Goal: Task Accomplishment & Management: Manage account settings

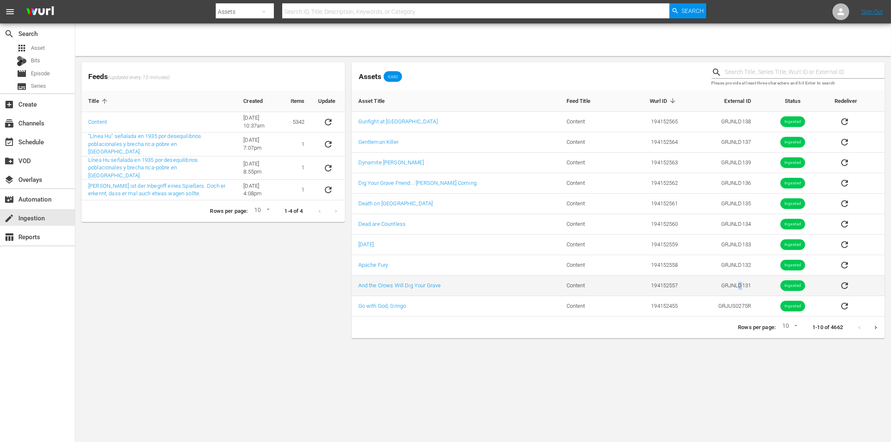
click at [733, 286] on td "GRJNLD131" at bounding box center [721, 286] width 73 height 20
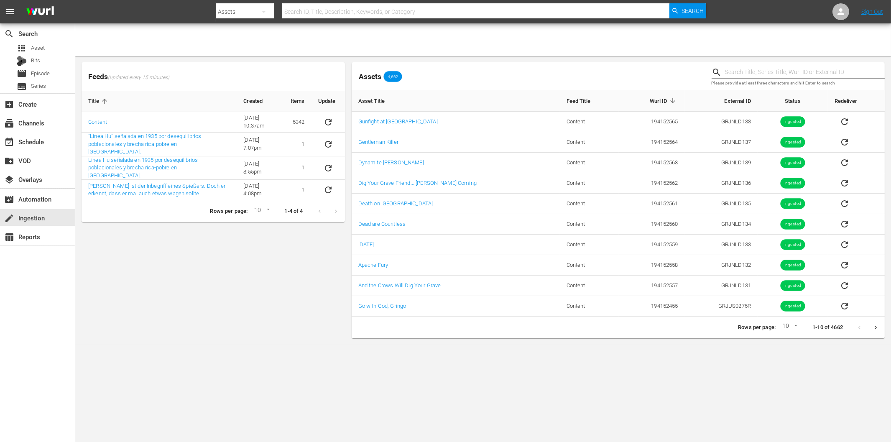
click at [131, 309] on div "Feeds (updated every 15 minutes) Title Created Items Update Content [DATE] 10:3…" at bounding box center [213, 200] width 270 height 283
click at [31, 144] on div "event_available Schedule" at bounding box center [23, 141] width 47 height 8
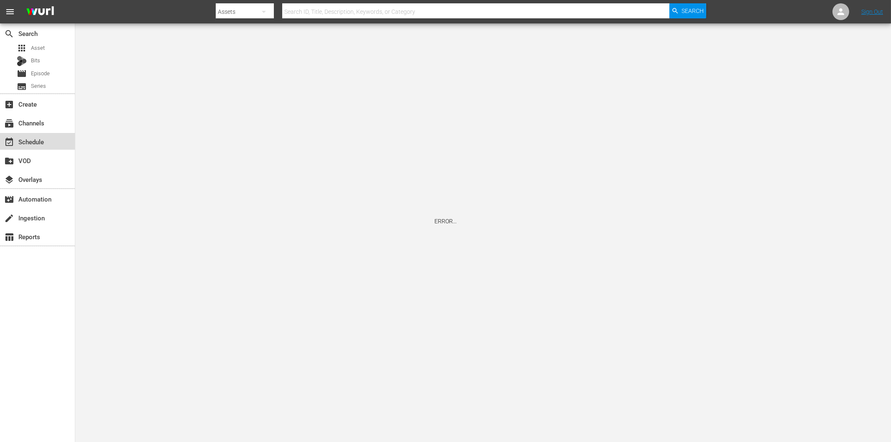
click at [34, 141] on div "event_available Schedule" at bounding box center [23, 141] width 47 height 8
click at [47, 140] on div "event_available Schedule" at bounding box center [37, 141] width 75 height 17
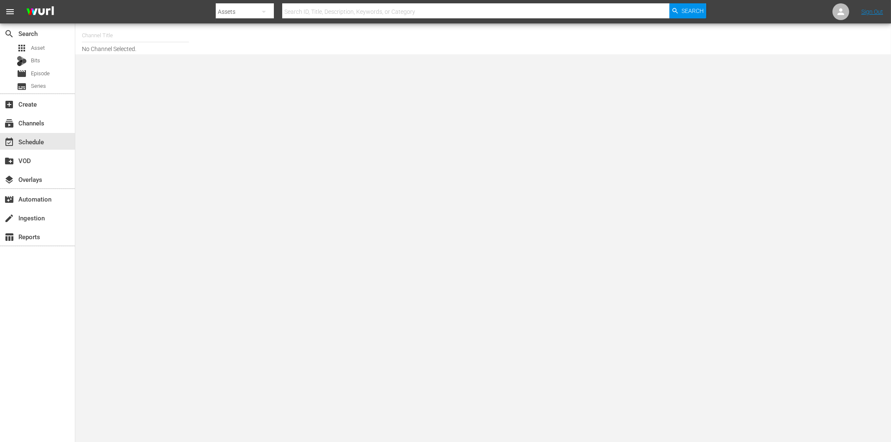
click at [100, 40] on input "text" at bounding box center [135, 36] width 107 height 20
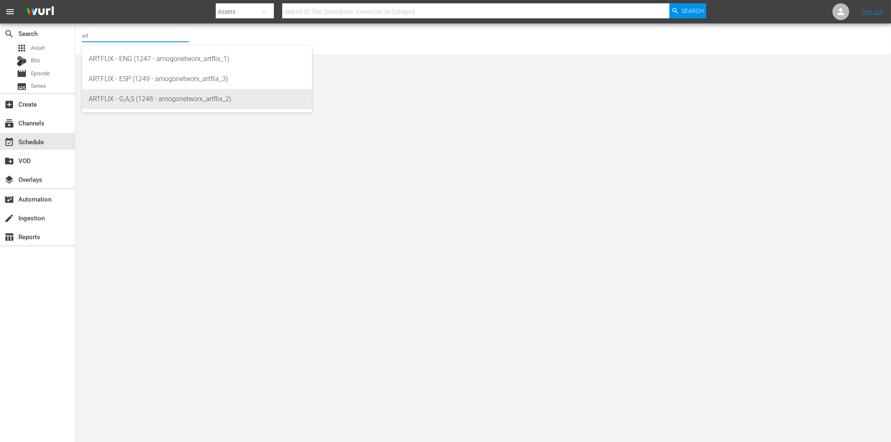
click at [115, 93] on div "ARTFLIX - G,A,S (1248 - amogonetworx_artflix_2)" at bounding box center [197, 99] width 217 height 20
type input "ARTFLIX - G,A,S (1248 - amogonetworx_artflix_2)"
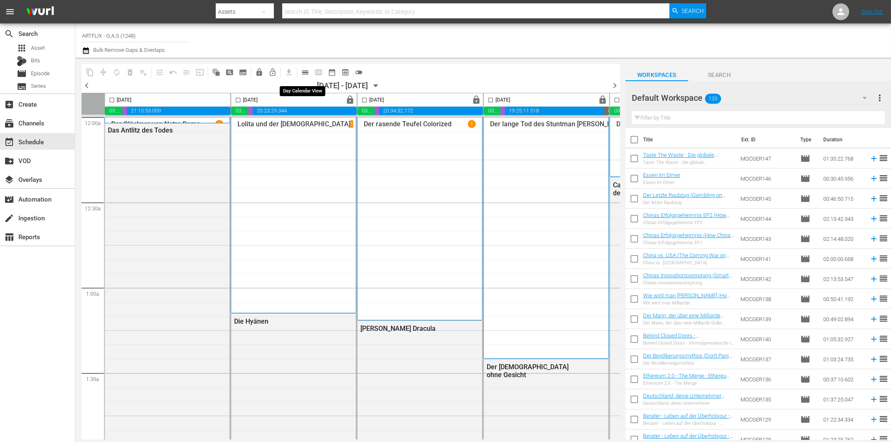
click at [305, 72] on span "calendar_view_day_outlined" at bounding box center [305, 72] width 8 height 8
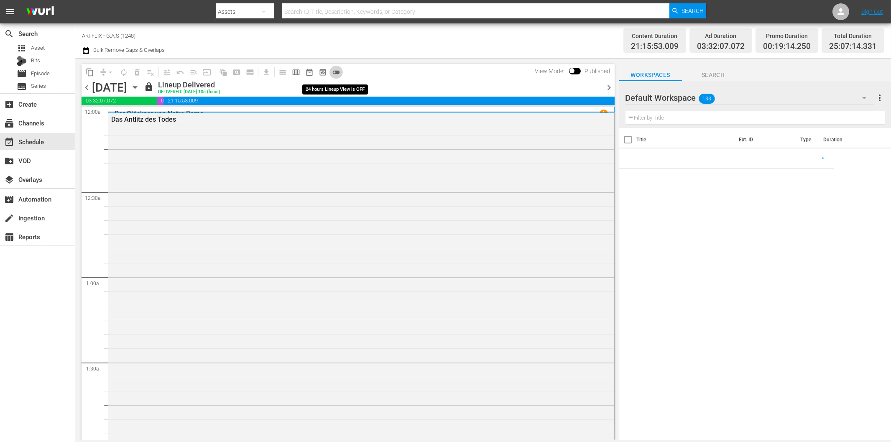
click at [336, 72] on span "toggle_off" at bounding box center [336, 72] width 8 height 8
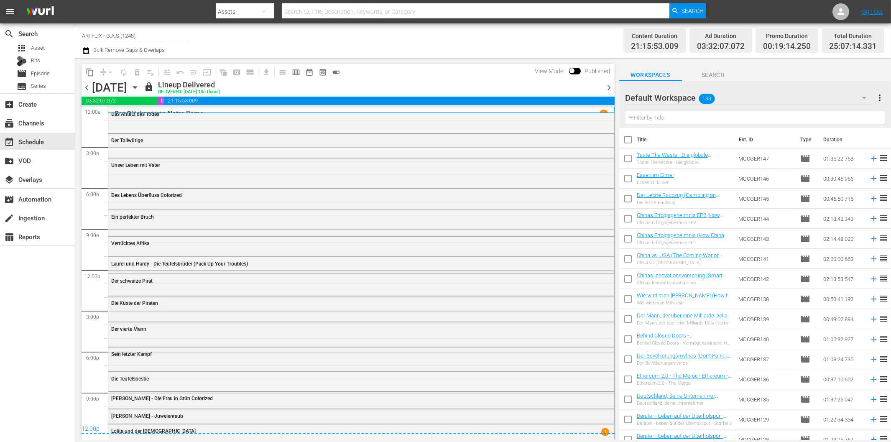
click at [140, 84] on icon "button" at bounding box center [134, 87] width 9 height 9
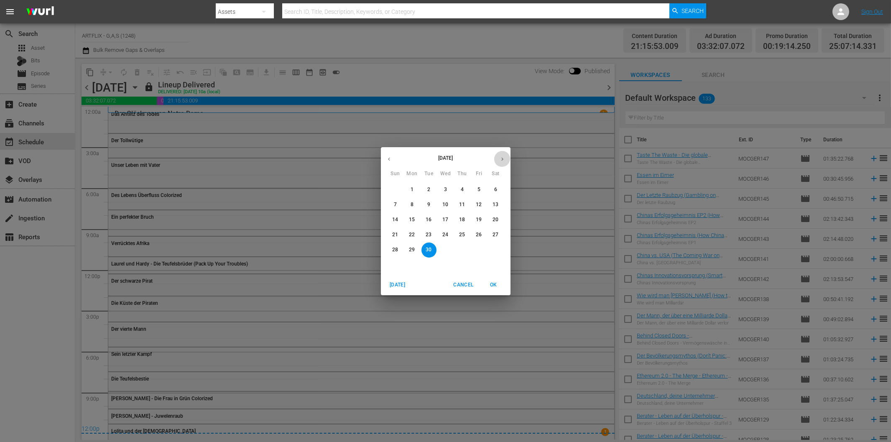
click at [500, 161] on icon "button" at bounding box center [502, 159] width 6 height 6
click at [413, 236] on p "20" at bounding box center [412, 234] width 6 height 7
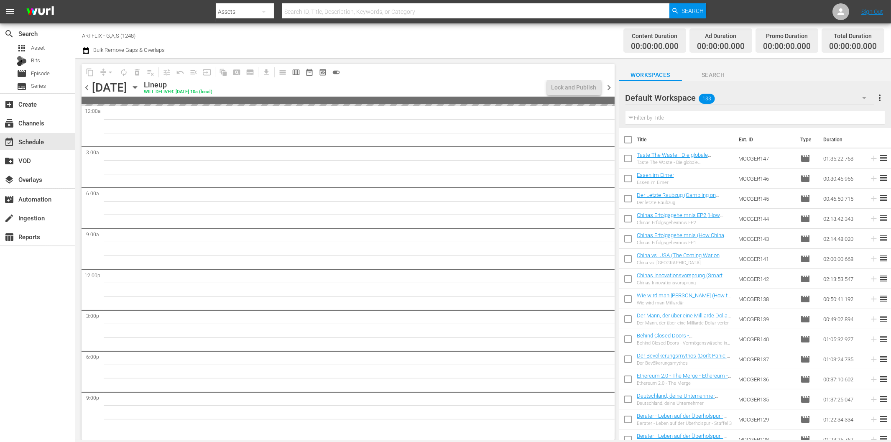
click at [577, 38] on div "Content Duration 00:00:00.000 Ad Duration 00:00:00.000 Promo Duration 00:00:00.…" at bounding box center [702, 41] width 365 height 30
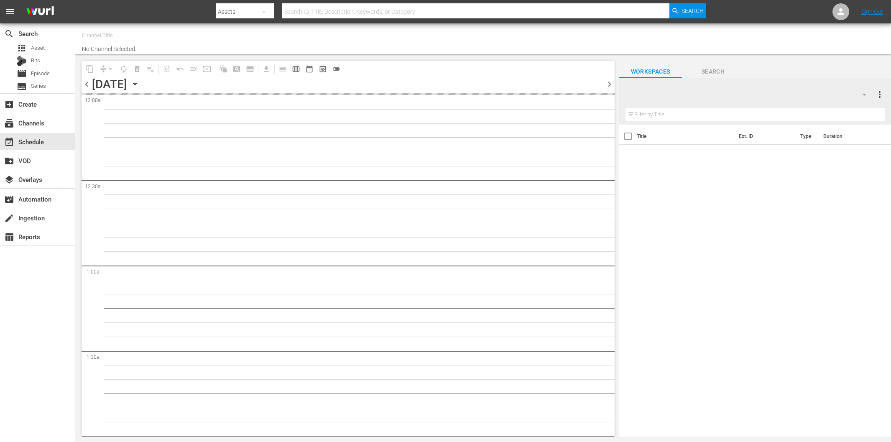
type input "ARTFLIX - G,A,S (1248)"
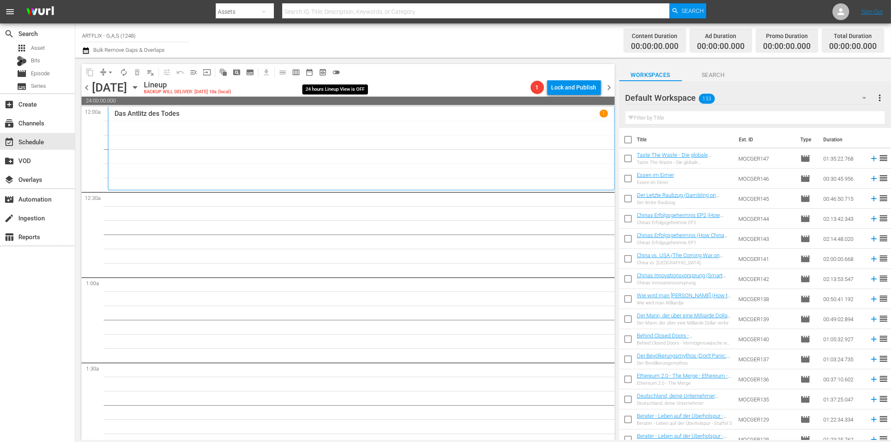
click at [337, 73] on span "toggle_off" at bounding box center [336, 72] width 8 height 8
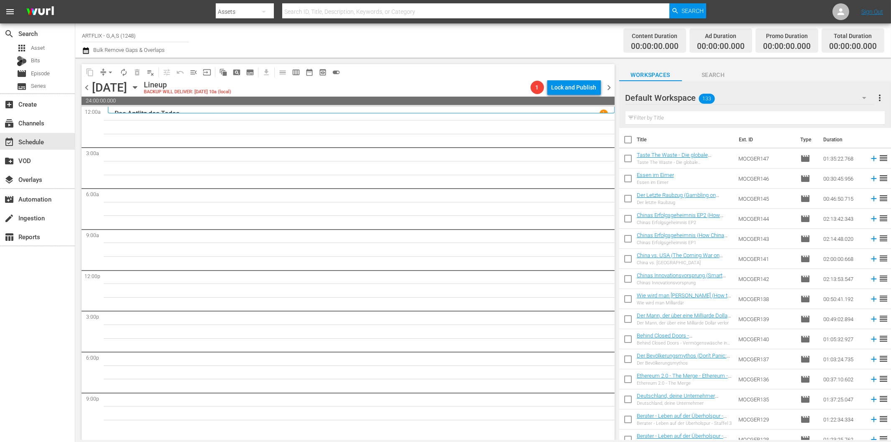
click at [582, 47] on div "Content Duration 00:00:00.000 Ad Duration 00:00:00.000 Promo Duration 00:00:00.…" at bounding box center [702, 41] width 365 height 30
click at [647, 116] on input "text" at bounding box center [755, 117] width 259 height 13
click at [882, 96] on span "more_vert" at bounding box center [880, 98] width 10 height 10
click at [761, 71] on div "Workspaces Search" at bounding box center [755, 72] width 272 height 17
click at [645, 95] on div at bounding box center [656, 98] width 60 height 21
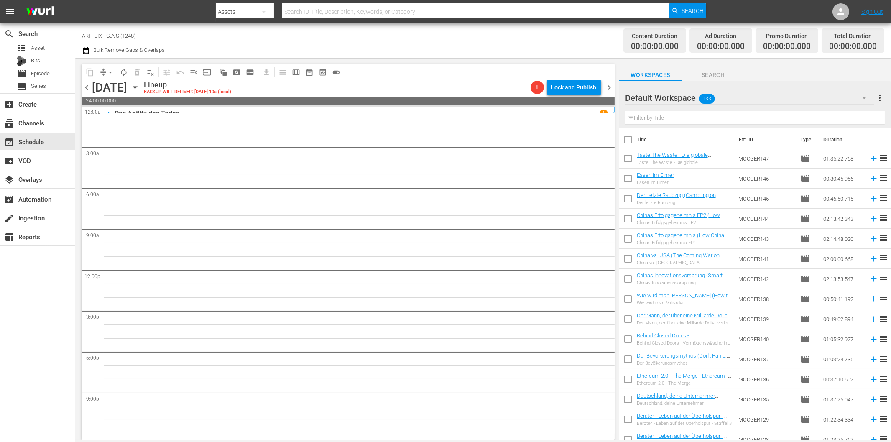
click at [647, 100] on div at bounding box center [656, 98] width 60 height 21
click at [883, 98] on span "more_vert" at bounding box center [880, 98] width 10 height 10
click at [834, 114] on div "Clear All Workspace Items" at bounding box center [826, 114] width 98 height 15
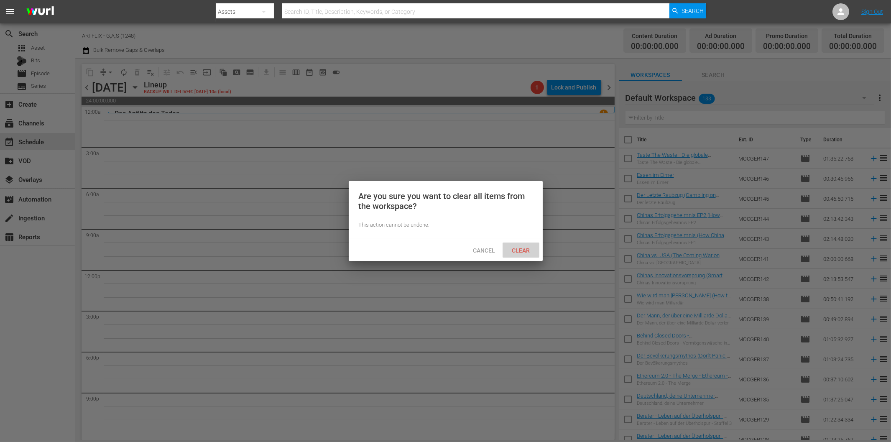
click at [517, 248] on span "Clear" at bounding box center [520, 250] width 31 height 7
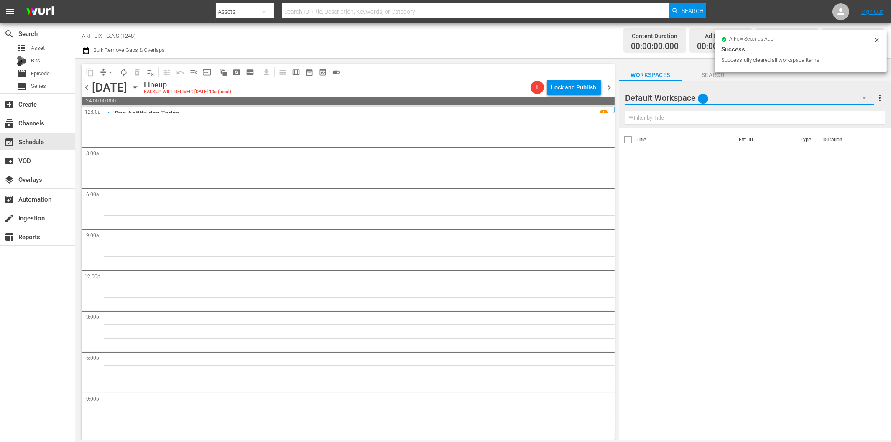
click at [867, 94] on icon "button" at bounding box center [864, 98] width 10 height 10
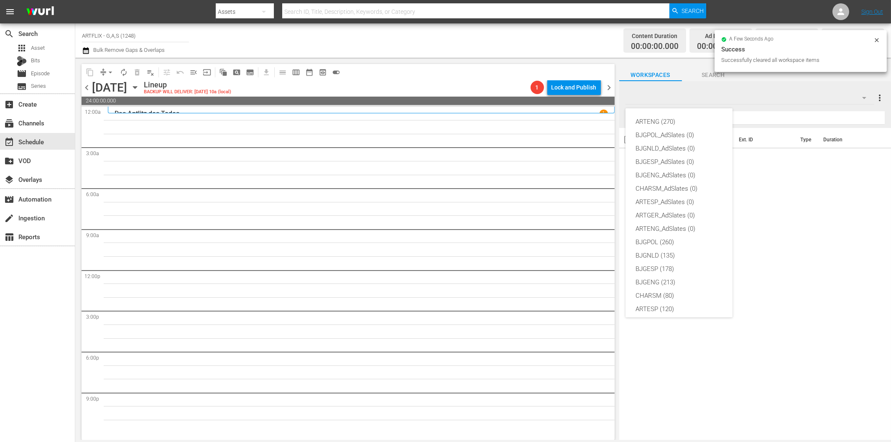
scroll to position [31, 0]
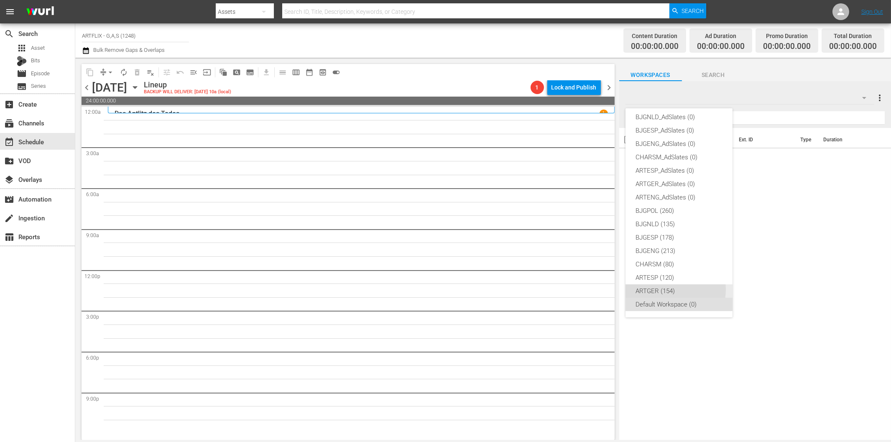
click at [672, 289] on div "ARTGER (154)" at bounding box center [679, 290] width 87 height 13
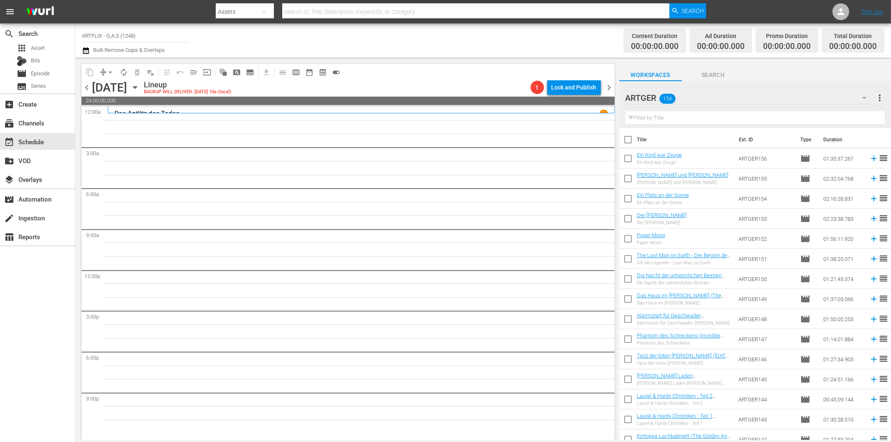
click at [668, 119] on input "text" at bounding box center [755, 117] width 259 height 13
paste input "Tanz der toten Seelen"
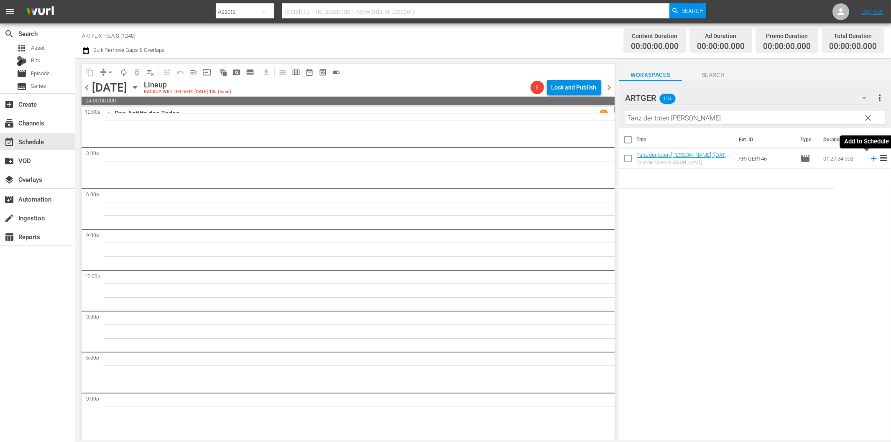
click at [869, 159] on icon at bounding box center [873, 158] width 9 height 9
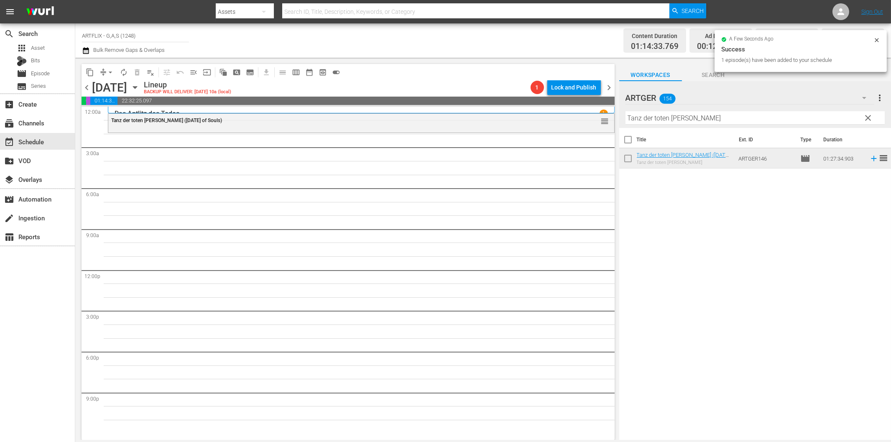
click at [665, 118] on input "Tanz der toten Seelen" at bounding box center [755, 117] width 259 height 13
paste input "Die Brut des Bös"
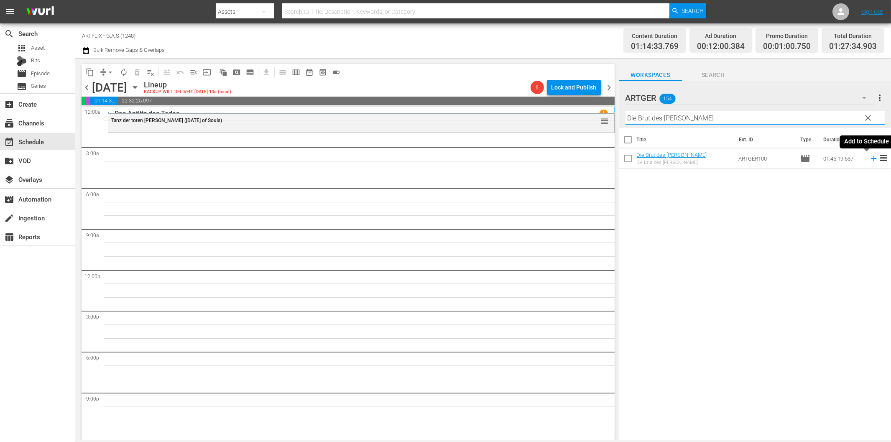
click at [871, 158] on icon at bounding box center [873, 158] width 5 height 5
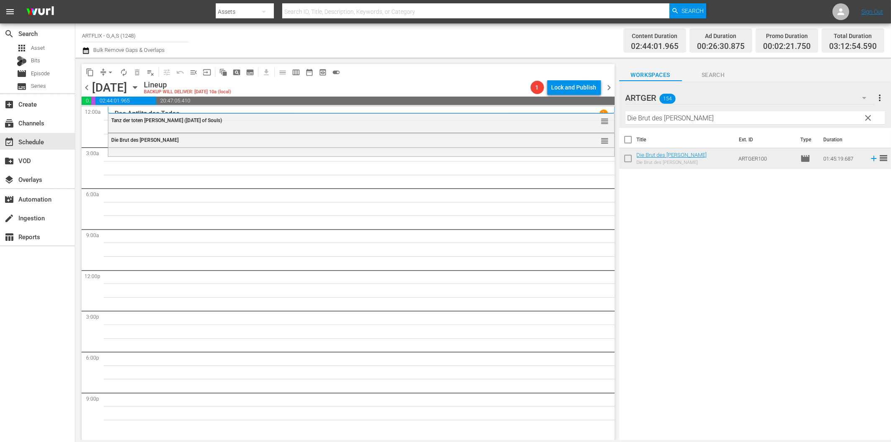
click at [717, 125] on div "Filter by Title Die Brut des Bösen" at bounding box center [755, 118] width 259 height 20
click at [715, 120] on input "Die Brut des Bösen" at bounding box center [755, 117] width 259 height 13
paste input "Kleiner Laden voller Schreck"
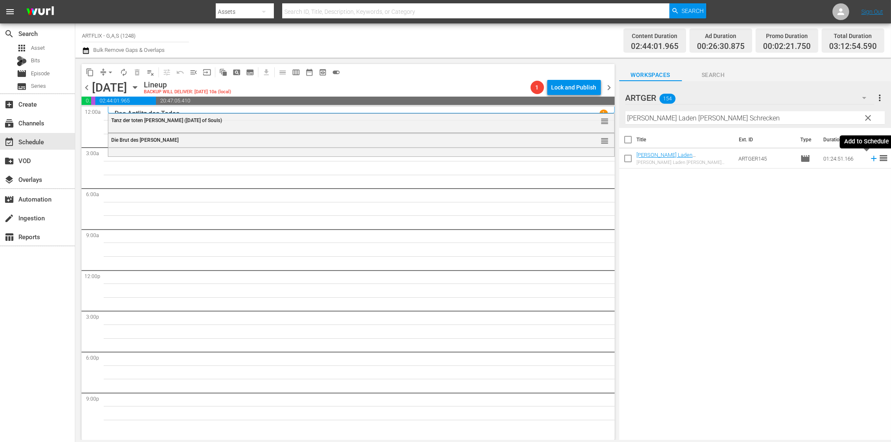
click at [869, 160] on icon at bounding box center [873, 158] width 9 height 9
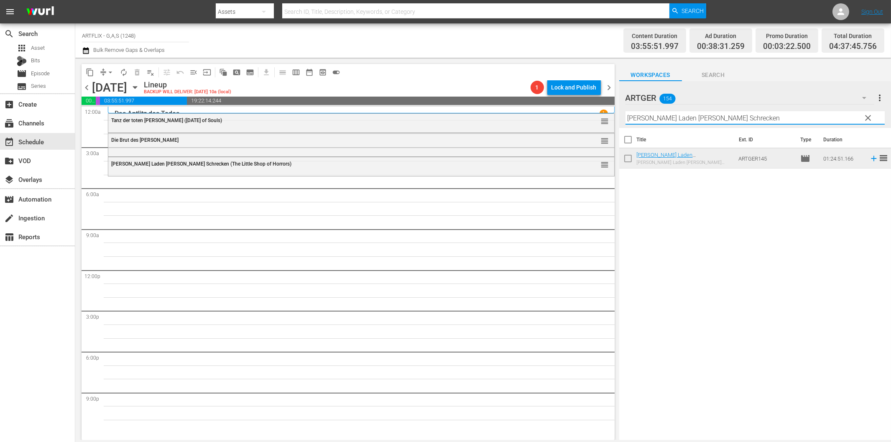
click at [653, 120] on input "Kleiner Laden voller Schrecken" at bounding box center [755, 117] width 259 height 13
paste input "Das Phantom der Oper"
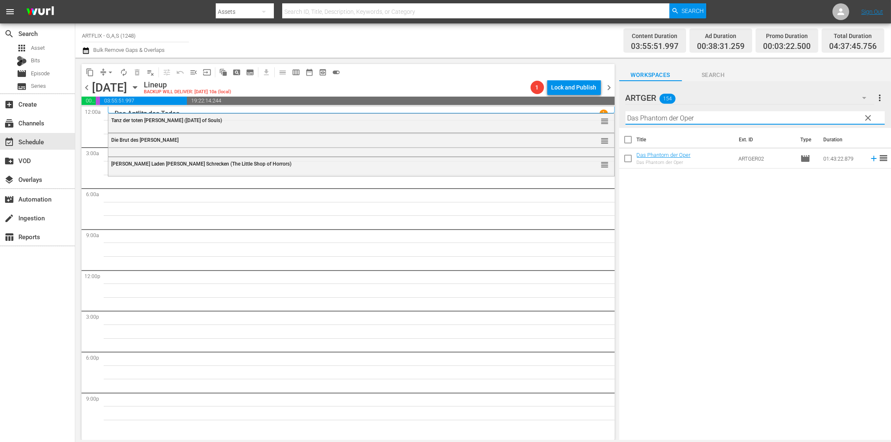
click at [869, 159] on icon at bounding box center [873, 158] width 9 height 9
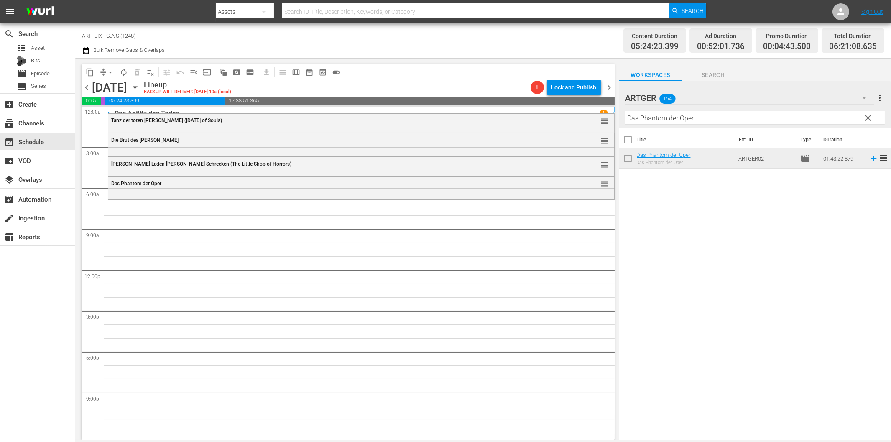
click at [655, 120] on input "Das Phantom der Oper" at bounding box center [755, 117] width 259 height 13
paste input "Schnee am Kilimandscharo"
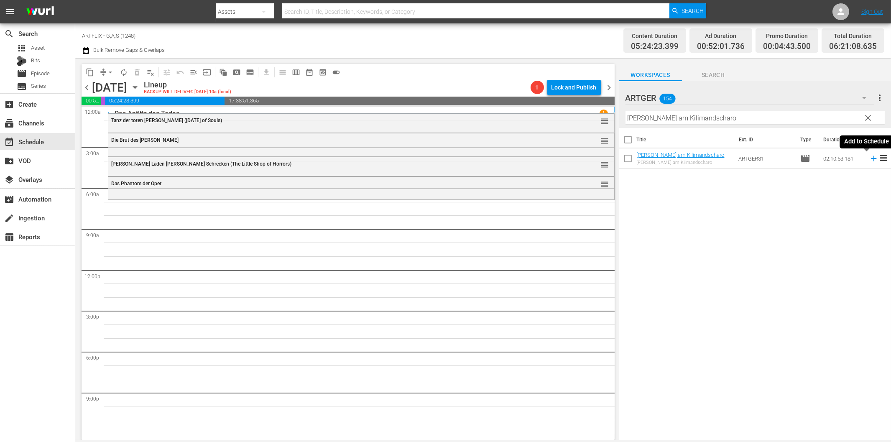
click at [871, 159] on icon at bounding box center [873, 158] width 5 height 5
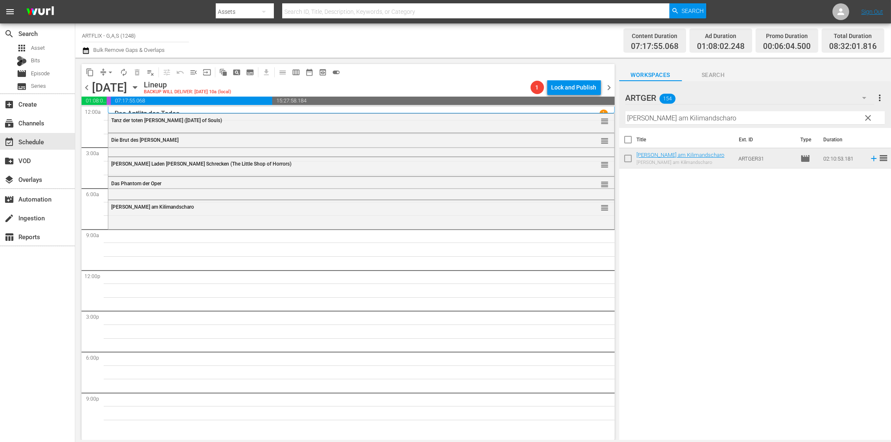
click at [643, 116] on input "Schnee am Kilimandscharo" at bounding box center [755, 117] width 259 height 13
paste input "Lolita und der Amerikaner"
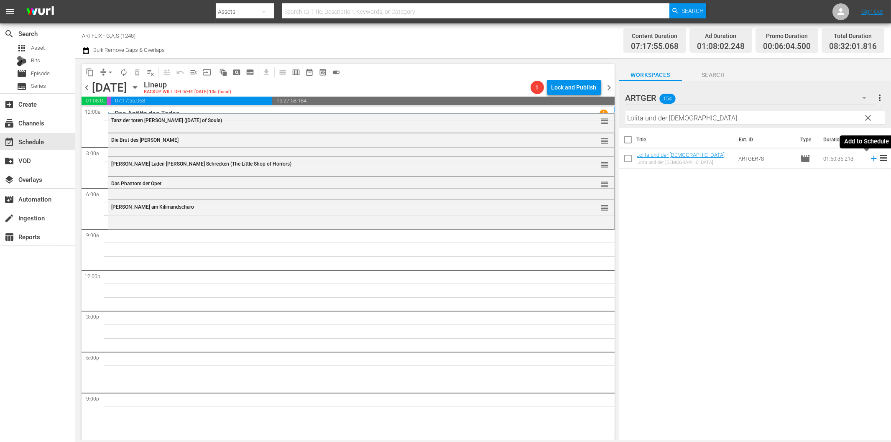
click at [869, 157] on icon at bounding box center [873, 158] width 9 height 9
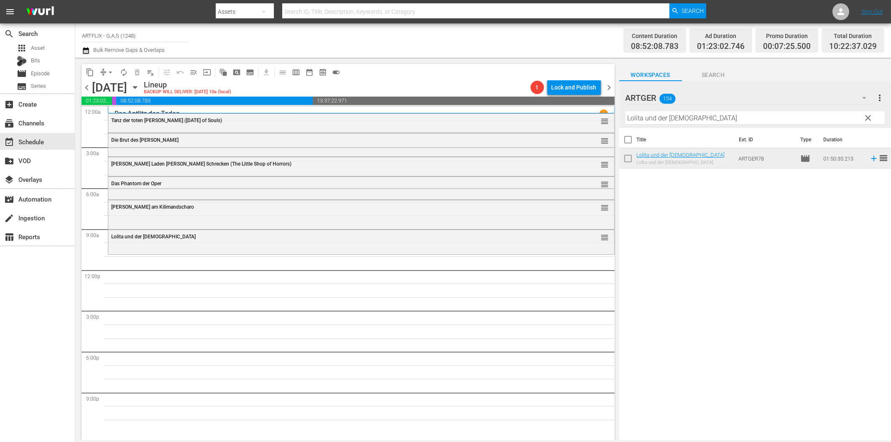
click at [695, 120] on input "Lolita und der Amerikaner" at bounding box center [755, 117] width 259 height 13
paste input "Ziel Mond"
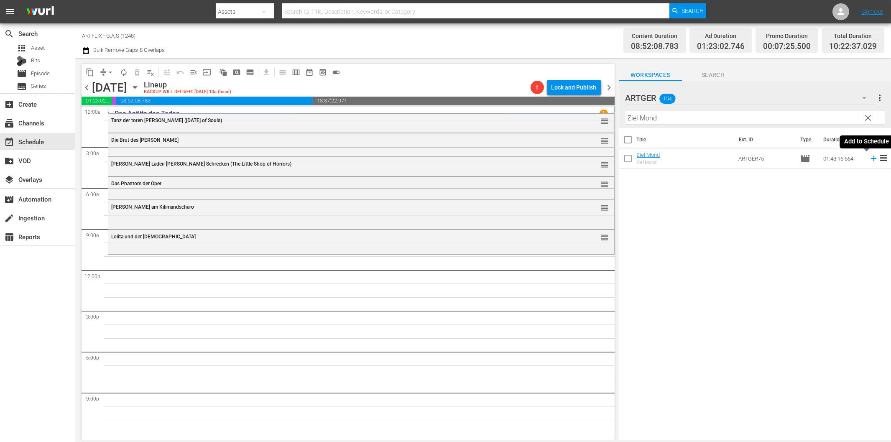
click at [869, 159] on icon at bounding box center [873, 158] width 9 height 9
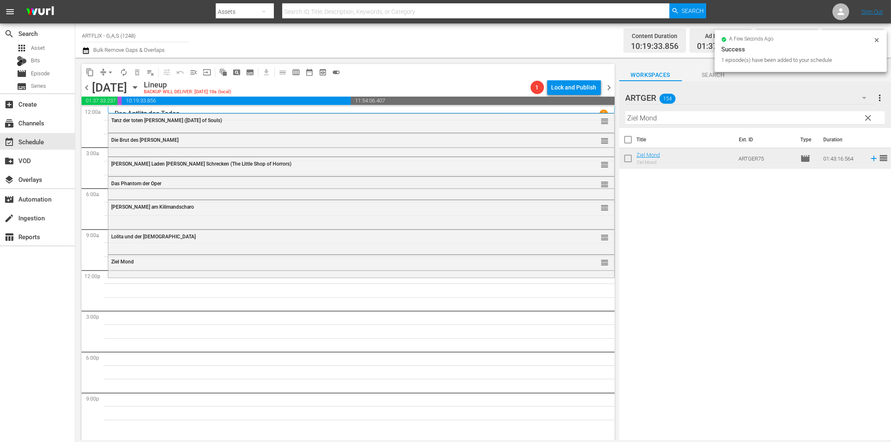
click at [683, 119] on input "Ziel Mond" at bounding box center [755, 117] width 259 height 13
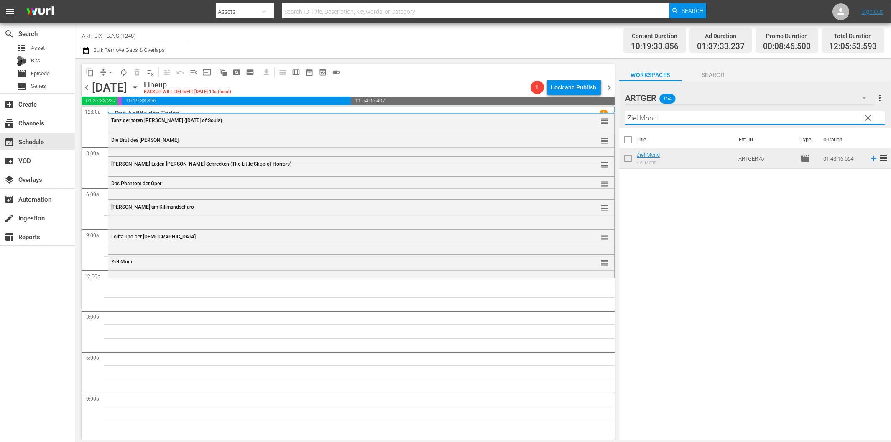
paste input "Heute gehn wir bummeln!"
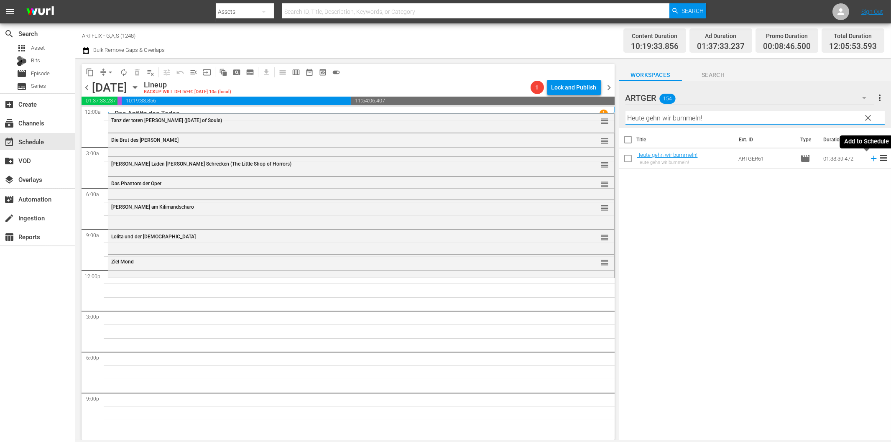
click at [869, 158] on icon at bounding box center [873, 158] width 9 height 9
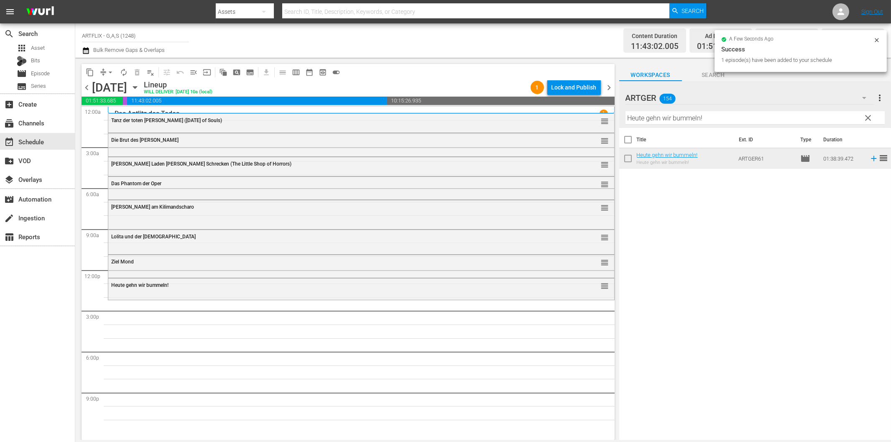
click at [677, 122] on input "Heute gehn wir bummeln!" at bounding box center [755, 117] width 259 height 13
paste input "Kätchen für alles"
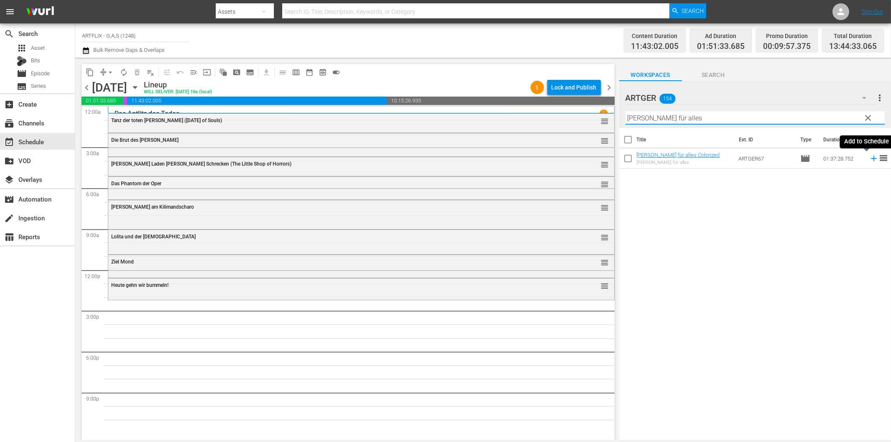
click at [869, 160] on icon at bounding box center [873, 158] width 9 height 9
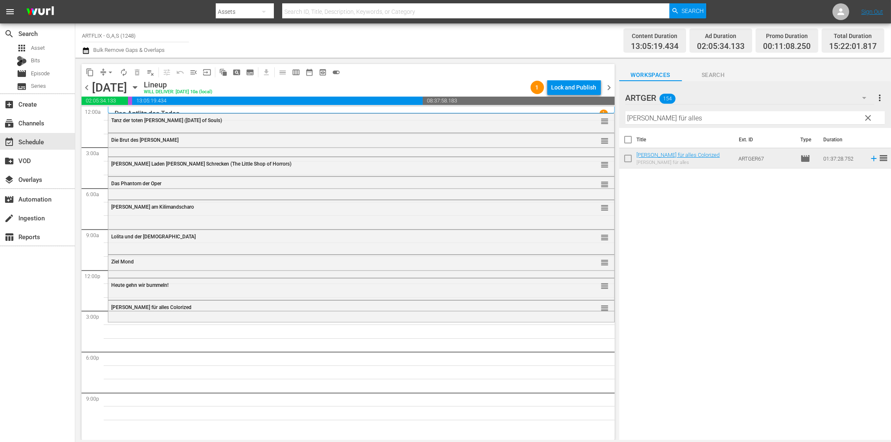
click at [657, 115] on input "Kätchen für alles" at bounding box center [755, 117] width 259 height 13
paste input "Die Rache des Gorilla Colorized"
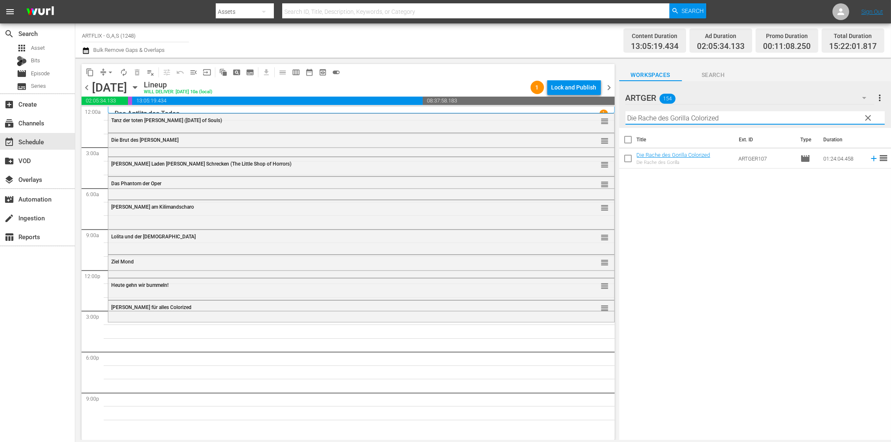
click at [871, 158] on icon at bounding box center [873, 158] width 5 height 5
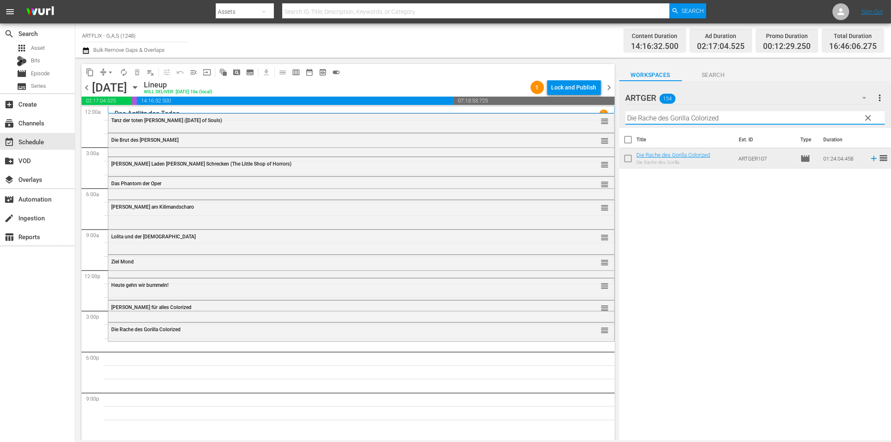
click at [692, 121] on input "Die Rache des Gorilla Colorized" at bounding box center [755, 117] width 259 height 13
paste input "schingis Khan - Die Horde des Schreckens"
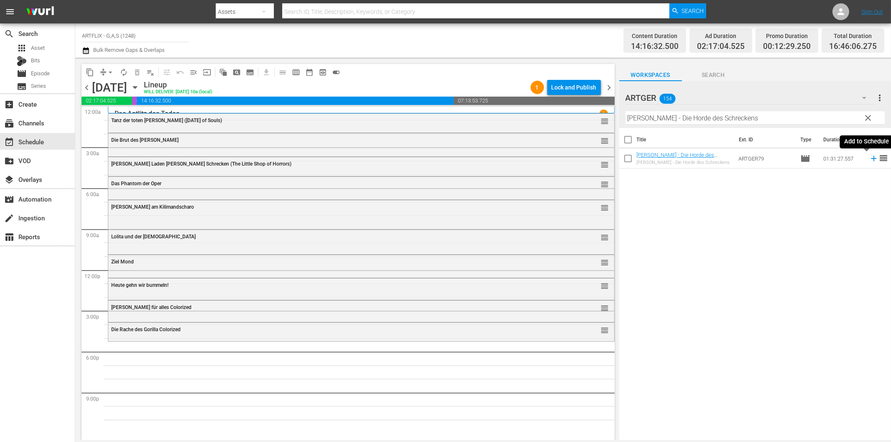
click at [869, 161] on icon at bounding box center [873, 158] width 9 height 9
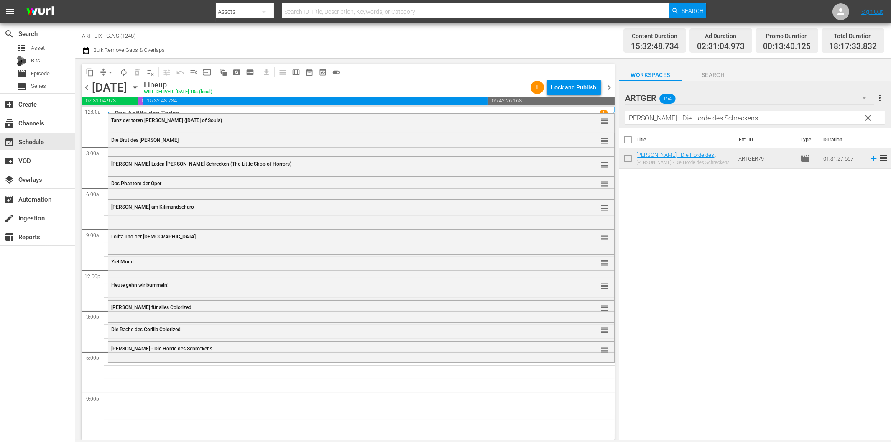
click at [705, 118] on input "Dschingis Khan - Die Horde des Schreckens" at bounding box center [755, 117] width 259 height 13
paste input "Vier junge Detektive"
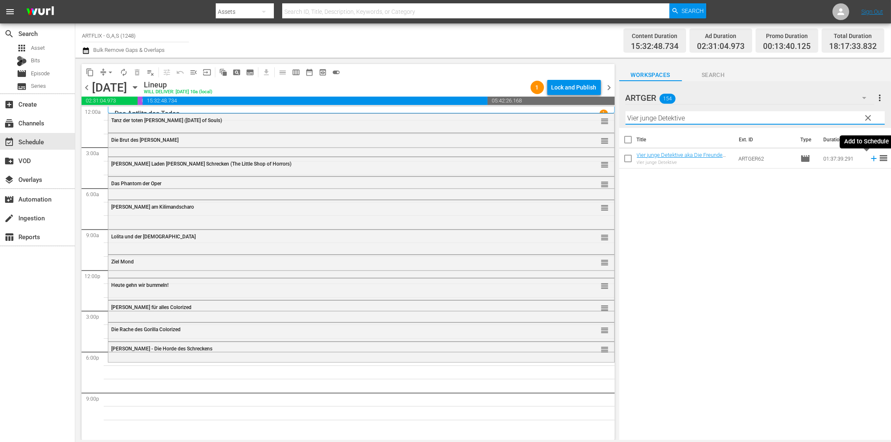
click at [869, 159] on icon at bounding box center [873, 158] width 9 height 9
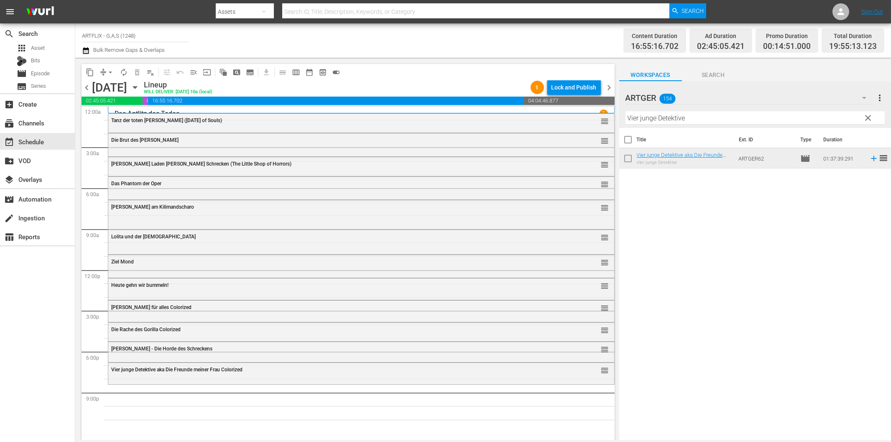
click at [674, 124] on hr at bounding box center [755, 124] width 259 height 0
click at [682, 112] on input "Vier junge Detektive" at bounding box center [755, 117] width 259 height 13
paste input "Ein perfekter Bruch"
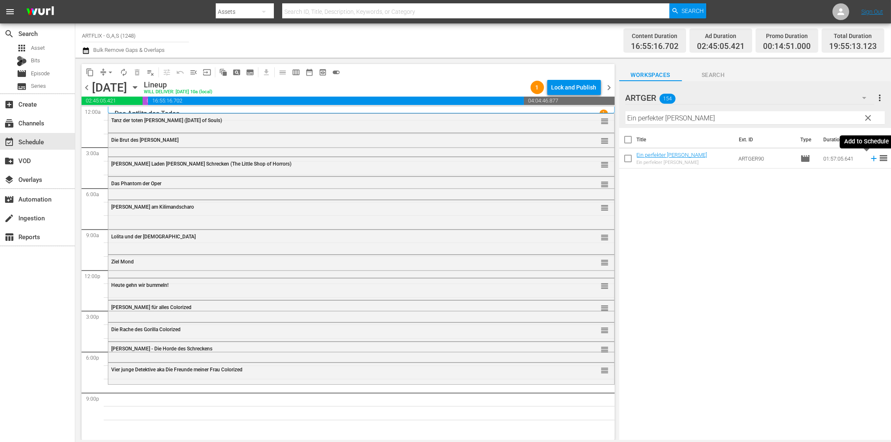
click at [871, 157] on icon at bounding box center [873, 158] width 5 height 5
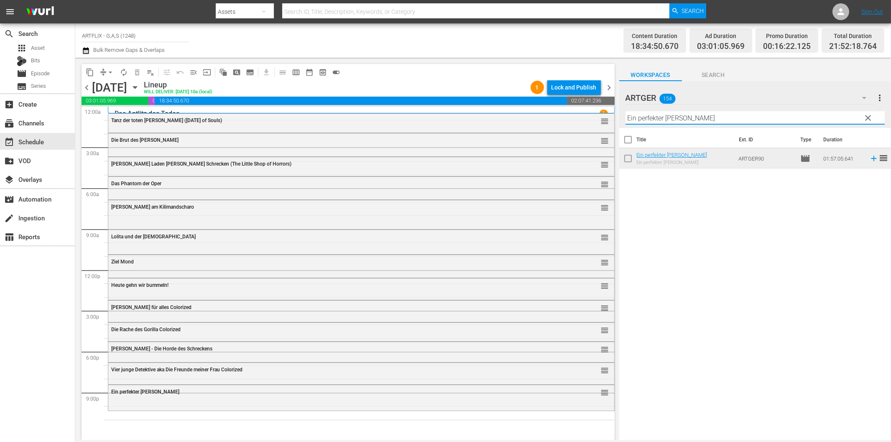
click at [714, 121] on input "Ein perfekter Bruch" at bounding box center [755, 117] width 259 height 13
paste input "Rache ist süß"
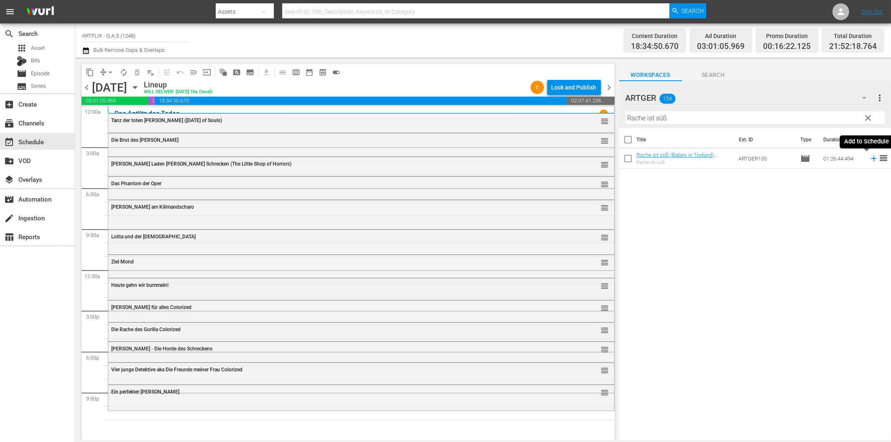
click at [869, 160] on icon at bounding box center [873, 158] width 9 height 9
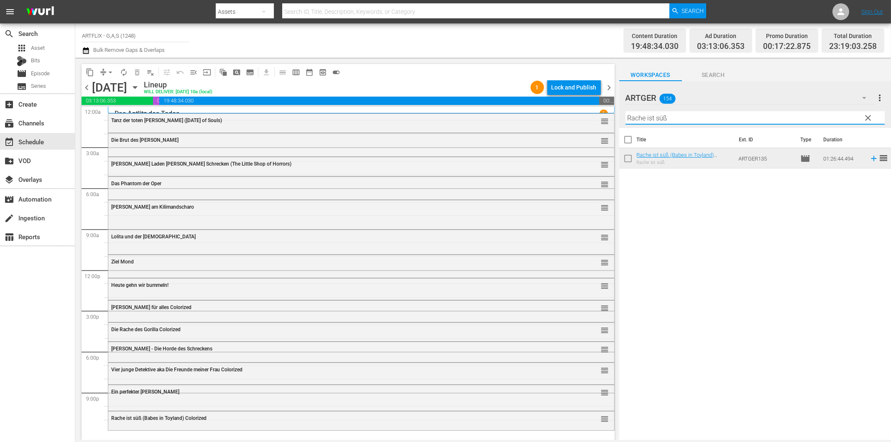
click at [665, 119] on input "Rache ist süß" at bounding box center [755, 117] width 259 height 13
paste input "Der Schock"
type input "Der Schock"
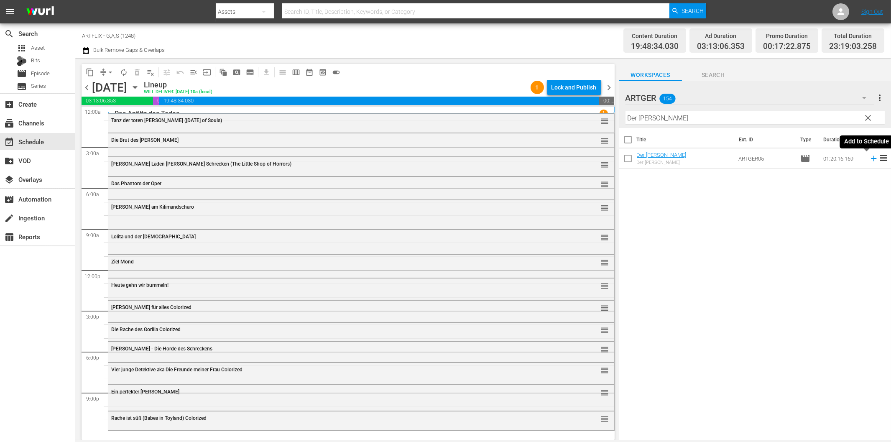
click at [871, 158] on icon at bounding box center [873, 158] width 5 height 5
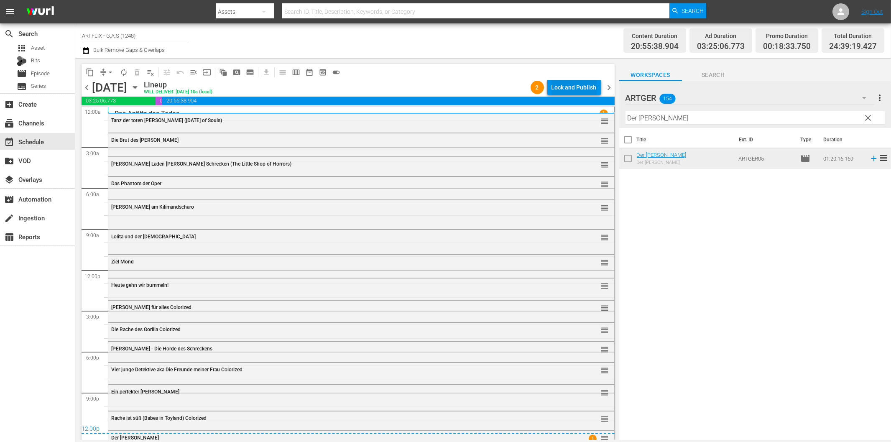
click at [572, 82] on div "Lock and Publish" at bounding box center [574, 87] width 45 height 15
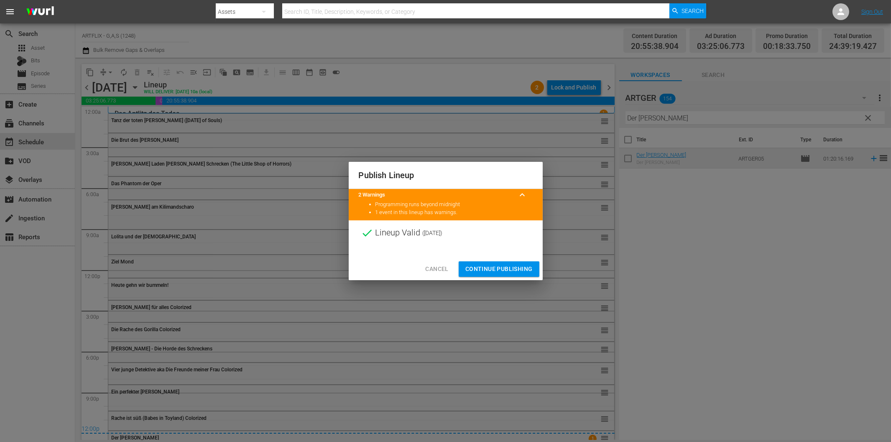
click at [505, 264] on button "Continue Publishing" at bounding box center [499, 268] width 81 height 15
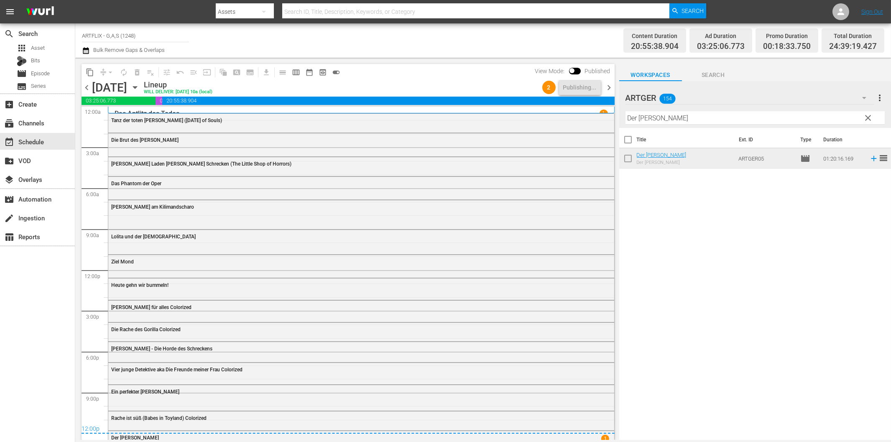
click at [610, 82] on span "chevron_right" at bounding box center [609, 87] width 10 height 10
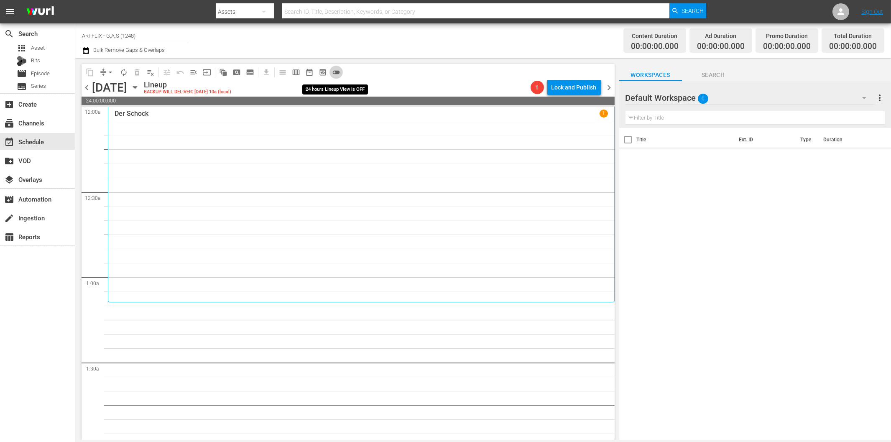
click at [337, 72] on span "toggle_off" at bounding box center [336, 72] width 8 height 8
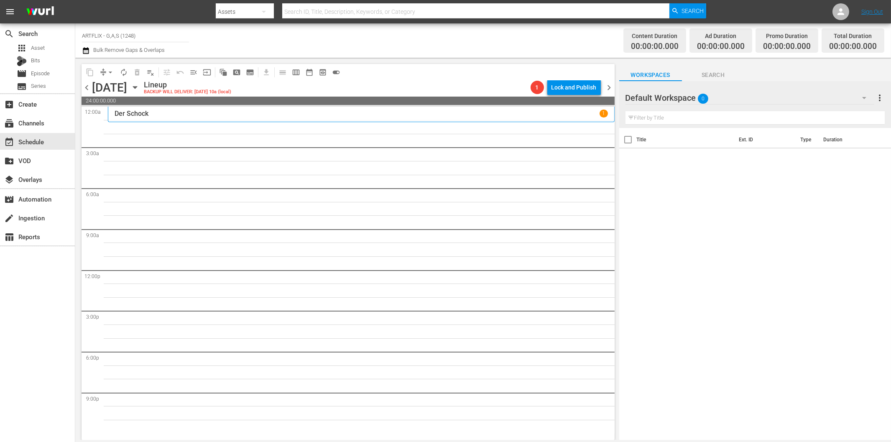
click at [863, 98] on icon "button" at bounding box center [864, 98] width 10 height 10
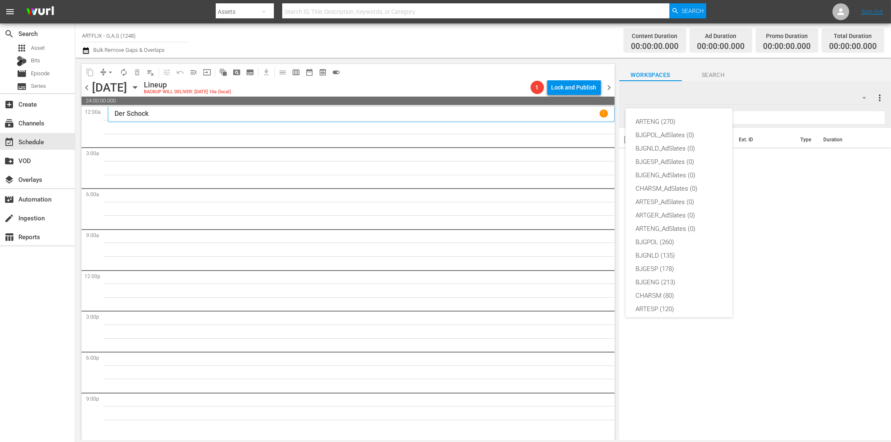
scroll to position [31, 0]
click at [662, 286] on div "ARTGER (154)" at bounding box center [679, 290] width 87 height 13
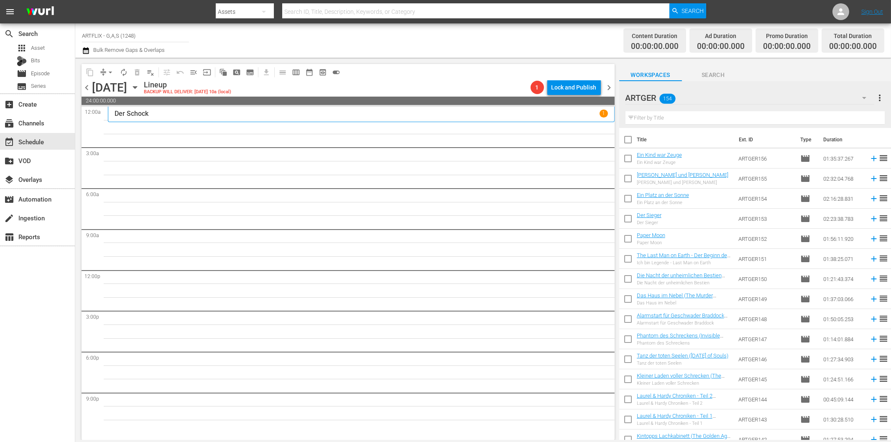
click at [668, 120] on input "text" at bounding box center [755, 117] width 259 height 13
paste input "Das Grauen kommt um zehn"
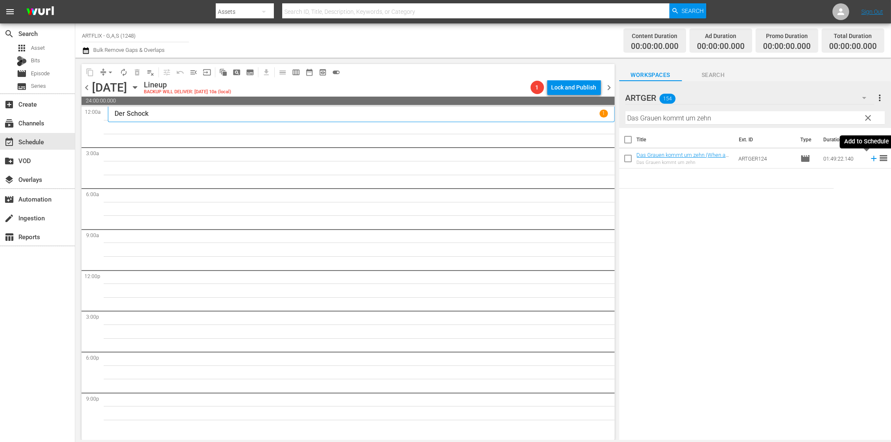
click at [869, 160] on icon at bounding box center [873, 158] width 9 height 9
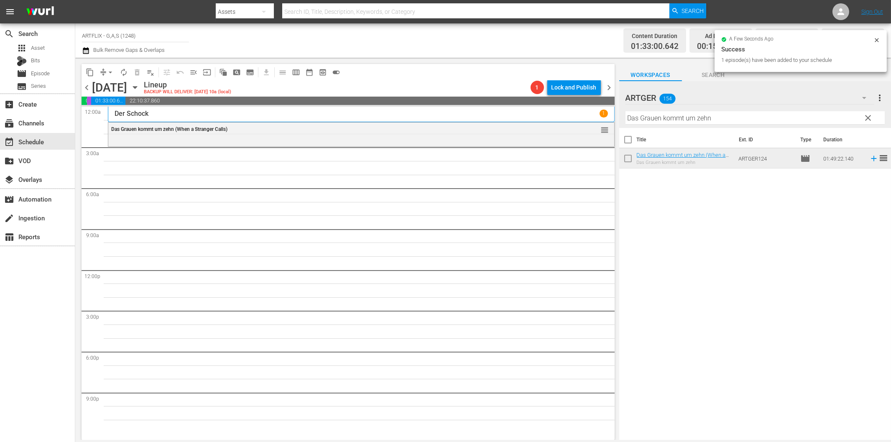
click at [679, 117] on input "Das Grauen kommt um zehn" at bounding box center [755, 117] width 259 height 13
paste input "ie Teufelsbestie"
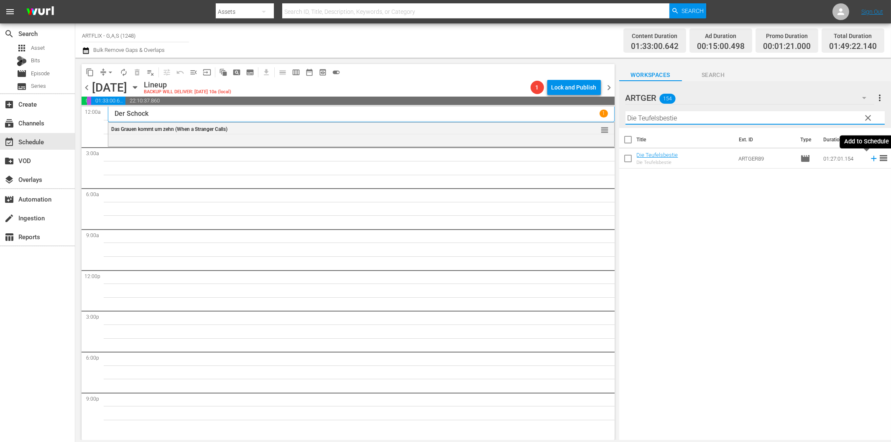
click at [870, 160] on icon at bounding box center [873, 158] width 9 height 9
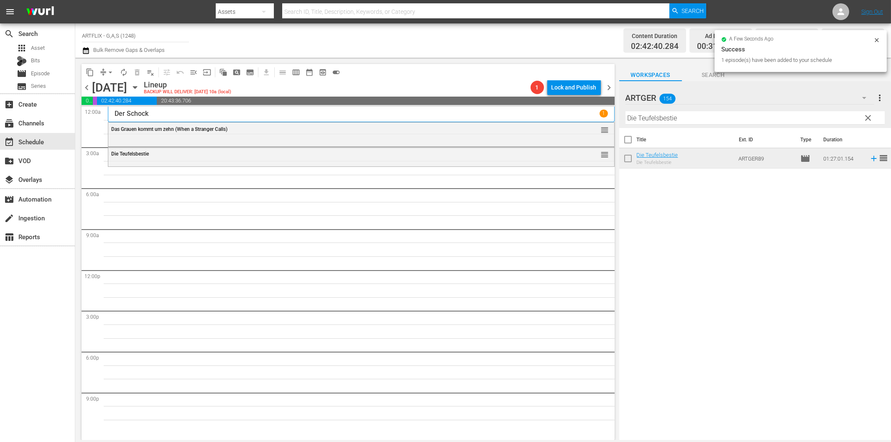
click at [640, 119] on input "Die Teufelsbestie" at bounding box center [755, 117] width 259 height 13
paste input "Arche Nora"
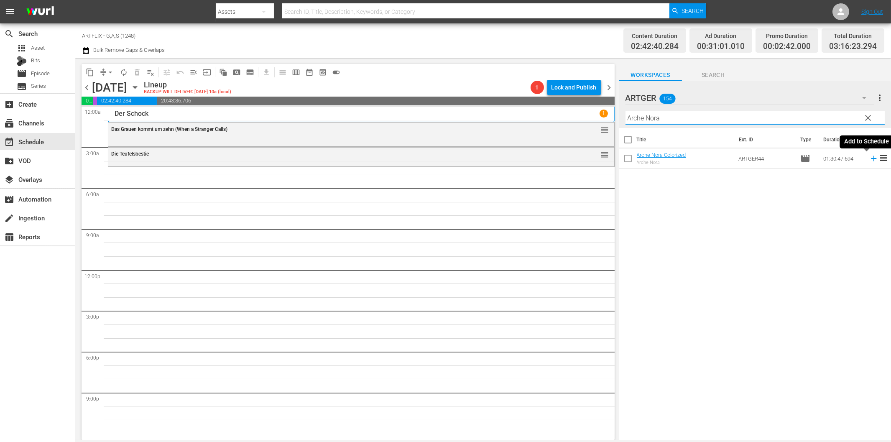
click at [869, 158] on icon at bounding box center [873, 158] width 9 height 9
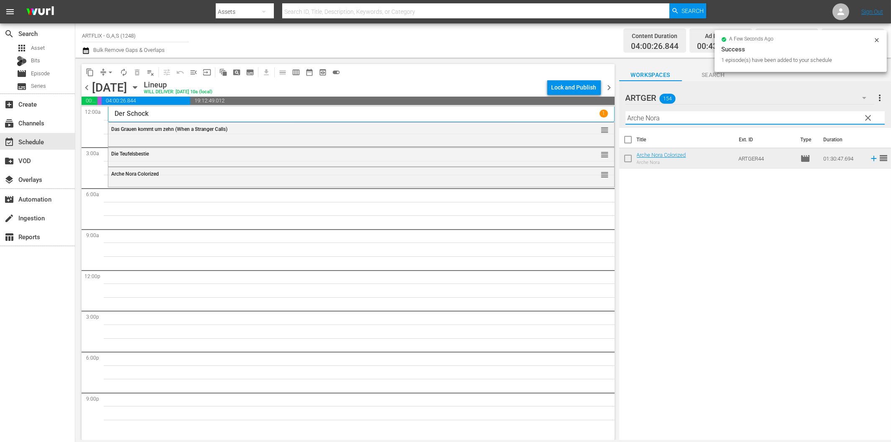
click at [659, 118] on input "Arche Nora" at bounding box center [755, 117] width 259 height 13
paste input "Ein Geschenk des Himmels"
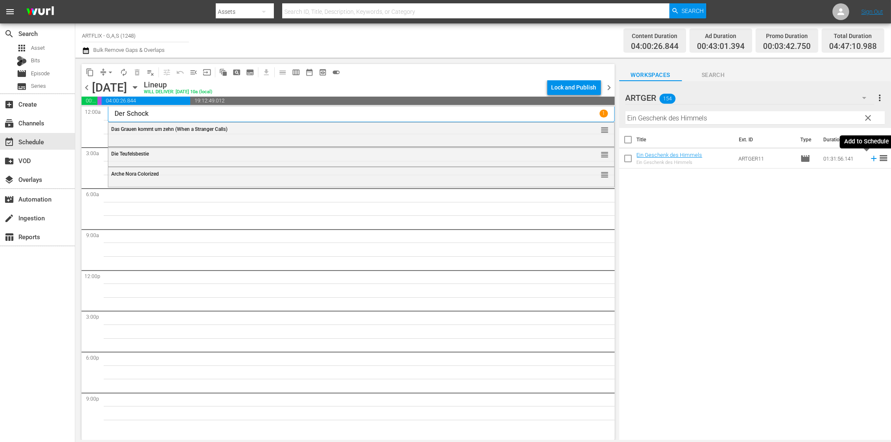
click at [871, 158] on icon at bounding box center [873, 158] width 5 height 5
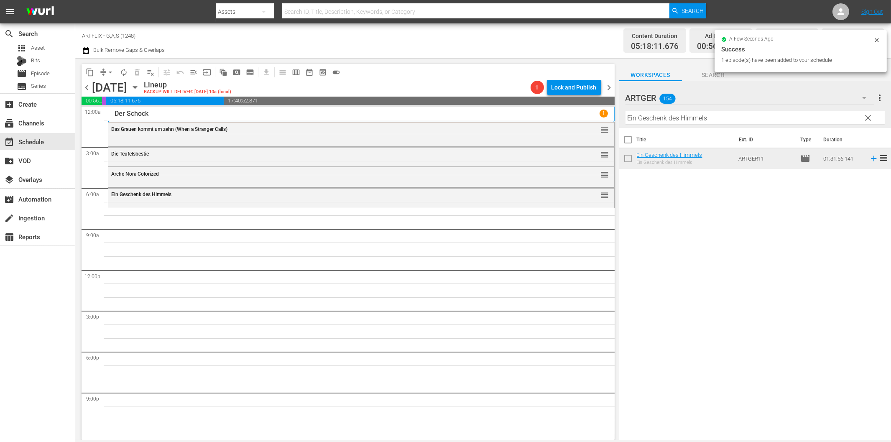
click at [648, 120] on input "Ein Geschenk des Himmels" at bounding box center [755, 117] width 259 height 13
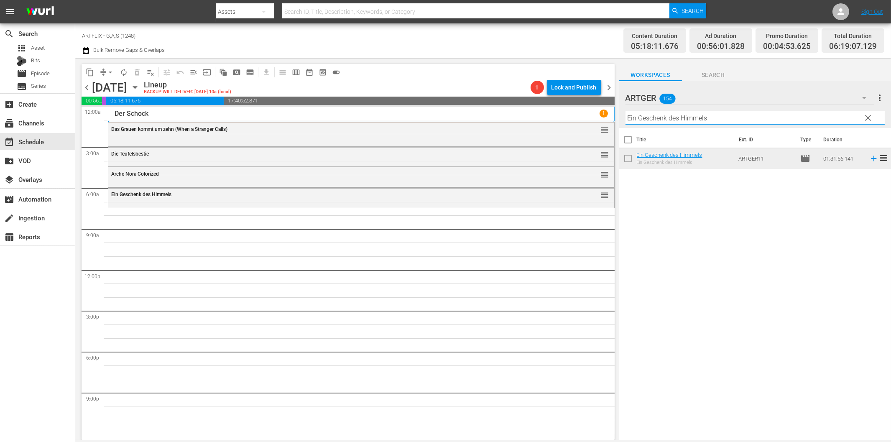
paste input "Kommen sie am Ersten"
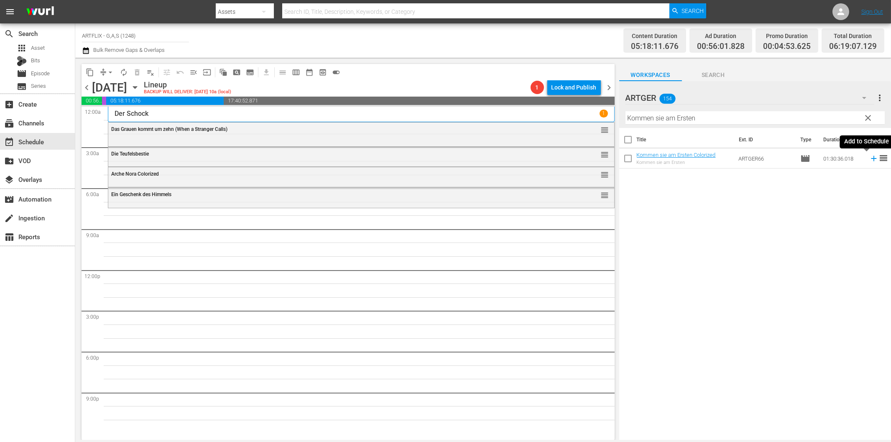
click at [869, 161] on icon at bounding box center [873, 158] width 9 height 9
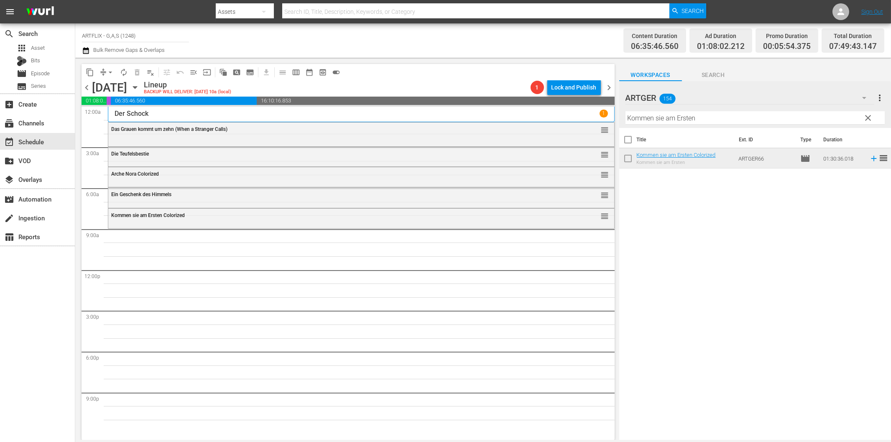
click at [656, 121] on input "Kommen sie am Ersten" at bounding box center [755, 117] width 259 height 13
paste input "Heidi kehrt heim"
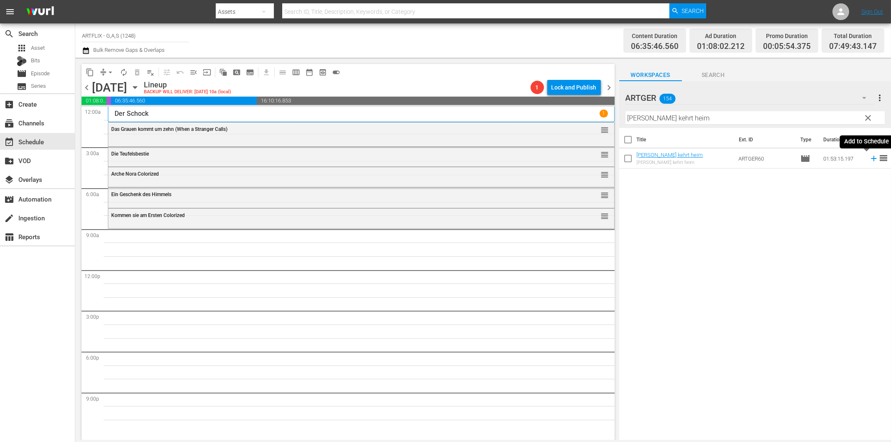
click at [869, 158] on icon at bounding box center [873, 158] width 9 height 9
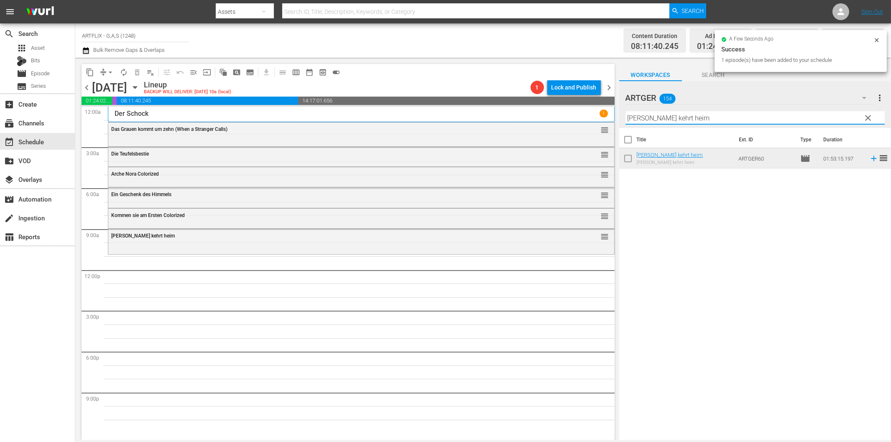
click at [644, 116] on input "Heidi kehrt heim" at bounding box center [755, 117] width 259 height 13
paste input "Dick und Doof in der Fremdenlegion"
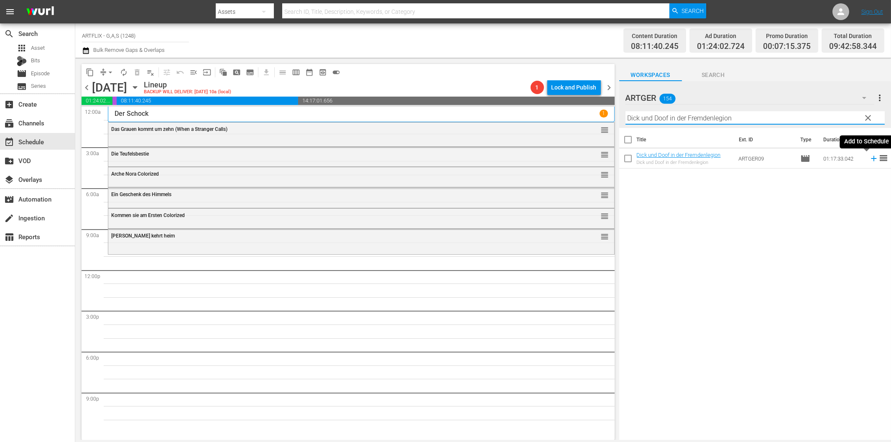
click at [869, 160] on icon at bounding box center [873, 158] width 9 height 9
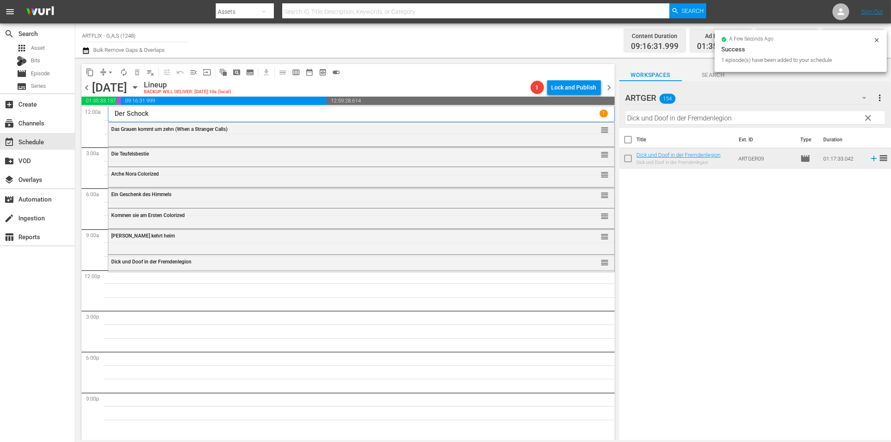
click at [713, 121] on input "Dick und Doof in der Fremdenlegion" at bounding box center [755, 117] width 259 height 13
paste input "Wacko... da wackelt die Bude"
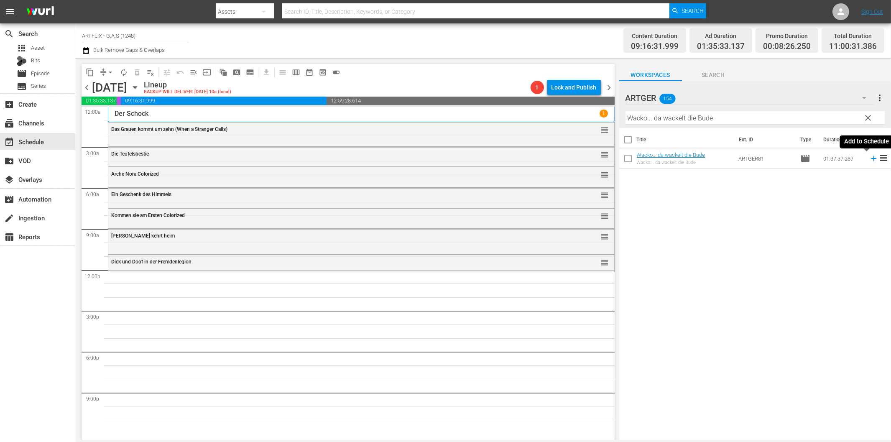
click at [869, 158] on icon at bounding box center [873, 158] width 9 height 9
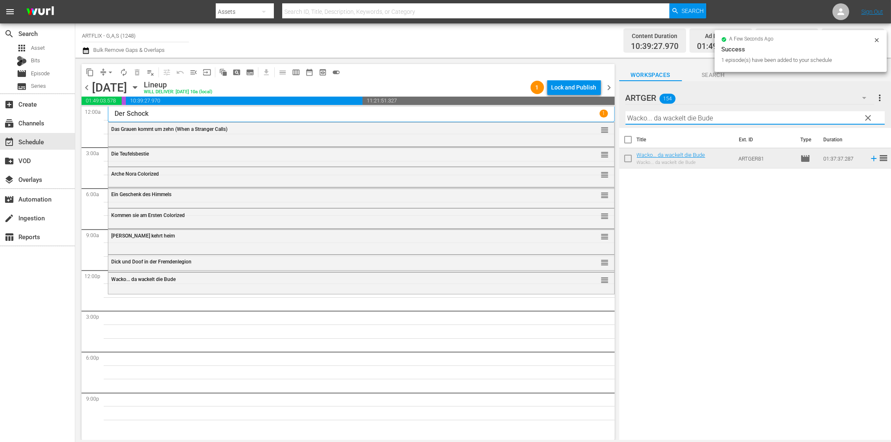
click at [635, 114] on input "Wacko... da wackelt die Bude" at bounding box center [755, 117] width 259 height 13
paste input "Das Schwert von Persien"
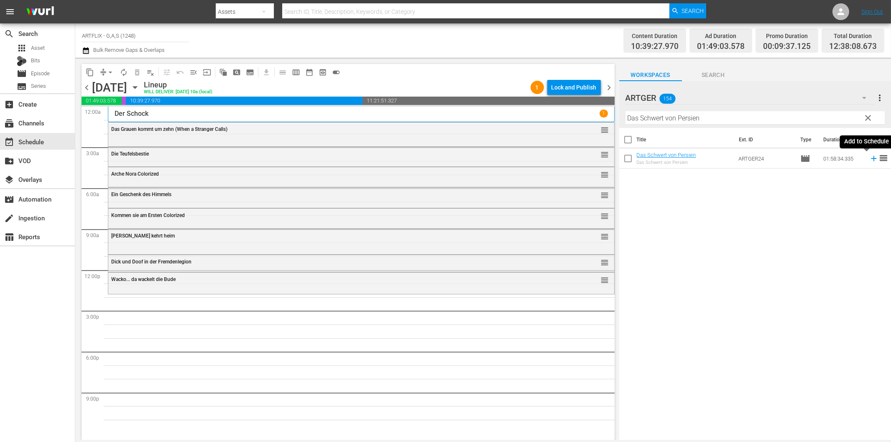
click at [869, 160] on icon at bounding box center [873, 158] width 9 height 9
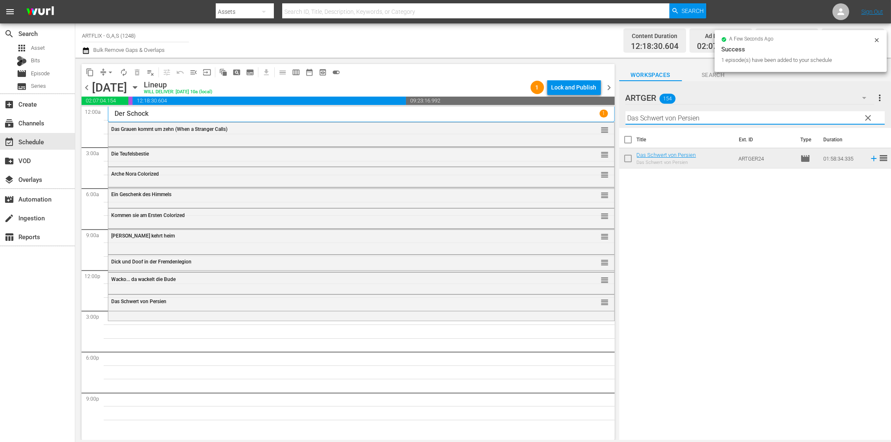
click at [663, 120] on input "Das Schwert von Persien" at bounding box center [755, 117] width 259 height 13
paste input "er Seeräuber"
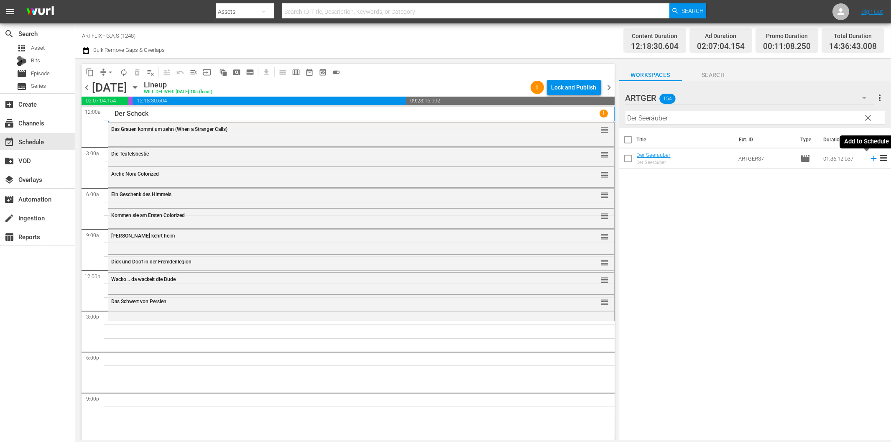
drag, startPoint x: 867, startPoint y: 158, endPoint x: 872, endPoint y: 165, distance: 8.1
click at [871, 158] on icon at bounding box center [873, 158] width 5 height 5
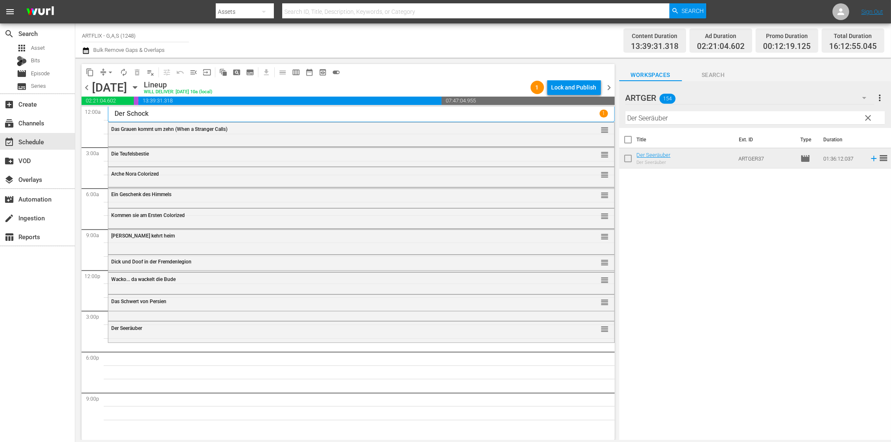
click at [676, 118] on input "Der Seeräuber" at bounding box center [755, 117] width 259 height 13
paste input "Ein explosiver Somm"
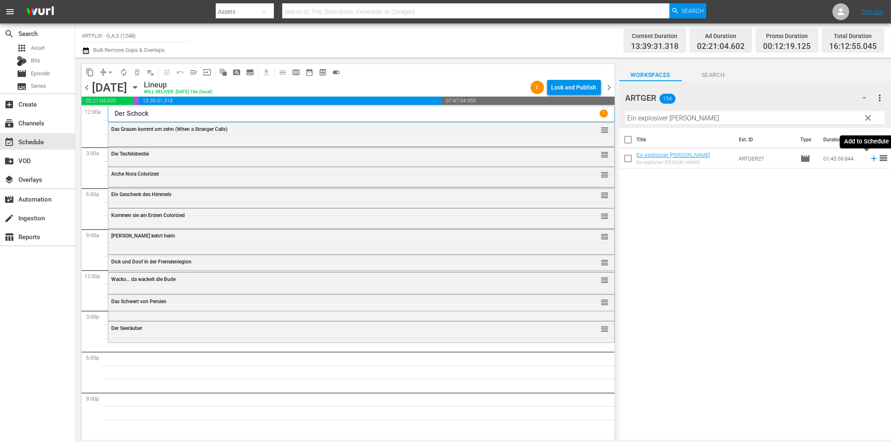
click at [869, 158] on icon at bounding box center [873, 158] width 9 height 9
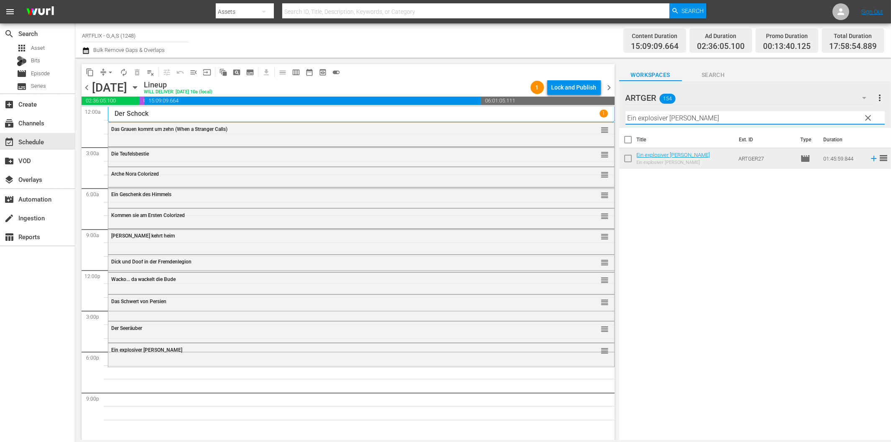
click at [712, 120] on input "Ein explosiver Sommer" at bounding box center [755, 117] width 259 height 13
paste input "Recht und Leidenschaft"
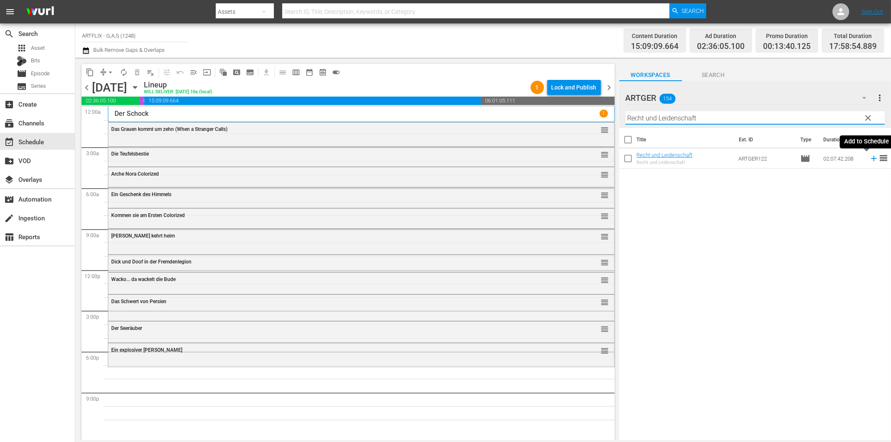
click at [871, 158] on icon at bounding box center [873, 158] width 5 height 5
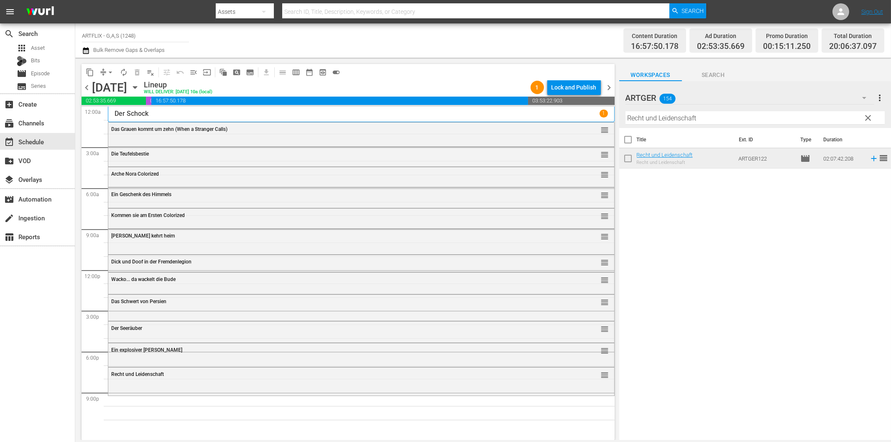
click at [701, 119] on input "Recht und Leidenschaft" at bounding box center [755, 117] width 259 height 13
paste input "Als Geheilt entlassen"
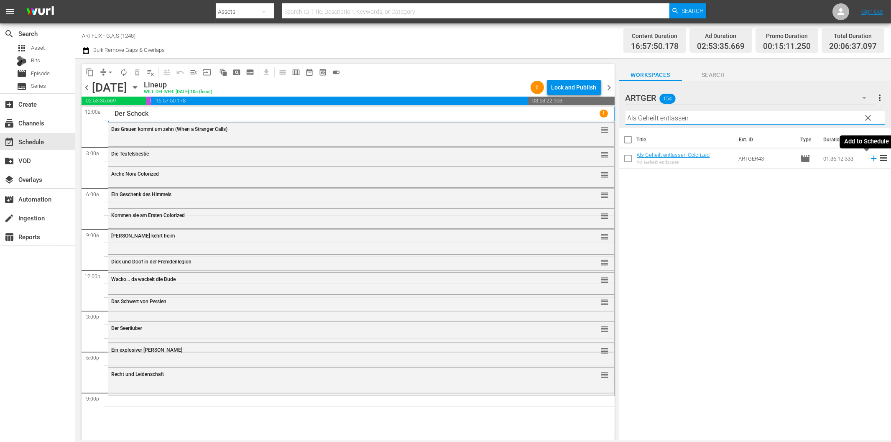
click at [871, 158] on icon at bounding box center [873, 158] width 5 height 5
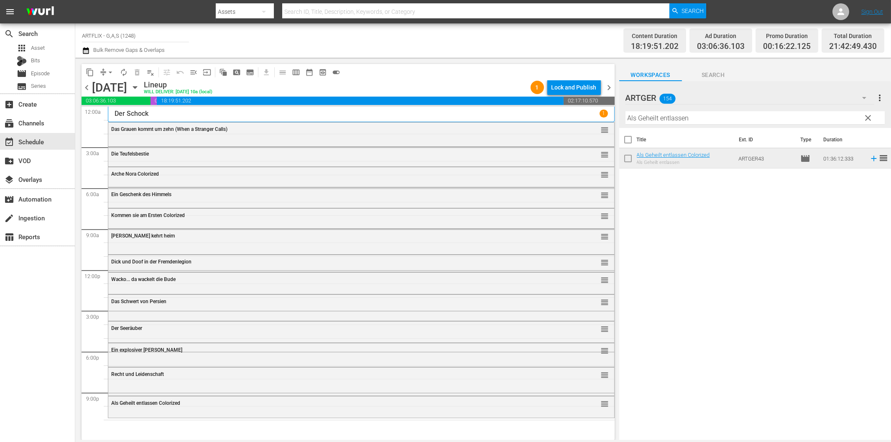
click at [689, 110] on div "Filter by Title Als Geheilt entlassen" at bounding box center [755, 118] width 259 height 20
click at [697, 125] on div "Filter by Title Als Geheilt entlassen" at bounding box center [755, 118] width 259 height 20
click at [698, 120] on input "Als Geheilt entlassen" at bounding box center [755, 117] width 259 height 13
paste input "Lockende Gefahr"
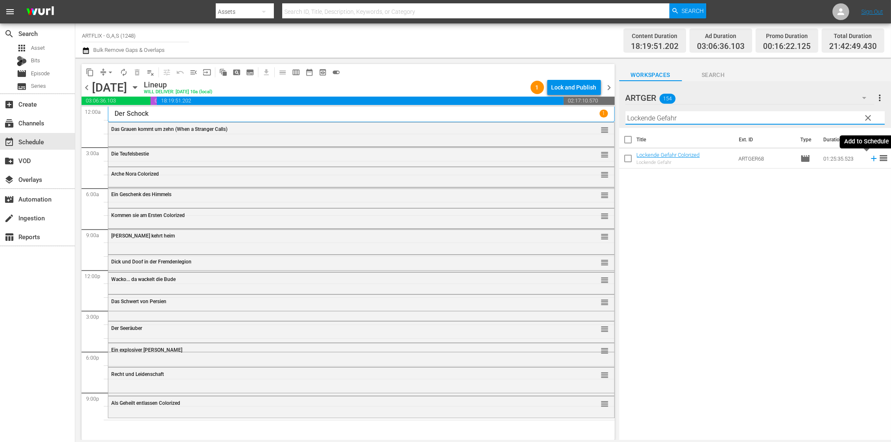
click at [871, 159] on icon at bounding box center [873, 158] width 5 height 5
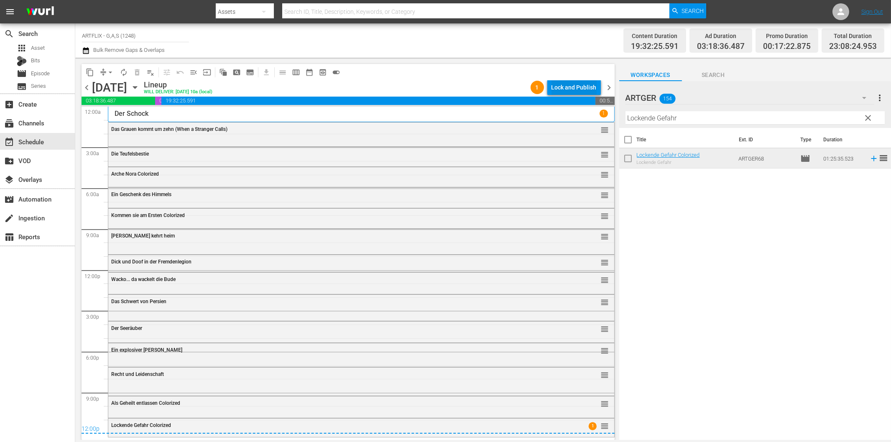
click at [570, 87] on div "Lock and Publish" at bounding box center [574, 87] width 45 height 15
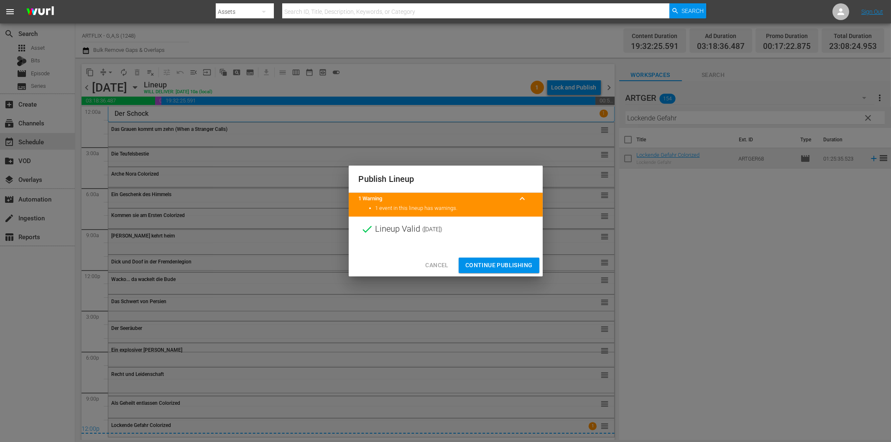
click at [495, 267] on span "Continue Publishing" at bounding box center [498, 265] width 67 height 10
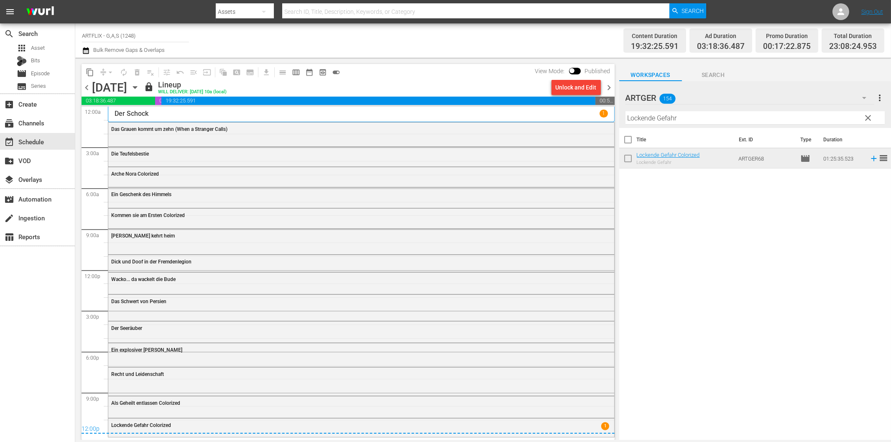
click at [667, 276] on div "Title Ext. ID Type Duration Lockende Gefahr Colorized Lockende Gefahr ARTGER68 …" at bounding box center [755, 284] width 272 height 313
click at [607, 89] on span "chevron_right" at bounding box center [609, 87] width 10 height 10
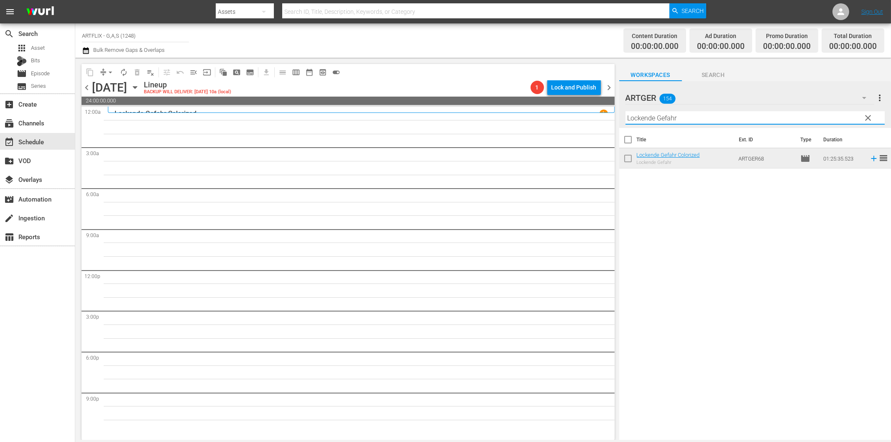
click at [662, 120] on input "Lockende Gefahr" at bounding box center [755, 117] width 259 height 13
paste input "The Terro"
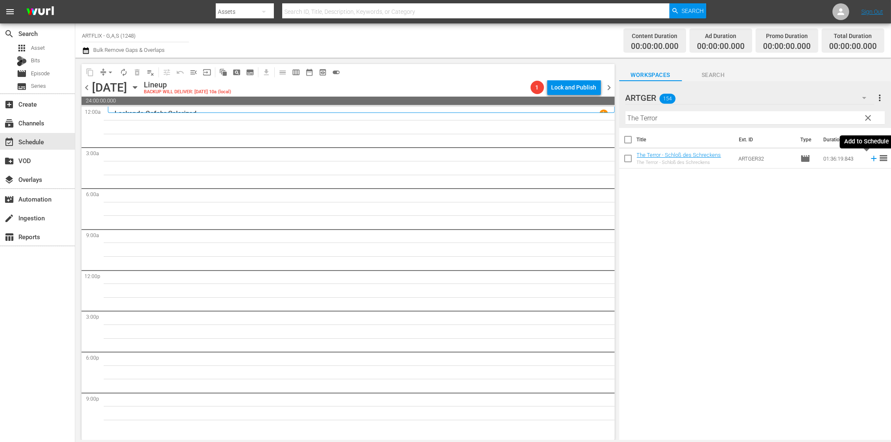
click at [871, 159] on icon at bounding box center [873, 158] width 5 height 5
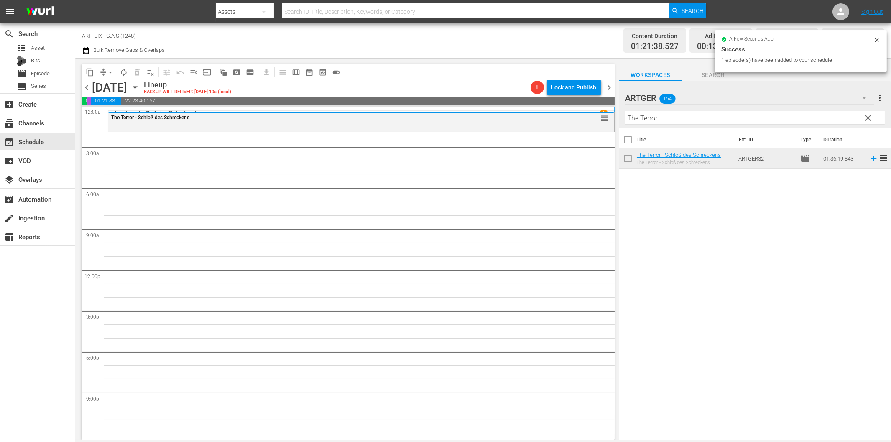
click at [718, 118] on input "The Terror" at bounding box center [755, 117] width 259 height 13
paste input "Der Satan ohne Gesicht"
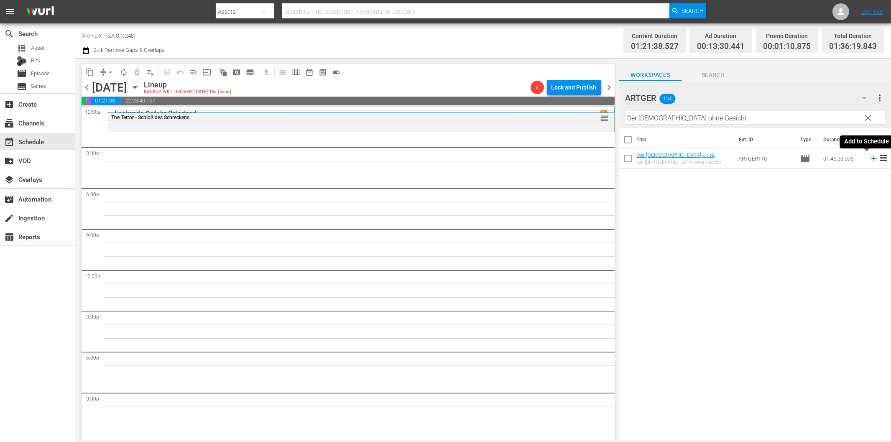
click at [869, 157] on icon at bounding box center [873, 158] width 9 height 9
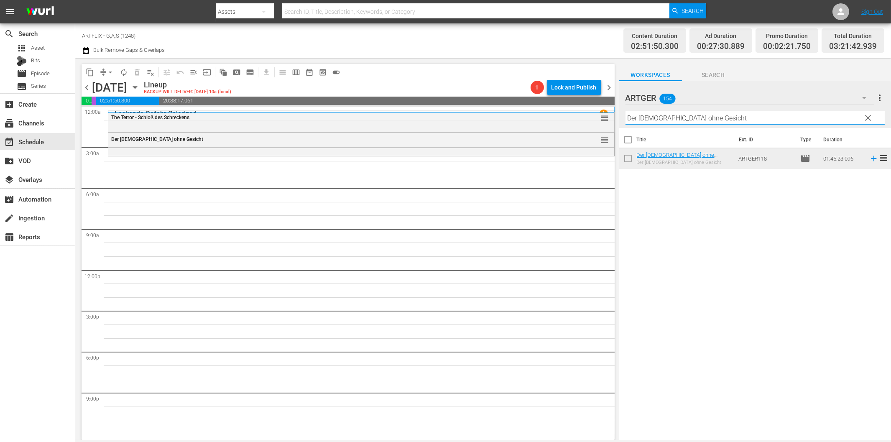
click at [641, 123] on input "Der Satan ohne Gesicht" at bounding box center [755, 117] width 259 height 13
paste input "Phantom des Schreckens"
click at [871, 159] on icon at bounding box center [873, 158] width 5 height 5
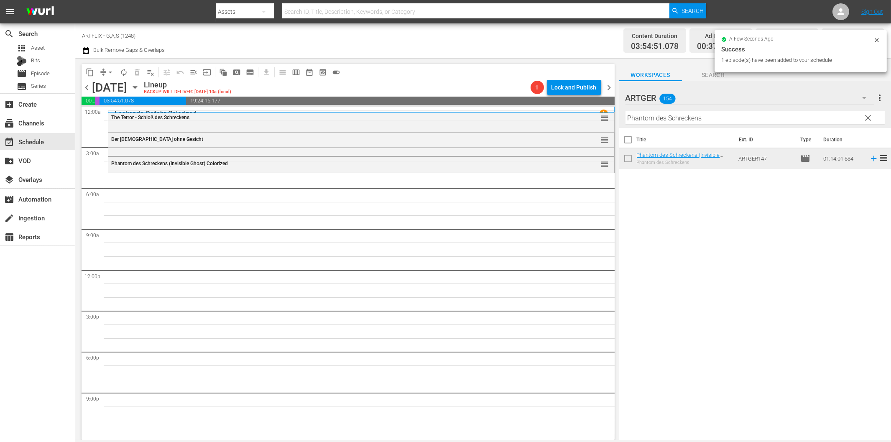
click at [697, 113] on input "Phantom des Schreckens" at bounding box center [755, 117] width 259 height 13
paste input "Der Gouverneur von Pennsylvania (Courageous Mr. Penn)"
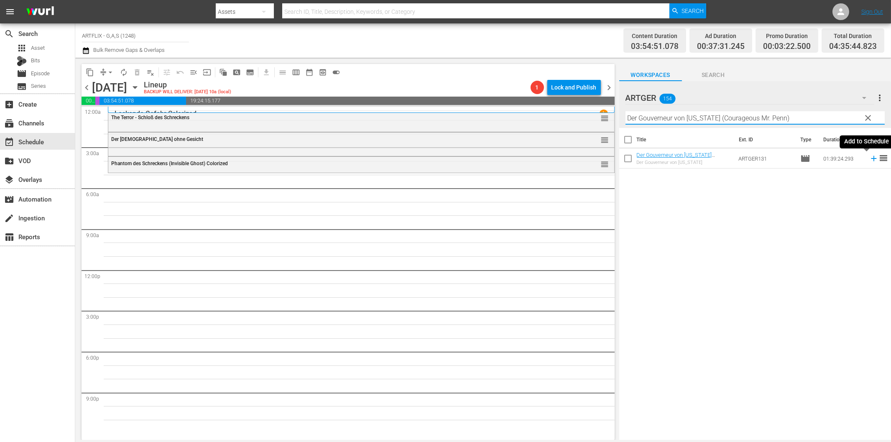
click at [871, 159] on icon at bounding box center [873, 158] width 5 height 5
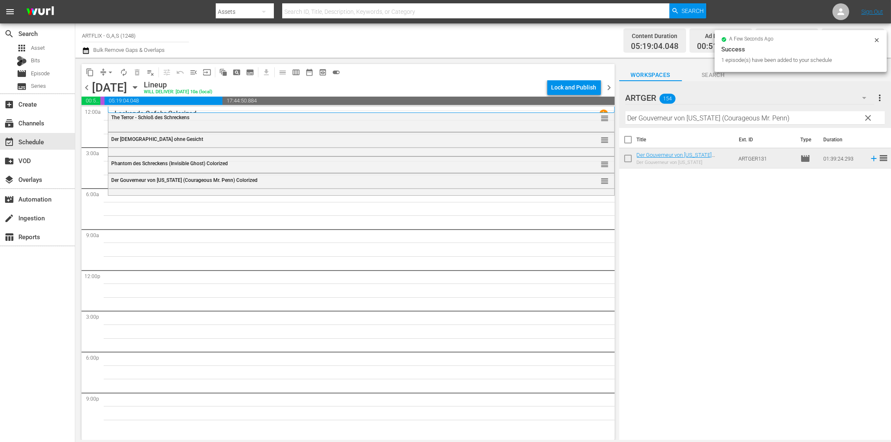
click at [672, 119] on input "Der Gouverneur von Pennsylvania (Courageous Mr. Penn)" at bounding box center [755, 117] width 259 height 13
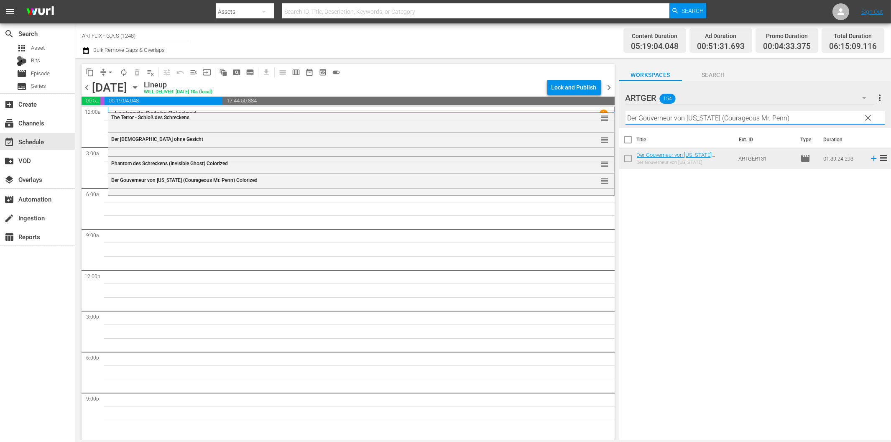
paste input "Geliebte Hochstaplerin"
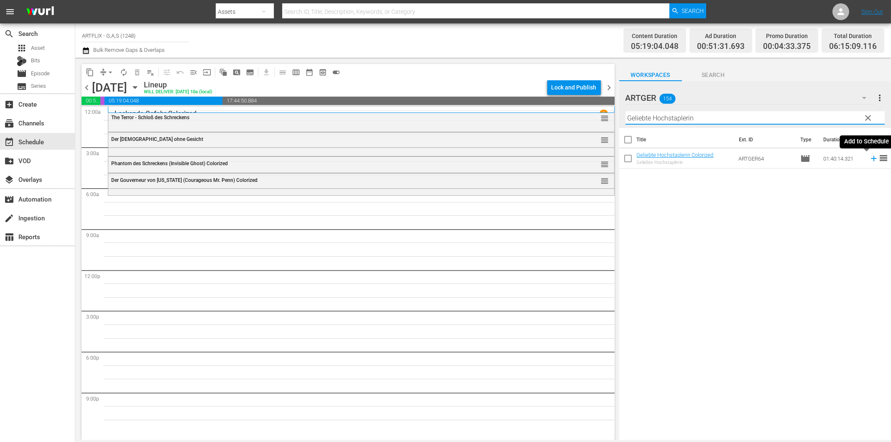
click at [869, 157] on icon at bounding box center [873, 158] width 9 height 9
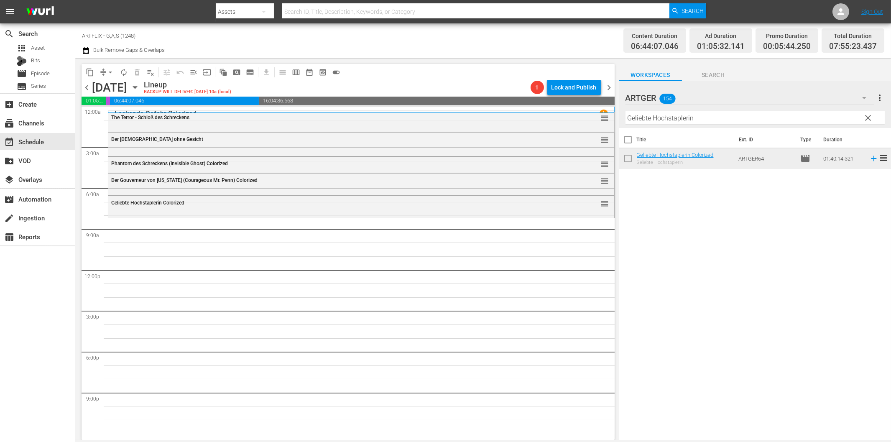
click at [639, 119] on input "Geliebte Hochstaplerin" at bounding box center [755, 117] width 259 height 13
paste input "Unser Leben mit Vater"
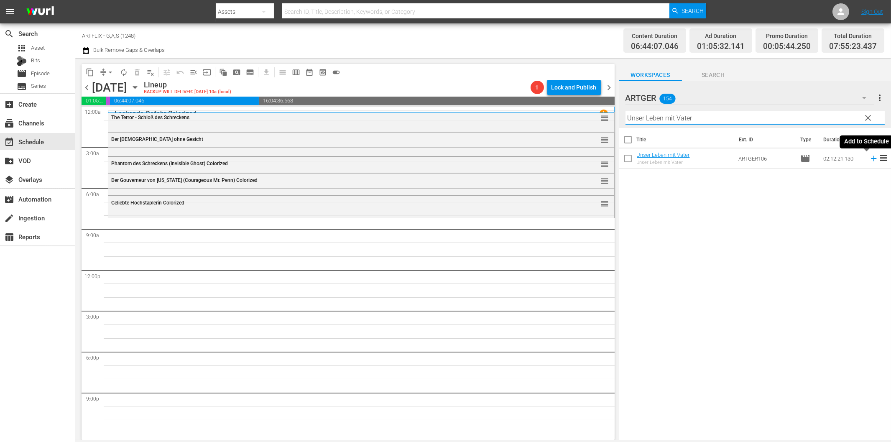
click at [869, 160] on icon at bounding box center [873, 158] width 9 height 9
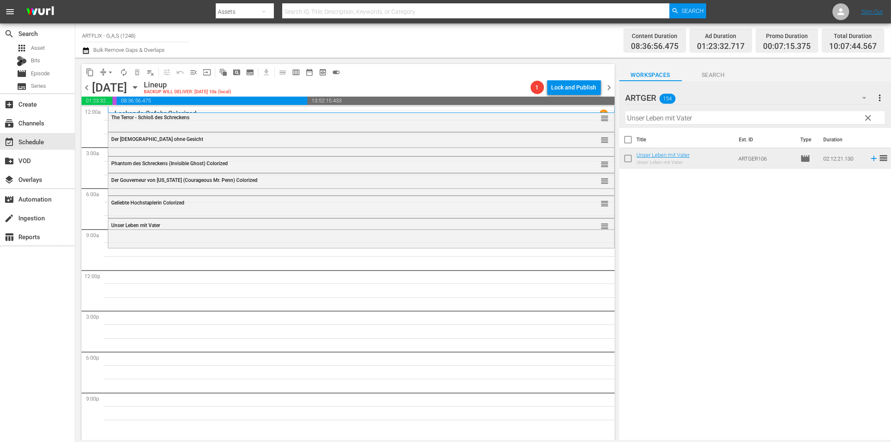
click at [631, 118] on input "Unser Leben mit Vater" at bounding box center [755, 117] width 259 height 13
paste input "Ein Herz kehrt heim"
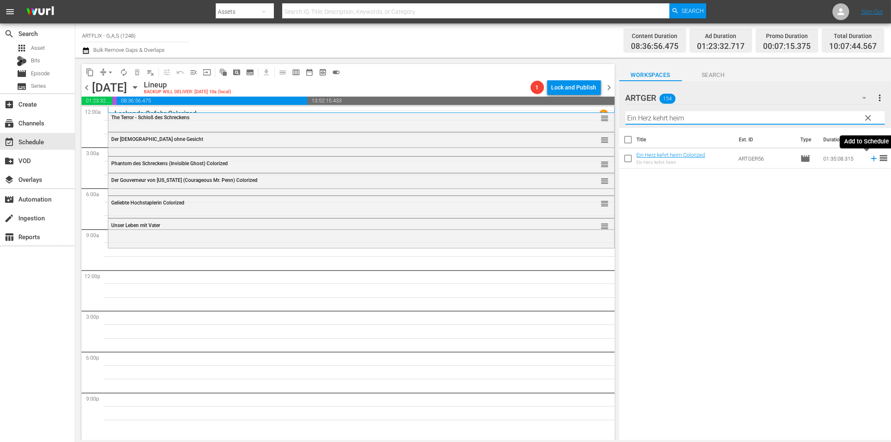
click at [869, 159] on icon at bounding box center [873, 158] width 9 height 9
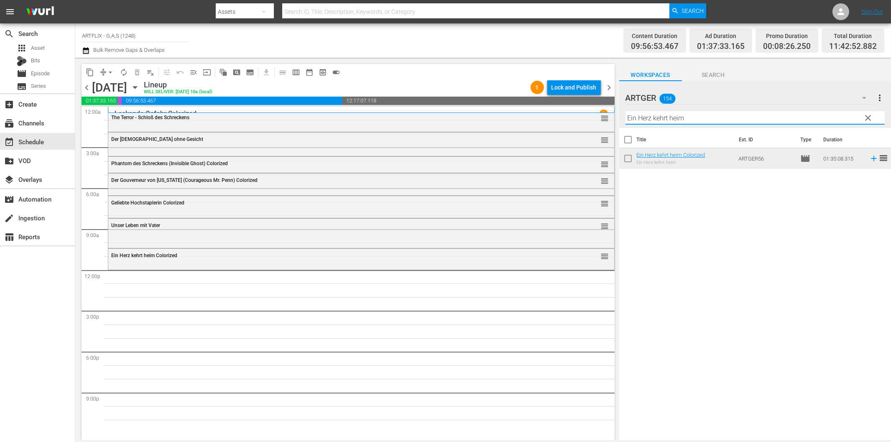
click at [663, 116] on input "Ein Herz kehrt heim" at bounding box center [755, 117] width 259 height 13
paste input "Die kleine Prinzessin"
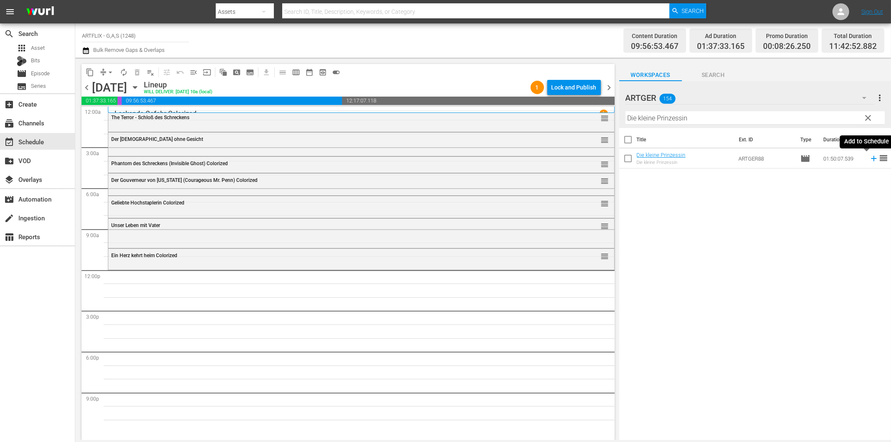
click at [871, 157] on icon at bounding box center [873, 158] width 5 height 5
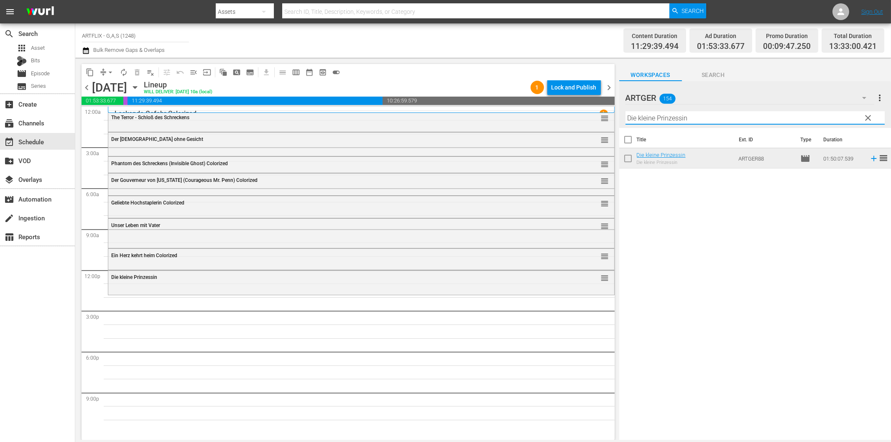
click at [679, 120] on input "Die kleine Prinzessin" at bounding box center [755, 117] width 259 height 13
paste input "Wunderpille"
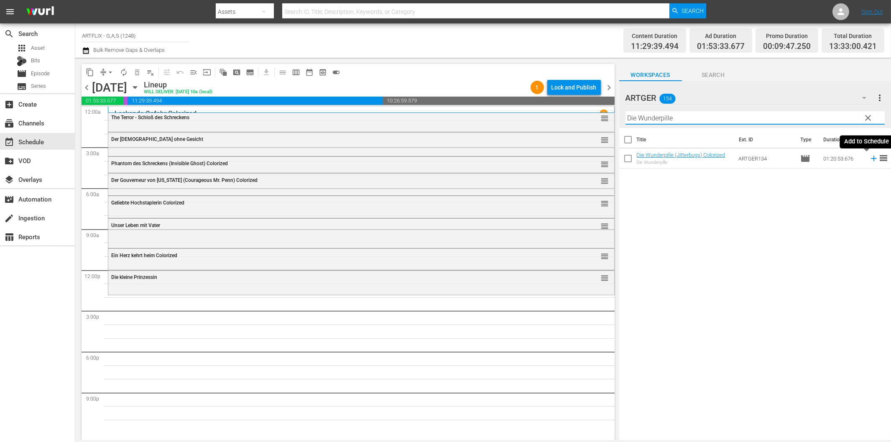
click at [869, 157] on icon at bounding box center [873, 158] width 9 height 9
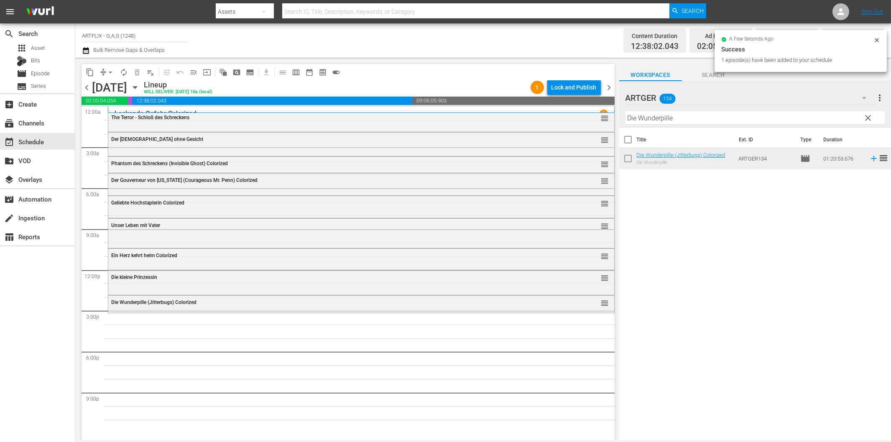
click at [643, 116] on input "Die Wunderpille" at bounding box center [755, 117] width 259 height 13
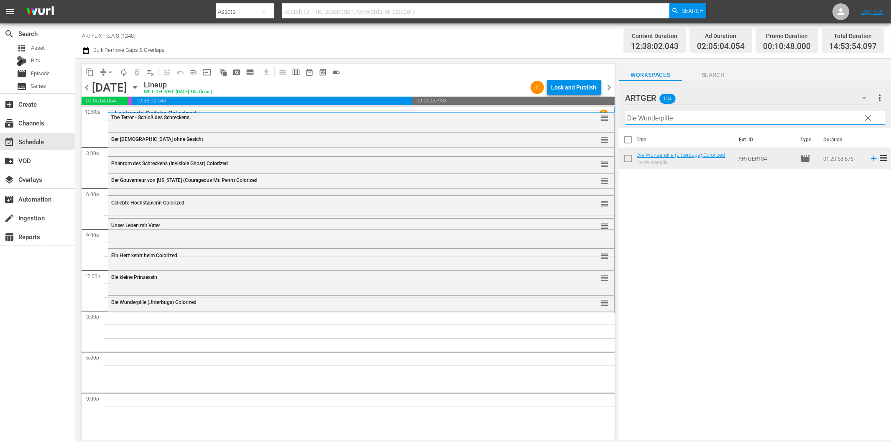
paste input "Sherlock Holmes - Die Frau in Grün"
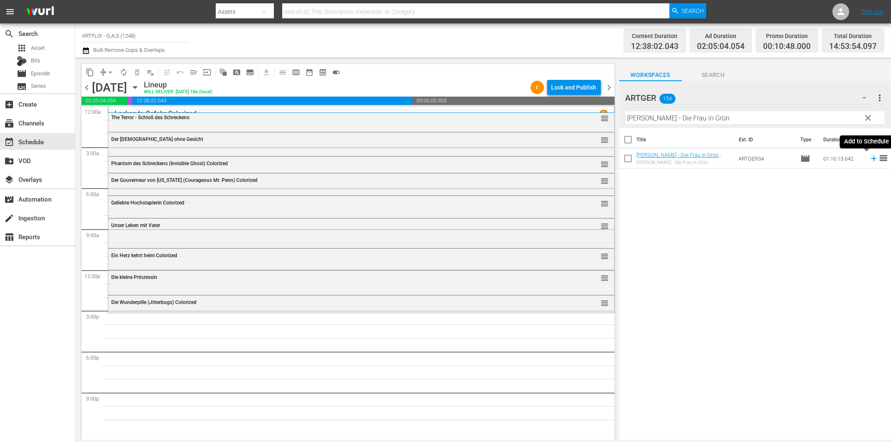
click at [869, 156] on icon at bounding box center [873, 158] width 9 height 9
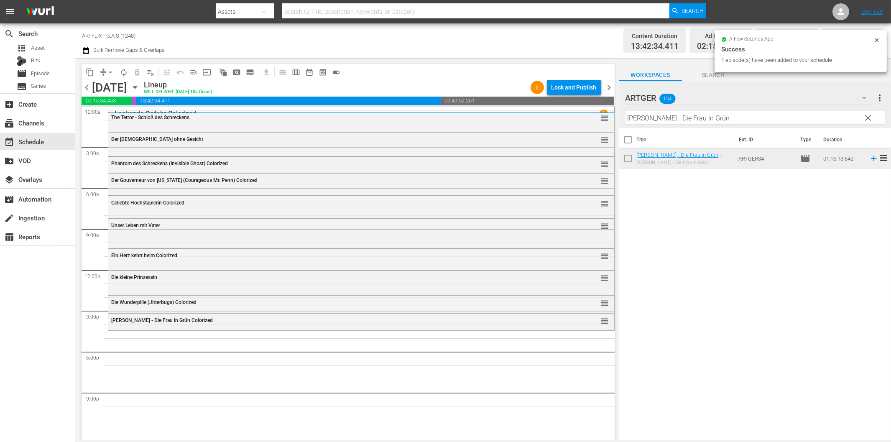
click at [689, 117] on input "Sherlock Holmes - Die Frau in Grün" at bounding box center [755, 117] width 259 height 13
paste input "chicksal aus zweiter Hand"
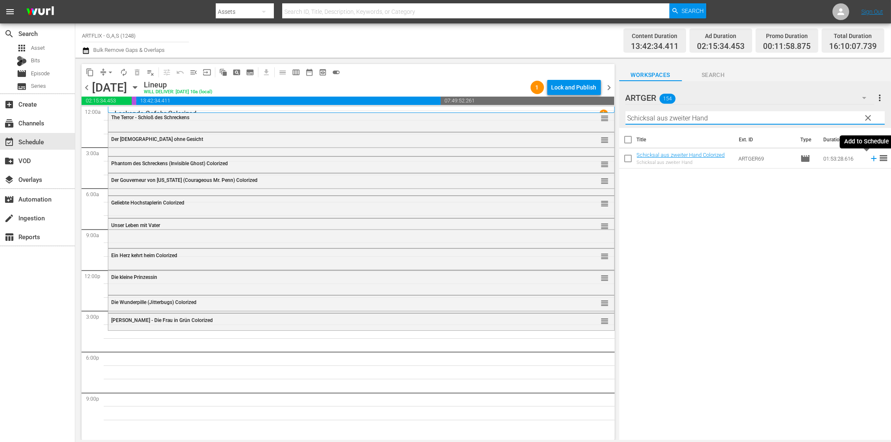
click at [869, 156] on icon at bounding box center [873, 158] width 9 height 9
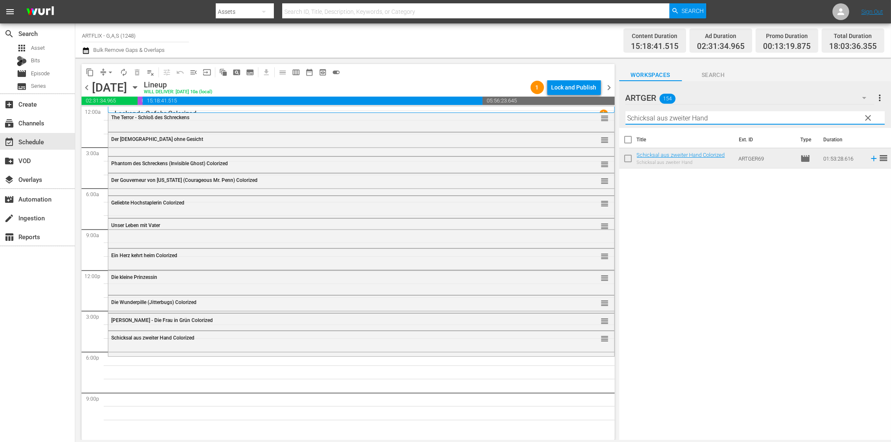
click at [676, 119] on input "Schicksal aus zweiter Hand" at bounding box center [755, 117] width 259 height 13
paste input "Finale"
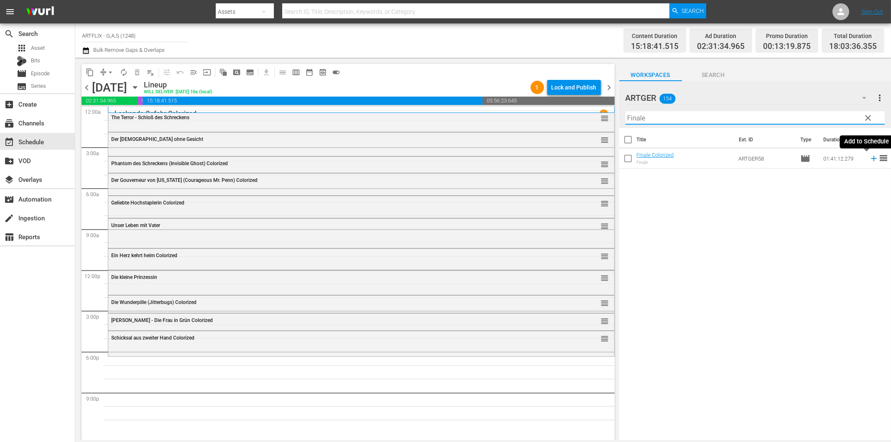
click at [869, 159] on icon at bounding box center [873, 158] width 9 height 9
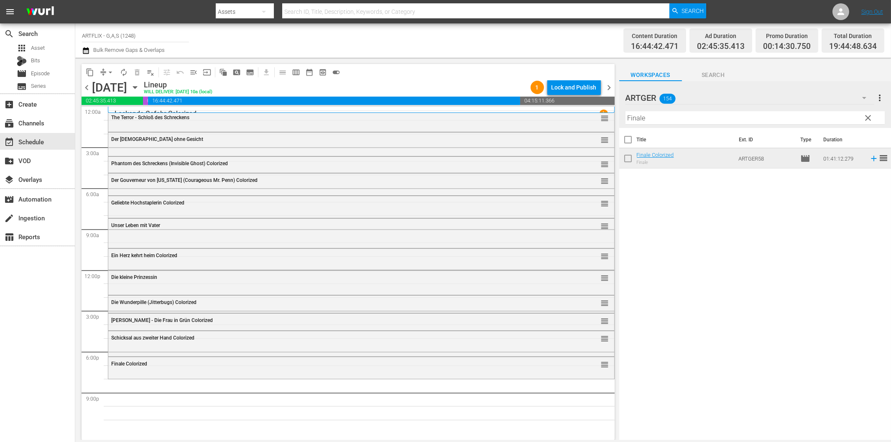
click at [644, 118] on input "Finale" at bounding box center [755, 117] width 259 height 13
paste input "Todeskommando Atlantik"
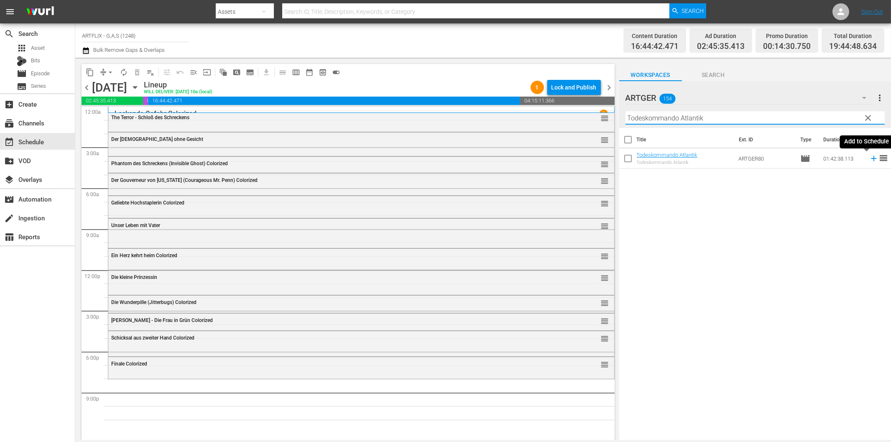
click at [869, 157] on icon at bounding box center [873, 158] width 9 height 9
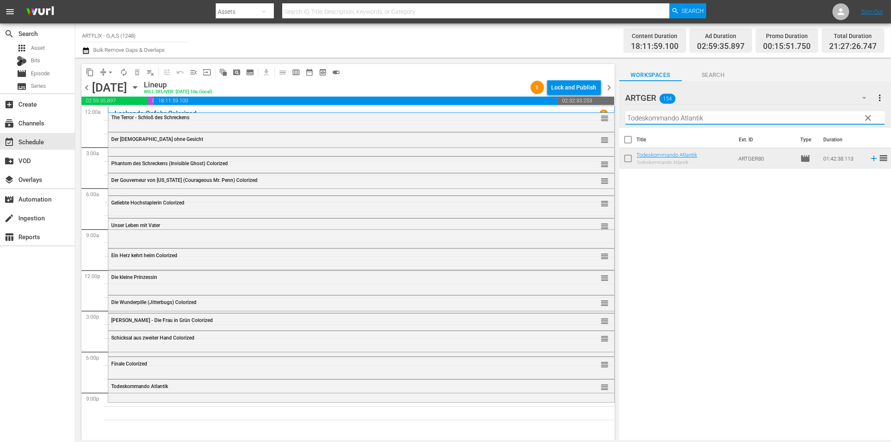
click at [751, 116] on input "Todeskommando Atlantik" at bounding box center [755, 117] width 259 height 13
paste input "Der letzte Alarm"
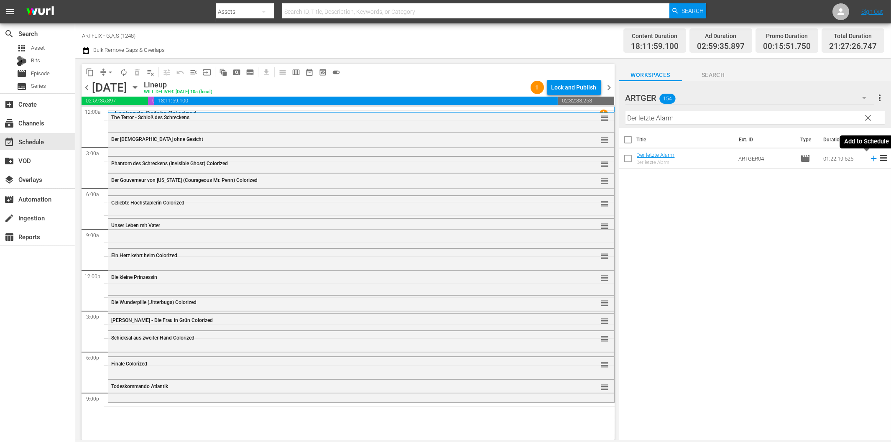
click at [869, 157] on icon at bounding box center [873, 158] width 9 height 9
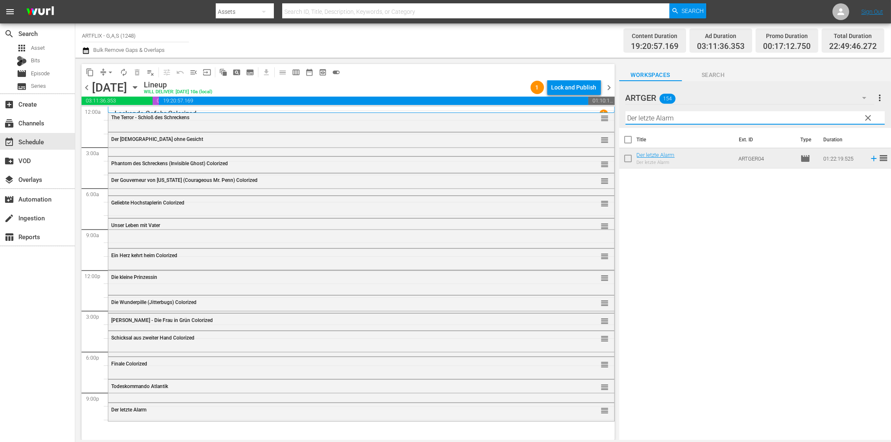
click at [663, 121] on input "Der letzte Alarm" at bounding box center [755, 117] width 259 height 13
paste input "Paper Moon"
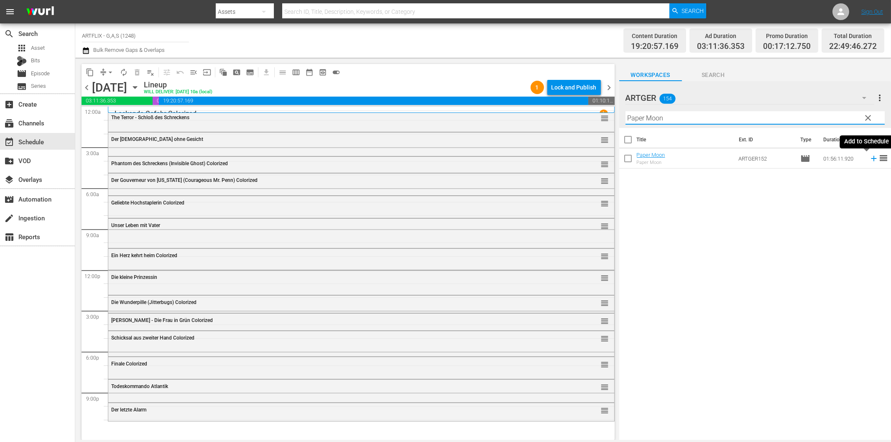
click at [869, 160] on icon at bounding box center [873, 158] width 9 height 9
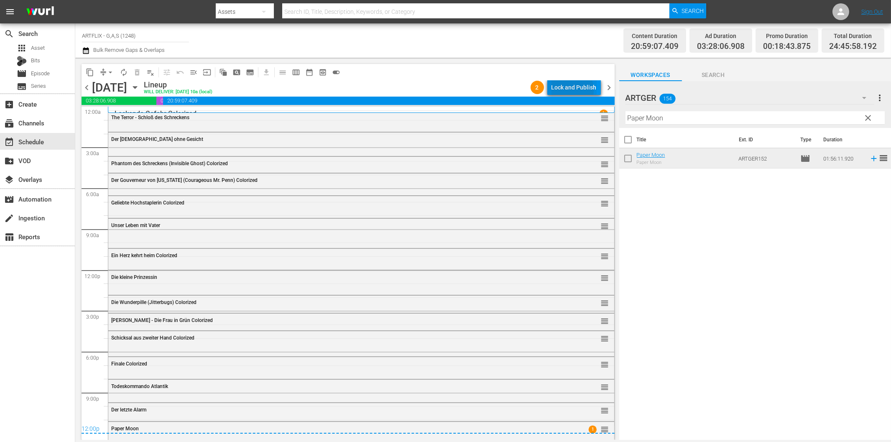
click at [567, 90] on div "Lock and Publish" at bounding box center [574, 87] width 45 height 15
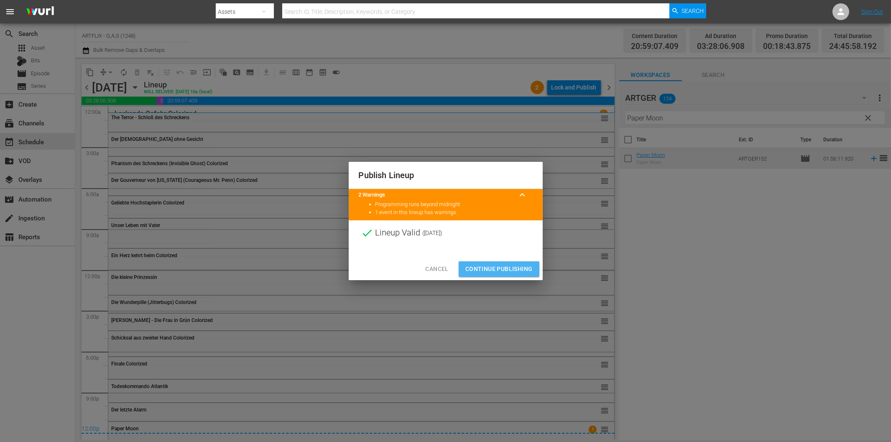
click at [501, 270] on span "Continue Publishing" at bounding box center [498, 269] width 67 height 10
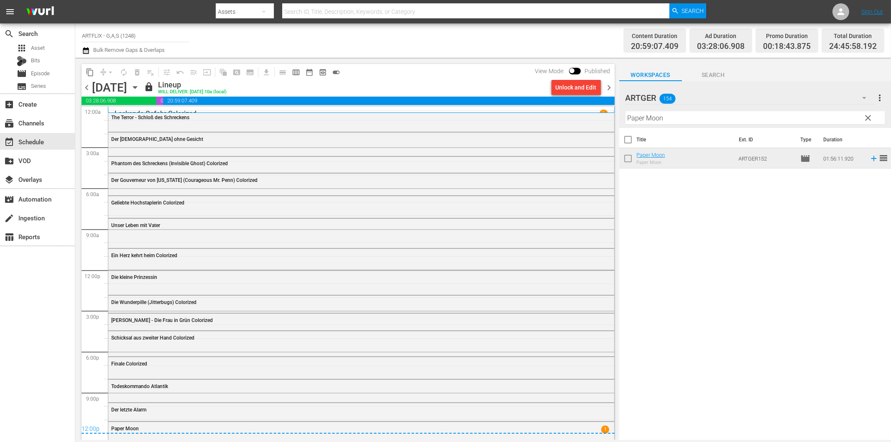
click at [639, 330] on div "Title Ext. ID Type Duration Paper Moon Paper Moon ARTGER152 movie 01:56:11.920 …" at bounding box center [755, 284] width 272 height 313
click at [607, 89] on span "chevron_right" at bounding box center [609, 87] width 10 height 10
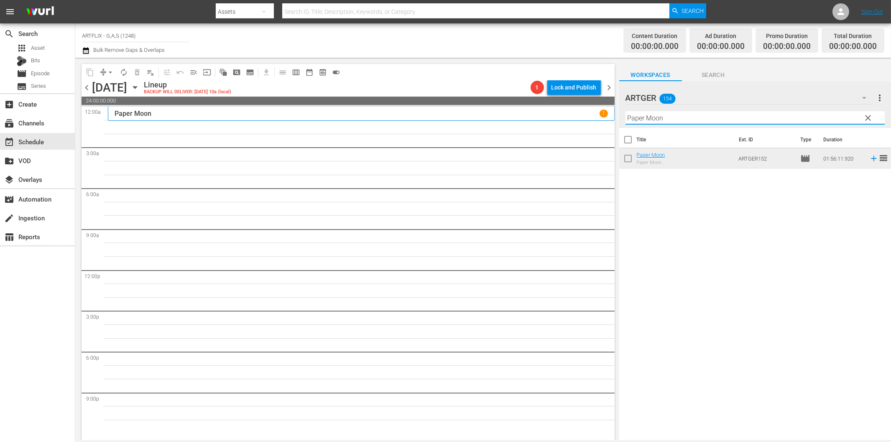
click at [696, 118] on input "Paper Moon" at bounding box center [755, 117] width 259 height 13
paste input "Das Haus auf dem Geisterhügel"
click at [869, 158] on icon at bounding box center [873, 158] width 9 height 9
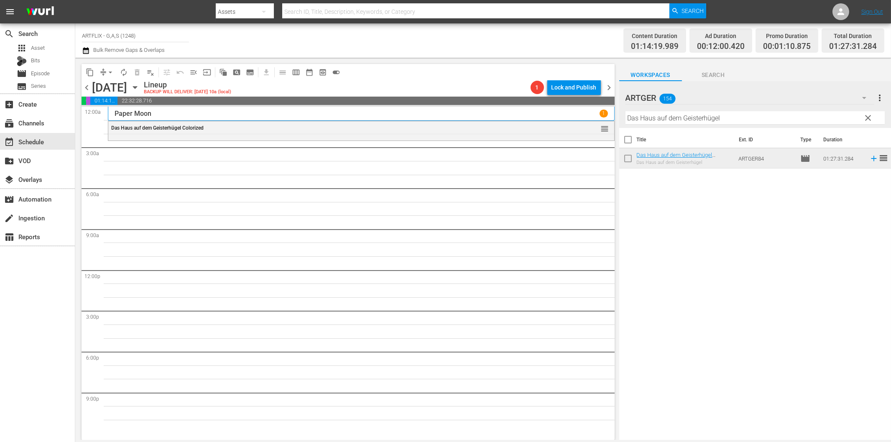
drag, startPoint x: 649, startPoint y: 265, endPoint x: 650, endPoint y: 261, distance: 4.5
click at [649, 263] on div "Title Ext. ID Type Duration Das Haus auf dem Geisterhügel Colorized Das Haus au…" at bounding box center [755, 284] width 272 height 313
click at [670, 114] on input "Das Haus auf dem Geisterhügel" at bounding box center [755, 117] width 259 height 13
paste input "er schwarze Pirat"
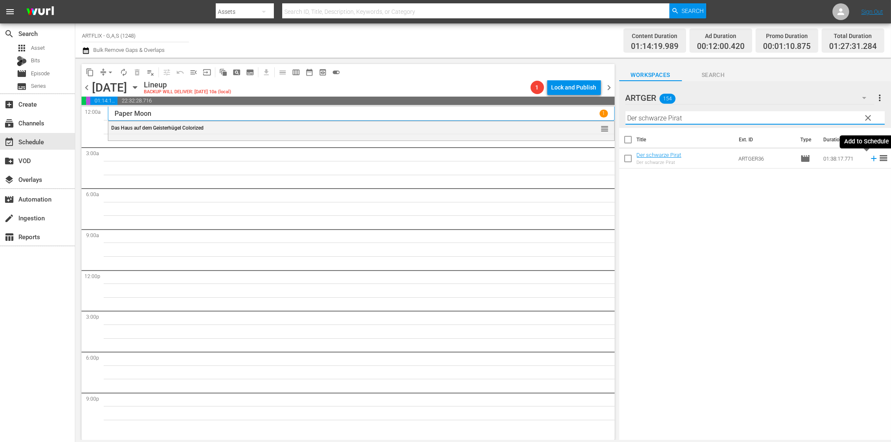
click at [869, 160] on icon at bounding box center [873, 158] width 9 height 9
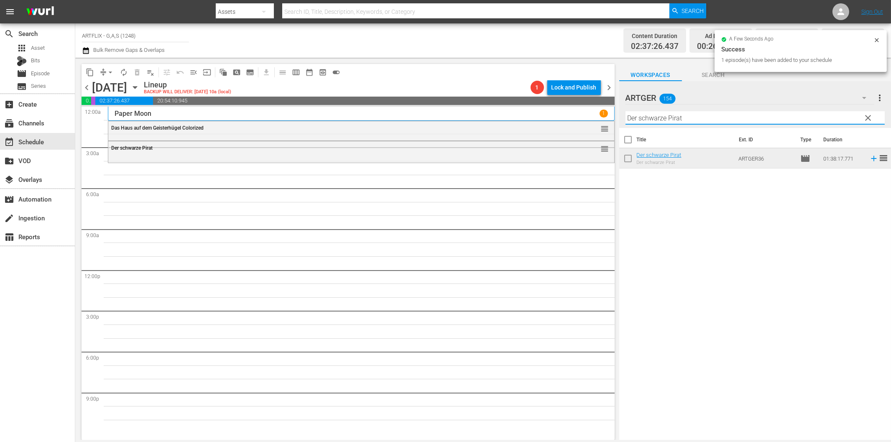
click at [690, 116] on input "Der schwarze Pirat" at bounding box center [755, 117] width 259 height 13
paste input "ie seltsame Liebe der Martha Ivers"
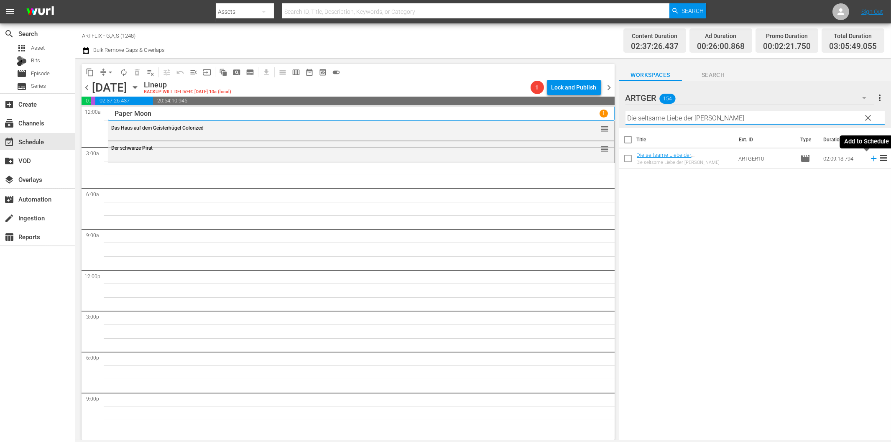
click at [869, 160] on icon at bounding box center [873, 158] width 9 height 9
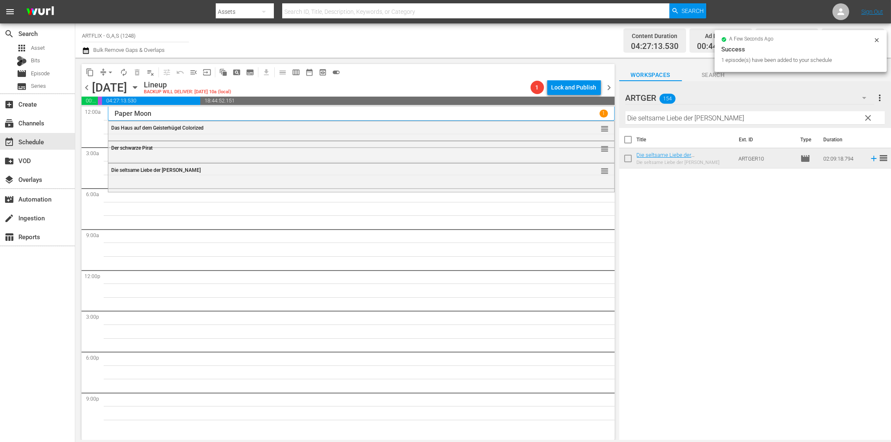
click at [646, 116] on input "Die seltsame Liebe der Martha Ivers" at bounding box center [755, 117] width 259 height 13
paste input "Quackser Fortune hat 'nen Vetter in der Bronx"
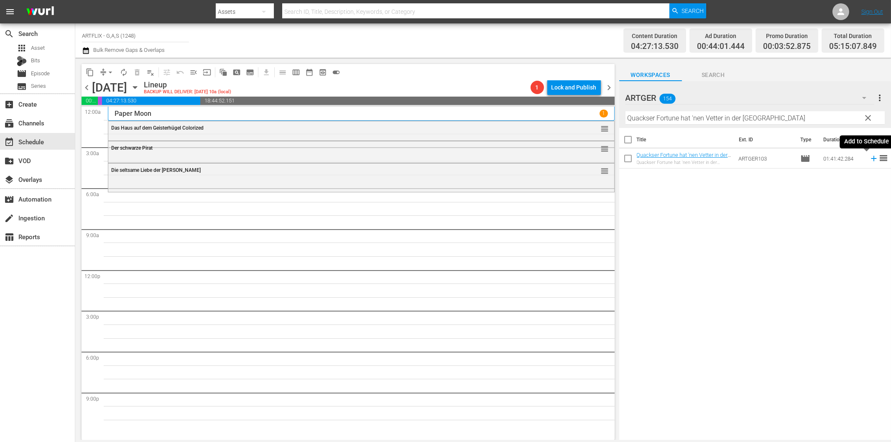
click at [869, 156] on icon at bounding box center [873, 158] width 9 height 9
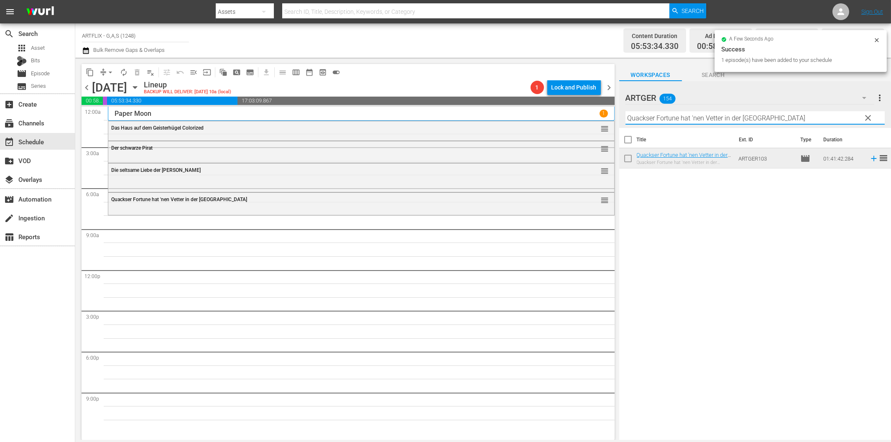
click at [664, 118] on input "Quackser Fortune hat 'nen Vetter in der Bronx" at bounding box center [755, 117] width 259 height 13
paste input "Bei Pichler stimmt die Kasse nicht"
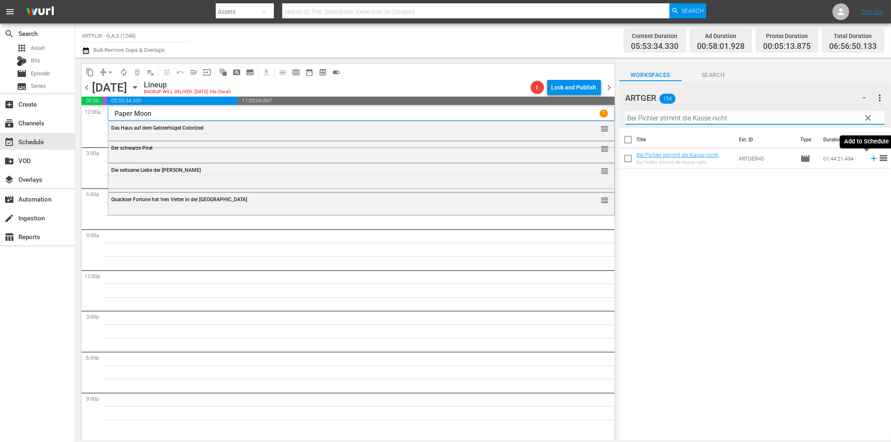
click at [871, 159] on icon at bounding box center [873, 158] width 5 height 5
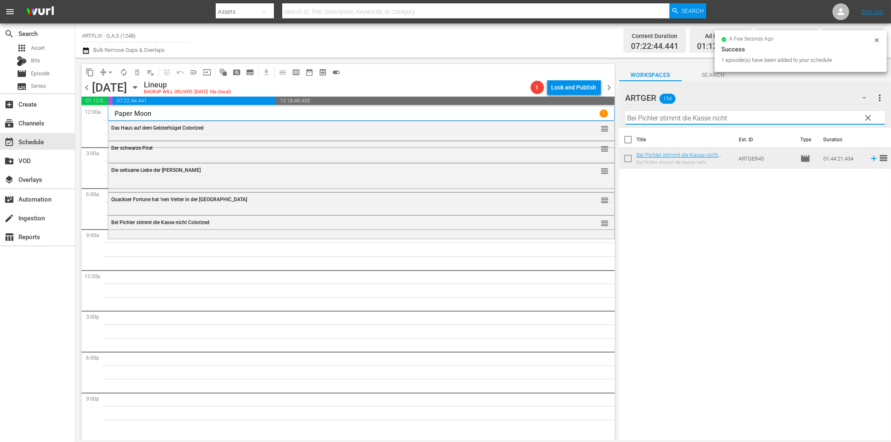
click at [670, 118] on input "Bei Pichler stimmt die Kasse nicht" at bounding box center [755, 117] width 259 height 13
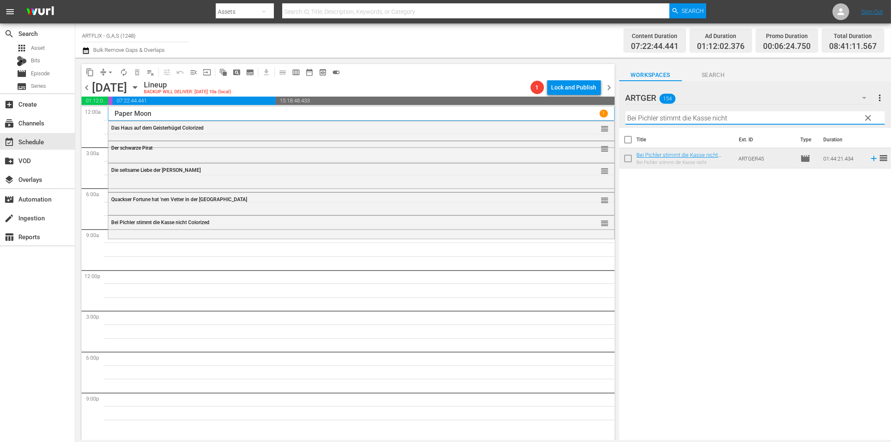
paste input "Dick und Doof erben eine Insel"
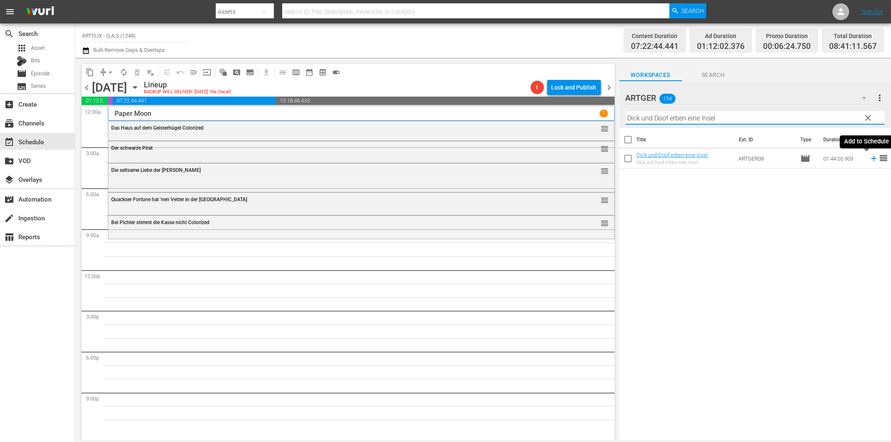
click at [869, 158] on icon at bounding box center [873, 158] width 9 height 9
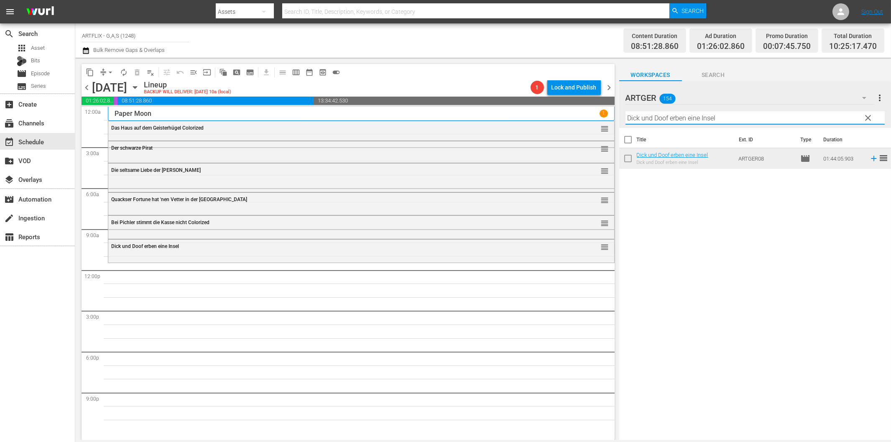
click at [693, 116] on input "Dick und Doof erben eine Insel" at bounding box center [755, 117] width 259 height 13
paste input "Lassie und die Goldgräber"
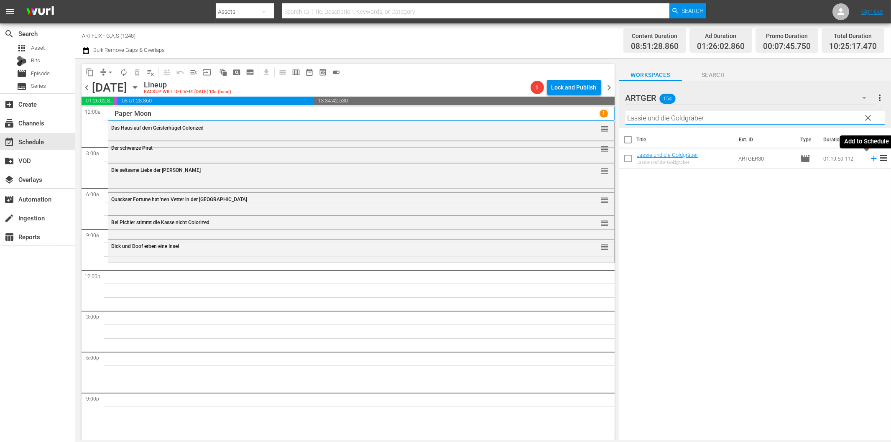
click at [869, 156] on icon at bounding box center [873, 158] width 9 height 9
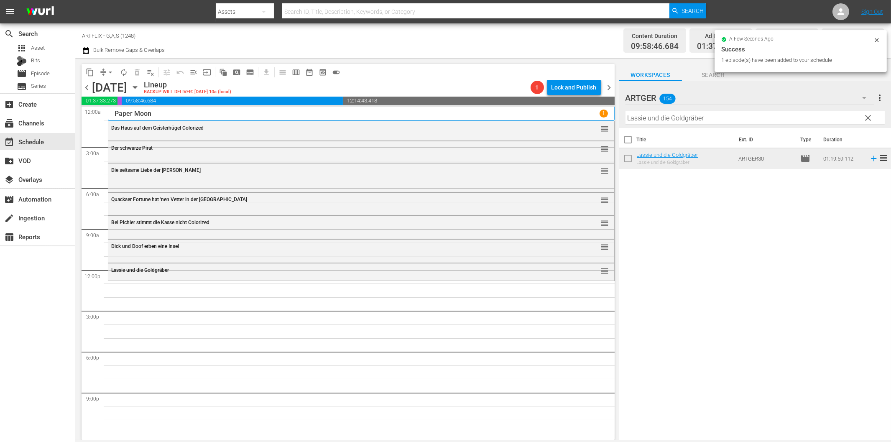
click at [721, 115] on input "Lassie und die Goldgräber" at bounding box center [755, 117] width 259 height 13
paste input "Der letzte Musketier Colorized"
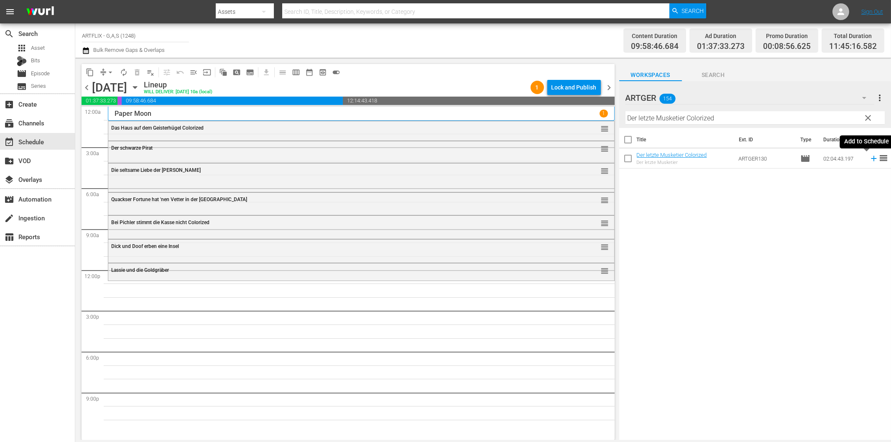
click at [869, 157] on icon at bounding box center [873, 158] width 9 height 9
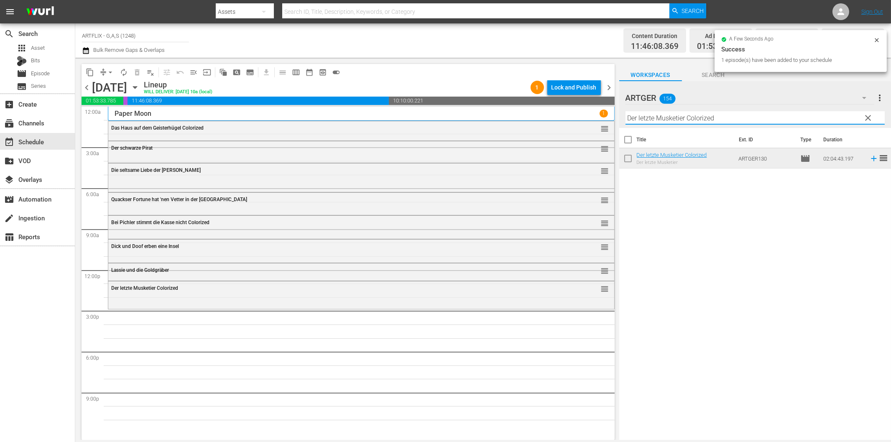
click at [667, 120] on input "Der letzte Musketier Colorized" at bounding box center [755, 117] width 259 height 13
paste input "ie Küste der Piraten"
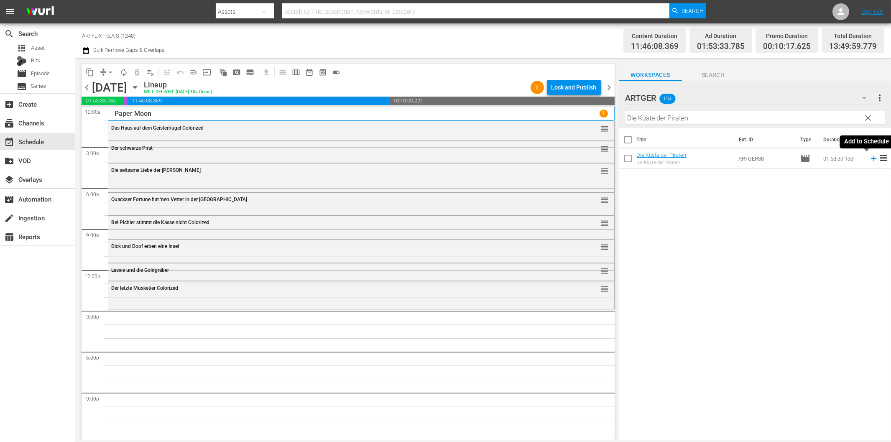
click at [871, 158] on icon at bounding box center [873, 158] width 5 height 5
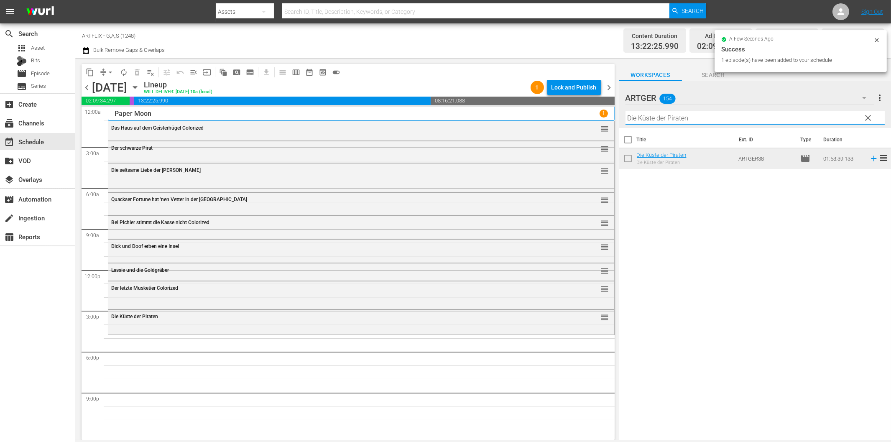
click at [718, 120] on input "Die Küste der Piraten" at bounding box center [755, 117] width 259 height 13
paste input "er Schatten des Herrn Monitor"
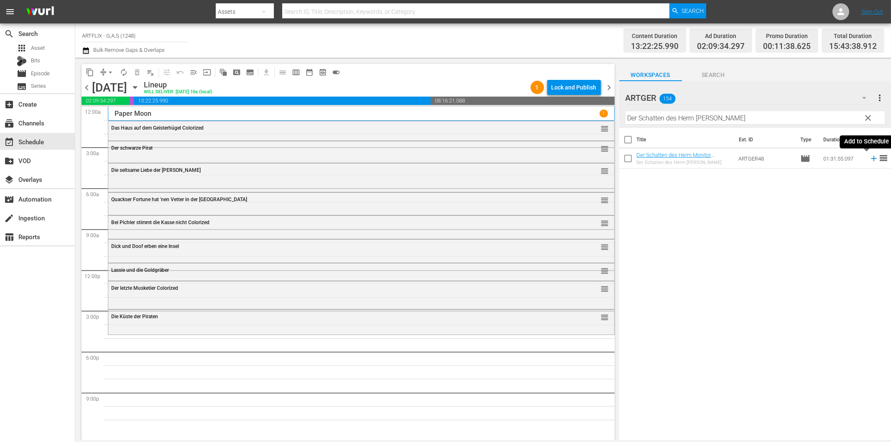
click at [869, 160] on icon at bounding box center [873, 158] width 9 height 9
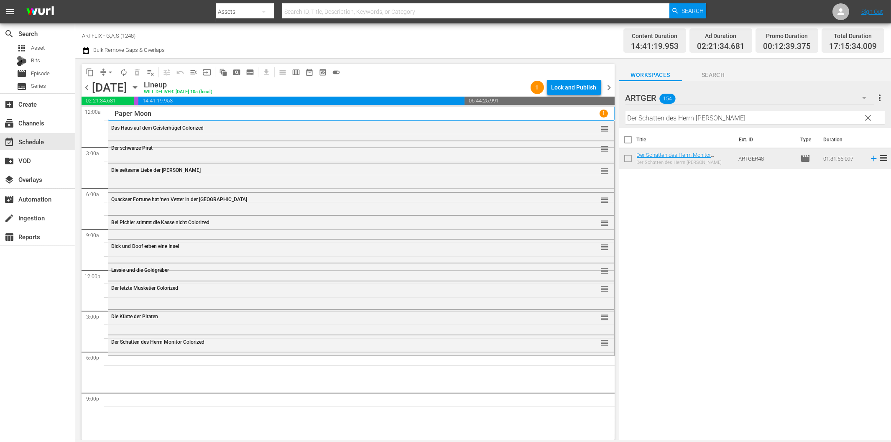
click at [685, 115] on input "Der Schatten des Herrn Monitor" at bounding box center [755, 117] width 259 height 13
paste input "Romeo und Julia"
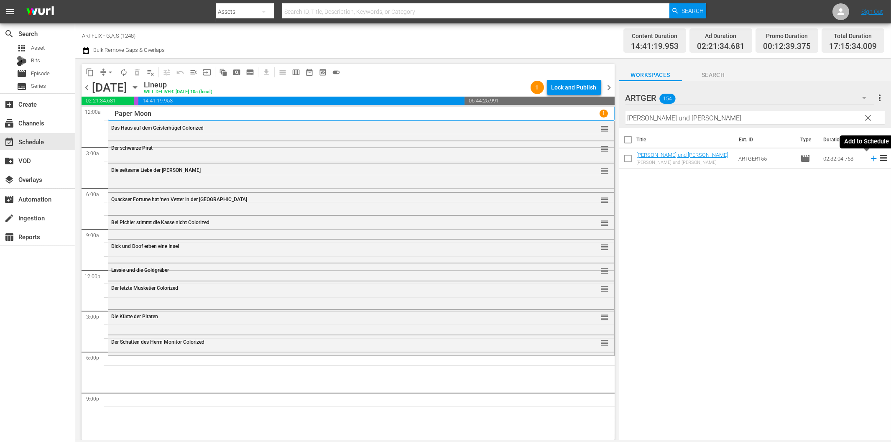
click at [869, 158] on icon at bounding box center [873, 158] width 9 height 9
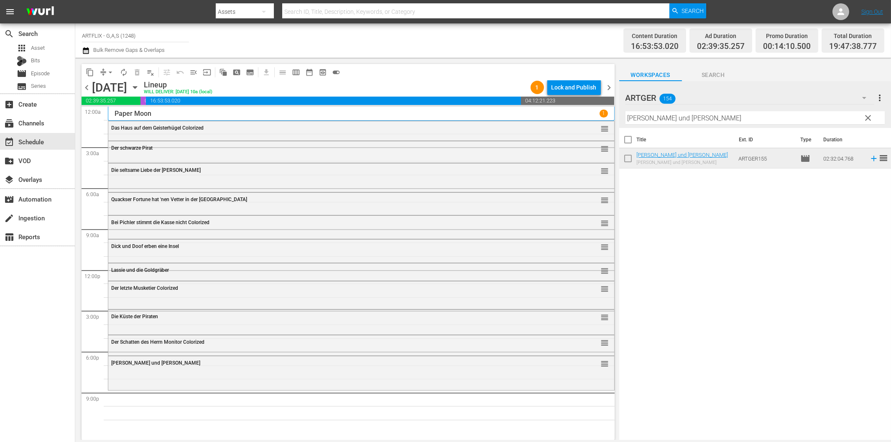
click at [727, 120] on input "Romeo und Julia" at bounding box center [755, 117] width 259 height 13
paste input "Sherlock Holmes - Jagd auf Spieldosen"
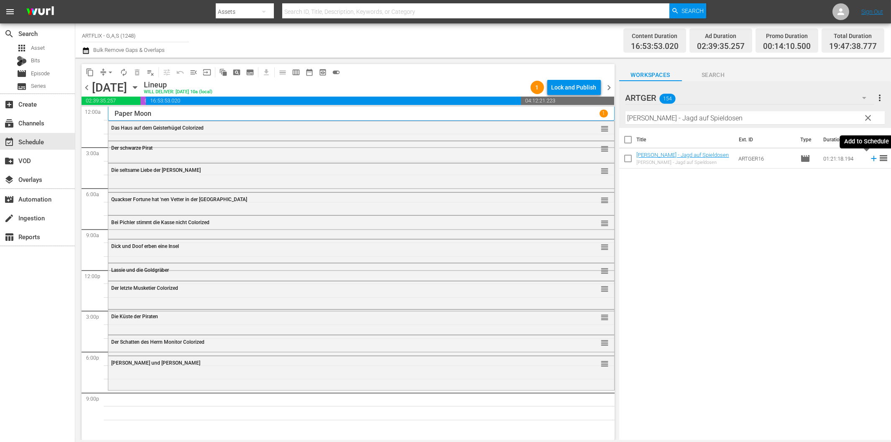
click at [869, 157] on icon at bounding box center [873, 158] width 9 height 9
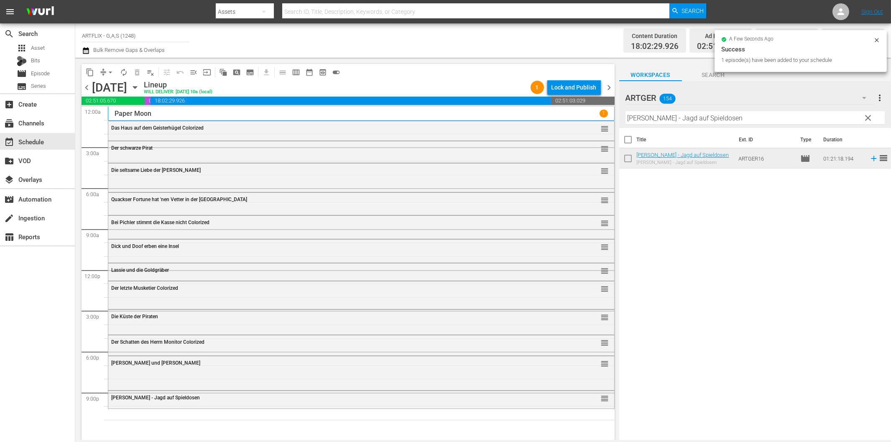
click at [760, 121] on input "Sherlock Holmes - Jagd auf Spieldosen" at bounding box center [755, 117] width 259 height 13
paste input "Der Tollwütige"
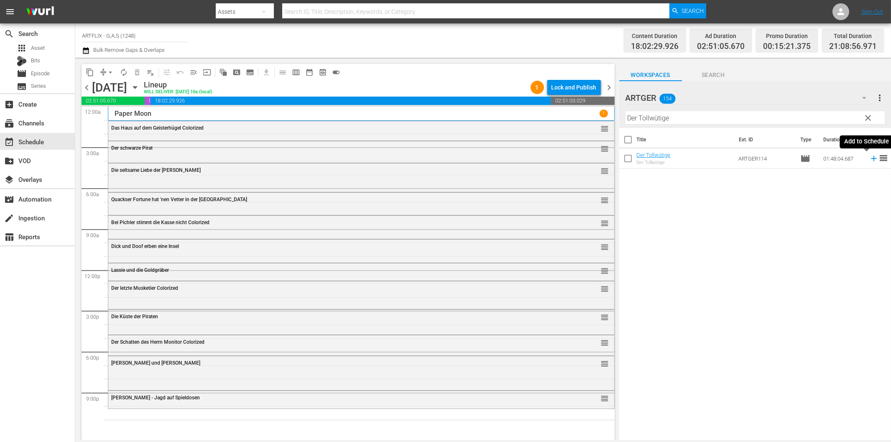
click at [869, 156] on icon at bounding box center [873, 158] width 9 height 9
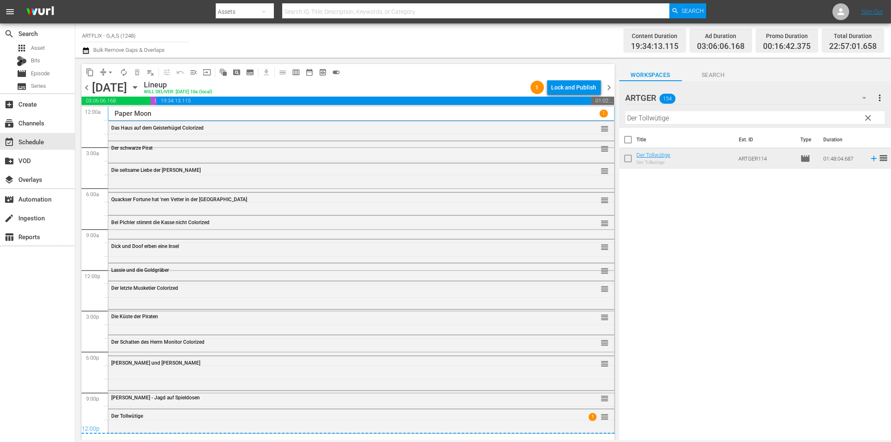
click at [678, 119] on input "Der Tollwütige" at bounding box center [755, 117] width 259 height 13
paste input "by"
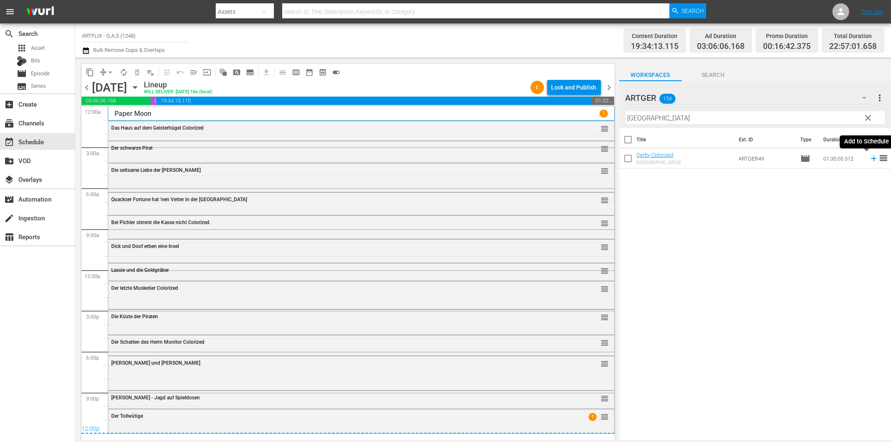
click at [869, 160] on icon at bounding box center [873, 158] width 9 height 9
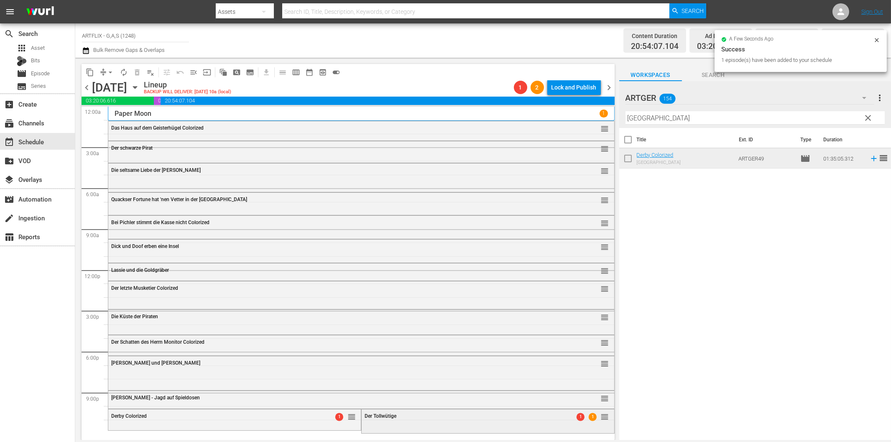
click at [411, 416] on div "Der Tollwütige" at bounding box center [467, 416] width 204 height 6
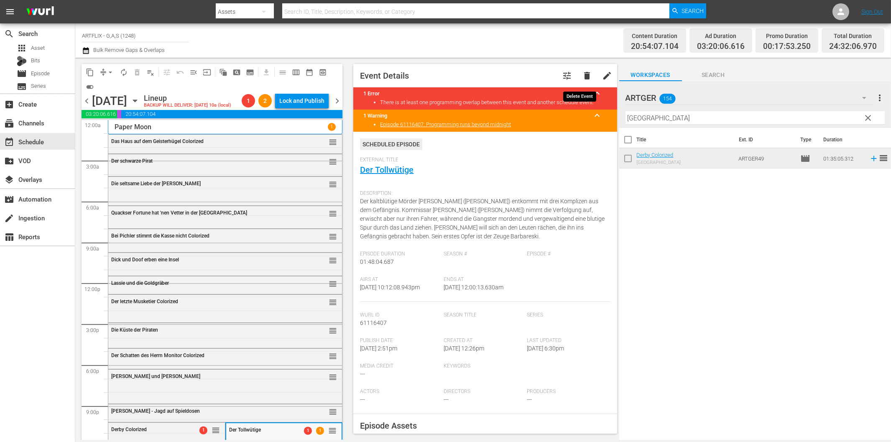
click at [582, 74] on span "delete" at bounding box center [587, 76] width 10 height 10
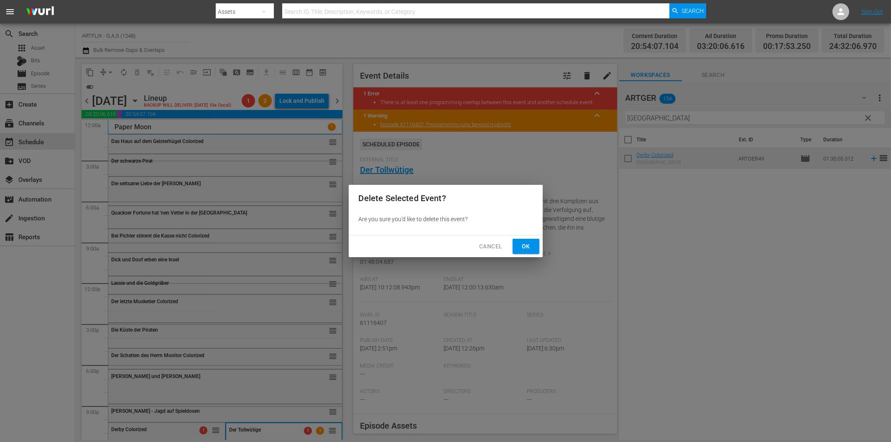
click at [526, 247] on span "Ok" at bounding box center [525, 246] width 13 height 10
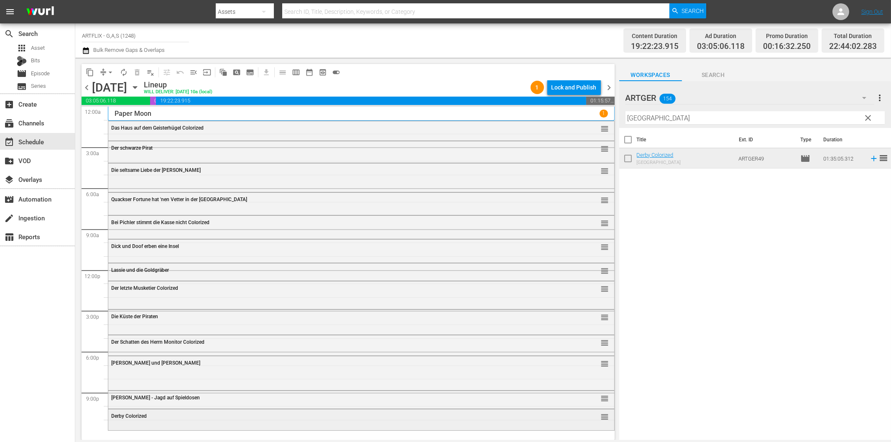
click at [182, 421] on div "Derby Colorized reorder" at bounding box center [361, 416] width 506 height 14
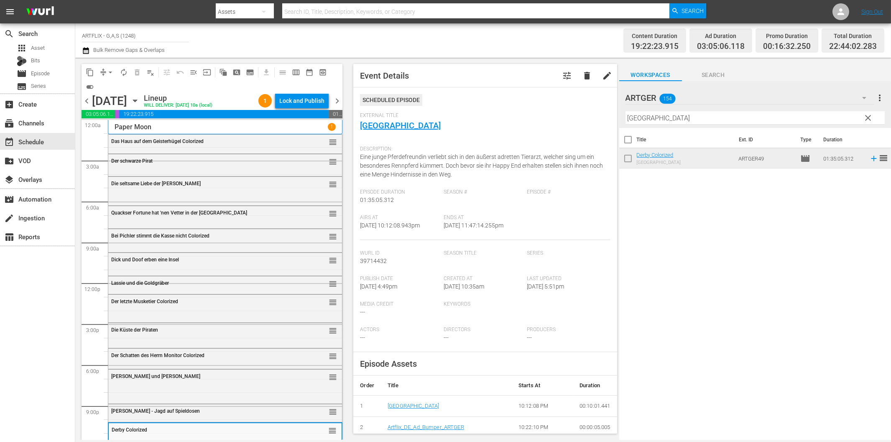
click at [638, 120] on input "Derby" at bounding box center [755, 117] width 259 height 13
click at [673, 115] on input "Derby" at bounding box center [755, 117] width 259 height 13
paste input "Tollwütige"
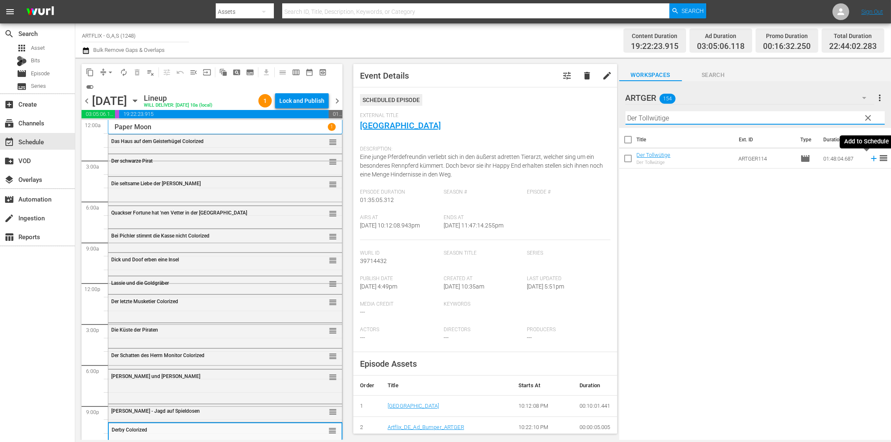
click at [869, 156] on icon at bounding box center [873, 158] width 9 height 9
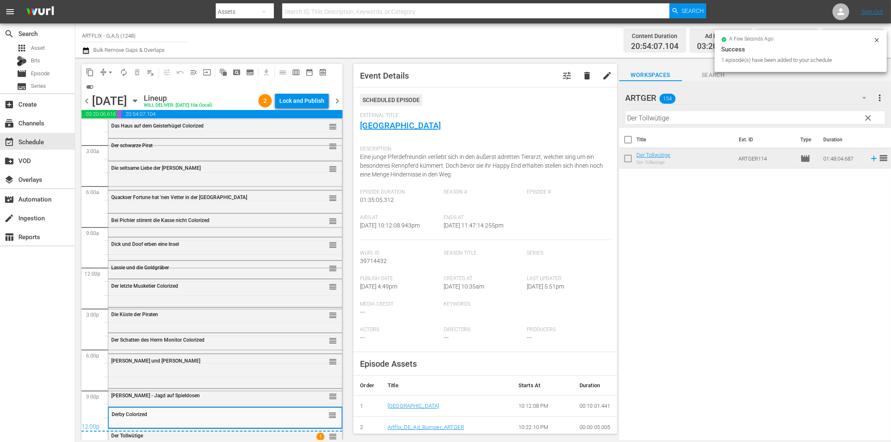
scroll to position [28, 0]
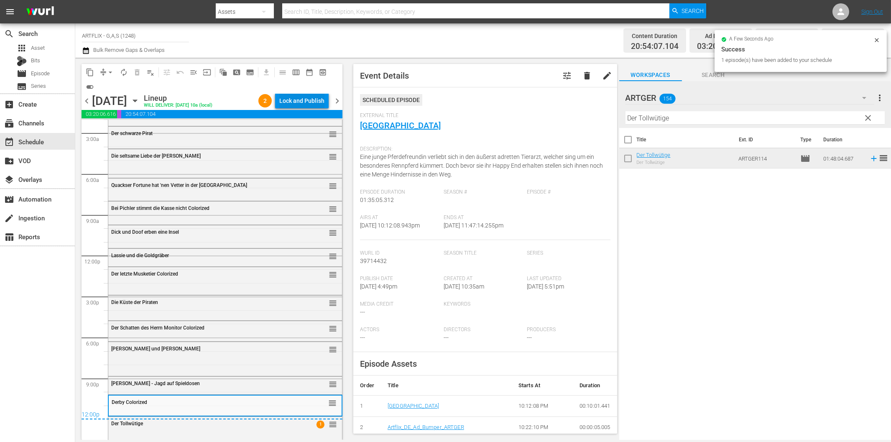
click at [304, 102] on div "Lock and Publish" at bounding box center [301, 100] width 45 height 15
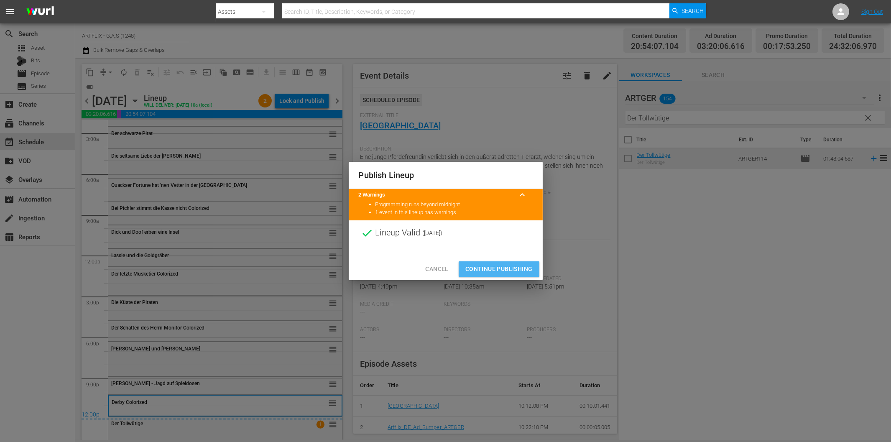
click at [494, 269] on span "Continue Publishing" at bounding box center [498, 269] width 67 height 10
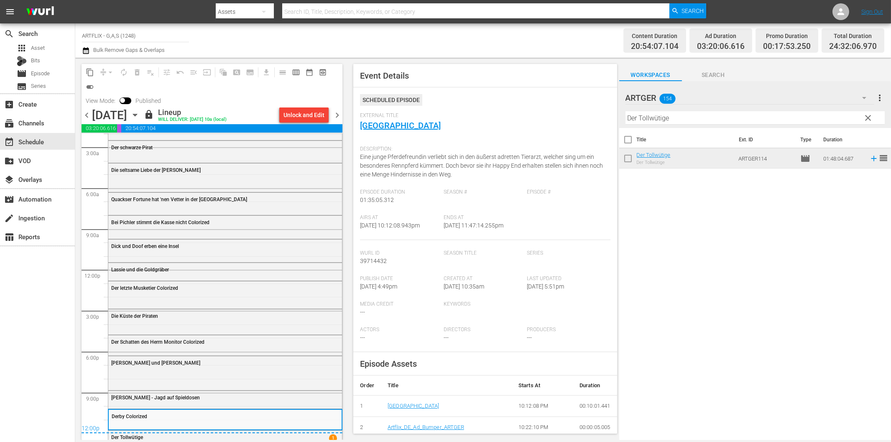
click at [636, 281] on div "Title Ext. ID Type Duration Der Tollwütige Der Tollwütige ARTGER114 movie 01:48…" at bounding box center [755, 284] width 272 height 313
click at [647, 118] on input "Der Tollwütige" at bounding box center [755, 117] width 259 height 13
paste input "as Haus im Nebel"
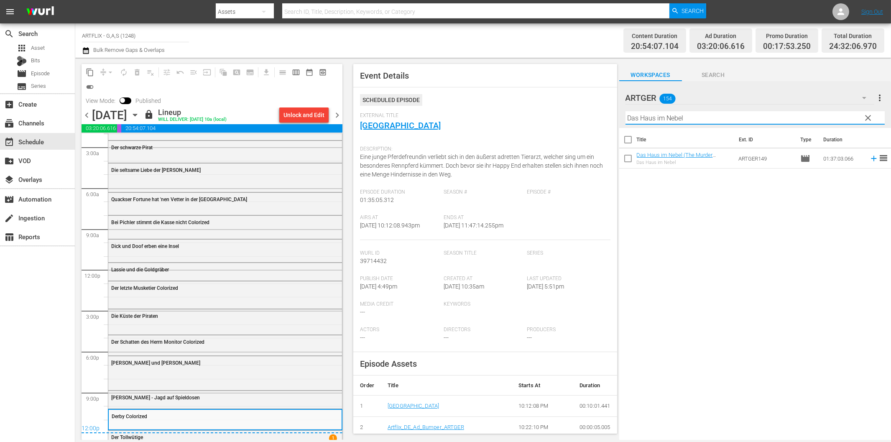
click at [336, 115] on span "chevron_right" at bounding box center [337, 115] width 10 height 10
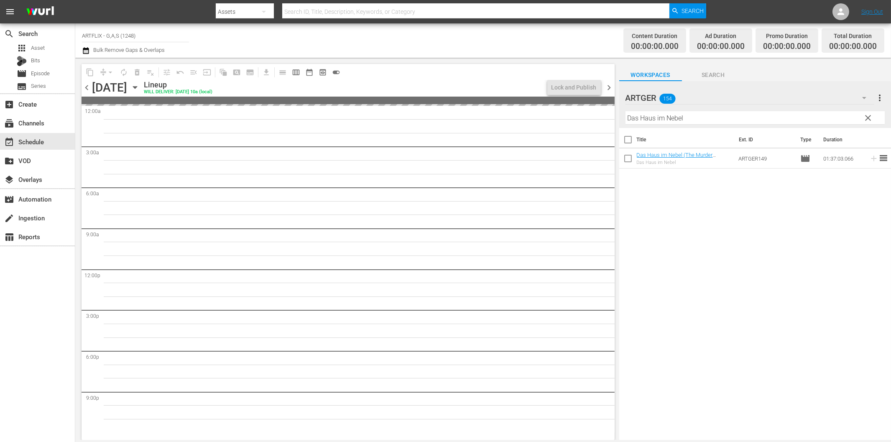
click at [654, 118] on input "Das Haus im Nebel" at bounding box center [755, 117] width 259 height 13
click at [87, 89] on span "chevron_left" at bounding box center [87, 87] width 10 height 10
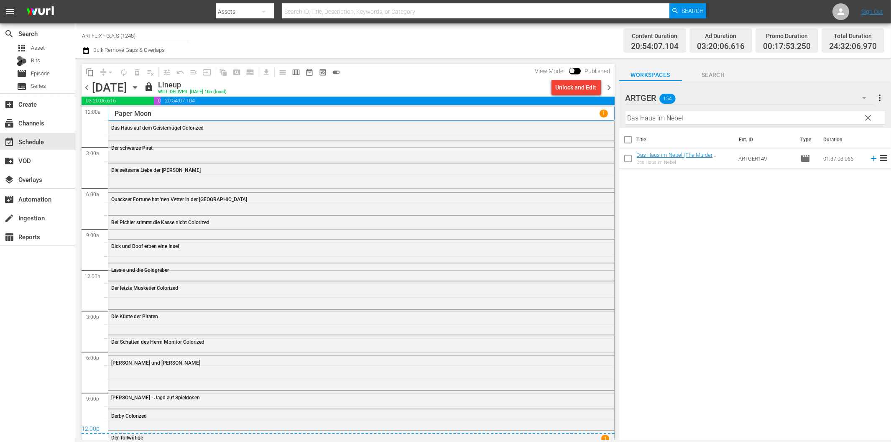
click at [610, 85] on span "chevron_right" at bounding box center [609, 87] width 10 height 10
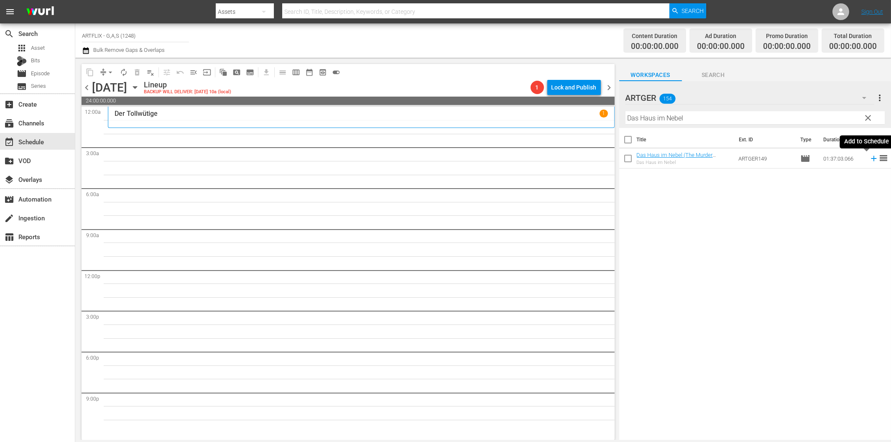
click at [871, 159] on icon at bounding box center [873, 158] width 5 height 5
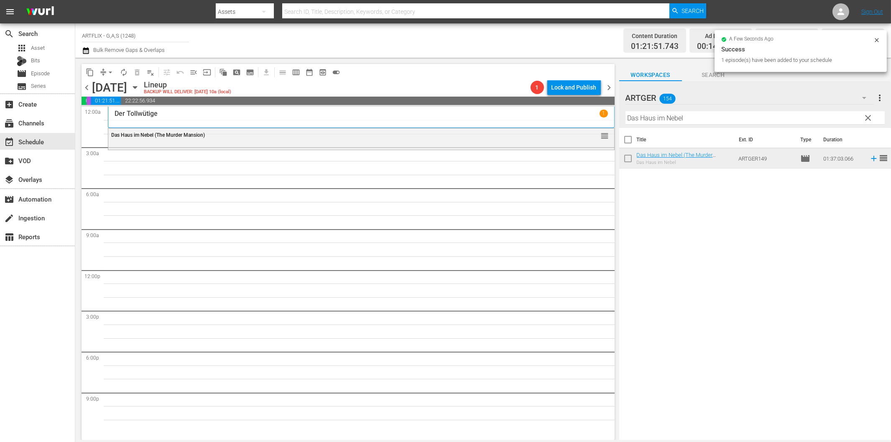
click at [704, 120] on input "Das Haus im Nebel" at bounding box center [755, 117] width 259 height 13
paste input "ie Hölle von Borneo"
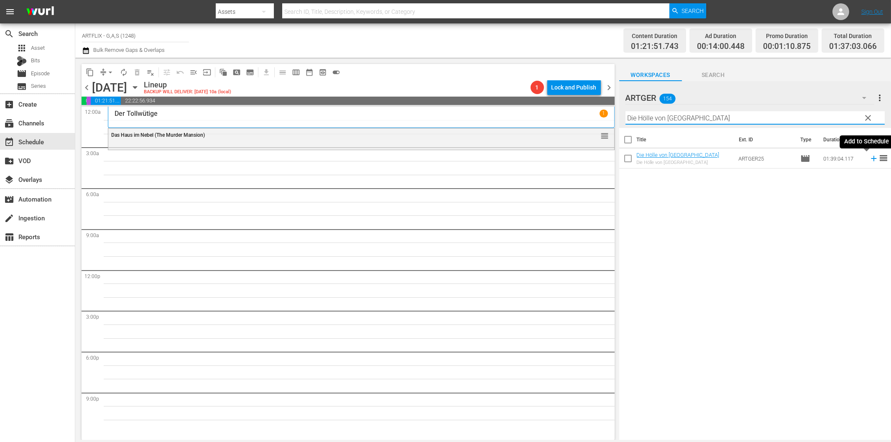
click at [869, 157] on icon at bounding box center [873, 158] width 9 height 9
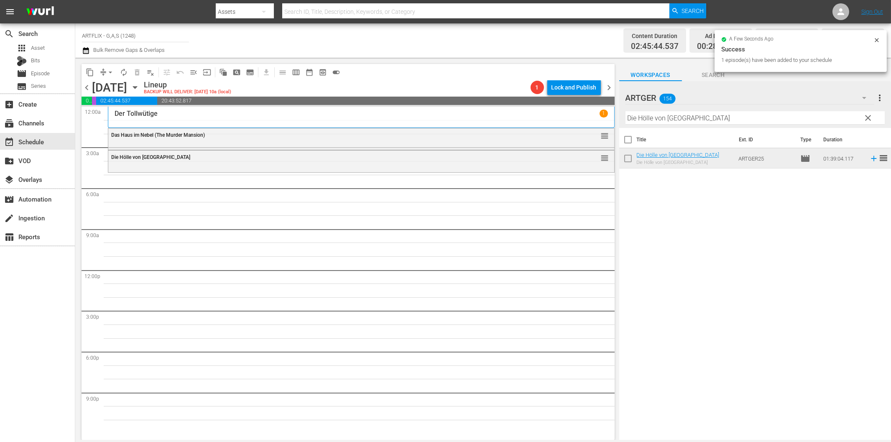
click at [659, 121] on input "Die Hölle von Borneo" at bounding box center [755, 117] width 259 height 13
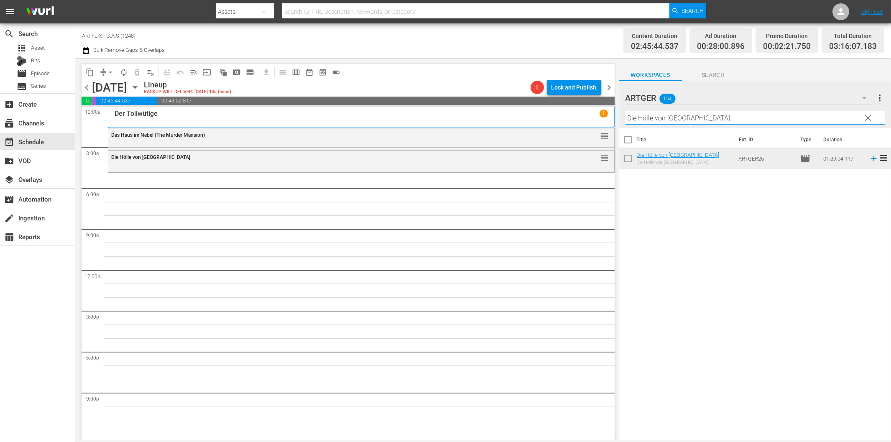
paste input "Unruhiges Blut"
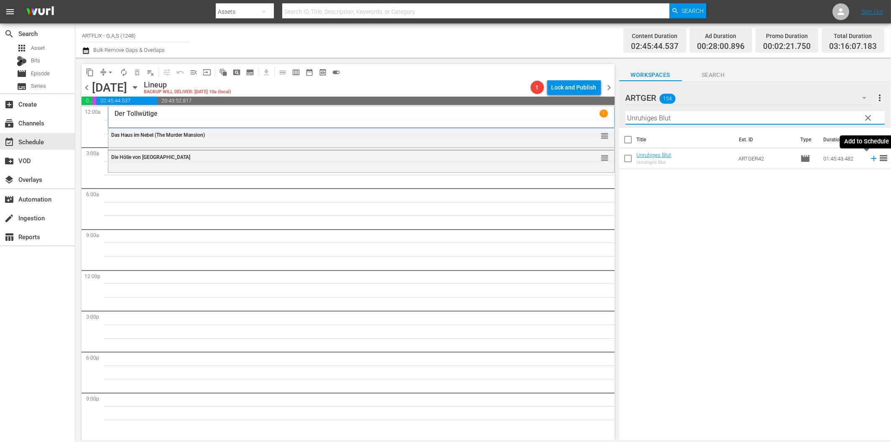
click at [871, 159] on icon at bounding box center [873, 158] width 5 height 5
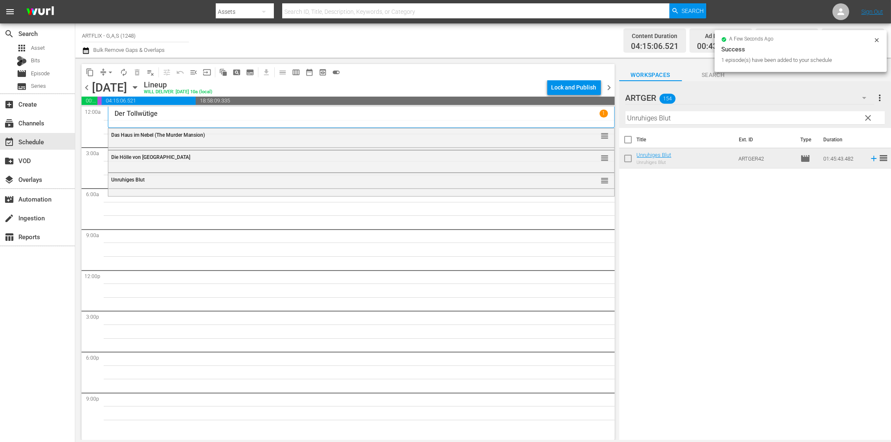
click at [708, 124] on hr at bounding box center [755, 124] width 259 height 0
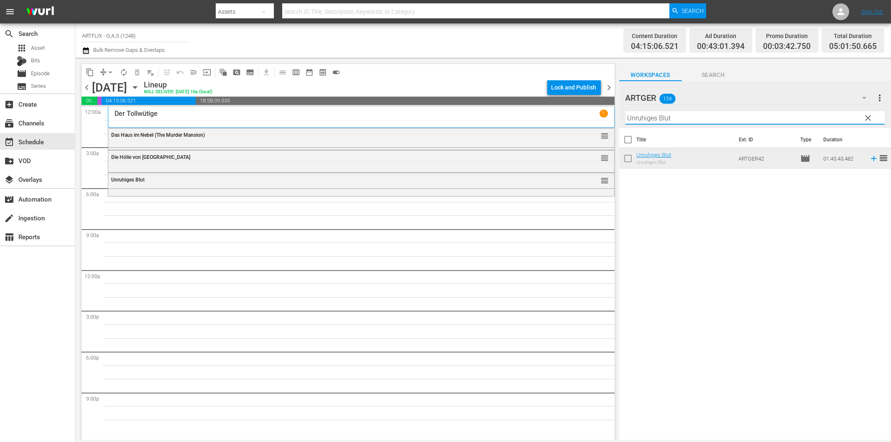
click at [707, 117] on input "Unruhiges Blut" at bounding box center [755, 117] width 259 height 13
paste input "Ein Platz an der Sonne"
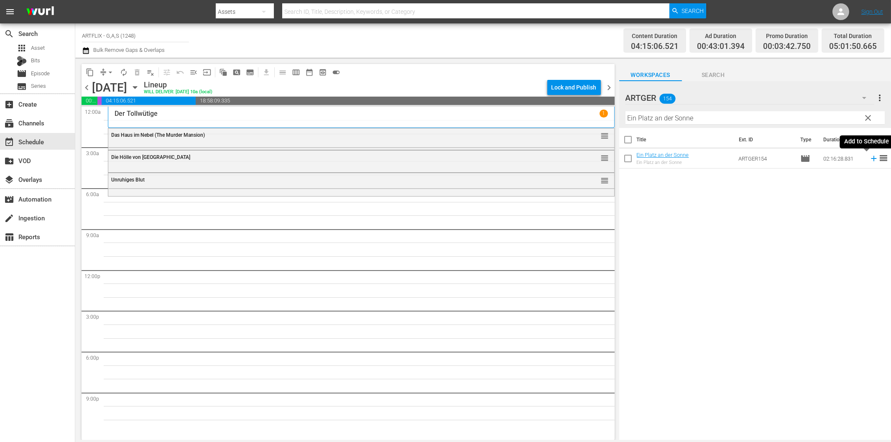
click at [869, 157] on icon at bounding box center [873, 158] width 9 height 9
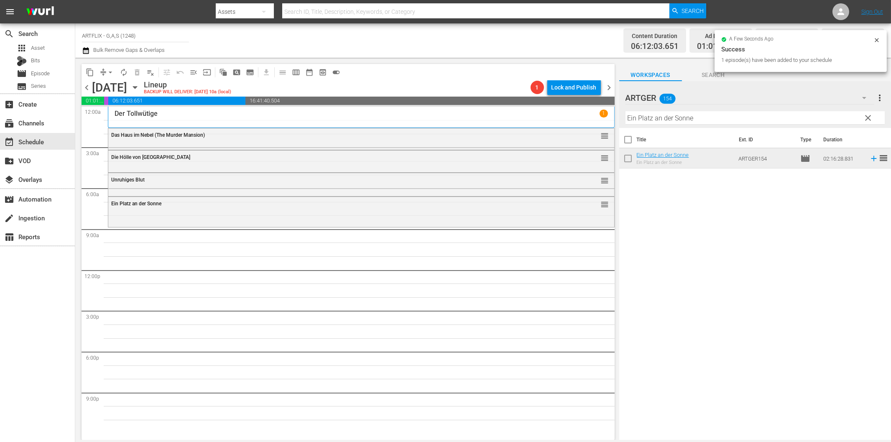
click at [700, 119] on input "Ein Platz an der Sonne" at bounding box center [755, 117] width 259 height 13
paste input "Ich und meine Schwiegersöh"
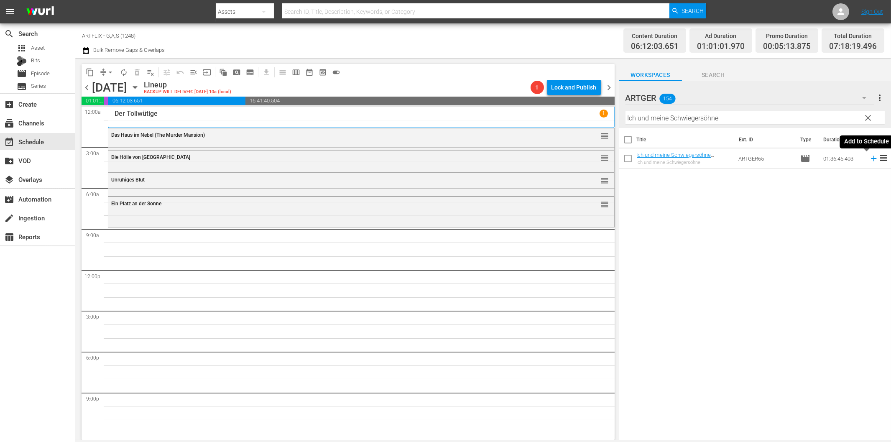
click at [871, 158] on icon at bounding box center [873, 158] width 5 height 5
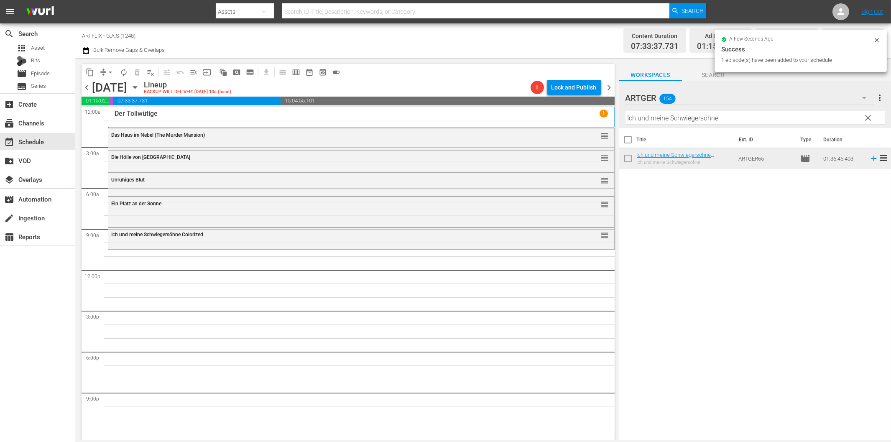
click at [693, 116] on input "Ich und meine Schwiegersöhne" at bounding box center [755, 117] width 259 height 13
paste input "Kintopps Lachkabinett"
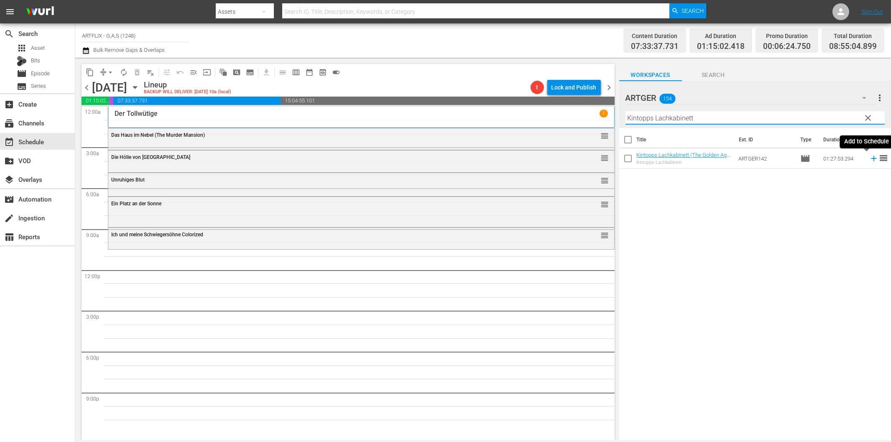
click at [869, 157] on icon at bounding box center [873, 158] width 9 height 9
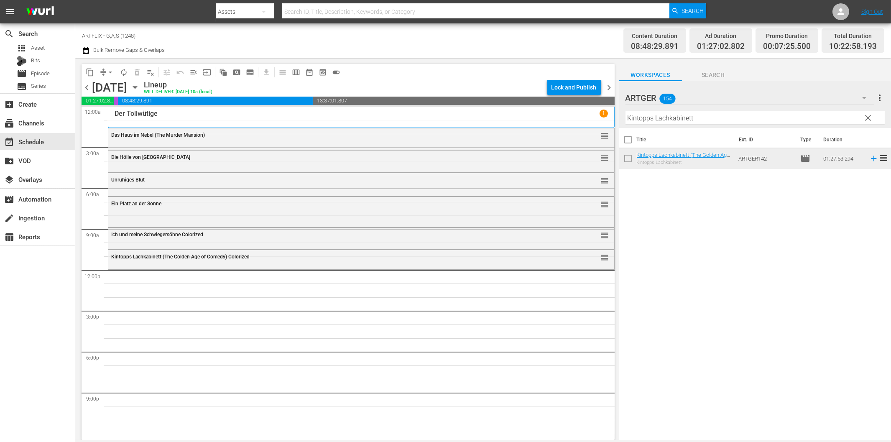
click at [723, 125] on div "Filter by Title Kintopps Lachkabinett" at bounding box center [755, 118] width 259 height 20
click at [721, 118] on input "Kintopps Lachkabinett" at bounding box center [755, 117] width 259 height 13
paste input "The Three Stooges"
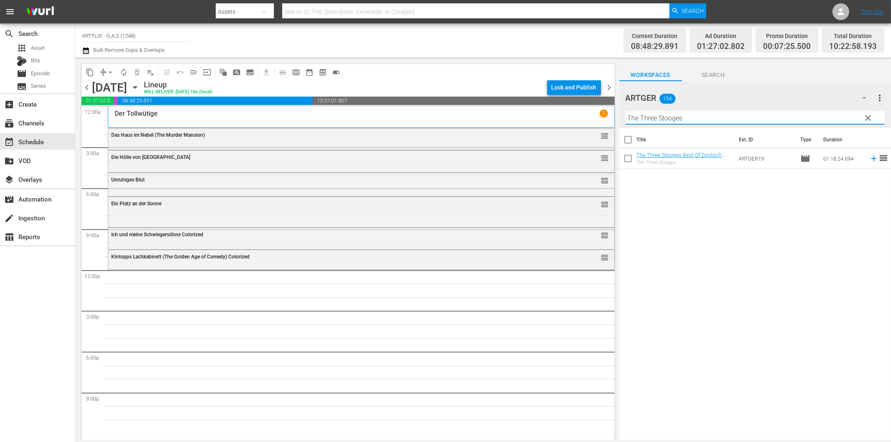
click at [869, 160] on icon at bounding box center [873, 158] width 9 height 9
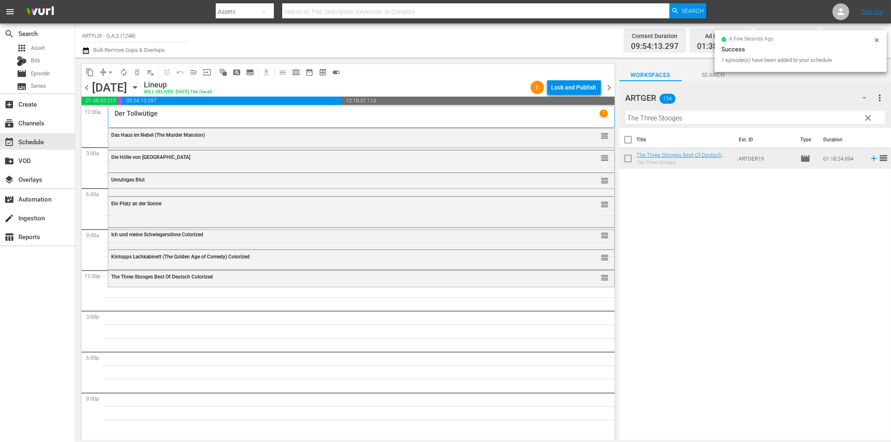
click at [749, 120] on input "The Three Stooges" at bounding box center [755, 117] width 259 height 13
paste input "Columbus entdeckt Krähwinkel"
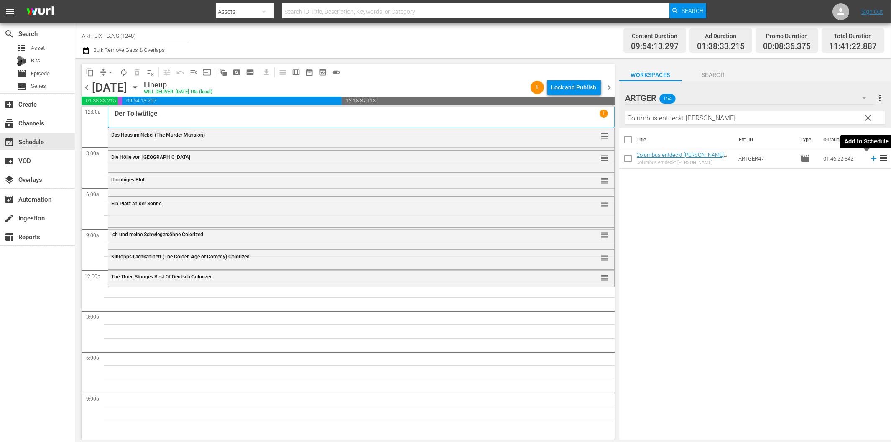
click at [871, 158] on icon at bounding box center [873, 158] width 5 height 5
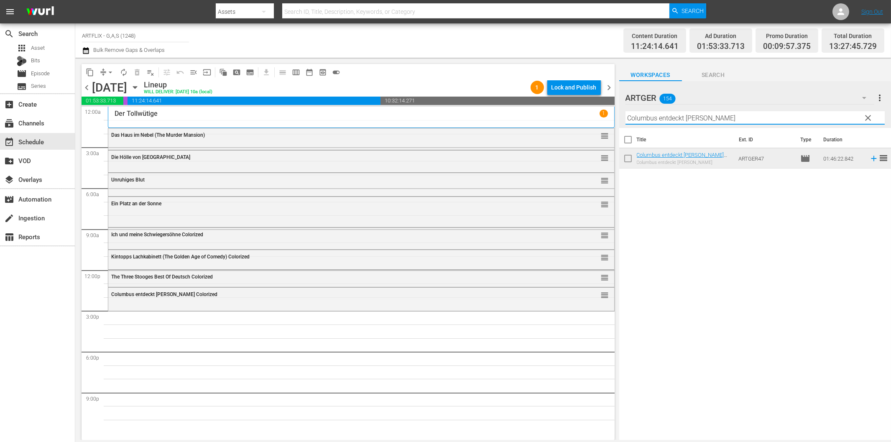
click at [687, 115] on input "Columbus entdeckt Krähwinkel" at bounding box center [755, 117] width 259 height 13
paste input "Provinz ohne Gesetz"
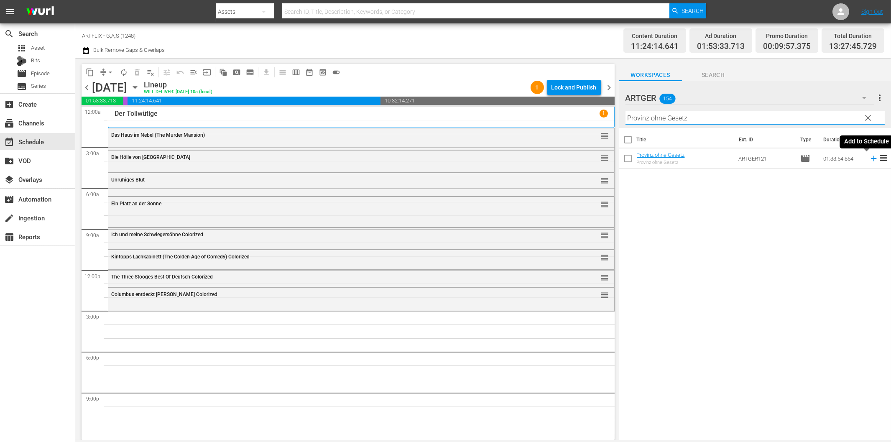
click at [869, 156] on icon at bounding box center [873, 158] width 9 height 9
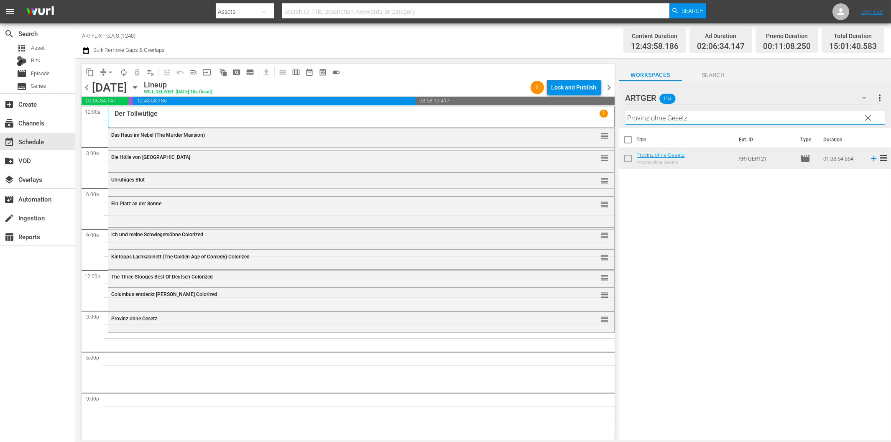
click at [741, 120] on input "Provinz ohne Gesetz" at bounding box center [755, 117] width 259 height 13
paste input "Gefährliches Erbe (Campbell's Kingdom)"
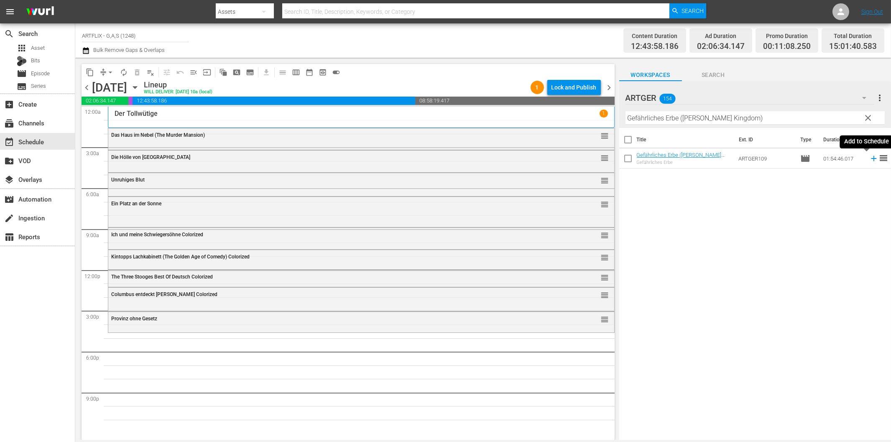
click at [871, 158] on icon at bounding box center [873, 158] width 5 height 5
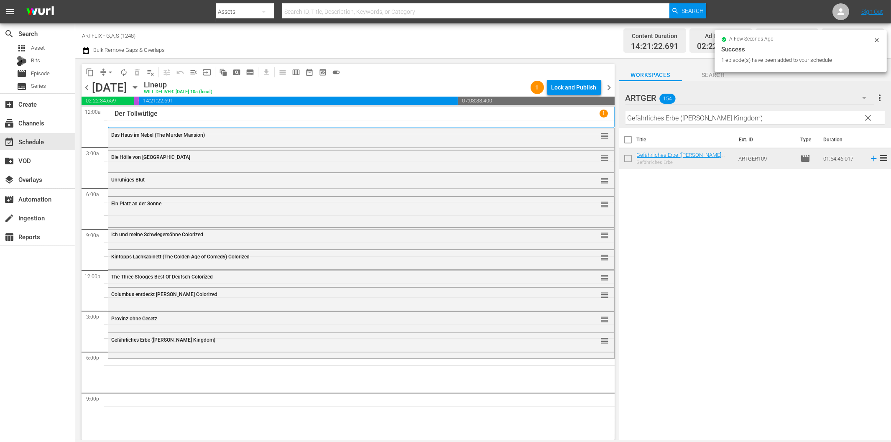
click at [701, 119] on input "Gefährliches Erbe (Campbell's Kingdom)" at bounding box center [755, 117] width 259 height 13
paste input "Die Stadt ist voller Geheimnisse"
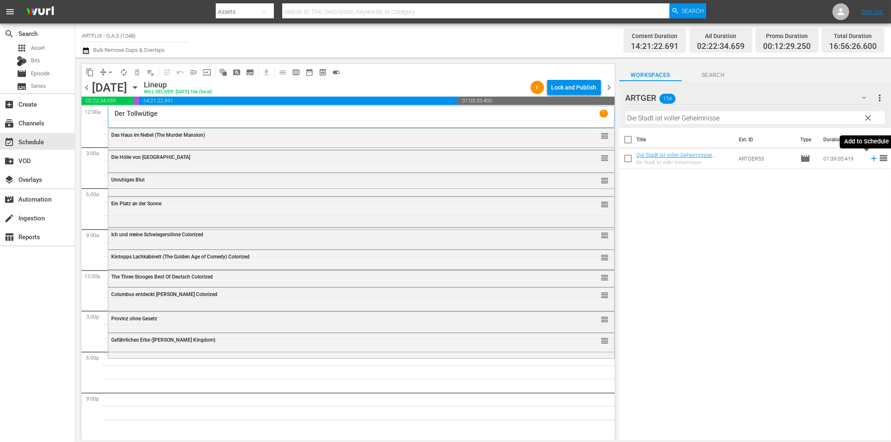
click at [869, 160] on icon at bounding box center [873, 158] width 9 height 9
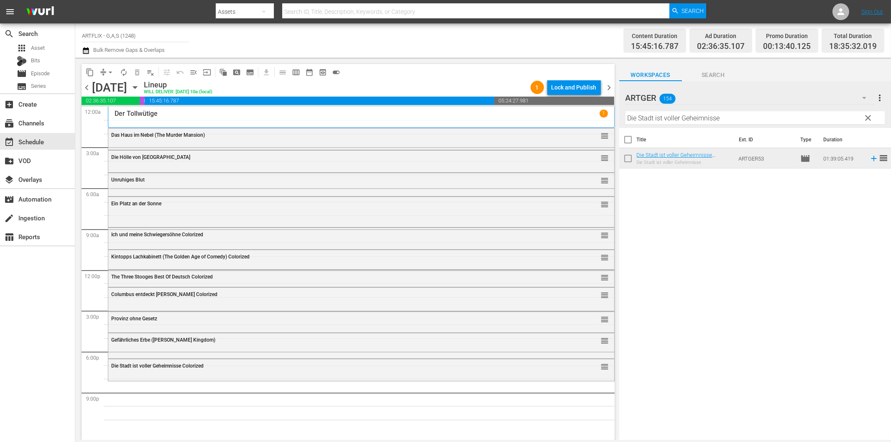
click at [650, 120] on input "Die Stadt ist voller Geheimnisse" at bounding box center [755, 117] width 259 height 13
paste input "Nacht vor der Premier"
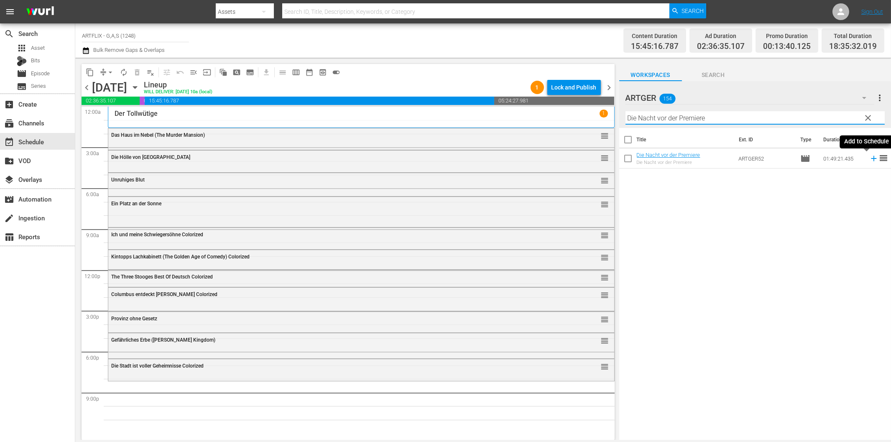
click at [869, 156] on icon at bounding box center [873, 158] width 9 height 9
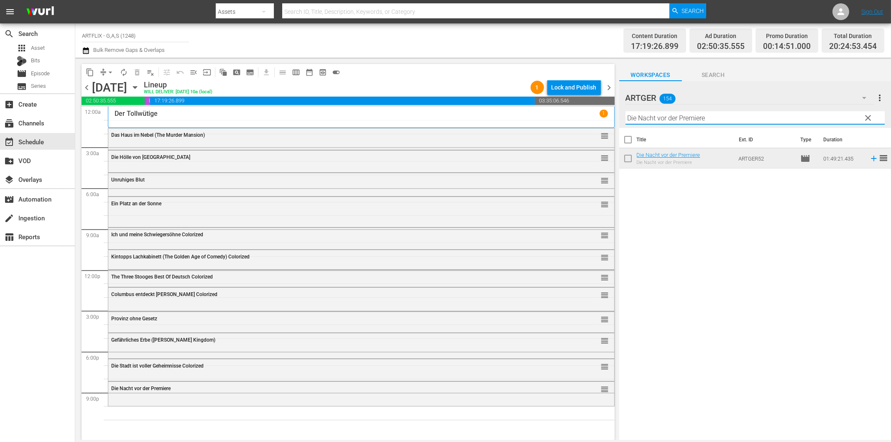
click at [678, 118] on input "Die Nacht vor der Premiere" at bounding box center [755, 117] width 259 height 13
paste input "Rendezvous mit Leich"
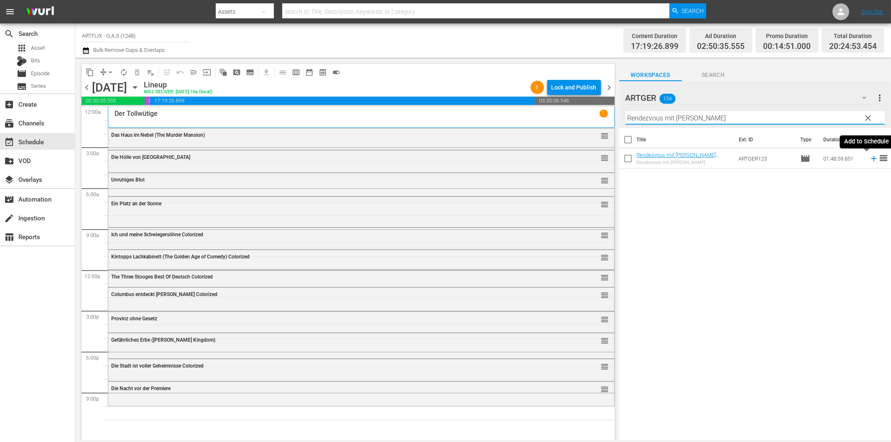
click at [869, 158] on icon at bounding box center [873, 158] width 9 height 9
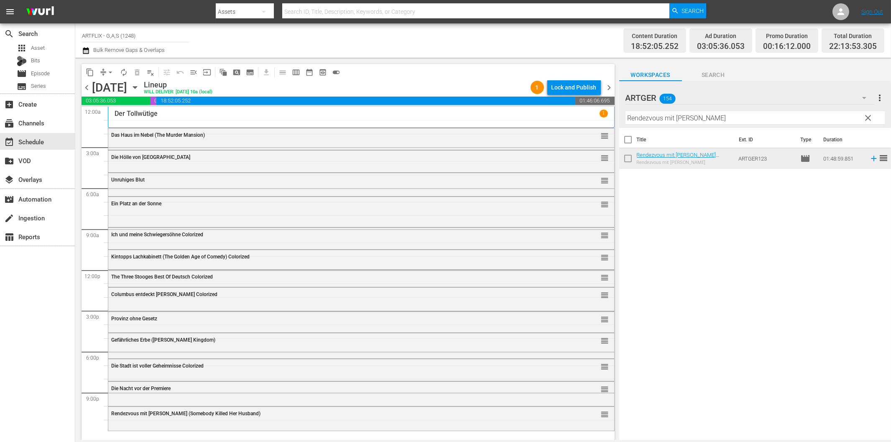
click at [762, 124] on hr at bounding box center [755, 124] width 259 height 0
click at [757, 118] on input "Rendezvous mit Leiche" at bounding box center [755, 117] width 259 height 13
paste input "Das Höllenriff"
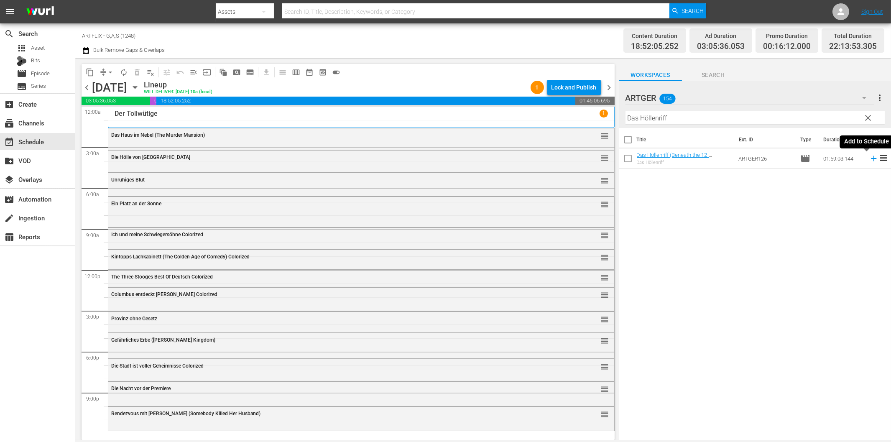
click at [871, 159] on icon at bounding box center [873, 158] width 5 height 5
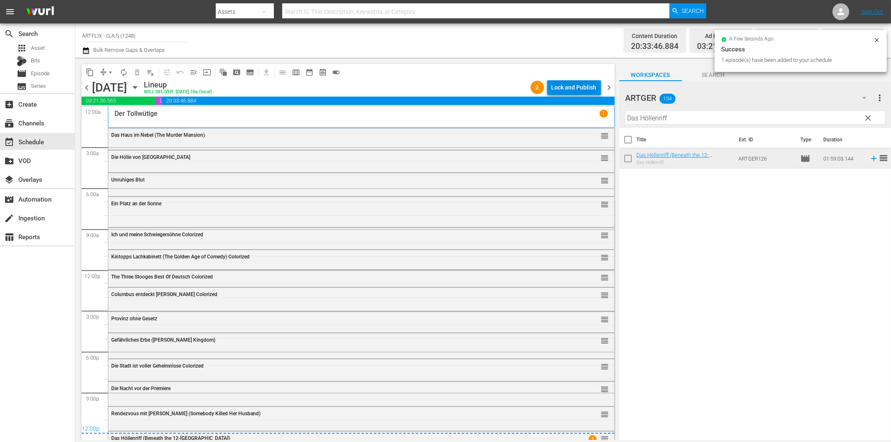
click at [555, 85] on div "Lock and Publish" at bounding box center [574, 87] width 45 height 15
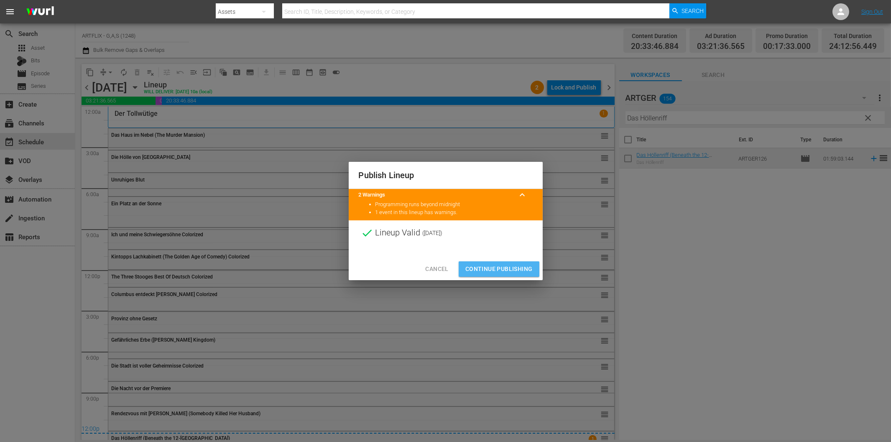
click at [519, 266] on span "Continue Publishing" at bounding box center [498, 269] width 67 height 10
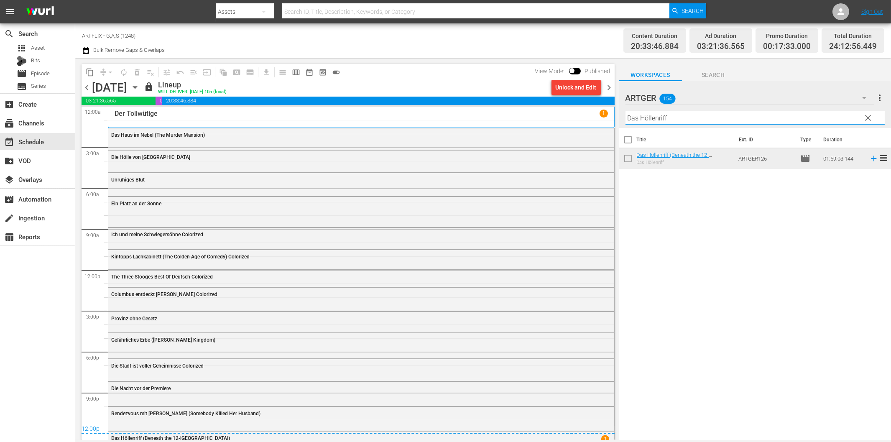
click at [664, 120] on input "Das Höllenriff" at bounding box center [755, 117] width 259 height 13
paste input "Biest"
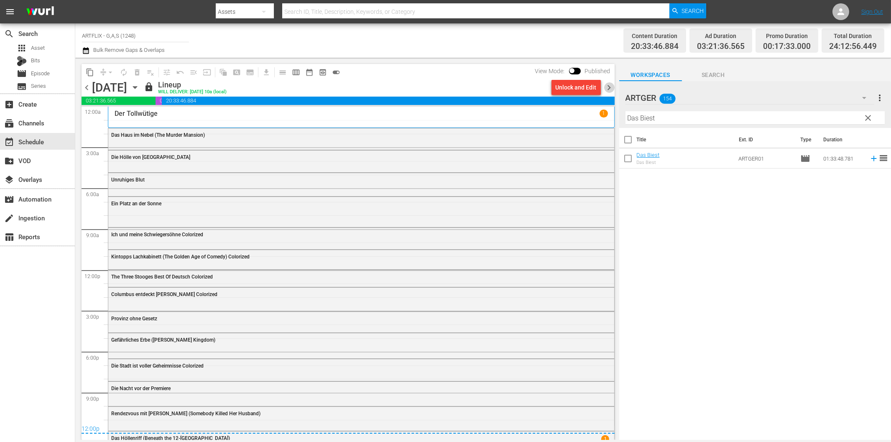
click at [608, 86] on span "chevron_right" at bounding box center [609, 87] width 10 height 10
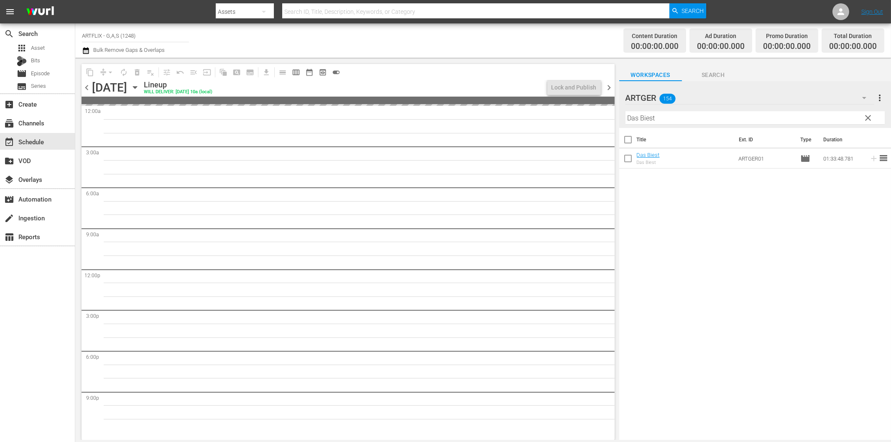
click at [86, 87] on span "chevron_left" at bounding box center [87, 87] width 10 height 10
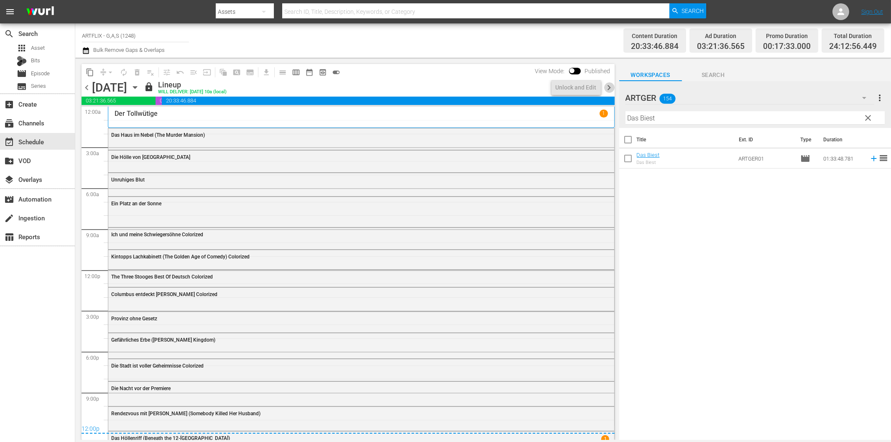
click at [608, 87] on span "chevron_right" at bounding box center [609, 87] width 10 height 10
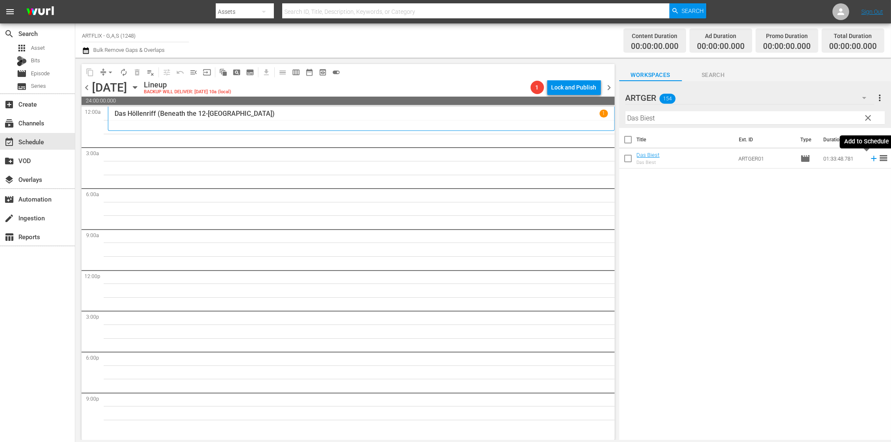
click at [871, 158] on icon at bounding box center [873, 158] width 5 height 5
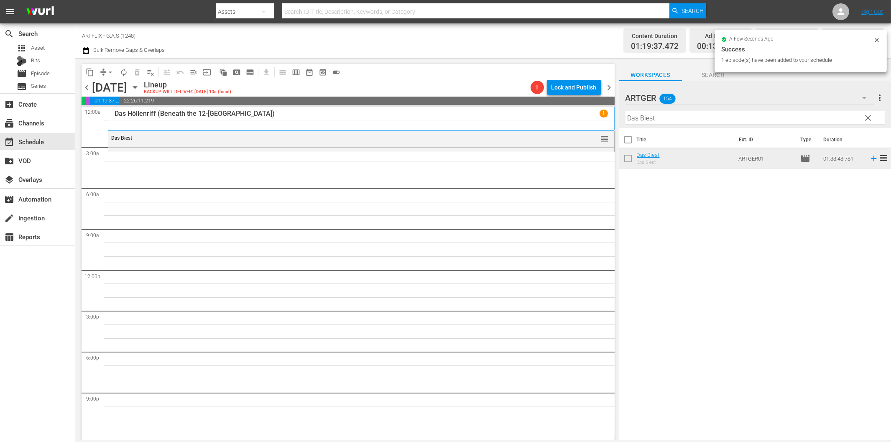
click at [643, 119] on input "Das Biest" at bounding box center [755, 117] width 259 height 13
paste input "er lange Tod des Stuntman Cameron"
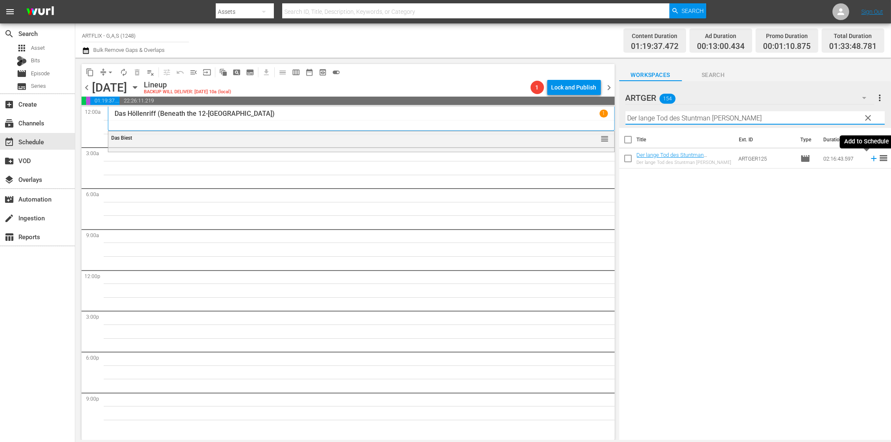
click at [871, 161] on icon at bounding box center [873, 158] width 5 height 5
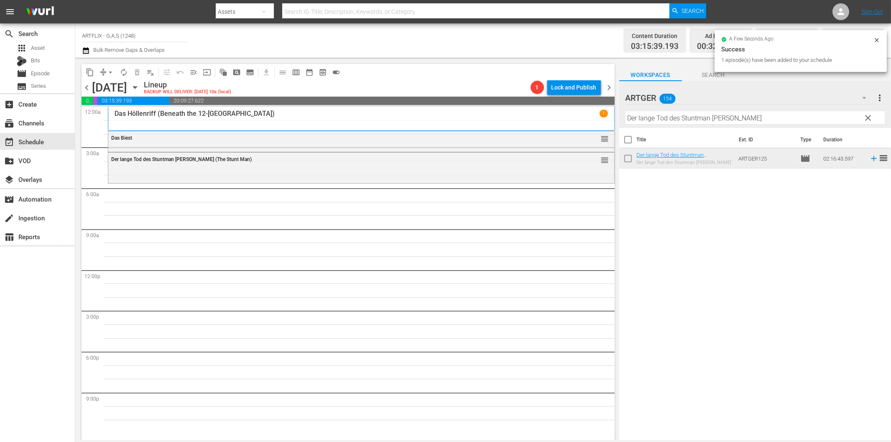
click at [748, 116] on input "Der lange Tod des Stuntman Cameron" at bounding box center [755, 117] width 259 height 13
paste input "vierte Man"
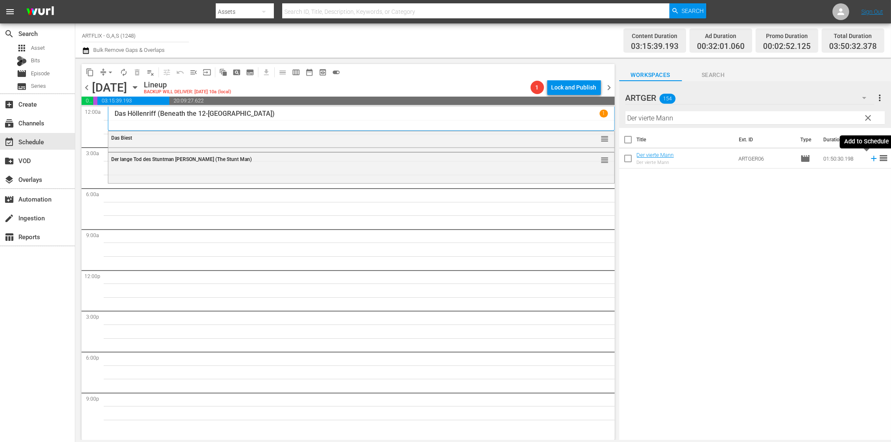
click at [871, 159] on icon at bounding box center [873, 158] width 5 height 5
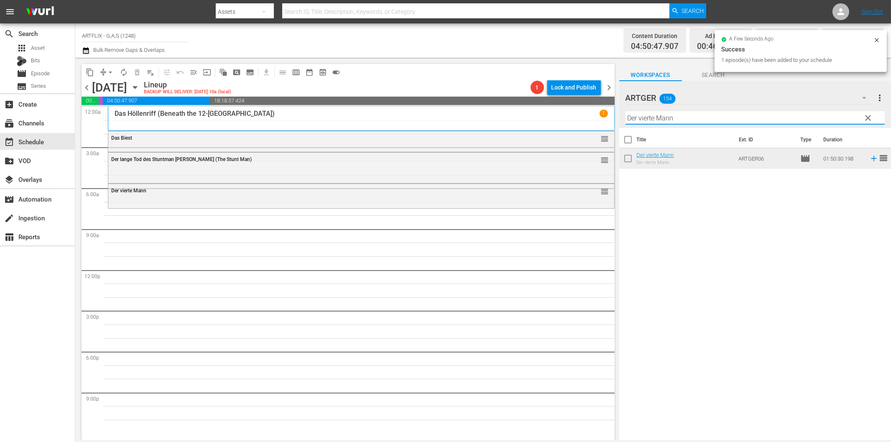
click at [636, 115] on input "Der vierte Mann" at bounding box center [755, 117] width 259 height 13
paste input "Wer ist Rex"
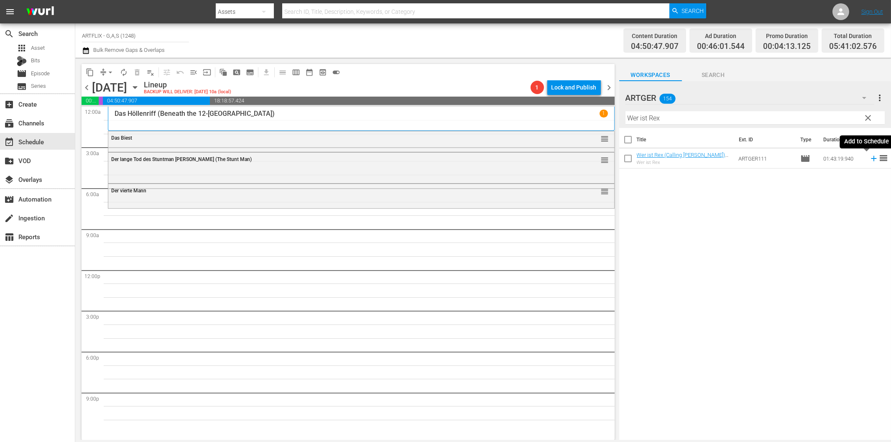
click at [869, 160] on icon at bounding box center [873, 158] width 9 height 9
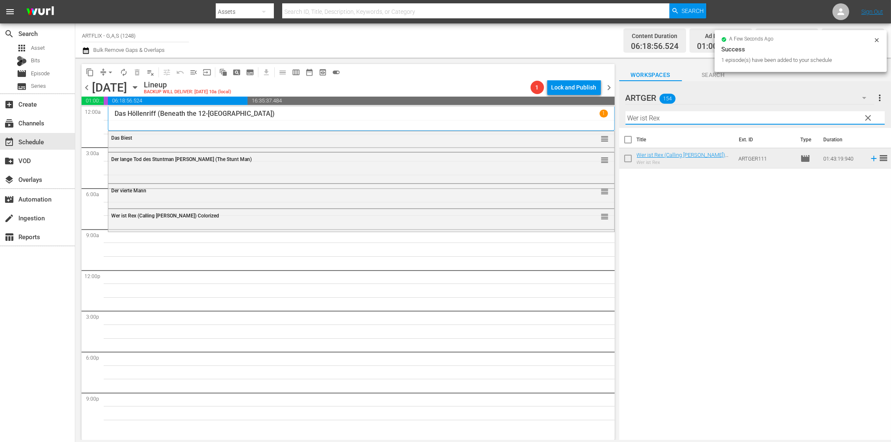
click at [646, 119] on input "Wer ist Rex" at bounding box center [755, 117] width 259 height 13
paste input "Home Town Story Colorized"
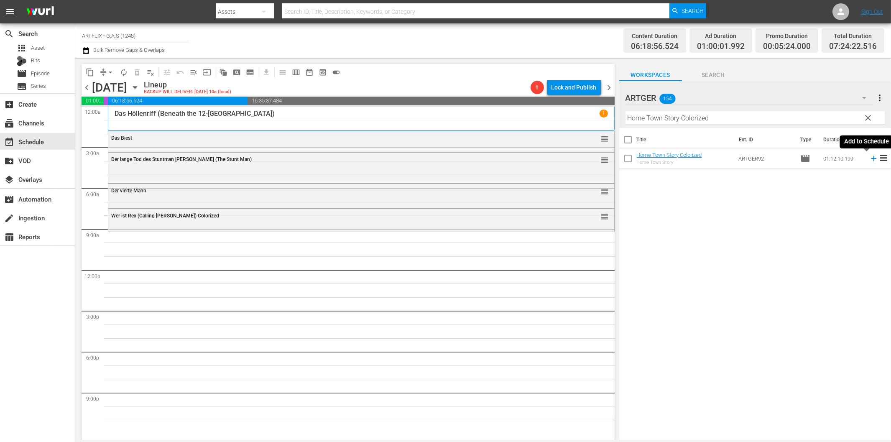
click at [869, 161] on icon at bounding box center [873, 158] width 9 height 9
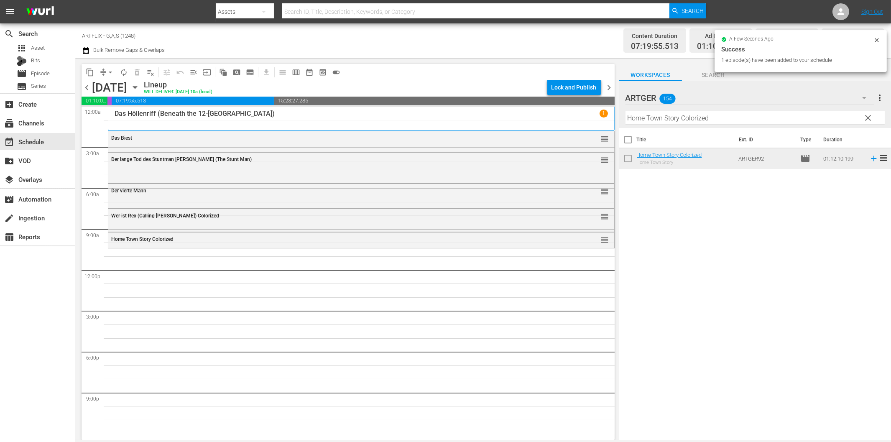
click at [645, 118] on input "Home Town Story Colorized" at bounding box center [755, 117] width 259 height 13
paste input "Königliche Hochzeit"
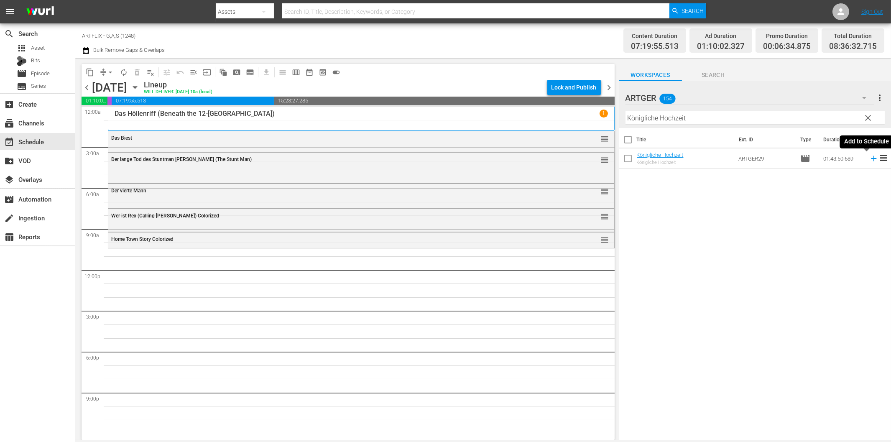
click at [871, 158] on icon at bounding box center [873, 158] width 5 height 5
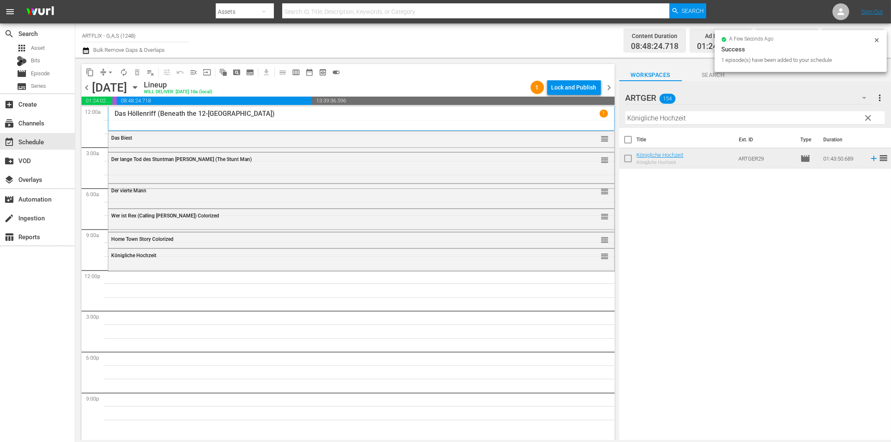
click at [667, 119] on input "Königliche Hochzeit" at bounding box center [755, 117] width 259 height 13
paste input "Laurel & Hardy Chroniken - Teil 1"
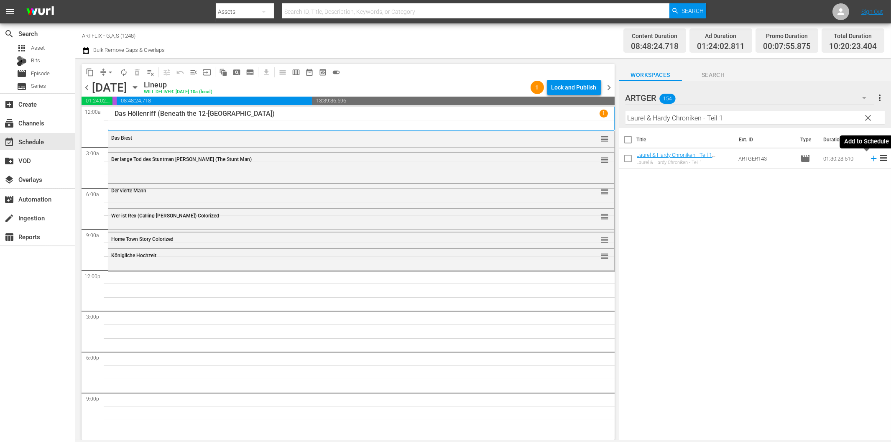
click at [871, 158] on icon at bounding box center [873, 158] width 5 height 5
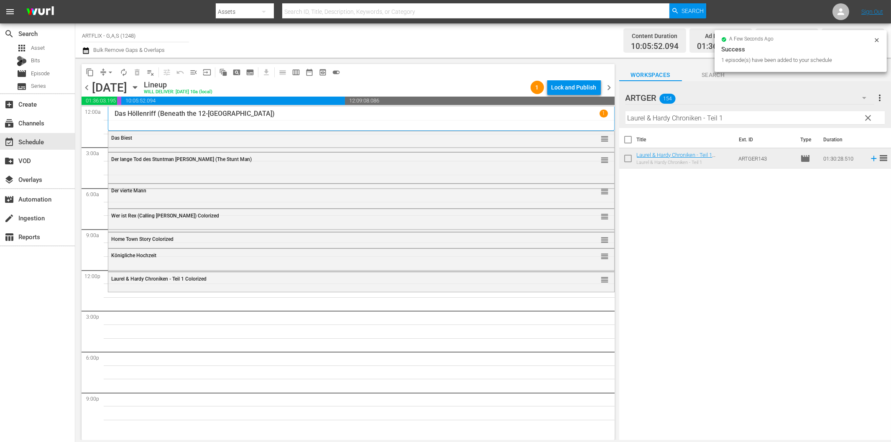
click at [733, 120] on input "Laurel & Hardy Chroniken - Teil 1" at bounding box center [755, 117] width 259 height 13
paste input "2"
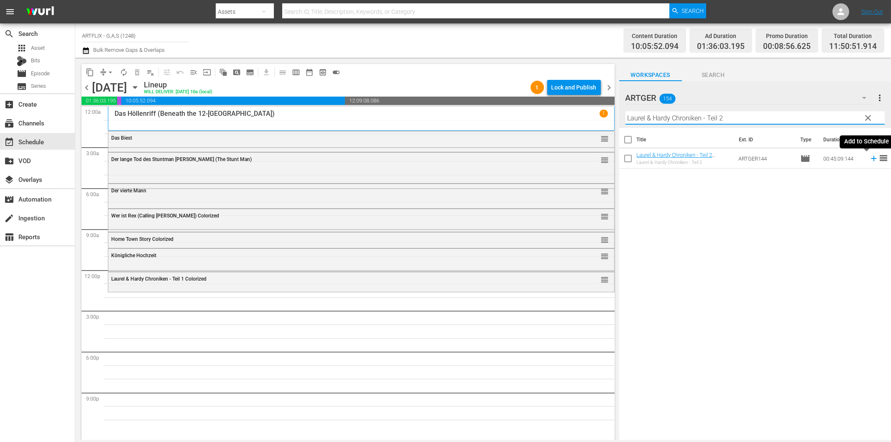
click at [869, 160] on icon at bounding box center [873, 158] width 9 height 9
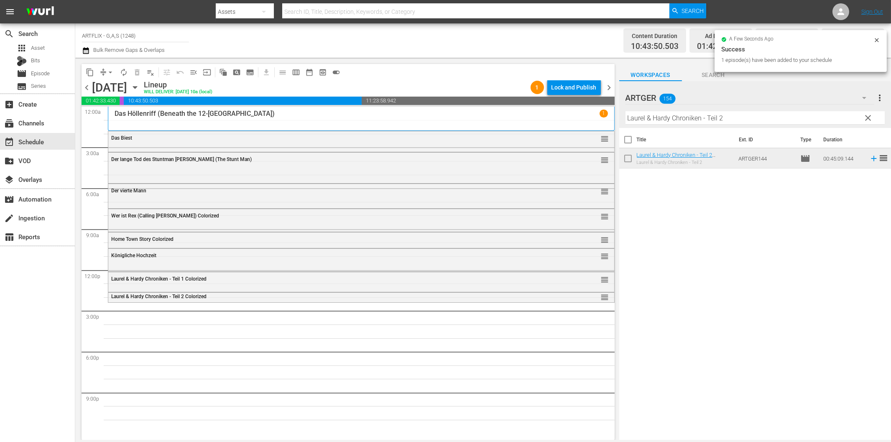
click at [726, 119] on input "Laurel & Hardy Chroniken - Teil 2" at bounding box center [755, 117] width 259 height 13
paste input "Operation Valhalla"
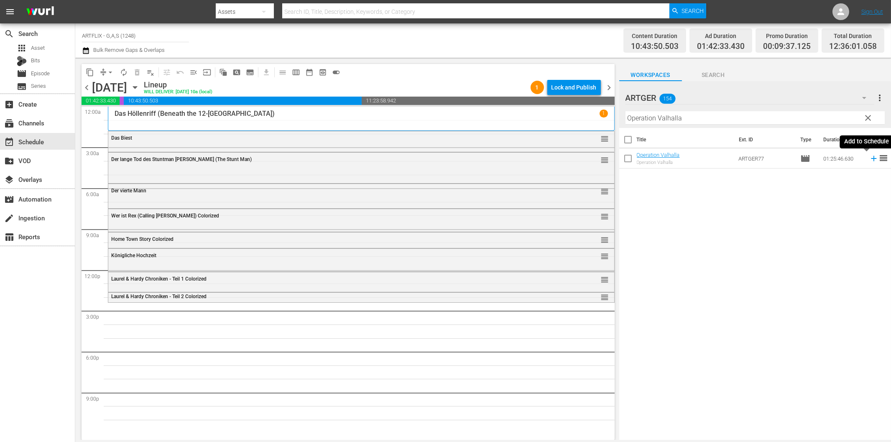
click at [869, 158] on icon at bounding box center [873, 158] width 9 height 9
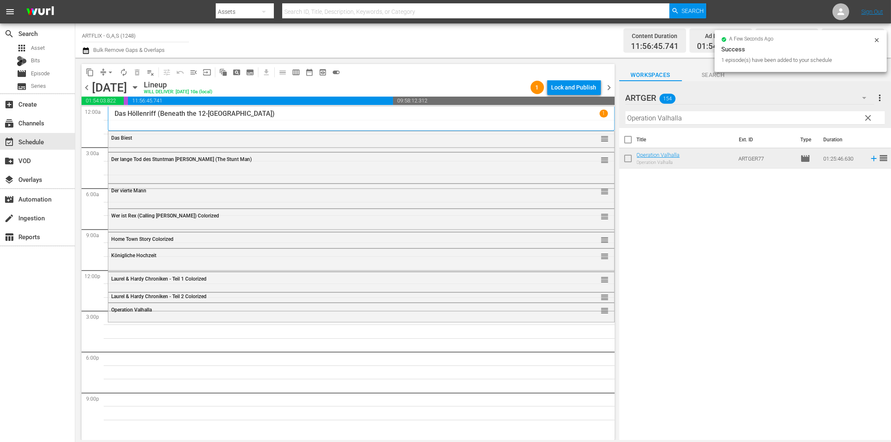
click at [715, 118] on input "Operation Valhalla" at bounding box center [755, 117] width 259 height 13
paste input "Titan der Gladiatoren (The Two Gladiators)"
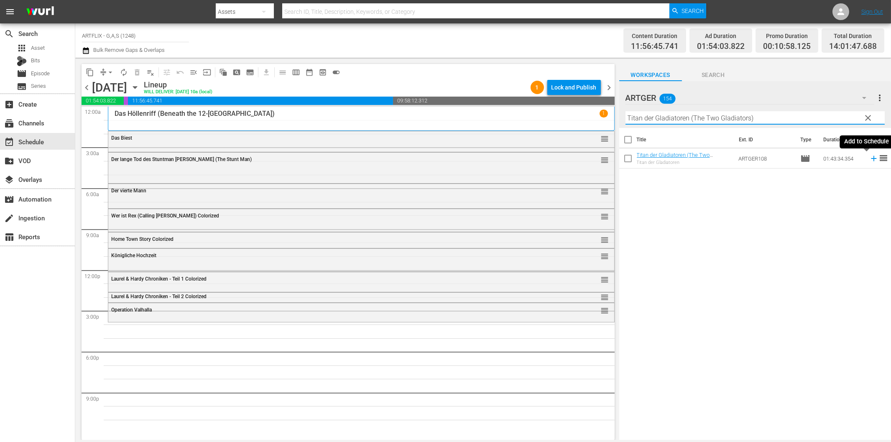
click at [869, 158] on icon at bounding box center [873, 158] width 9 height 9
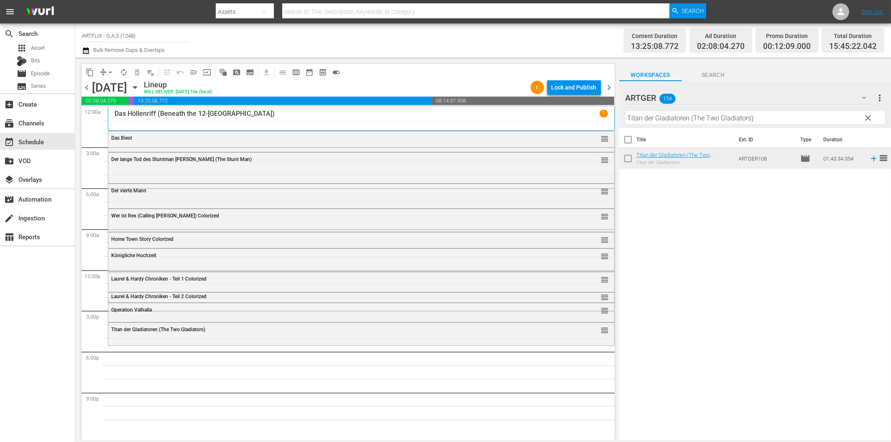
click at [692, 117] on input "Titan der Gladiatoren (The Two Gladiators)" at bounding box center [755, 117] width 259 height 13
paste input "Der wahre Bruce Lee"
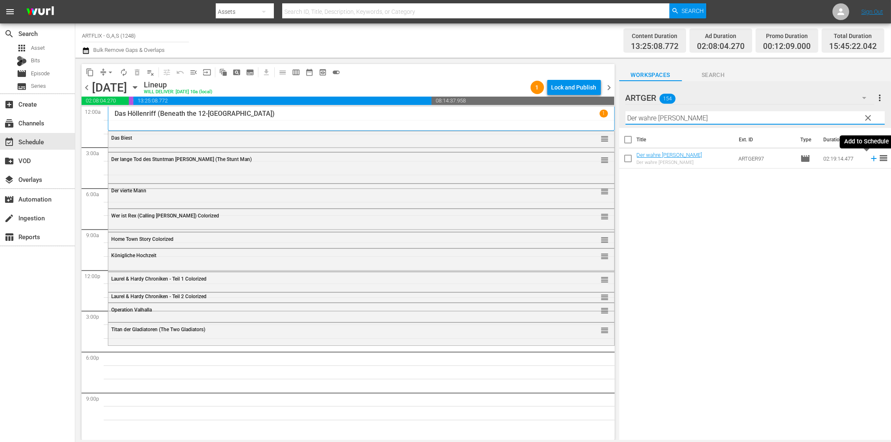
click at [869, 157] on icon at bounding box center [873, 158] width 9 height 9
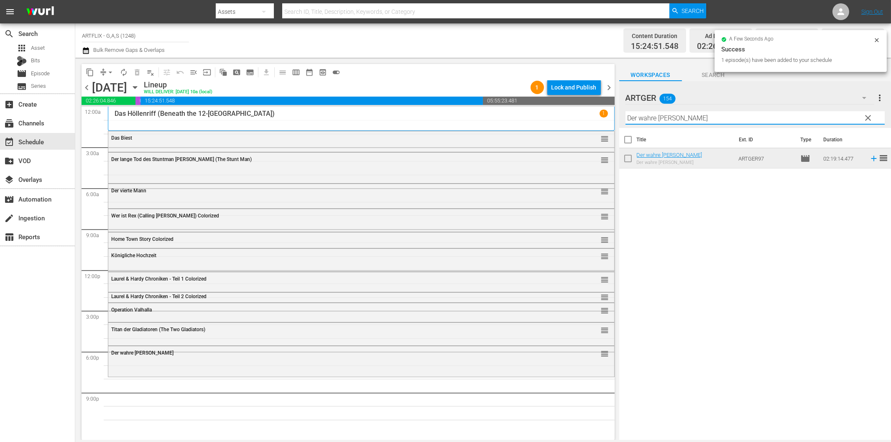
click at [664, 114] on input "Der wahre Bruce Lee" at bounding box center [755, 117] width 259 height 13
paste input "Unruhiges Blut"
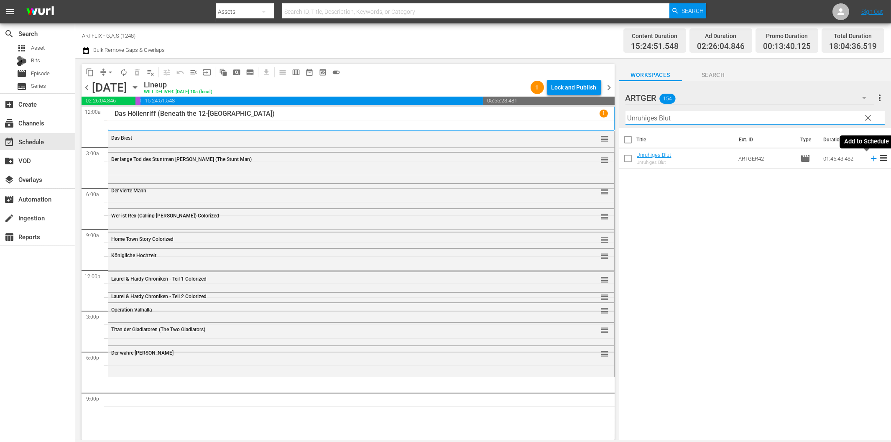
click at [869, 159] on icon at bounding box center [873, 158] width 9 height 9
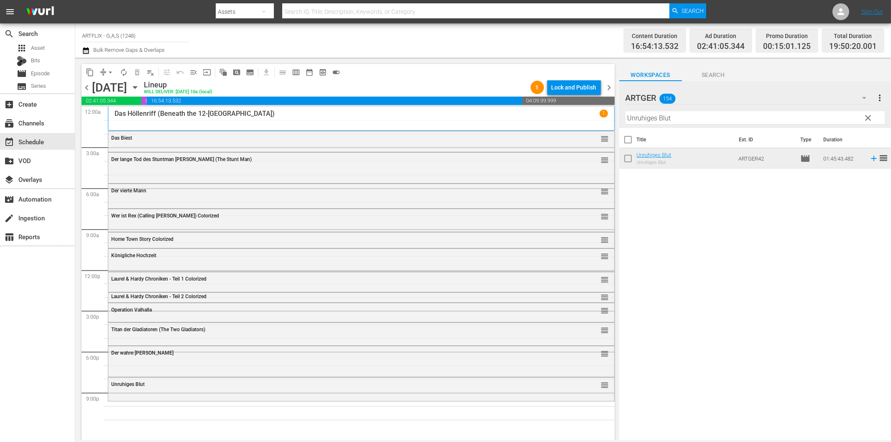
click at [680, 119] on input "Unruhiges Blut" at bounding box center [755, 117] width 259 height 13
paste input "Die gnadenlosen Killer Colorized"
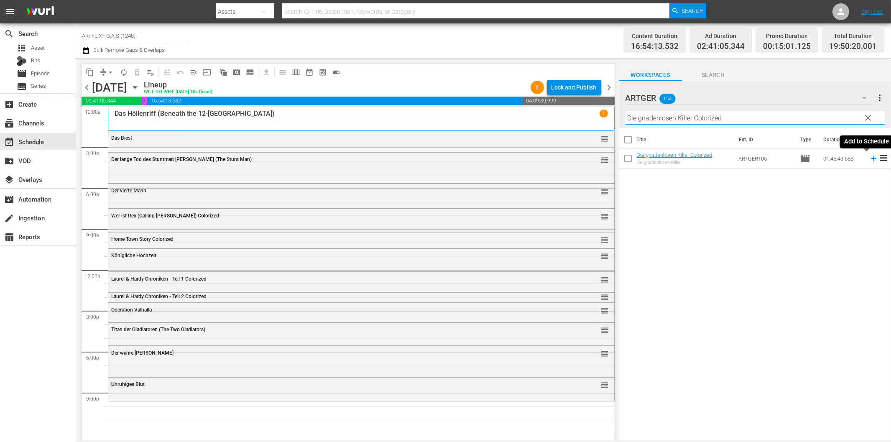
click at [869, 159] on icon at bounding box center [873, 158] width 9 height 9
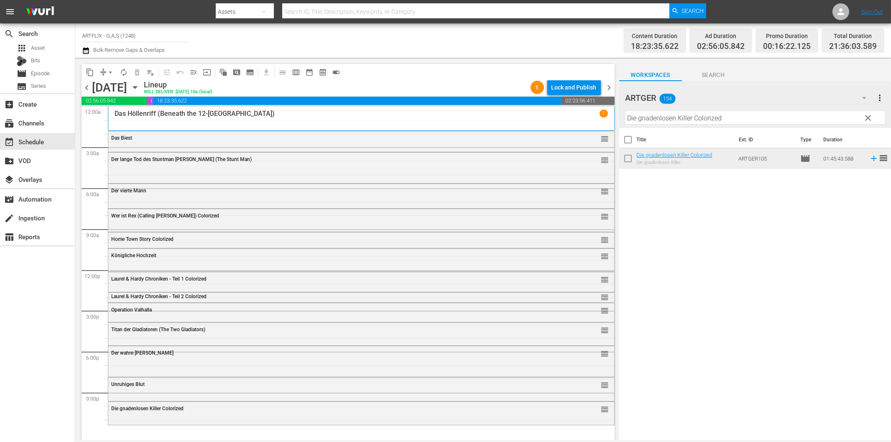
click at [685, 118] on input "Die gnadenlosen Killer Colorized" at bounding box center [755, 117] width 259 height 13
paste input "Tödlicher Virus - Das Ende der Welt"
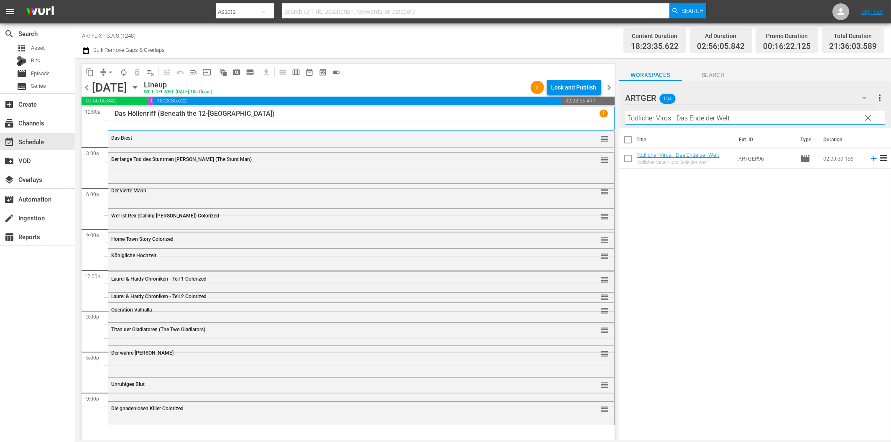
click at [869, 159] on icon at bounding box center [873, 158] width 9 height 9
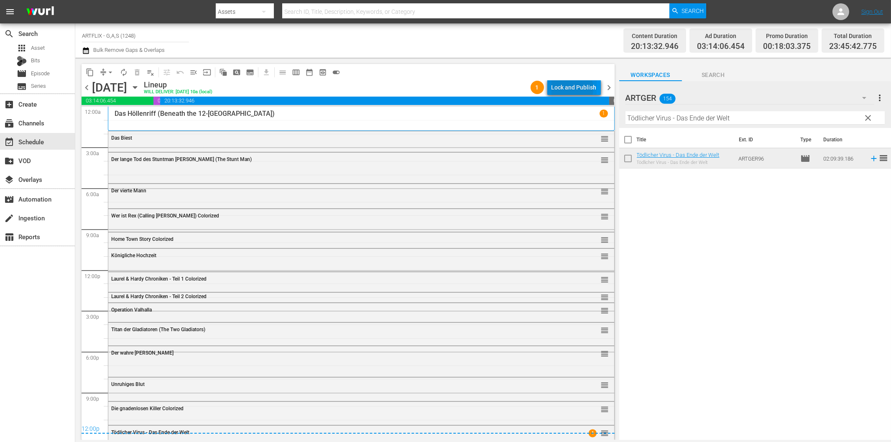
click at [570, 89] on div "Lock and Publish" at bounding box center [574, 87] width 45 height 15
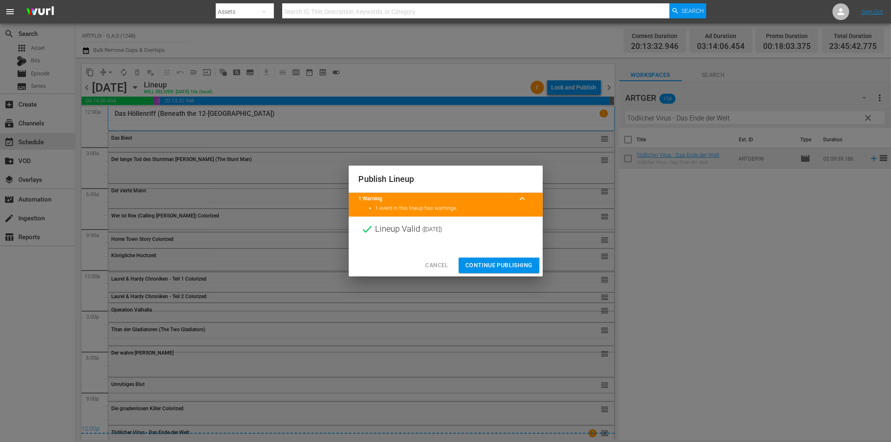
click at [501, 270] on span "Continue Publishing" at bounding box center [498, 265] width 67 height 10
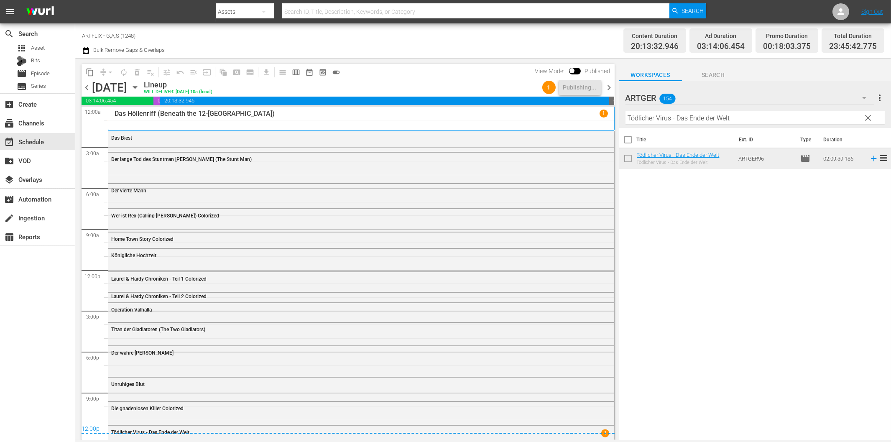
click at [607, 87] on span "chevron_right" at bounding box center [609, 87] width 10 height 10
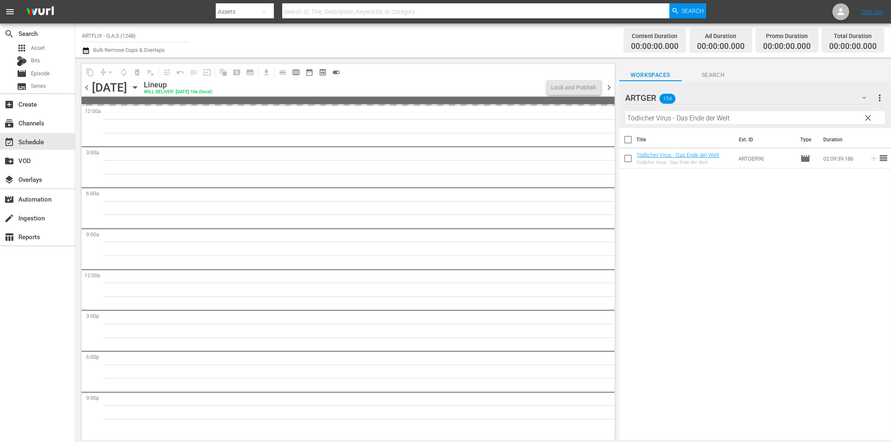
click at [662, 119] on input "Tödlicher Virus - Das Ende der Welt" at bounding box center [755, 117] width 259 height 13
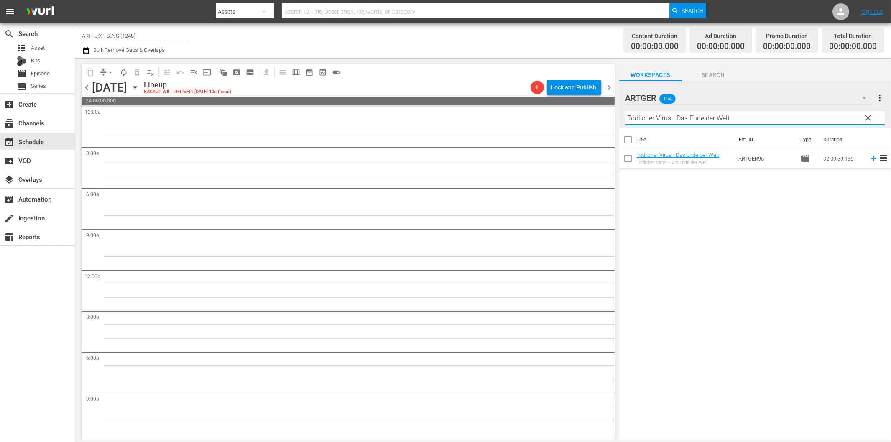
paste input "Die Nacht der unheimlichen Bestien"
click at [871, 158] on icon at bounding box center [873, 158] width 5 height 5
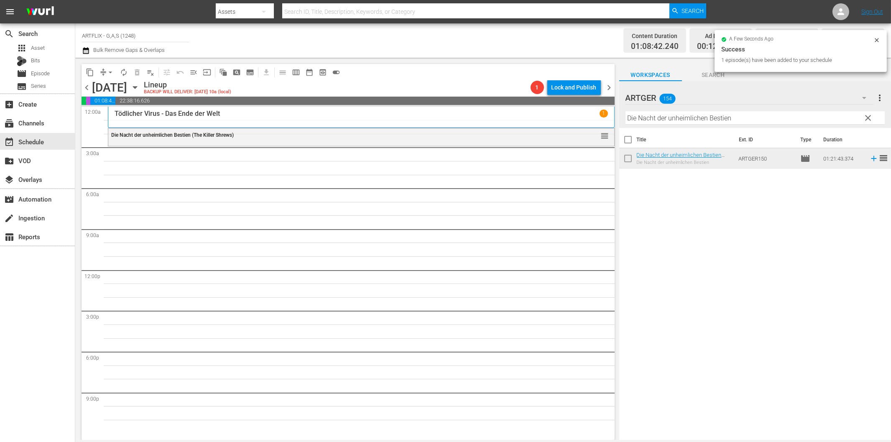
click at [751, 117] on input "Die Nacht der unheimlichen Bestien" at bounding box center [755, 117] width 259 height 13
paste input "es Lebens Überfluss"
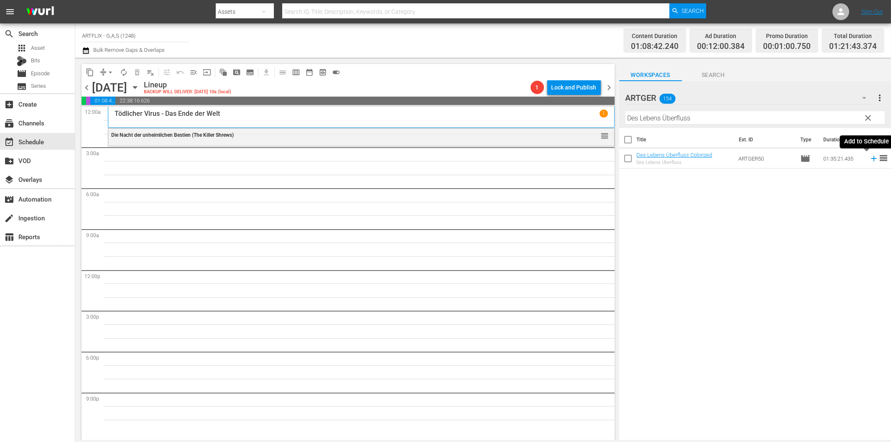
click at [869, 157] on icon at bounding box center [873, 158] width 9 height 9
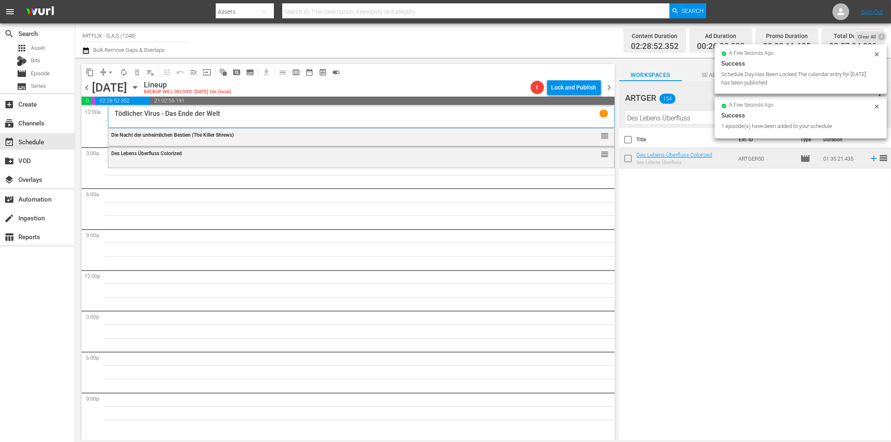
click at [645, 118] on input "Des Lebens Überfluss" at bounding box center [755, 117] width 259 height 13
paste input "r Glöckner von Notre Dame"
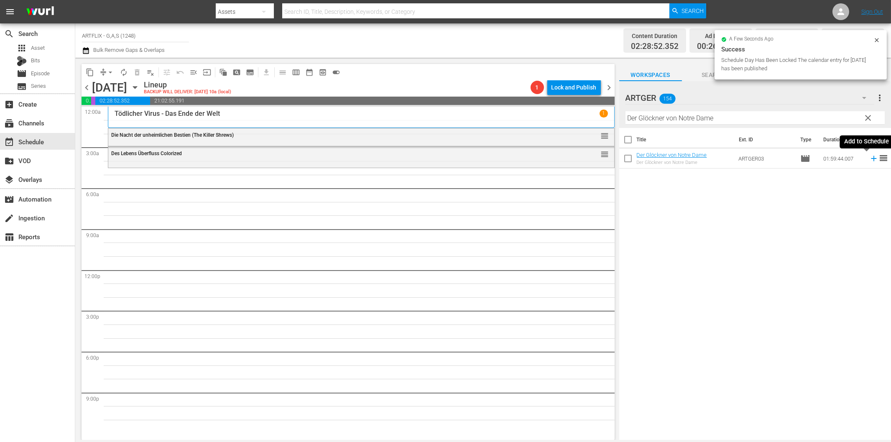
click at [869, 159] on icon at bounding box center [873, 158] width 9 height 9
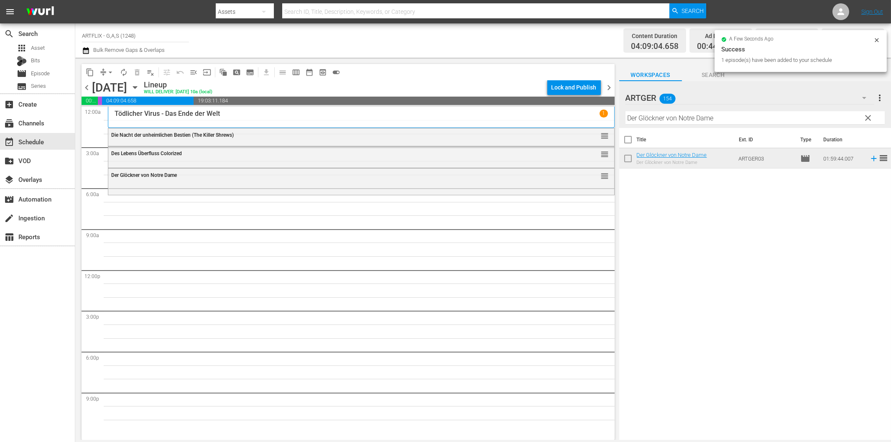
click at [645, 118] on input "Der Glöckner von Notre Dame" at bounding box center [755, 117] width 259 height 13
paste input "Jung und unschuldig"
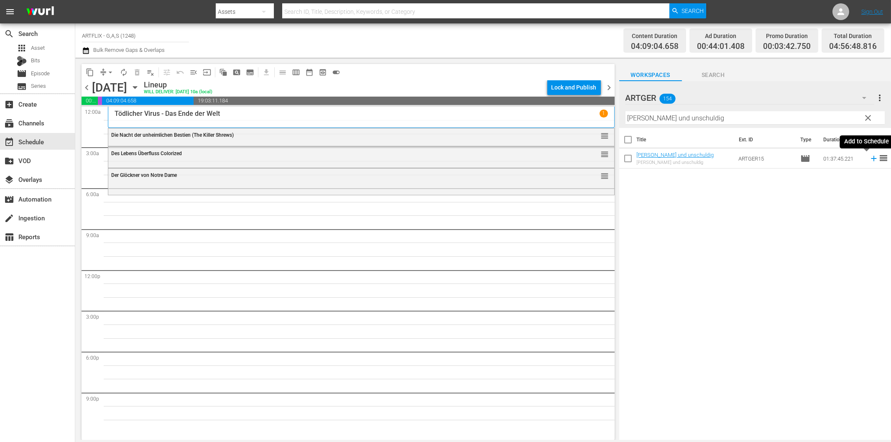
click at [869, 157] on icon at bounding box center [873, 158] width 9 height 9
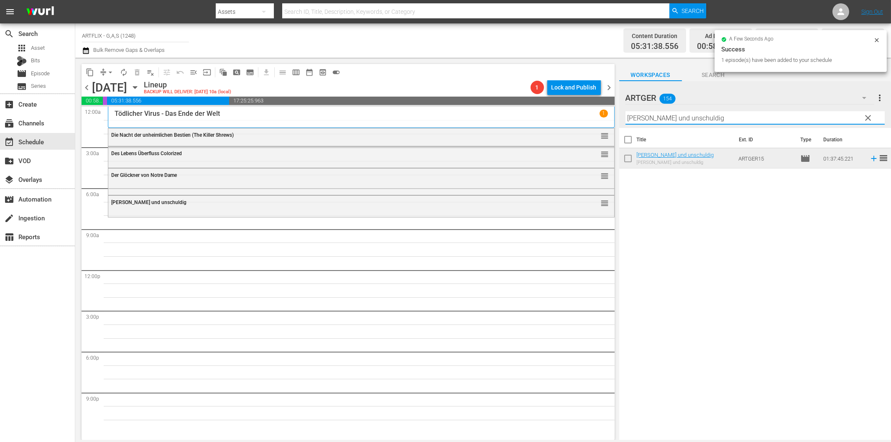
click at [632, 114] on input "Jung und unschuldig" at bounding box center [755, 117] width 259 height 13
paste input "Ich hab' dir nie einen Rosengarten versprochen"
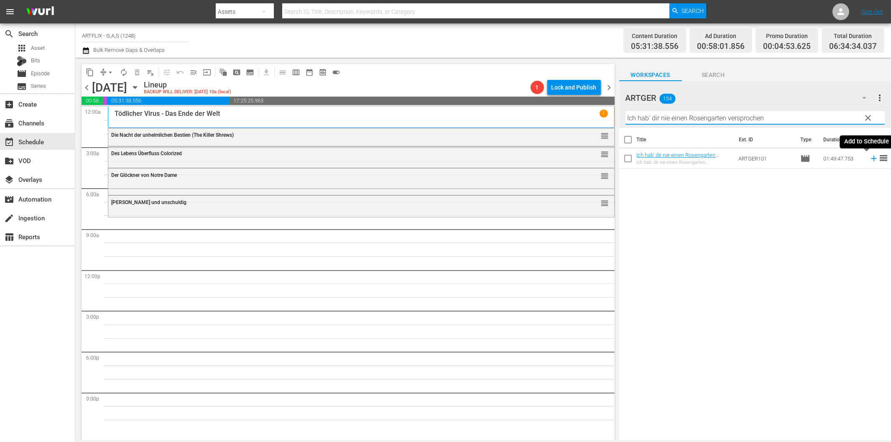
click at [869, 160] on icon at bounding box center [873, 158] width 9 height 9
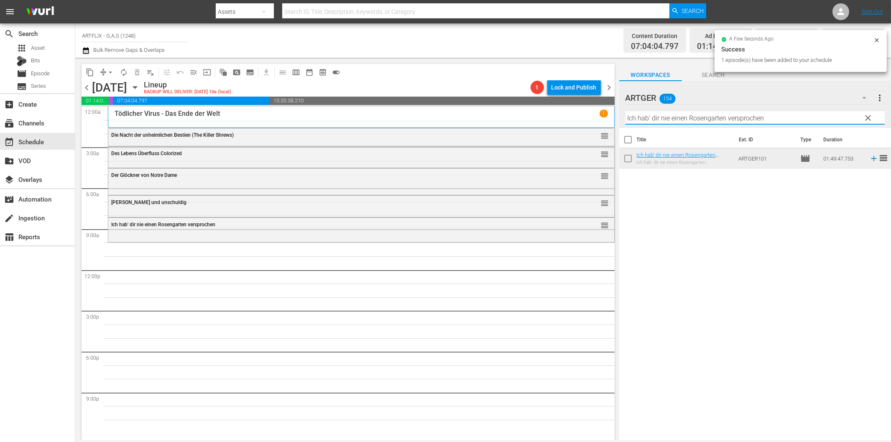
click at [699, 118] on input "Ich hab' dir nie einen Rosengarten versprochen" at bounding box center [755, 117] width 259 height 13
paste input "Drei Birken auf der Heide"
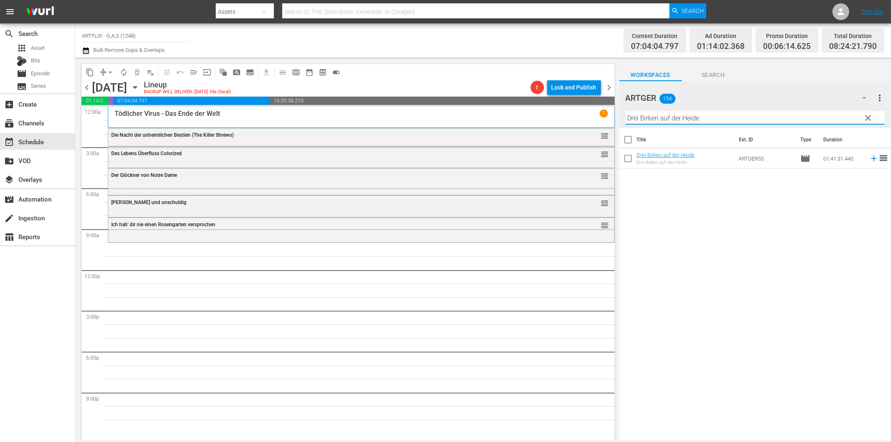
click at [869, 158] on icon at bounding box center [873, 158] width 9 height 9
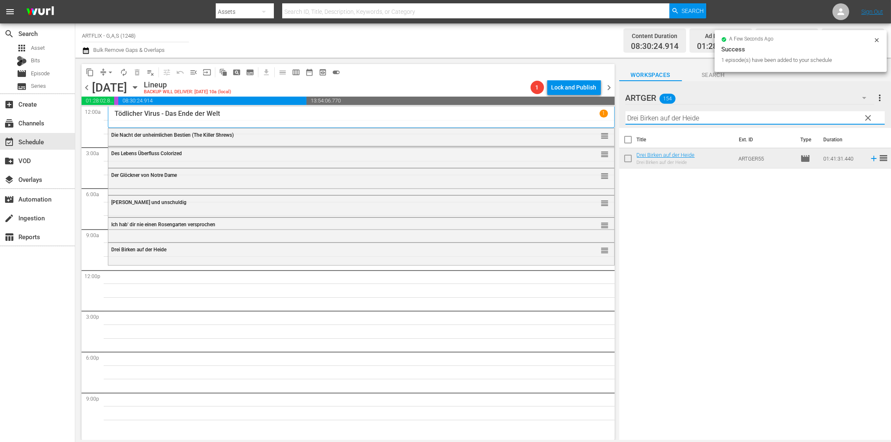
click at [683, 118] on input "Drei Birken auf der Heide" at bounding box center [755, 117] width 259 height 13
paste input "as Dschungelbuch (Jungle Book 1942)"
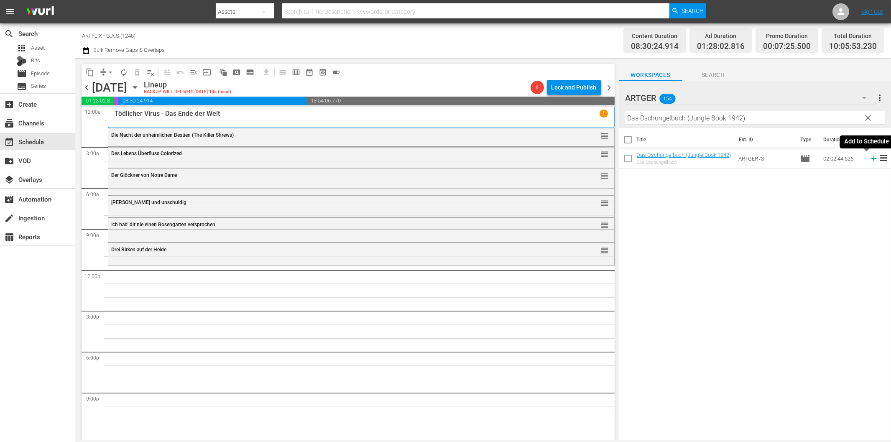
click at [869, 161] on icon at bounding box center [873, 158] width 9 height 9
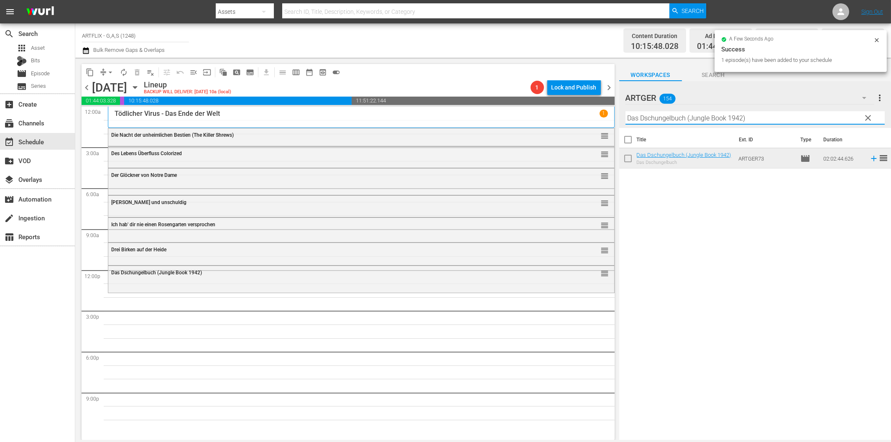
click at [717, 115] on input "Das Dschungelbuch (Jungle Book 1942)" at bounding box center [755, 117] width 259 height 13
paste input "Verrücktes Afrika"
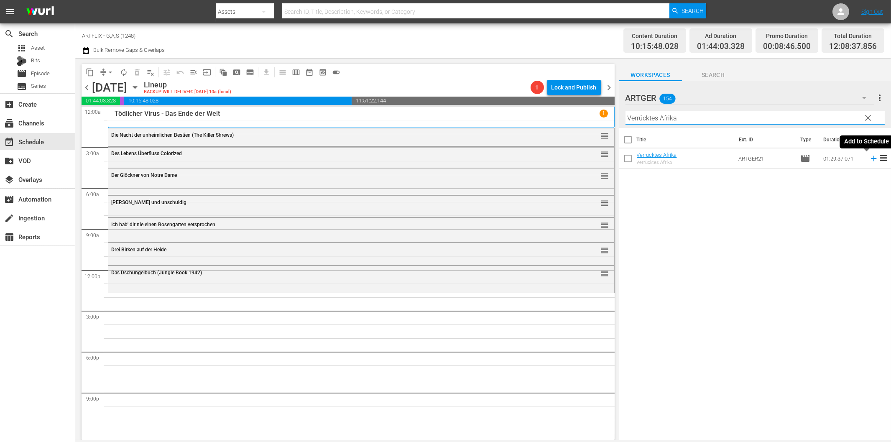
click at [869, 161] on icon at bounding box center [873, 158] width 9 height 9
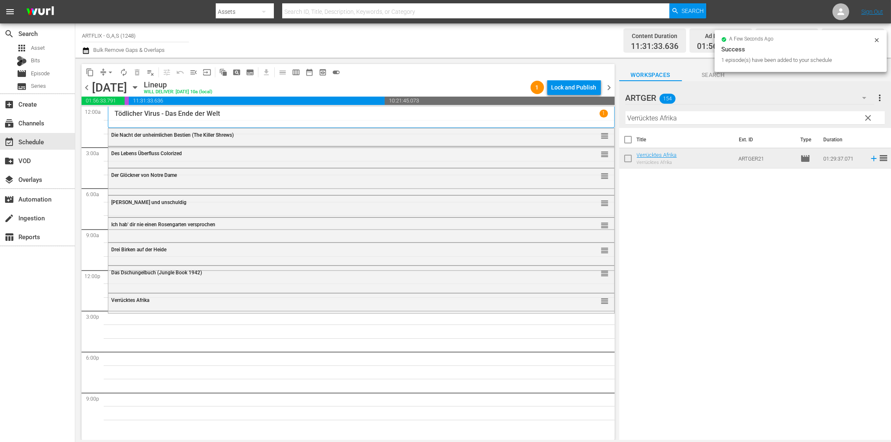
click at [708, 115] on input "Verrücktes Afrika" at bounding box center [755, 117] width 259 height 13
paste input "Tarzan - Der Furchtlose"
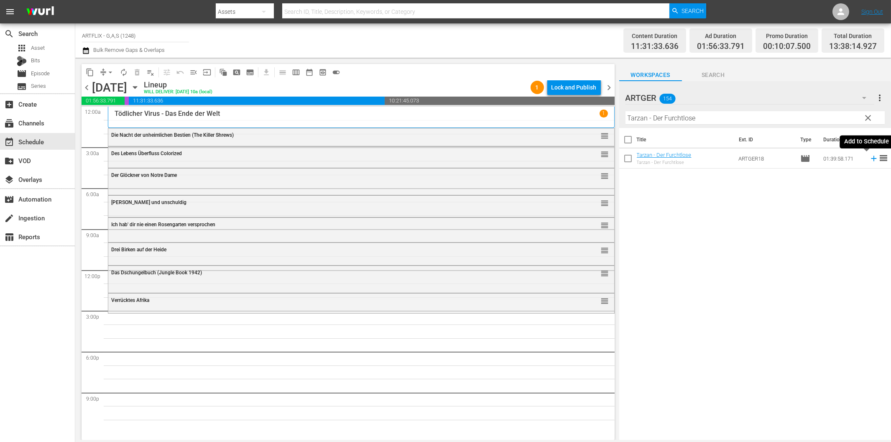
click at [869, 157] on icon at bounding box center [873, 158] width 9 height 9
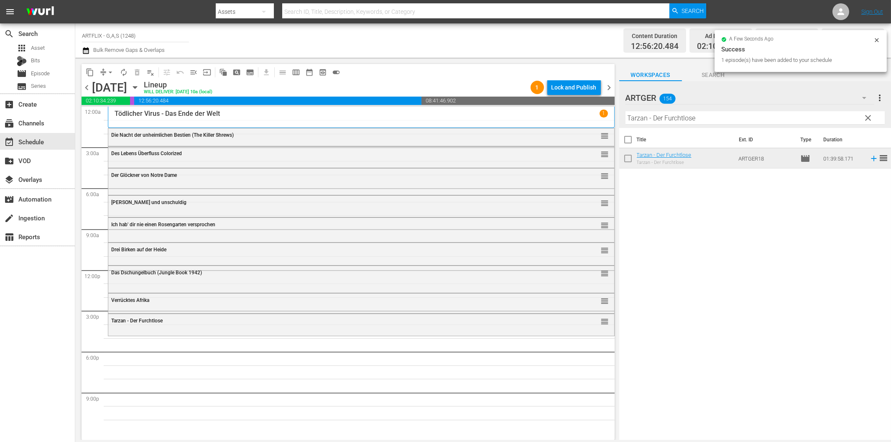
click at [656, 119] on input "Tarzan - Der Furchtlose" at bounding box center [755, 117] width 259 height 13
paste input "Die Engel von St. Pauli"
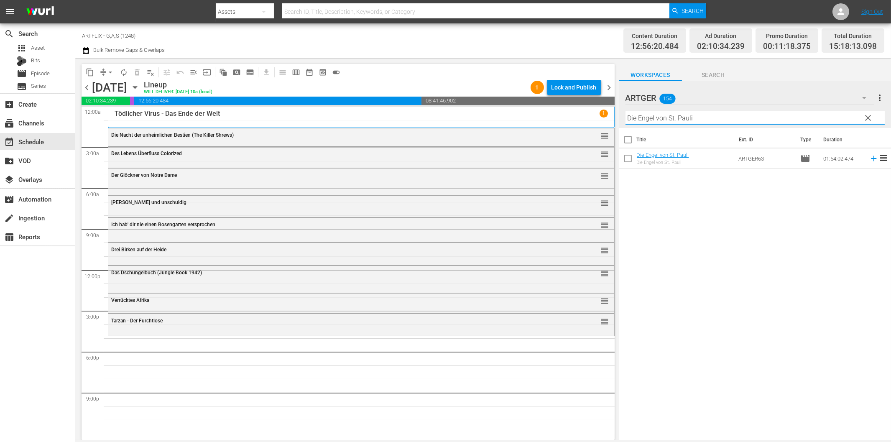
click at [879, 160] on span "reorder" at bounding box center [884, 158] width 10 height 10
click at [871, 159] on icon at bounding box center [873, 158] width 5 height 5
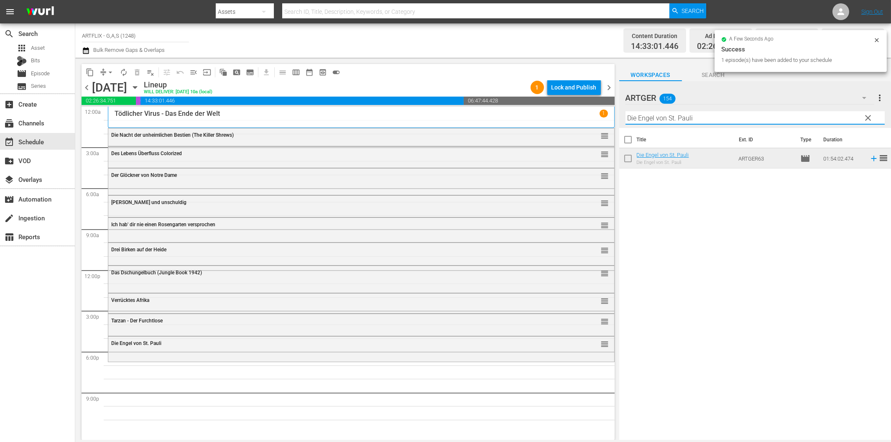
click at [647, 119] on input "Die Engel von St. Pauli" at bounding box center [755, 117] width 259 height 13
paste input "Spionage in Fernost Colorized"
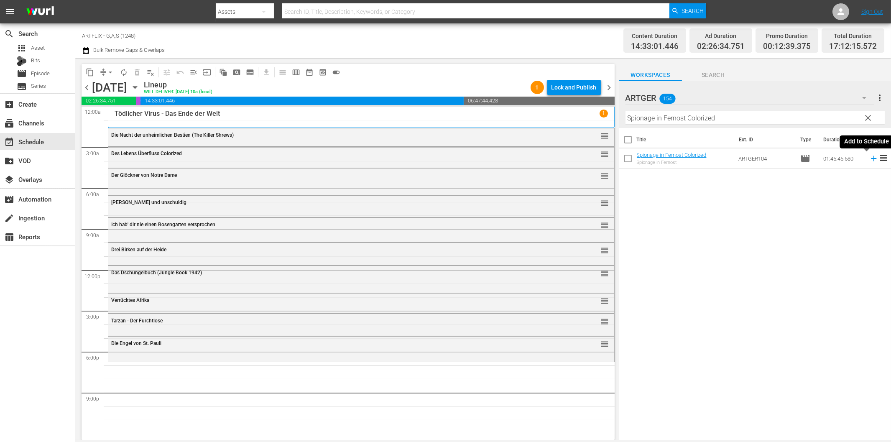
drag, startPoint x: 866, startPoint y: 158, endPoint x: 853, endPoint y: 167, distance: 16.5
click at [869, 158] on icon at bounding box center [873, 158] width 9 height 9
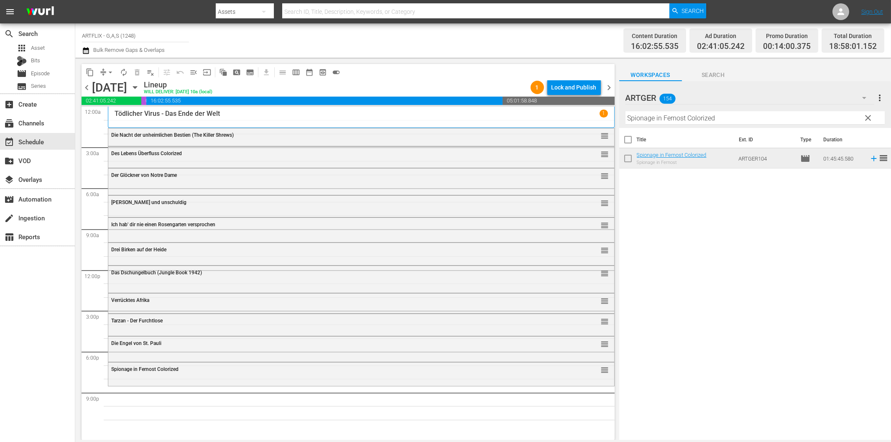
click at [717, 115] on input "Spionage in Fernost Colorized" at bounding box center [755, 117] width 259 height 13
paste input "Ghostkeeper - Die Nacht des Grauens"
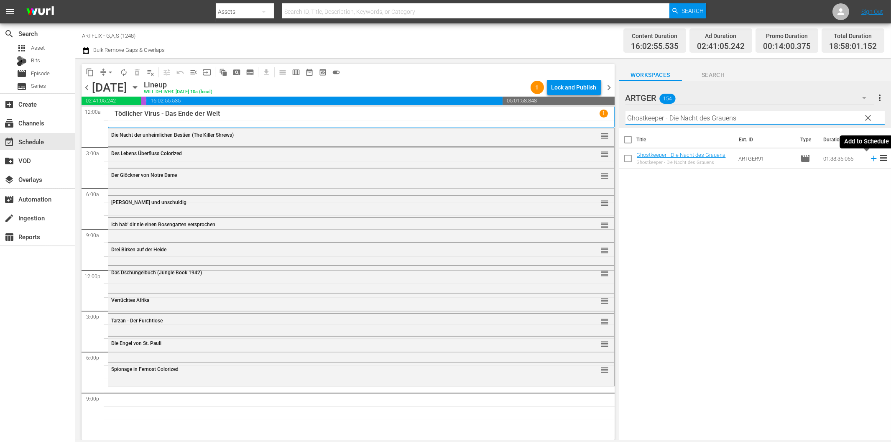
click at [869, 158] on icon at bounding box center [873, 158] width 9 height 9
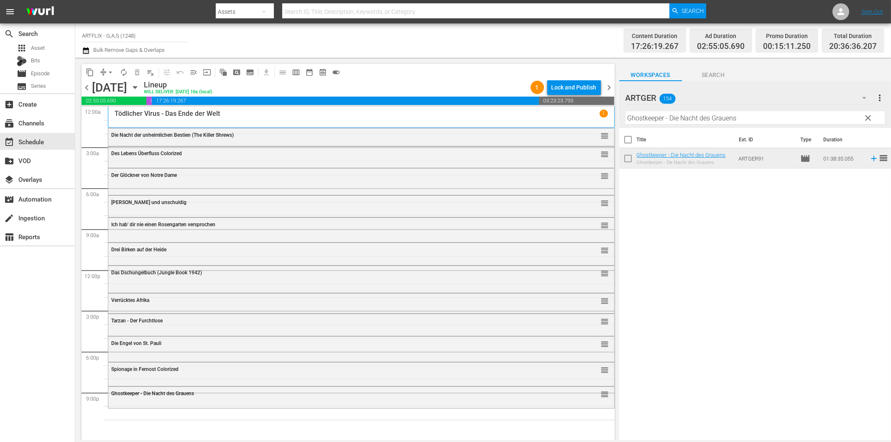
click at [702, 122] on input "Ghostkeeper - Die Nacht des Grauens" at bounding box center [755, 117] width 259 height 13
paste input "Das Antlitz des Tode"
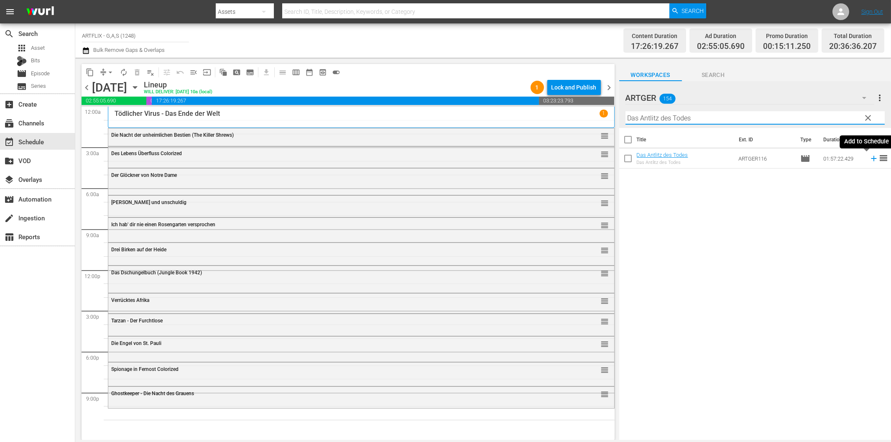
type input "Das Antlitz des Todes"
click at [871, 158] on icon at bounding box center [873, 158] width 5 height 5
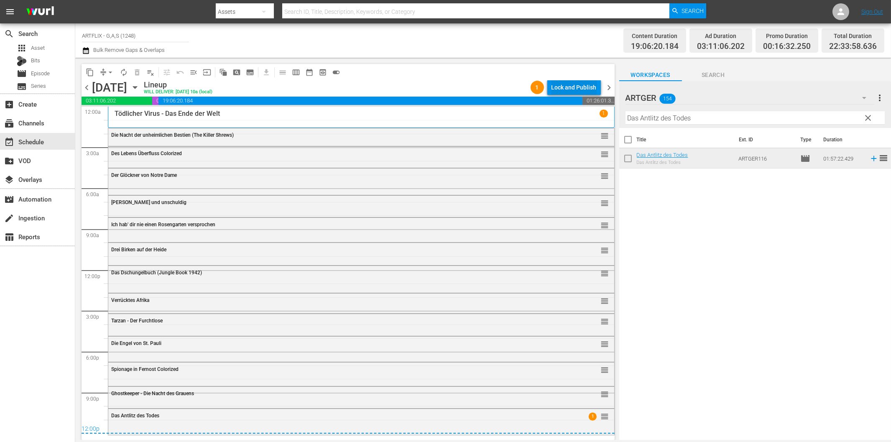
click at [566, 88] on div "Lock and Publish" at bounding box center [574, 87] width 45 height 15
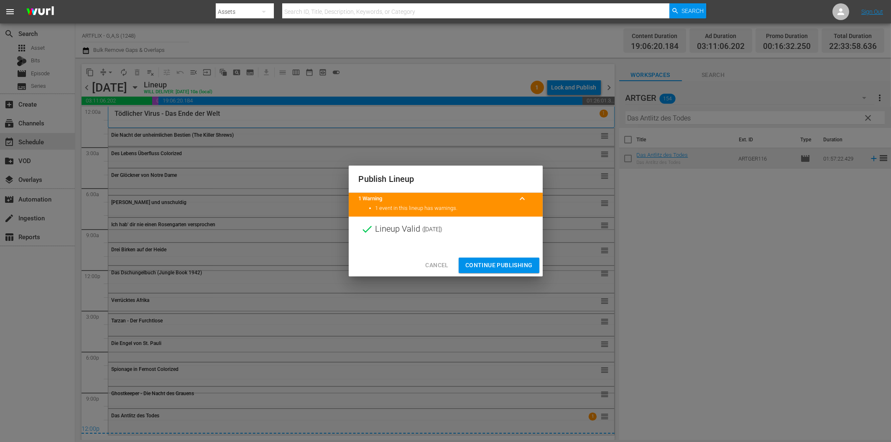
click at [498, 266] on span "Continue Publishing" at bounding box center [498, 265] width 67 height 10
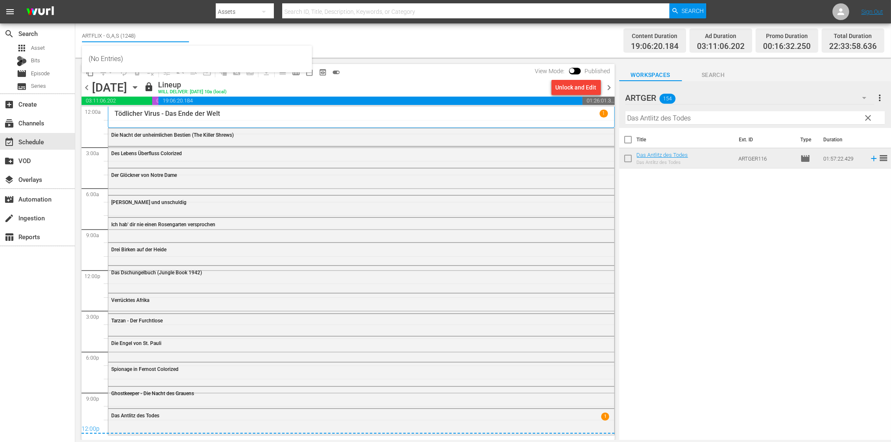
drag, startPoint x: 102, startPoint y: 33, endPoint x: 158, endPoint y: 33, distance: 56.0
click at [158, 33] on input "ARTFLIX - G,A,S (1248)" at bounding box center [135, 36] width 107 height 20
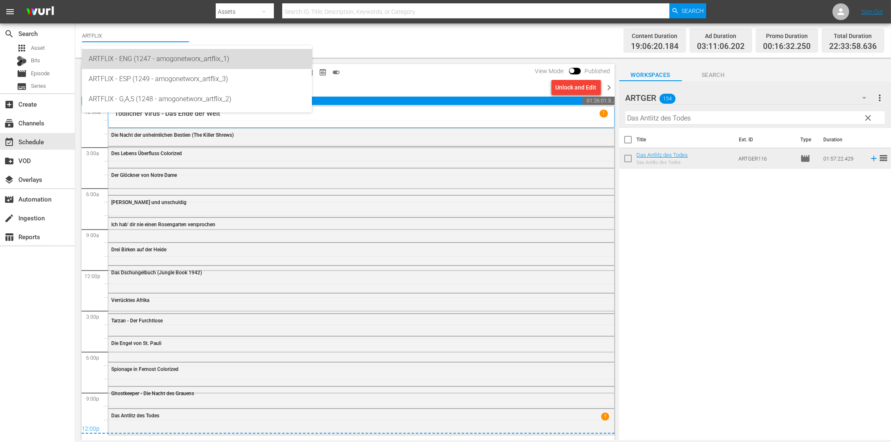
click at [148, 56] on div "ARTFLIX - ENG (1247 - amogonetworx_artflix_1)" at bounding box center [197, 59] width 217 height 20
type input "ARTFLIX - ENG (1247 - amogonetworx_artflix_1)"
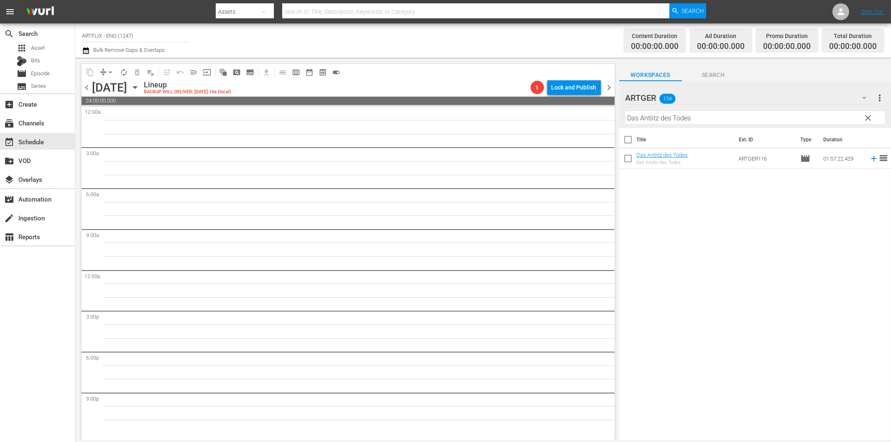
click at [140, 85] on icon "button" at bounding box center [134, 87] width 9 height 9
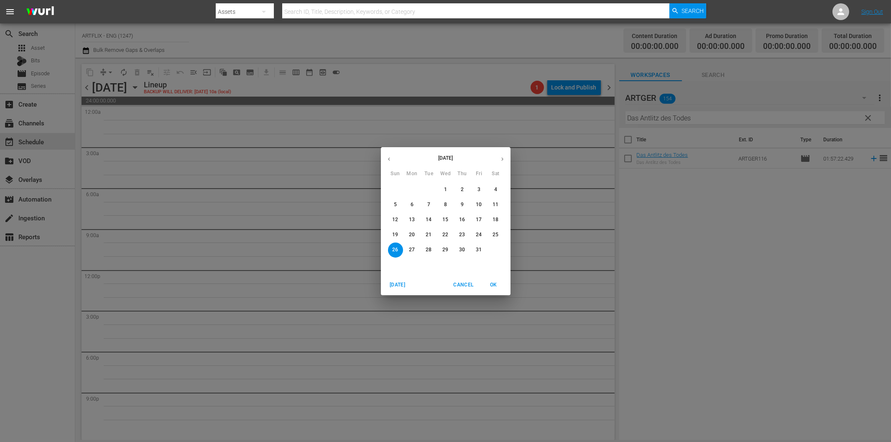
click at [413, 235] on p "20" at bounding box center [412, 234] width 6 height 7
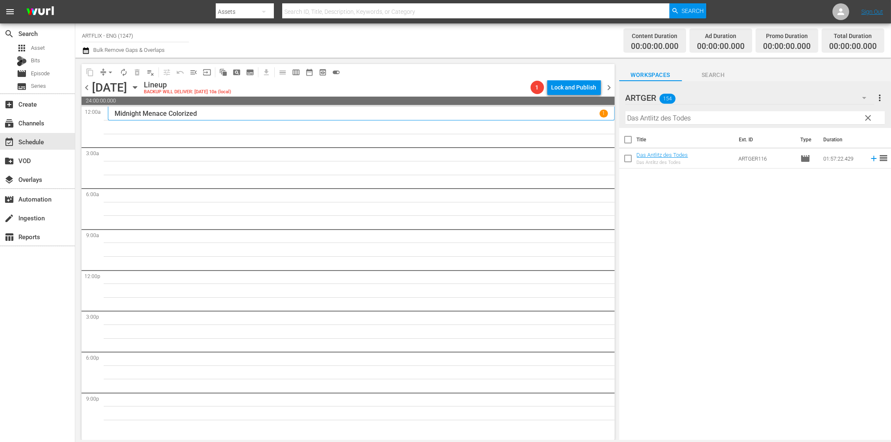
click at [725, 258] on div "Title Ext. ID Type Duration Das Antlitz des Todes Das Antlitz des Todes ARTGER1…" at bounding box center [755, 284] width 272 height 313
click at [868, 118] on span "clear" at bounding box center [868, 118] width 10 height 10
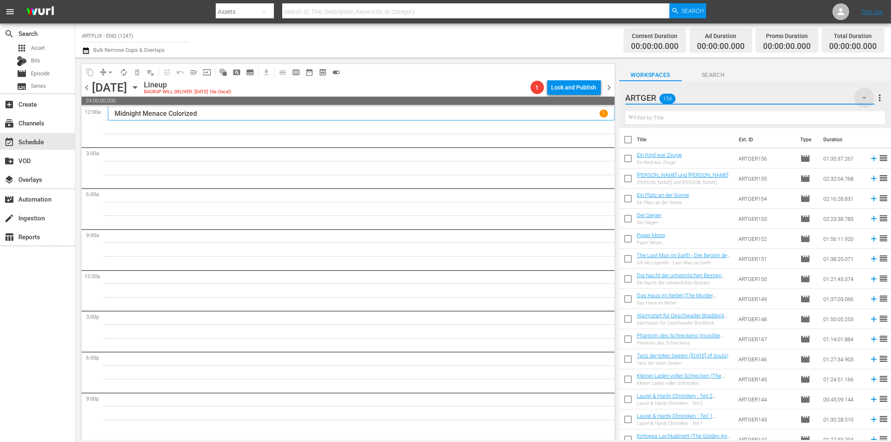
click at [864, 97] on icon "button" at bounding box center [864, 98] width 10 height 10
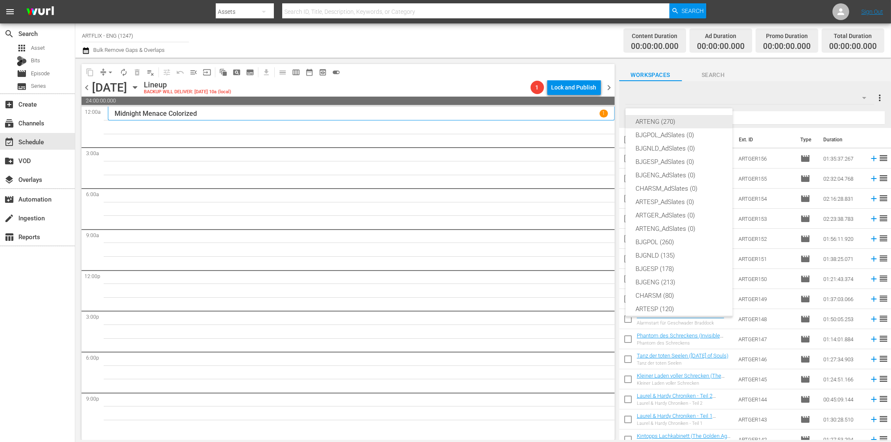
click at [654, 123] on div "ARTENG (270)" at bounding box center [679, 121] width 87 height 13
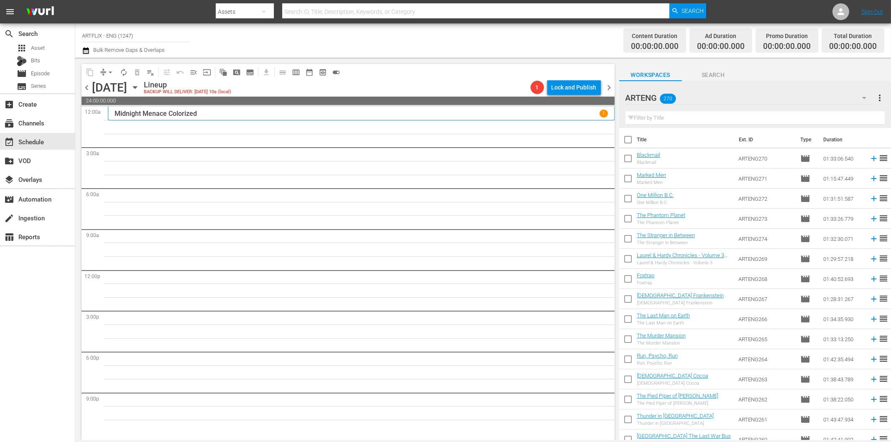
click at [579, 39] on div "Content Duration 00:00:00.000 Ad Duration 00:00:00.000 Promo Duration 00:00:00.…" at bounding box center [702, 41] width 365 height 30
click at [670, 118] on input "text" at bounding box center [755, 117] width 259 height 13
paste input "The Challenge"
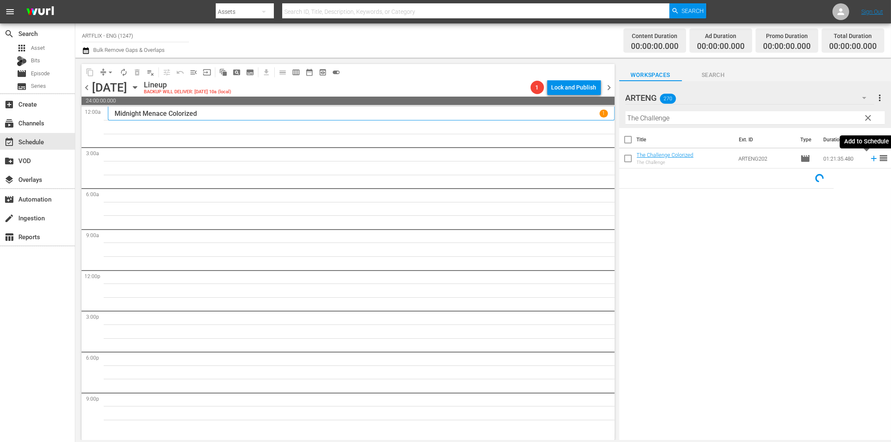
click at [871, 158] on icon at bounding box center [873, 158] width 5 height 5
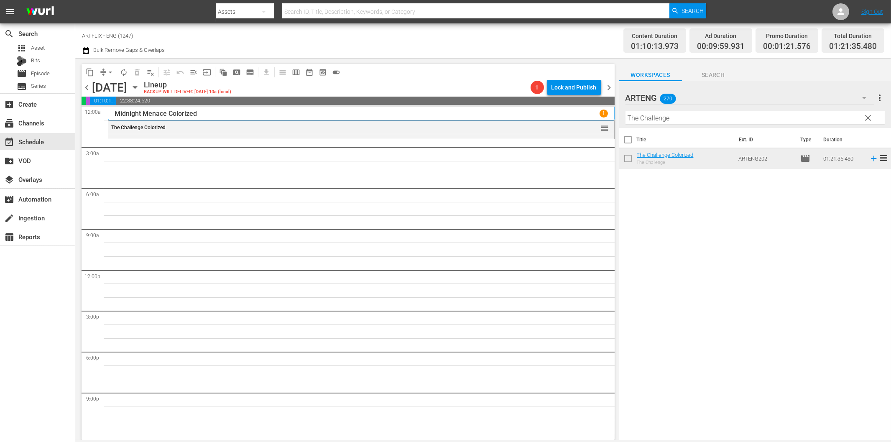
click at [708, 121] on input "The Challenge" at bounding box center [755, 117] width 259 height 13
paste input "Li'l Abner"
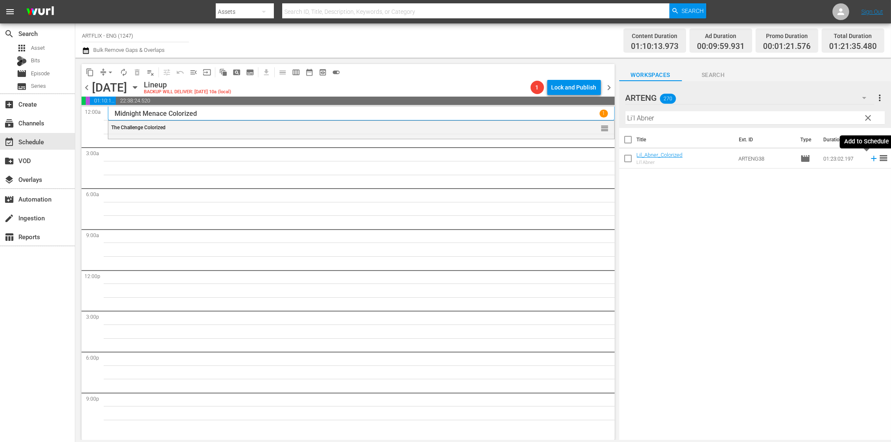
click at [869, 156] on icon at bounding box center [873, 158] width 9 height 9
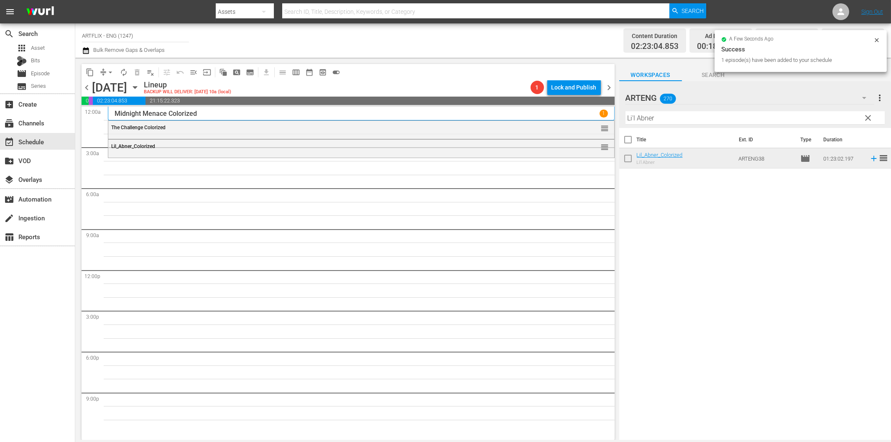
click at [735, 123] on input "Li'l Abner" at bounding box center [755, 117] width 259 height 13
paste input "White Mane"
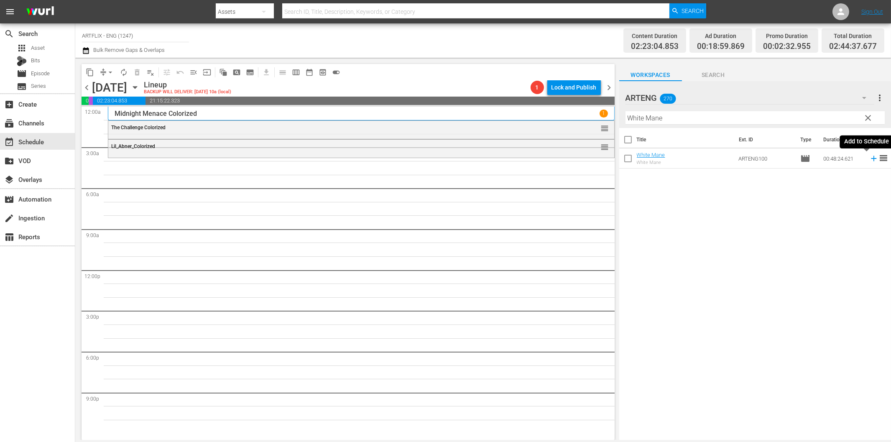
click at [871, 160] on icon at bounding box center [873, 158] width 5 height 5
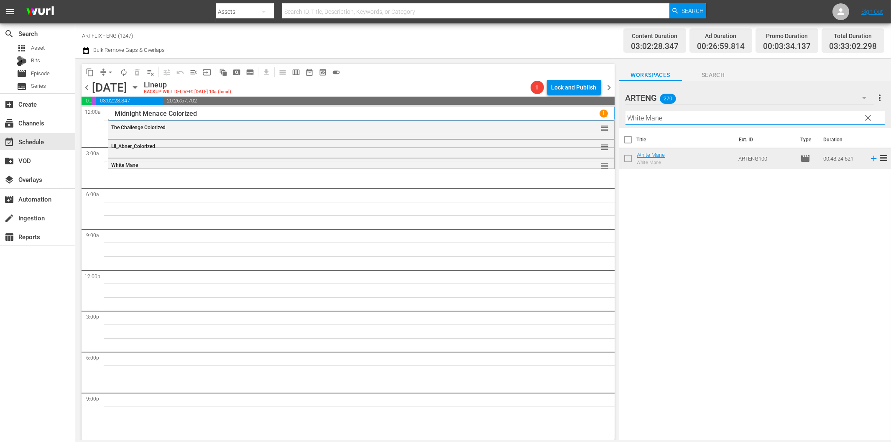
click at [690, 119] on input "White Mane" at bounding box center [755, 117] width 259 height 13
paste input "The Front Pag"
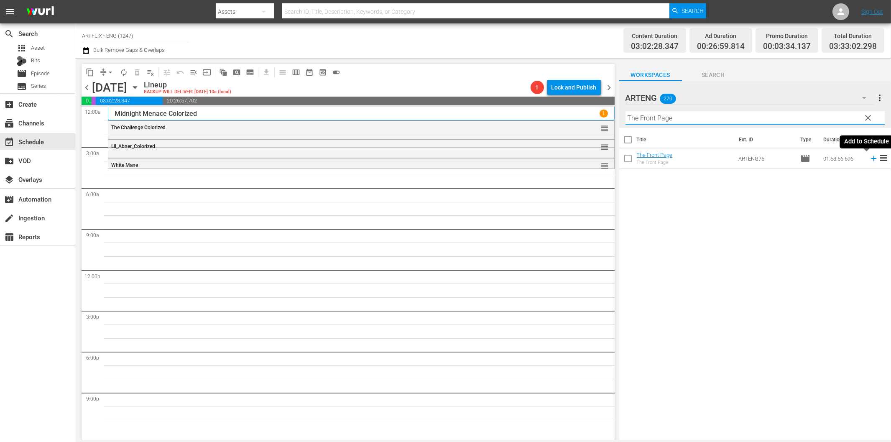
click at [869, 161] on icon at bounding box center [873, 158] width 9 height 9
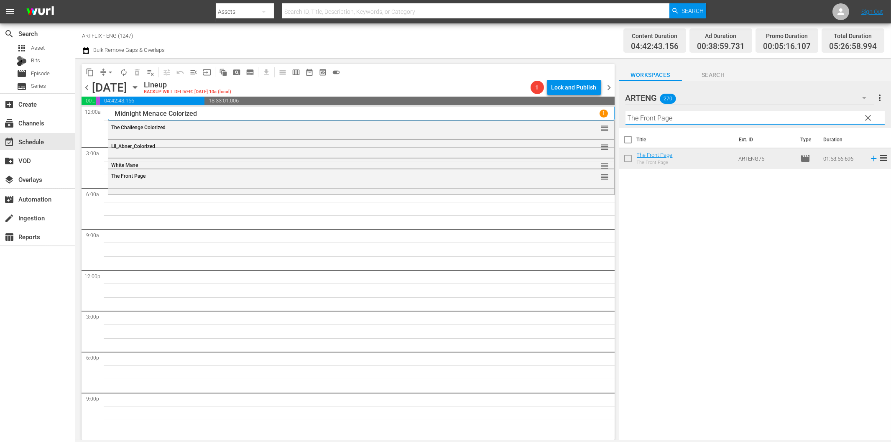
click at [692, 119] on input "The Front Page" at bounding box center [755, 117] width 259 height 13
paste input "Pack Up Your Troubles"
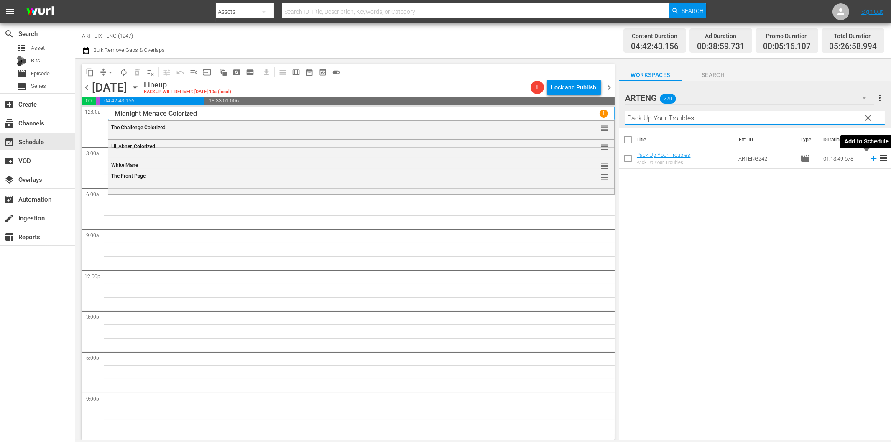
click at [869, 158] on icon at bounding box center [873, 158] width 9 height 9
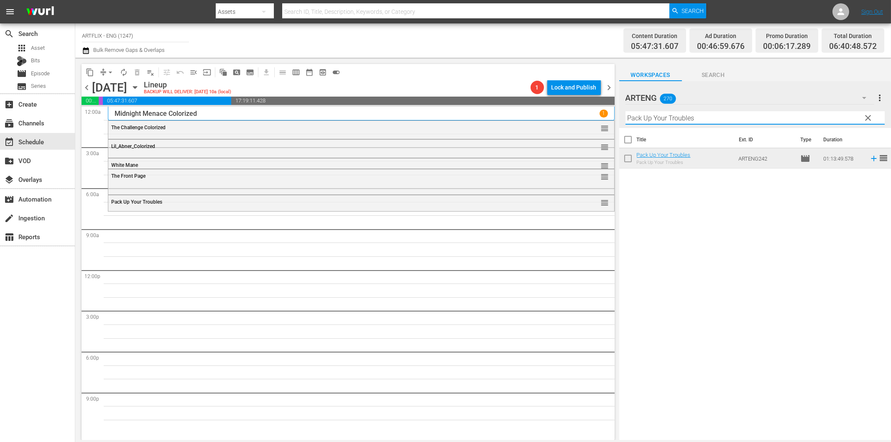
click at [712, 118] on input "Pack Up Your Troubles" at bounding box center [755, 117] width 259 height 13
paste input "Tarzan's Revenge"
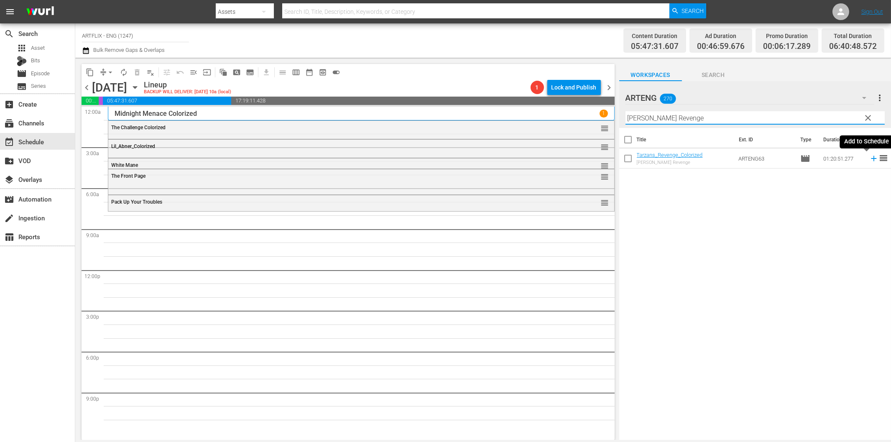
click at [871, 161] on icon at bounding box center [873, 158] width 5 height 5
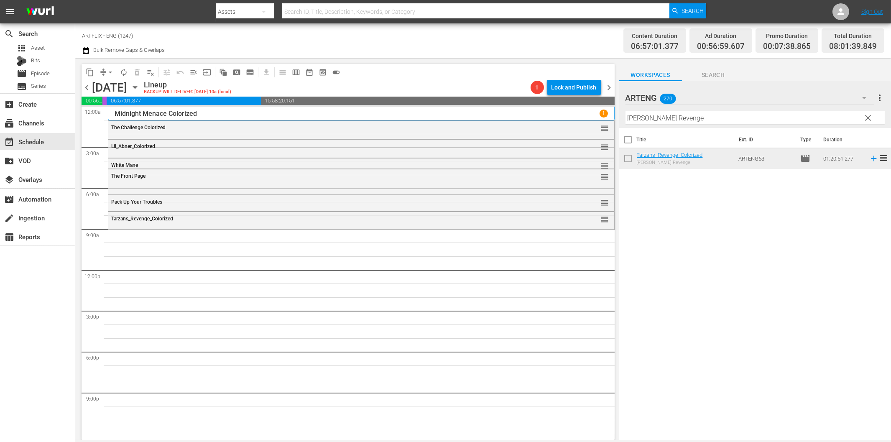
click at [642, 117] on input "Tarzan's Revenge" at bounding box center [755, 117] width 259 height 13
paste input "and the Green Goddess"
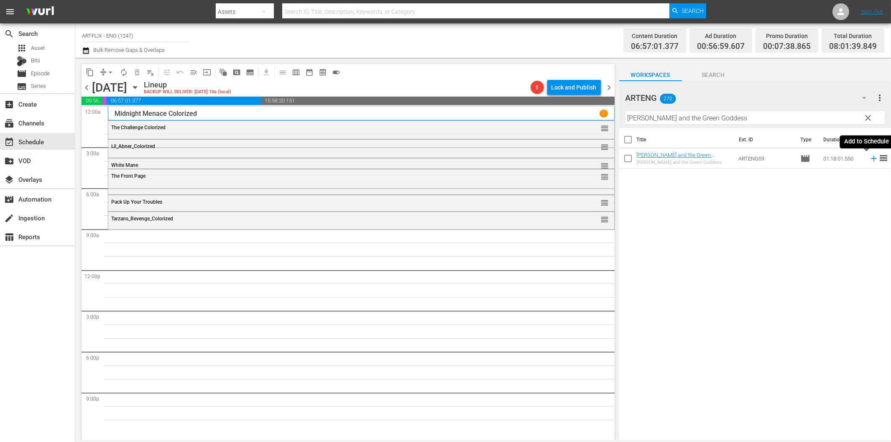
click at [869, 160] on icon at bounding box center [873, 158] width 9 height 9
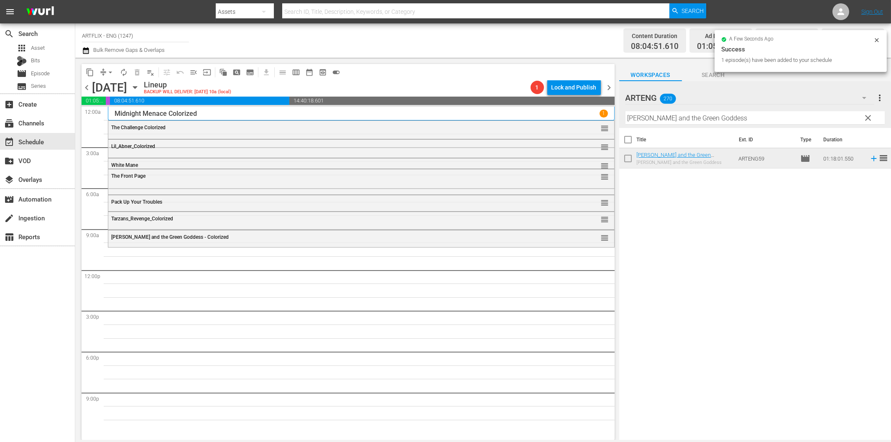
click at [661, 118] on input "Tarzan and the Green Goddess" at bounding box center [755, 117] width 259 height 13
paste input "Pirates of the Coast"
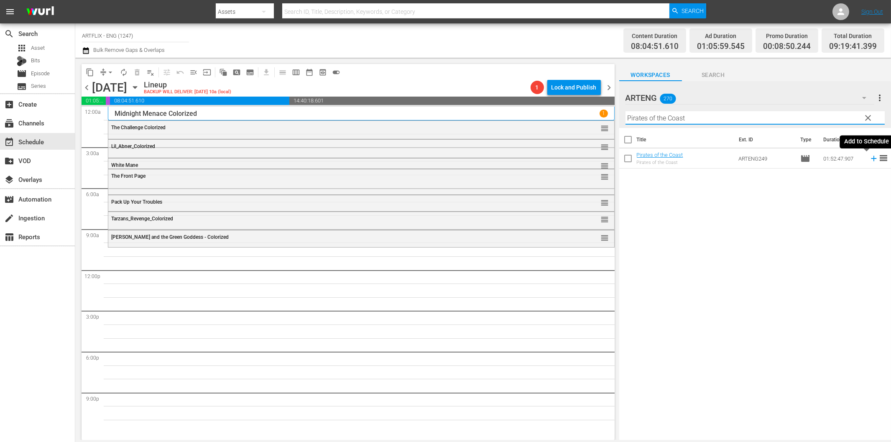
click at [869, 158] on icon at bounding box center [873, 158] width 9 height 9
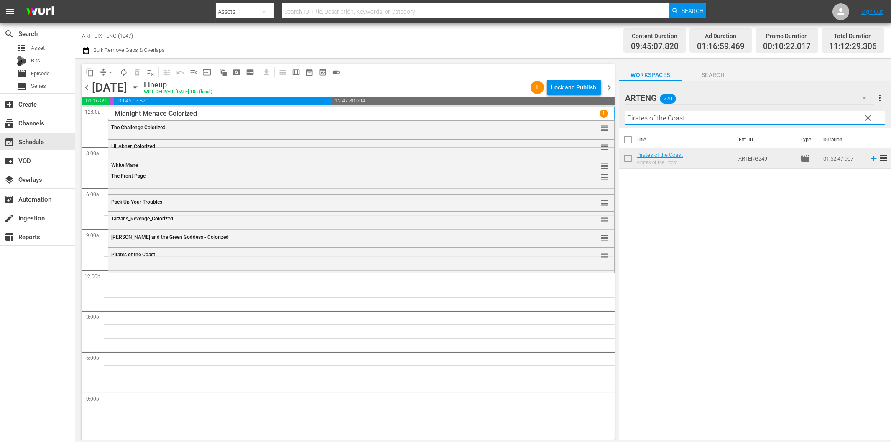
click at [682, 118] on input "Pirates of the Coast" at bounding box center [755, 117] width 259 height 13
paste input "The Pirate of the Black Hawk"
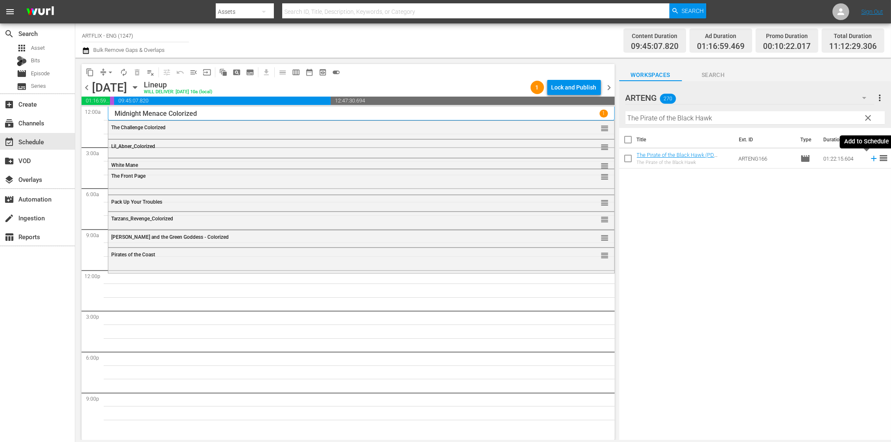
click at [869, 157] on icon at bounding box center [873, 158] width 9 height 9
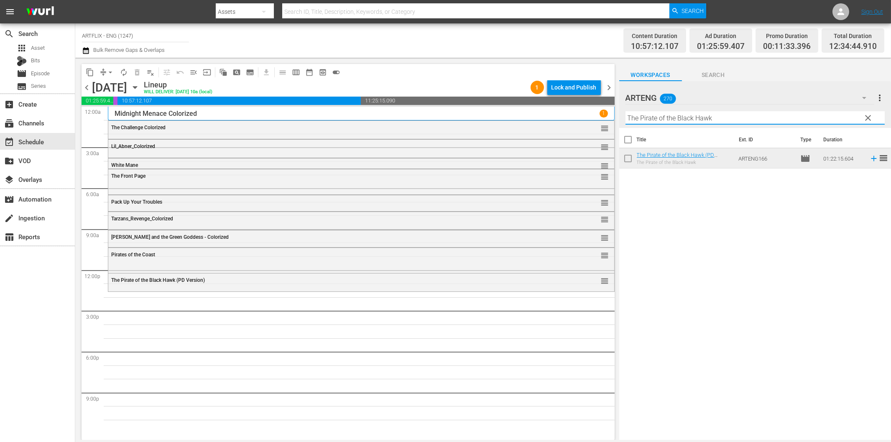
click at [683, 119] on input "The Pirate of the Black Hawk" at bounding box center [755, 117] width 259 height 13
paste input "Sin Takes a Holiday"
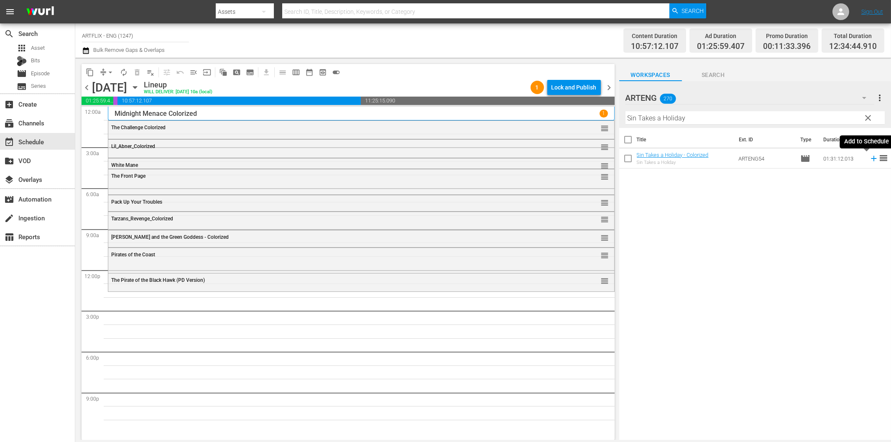
click at [869, 161] on icon at bounding box center [873, 158] width 9 height 9
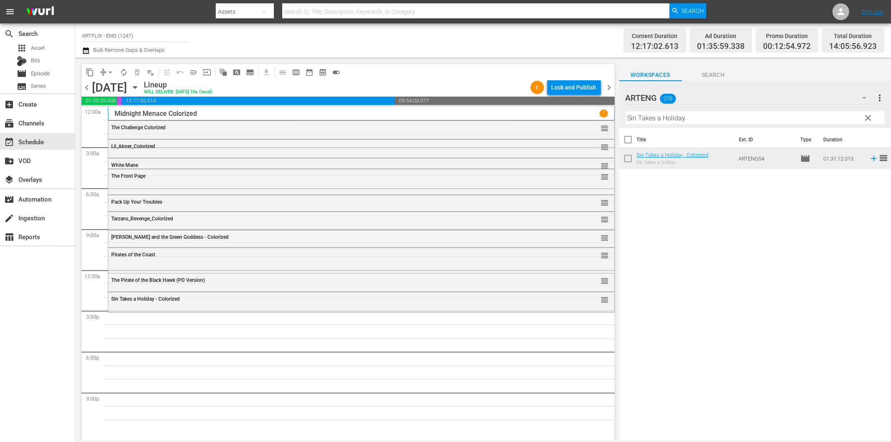
click at [718, 118] on input "Sin Takes a Holiday" at bounding box center [755, 117] width 259 height 13
paste input "Campbell's Kingdom"
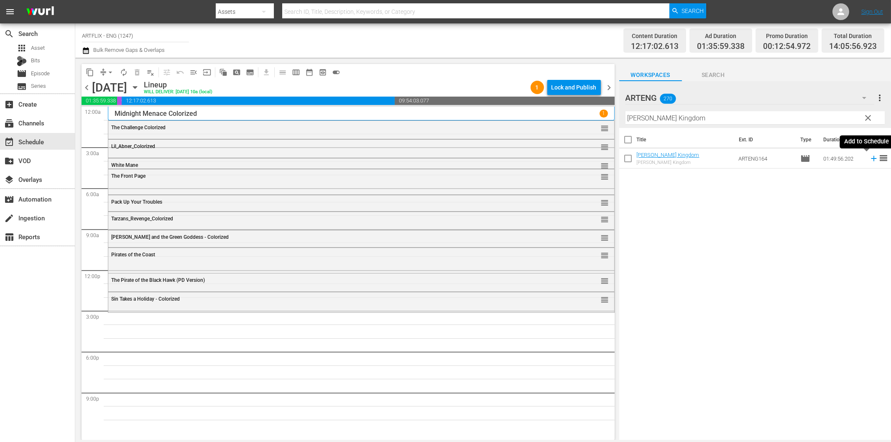
click at [869, 159] on icon at bounding box center [873, 158] width 9 height 9
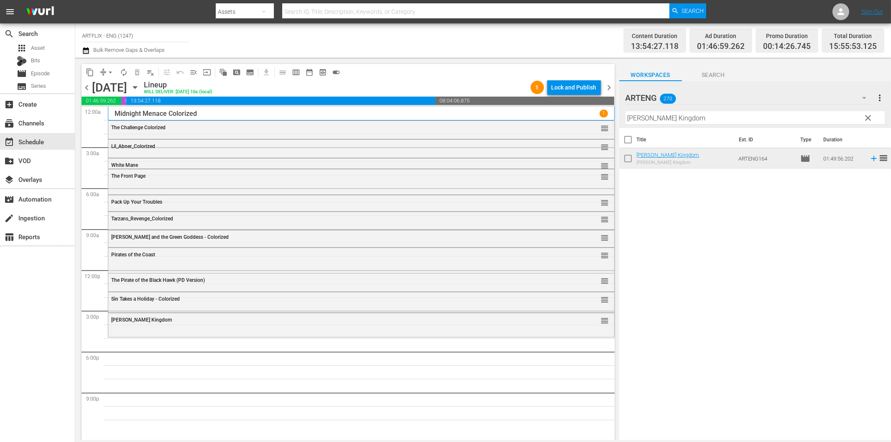
click at [679, 115] on input "Campbell's Kingdom" at bounding box center [755, 117] width 259 height 13
paste input "Till the Clouds Roll By"
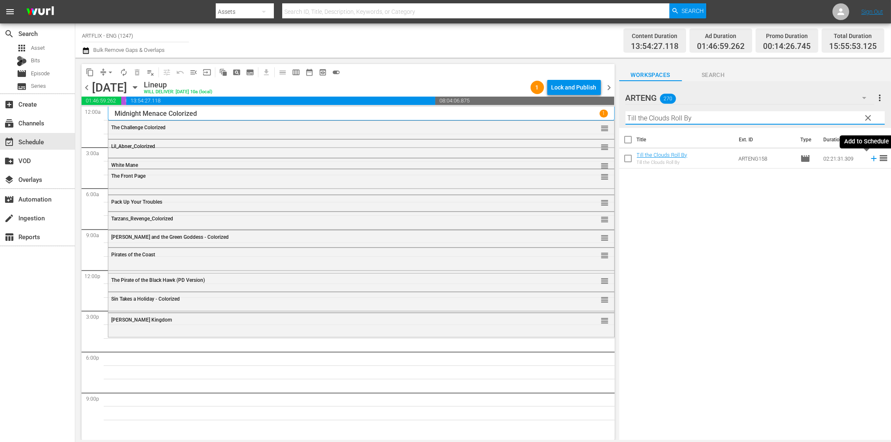
click at [871, 159] on icon at bounding box center [873, 158] width 5 height 5
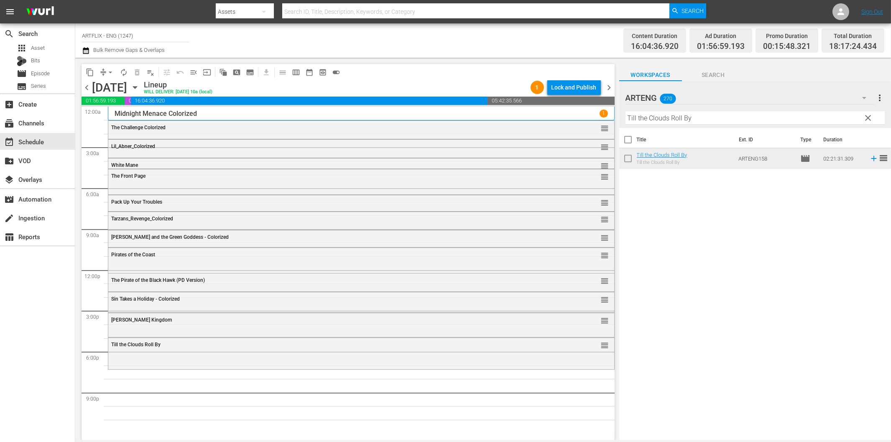
click at [713, 115] on input "Till the Clouds Roll By" at bounding box center [755, 117] width 259 height 13
paste input "Dangerous Holida"
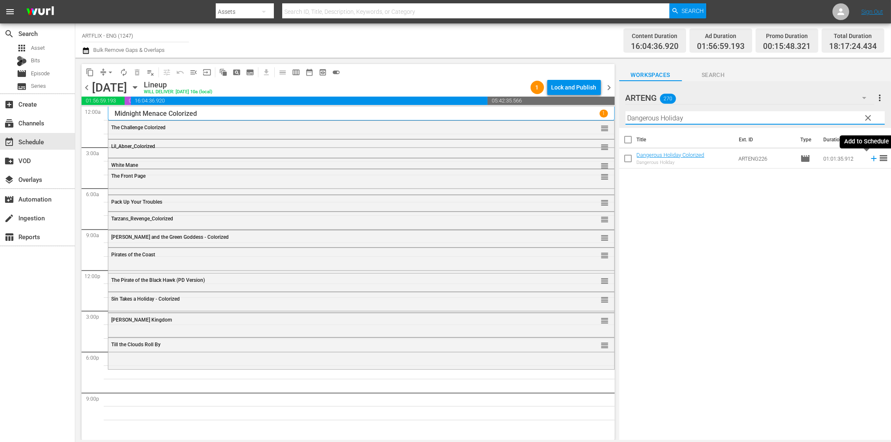
click at [869, 160] on icon at bounding box center [873, 158] width 9 height 9
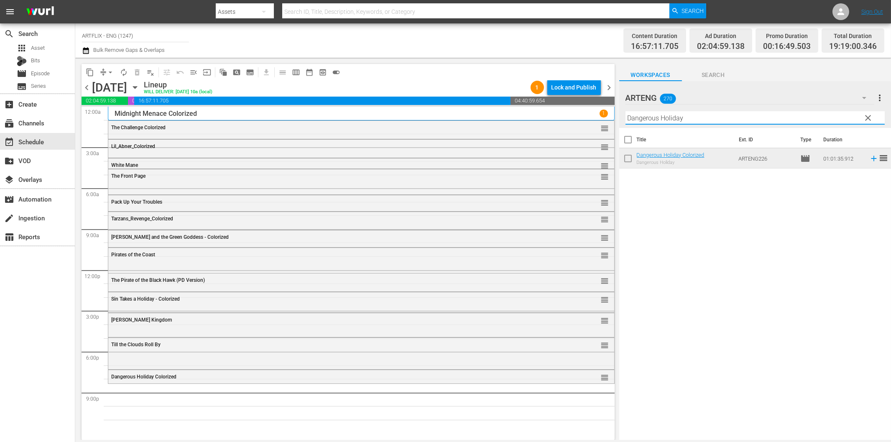
click at [671, 116] on input "Dangerous Holiday" at bounding box center [755, 117] width 259 height 13
paste input "Outpost in Morocco"
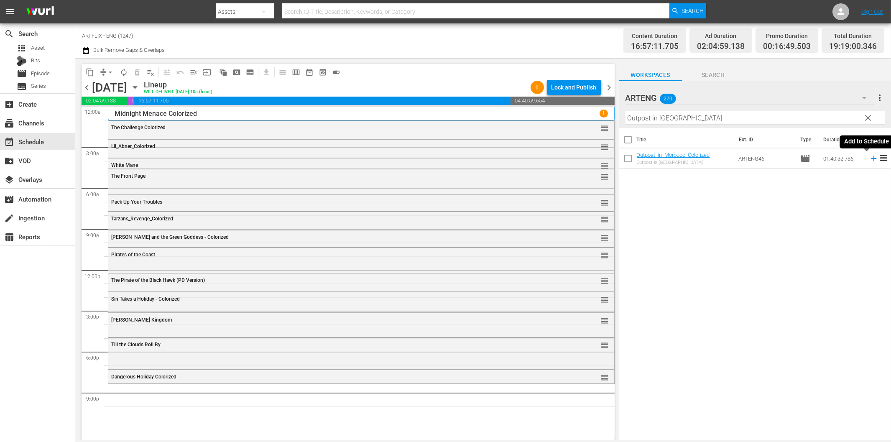
click at [869, 160] on icon at bounding box center [873, 158] width 9 height 9
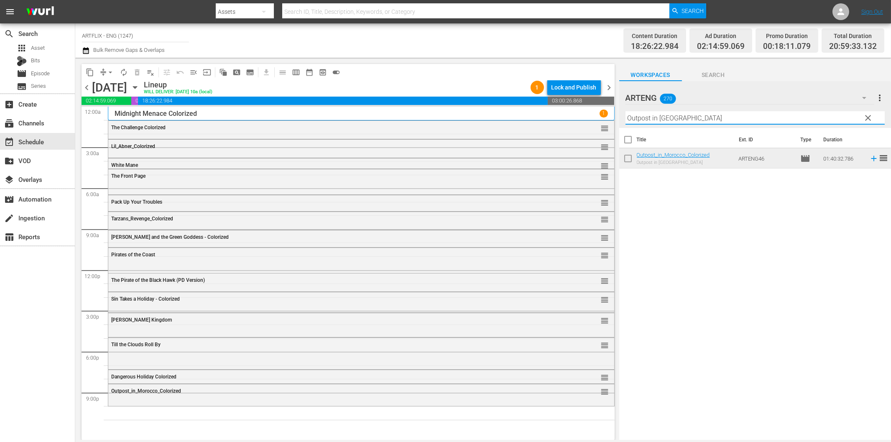
click at [681, 122] on input "Outpost in Morocco" at bounding box center [755, 117] width 259 height 13
paste input "Bride of the Monster"
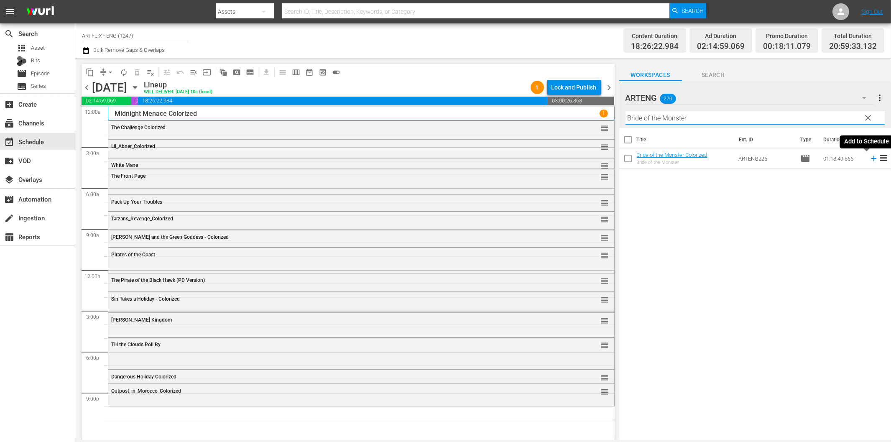
click at [871, 159] on icon at bounding box center [873, 158] width 5 height 5
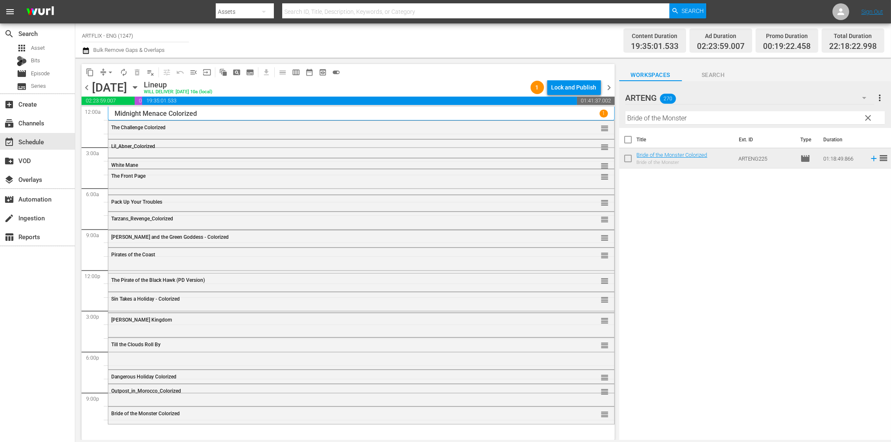
click at [685, 116] on input "Bride of the Monster" at bounding box center [755, 117] width 259 height 13
paste
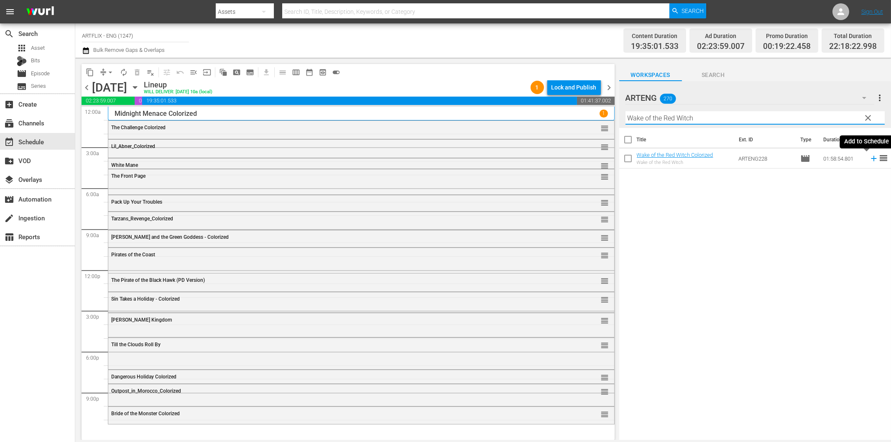
click at [869, 160] on icon at bounding box center [873, 158] width 9 height 9
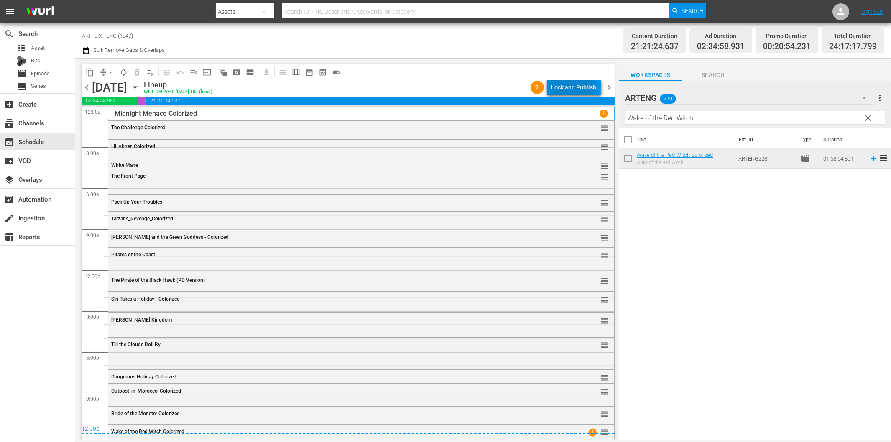
click at [562, 86] on div "Lock and Publish" at bounding box center [574, 87] width 45 height 15
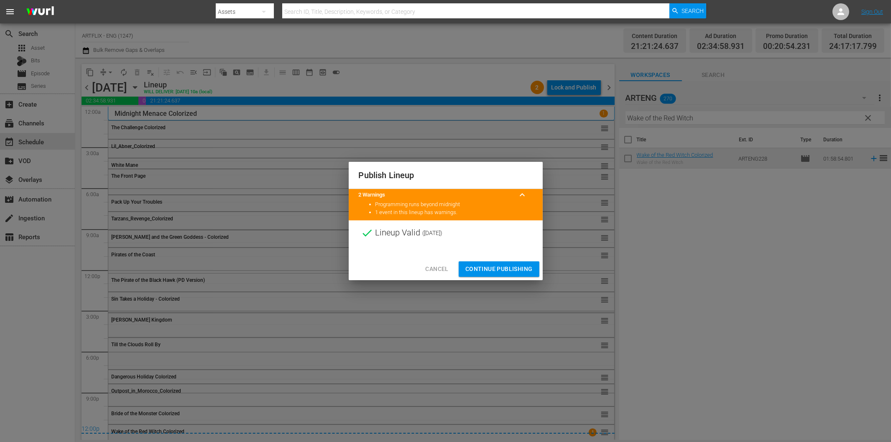
click at [494, 272] on span "Continue Publishing" at bounding box center [498, 269] width 67 height 10
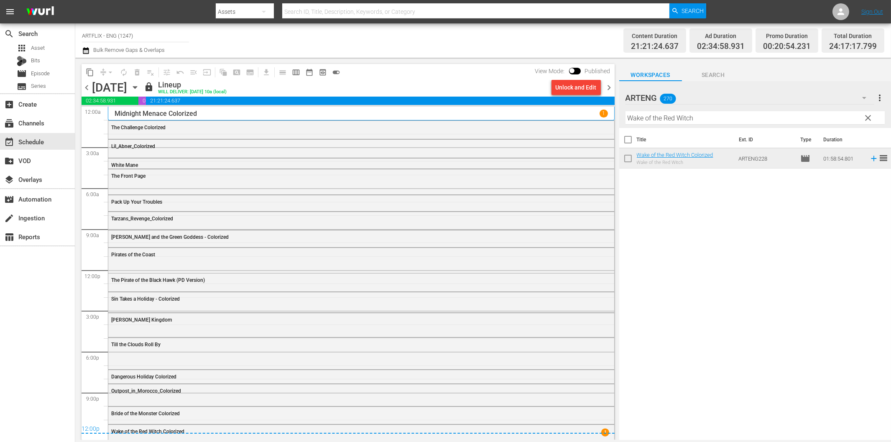
click at [705, 261] on div "Title Ext. ID Type Duration Wake of the Red Witch Colorized Wake of the Red Wit…" at bounding box center [755, 284] width 272 height 313
click at [609, 86] on span "chevron_right" at bounding box center [609, 87] width 10 height 10
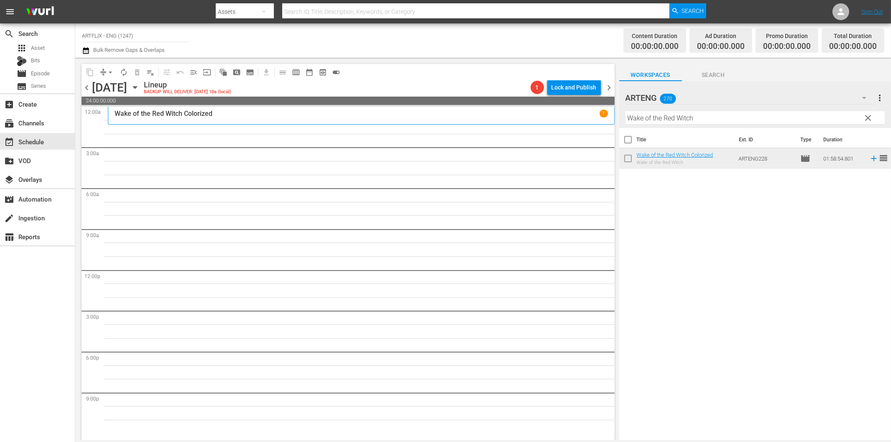
click at [661, 115] on input "Wake of the Red Witch" at bounding box center [755, 117] width 259 height 13
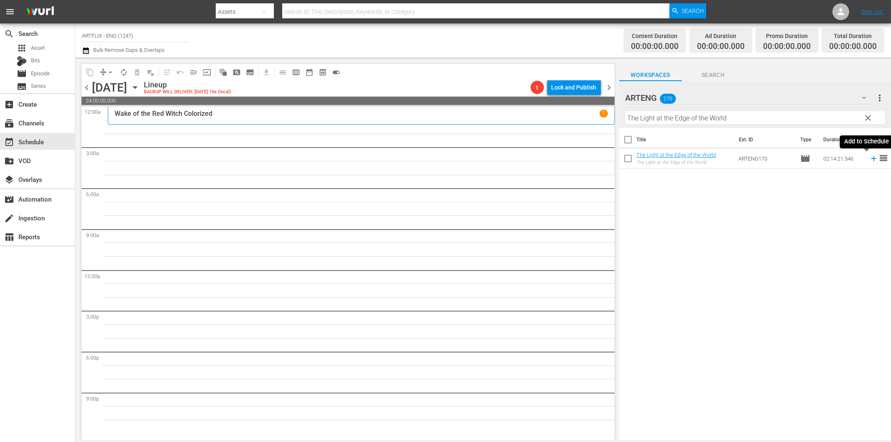
click at [869, 157] on icon at bounding box center [873, 158] width 9 height 9
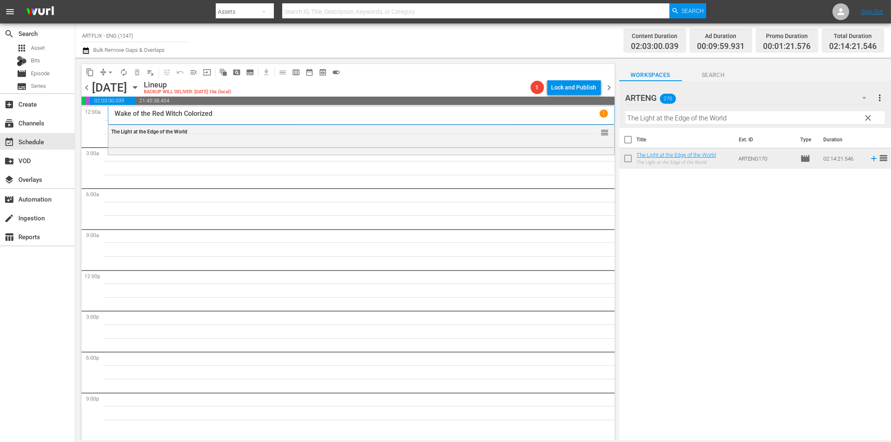
click at [644, 116] on input "The Light at the Edge of the World" at bounding box center [755, 117] width 259 height 13
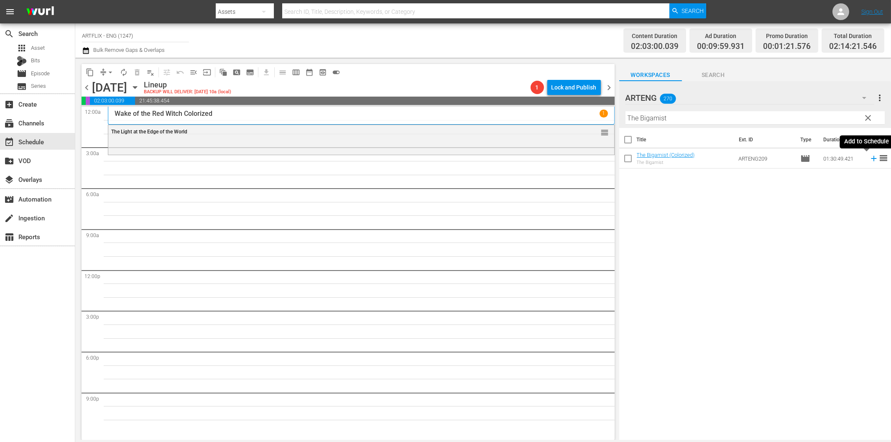
click at [869, 160] on icon at bounding box center [873, 158] width 9 height 9
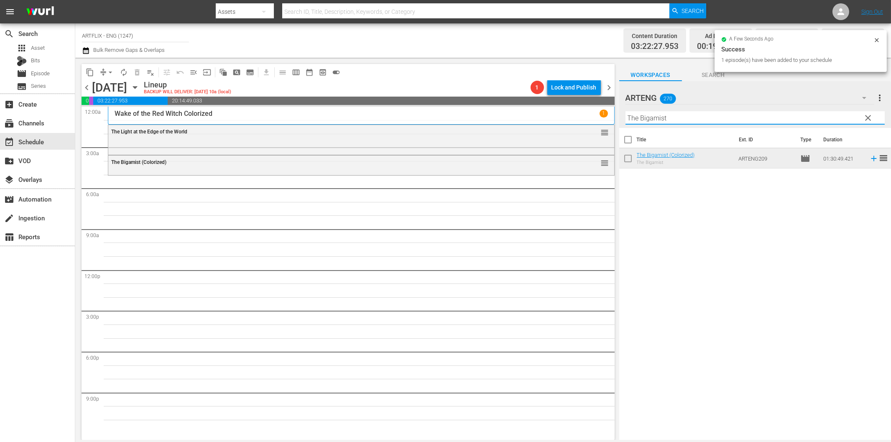
click at [654, 119] on input "The Bigamist" at bounding box center [755, 117] width 259 height 13
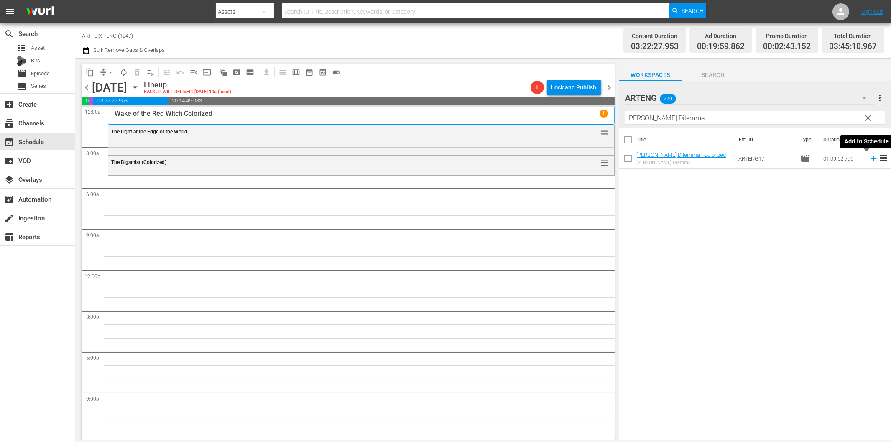
click at [869, 156] on icon at bounding box center [873, 158] width 9 height 9
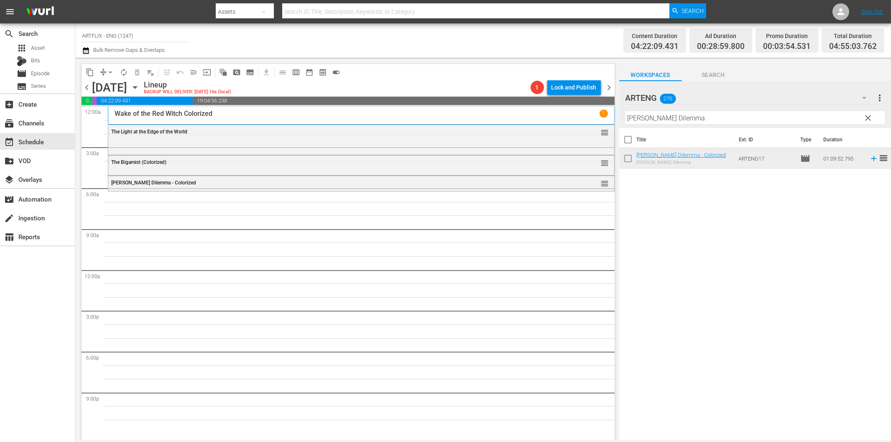
click at [736, 118] on input "Dick Tracy's Dilemma" at bounding box center [755, 117] width 259 height 13
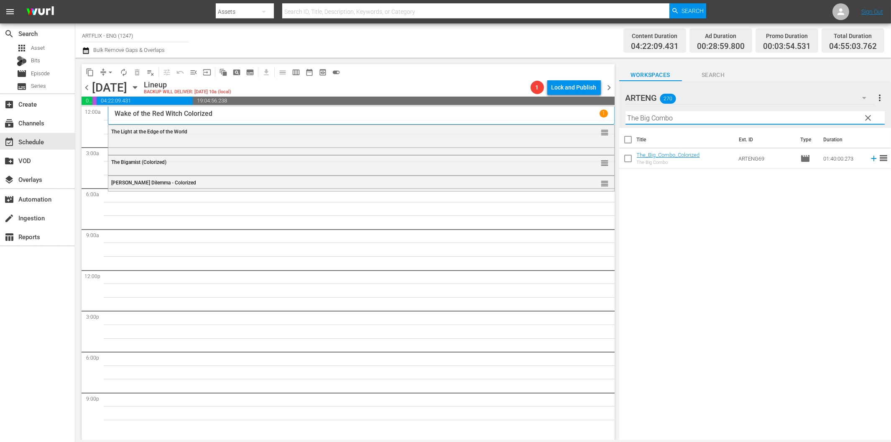
click at [784, 260] on div "Title Ext. ID Type Duration The_Big_Combo_Colorized The Big Combo ARTENG69 movi…" at bounding box center [755, 284] width 272 height 313
click at [869, 161] on icon at bounding box center [873, 158] width 9 height 9
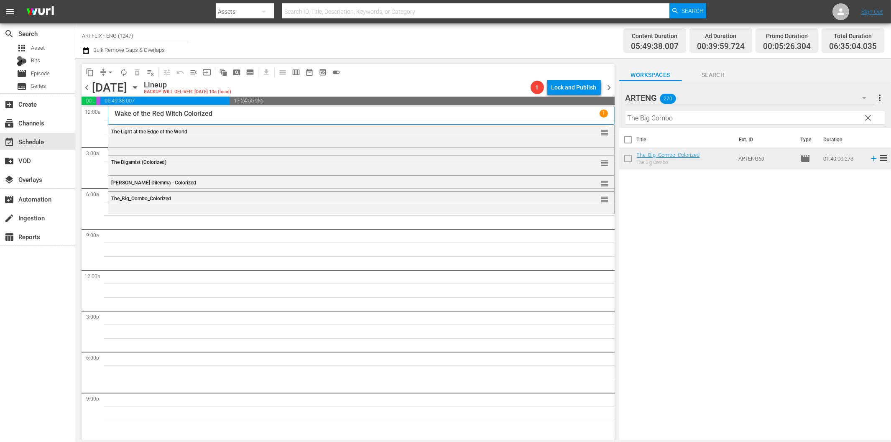
click at [670, 121] on input "The Big Combo" at bounding box center [755, 117] width 259 height 13
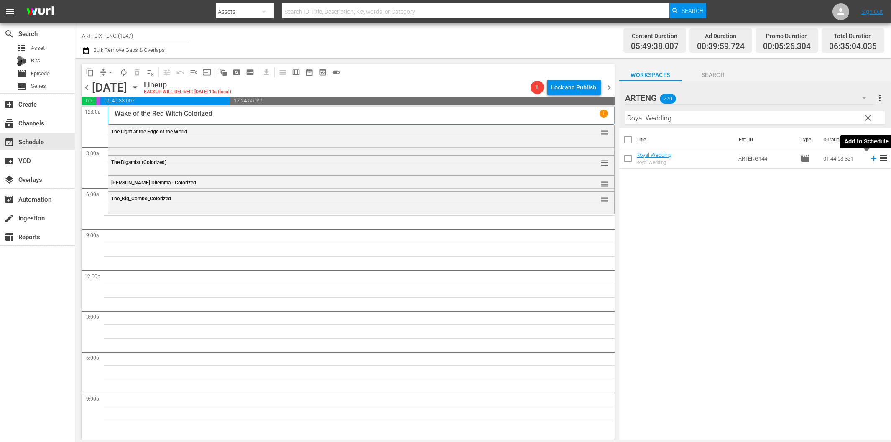
click at [869, 157] on icon at bounding box center [873, 158] width 9 height 9
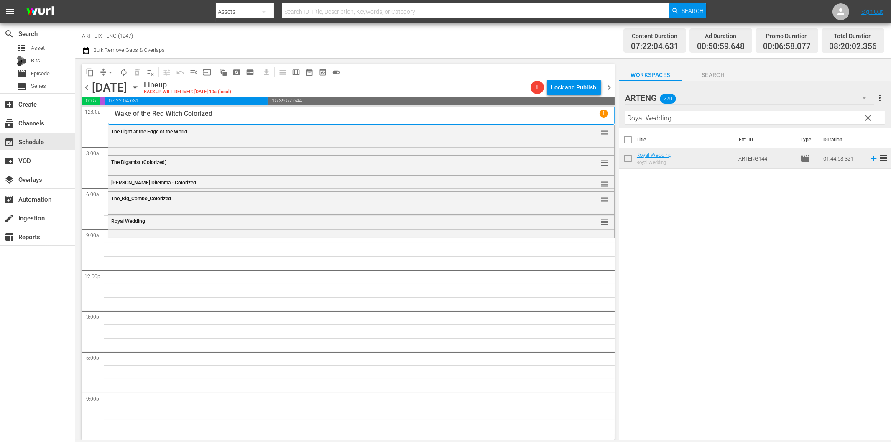
click at [642, 118] on input "Royal Wedding" at bounding box center [755, 117] width 259 height 13
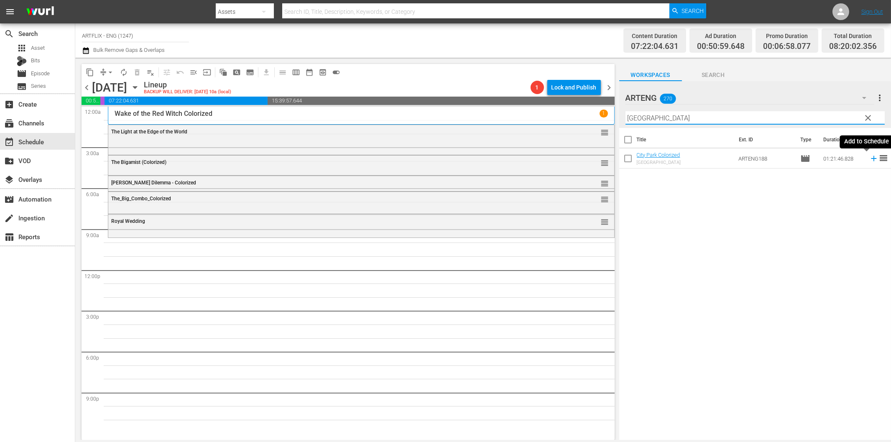
click at [871, 161] on icon at bounding box center [873, 158] width 5 height 5
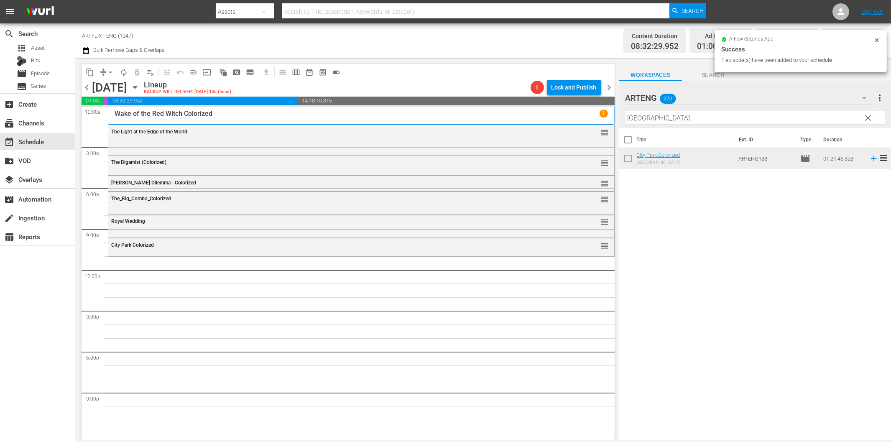
click at [669, 117] on input "City Park" at bounding box center [755, 117] width 259 height 13
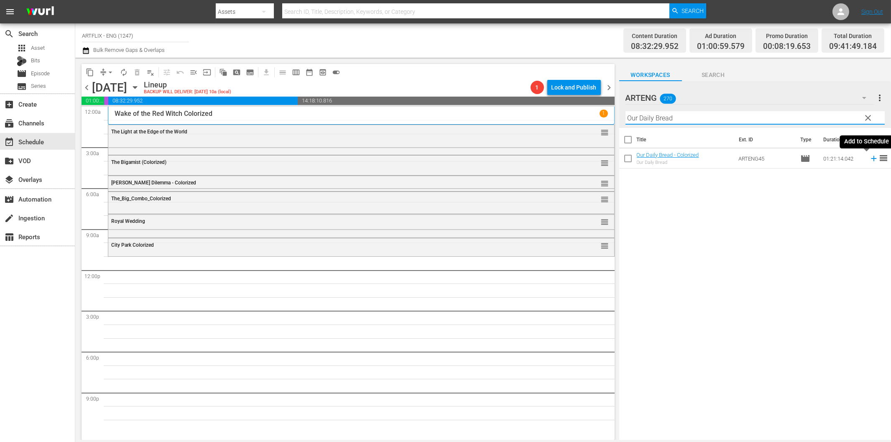
click at [869, 162] on icon at bounding box center [873, 158] width 9 height 9
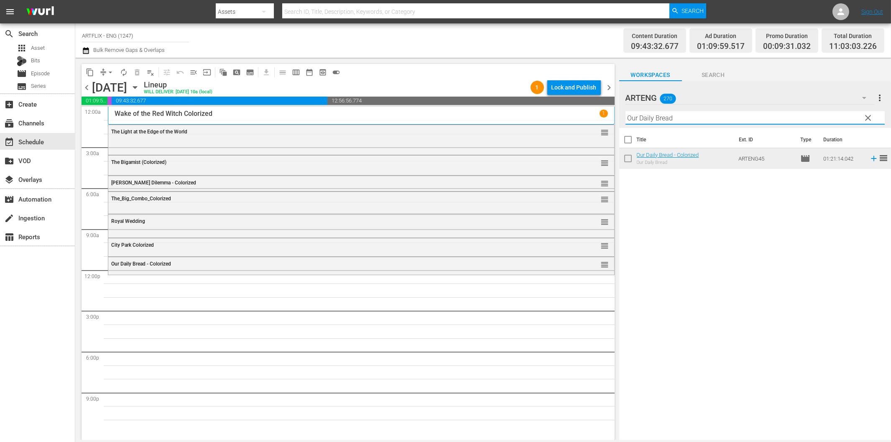
click at [706, 115] on input "Our Daily Bread" at bounding box center [755, 117] width 259 height 13
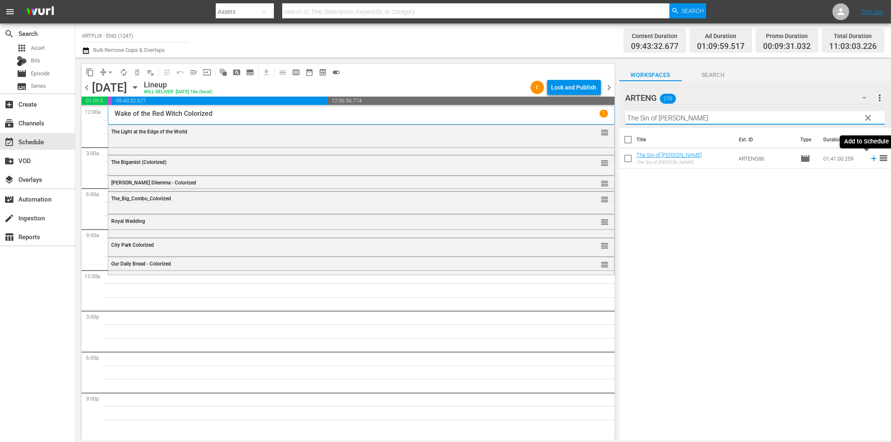
click at [869, 159] on icon at bounding box center [873, 158] width 9 height 9
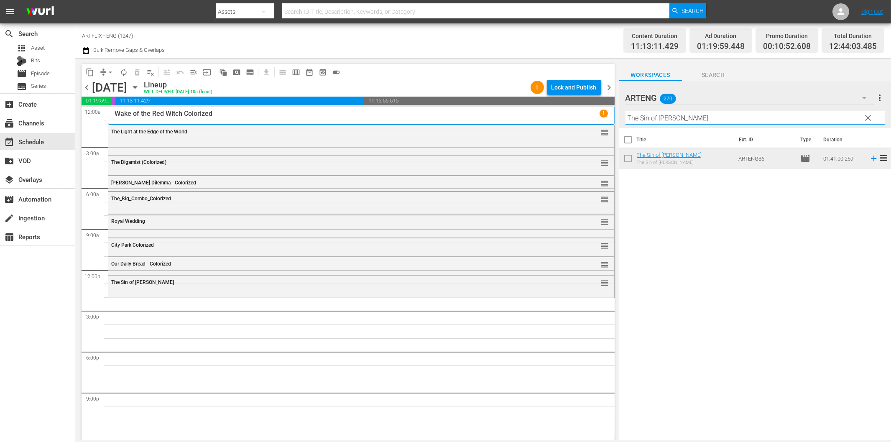
click at [667, 118] on input "The Sin of Harold Diddlebock" at bounding box center [755, 117] width 259 height 13
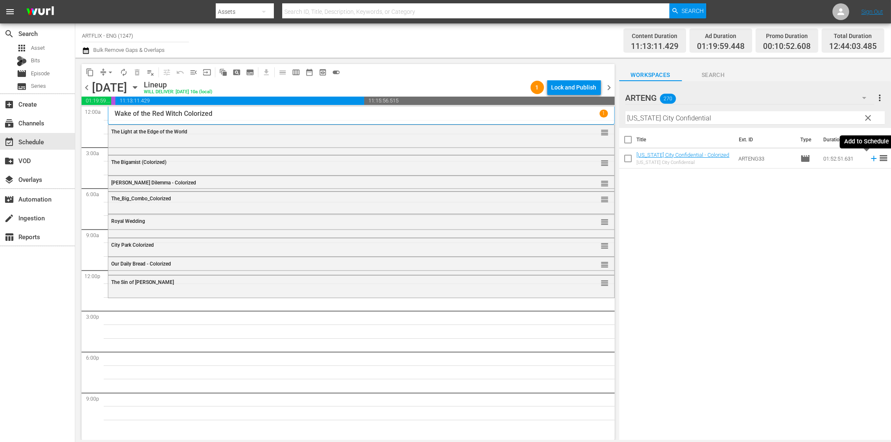
click at [869, 156] on icon at bounding box center [873, 158] width 9 height 9
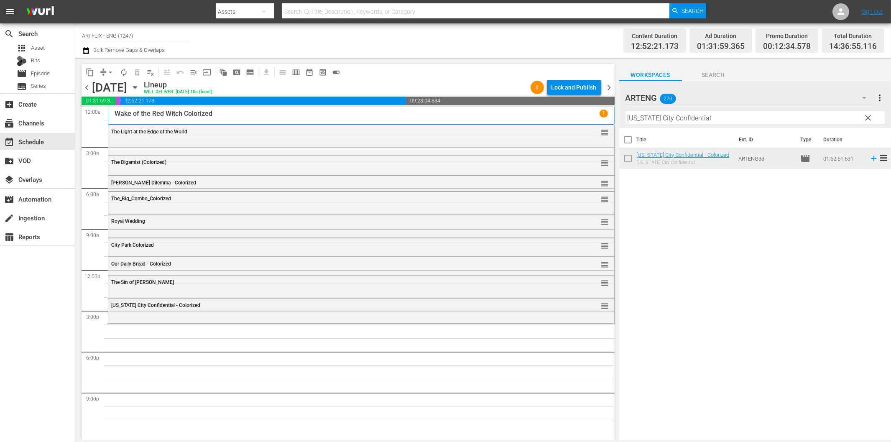
click at [651, 115] on input "Kansas City Confidential" at bounding box center [755, 117] width 259 height 13
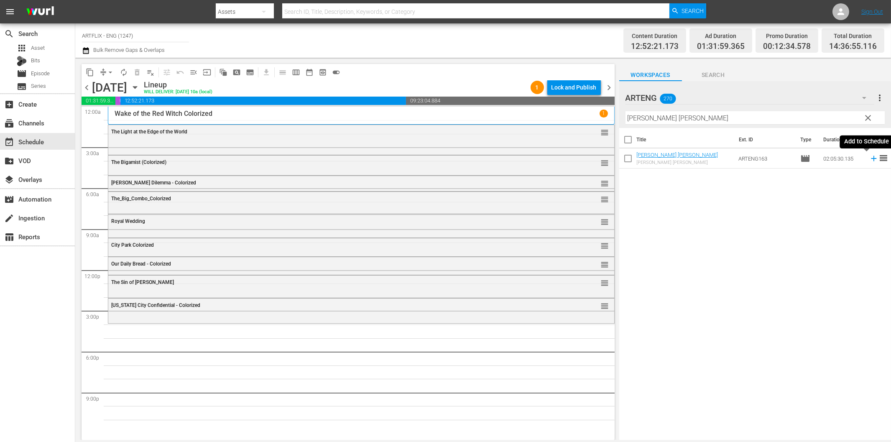
click at [869, 161] on icon at bounding box center [873, 158] width 9 height 9
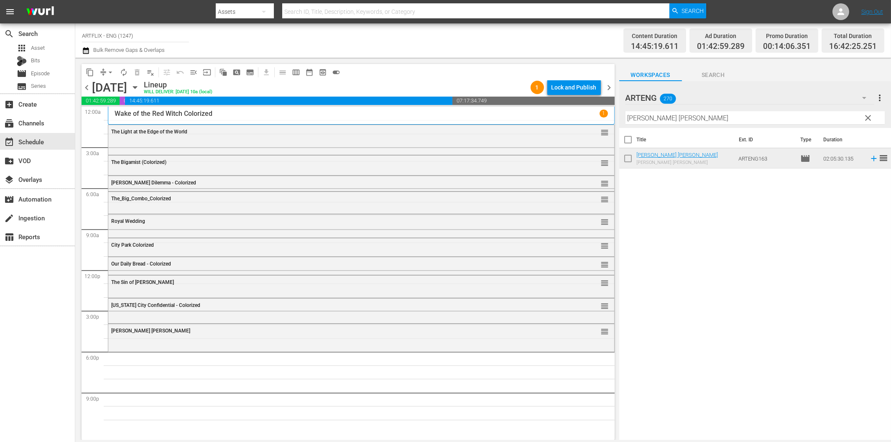
click at [757, 118] on input "Bonnie Prince Charlie" at bounding box center [755, 117] width 259 height 13
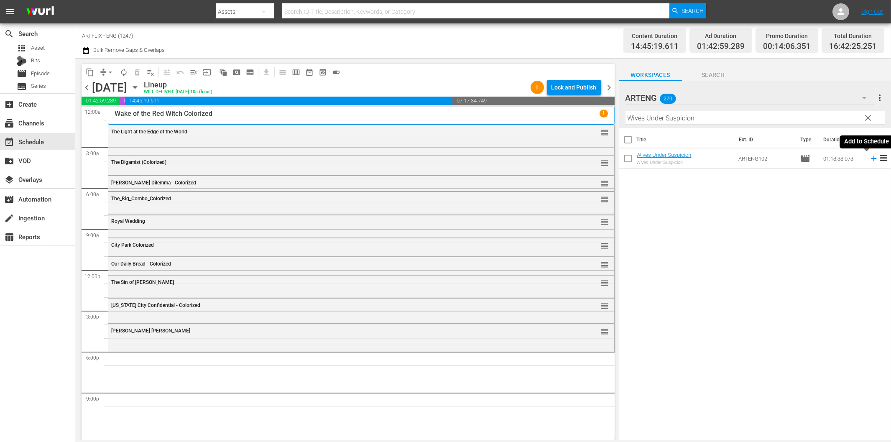
click at [869, 158] on icon at bounding box center [873, 158] width 9 height 9
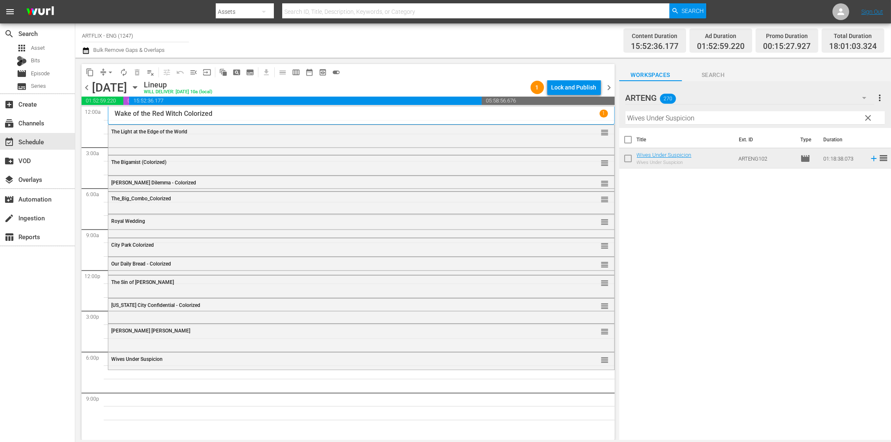
click at [654, 120] on input "Wives Under Suspicion" at bounding box center [755, 117] width 259 height 13
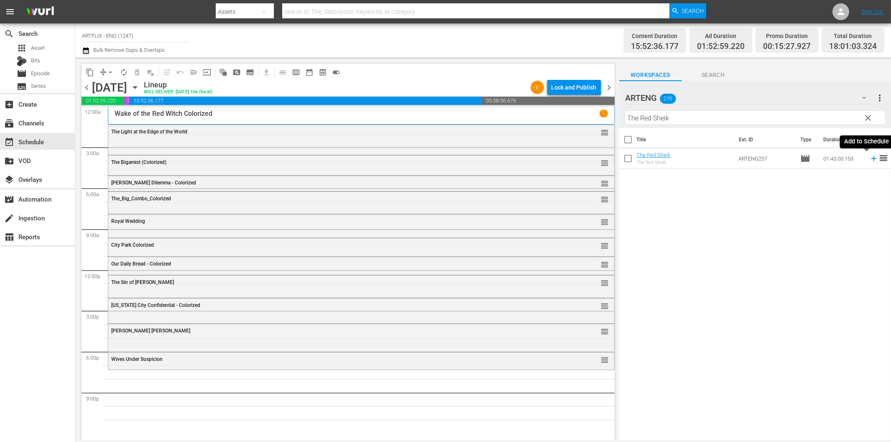
click at [869, 159] on icon at bounding box center [873, 158] width 9 height 9
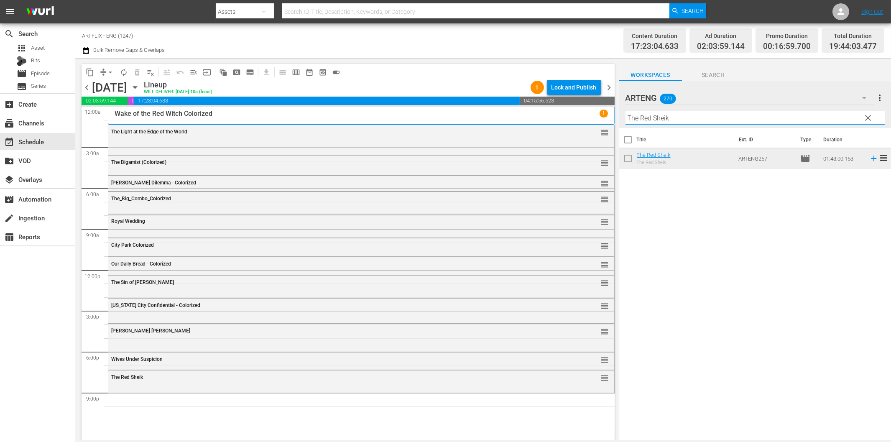
click at [769, 116] on input "The Red Sheik" at bounding box center [755, 117] width 259 height 13
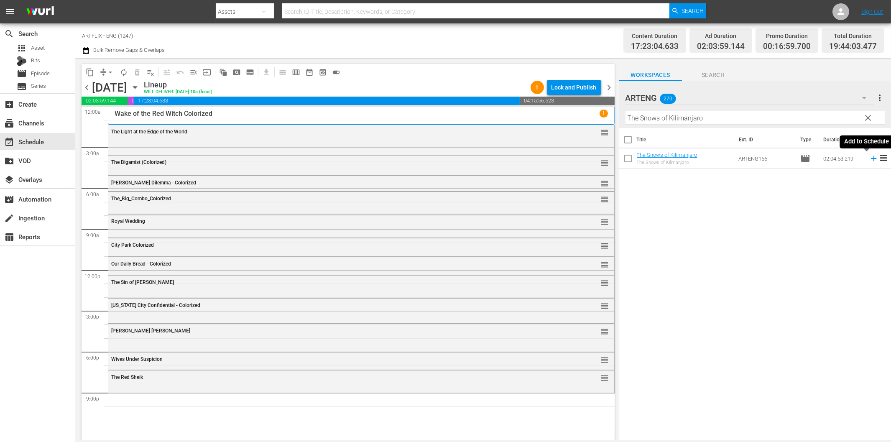
click at [869, 159] on icon at bounding box center [873, 158] width 9 height 9
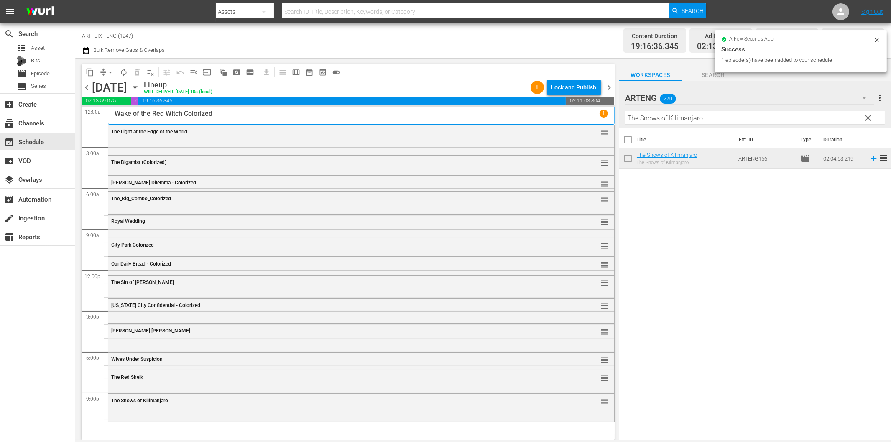
click at [727, 118] on input "The Snows of Kilimanjaro" at bounding box center [755, 117] width 259 height 13
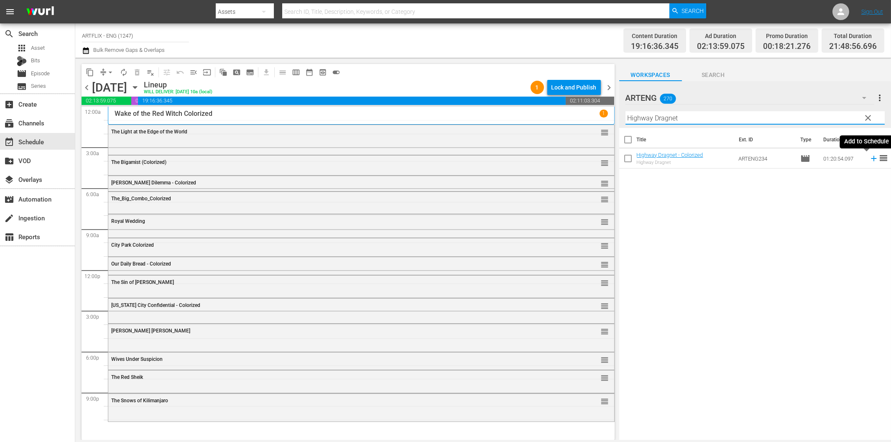
click at [871, 161] on icon at bounding box center [873, 158] width 5 height 5
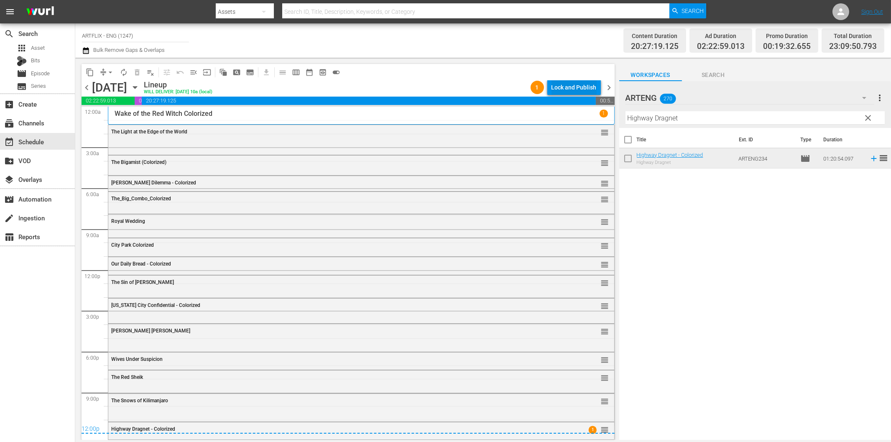
click at [592, 86] on div "Lock and Publish" at bounding box center [574, 87] width 45 height 15
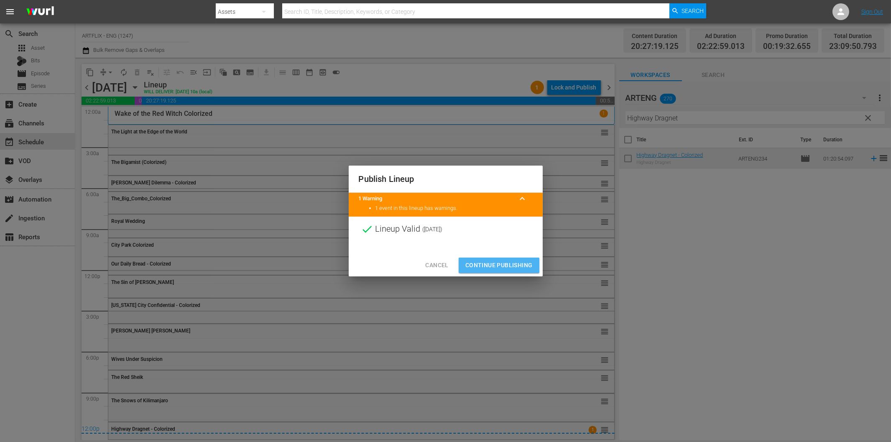
click at [517, 263] on span "Continue Publishing" at bounding box center [498, 265] width 67 height 10
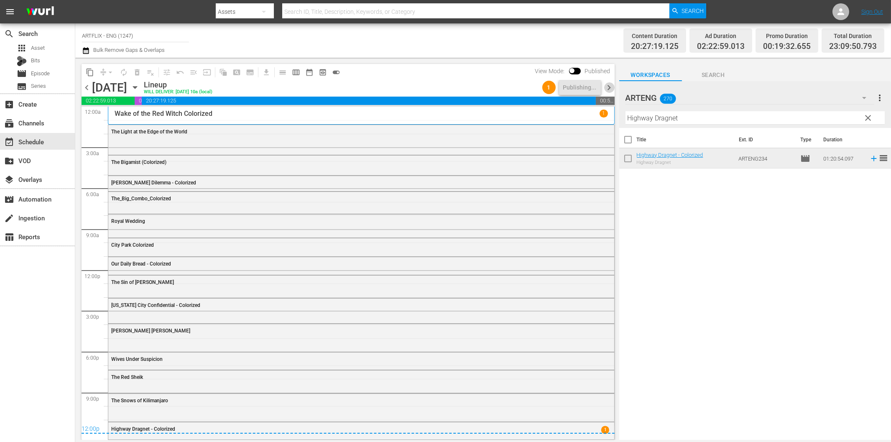
click at [608, 89] on span "chevron_right" at bounding box center [609, 87] width 10 height 10
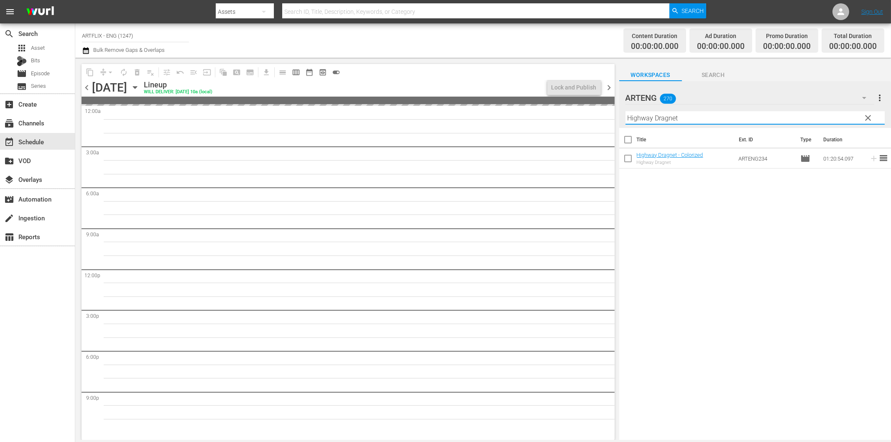
click at [650, 119] on input "Highway Dragnet" at bounding box center [755, 117] width 259 height 13
click at [86, 87] on span "chevron_left" at bounding box center [87, 87] width 10 height 10
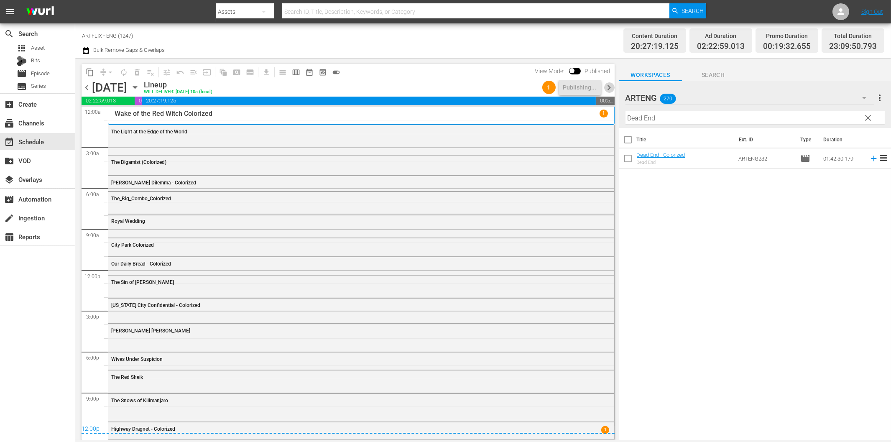
click at [610, 84] on span "chevron_right" at bounding box center [609, 87] width 10 height 10
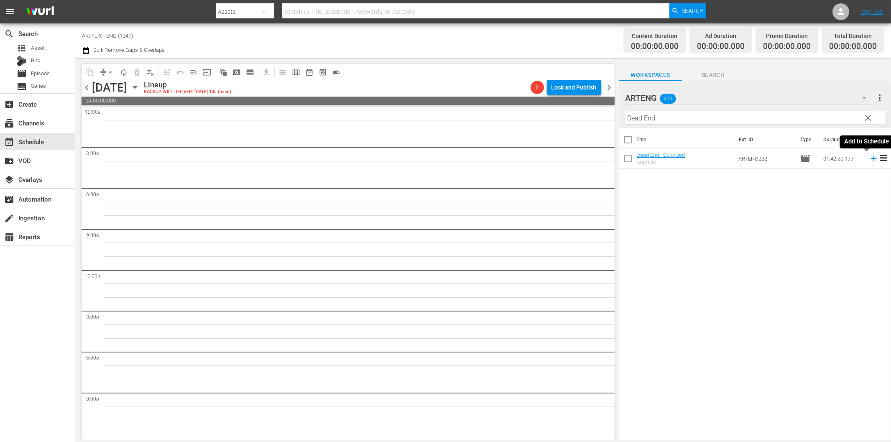
click at [869, 157] on icon at bounding box center [873, 158] width 9 height 9
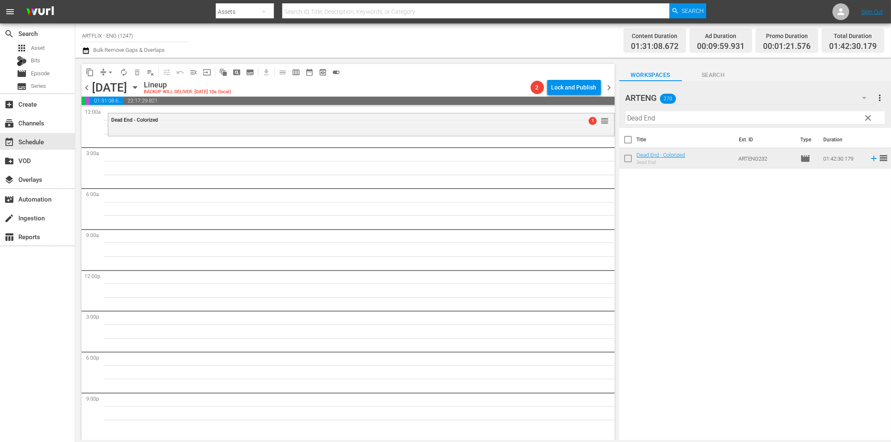
click at [668, 114] on input "Dead End" at bounding box center [755, 117] width 259 height 13
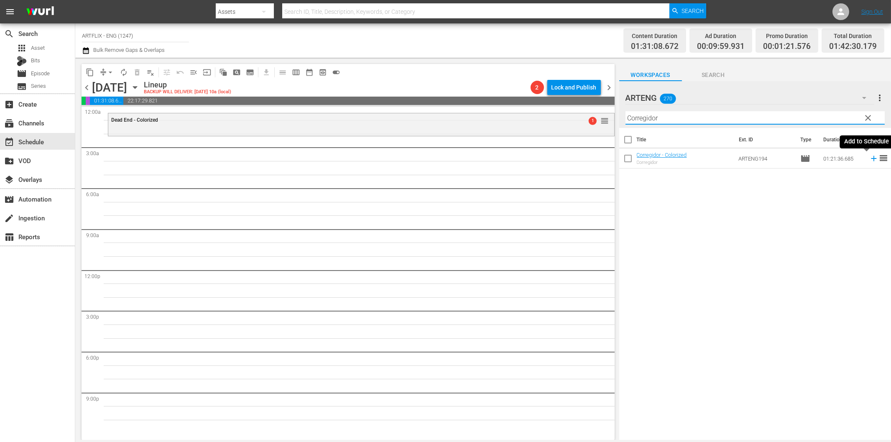
click at [869, 157] on icon at bounding box center [873, 158] width 9 height 9
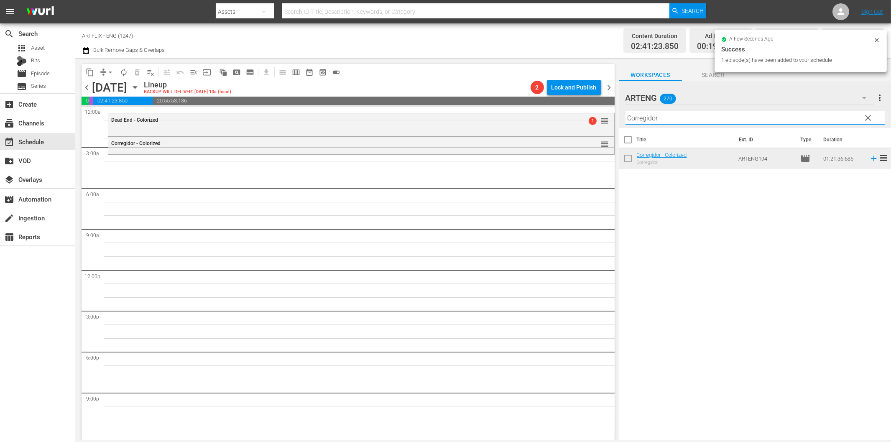
click at [672, 116] on input "Corregidor" at bounding box center [755, 117] width 259 height 13
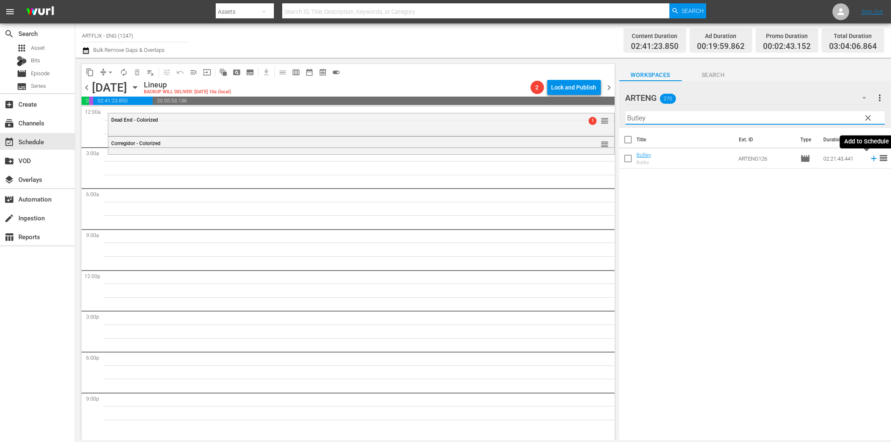
click at [869, 159] on icon at bounding box center [873, 158] width 9 height 9
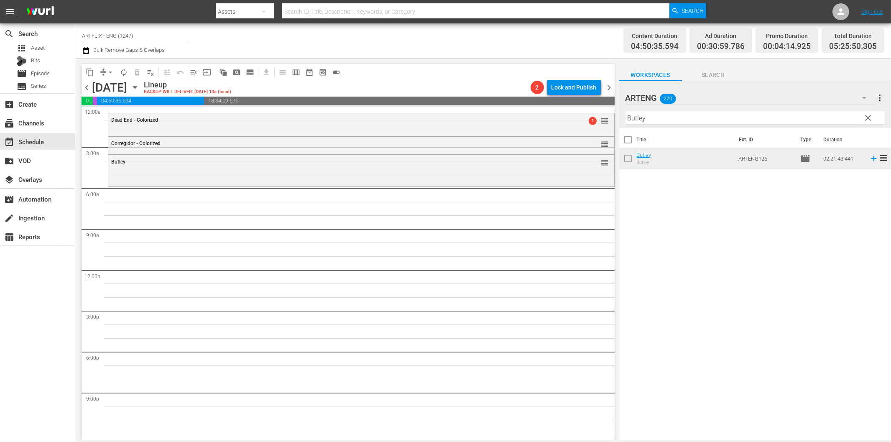
click at [662, 118] on input "Butley" at bounding box center [755, 117] width 259 height 13
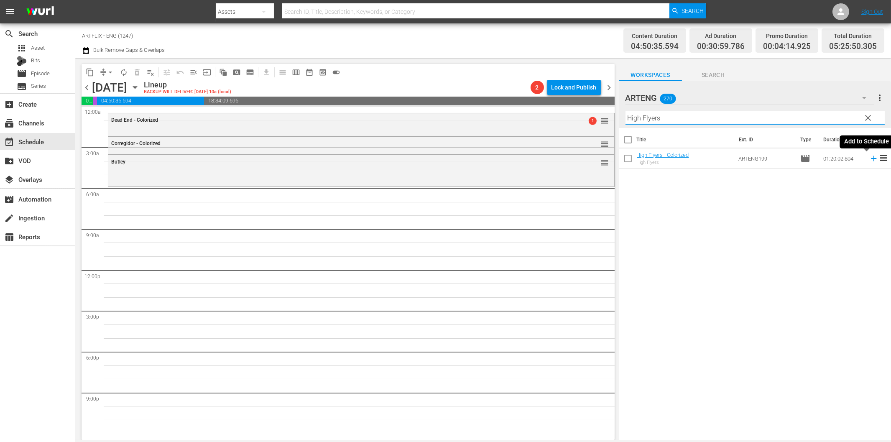
click at [869, 157] on icon at bounding box center [873, 158] width 9 height 9
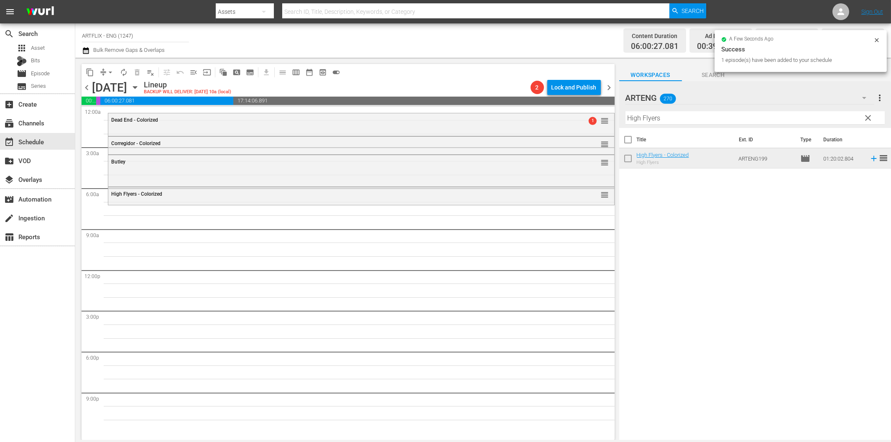
click at [657, 116] on input "High Flyers" at bounding box center [755, 117] width 259 height 13
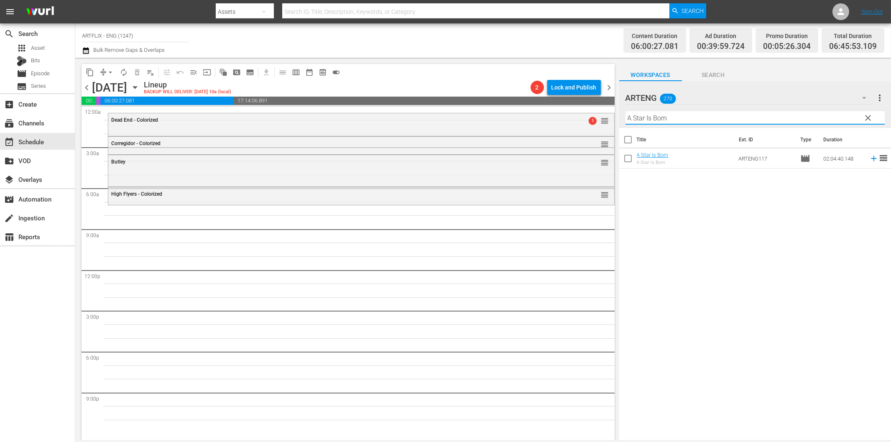
click at [870, 158] on icon at bounding box center [873, 158] width 9 height 9
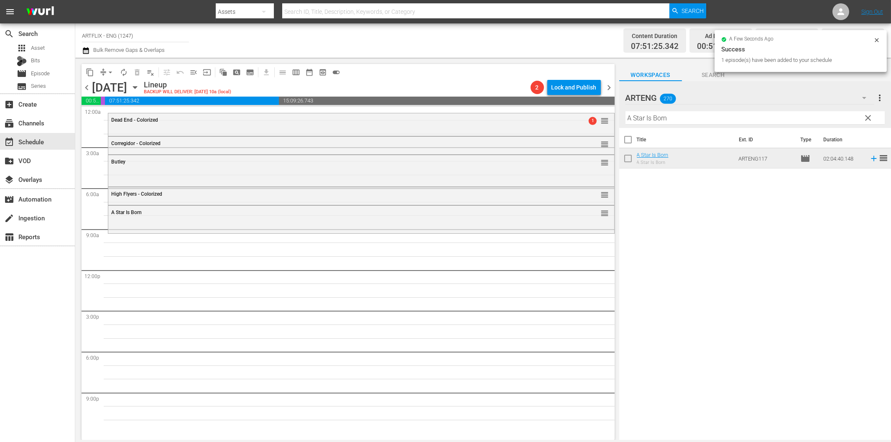
click at [85, 88] on span "chevron_left" at bounding box center [87, 87] width 10 height 10
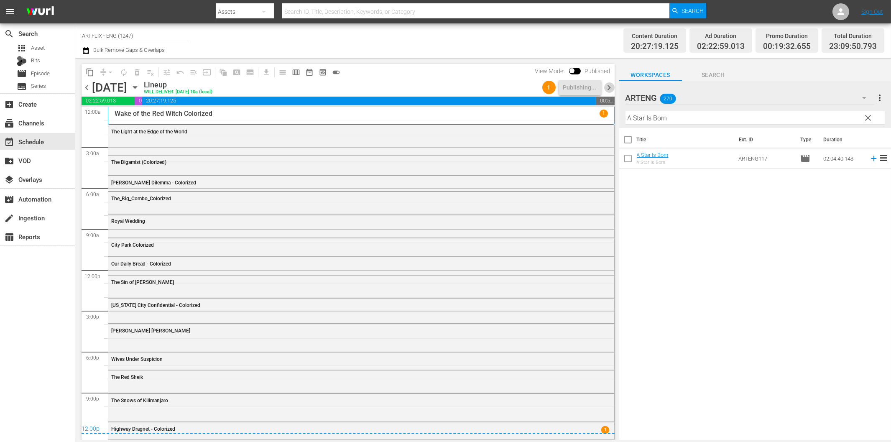
click at [611, 89] on span "chevron_right" at bounding box center [609, 87] width 10 height 10
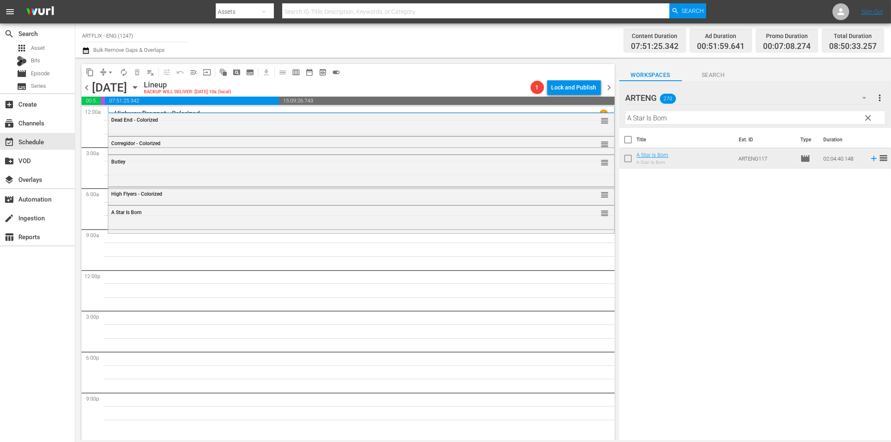
click at [654, 114] on input "A Star Is Born" at bounding box center [755, 117] width 259 height 13
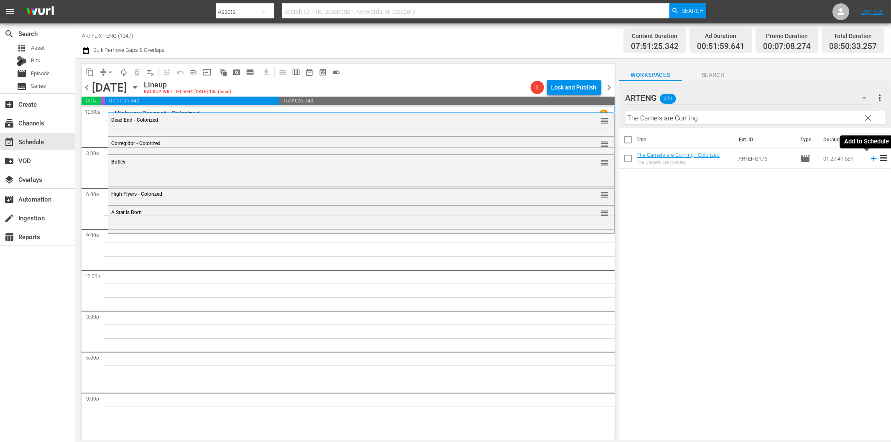
click at [869, 160] on icon at bounding box center [873, 158] width 9 height 9
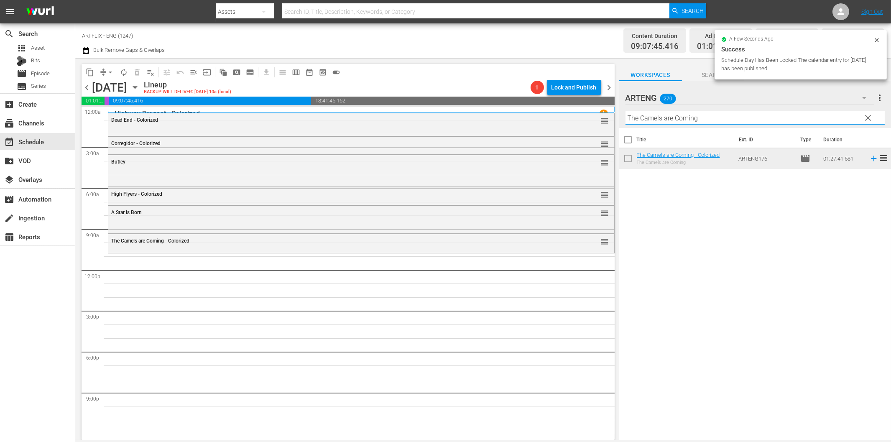
click at [644, 116] on input "The Camels are Coming" at bounding box center [755, 117] width 259 height 13
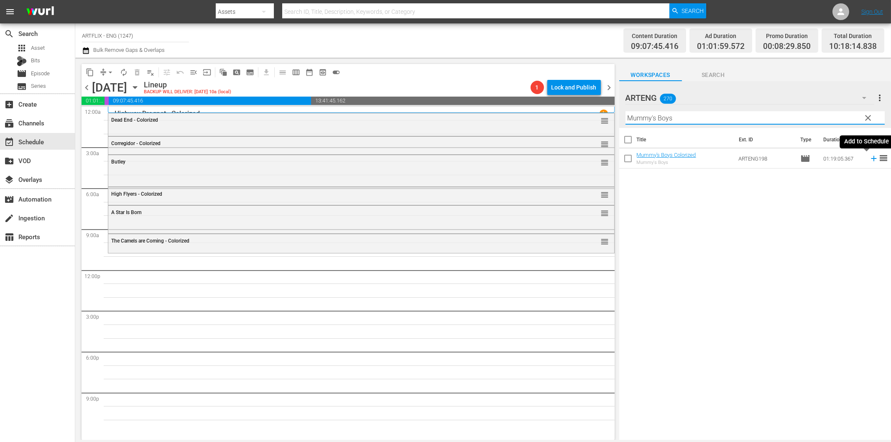
click at [869, 160] on icon at bounding box center [873, 158] width 9 height 9
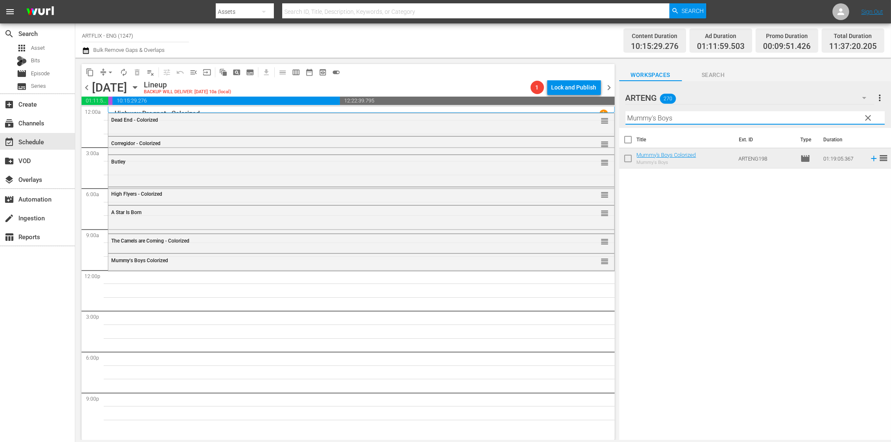
click at [675, 119] on input "Mummy's Boys" at bounding box center [755, 117] width 259 height 13
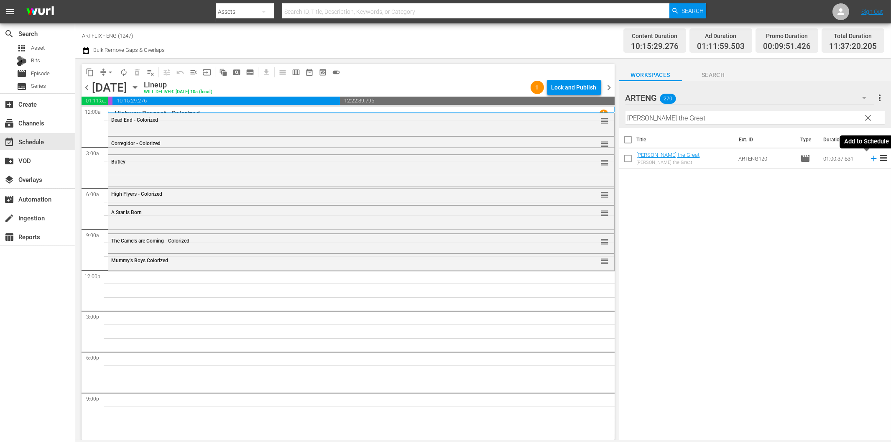
click at [869, 161] on icon at bounding box center [873, 158] width 9 height 9
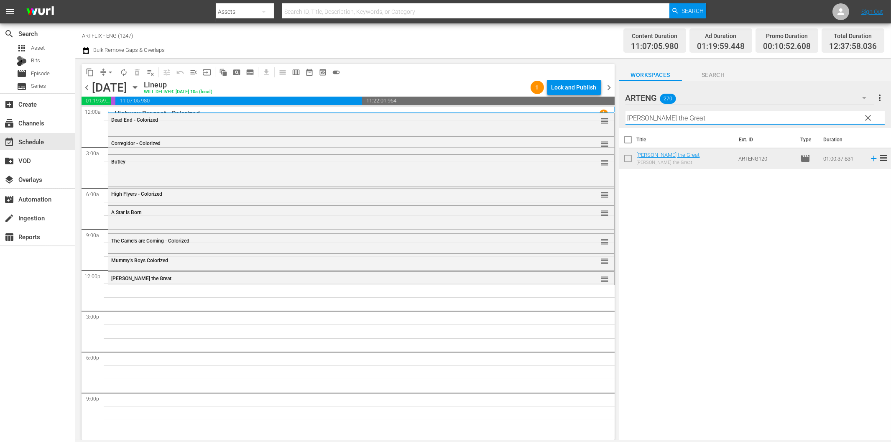
click at [659, 118] on input "Alexander the Great" at bounding box center [755, 117] width 259 height 13
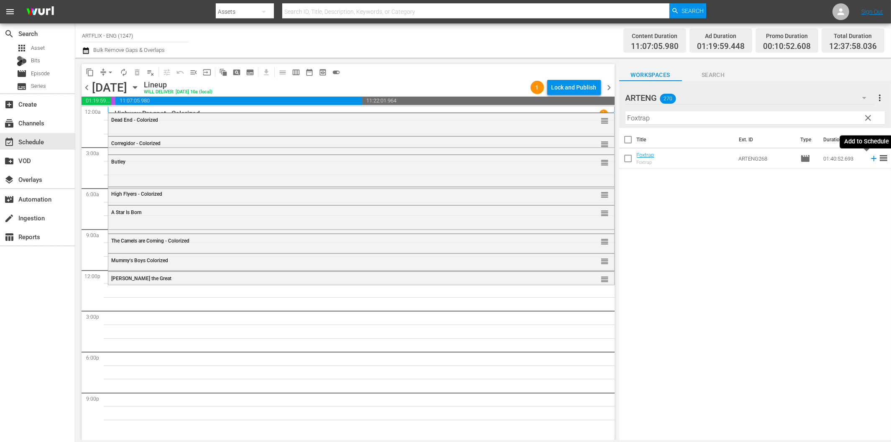
click at [869, 160] on icon at bounding box center [873, 158] width 9 height 9
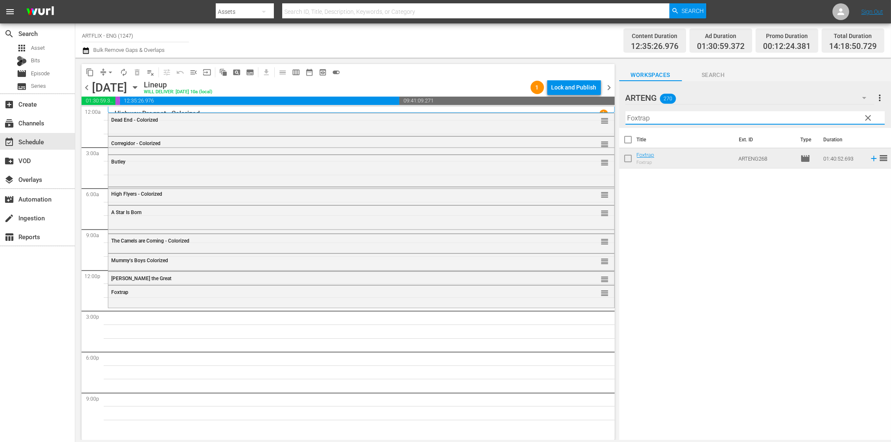
click at [646, 116] on input "Foxtrap" at bounding box center [755, 117] width 259 height 13
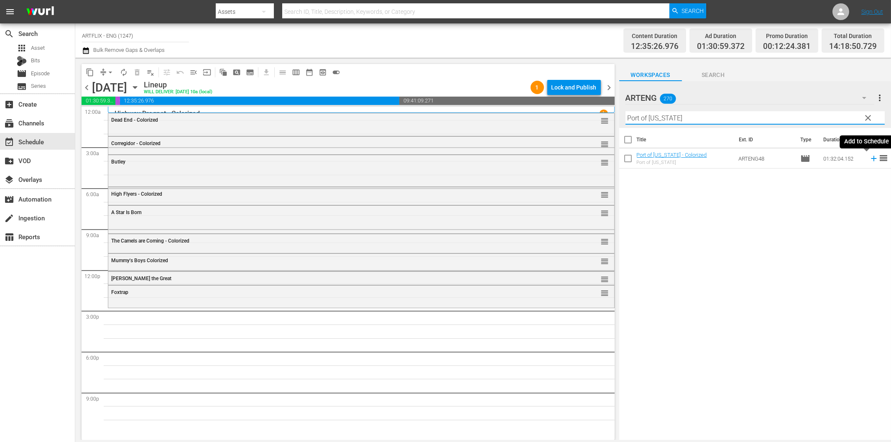
click at [871, 157] on icon at bounding box center [873, 158] width 5 height 5
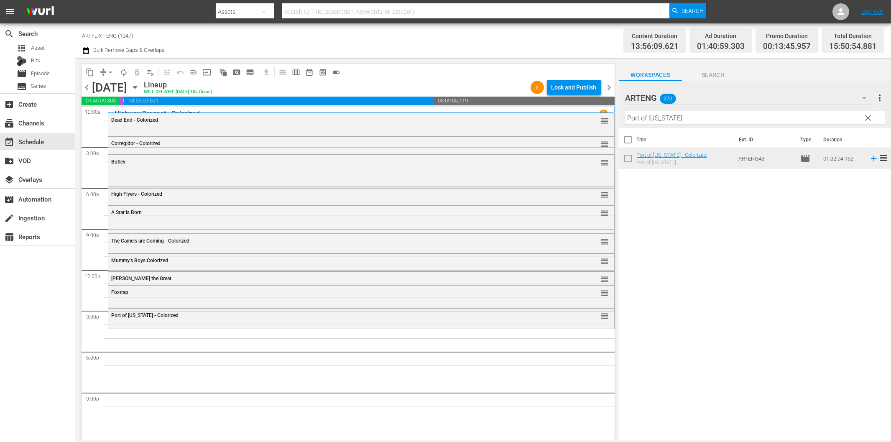
click at [713, 118] on input "Port of New York" at bounding box center [755, 117] width 259 height 13
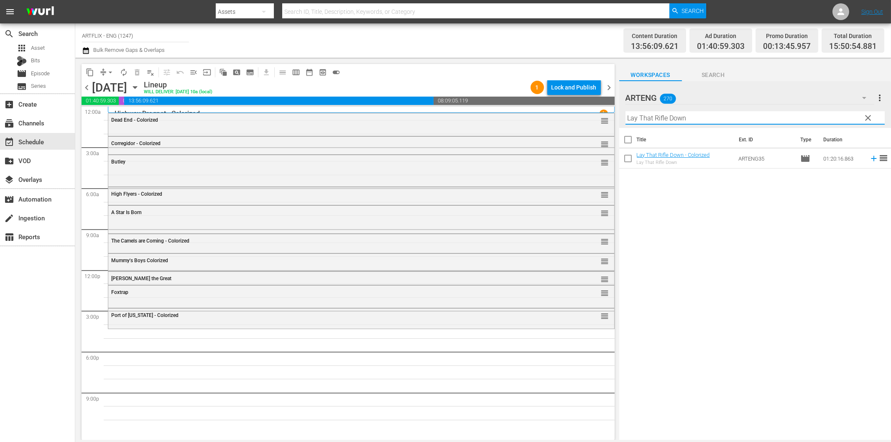
click at [869, 158] on icon at bounding box center [873, 158] width 9 height 9
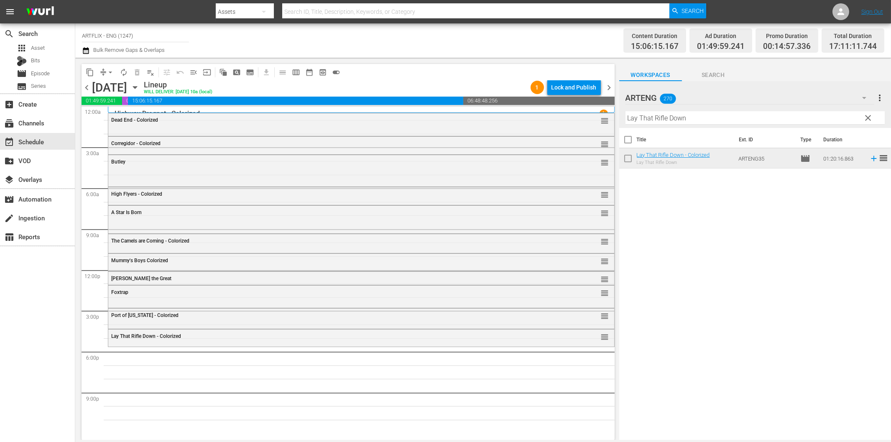
click at [720, 110] on div "Filter by Title Lay That Rifle Down" at bounding box center [755, 118] width 259 height 20
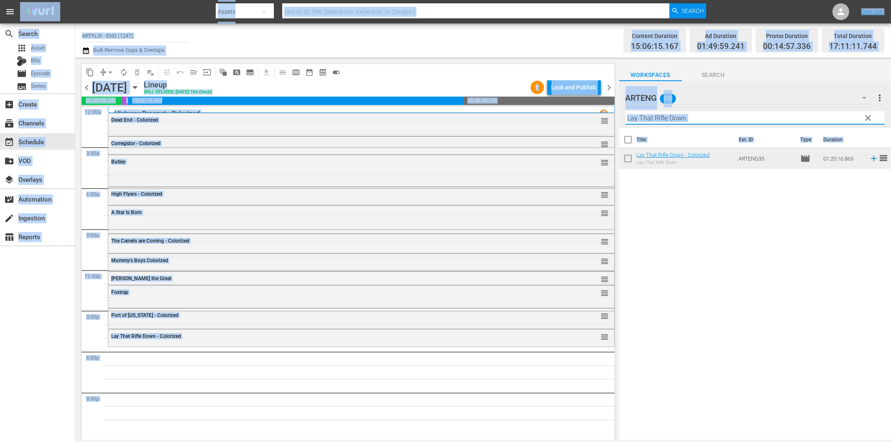
click at [725, 120] on input "Lay That Rifle Down" at bounding box center [755, 117] width 259 height 13
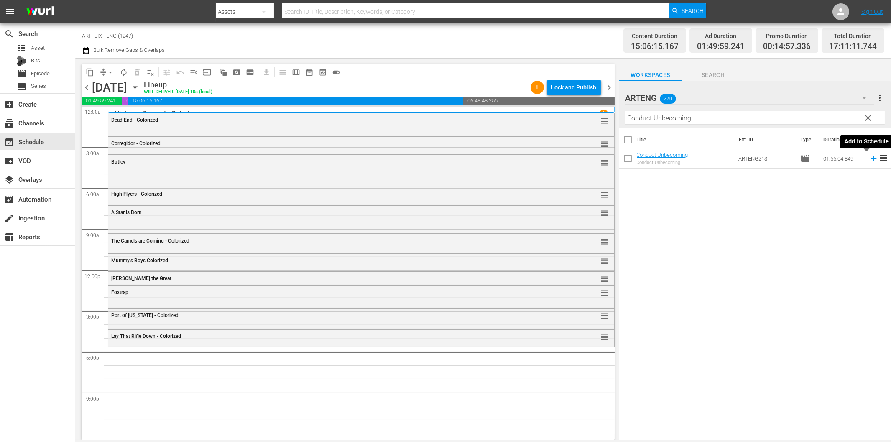
click at [871, 158] on icon at bounding box center [873, 158] width 5 height 5
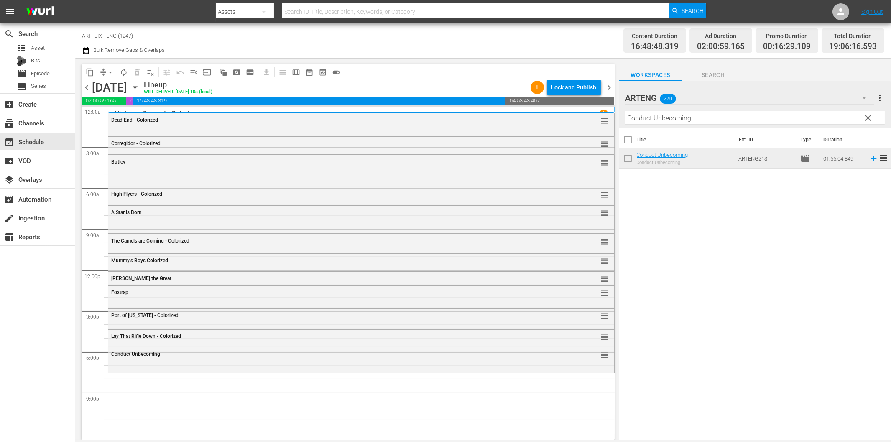
click at [641, 124] on hr at bounding box center [755, 124] width 259 height 0
click at [646, 120] on input "Conduct Unbecoming" at bounding box center [755, 117] width 259 height 13
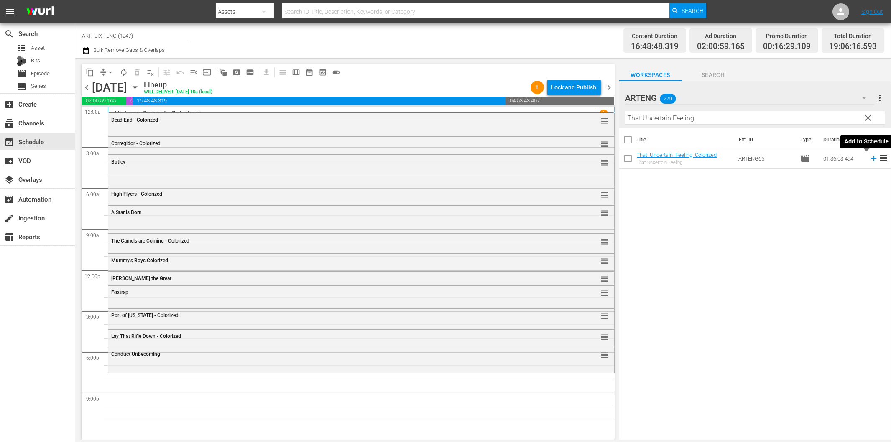
click at [869, 161] on icon at bounding box center [873, 158] width 9 height 9
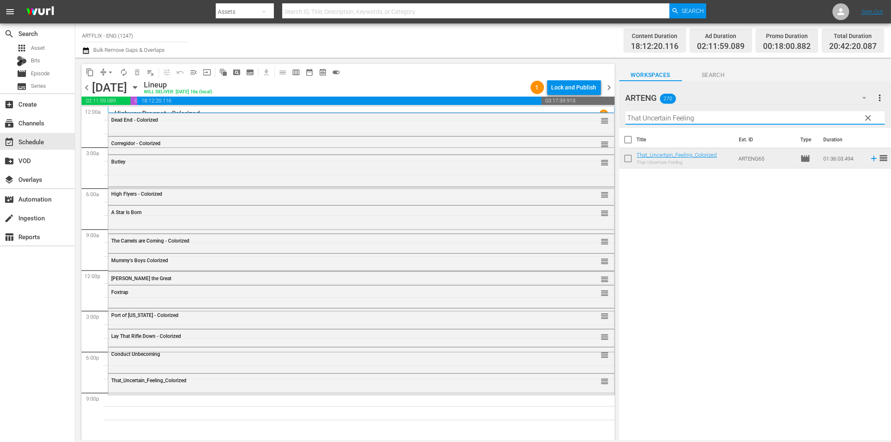
click at [707, 119] on input "That Uncertain Feeling" at bounding box center [755, 117] width 259 height 13
click at [871, 158] on icon at bounding box center [873, 158] width 5 height 5
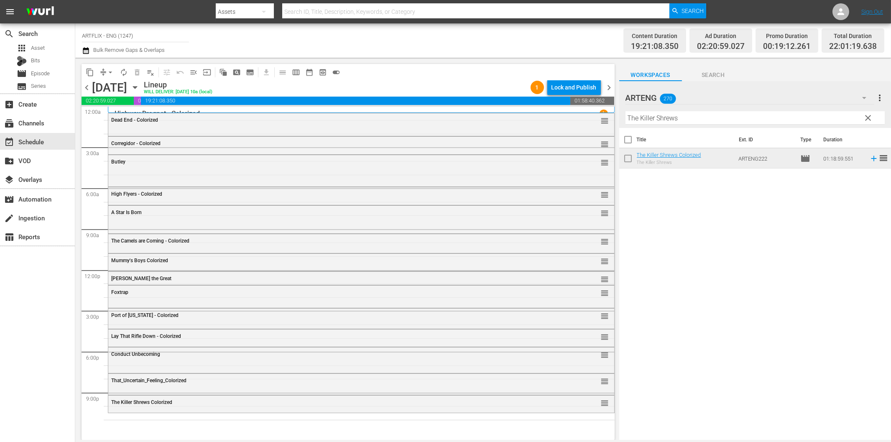
click at [673, 124] on hr at bounding box center [755, 124] width 259 height 0
click at [679, 119] on input "The Killer Shrews" at bounding box center [755, 117] width 259 height 13
click at [713, 211] on div "Title Ext. ID Type Duration Dead on Arrival - Colorized Dead on Arrival ARTENG1…" at bounding box center [755, 284] width 272 height 313
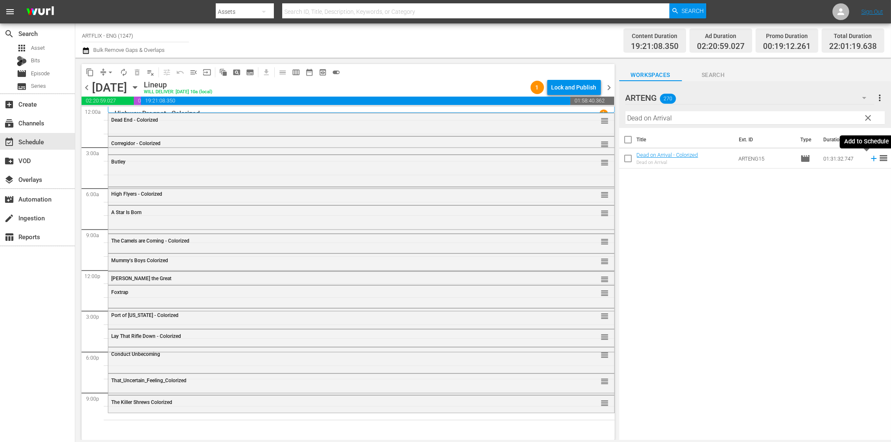
click at [869, 161] on icon at bounding box center [873, 158] width 9 height 9
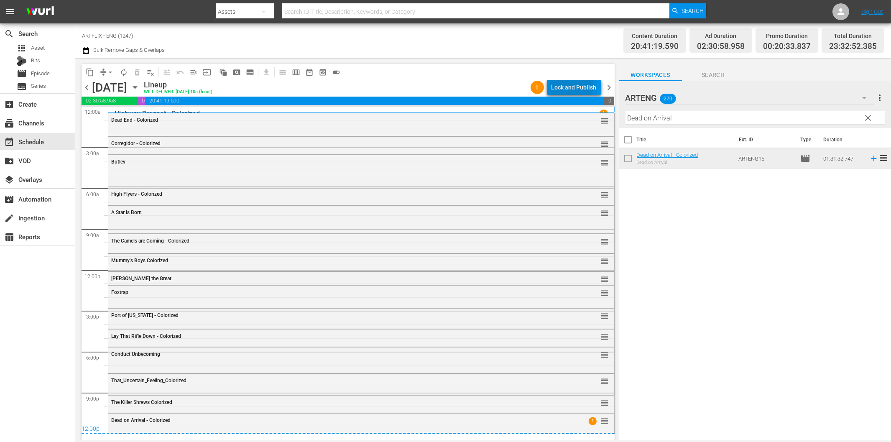
click at [563, 85] on div "Lock and Publish" at bounding box center [574, 87] width 45 height 15
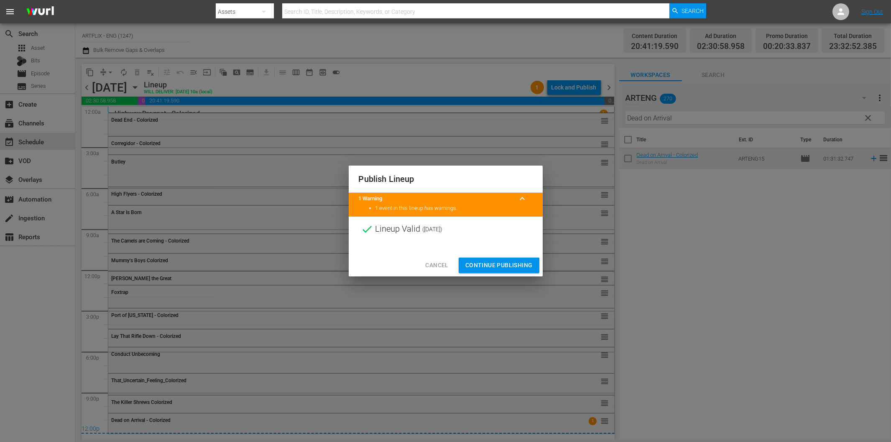
click at [496, 263] on span "Continue Publishing" at bounding box center [498, 265] width 67 height 10
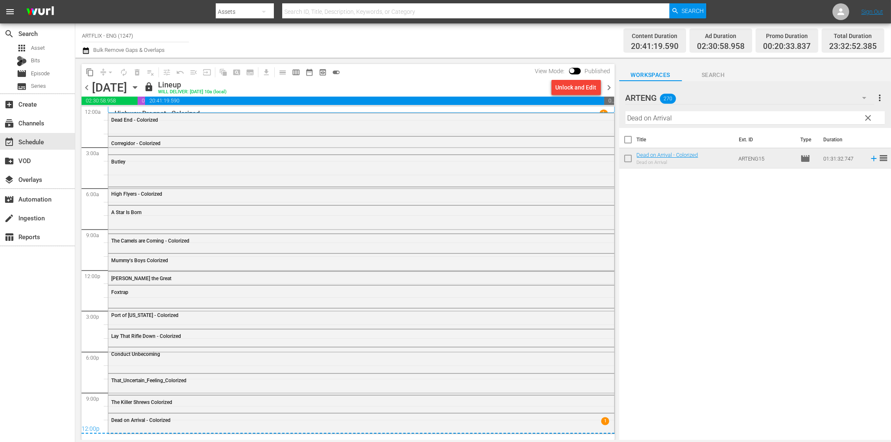
click at [741, 319] on div "Title Ext. ID Type Duration Dead on Arrival - Colorized Dead on Arrival ARTENG1…" at bounding box center [755, 284] width 272 height 313
click at [609, 85] on span "chevron_right" at bounding box center [609, 87] width 10 height 10
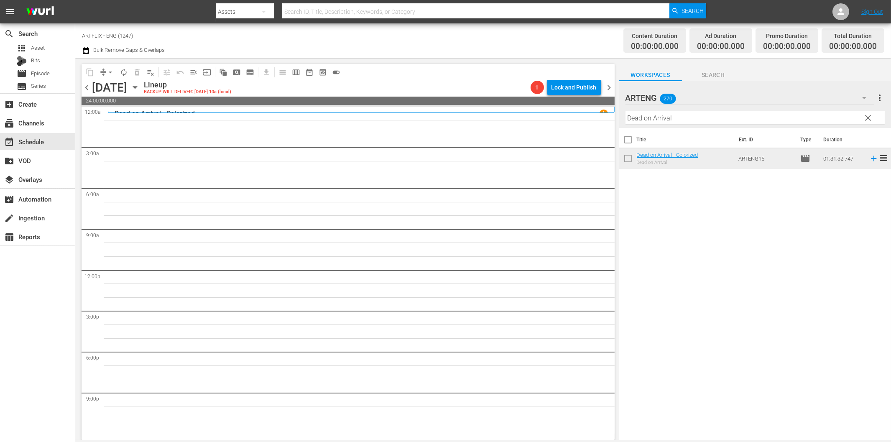
click at [640, 120] on input "Dead on Arrival" at bounding box center [755, 117] width 259 height 13
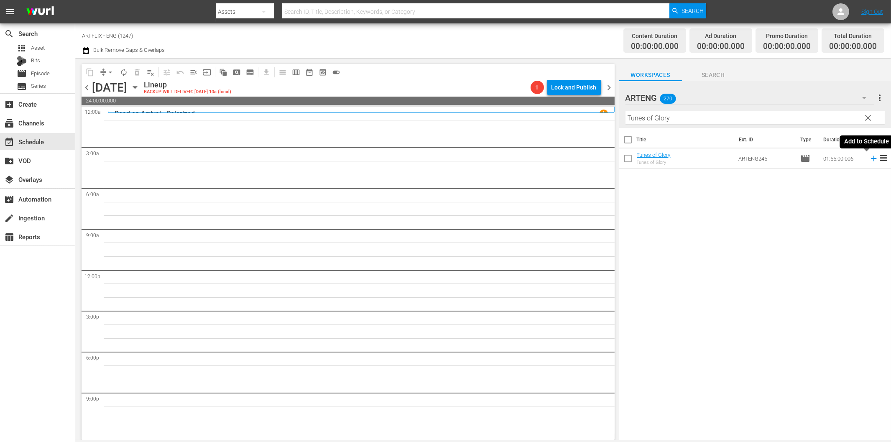
click at [869, 160] on icon at bounding box center [873, 158] width 9 height 9
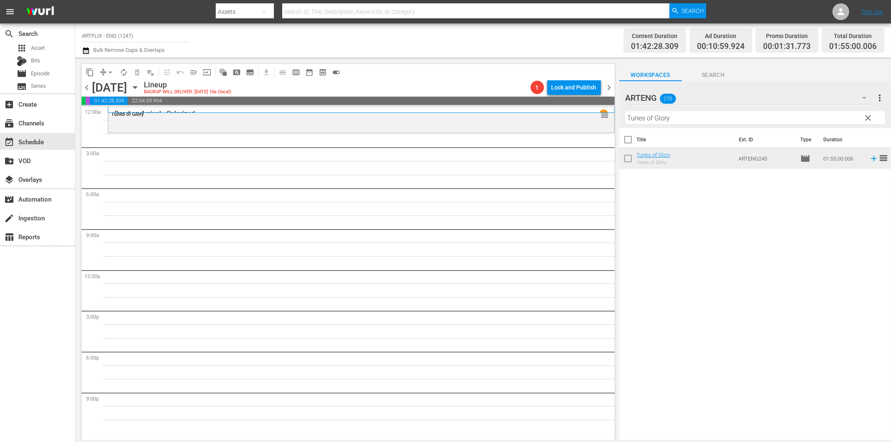
click at [688, 120] on input "Tunes of Glory" at bounding box center [755, 117] width 259 height 13
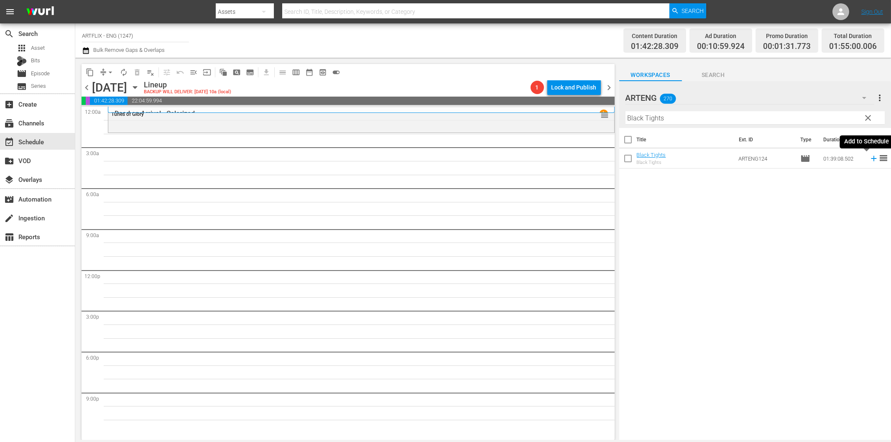
click at [869, 158] on icon at bounding box center [873, 158] width 9 height 9
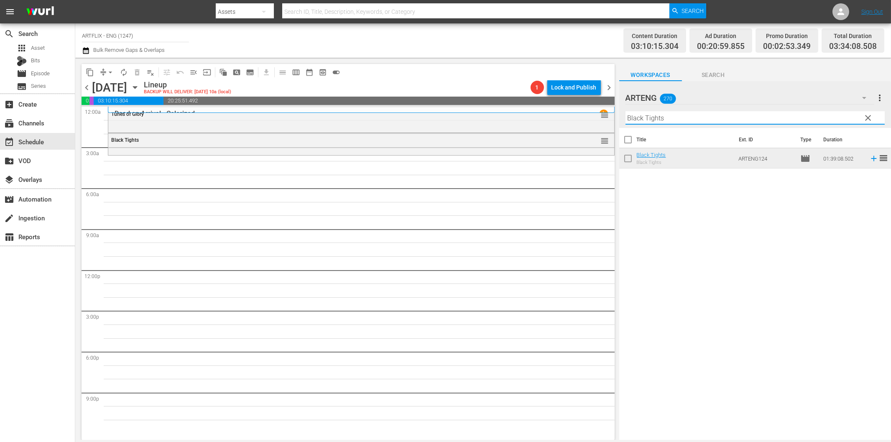
click at [655, 118] on input "Black Tights" at bounding box center [755, 117] width 259 height 13
click at [871, 159] on icon at bounding box center [873, 158] width 5 height 5
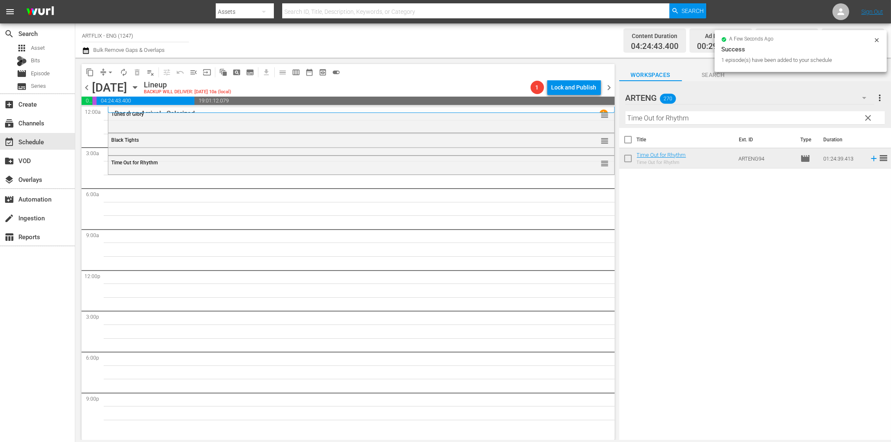
click at [678, 118] on input "Time Out for Rhythm" at bounding box center [755, 117] width 259 height 13
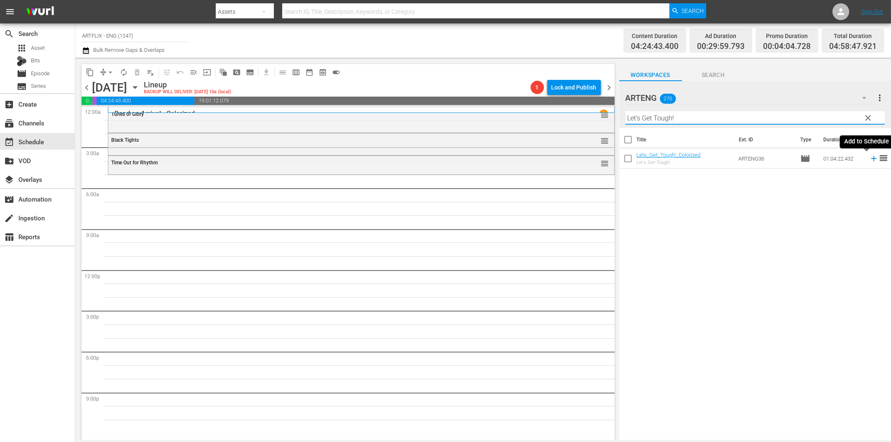
click at [869, 158] on icon at bounding box center [873, 158] width 9 height 9
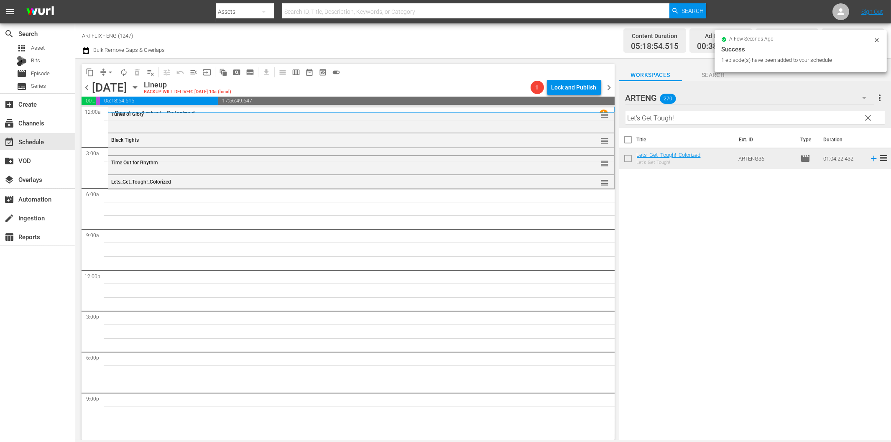
click at [647, 121] on input "Let's Get Tough!" at bounding box center [755, 117] width 259 height 13
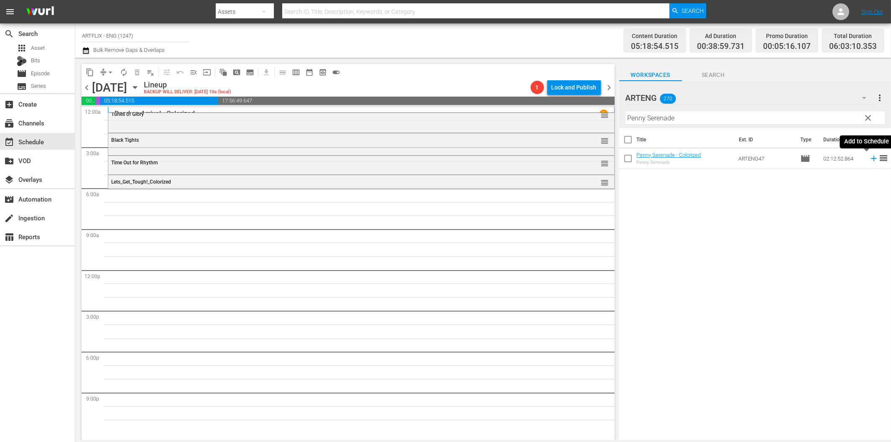
click at [871, 159] on icon at bounding box center [873, 158] width 5 height 5
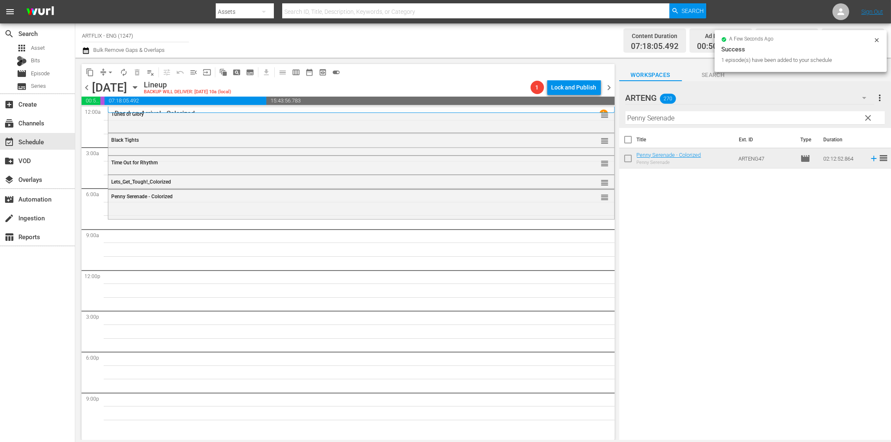
click at [659, 115] on input "Penny Serenade" at bounding box center [755, 117] width 259 height 13
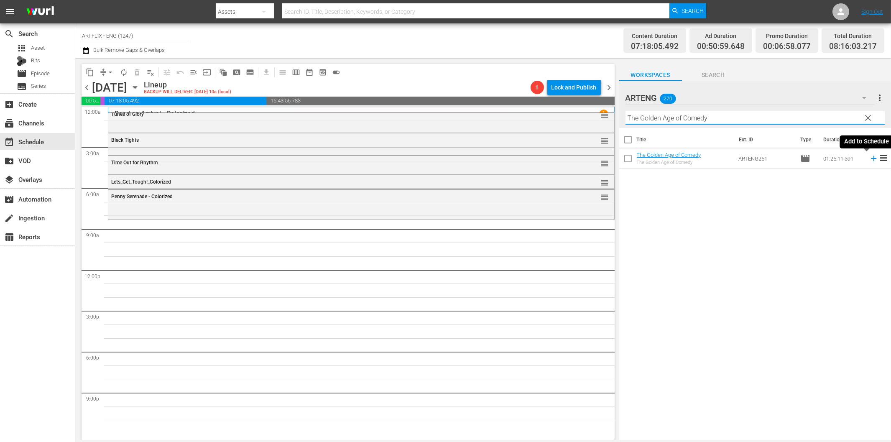
click at [871, 159] on icon at bounding box center [873, 158] width 5 height 5
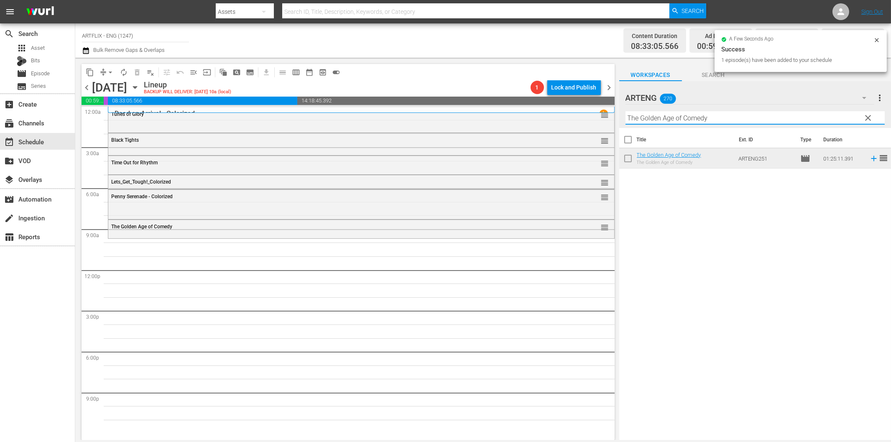
click at [663, 115] on input "The Golden Age of Comedy" at bounding box center [755, 117] width 259 height 13
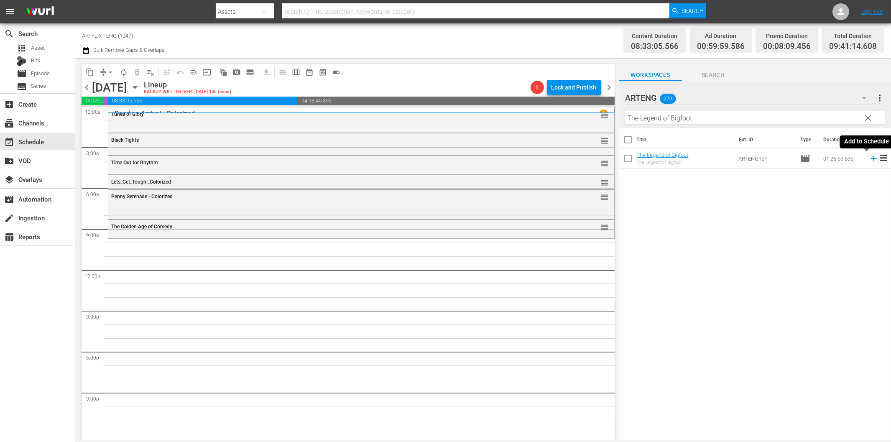
click at [869, 160] on icon at bounding box center [873, 158] width 9 height 9
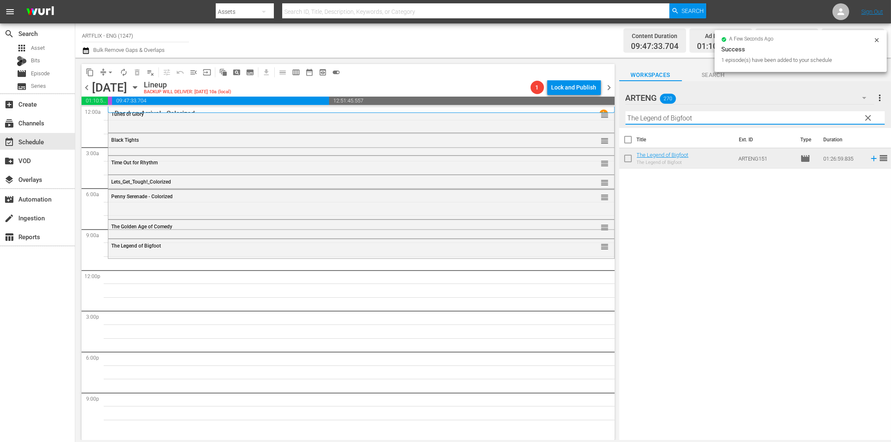
click at [677, 115] on input "The Legend of Bigfoot" at bounding box center [755, 117] width 259 height 13
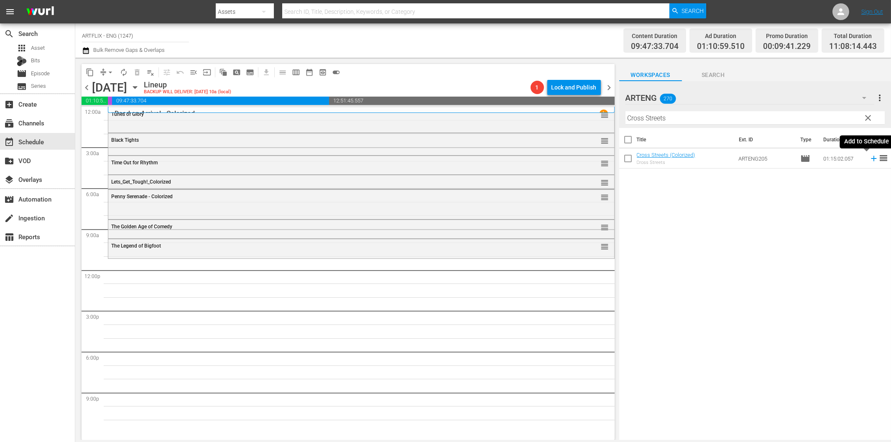
click at [871, 158] on icon at bounding box center [873, 158] width 5 height 5
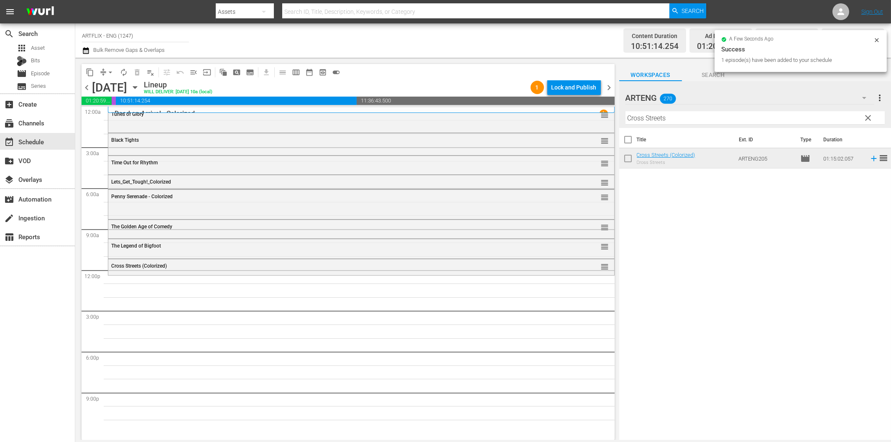
click at [648, 120] on input "Cross Streets" at bounding box center [755, 117] width 259 height 13
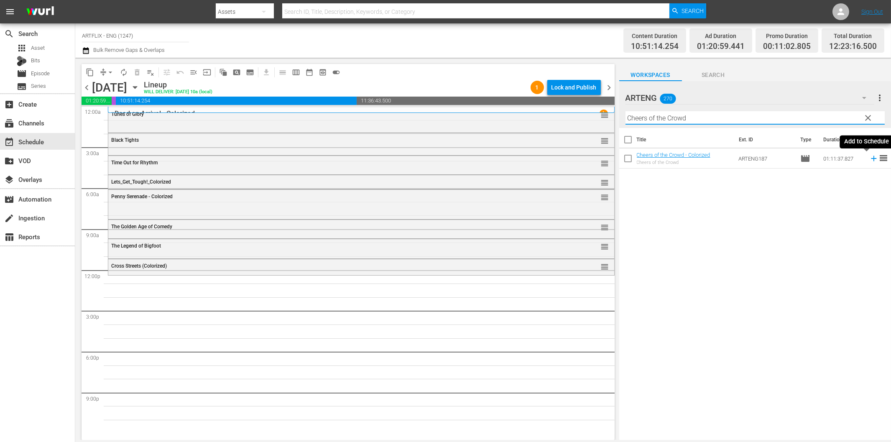
click at [869, 159] on icon at bounding box center [873, 158] width 9 height 9
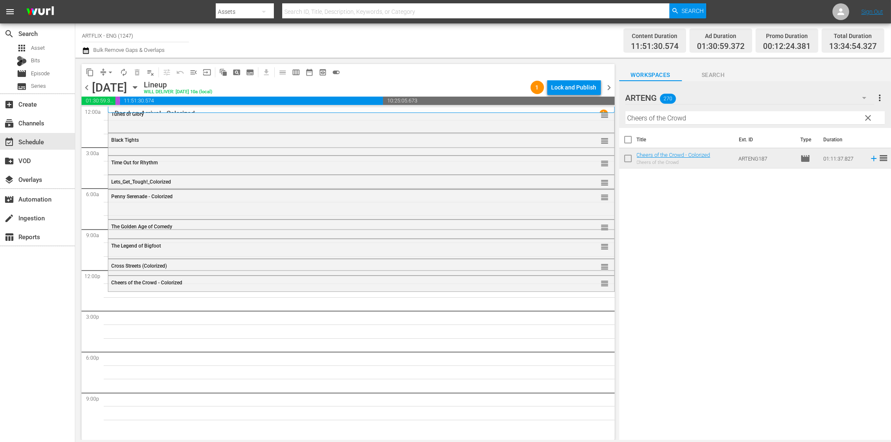
click at [715, 122] on input "Cheers of the Crowd" at bounding box center [755, 117] width 259 height 13
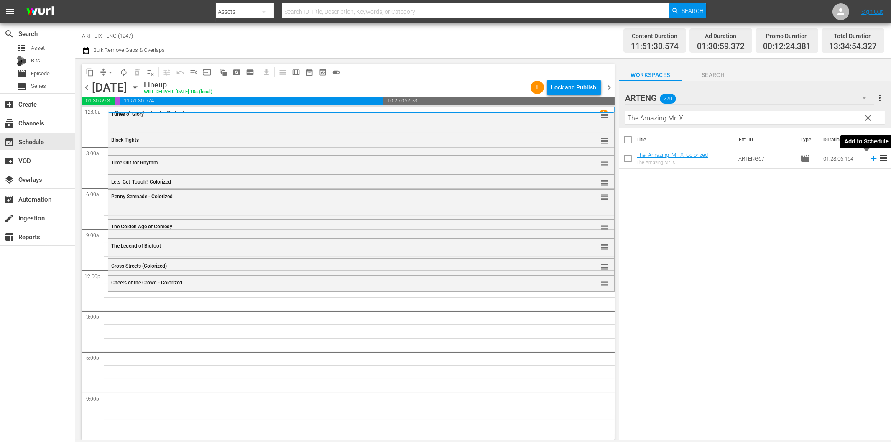
click at [869, 159] on icon at bounding box center [873, 158] width 9 height 9
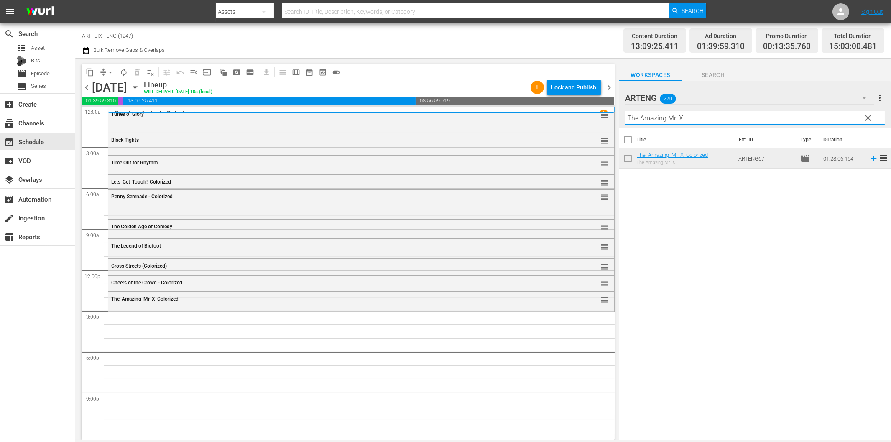
click at [662, 118] on input "The Amazing Mr. X" at bounding box center [755, 117] width 259 height 13
click at [869, 161] on icon at bounding box center [873, 158] width 9 height 9
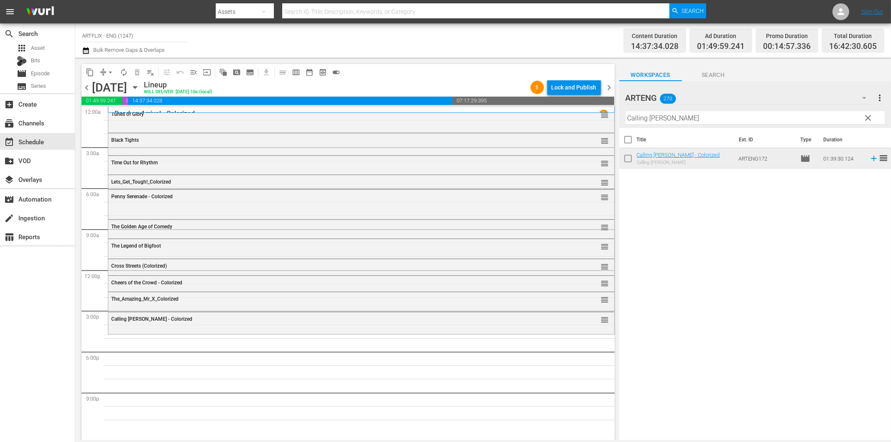
click at [665, 119] on input "Calling Paul Temple" at bounding box center [755, 117] width 259 height 13
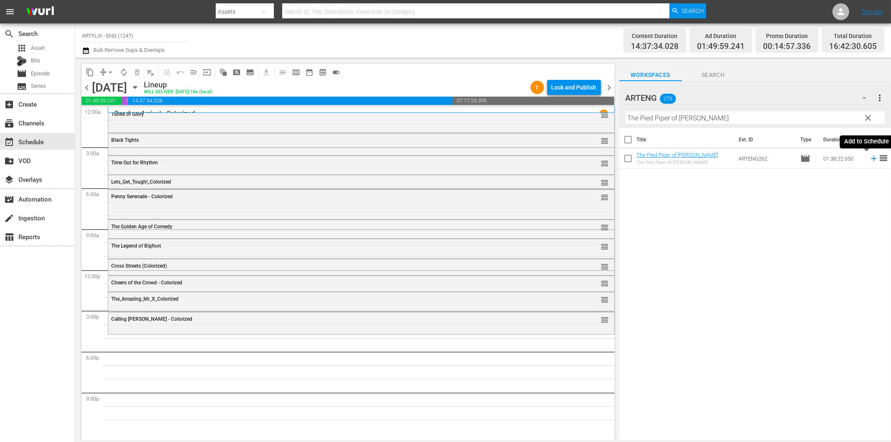
click at [869, 158] on icon at bounding box center [873, 158] width 9 height 9
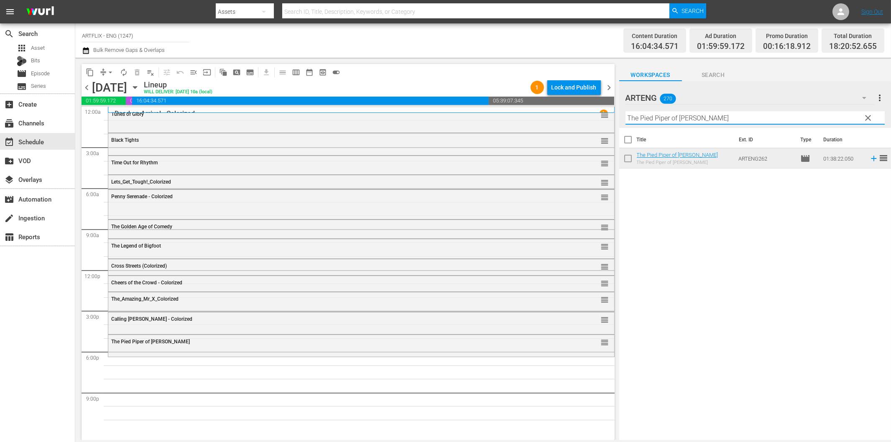
click at [655, 123] on input "The Pied Piper of Hamelin" at bounding box center [755, 117] width 259 height 13
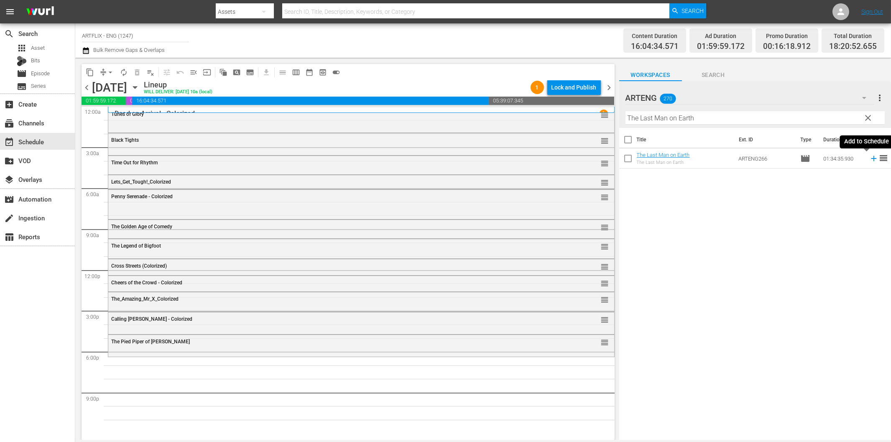
click at [869, 157] on icon at bounding box center [873, 158] width 9 height 9
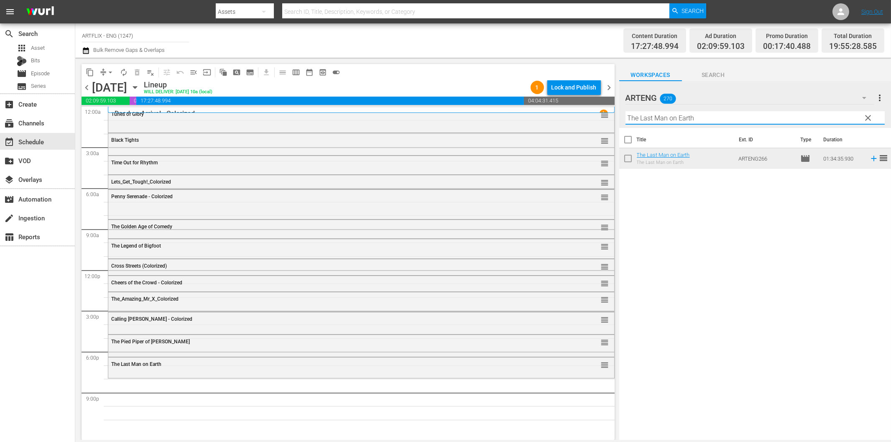
click at [737, 118] on input "The Last Man on Earth" at bounding box center [755, 117] width 259 height 13
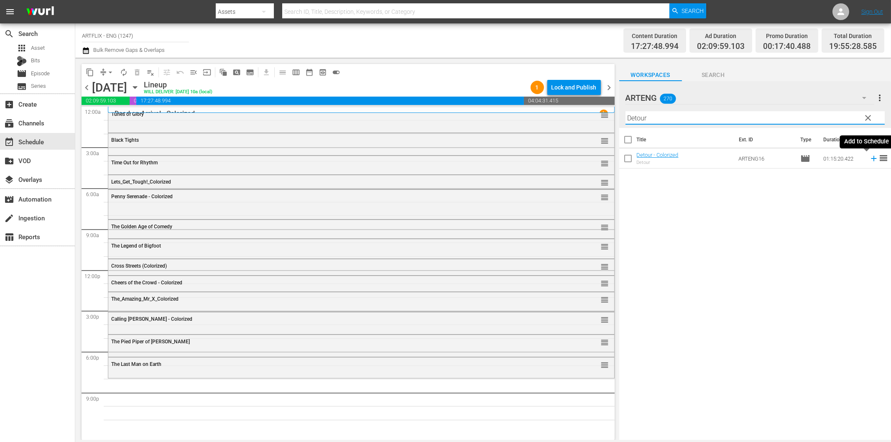
click at [869, 157] on icon at bounding box center [873, 158] width 9 height 9
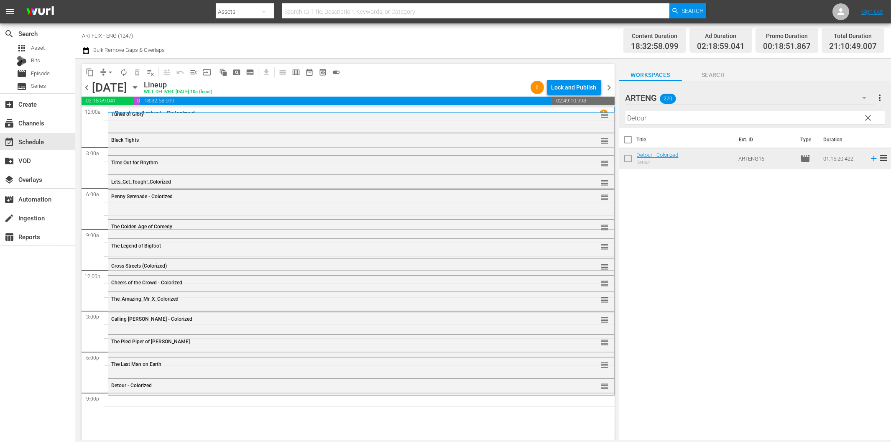
click at [664, 120] on input "Detour" at bounding box center [755, 117] width 259 height 13
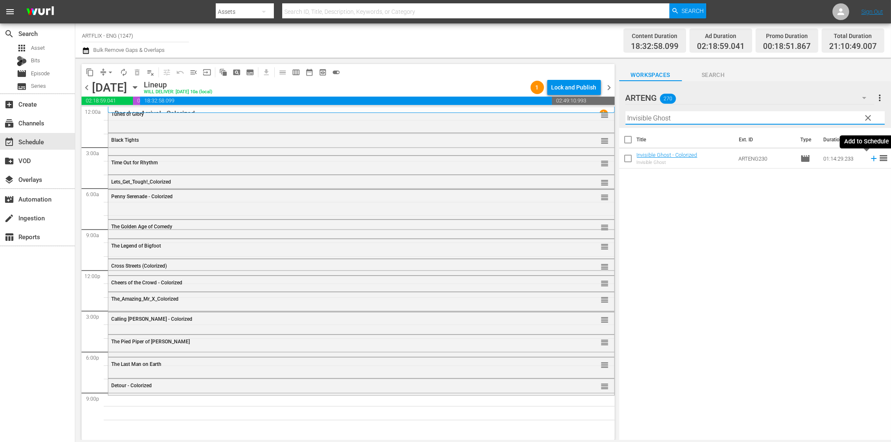
click at [869, 159] on icon at bounding box center [873, 158] width 9 height 9
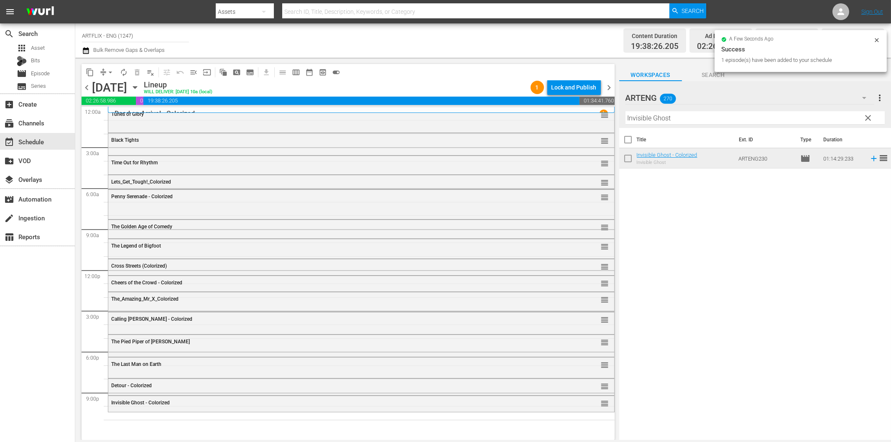
click at [683, 117] on input "Invisible Ghost" at bounding box center [755, 117] width 259 height 13
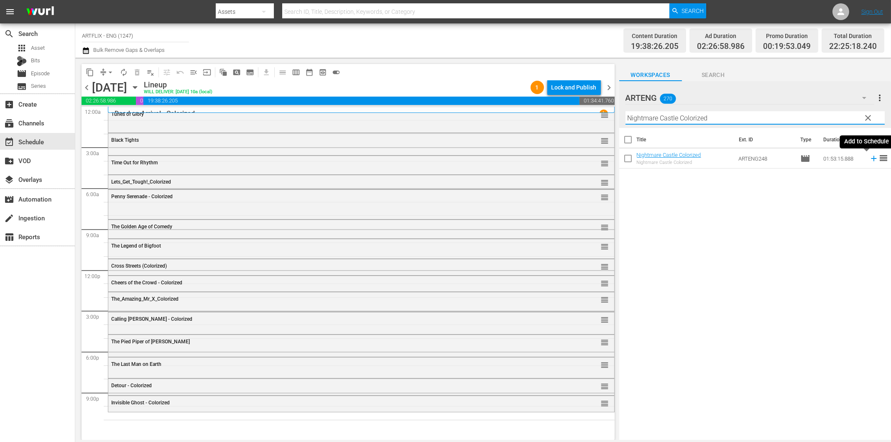
click at [869, 159] on icon at bounding box center [873, 158] width 9 height 9
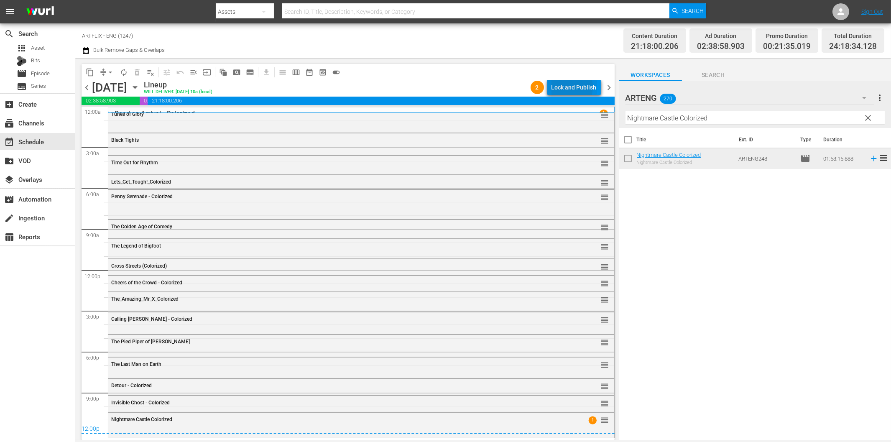
click at [570, 87] on div "Lock and Publish" at bounding box center [574, 87] width 45 height 15
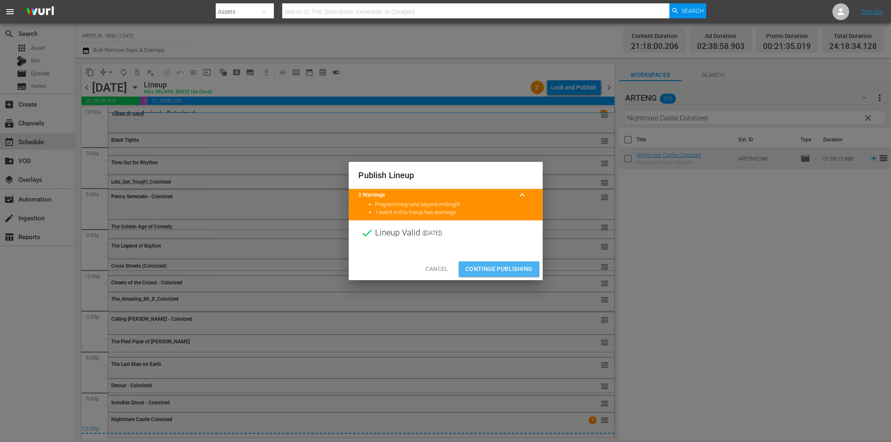
click at [501, 268] on span "Continue Publishing" at bounding box center [498, 269] width 67 height 10
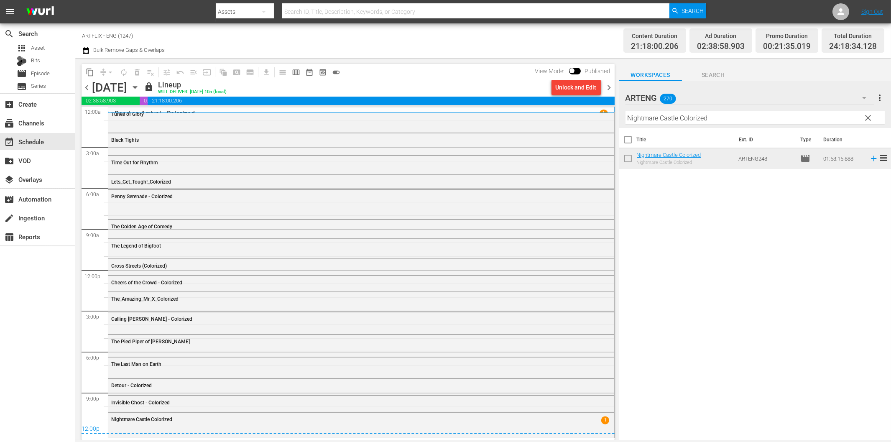
click at [610, 87] on span "chevron_right" at bounding box center [609, 87] width 10 height 10
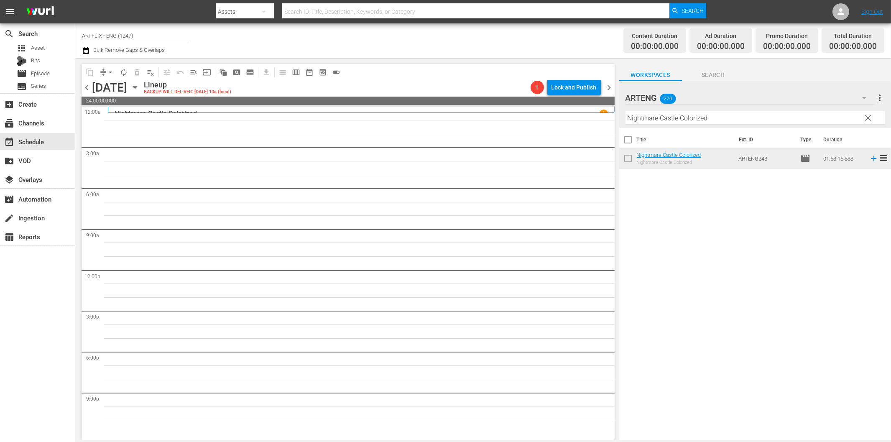
click at [678, 118] on input "Nightmare Castle Colorized" at bounding box center [755, 117] width 259 height 13
click at [866, 162] on td at bounding box center [872, 158] width 13 height 20
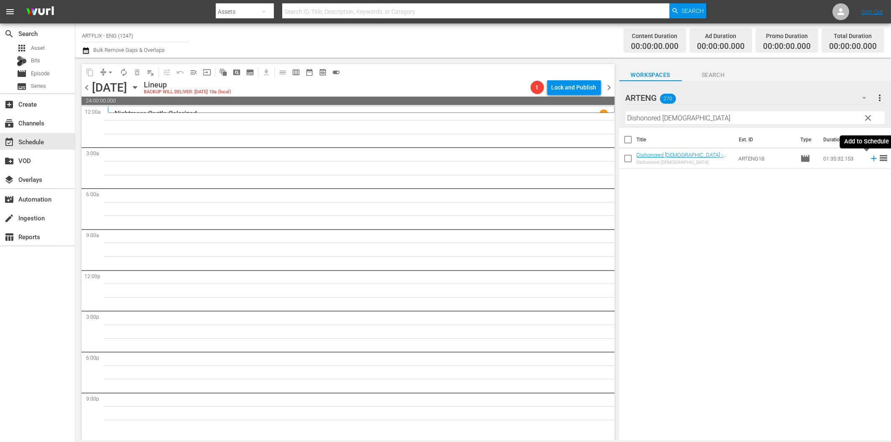
click at [869, 161] on icon at bounding box center [873, 158] width 9 height 9
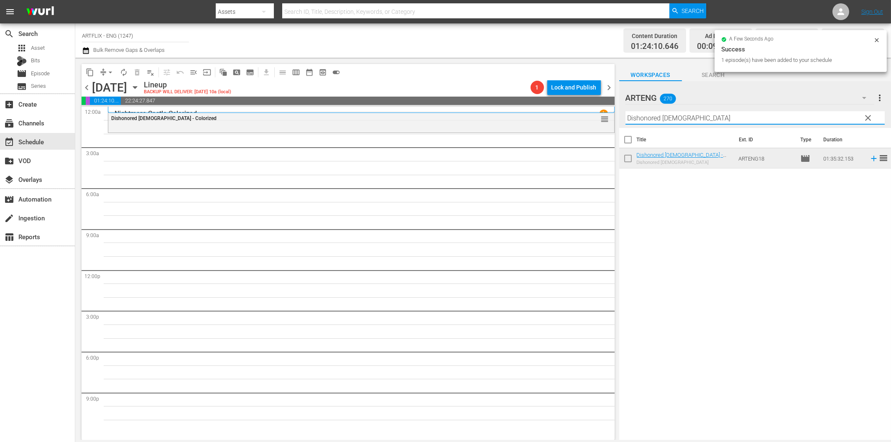
click at [637, 115] on input "Dishonored Lady" at bounding box center [755, 117] width 259 height 13
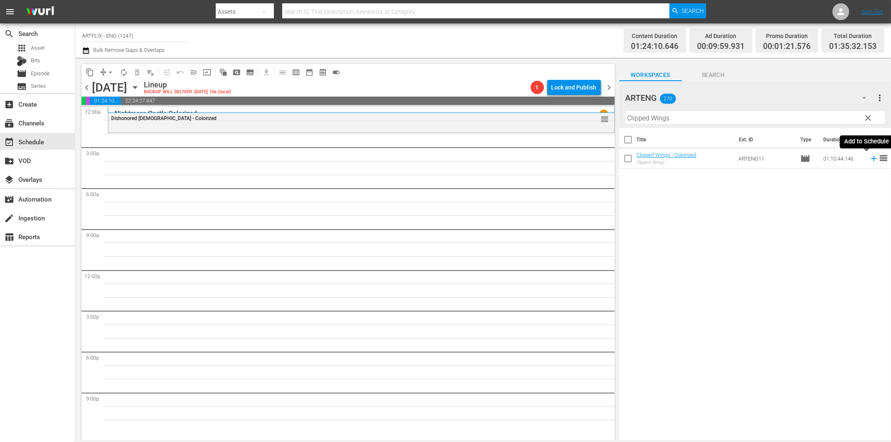
click at [869, 161] on icon at bounding box center [873, 158] width 9 height 9
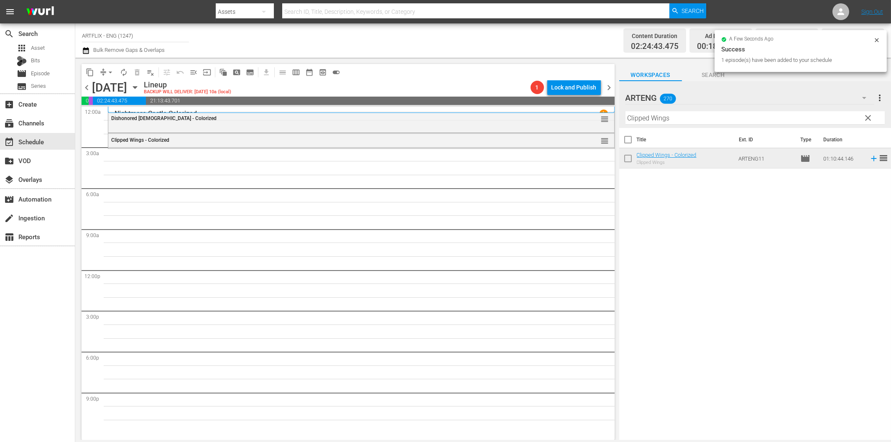
click at [657, 114] on input "Clipped Wings" at bounding box center [755, 117] width 259 height 13
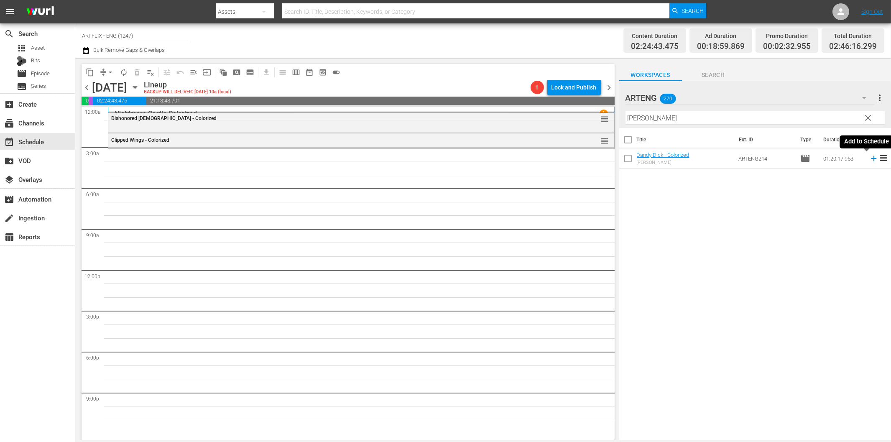
click at [869, 160] on icon at bounding box center [873, 158] width 9 height 9
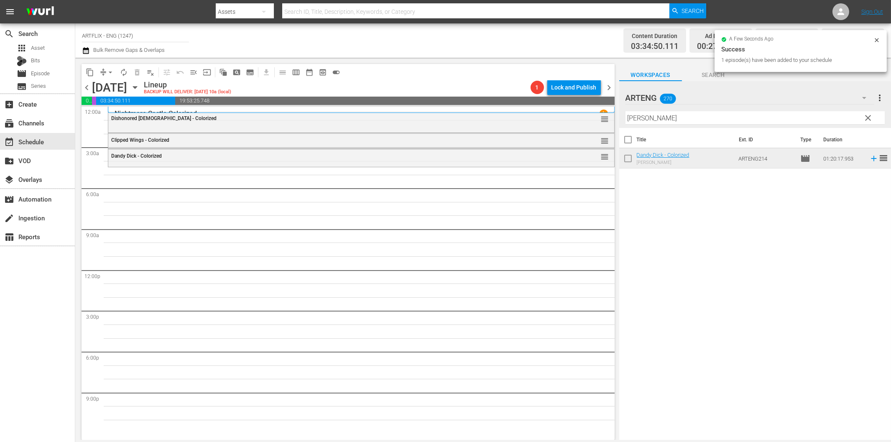
click at [656, 116] on input "Dandy Dick" at bounding box center [755, 117] width 259 height 13
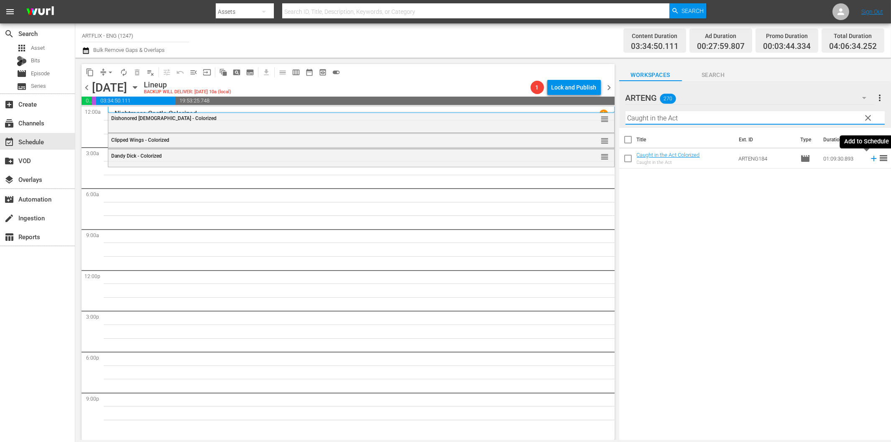
click at [869, 157] on icon at bounding box center [873, 158] width 9 height 9
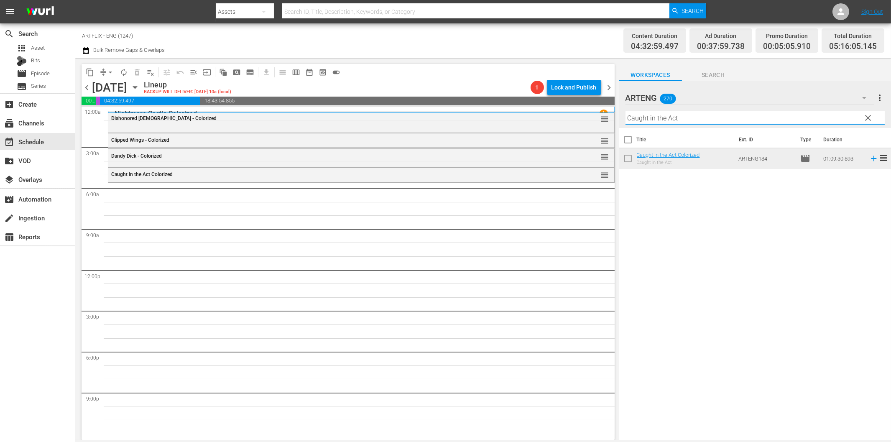
click at [640, 120] on input "Caught in the Act" at bounding box center [755, 117] width 259 height 13
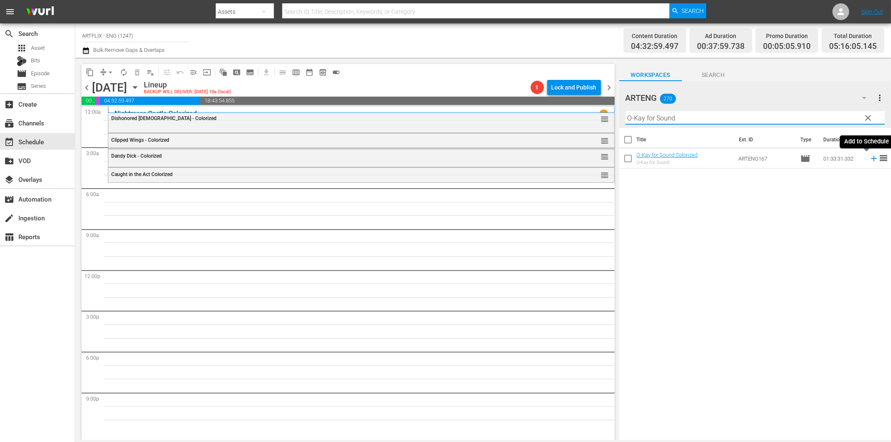
click at [869, 161] on icon at bounding box center [873, 158] width 9 height 9
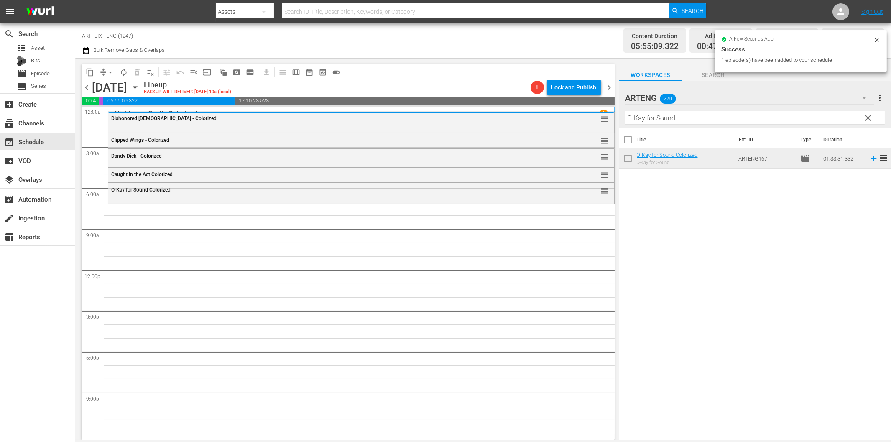
click at [663, 120] on input "O-Kay for Sound" at bounding box center [755, 117] width 259 height 13
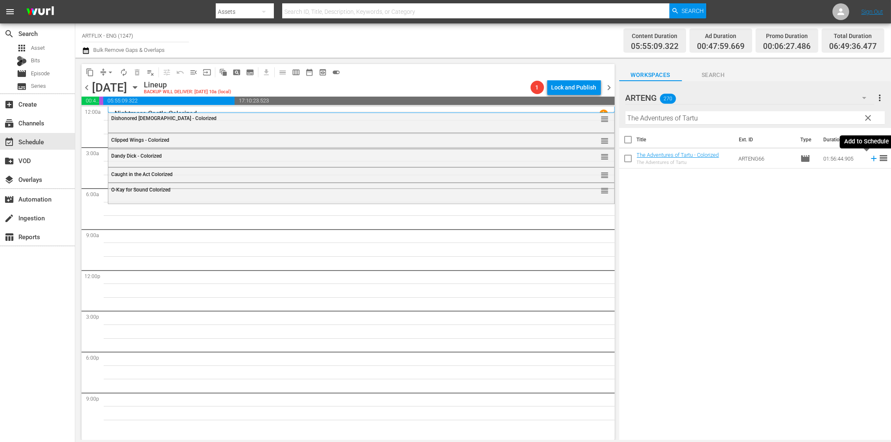
click at [869, 160] on icon at bounding box center [873, 158] width 9 height 9
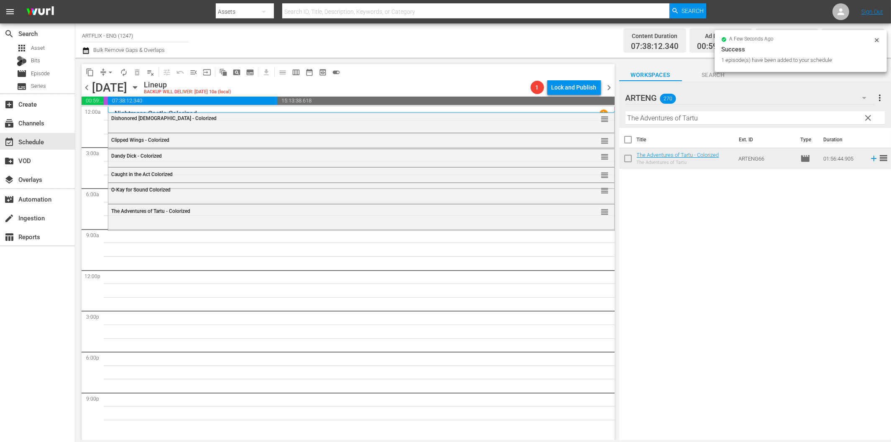
click at [681, 119] on input "The Adventures of Tartu" at bounding box center [755, 117] width 259 height 13
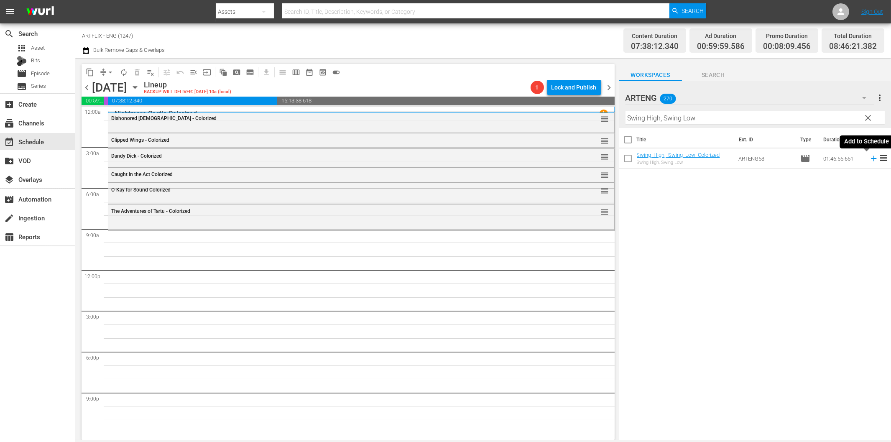
click at [869, 158] on icon at bounding box center [873, 158] width 9 height 9
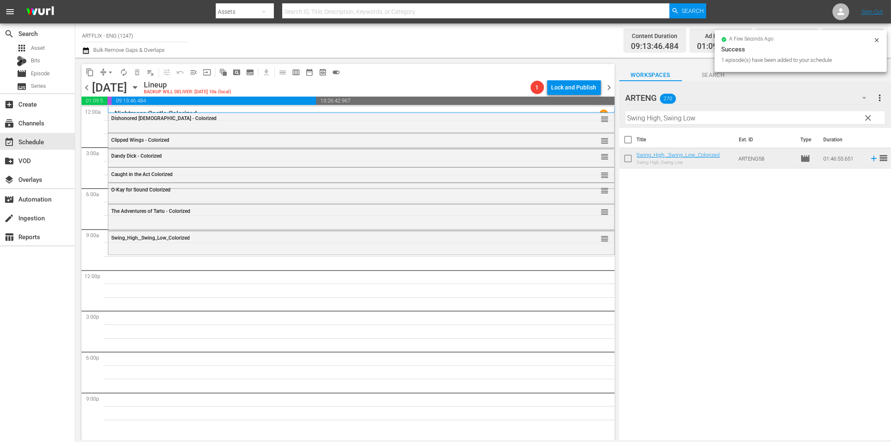
click at [647, 120] on input "Swing High, Swing Low" at bounding box center [755, 117] width 259 height 13
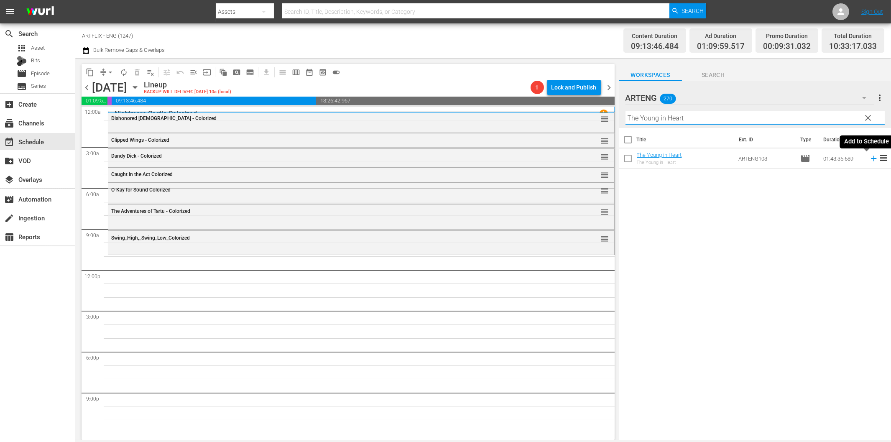
click at [871, 158] on icon at bounding box center [873, 158] width 5 height 5
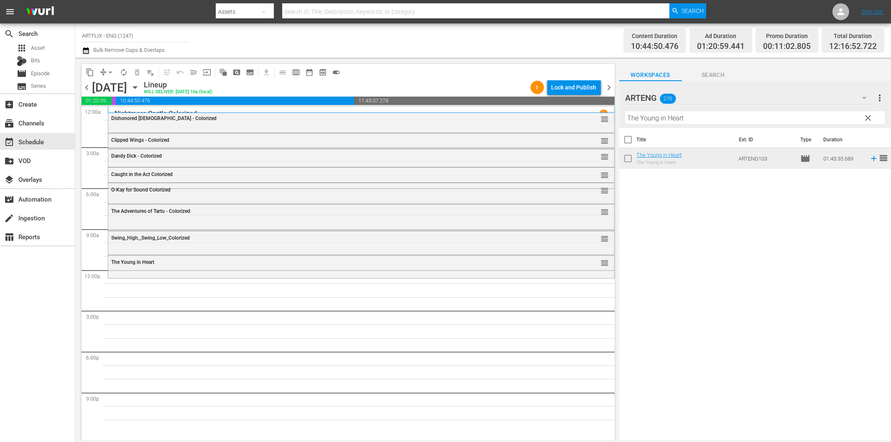
click at [682, 122] on input "The Young in Heart" at bounding box center [755, 117] width 259 height 13
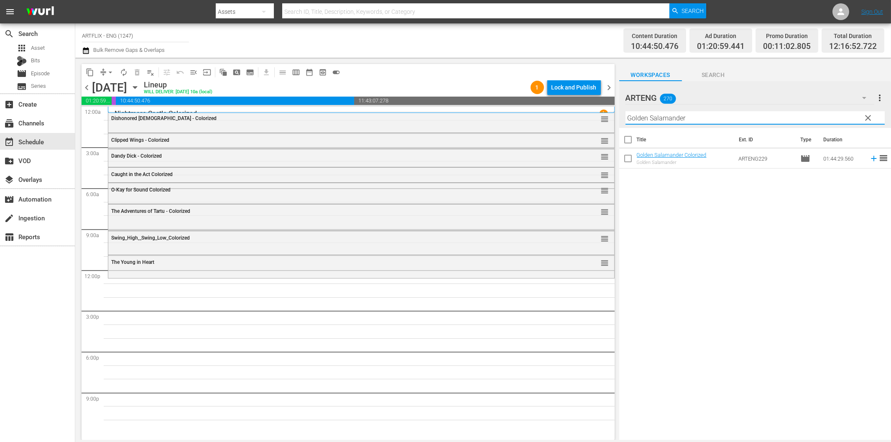
click at [869, 157] on icon at bounding box center [873, 158] width 9 height 9
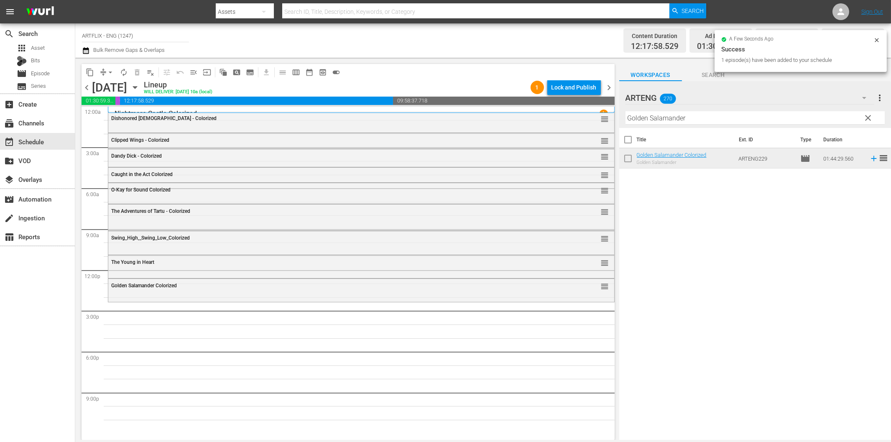
click at [707, 113] on input "Golden Salamander" at bounding box center [755, 117] width 259 height 13
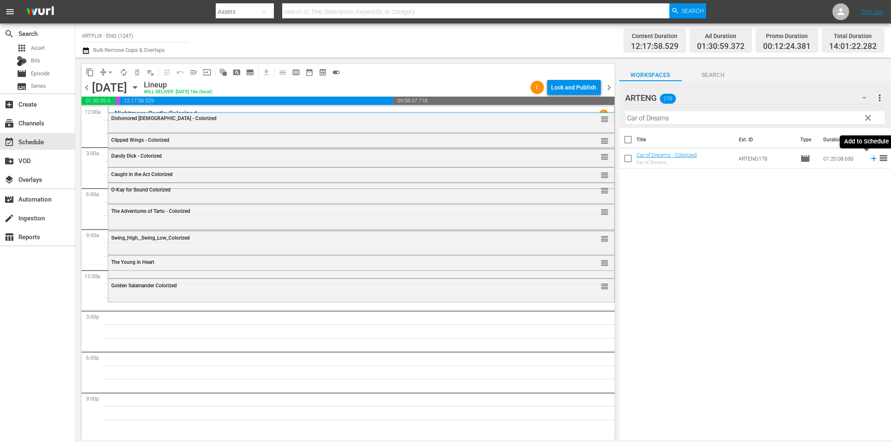
click at [871, 159] on icon at bounding box center [873, 158] width 5 height 5
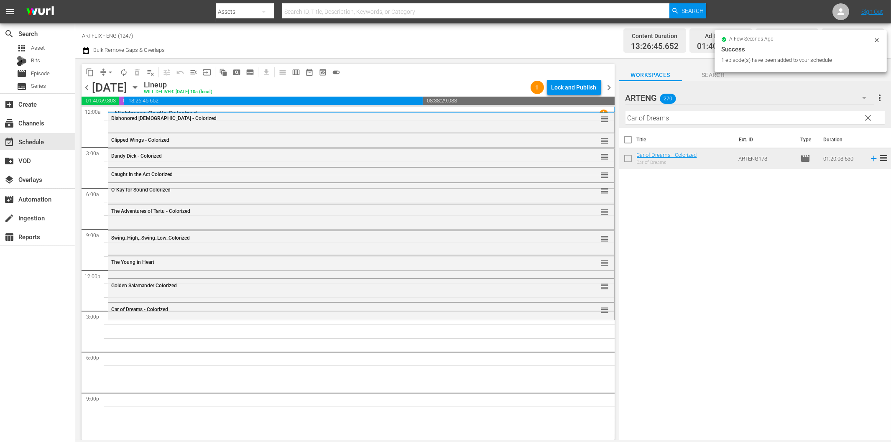
click at [694, 118] on input "Car of Dreams" at bounding box center [755, 117] width 259 height 13
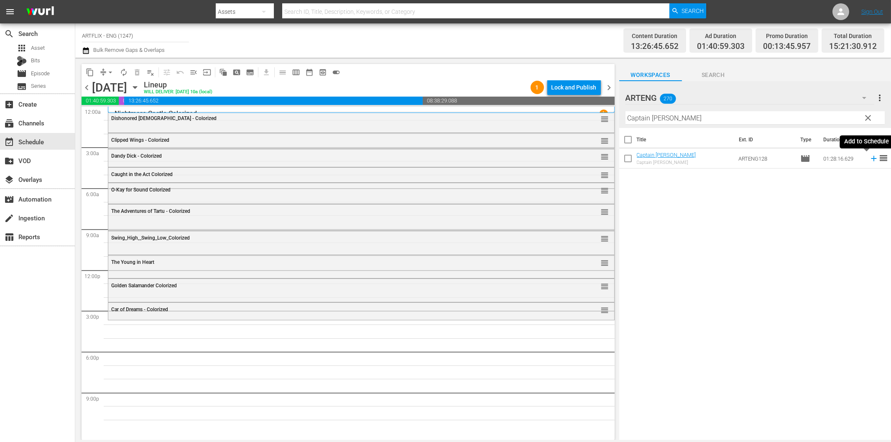
click at [869, 157] on icon at bounding box center [873, 158] width 9 height 9
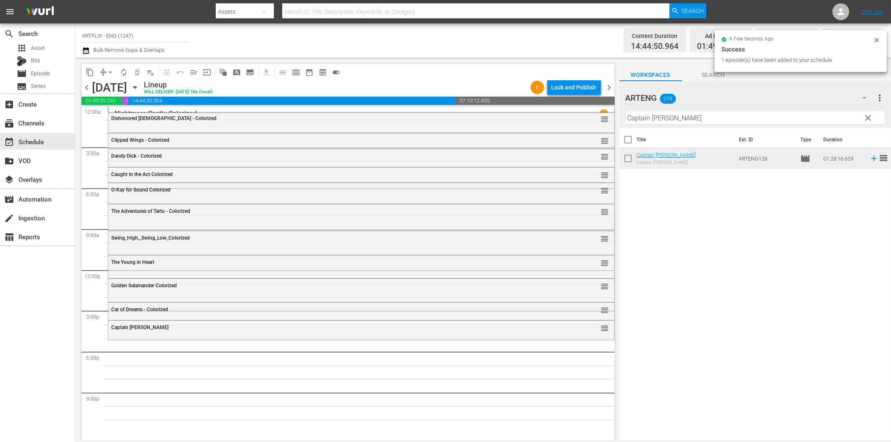
click at [685, 120] on input "Captain Scarlett" at bounding box center [755, 117] width 259 height 13
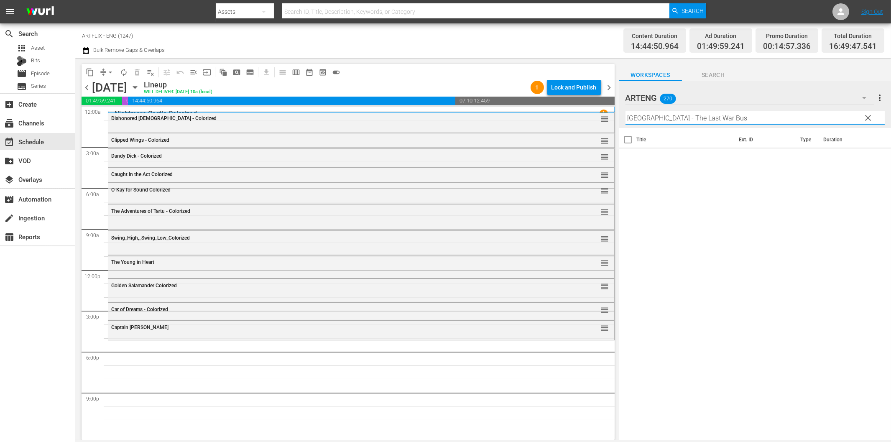
drag, startPoint x: 662, startPoint y: 118, endPoint x: 787, endPoint y: 118, distance: 124.2
click at [787, 118] on input "Afghanistan - The Last War Bus" at bounding box center [755, 117] width 259 height 13
click at [869, 157] on icon at bounding box center [873, 158] width 9 height 9
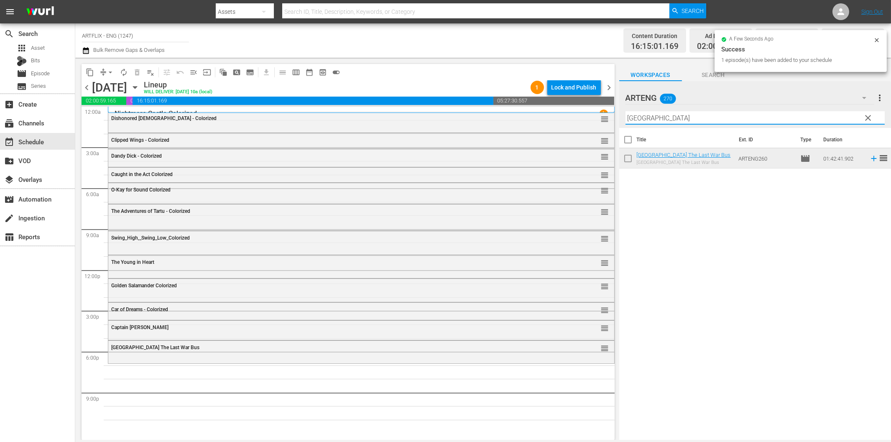
click at [677, 120] on input "Afghanistan" at bounding box center [755, 117] width 259 height 13
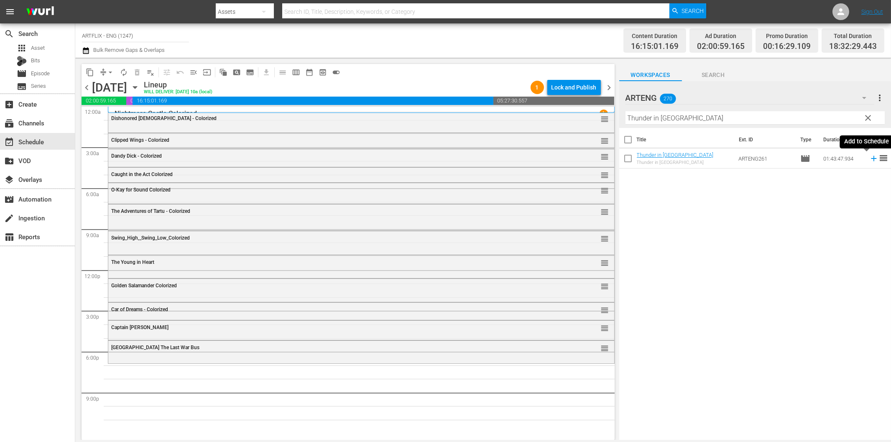
click at [869, 157] on icon at bounding box center [873, 158] width 9 height 9
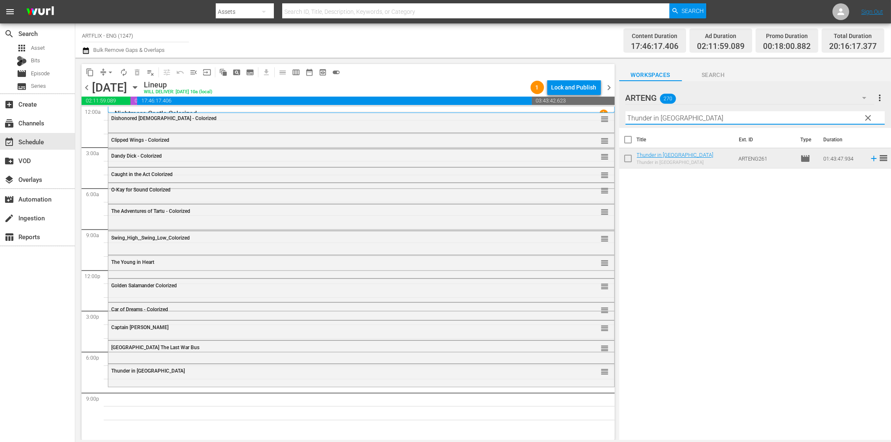
click at [714, 116] on input "Thunder in Carolina" at bounding box center [755, 117] width 259 height 13
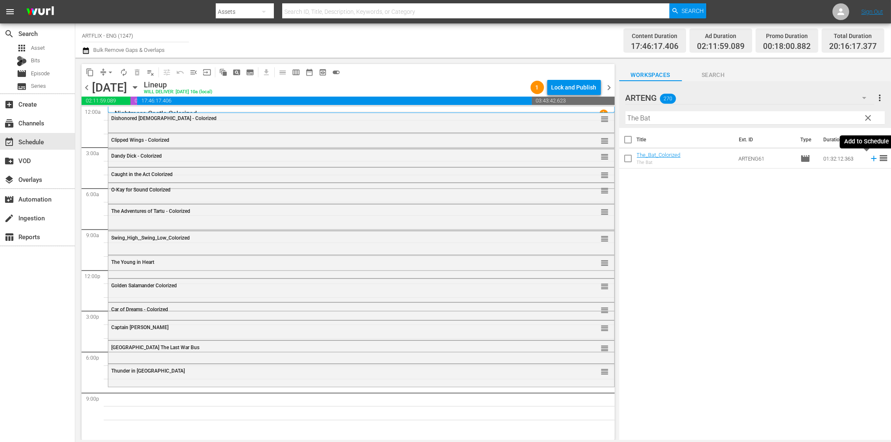
click at [871, 158] on icon at bounding box center [873, 158] width 5 height 5
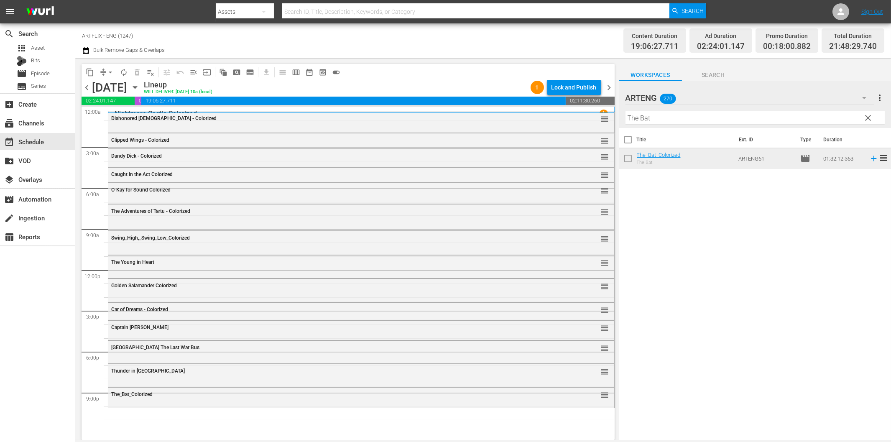
click at [720, 110] on div "Filter by Title The Bat" at bounding box center [755, 118] width 259 height 20
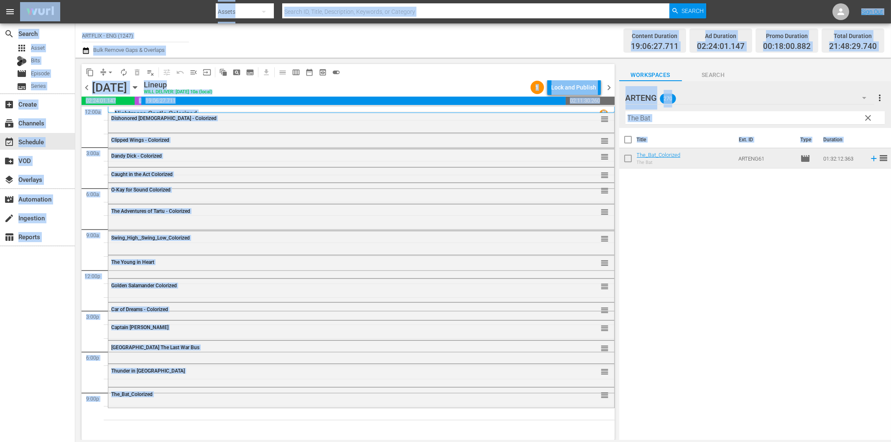
click at [726, 117] on input "The Bat" at bounding box center [755, 117] width 259 height 13
click at [646, 118] on input "The Bat" at bounding box center [755, 117] width 259 height 13
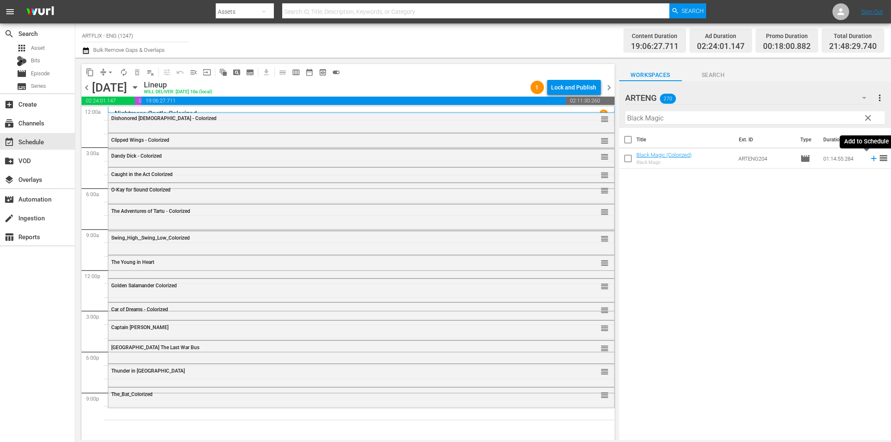
click at [869, 160] on icon at bounding box center [873, 158] width 9 height 9
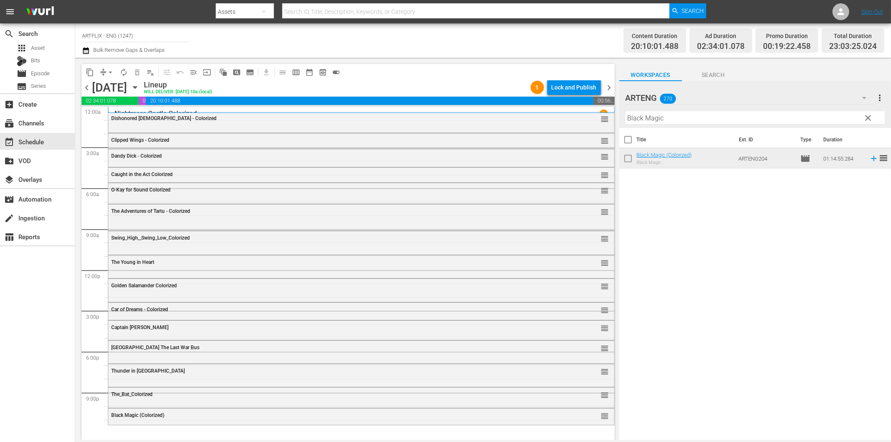
click at [640, 118] on input "Black Magic" at bounding box center [755, 117] width 259 height 13
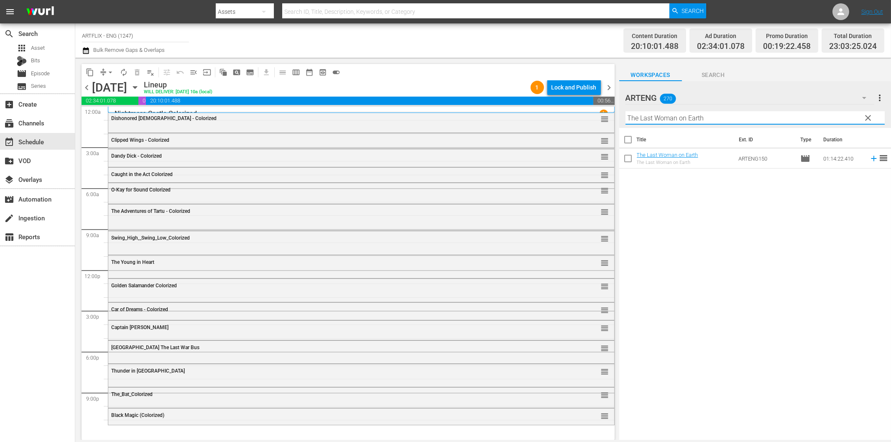
click at [871, 159] on icon at bounding box center [873, 158] width 5 height 5
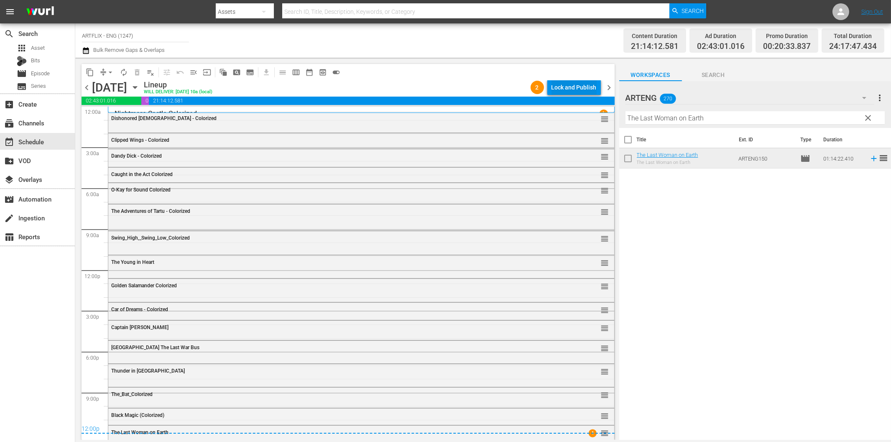
click at [579, 92] on div "Lock and Publish" at bounding box center [574, 87] width 45 height 15
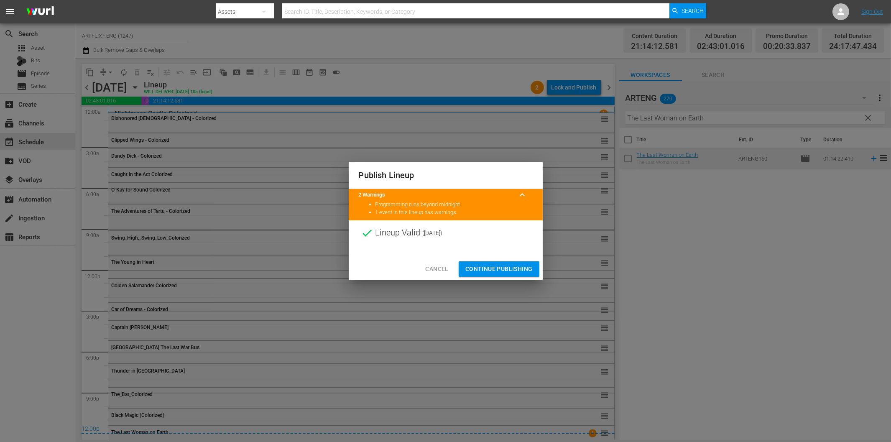
click at [513, 265] on span "Continue Publishing" at bounding box center [498, 269] width 67 height 10
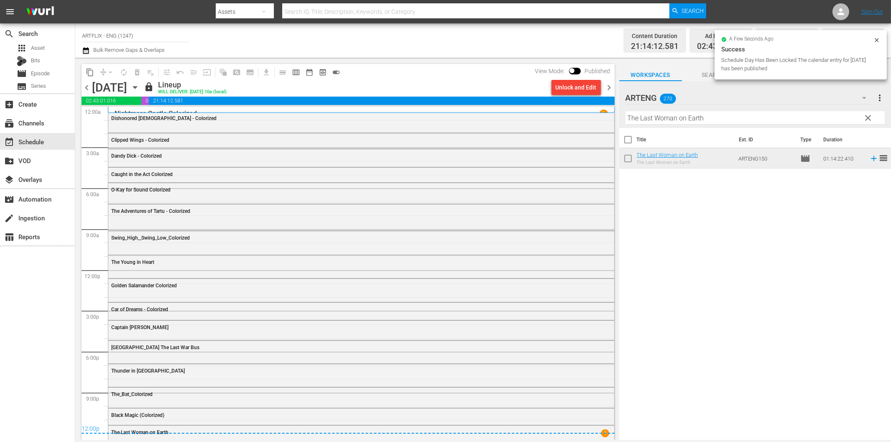
click at [608, 92] on span "chevron_right" at bounding box center [609, 87] width 10 height 10
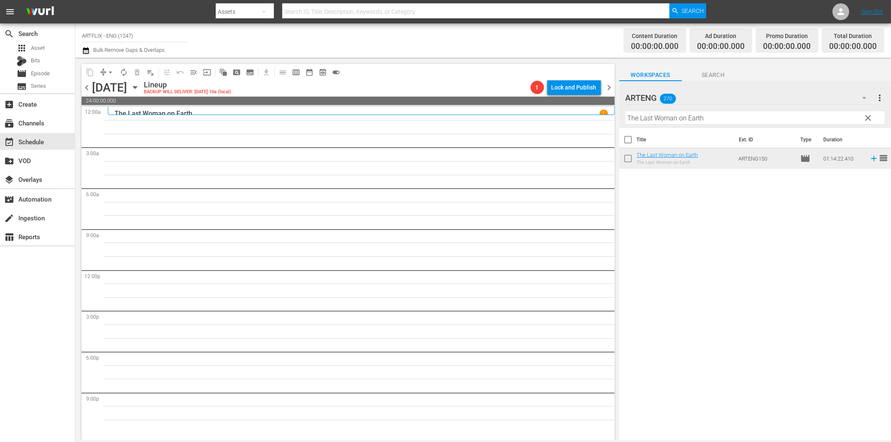
click at [674, 120] on input "The Last Woman on Earth" at bounding box center [755, 117] width 259 height 13
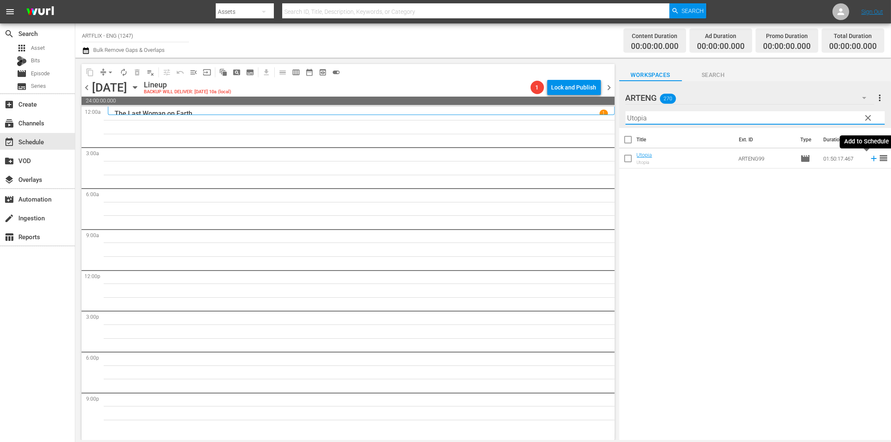
click at [869, 161] on icon at bounding box center [873, 158] width 9 height 9
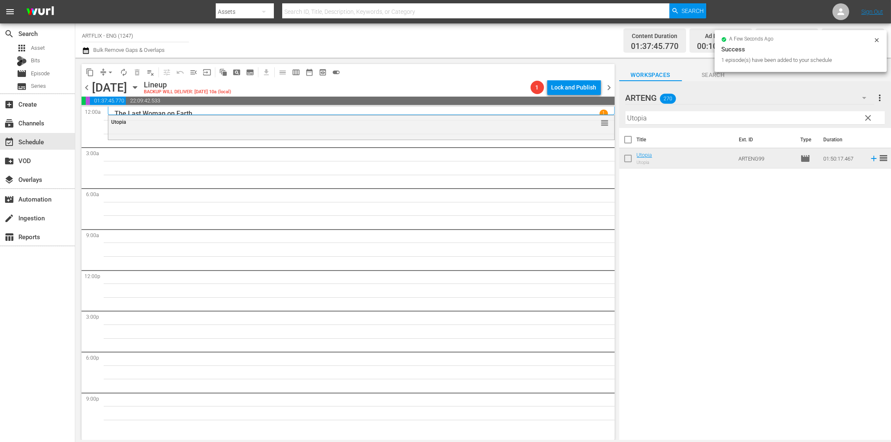
click at [677, 119] on input "Utopia" at bounding box center [755, 117] width 259 height 13
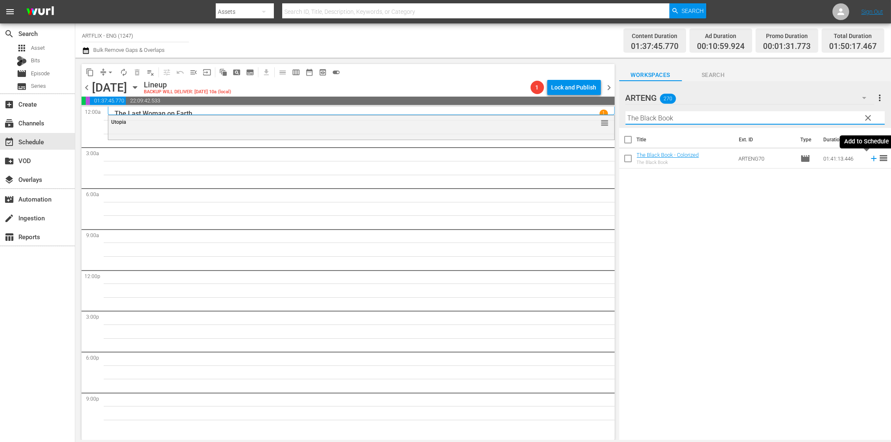
click at [869, 157] on icon at bounding box center [873, 158] width 9 height 9
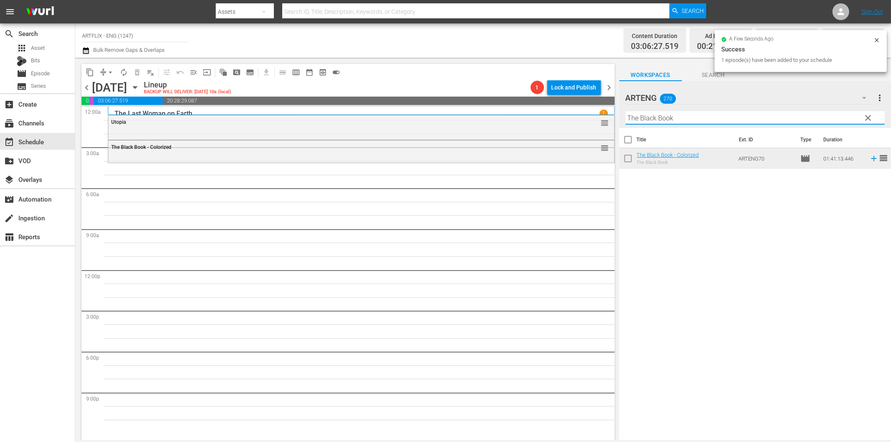
click at [777, 115] on input "The Black Book" at bounding box center [755, 117] width 259 height 13
click at [871, 156] on icon at bounding box center [873, 158] width 5 height 5
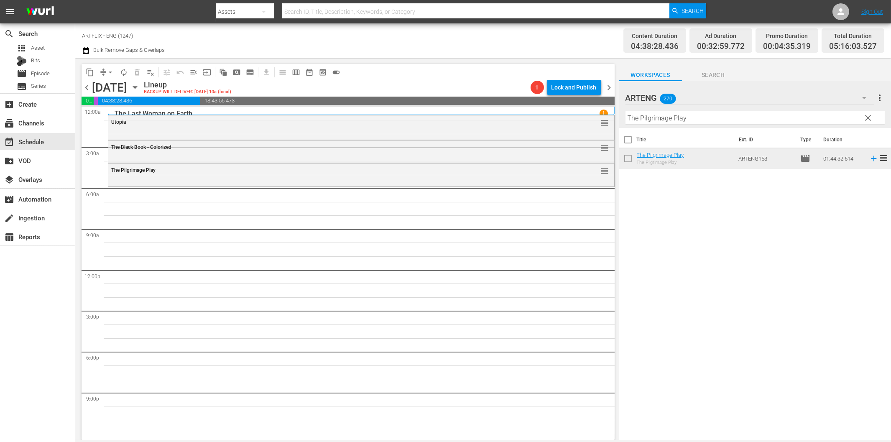
click at [658, 118] on input "The Pilgrimage Play" at bounding box center [755, 117] width 259 height 13
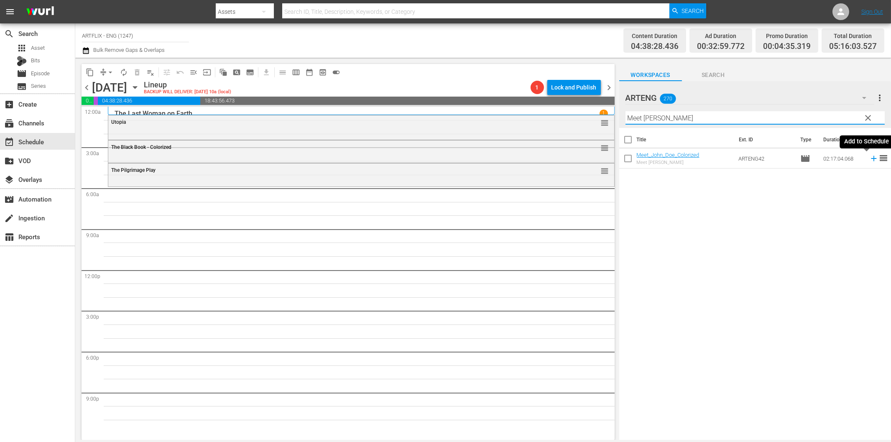
click at [871, 159] on icon at bounding box center [873, 158] width 5 height 5
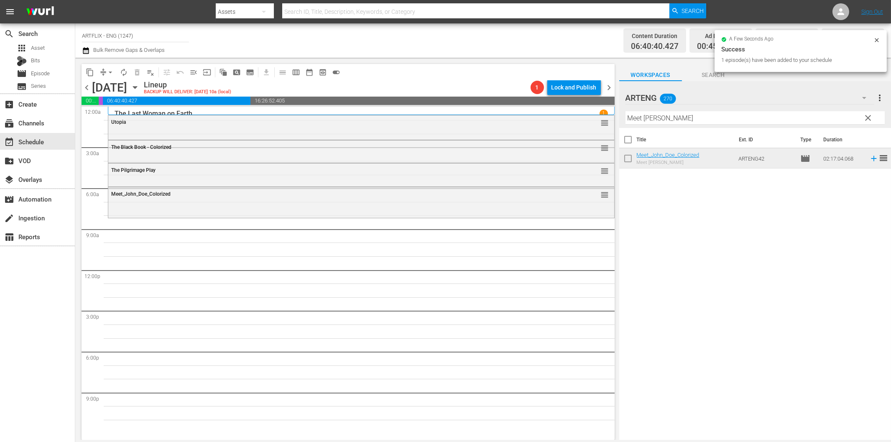
click at [667, 110] on div "Filter by Title Meet John Doe" at bounding box center [755, 118] width 259 height 20
click at [676, 117] on input "Meet John Doe" at bounding box center [755, 117] width 259 height 13
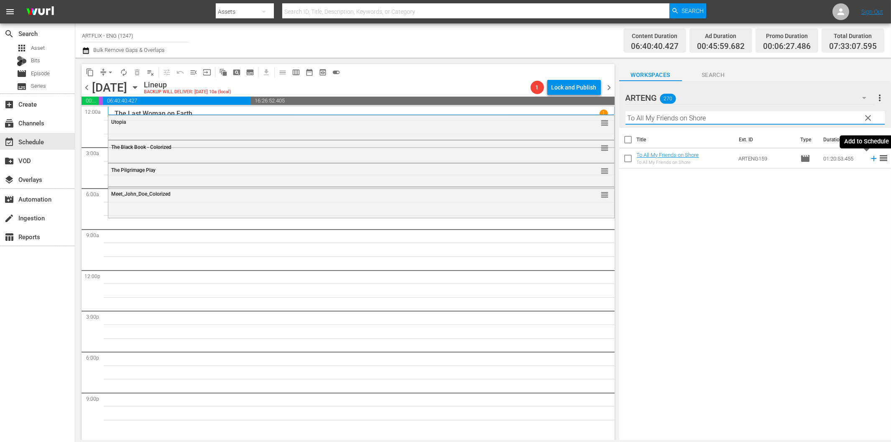
click at [869, 159] on icon at bounding box center [873, 158] width 9 height 9
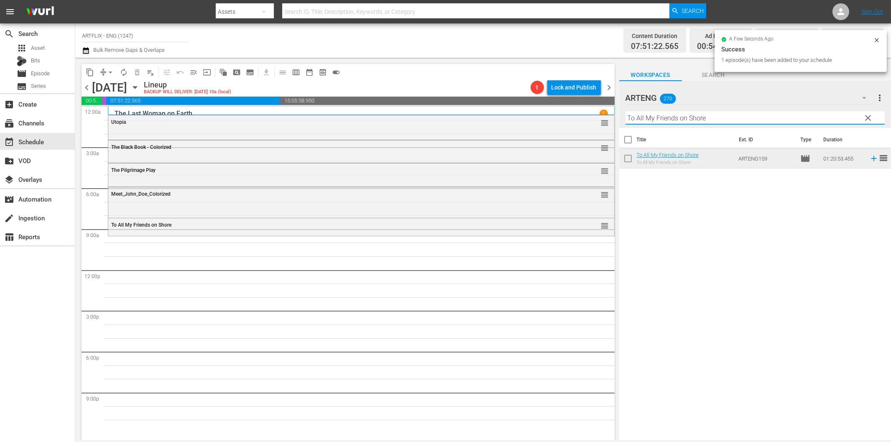
click at [656, 118] on input "To All My Friends on Shore" at bounding box center [755, 117] width 259 height 13
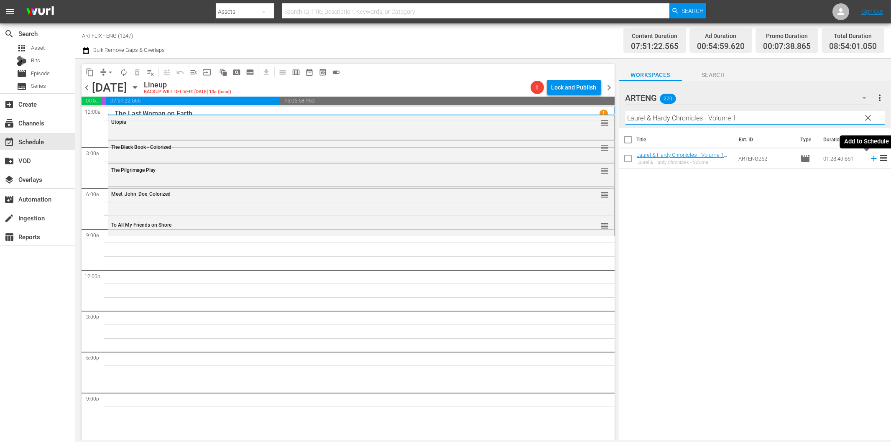
click at [869, 157] on icon at bounding box center [873, 158] width 9 height 9
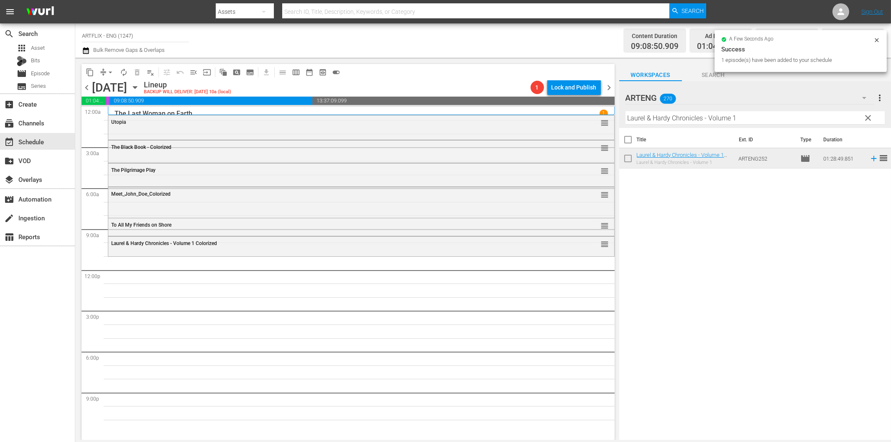
click at [684, 113] on input "Laurel & Hardy Chronicles - Volume 1" at bounding box center [755, 117] width 259 height 13
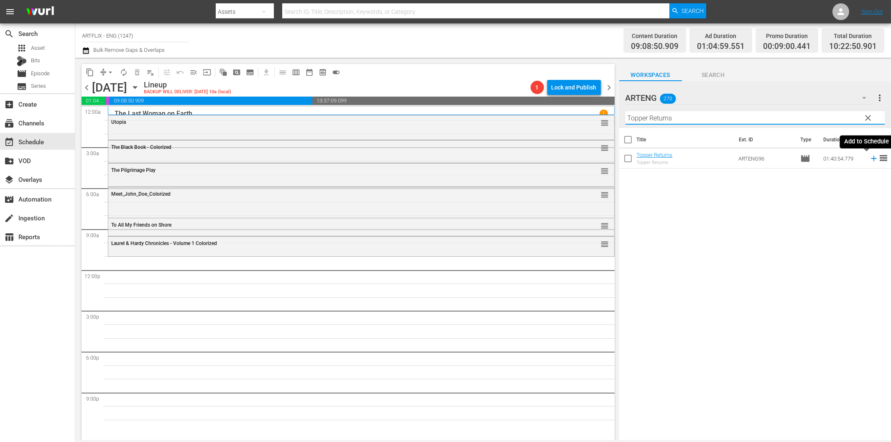
click at [869, 156] on icon at bounding box center [873, 158] width 9 height 9
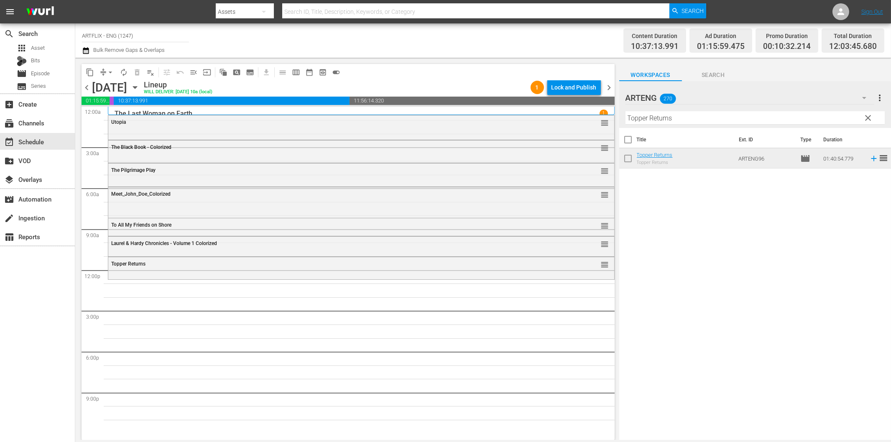
click at [645, 118] on input "Topper Returns" at bounding box center [755, 117] width 259 height 13
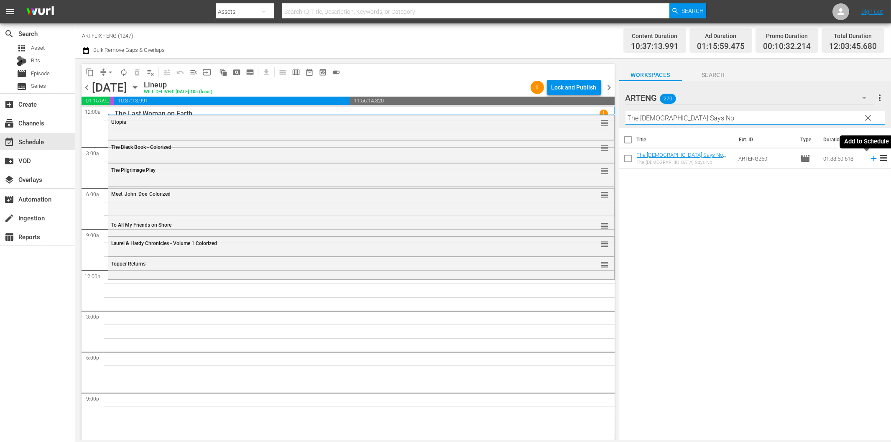
click at [871, 157] on icon at bounding box center [873, 158] width 5 height 5
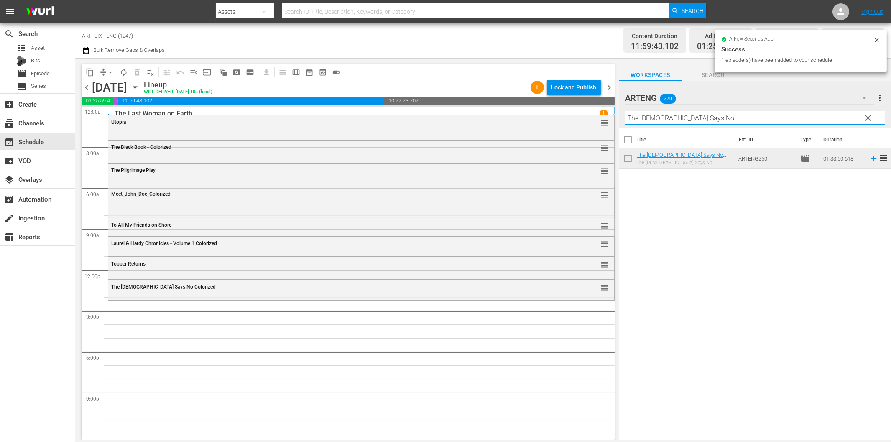
click at [654, 117] on input "The Lady Says No" at bounding box center [755, 117] width 259 height 13
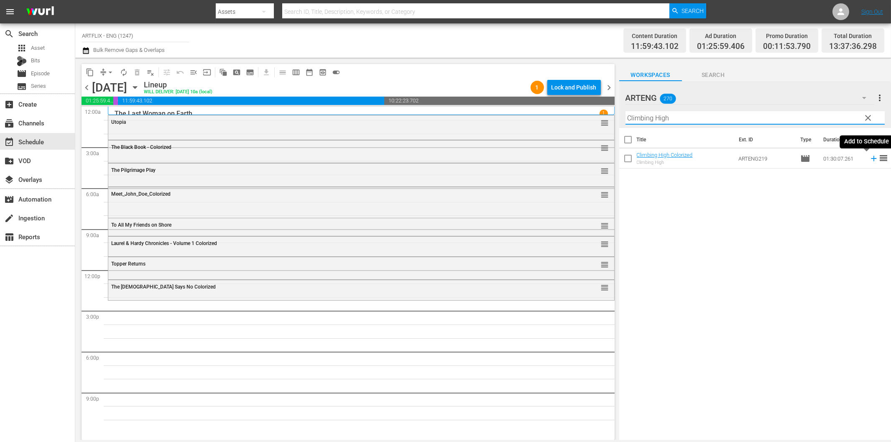
drag, startPoint x: 867, startPoint y: 159, endPoint x: 863, endPoint y: 160, distance: 4.2
click at [869, 159] on icon at bounding box center [873, 158] width 9 height 9
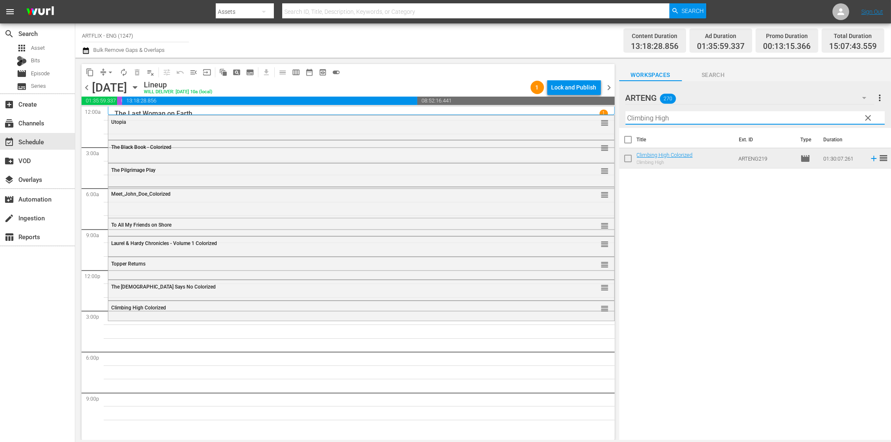
click at [762, 121] on input "Climbing High" at bounding box center [755, 117] width 259 height 13
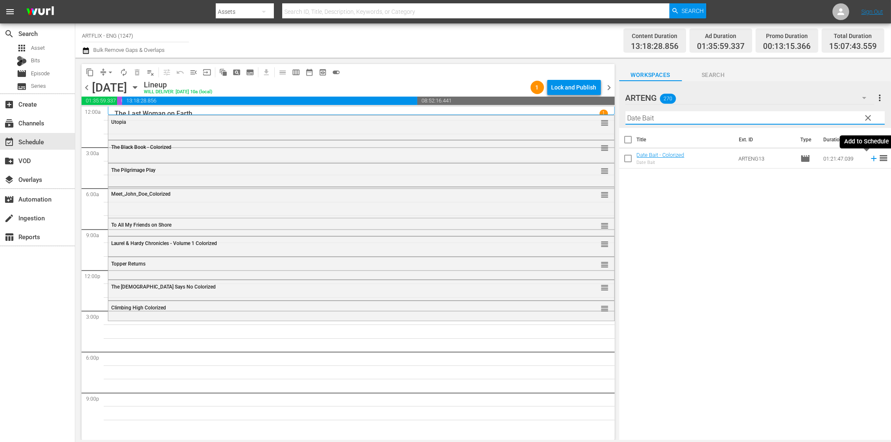
click at [869, 158] on icon at bounding box center [873, 158] width 9 height 9
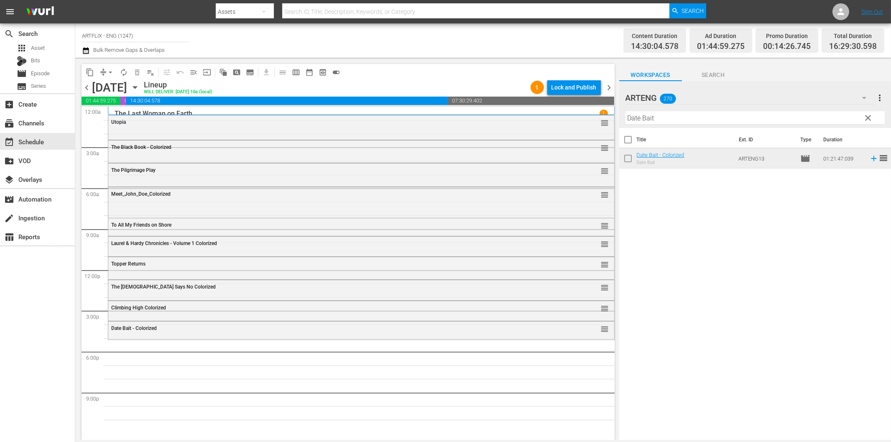
click at [688, 119] on input "Date Bait" at bounding box center [755, 117] width 259 height 13
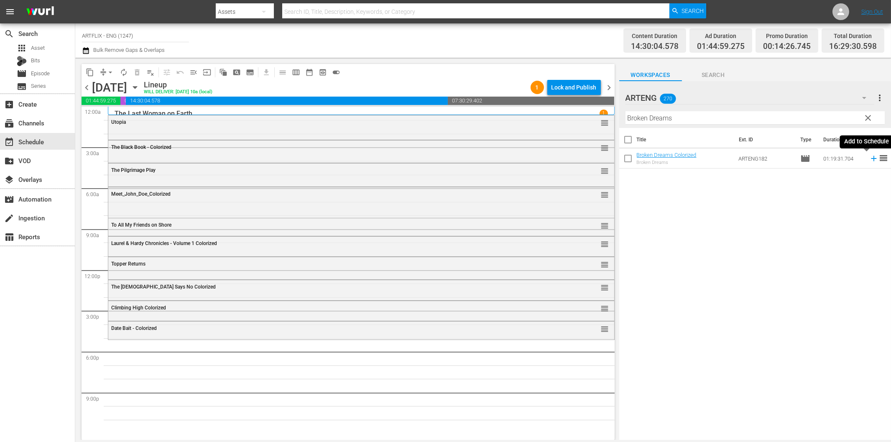
click at [869, 159] on icon at bounding box center [873, 158] width 9 height 9
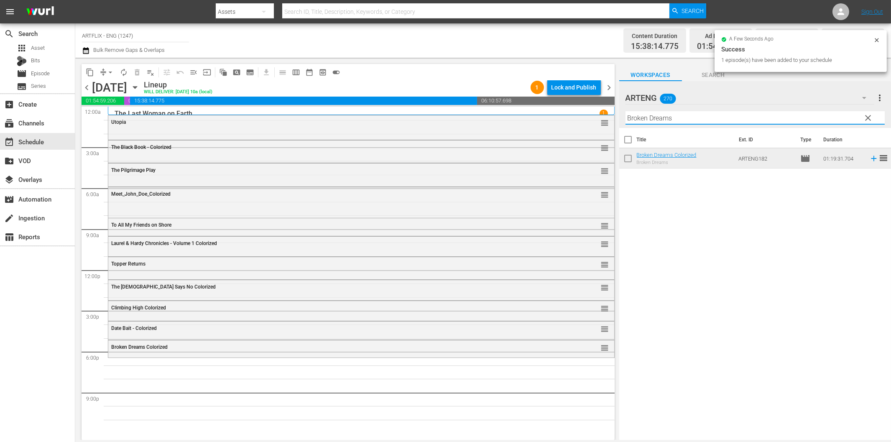
click at [678, 120] on input "Broken Dreams" at bounding box center [755, 117] width 259 height 13
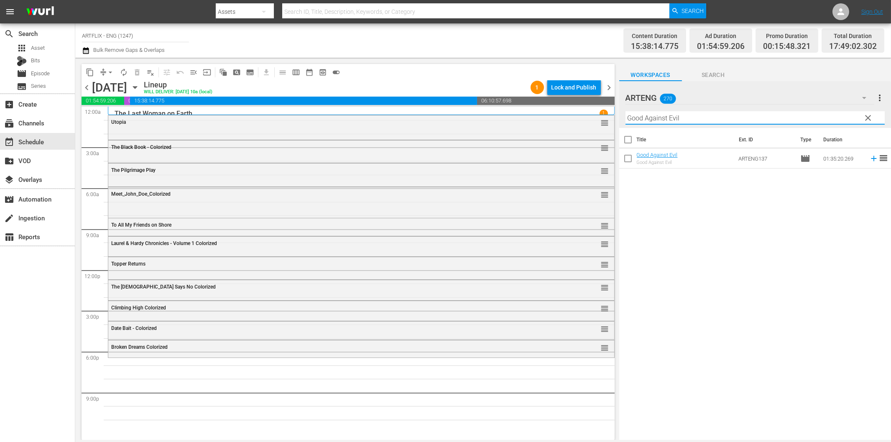
click at [869, 158] on icon at bounding box center [873, 158] width 9 height 9
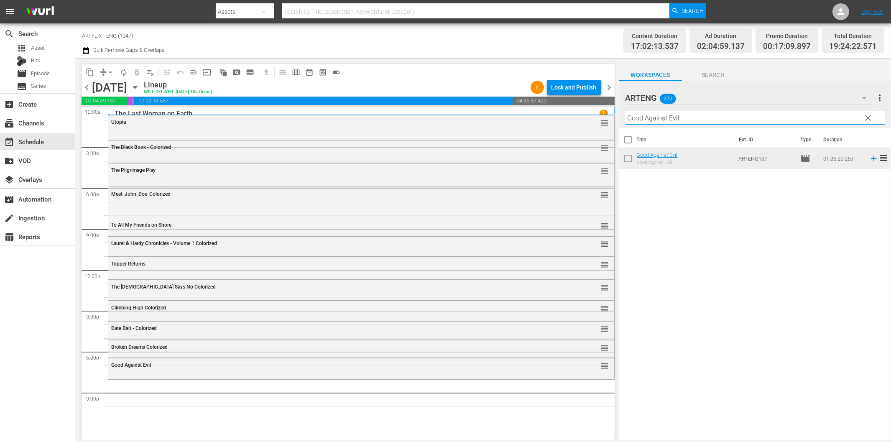
click at [651, 118] on input "Good Against Evil" at bounding box center [755, 117] width 259 height 13
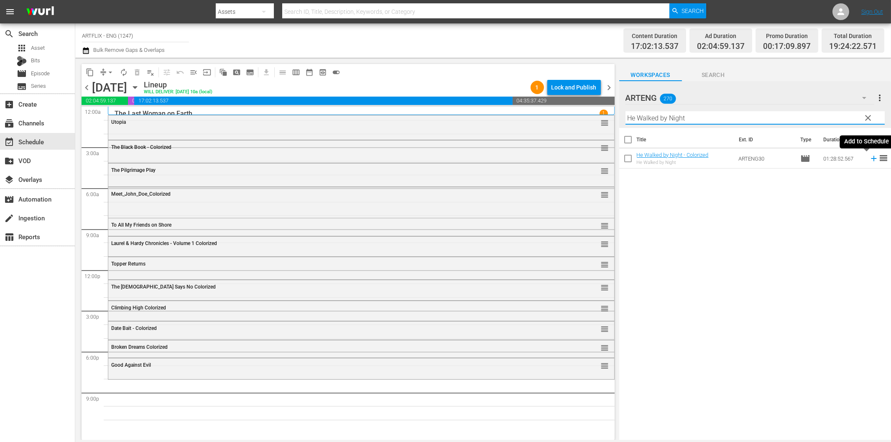
click at [869, 157] on icon at bounding box center [873, 158] width 9 height 9
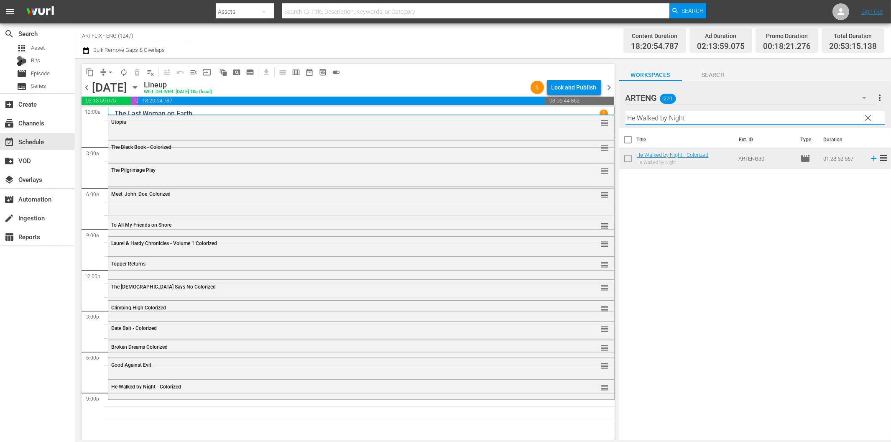
click at [724, 120] on input "He Walked by Night" at bounding box center [755, 117] width 259 height 13
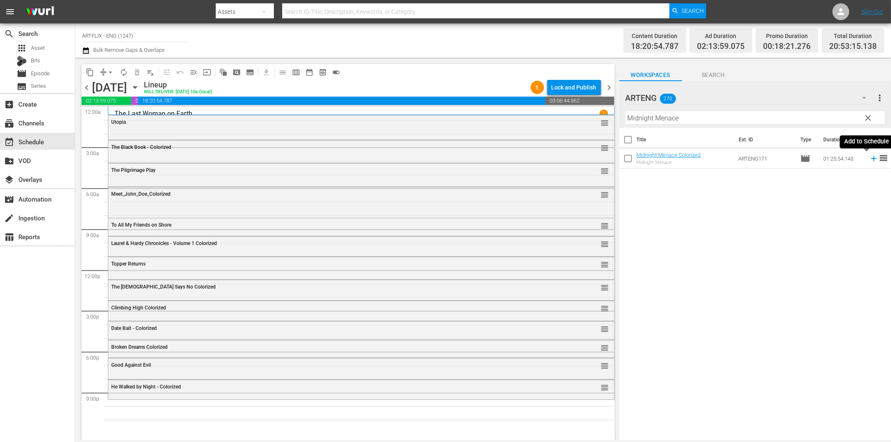
click at [869, 160] on icon at bounding box center [873, 158] width 9 height 9
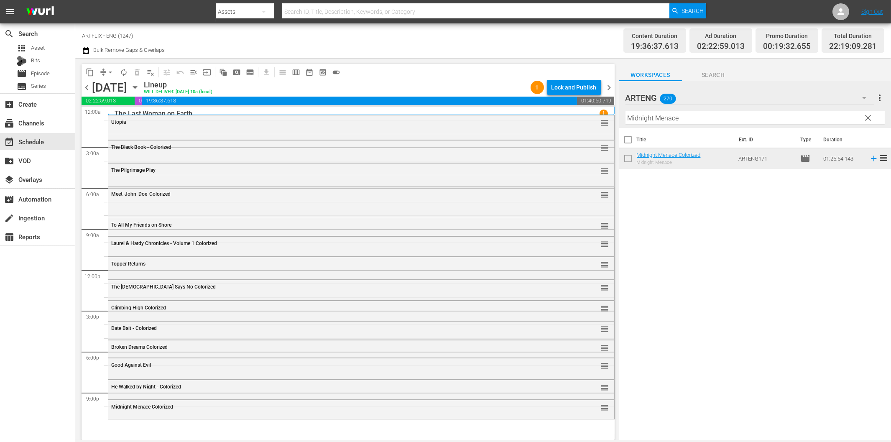
click at [695, 113] on input "Midnight Menace" at bounding box center [755, 117] width 259 height 13
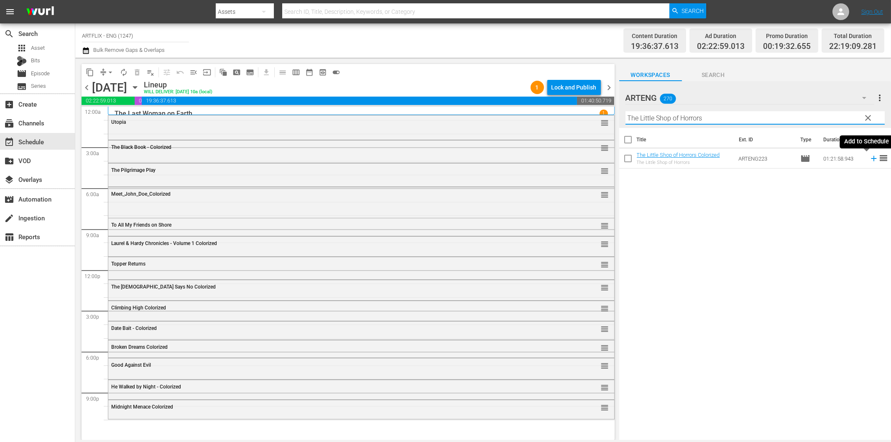
type input "The Little Shop of Horrors"
click at [869, 161] on icon at bounding box center [873, 158] width 9 height 9
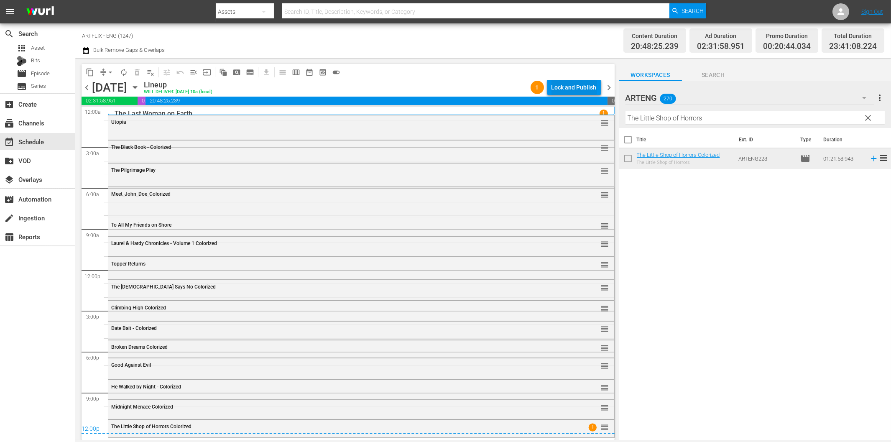
click at [577, 87] on div "Lock and Publish" at bounding box center [574, 87] width 45 height 15
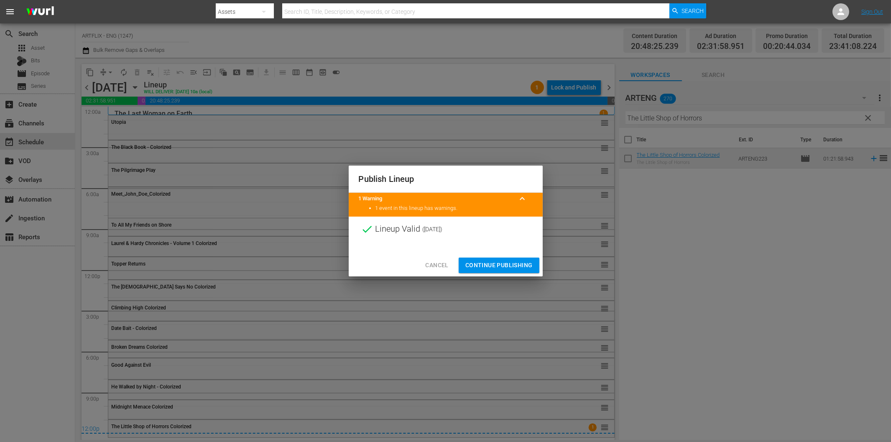
click at [503, 269] on span "Continue Publishing" at bounding box center [498, 265] width 67 height 10
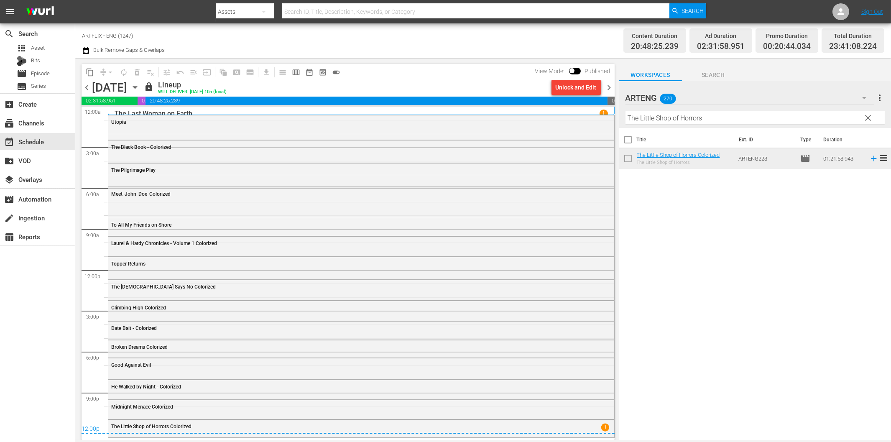
click at [610, 86] on span "chevron_right" at bounding box center [609, 87] width 10 height 10
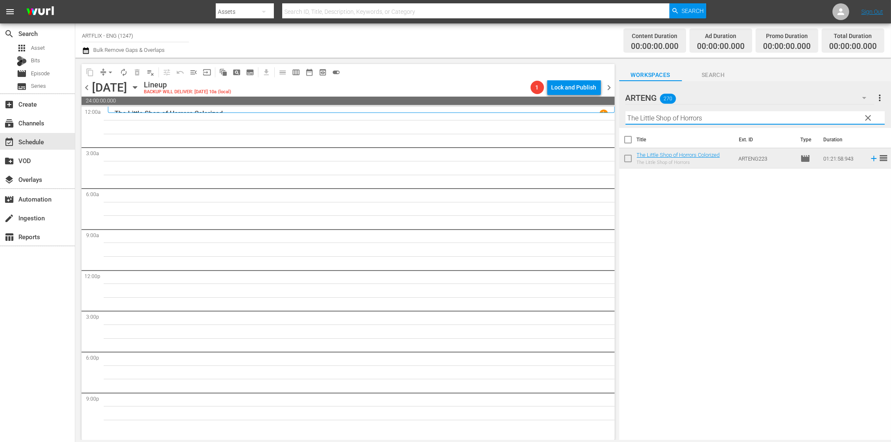
click at [716, 123] on input "The Little Shop of Horrors" at bounding box center [755, 117] width 259 height 13
paste input "Sinners in [GEOGRAPHIC_DATA]"
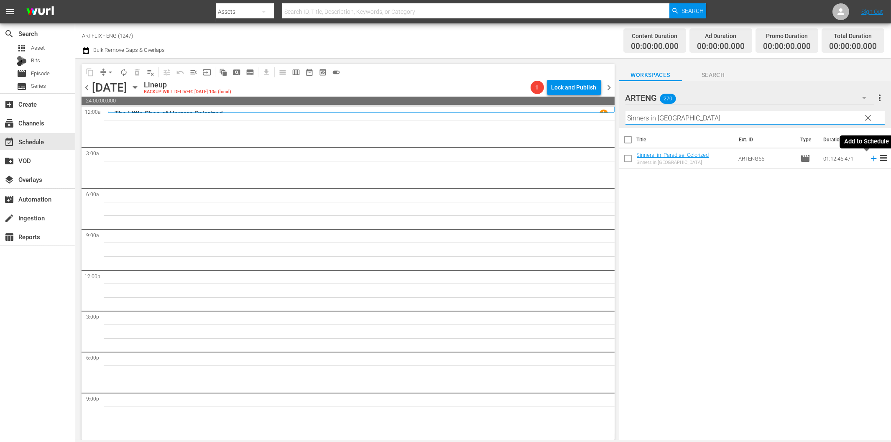
click at [869, 157] on icon at bounding box center [873, 158] width 9 height 9
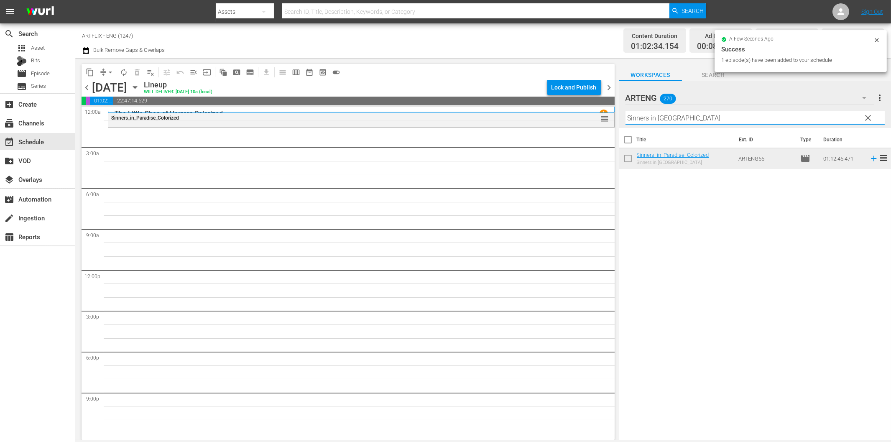
click at [680, 115] on input "Sinners in [GEOGRAPHIC_DATA]" at bounding box center [755, 117] width 259 height 13
paste input "Lost Honeymoon"
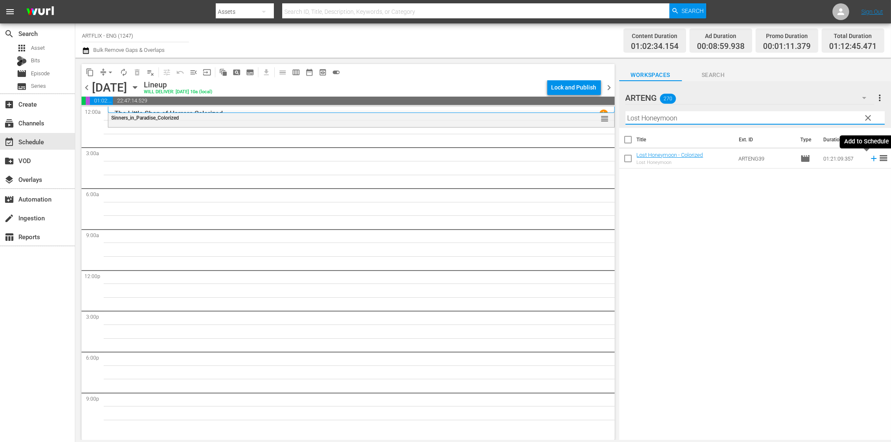
click at [869, 157] on icon at bounding box center [873, 158] width 9 height 9
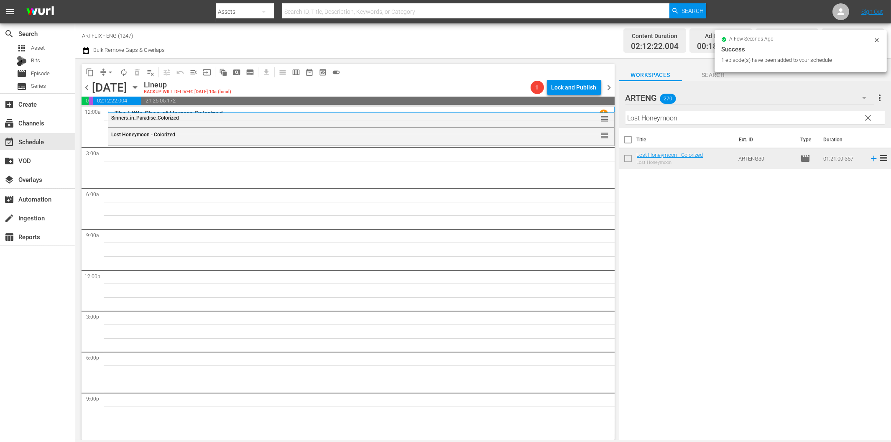
click at [692, 115] on input "Lost Honeymoon" at bounding box center [755, 117] width 259 height 13
paste input "[GEOGRAPHIC_DATA]"
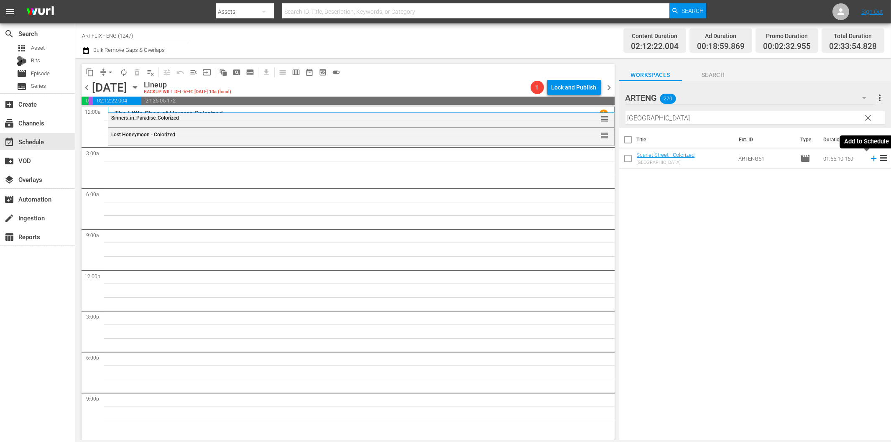
drag, startPoint x: 868, startPoint y: 157, endPoint x: 859, endPoint y: 159, distance: 9.4
click at [869, 157] on icon at bounding box center [873, 158] width 9 height 9
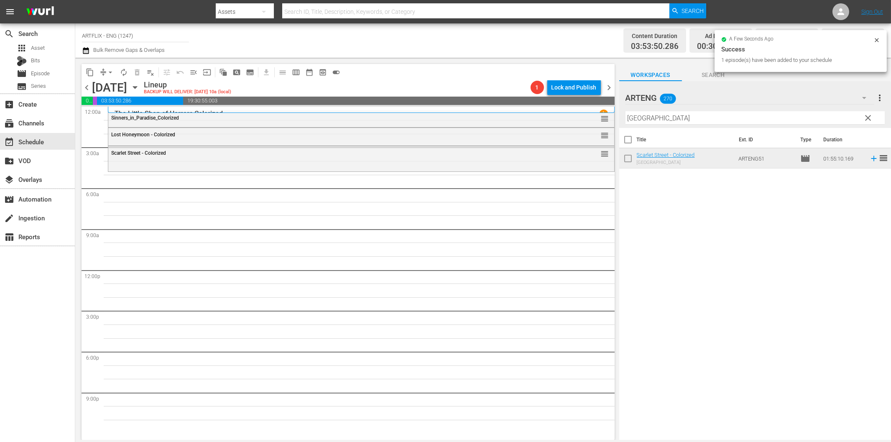
click at [689, 122] on input "Scarlet Street" at bounding box center [755, 117] width 259 height 13
paste input "The Clairvoyan"
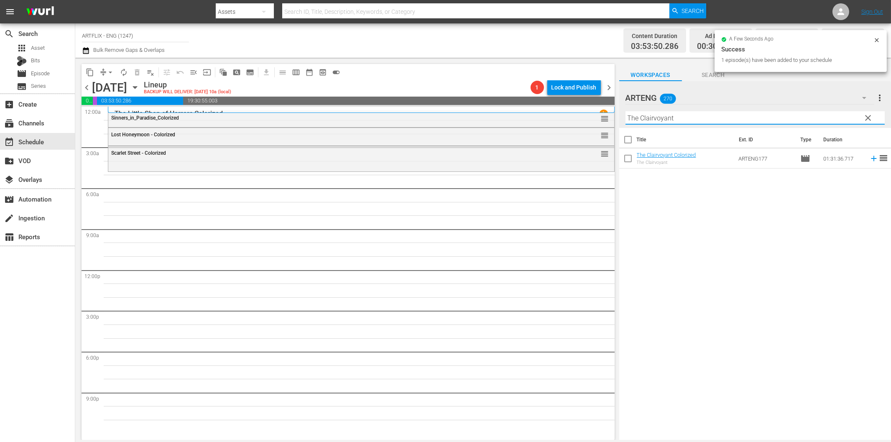
click at [871, 159] on icon at bounding box center [873, 158] width 5 height 5
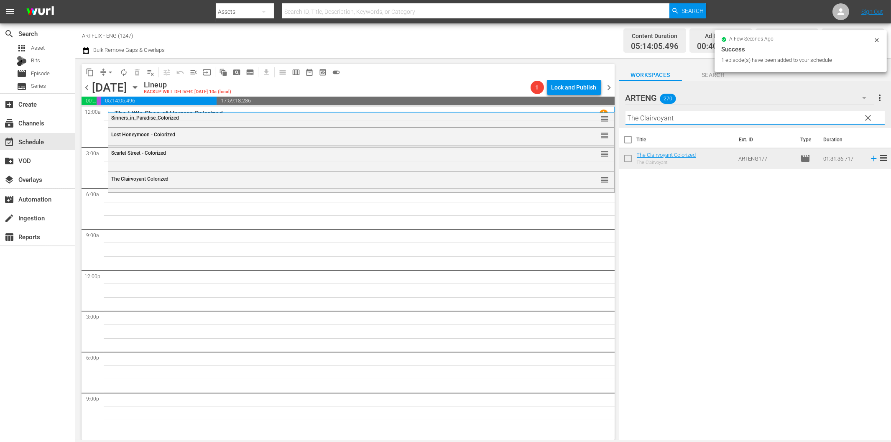
click at [659, 114] on input "The Clairvoyant" at bounding box center [755, 117] width 259 height 13
paste input "Way Ahead"
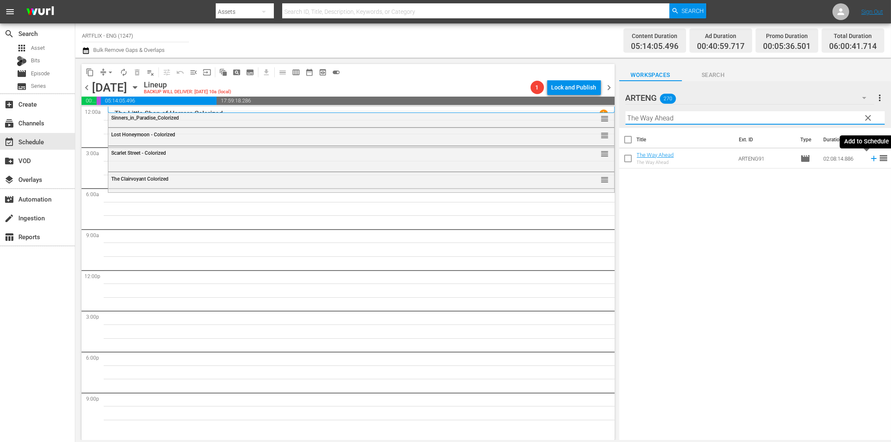
click at [869, 158] on icon at bounding box center [873, 158] width 9 height 9
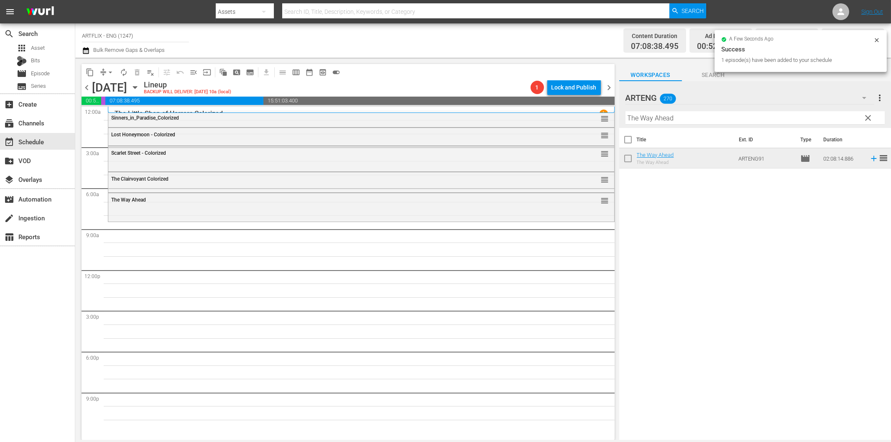
click at [699, 116] on input "The Way Ahead" at bounding box center [755, 117] width 259 height 13
paste input "Call of the Yukon"
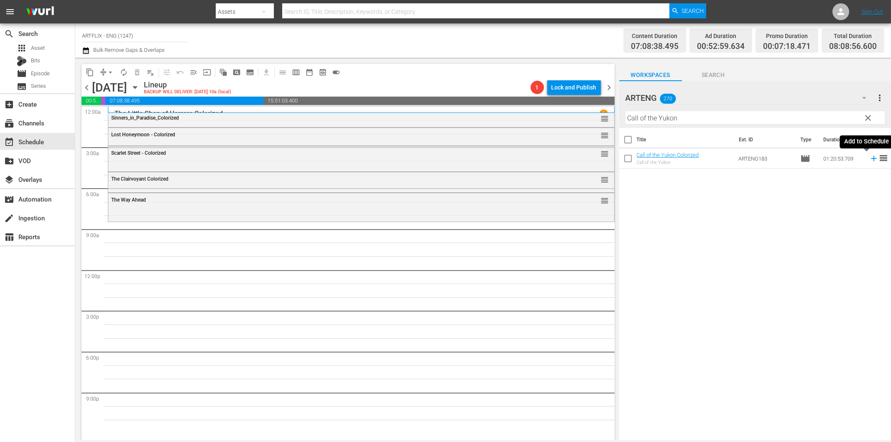
click at [869, 157] on icon at bounding box center [873, 158] width 9 height 9
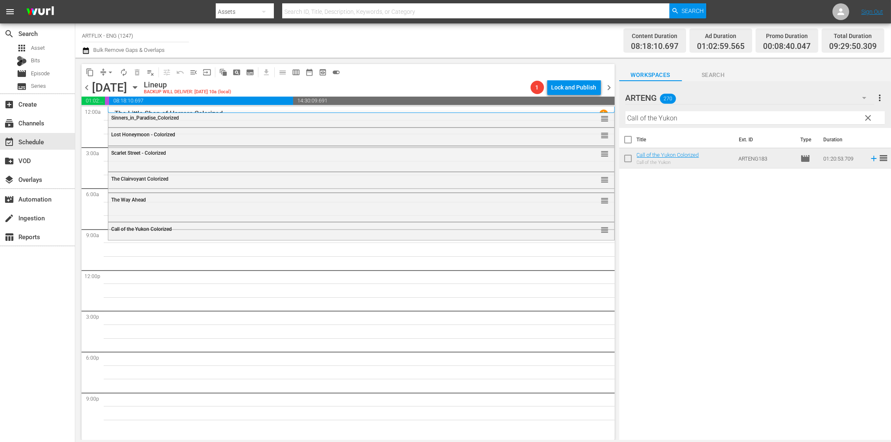
click at [678, 117] on input "Call of the Yukon" at bounding box center [755, 117] width 259 height 13
paste input "Laurel & Hardy Chronicles - Volume 2"
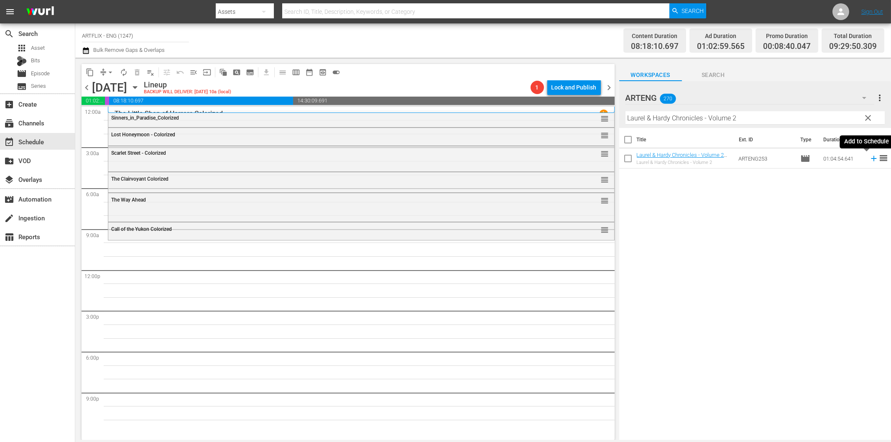
click at [869, 158] on icon at bounding box center [873, 158] width 9 height 9
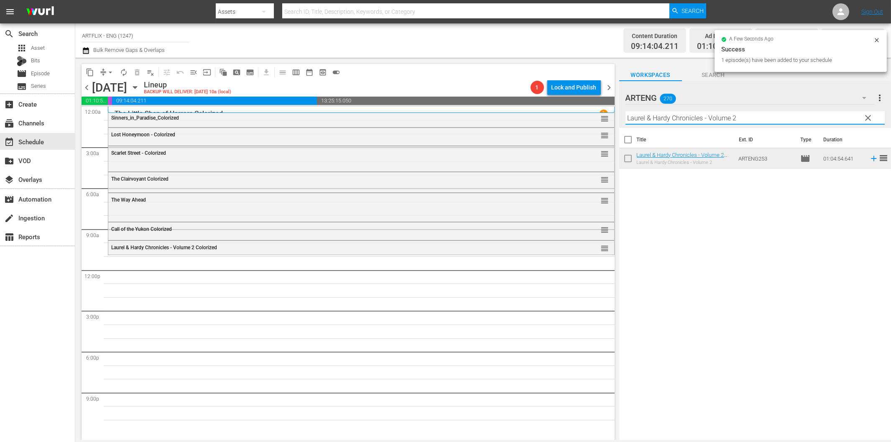
click at [728, 116] on input "Laurel & Hardy Chronicles - Volume 2" at bounding box center [755, 117] width 259 height 13
paste input "The Animal Kingdom"
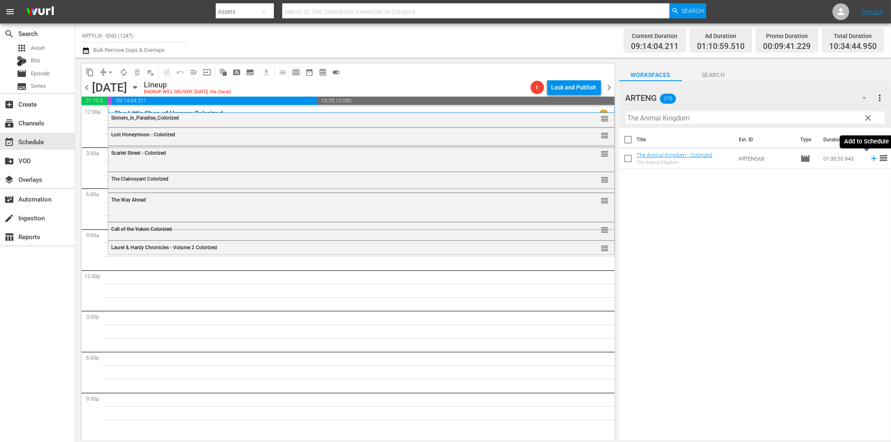
click at [869, 155] on icon at bounding box center [873, 158] width 9 height 9
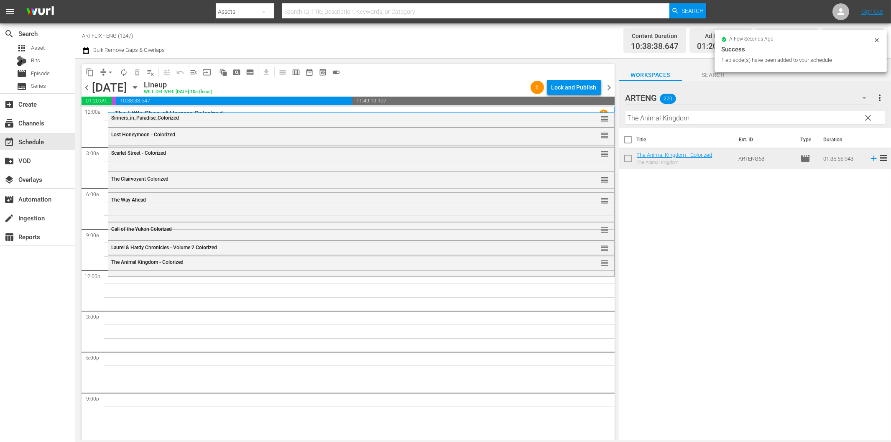
click at [678, 119] on input "The Animal Kingdom" at bounding box center [755, 117] width 259 height 13
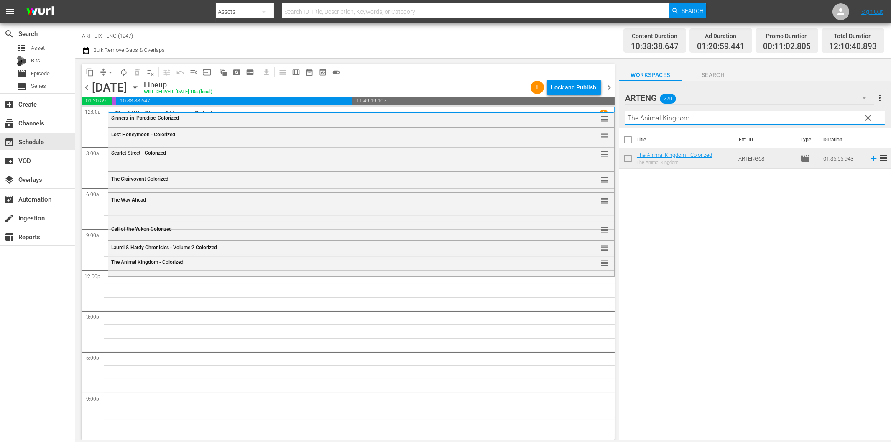
paste input "W.B., Blue and the Bean"
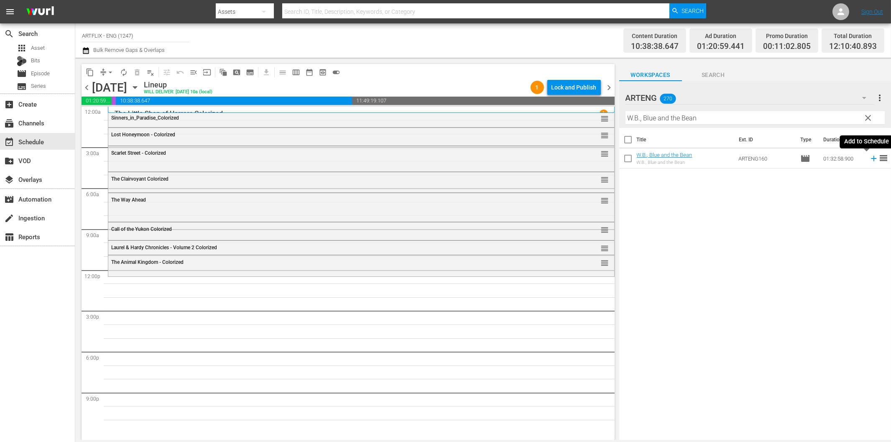
click at [869, 157] on icon at bounding box center [873, 158] width 9 height 9
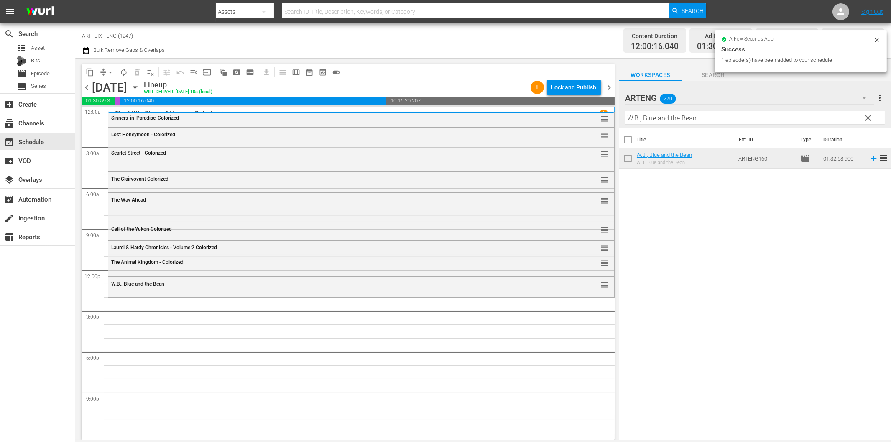
click at [692, 120] on input "W.B., Blue and the Bean" at bounding box center [755, 117] width 259 height 13
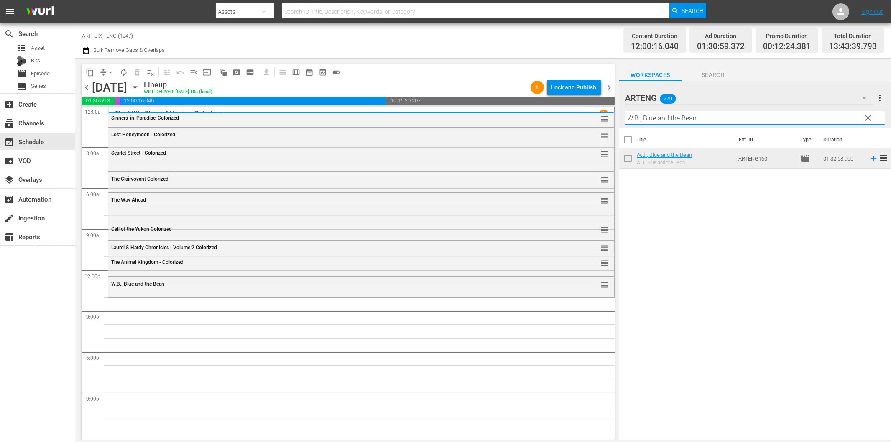
paste input "Boys of the City"
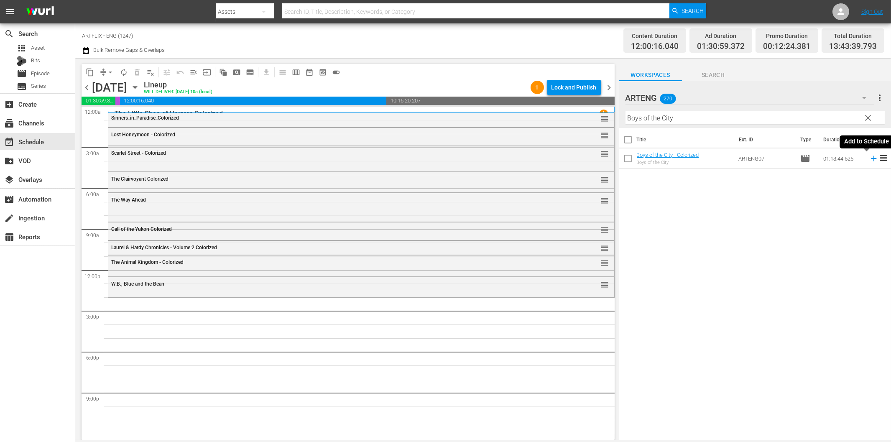
click at [869, 160] on icon at bounding box center [873, 158] width 9 height 9
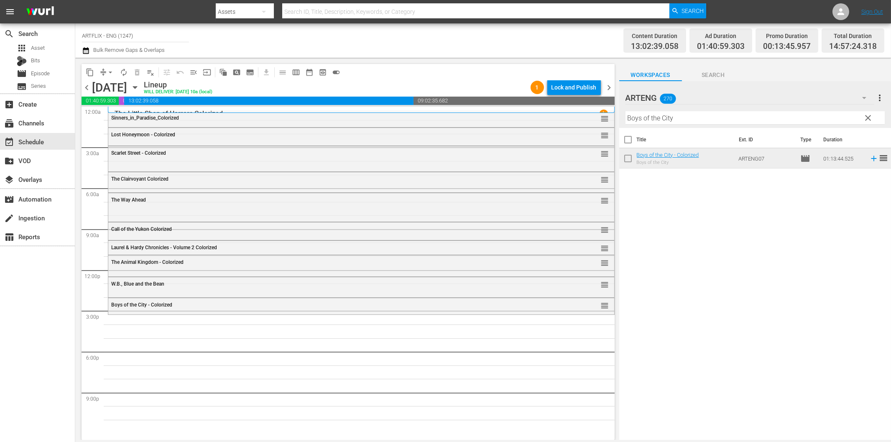
click at [667, 118] on input "Boys of the City" at bounding box center [755, 117] width 259 height 13
paste input "Mary White"
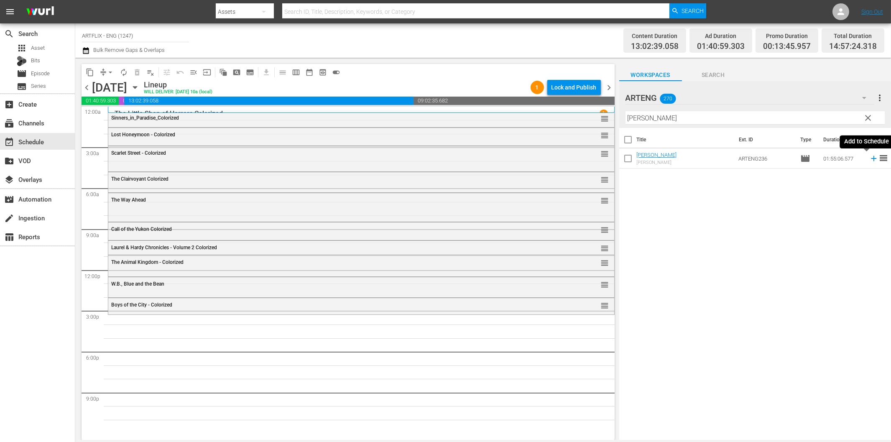
click at [869, 159] on icon at bounding box center [873, 158] width 9 height 9
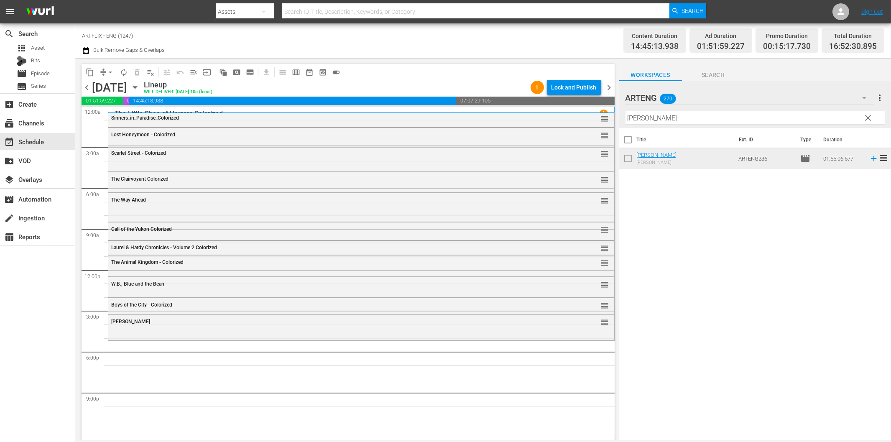
click at [660, 118] on input "Mary White" at bounding box center [755, 117] width 259 height 13
paste input "The Strange Woman"
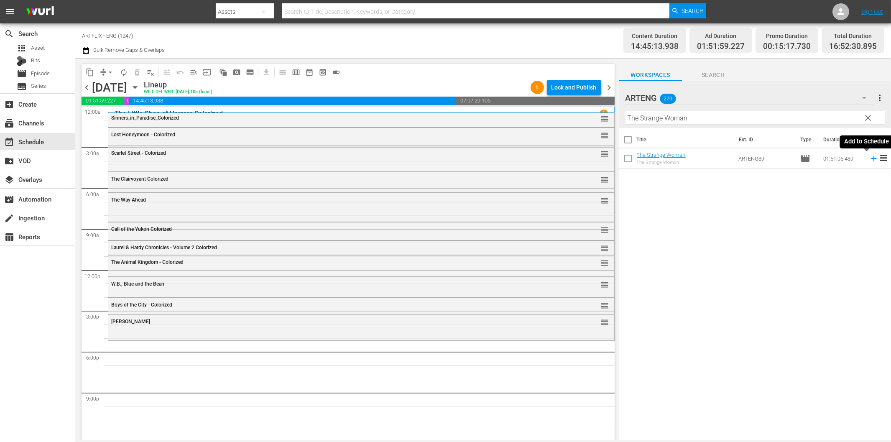
click at [869, 159] on icon at bounding box center [873, 158] width 9 height 9
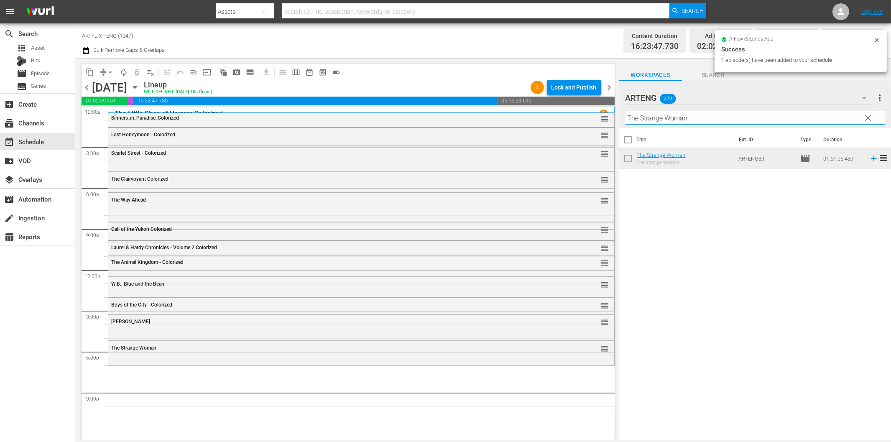
click at [713, 116] on input "The Strange Woman" at bounding box center [755, 117] width 259 height 13
paste input "Piranha"
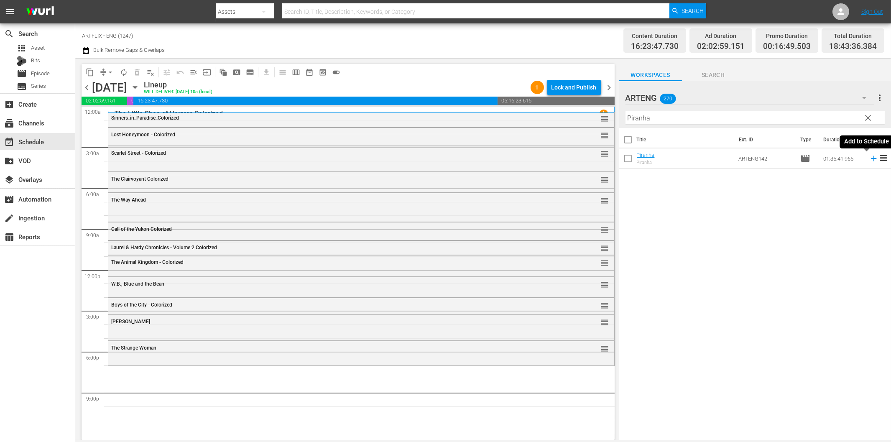
click at [869, 157] on icon at bounding box center [873, 158] width 9 height 9
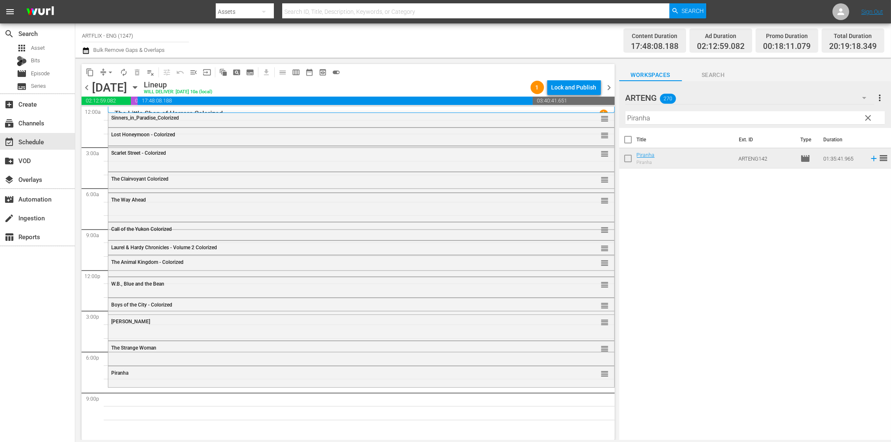
click at [732, 115] on input "Piranha" at bounding box center [755, 117] width 259 height 13
paste input "Sherlock Holmes - Dressed to Kill"
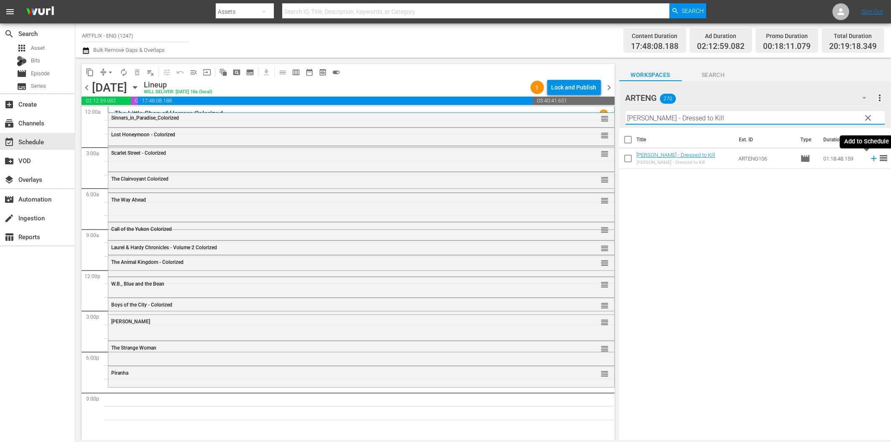
click at [869, 157] on icon at bounding box center [873, 158] width 9 height 9
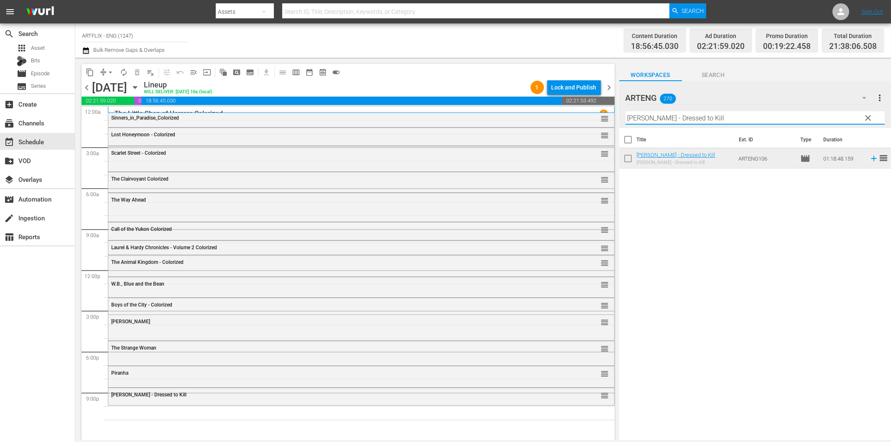
click at [683, 122] on input "Sherlock Holmes - Dressed to Kill" at bounding box center [755, 117] width 259 height 13
paste input "Terror by Night"
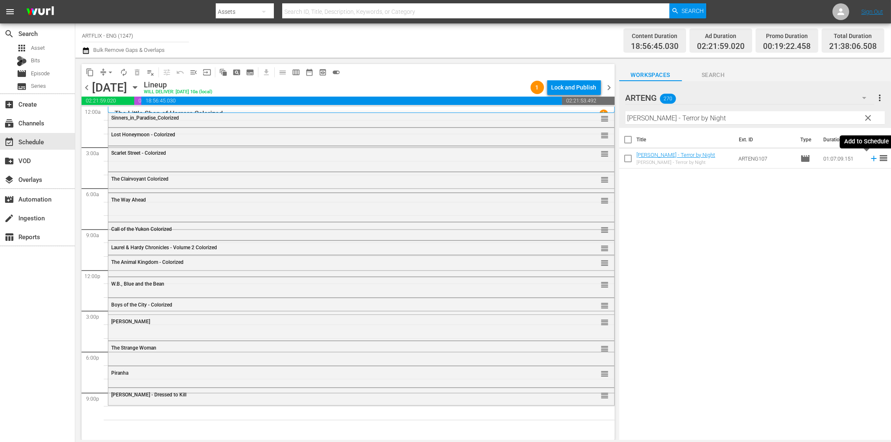
click at [869, 161] on icon at bounding box center [873, 158] width 9 height 9
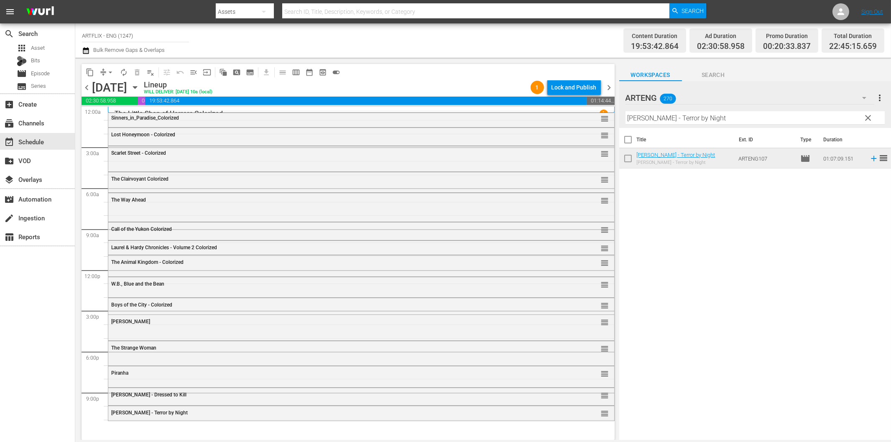
click at [653, 113] on input "Sherlock Holmes - Terror by Night" at bounding box center [755, 117] width 259 height 13
paste input "Gung Ho!"
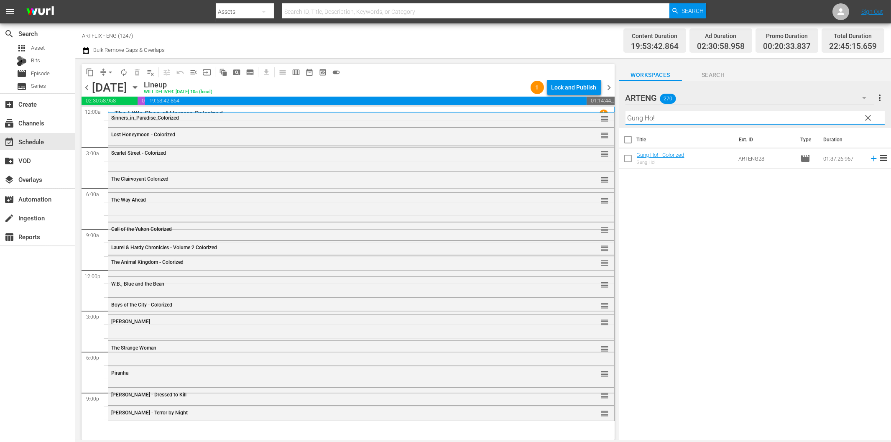
type input "Gung Ho!"
click at [871, 159] on icon at bounding box center [873, 158] width 5 height 5
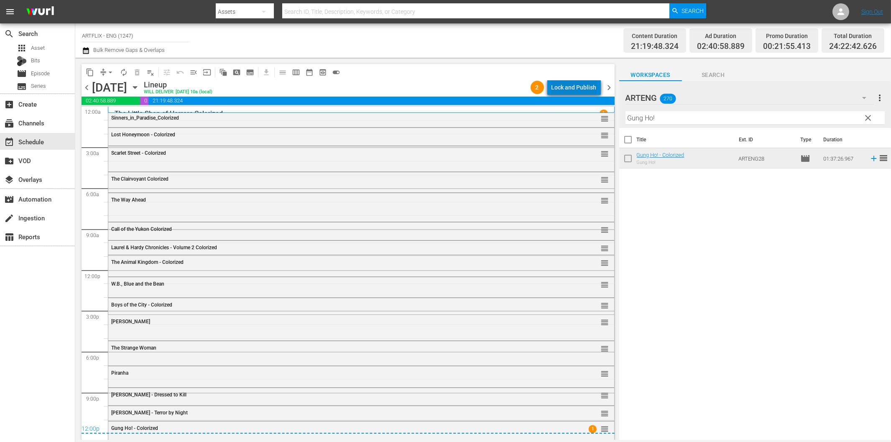
click at [590, 88] on div "Lock and Publish" at bounding box center [574, 87] width 45 height 15
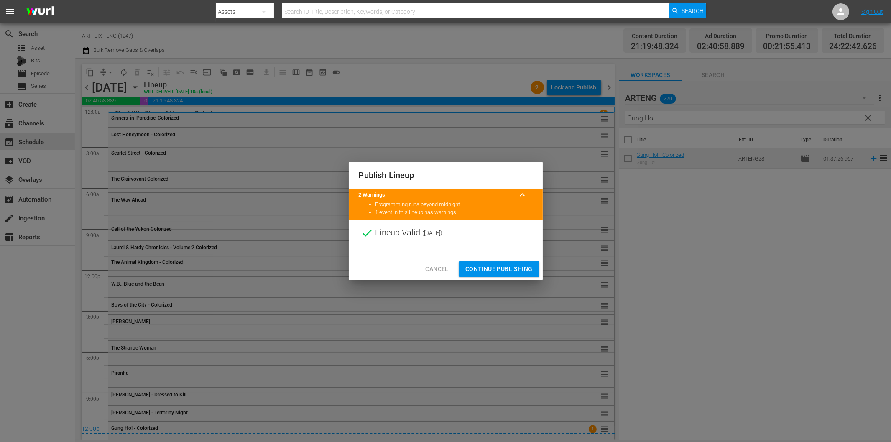
click at [504, 272] on span "Continue Publishing" at bounding box center [498, 269] width 67 height 10
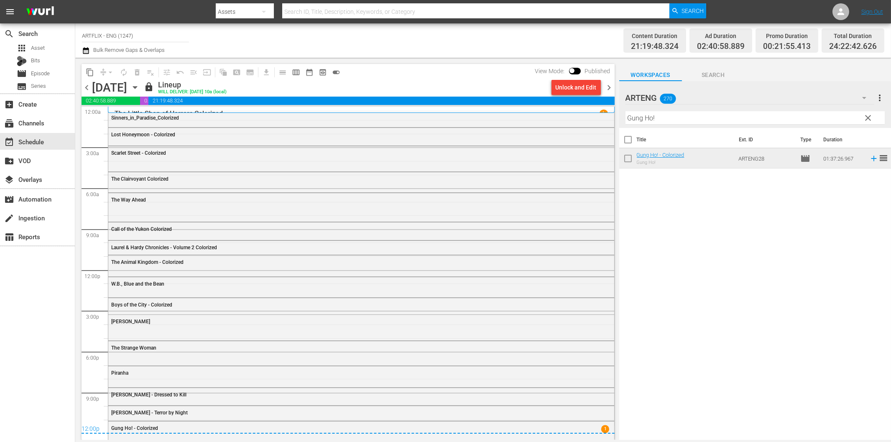
click at [725, 323] on div "Title Ext. ID Type Duration Gung Ho! - Colorized Gung Ho! ARTENG28 movie 01:37:…" at bounding box center [755, 284] width 272 height 313
click at [692, 275] on div "Title Ext. ID Type Duration Gung Ho! - Colorized Gung Ho! ARTENG28 movie 01:37:…" at bounding box center [755, 284] width 272 height 313
click at [810, 320] on div "Title Ext. ID Type Duration Gung Ho! - Colorized Gung Ho! ARTENG28 movie 01:37:…" at bounding box center [755, 284] width 272 height 313
drag, startPoint x: 120, startPoint y: 34, endPoint x: 186, endPoint y: 32, distance: 66.1
click at [186, 32] on input "ARTFLIX - ENG (1247)" at bounding box center [135, 36] width 107 height 20
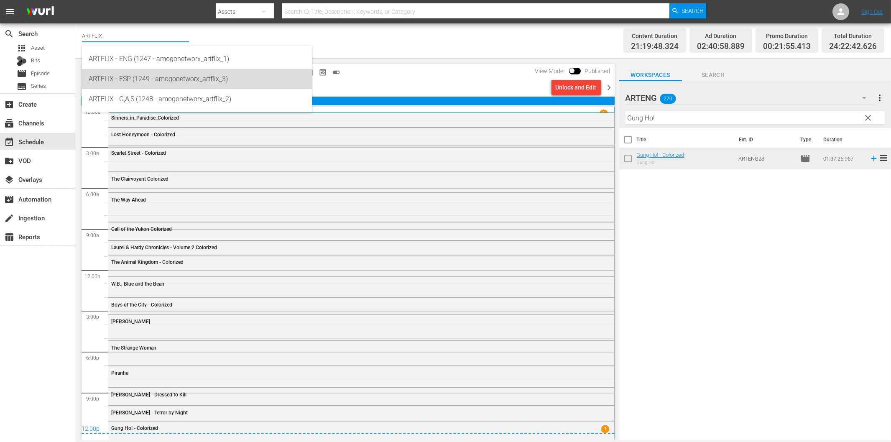
click at [161, 79] on div "ARTFLIX - ESP (1249 - amogonetworx_artflix_3)" at bounding box center [197, 79] width 217 height 20
type input "ARTFLIX - ESP (1249 - amogonetworx_artflix_3)"
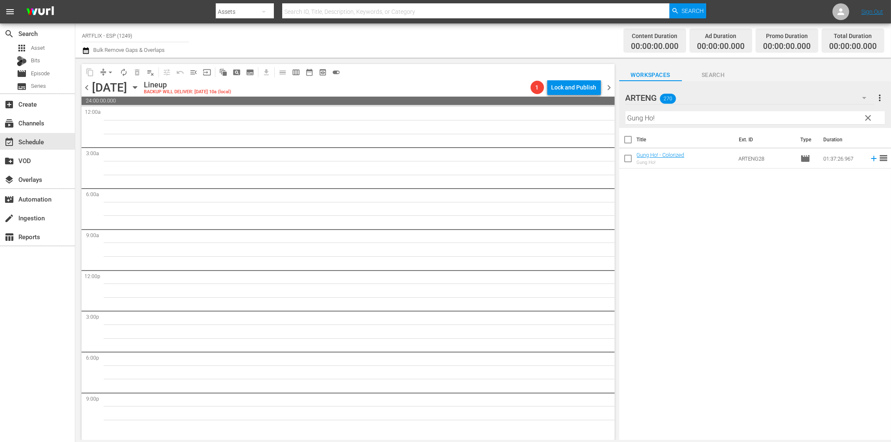
click at [140, 87] on icon "button" at bounding box center [134, 87] width 9 height 9
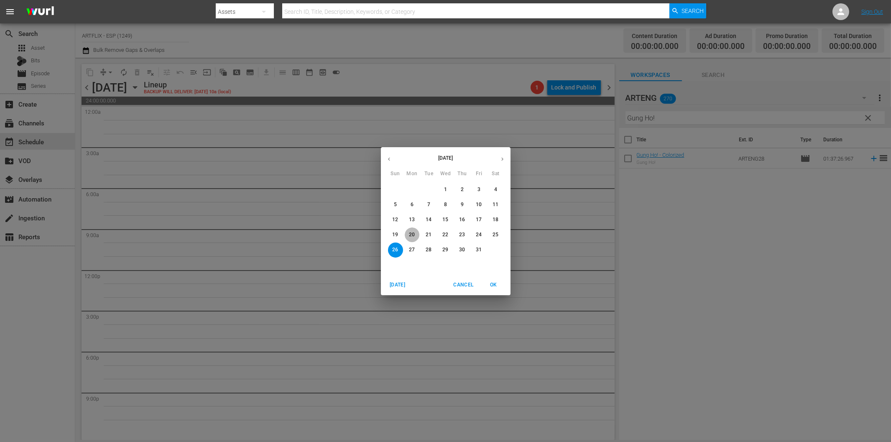
click at [414, 232] on p "20" at bounding box center [412, 234] width 6 height 7
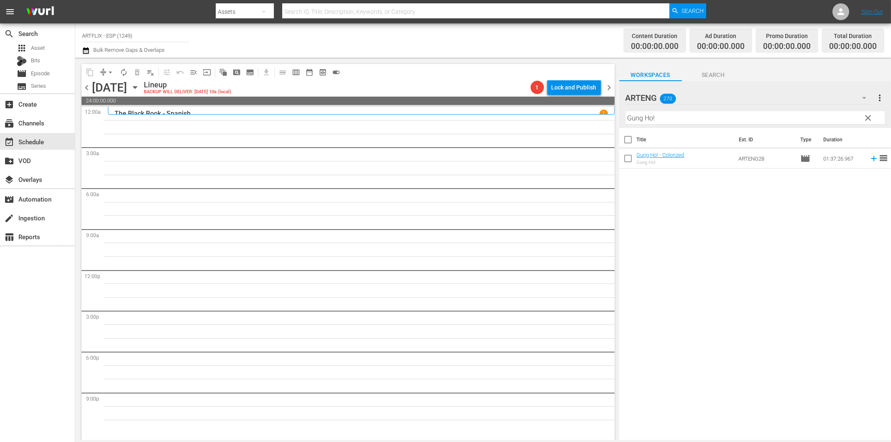
click at [734, 290] on div "Title Ext. ID Type Duration Gung Ho! - Colorized Gung Ho! ARTENG28 movie 01:37:…" at bounding box center [755, 284] width 272 height 313
drag, startPoint x: 866, startPoint y: 117, endPoint x: 864, endPoint y: 96, distance: 21.1
click at [866, 117] on span "clear" at bounding box center [868, 118] width 10 height 10
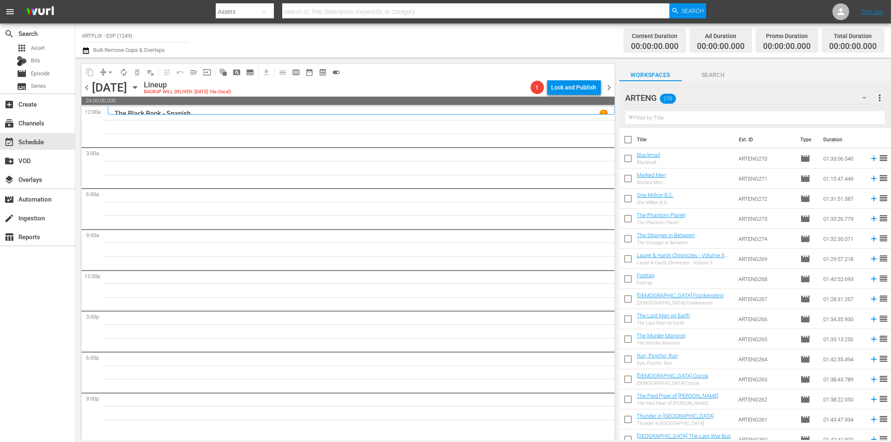
click at [864, 96] on icon "button" at bounding box center [864, 98] width 10 height 10
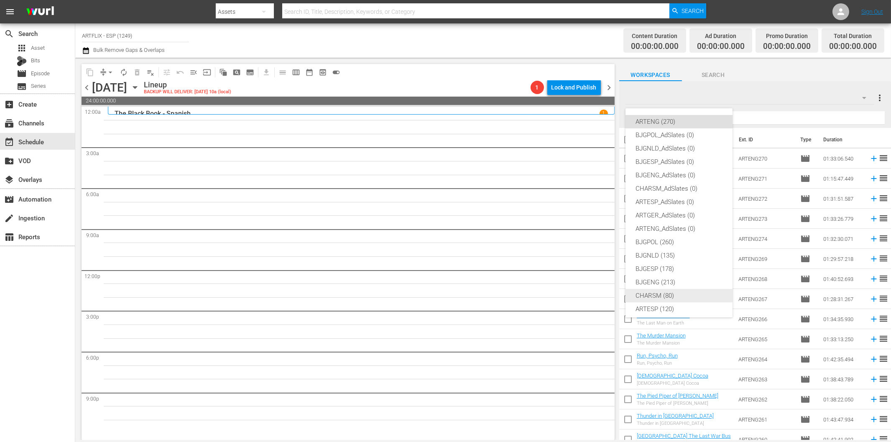
scroll to position [31, 0]
click at [667, 277] on div "ARTESP (120)" at bounding box center [679, 277] width 87 height 13
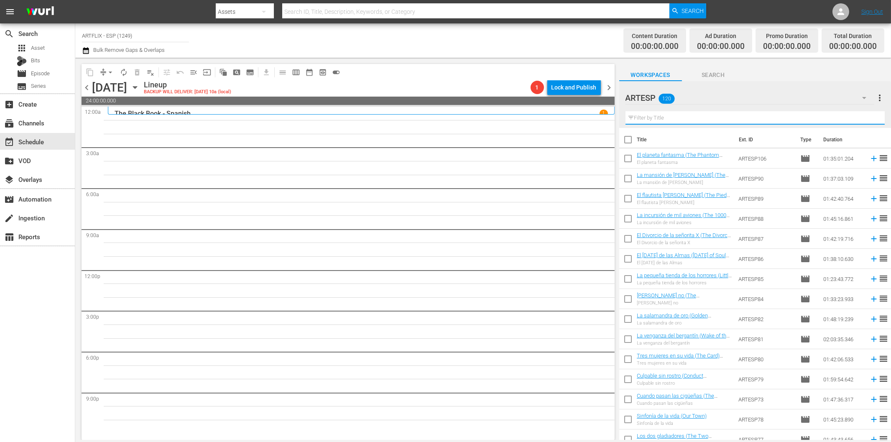
click at [672, 120] on input "text" at bounding box center [755, 117] width 259 height 13
paste input "Shock - Spanish"
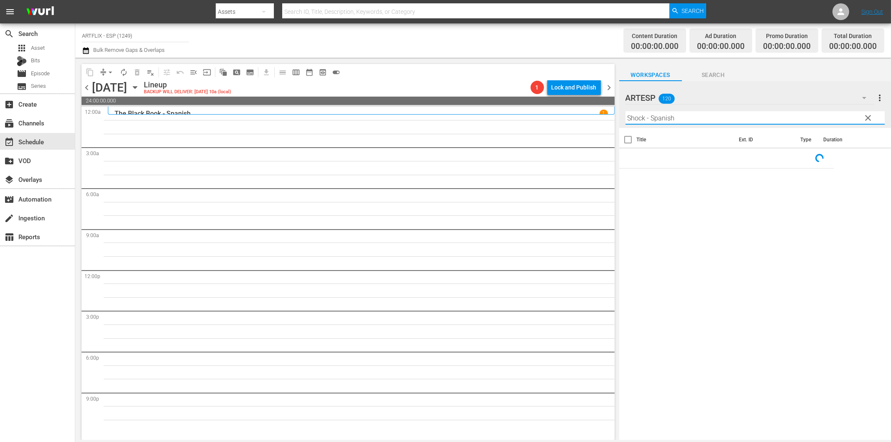
drag, startPoint x: 647, startPoint y: 119, endPoint x: 720, endPoint y: 118, distance: 73.2
click at [720, 118] on input "Shock - Spanish" at bounding box center [755, 117] width 259 height 13
click at [869, 159] on icon at bounding box center [873, 158] width 9 height 9
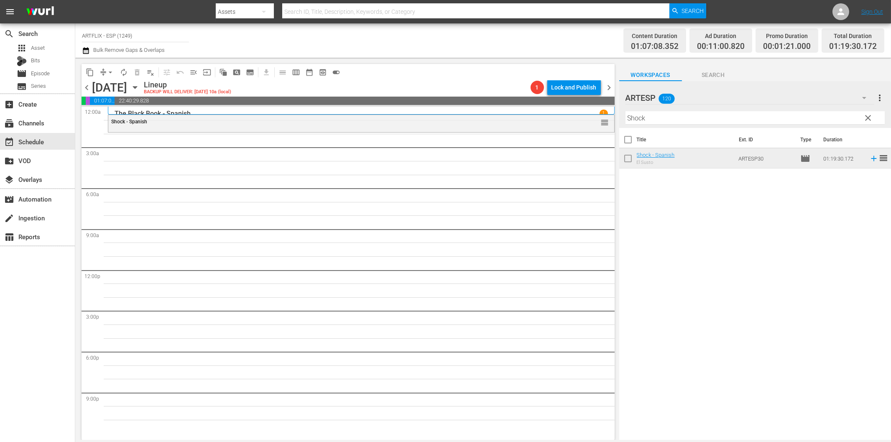
click at [643, 336] on div "Title Ext. ID Type Duration Shock - Spanish El Susto ARTESP30 movie 01:19:30.17…" at bounding box center [755, 284] width 272 height 313
click at [646, 121] on input "Shock" at bounding box center [755, 117] width 259 height 13
paste input "La venganza del bergantín (Wake of the Red Witch) Colorized"
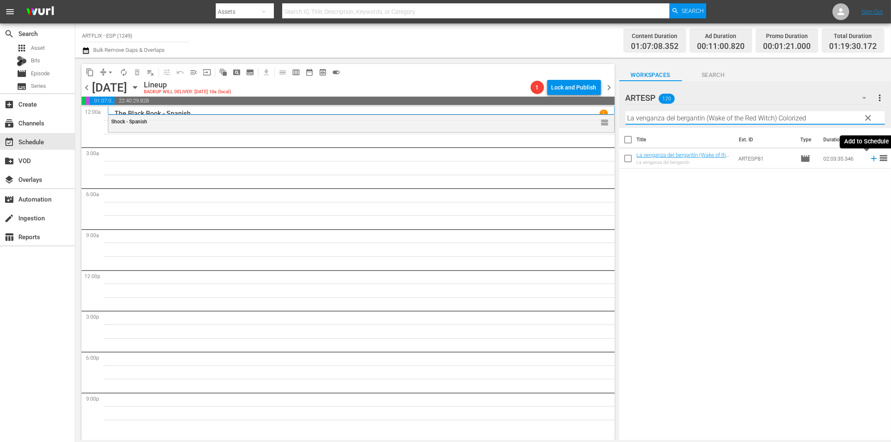
click at [869, 158] on icon at bounding box center [873, 158] width 9 height 9
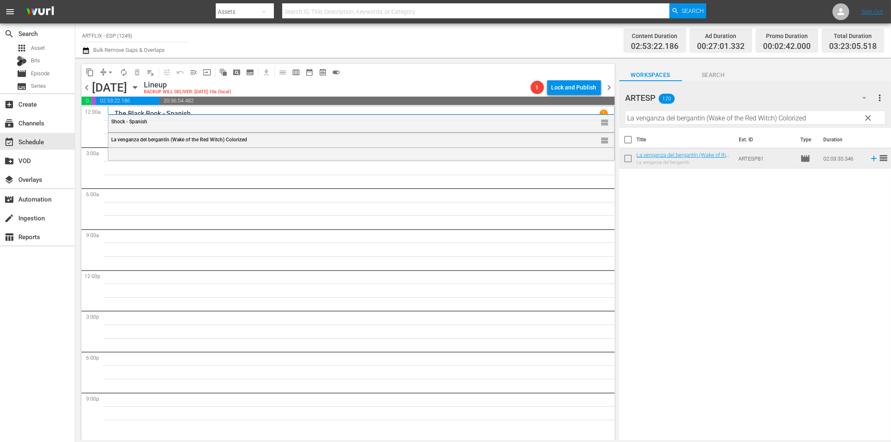
click at [651, 118] on input "La venganza del bergantín (Wake of the Red Witch) Colorized" at bounding box center [755, 117] width 259 height 13
paste input "Kidd Captain Kidd - Spanish"
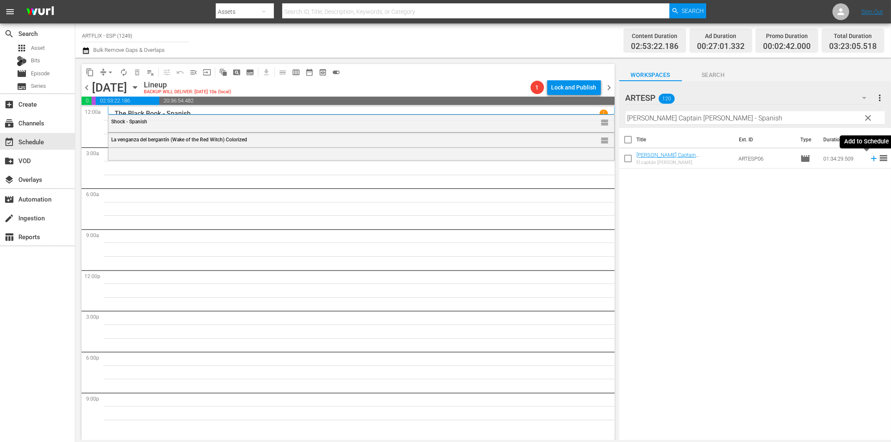
click at [869, 158] on icon at bounding box center [873, 158] width 9 height 9
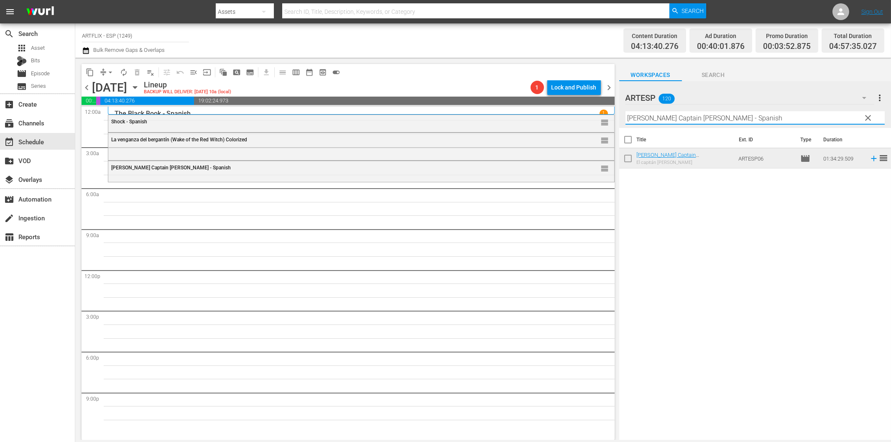
click at [643, 118] on input "Kidd Captain Kidd - Spanish" at bounding box center [755, 117] width 259 height 13
paste input "Takes a Holiday"
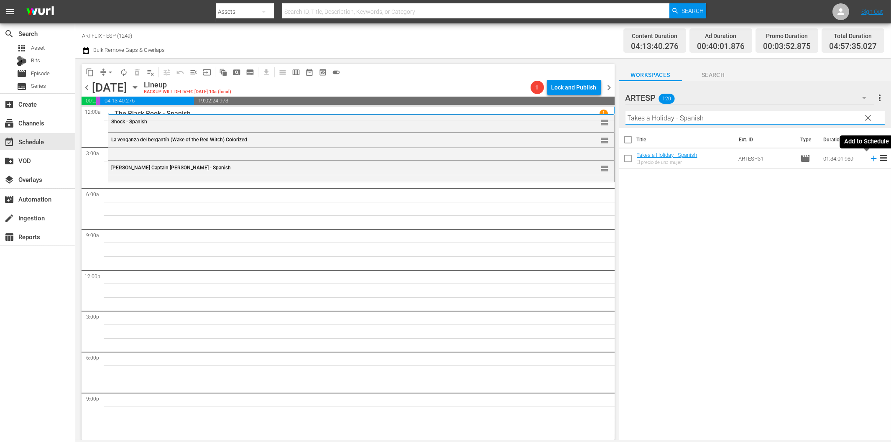
click at [871, 157] on icon at bounding box center [873, 158] width 5 height 5
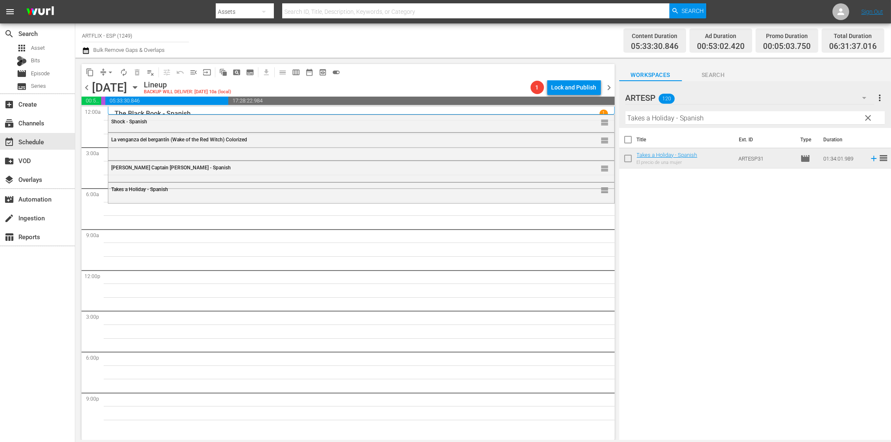
click at [645, 122] on input "Takes a Holiday - Spanish" at bounding box center [755, 117] width 259 height 13
paste input "Love Laughs at Andy Hard"
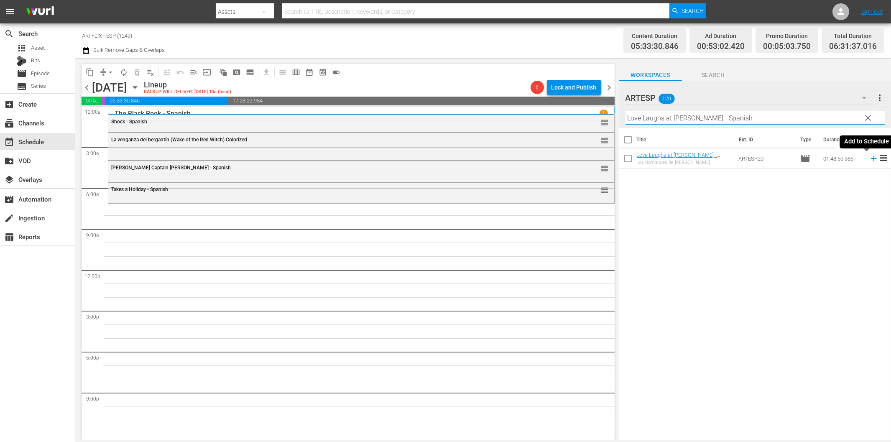
click at [869, 156] on icon at bounding box center [873, 158] width 9 height 9
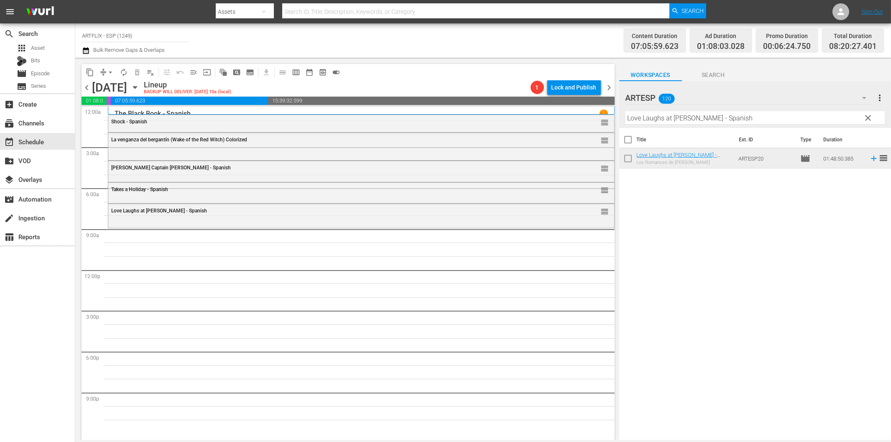
click at [653, 119] on input "Love Laughs at Andy Hardy - Spanish" at bounding box center [755, 117] width 259 height 13
paste input "Bodas reales (Royal Wedding)"
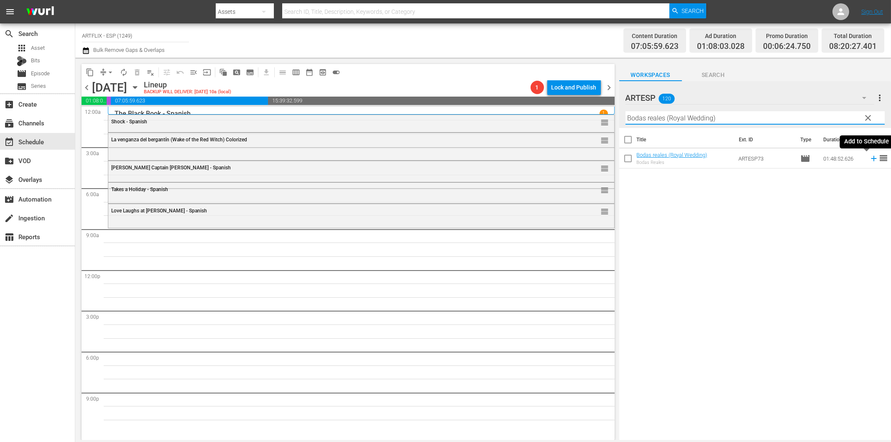
click at [871, 158] on icon at bounding box center [873, 158] width 5 height 5
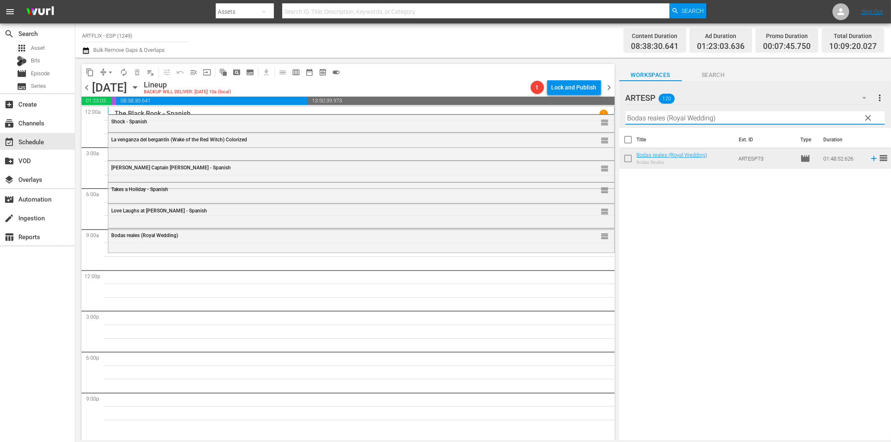
click at [708, 116] on input "Bodas reales (Royal Wedding)" at bounding box center [755, 117] width 259 height 13
paste input "The New Adventures of Tarzan - Spanish"
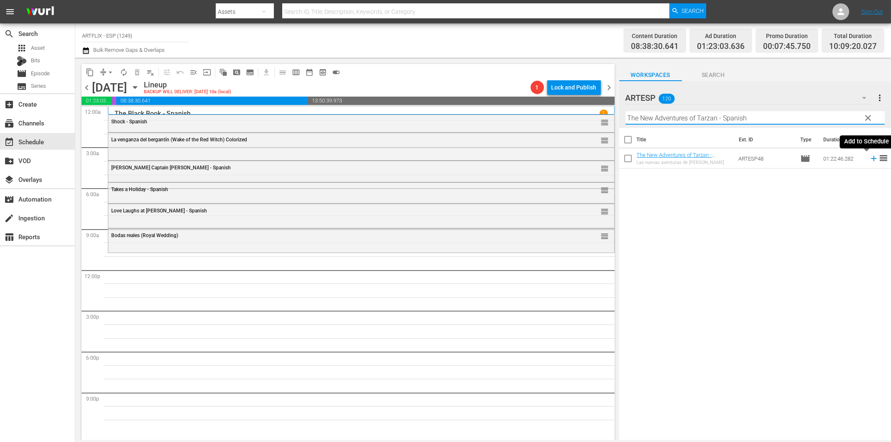
click at [869, 160] on icon at bounding box center [873, 158] width 9 height 9
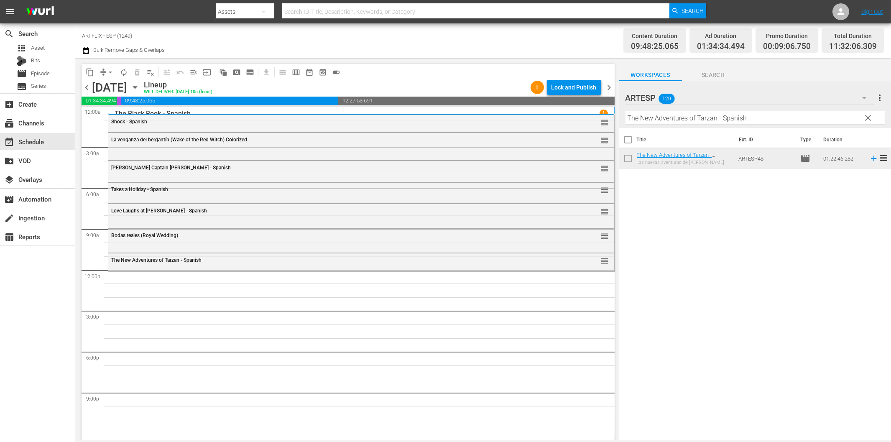
click at [655, 119] on input "The New Adventures of Tarzan - Spanish" at bounding box center [755, 117] width 259 height 13
paste input "opper Returns"
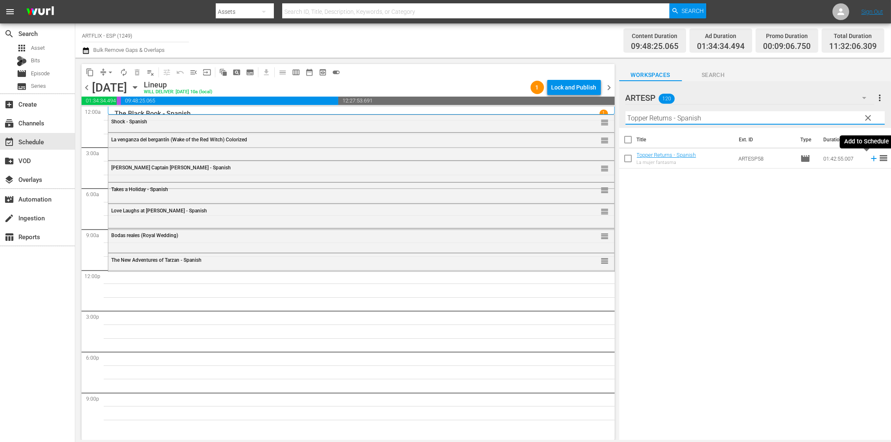
click at [871, 158] on icon at bounding box center [873, 158] width 5 height 5
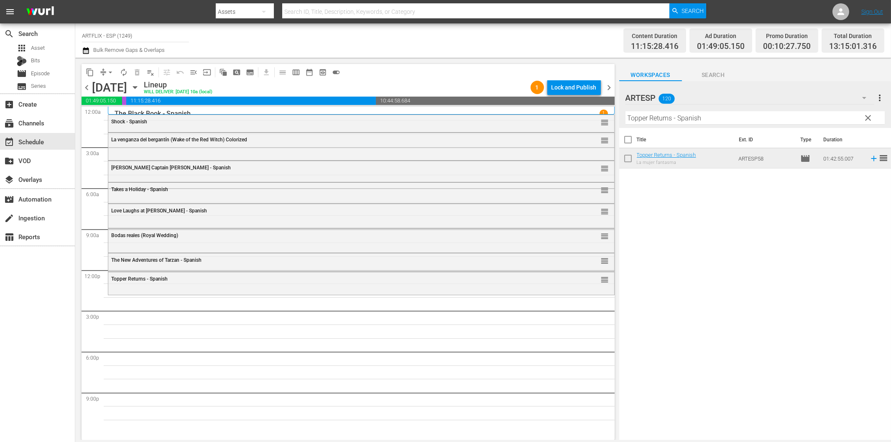
click at [644, 120] on input "Topper Returns - Spanish" at bounding box center [755, 117] width 259 height 13
paste input "El Divorcio de la señorita X (The Divorce of Lady X)"
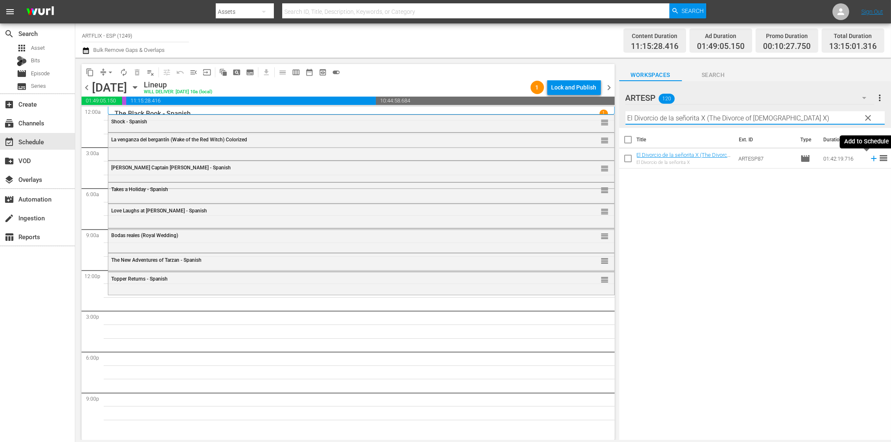
click at [869, 157] on icon at bounding box center [873, 158] width 9 height 9
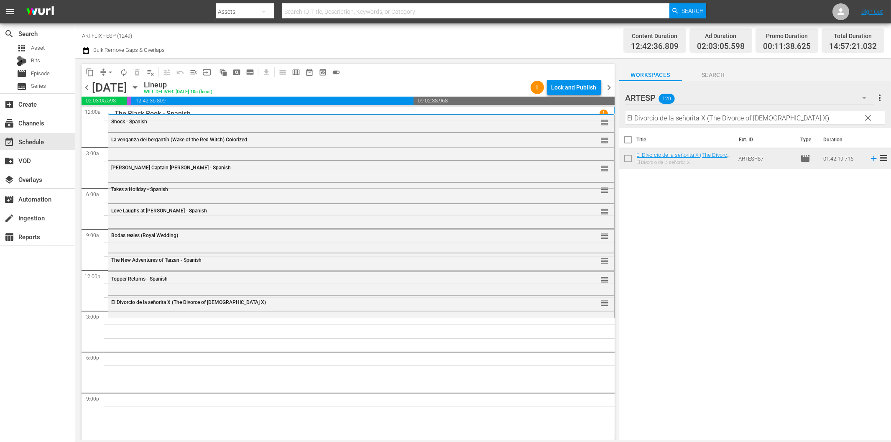
click at [675, 118] on input "El Divorcio de la señorita X (The Divorce of Lady X)" at bounding box center [755, 117] width 259 height 13
paste input "Salt of the Earth - Spanish"
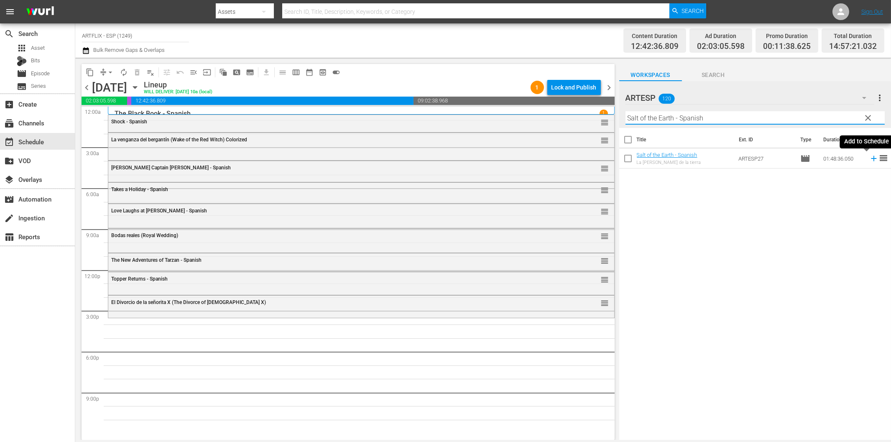
click at [871, 158] on icon at bounding box center [873, 158] width 5 height 5
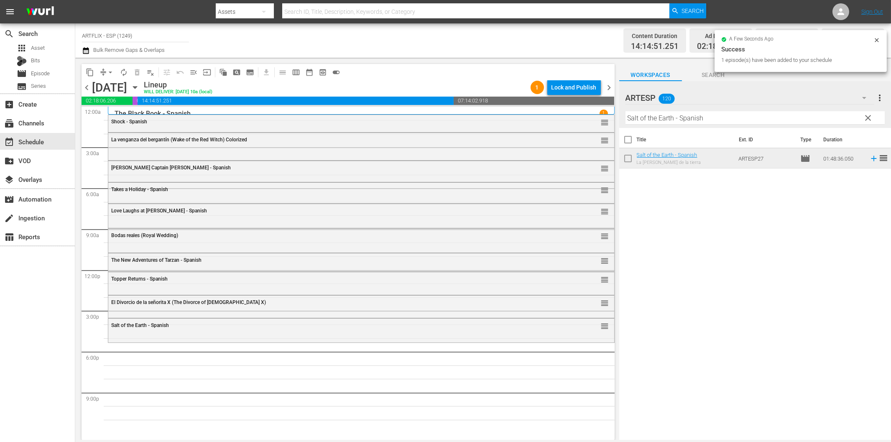
click at [663, 120] on input "Salt of the Earth - Spanish" at bounding box center [755, 117] width 259 height 13
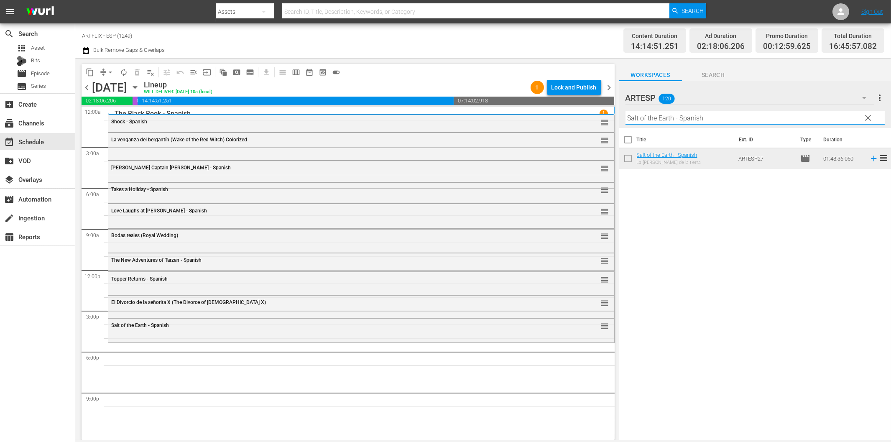
paste input "A Farewell to Arms"
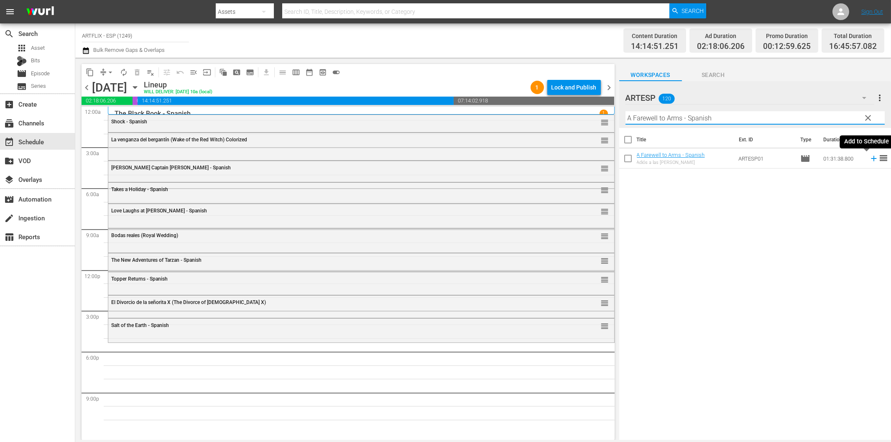
click at [871, 158] on icon at bounding box center [873, 158] width 5 height 5
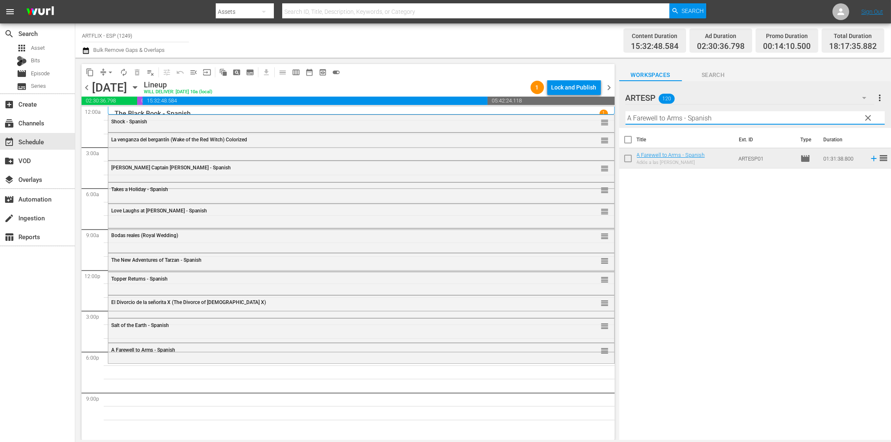
click at [651, 118] on input "A Farewell to Arms - Spanish" at bounding box center [755, 117] width 259 height 13
paste input "The Big Combo"
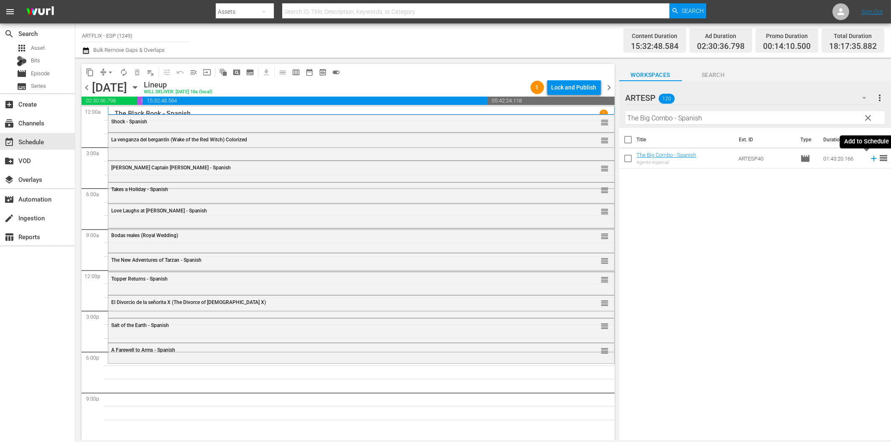
click at [871, 159] on icon at bounding box center [873, 158] width 5 height 5
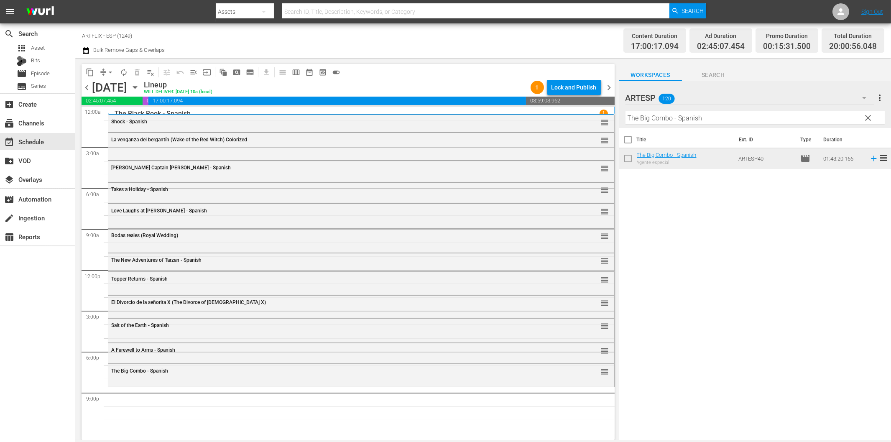
click at [754, 115] on input "The Big Combo - Spanish" at bounding box center [755, 117] width 259 height 13
paste input "Culpable sin rostro (Conduct Unbecoming)"
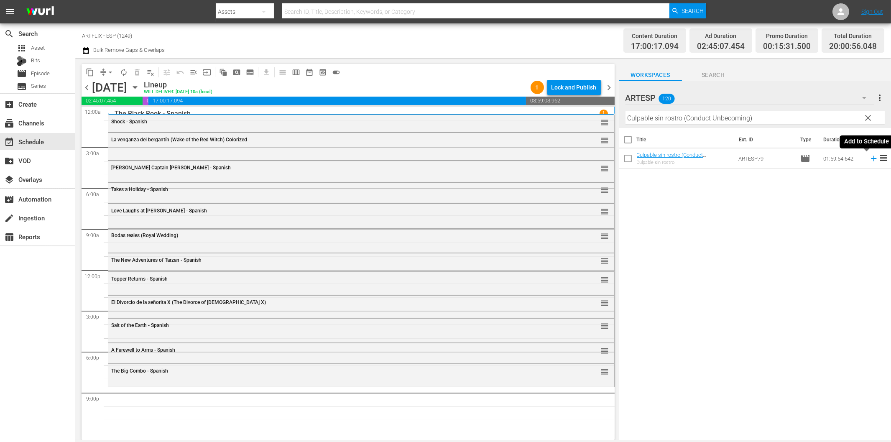
click at [871, 159] on icon at bounding box center [873, 158] width 5 height 5
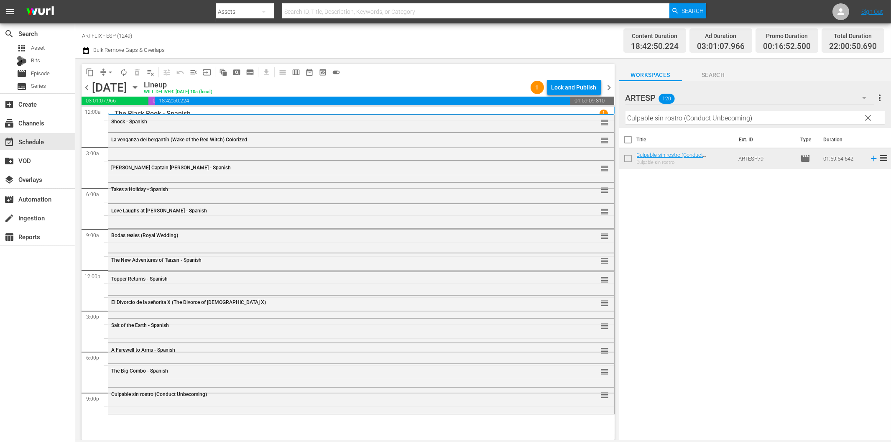
click at [772, 113] on input "Culpable sin rostro (Conduct Unbecoming)" at bounding box center [755, 117] width 259 height 13
paste input "El poder del diablo (Prime Evil"
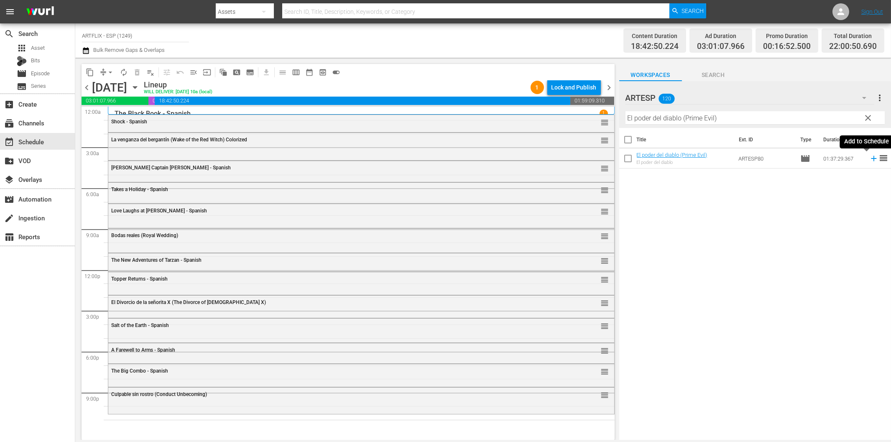
click at [869, 158] on icon at bounding box center [873, 158] width 9 height 9
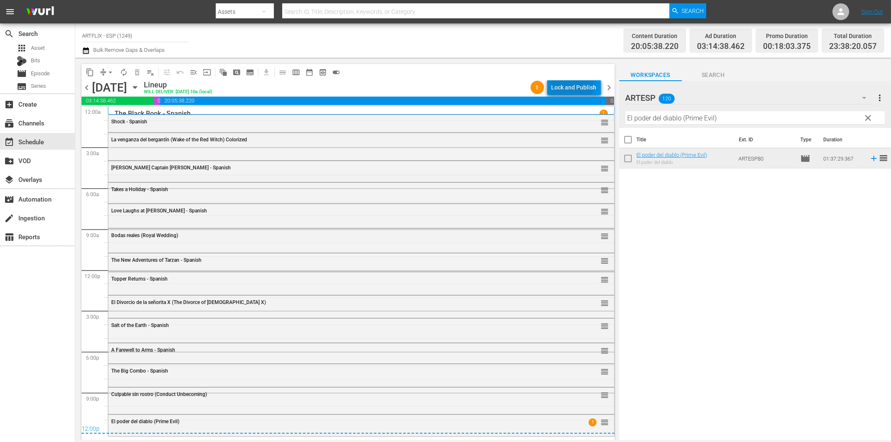
click at [569, 84] on div "Lock and Publish" at bounding box center [574, 87] width 45 height 15
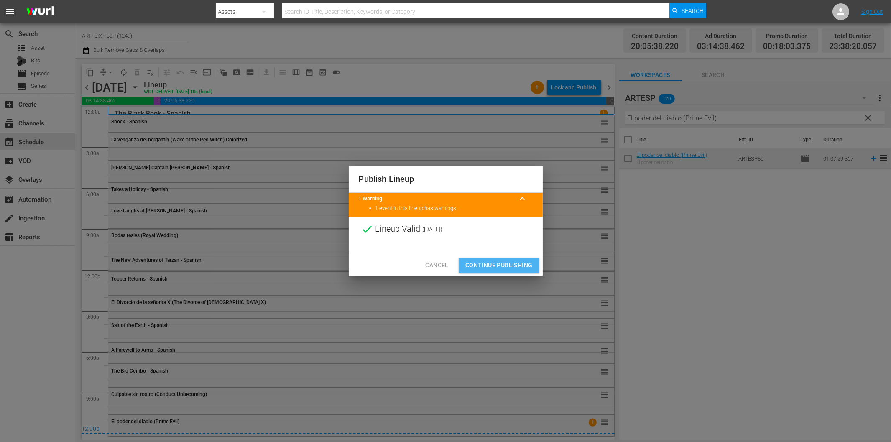
click at [516, 261] on span "Continue Publishing" at bounding box center [498, 265] width 67 height 10
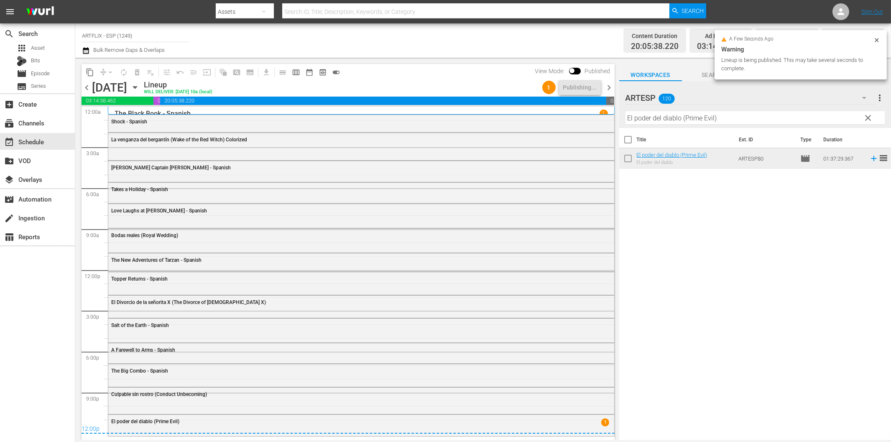
click at [609, 89] on span "chevron_right" at bounding box center [609, 87] width 10 height 10
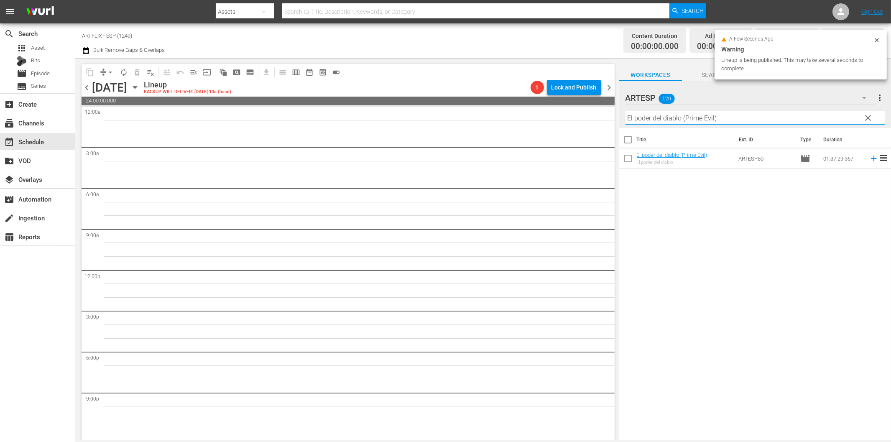
click at [646, 116] on input "El poder del diablo (Prime Evil)" at bounding box center [755, 117] width 259 height 13
paste input "White Zombie - Spanish"
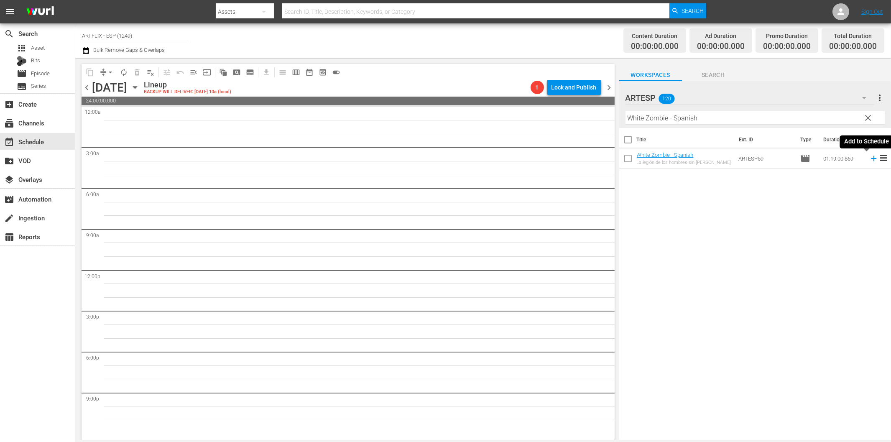
click at [869, 159] on icon at bounding box center [873, 158] width 9 height 9
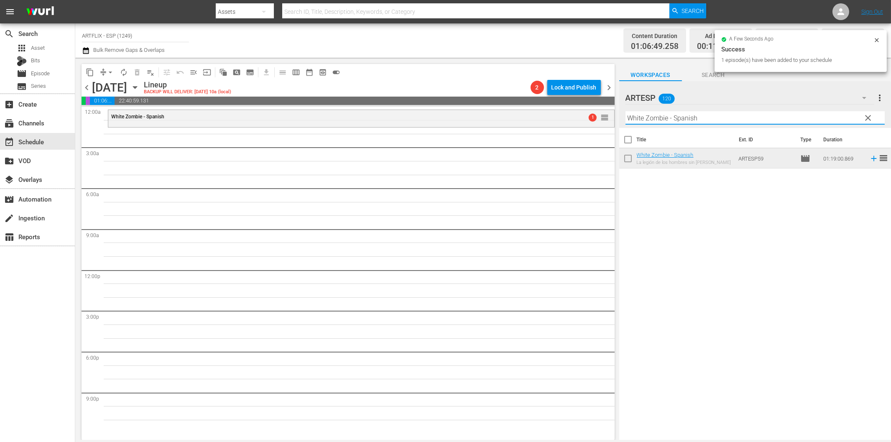
click at [651, 119] on input "White Zombie - Spanish" at bounding box center [755, 117] width 259 height 13
paste input "The Hunchback of Notre Dam"
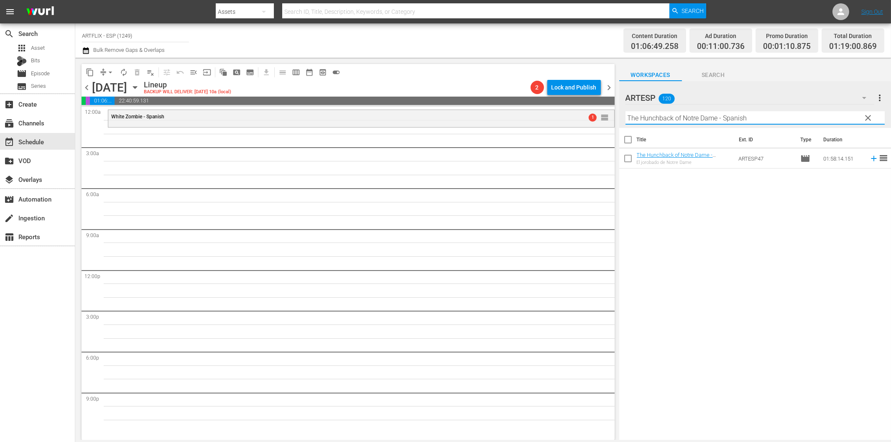
click at [871, 158] on icon at bounding box center [873, 158] width 5 height 5
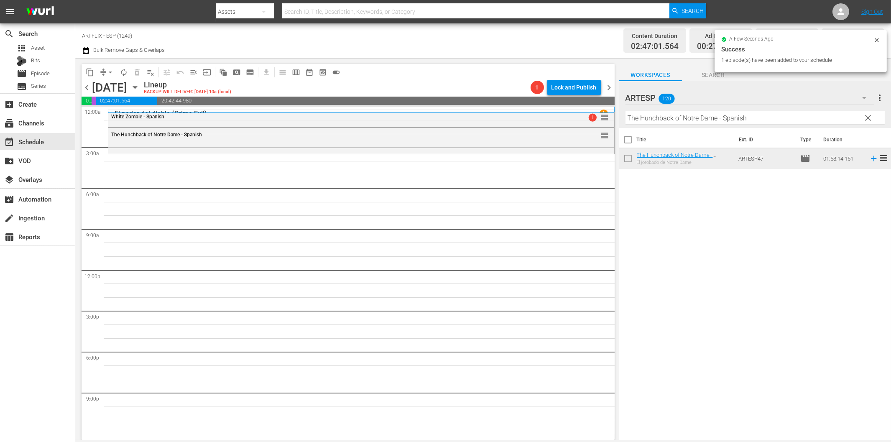
click at [654, 117] on input "The Hunchback of Notre Dame - Spanish" at bounding box center [755, 117] width 259 height 13
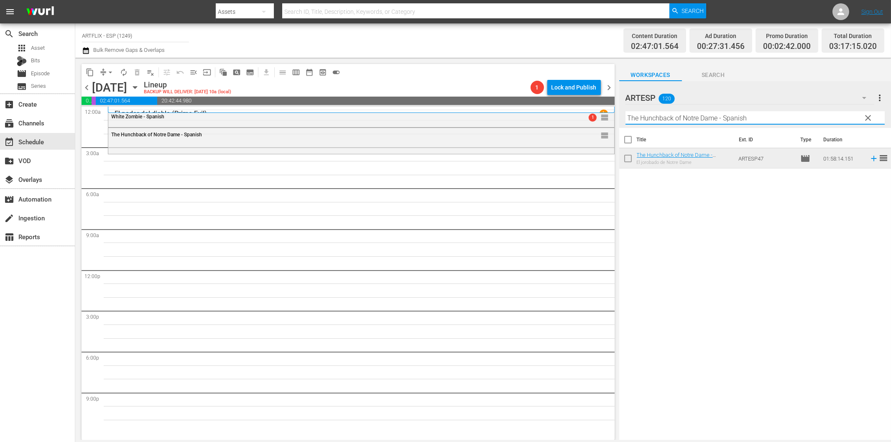
paste input "La salamandra de oro (Golden Salamander) Colorized"
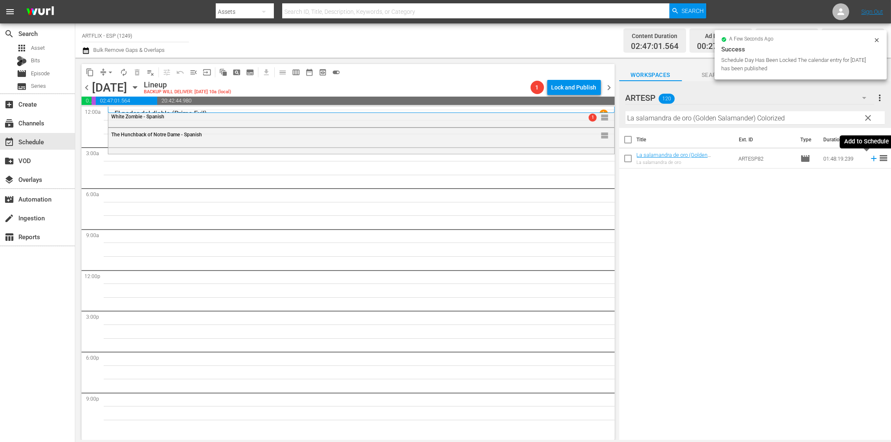
click at [869, 161] on icon at bounding box center [873, 158] width 9 height 9
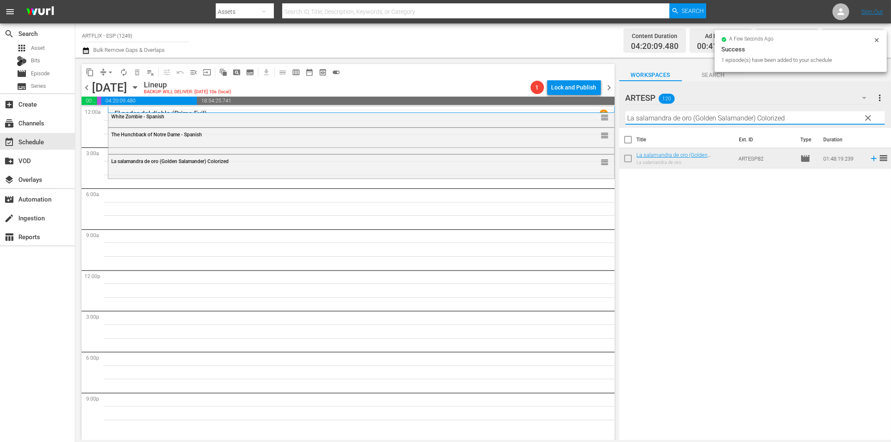
click at [689, 119] on input "La salamandra de oro (Golden Salamander) Colorized" at bounding box center [755, 117] width 259 height 13
paste input "The Woman in the Window - Spanish"
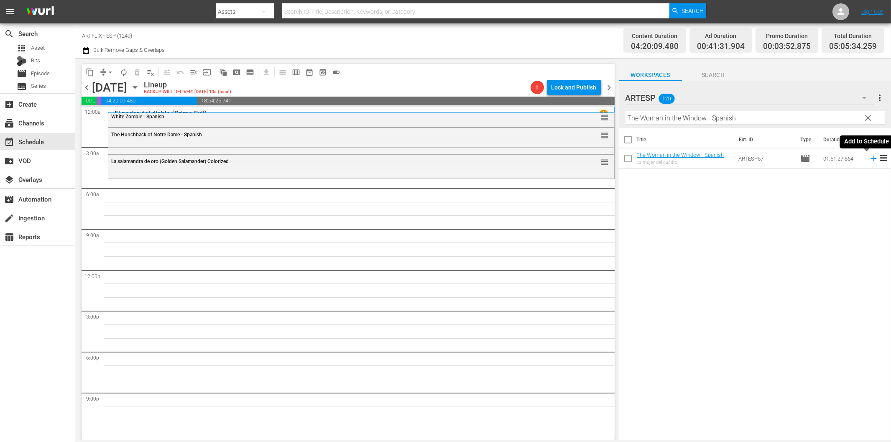
click at [869, 160] on icon at bounding box center [873, 158] width 9 height 9
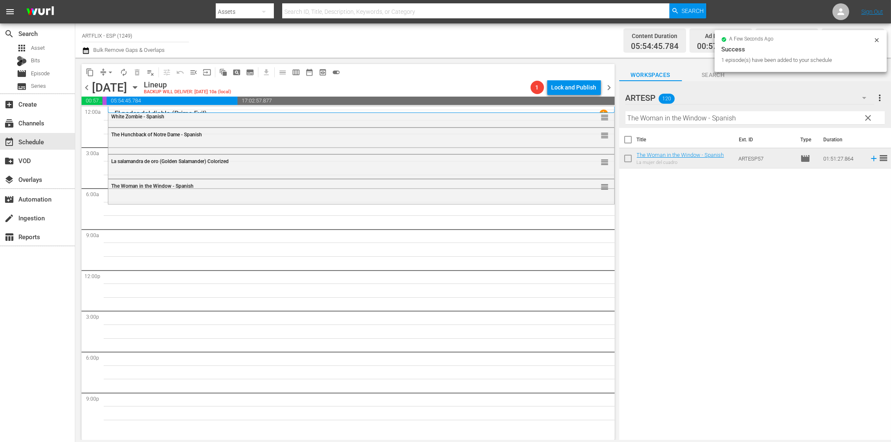
click at [667, 120] on input "The Woman in the Window - Spanish" at bounding box center [755, 117] width 259 height 13
paste input "[DEMOGRAPHIC_DATA] Cocoa"
type input "[DEMOGRAPHIC_DATA] Cocoa"
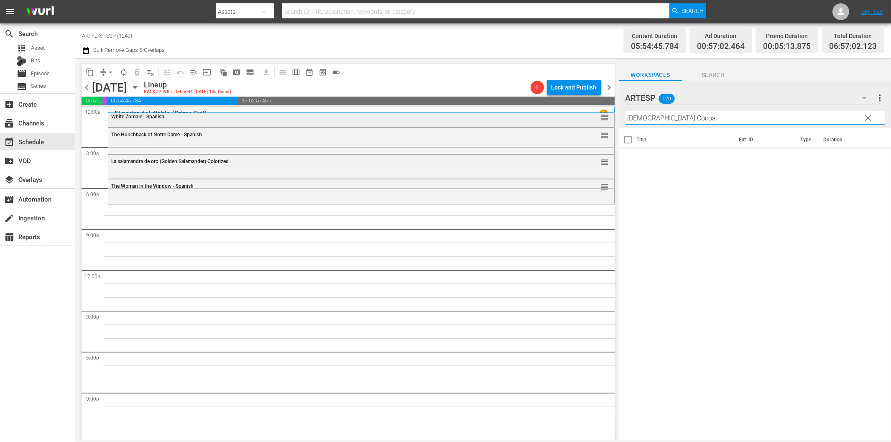
drag, startPoint x: 655, startPoint y: 119, endPoint x: 564, endPoint y: 118, distance: 91.6
click at [564, 118] on div "content_copy compress arrow_drop_down autorenew_outlined delete_forever_outline…" at bounding box center [483, 249] width 816 height 382
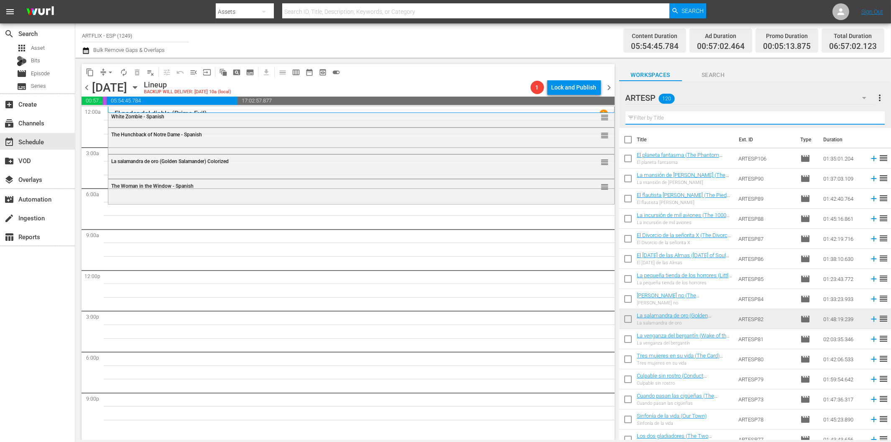
click at [657, 122] on input "text" at bounding box center [755, 117] width 259 height 13
paste input "La luz del fin del mundo (The Light at the Edge of the World)"
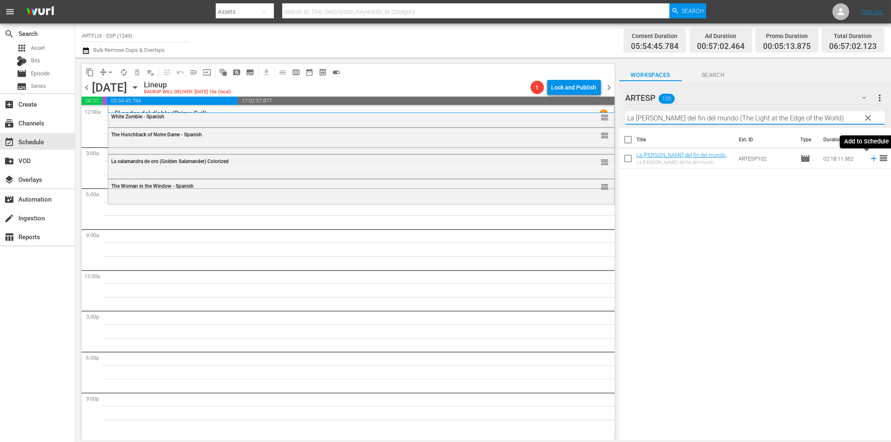
click at [871, 156] on icon at bounding box center [873, 158] width 5 height 5
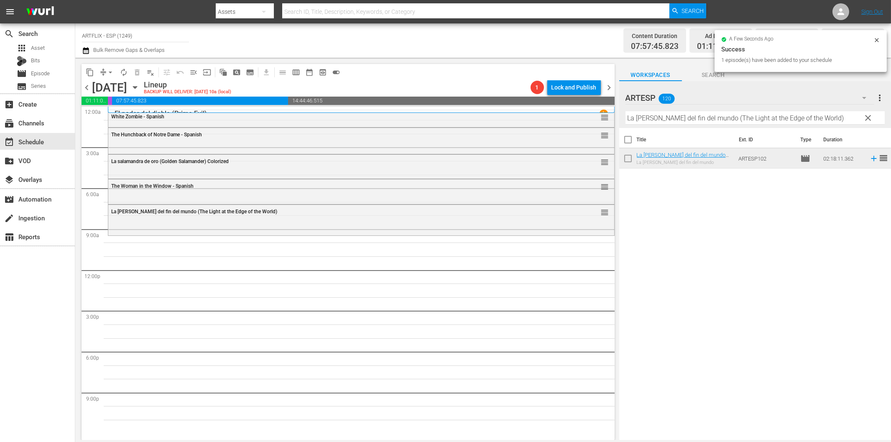
click at [685, 119] on input "La luz del fin del mundo (The Light at the Edge of the World)" at bounding box center [755, 117] width 259 height 13
paste input "A Boy and His Dog"
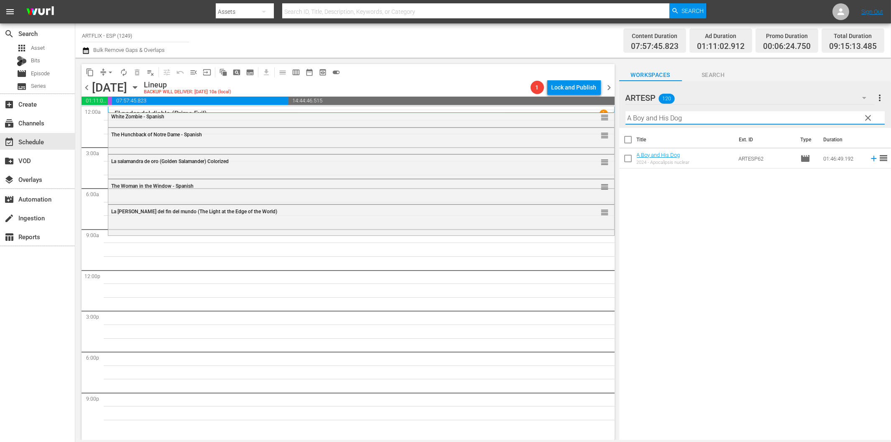
type input "A Boy and His Dog"
click at [869, 159] on icon at bounding box center [873, 158] width 9 height 9
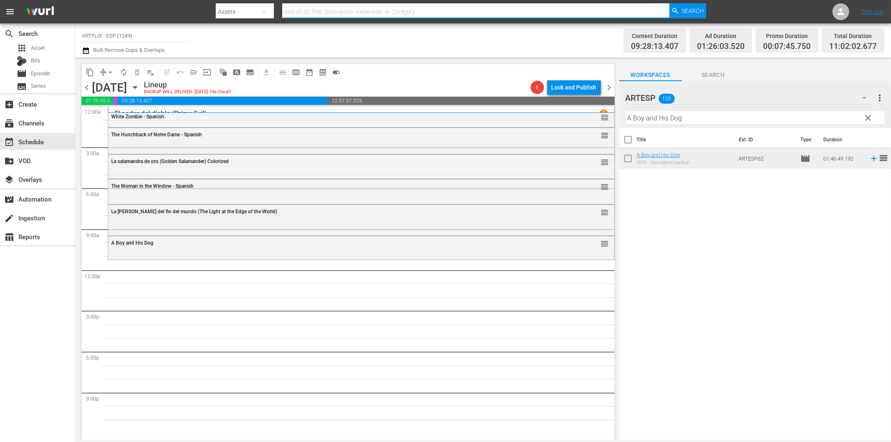
click at [304, 12] on input "text" at bounding box center [475, 12] width 387 height 20
paste input "[DEMOGRAPHIC_DATA] Cocoa"
type input "[DEMOGRAPHIC_DATA] Cocoa"
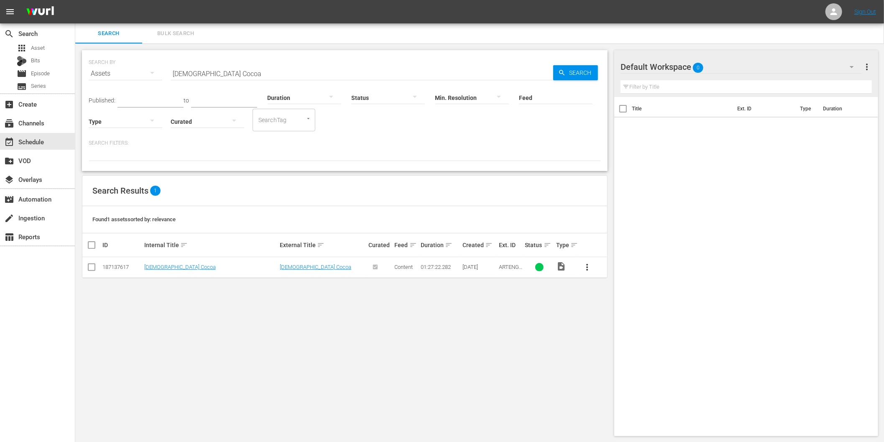
click at [128, 309] on div "SEARCH BY Search By Assets Search ID, Title, Description, Keywords, or Category…" at bounding box center [344, 242] width 539 height 399
click at [41, 140] on div "event_available Schedule" at bounding box center [23, 141] width 47 height 8
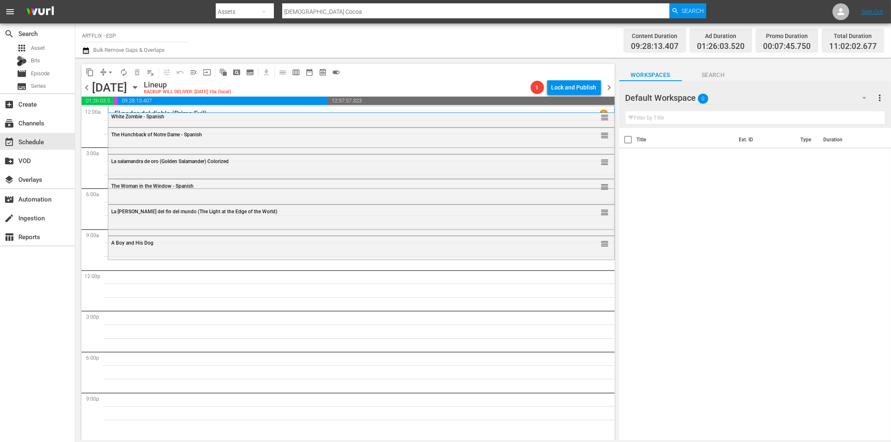
click at [863, 95] on icon "button" at bounding box center [864, 98] width 10 height 10
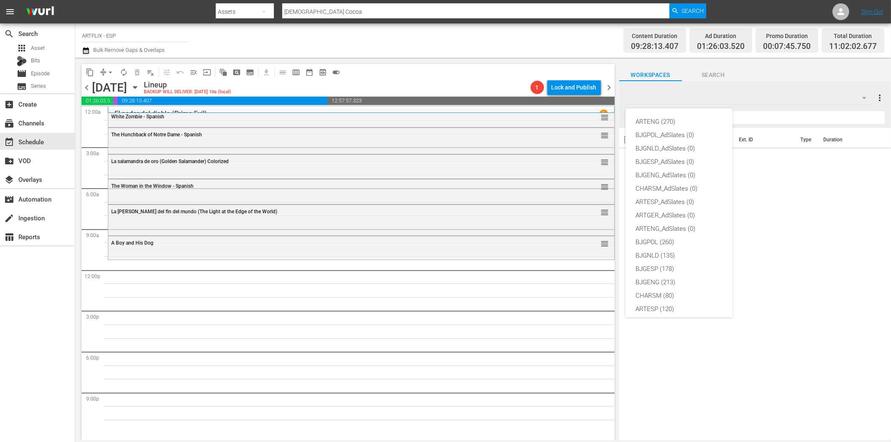
scroll to position [31, 0]
click at [670, 273] on div "ARTESP (120)" at bounding box center [679, 277] width 87 height 13
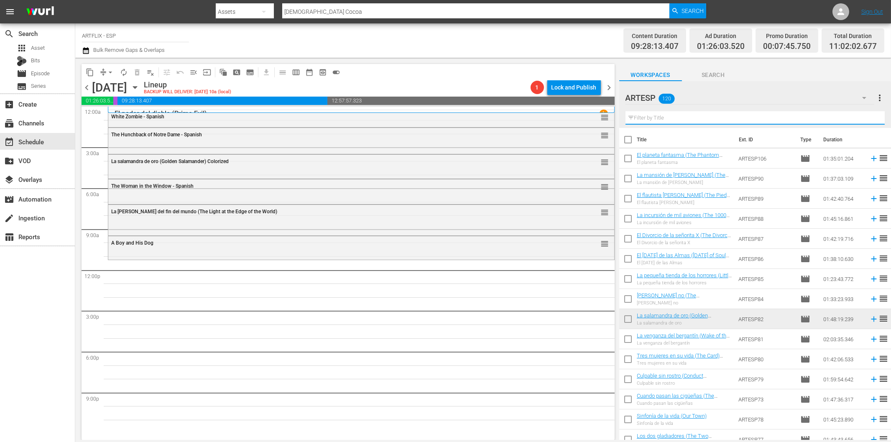
click at [708, 116] on input "text" at bounding box center [755, 117] width 259 height 13
paste input "His Girl Friday - Spanish"
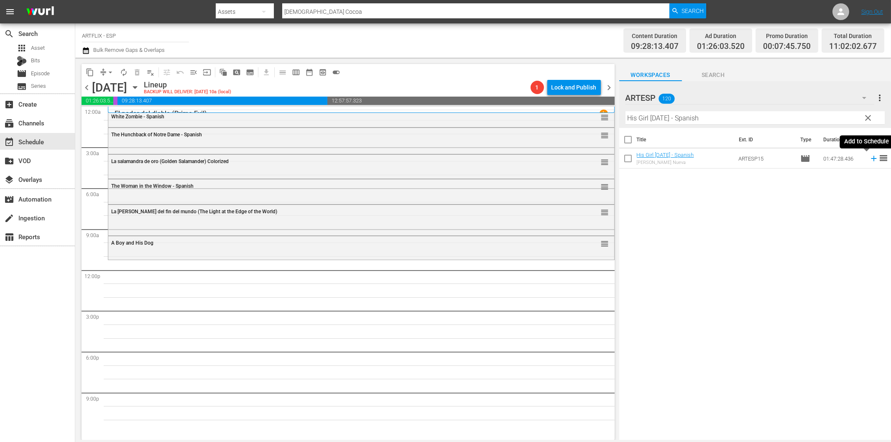
click at [871, 157] on icon at bounding box center [873, 158] width 5 height 5
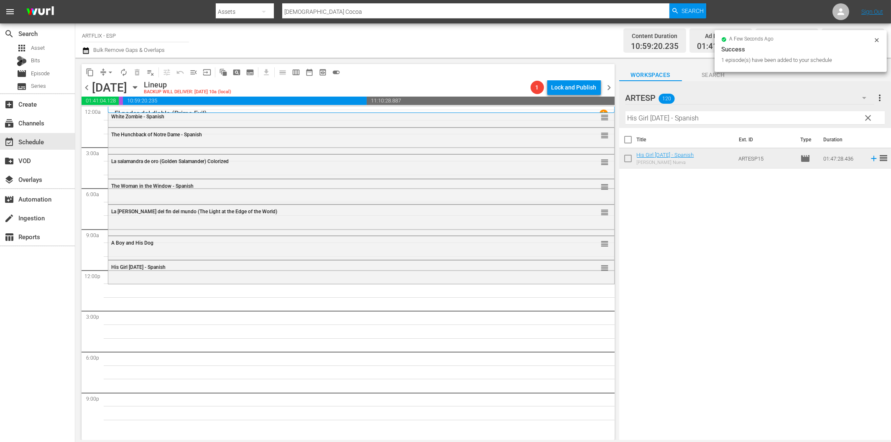
click at [671, 120] on input "His Girl Friday - Spanish" at bounding box center [755, 117] width 259 height 13
paste input "Capitán Scarlett (Captain Scarlett)"
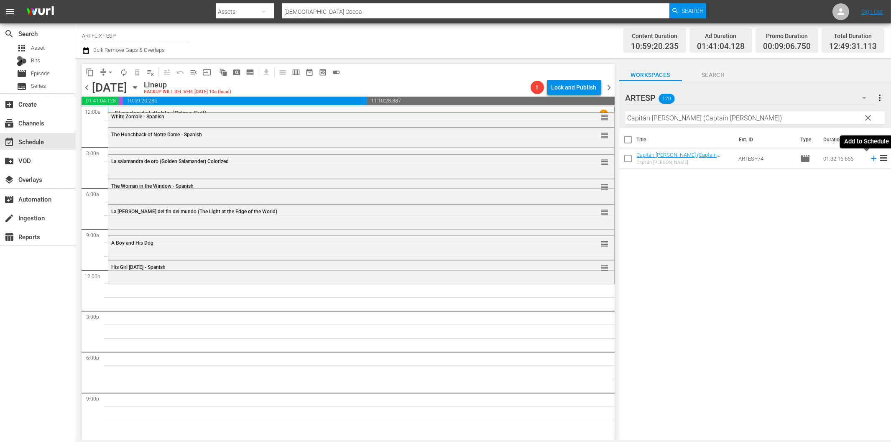
click at [869, 157] on icon at bounding box center [873, 158] width 9 height 9
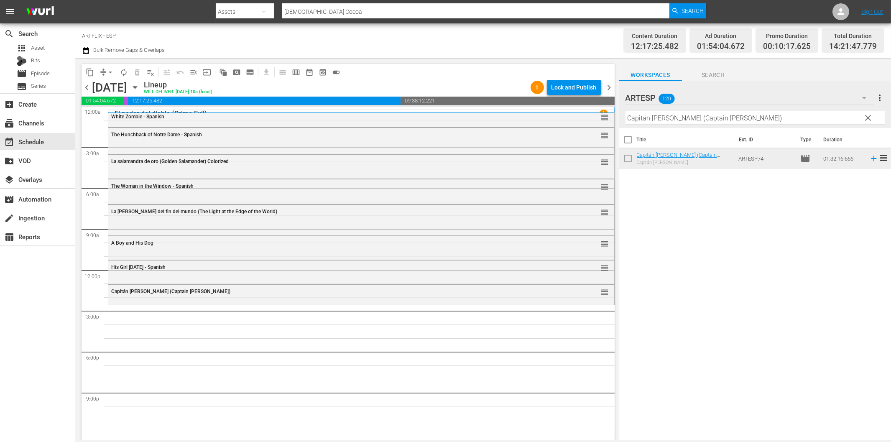
click at [641, 123] on input "Capitán Scarlett (Captain Scarlett)" at bounding box center [755, 117] width 259 height 13
paste input "Mi querida secretaria (My Dear Secretary"
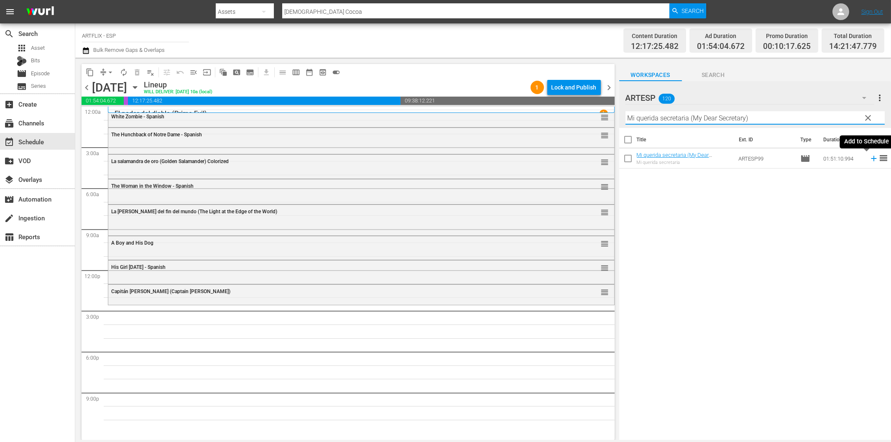
click at [871, 161] on icon at bounding box center [873, 158] width 5 height 5
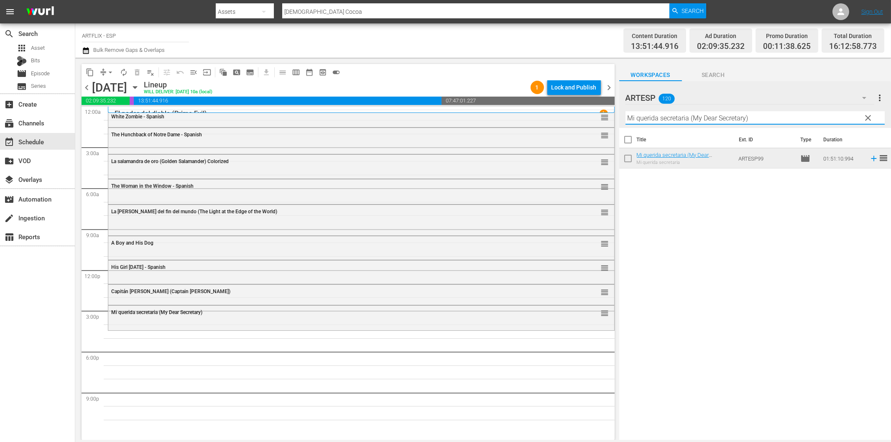
click at [687, 118] on input "Mi querida secretaria (My Dear Secretary)" at bounding box center [755, 117] width 259 height 13
paste input "Detour - Spanish"
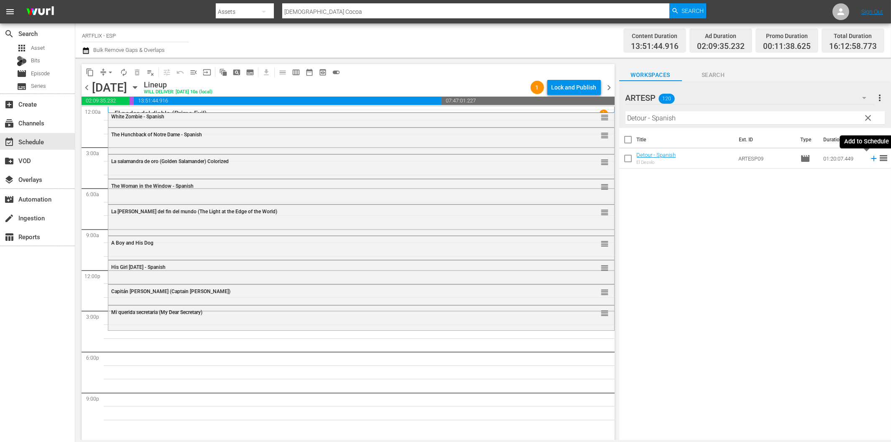
click at [869, 156] on icon at bounding box center [873, 158] width 9 height 9
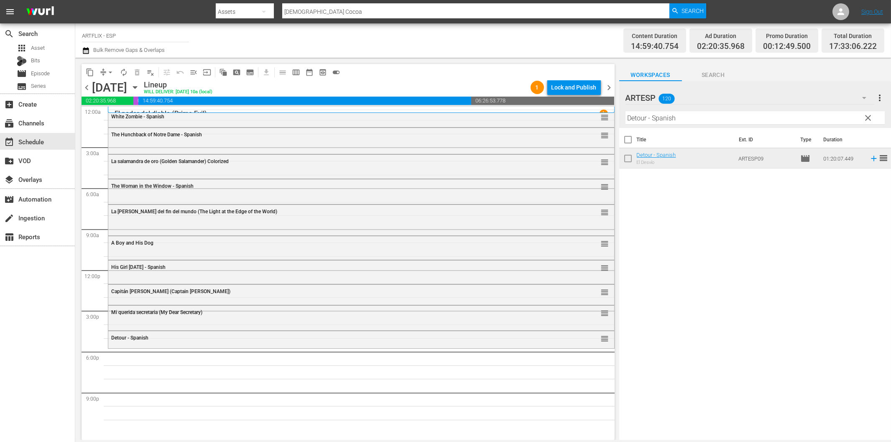
click at [649, 116] on input "Detour - Spanish" at bounding box center [755, 117] width 259 height 13
paste input "La tela de araña (A Tattered Web)"
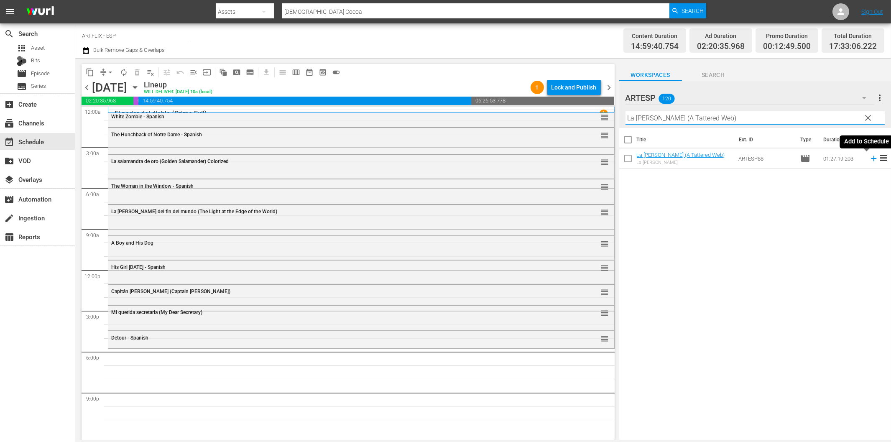
click at [869, 158] on icon at bounding box center [873, 158] width 9 height 9
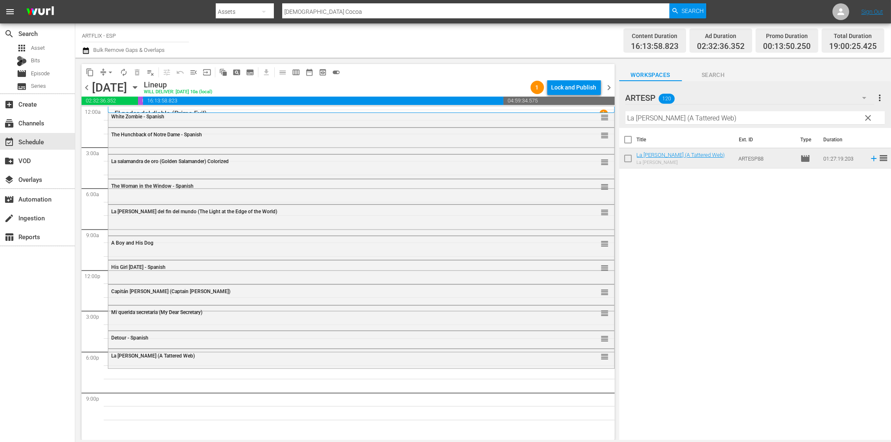
click at [651, 119] on input "La tela de araña (A Tattered Web)" at bounding box center [755, 117] width 259 height 13
paste input "Gung Ho - Spanish"
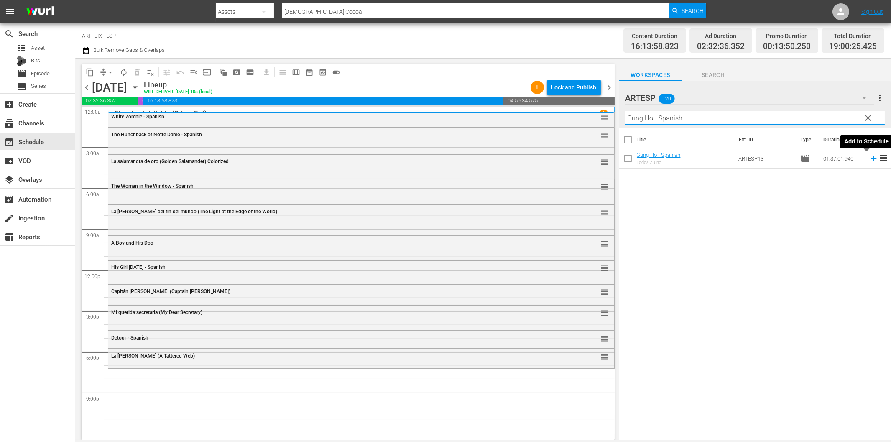
click at [869, 161] on icon at bounding box center [873, 158] width 9 height 9
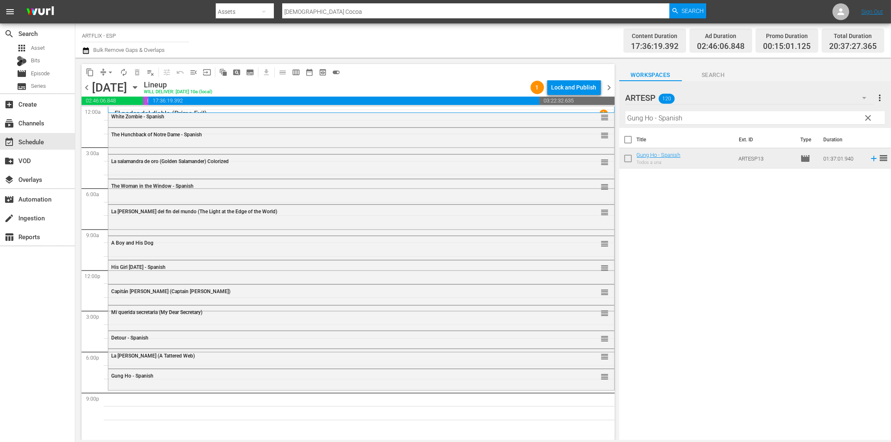
click at [708, 118] on input "Gung Ho - Spanish" at bounding box center [755, 117] width 259 height 13
paste input "13 Frightened Girls"
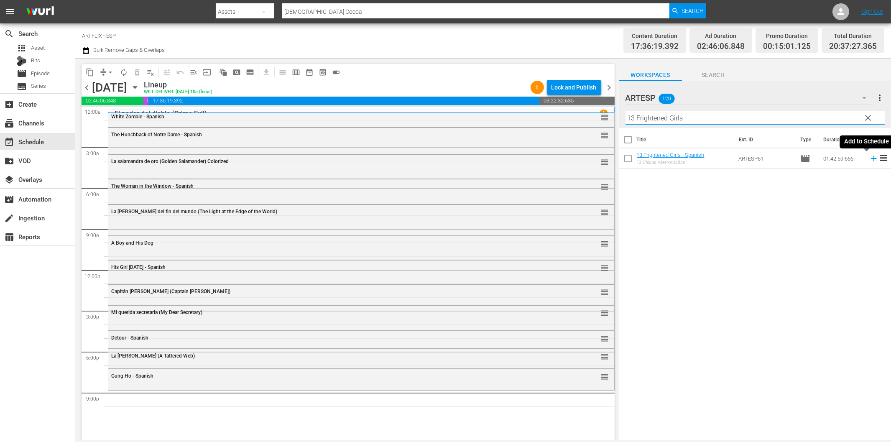
click at [869, 157] on icon at bounding box center [873, 158] width 9 height 9
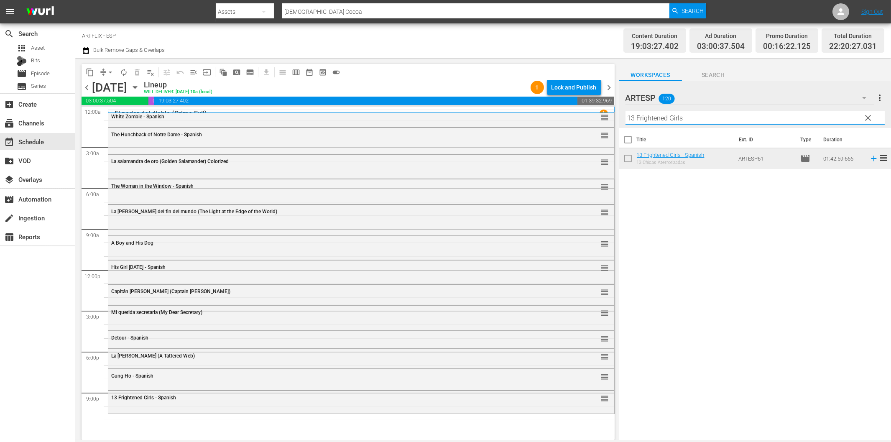
click at [672, 118] on input "13 Frightened Girls" at bounding box center [755, 117] width 259 height 13
paste input "The Devil Bat - Spanish"
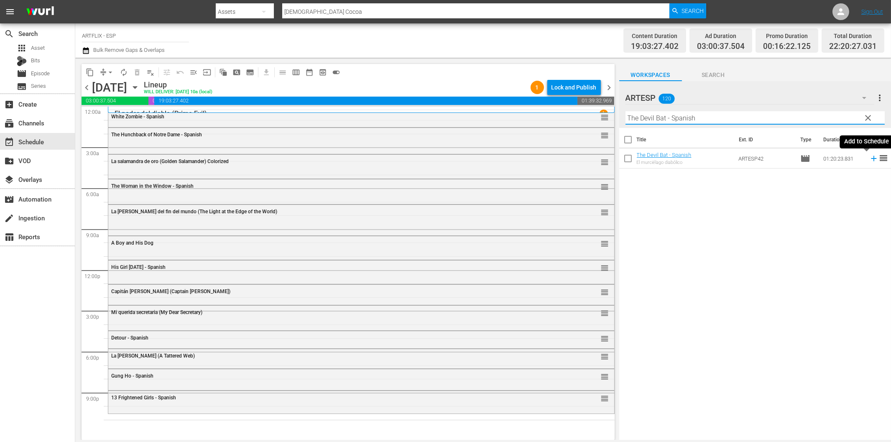
click at [869, 160] on icon at bounding box center [873, 158] width 9 height 9
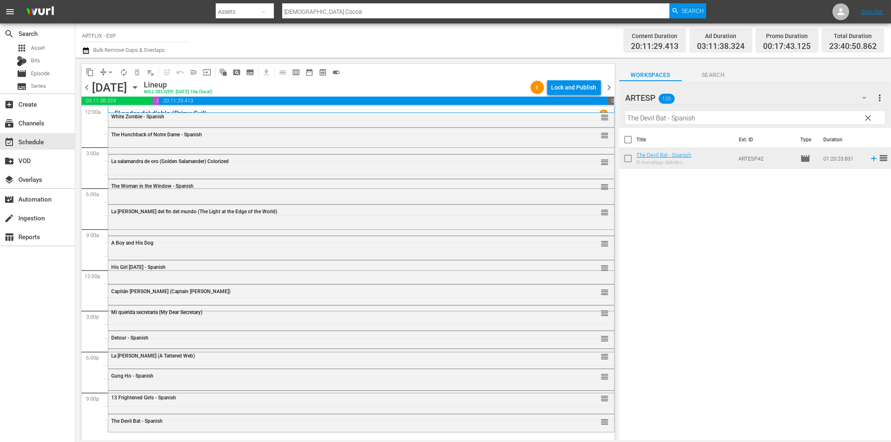
click at [646, 121] on input "The Devil Bat - Spanish" at bounding box center [755, 117] width 259 height 13
paste input "at Uncertain Feeling"
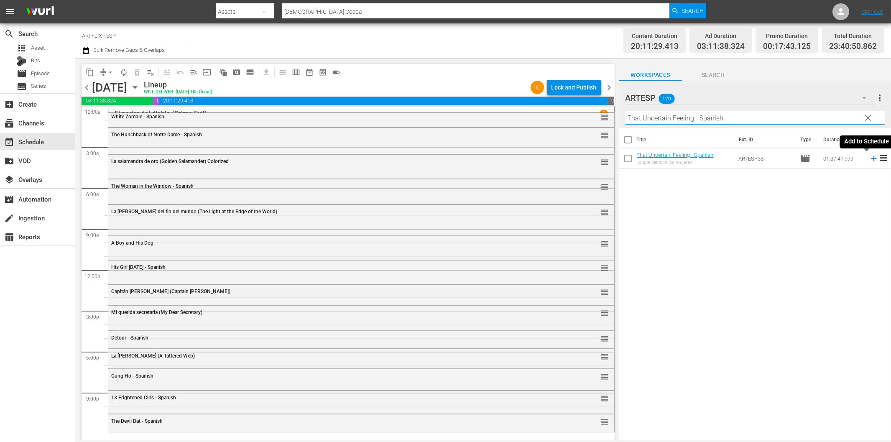
click at [869, 157] on icon at bounding box center [873, 158] width 9 height 9
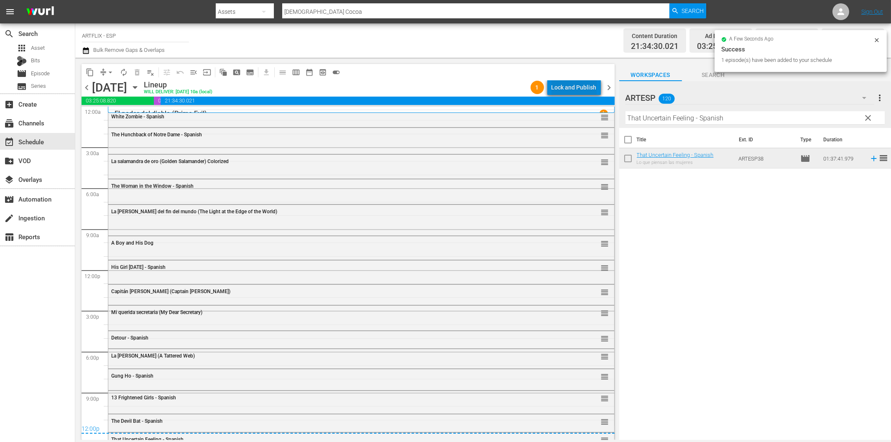
click at [586, 90] on div "Lock and Publish" at bounding box center [574, 87] width 45 height 15
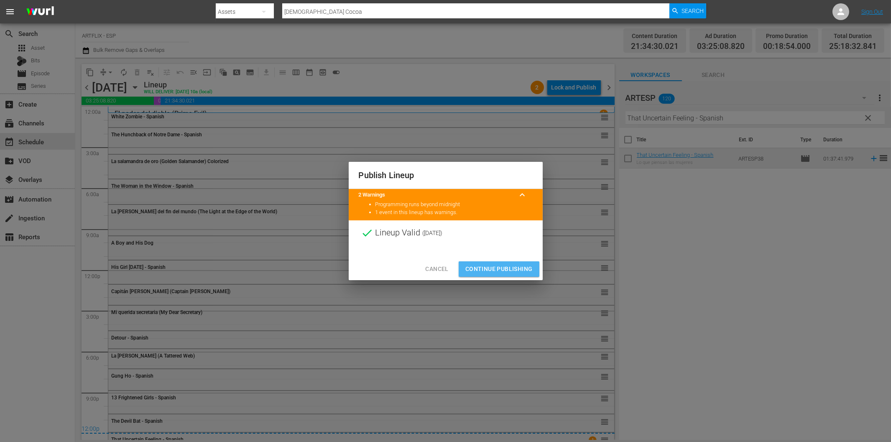
click at [515, 273] on span "Continue Publishing" at bounding box center [498, 269] width 67 height 10
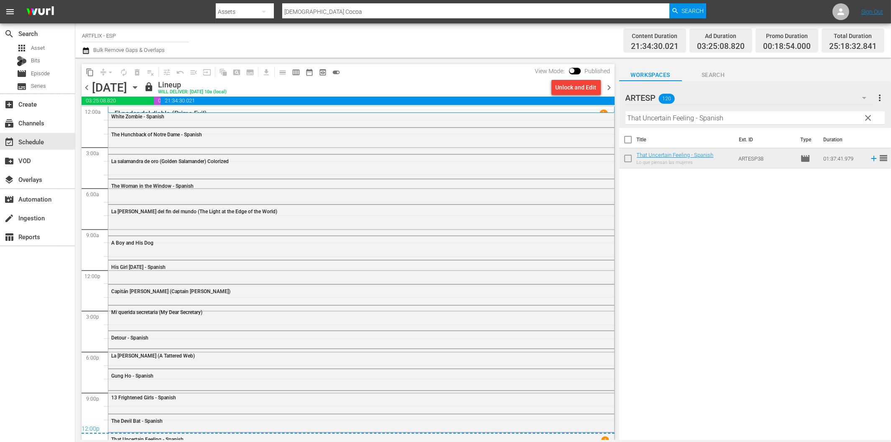
drag, startPoint x: 612, startPoint y: 86, endPoint x: 641, endPoint y: 111, distance: 38.6
click at [612, 86] on span "chevron_right" at bounding box center [609, 87] width 10 height 10
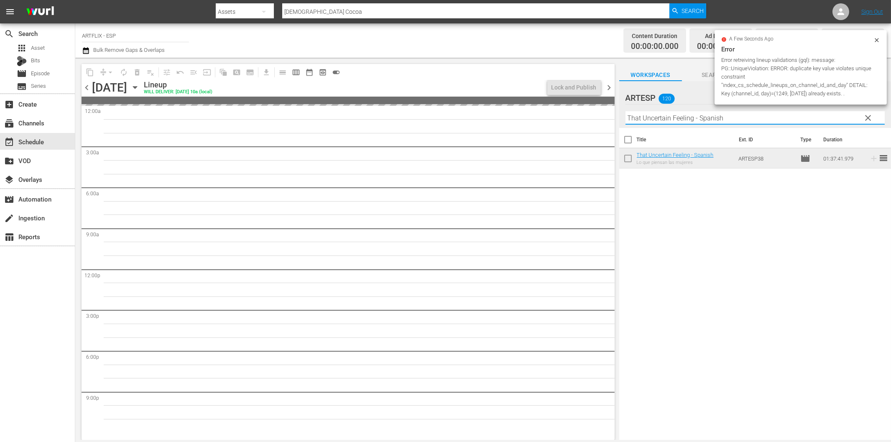
click at [660, 121] on input "That Uncertain Feeling - Spanish" at bounding box center [755, 117] width 259 height 13
paste input "Blood on the Sun"
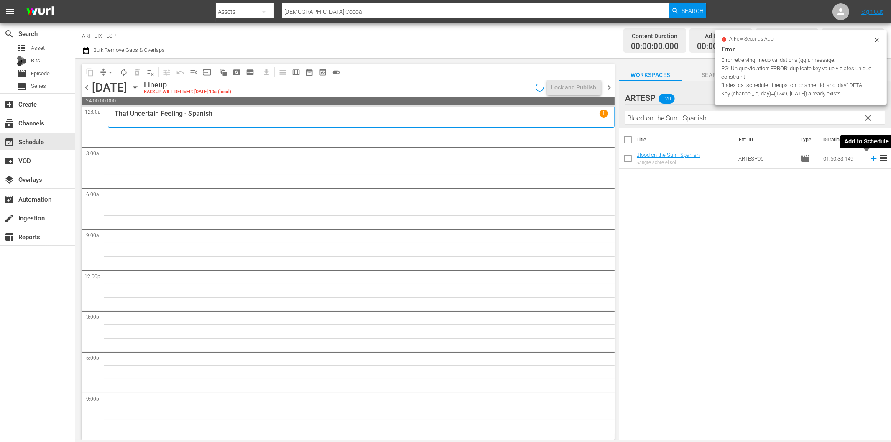
click at [869, 159] on icon at bounding box center [873, 158] width 9 height 9
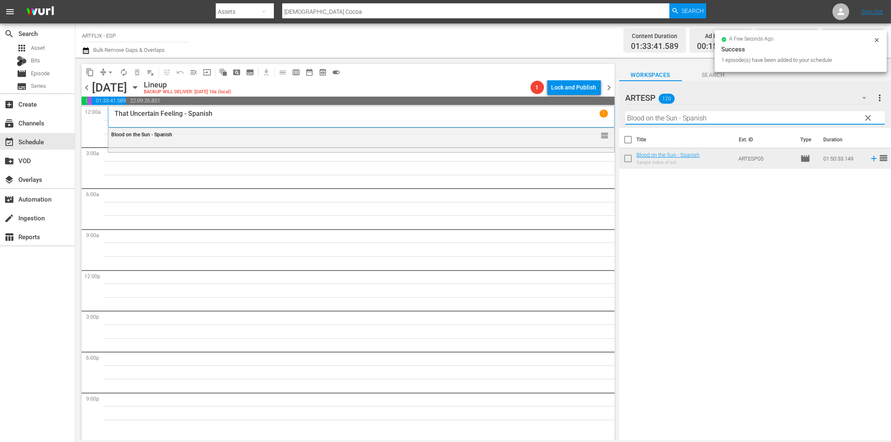
click at [708, 118] on input "Blood on the Sun - Spanish" at bounding box center [755, 117] width 259 height 13
paste input "The Woman in Green"
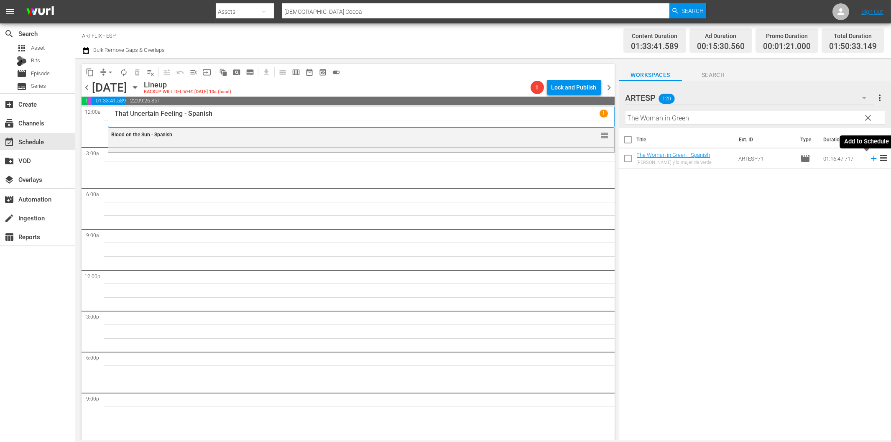
click at [869, 159] on icon at bounding box center [873, 158] width 9 height 9
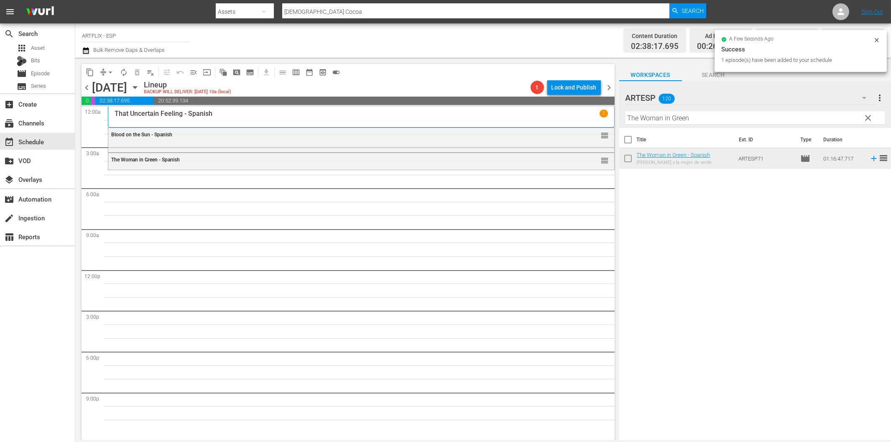
drag, startPoint x: 720, startPoint y: 124, endPoint x: 717, endPoint y: 119, distance: 6.0
click at [718, 123] on div "Filter by Title The Woman in Green" at bounding box center [755, 118] width 259 height 20
click at [717, 119] on input "The Woman in Green" at bounding box center [755, 117] width 259 height 13
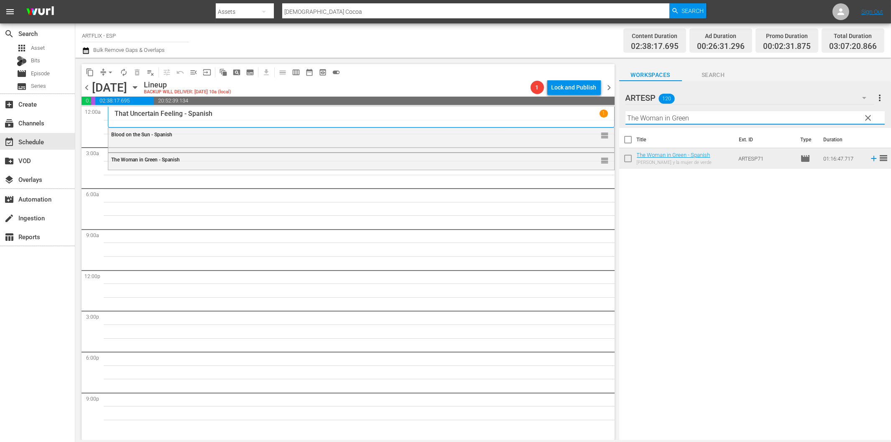
paste input "res mujeres en su vida (The Card)"
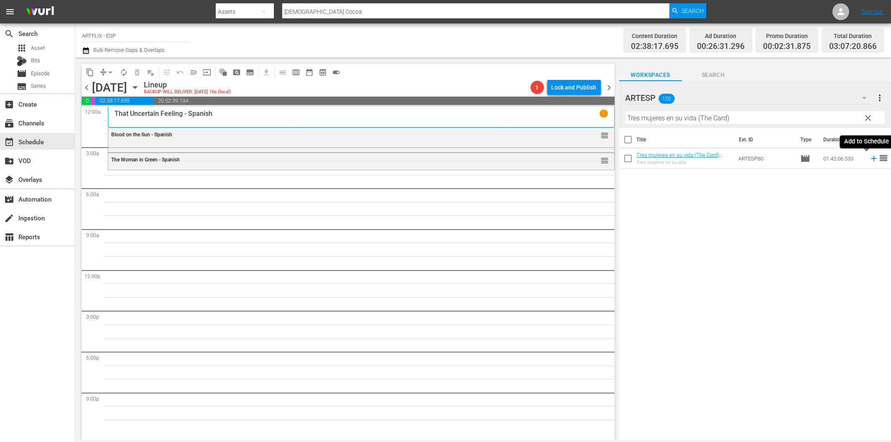
click at [869, 159] on icon at bounding box center [873, 158] width 9 height 9
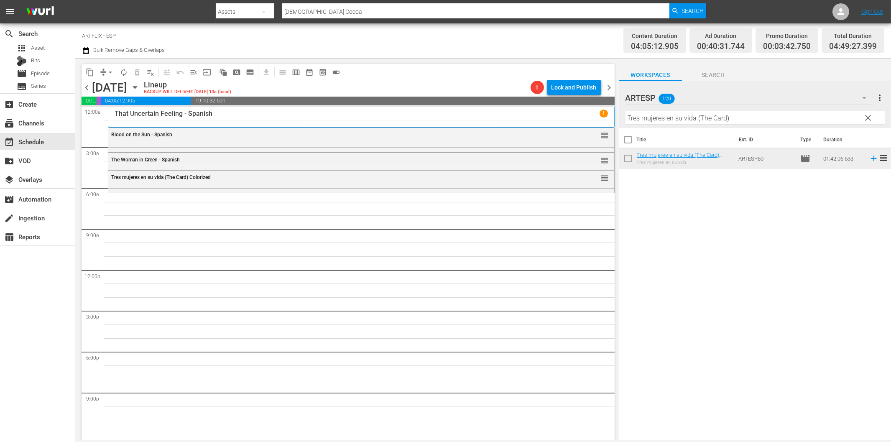
click at [696, 123] on input "Tres mujeres en su vida (The Card)" at bounding box center [755, 117] width 259 height 13
paste input "La feria de la vanidad (Becky Sharp"
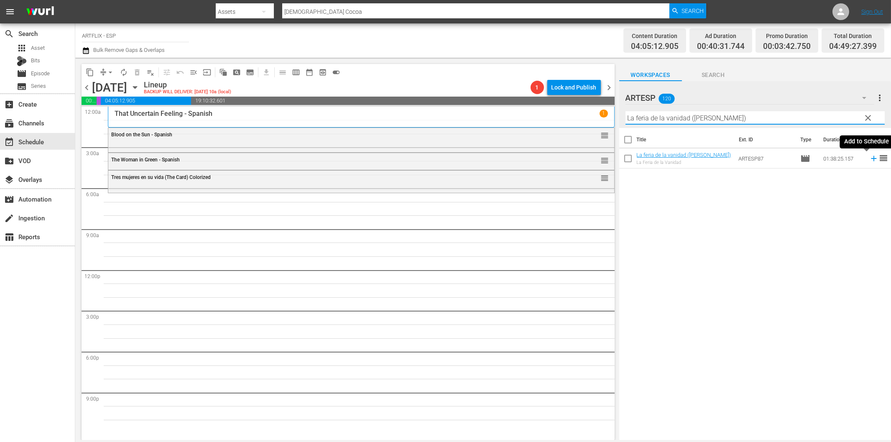
click at [871, 158] on icon at bounding box center [873, 158] width 5 height 5
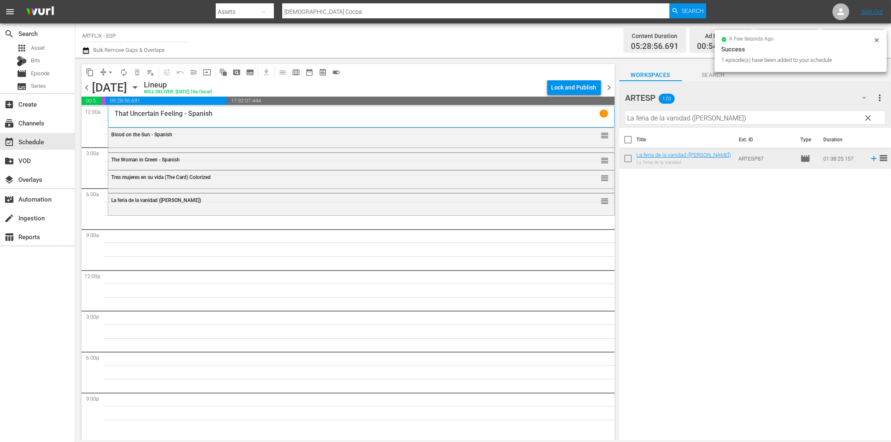
click at [639, 119] on input "La feria de la vanidad (Becky Sharp)" at bounding box center [755, 117] width 259 height 13
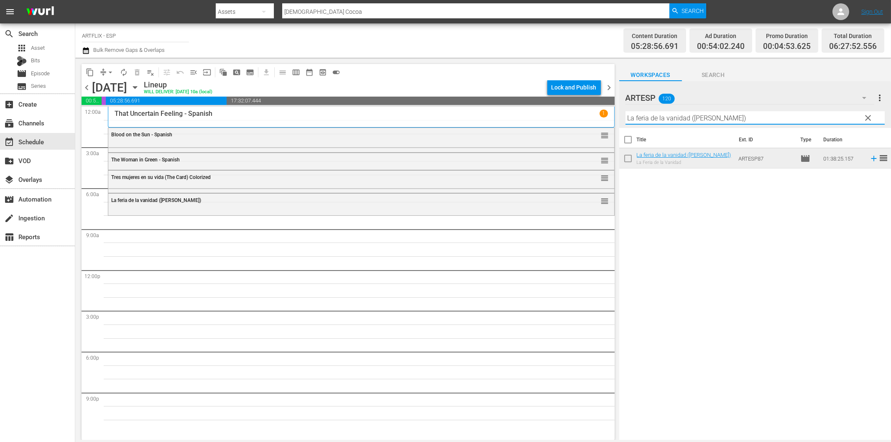
paste input "El flautista de Hamelin (The Pied Piper of Hamelin"
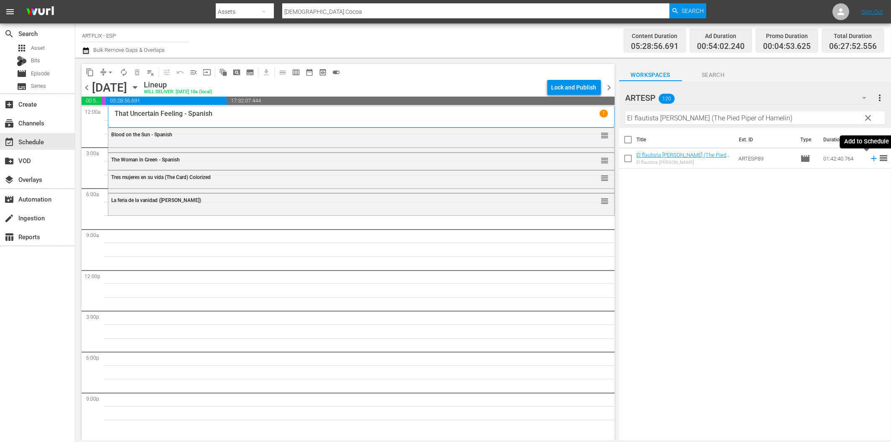
click at [869, 158] on icon at bounding box center [873, 158] width 9 height 9
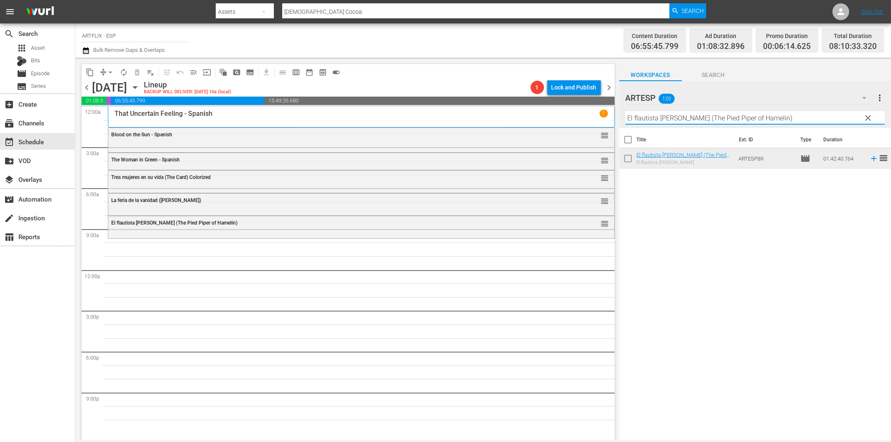
click at [687, 121] on input "El flautista de Hamelin (The Pied Piper of Hamelin)" at bounding box center [755, 117] width 259 height 13
paste input "Letter of Introduction - Spanish"
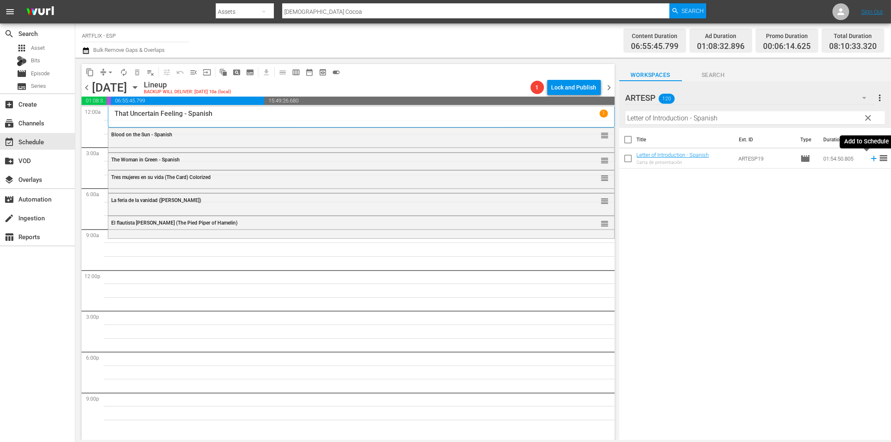
click at [869, 160] on icon at bounding box center [873, 158] width 9 height 9
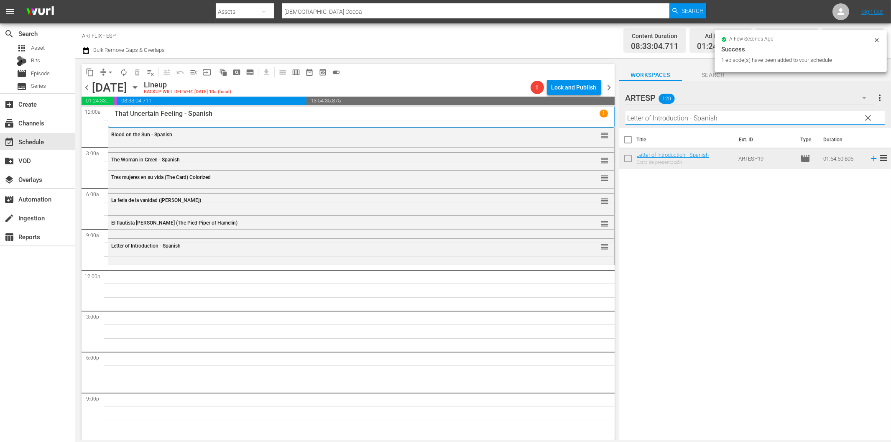
click at [705, 116] on input "Letter of Introduction - Spanish" at bounding box center [755, 117] width 259 height 13
paste input "El libro de la selva (Jungle Book 1942)"
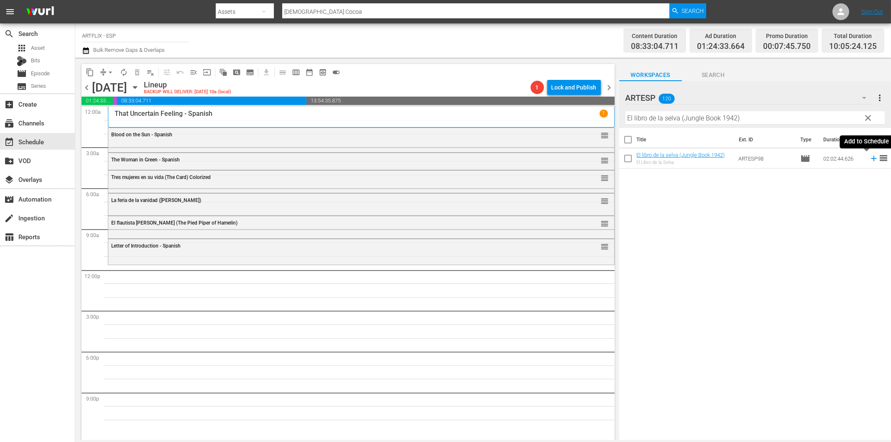
click at [870, 161] on icon at bounding box center [873, 158] width 9 height 9
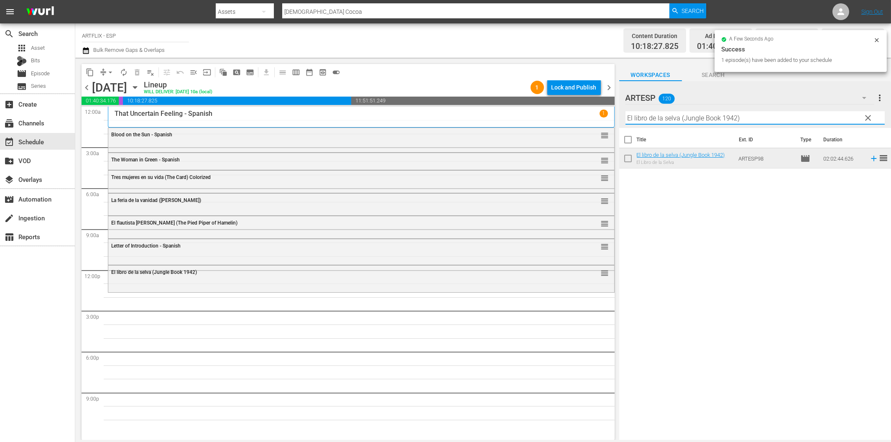
click at [662, 116] on input "El libro de la selva (Jungle Book 1942)" at bounding box center [755, 117] width 259 height 13
paste input "The Front Page - Spanish"
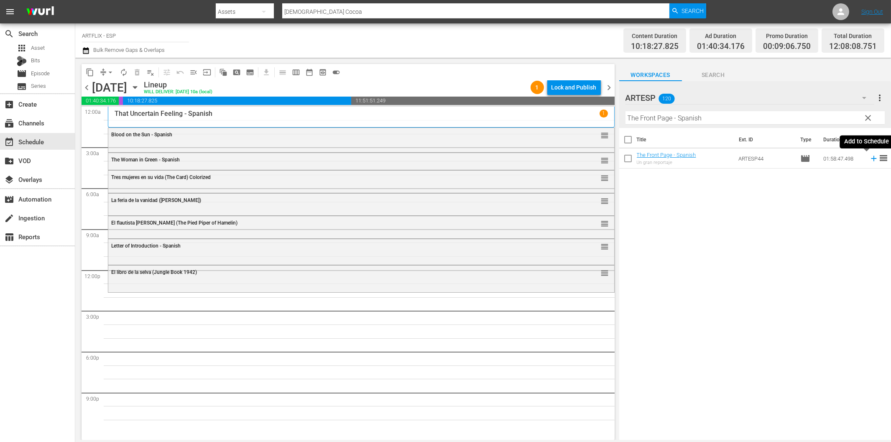
click at [869, 160] on icon at bounding box center [873, 158] width 9 height 9
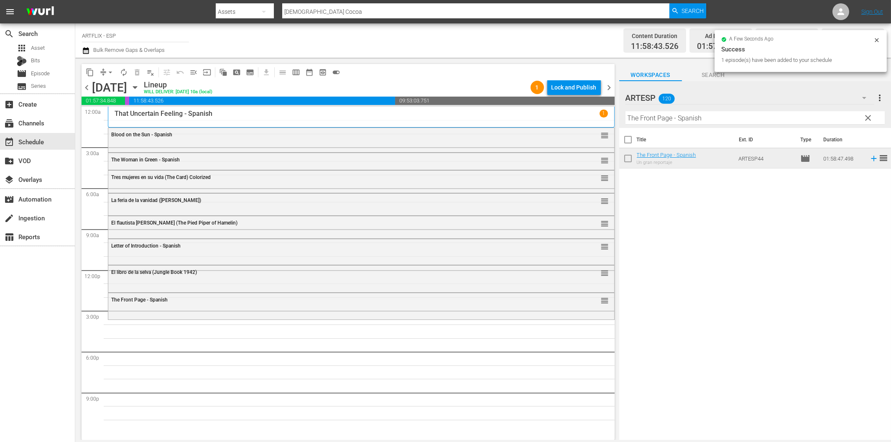
click at [641, 121] on input "The Front Page - Spanish" at bounding box center [755, 117] width 259 height 13
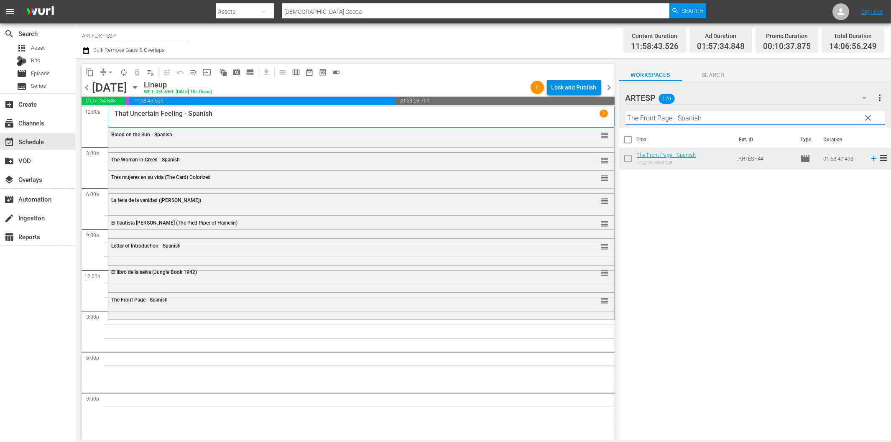
paste input "Los tres invencibles (Goliath and the Sins of Babylon)"
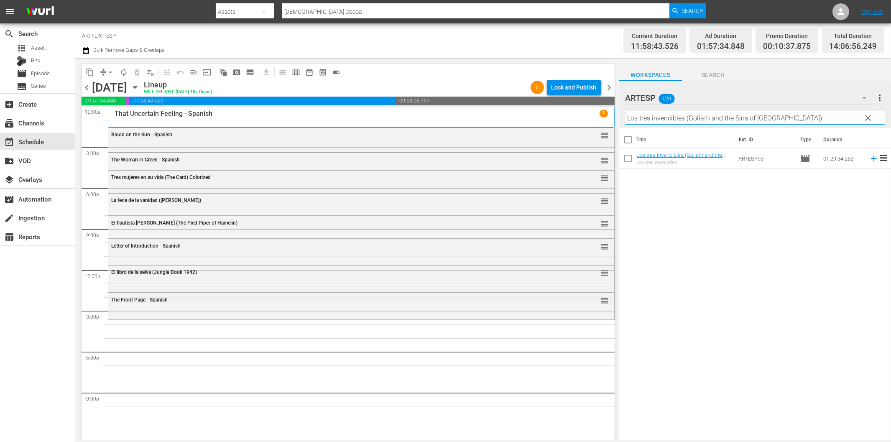
click at [869, 160] on icon at bounding box center [873, 158] width 9 height 9
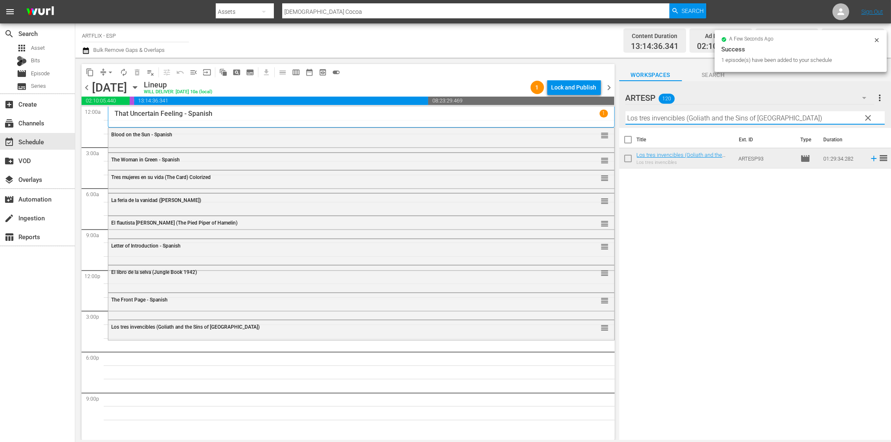
click at [731, 120] on input "Los tres invencibles (Goliath and the Sins of Babylon)" at bounding box center [755, 117] width 259 height 13
paste input "as nieves del Kilimanjaro (The Snows of Kilimanjaro"
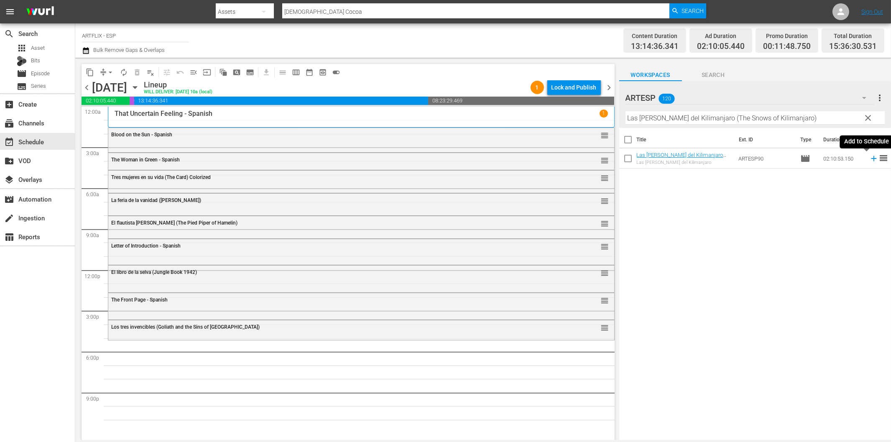
click at [869, 162] on icon at bounding box center [873, 158] width 9 height 9
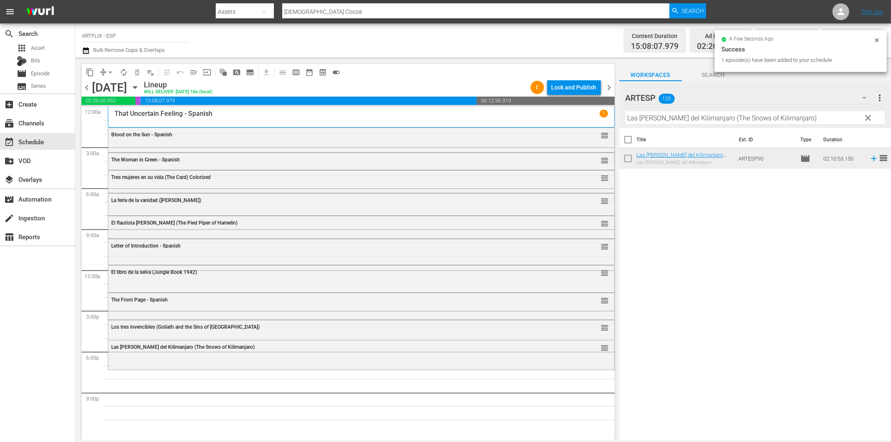
click at [660, 115] on input "Las nieves del Kilimanjaro (The Snows of Kilimanjaro)" at bounding box center [755, 117] width 259 height 13
paste input "Wives Under Suspicion - Spanish"
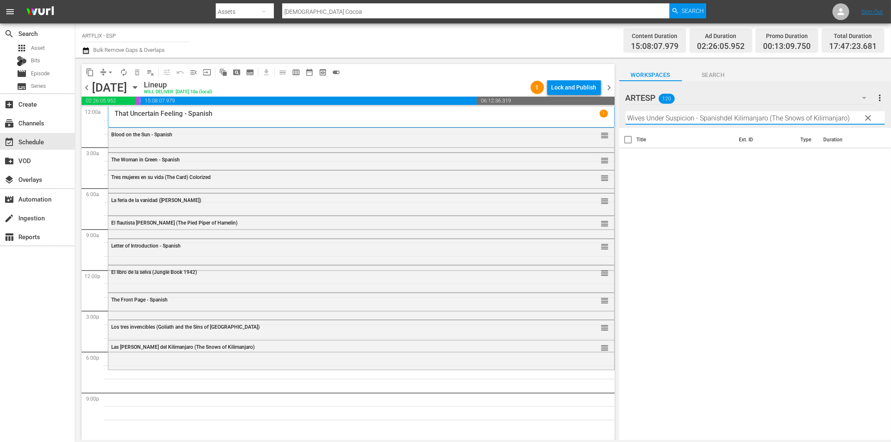
paste input "text"
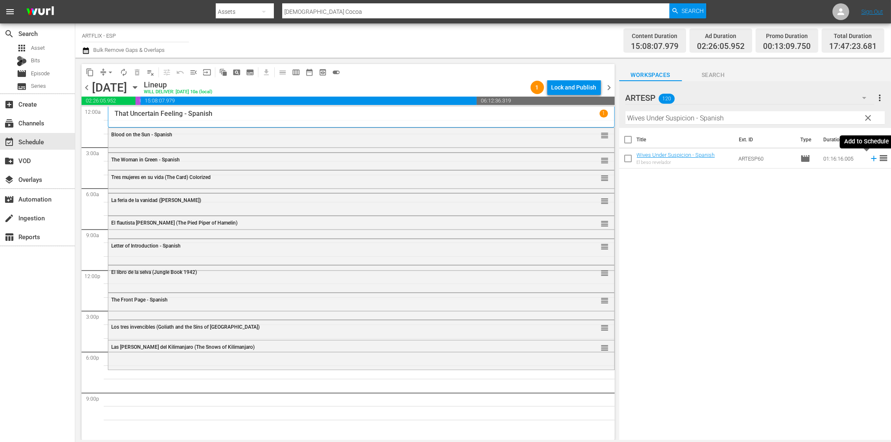
click at [869, 157] on icon at bounding box center [873, 158] width 9 height 9
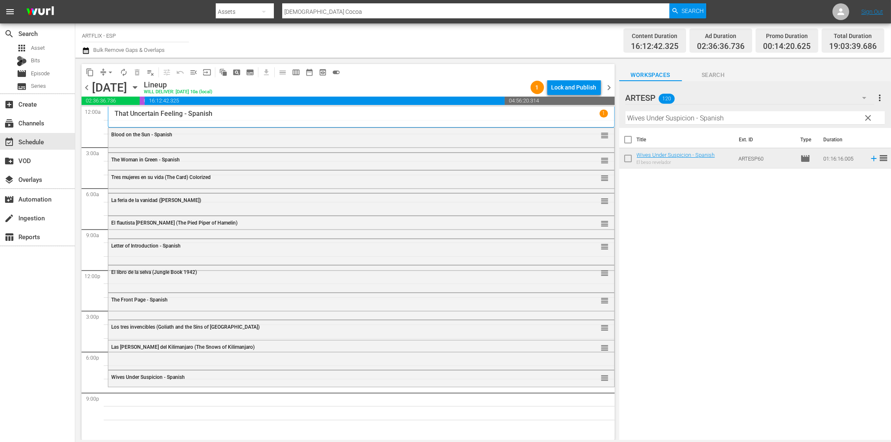
click at [688, 120] on input "Wives Under Suspicion - Spanish" at bounding box center [755, 117] width 259 height 13
paste input "Charada (Charade)"
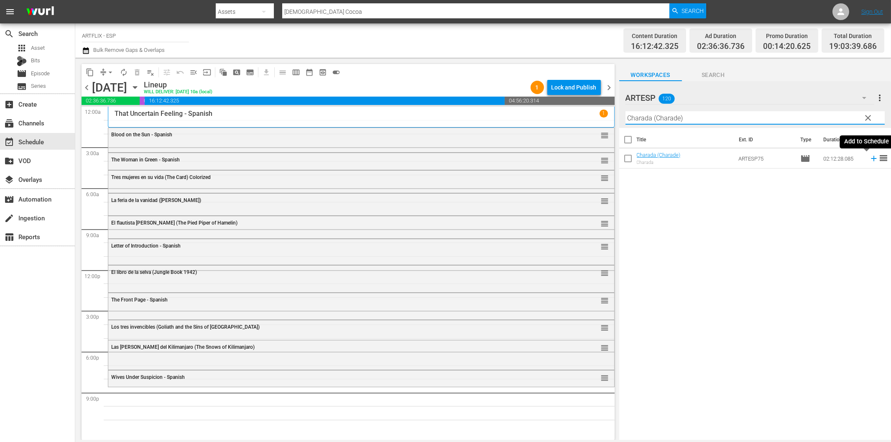
click at [871, 160] on icon at bounding box center [873, 158] width 5 height 5
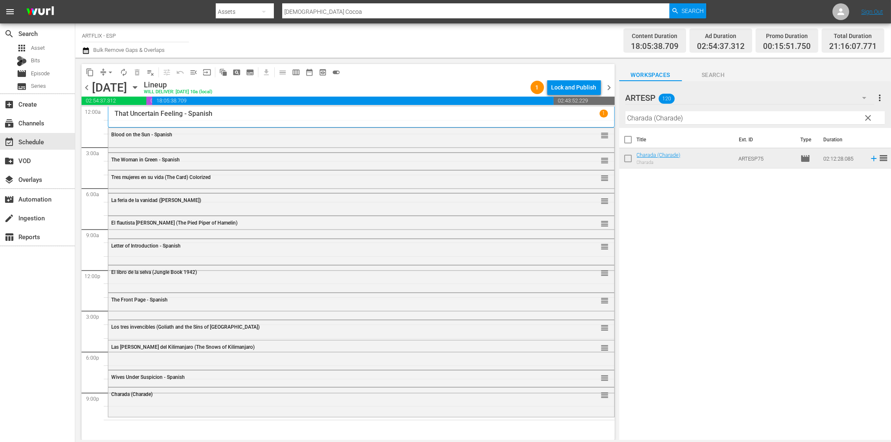
click at [754, 117] on input "Charada (Charade)" at bounding box center [755, 117] width 259 height 13
paste input "Sherlock Holmes - Terror by Night"
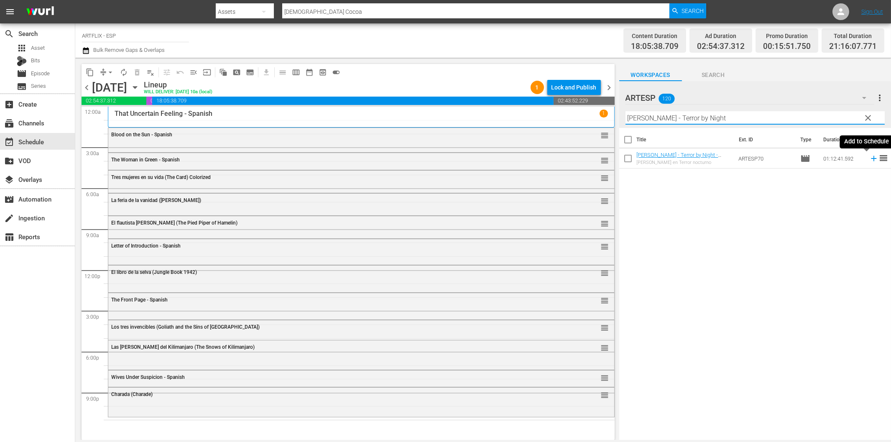
click at [869, 160] on icon at bounding box center [873, 158] width 9 height 9
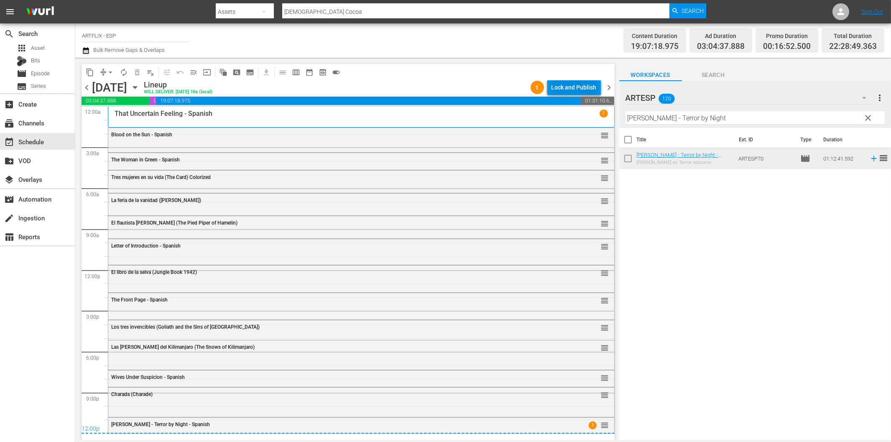
click at [552, 88] on div "Lock and Publish" at bounding box center [574, 87] width 45 height 15
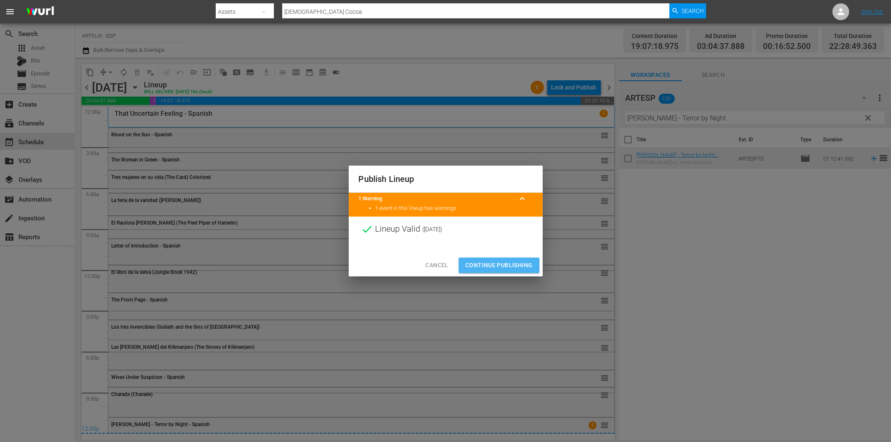
click at [492, 266] on span "Continue Publishing" at bounding box center [498, 265] width 67 height 10
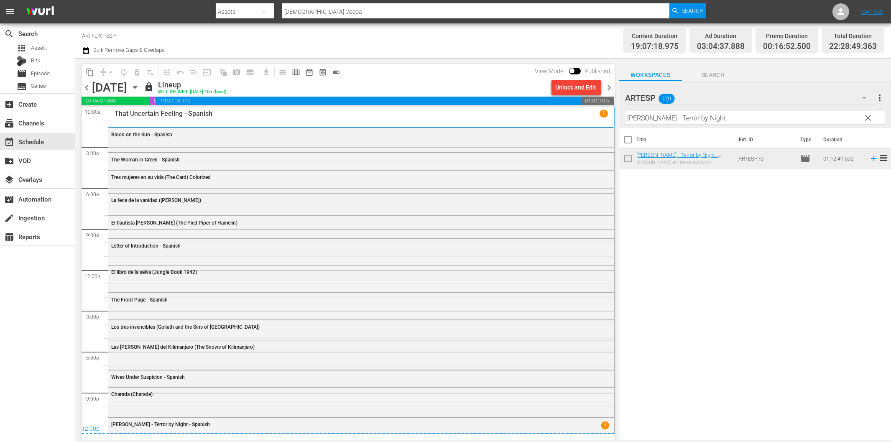
drag, startPoint x: 610, startPoint y: 84, endPoint x: 654, endPoint y: 133, distance: 65.4
click at [610, 84] on span "chevron_right" at bounding box center [609, 87] width 10 height 10
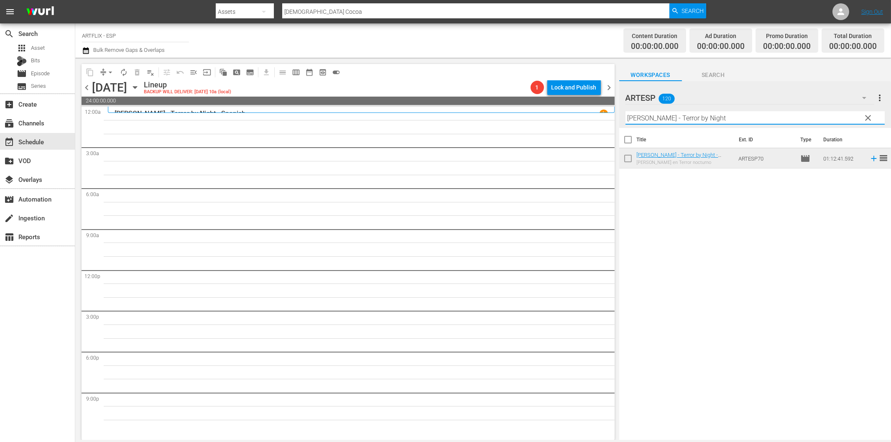
click at [679, 115] on input "Sherlock Holmes - Terror by Night" at bounding box center [755, 117] width 259 height 13
paste input "The Strange Woman - Spanish"
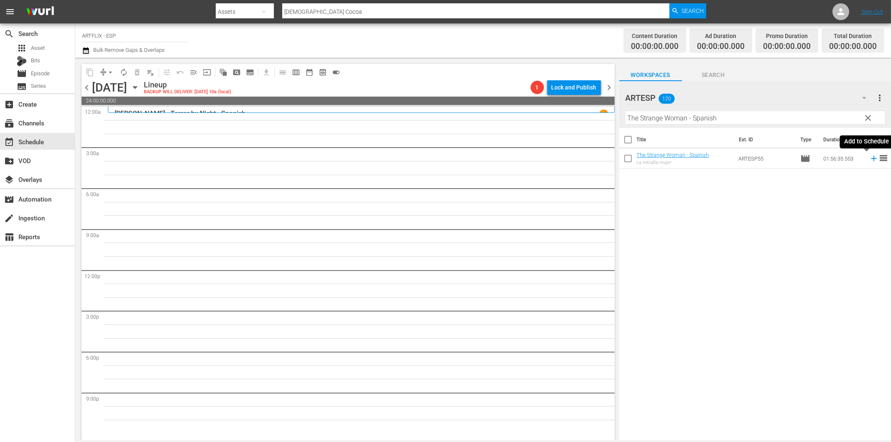
click at [869, 158] on icon at bounding box center [873, 158] width 9 height 9
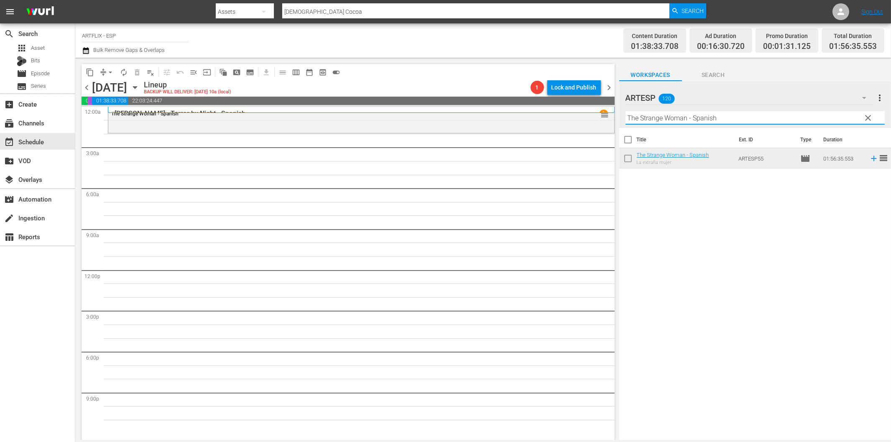
click at [663, 117] on input "The Strange Woman - Spanish" at bounding box center [755, 117] width 259 height 13
paste input "Lady of Burlesque"
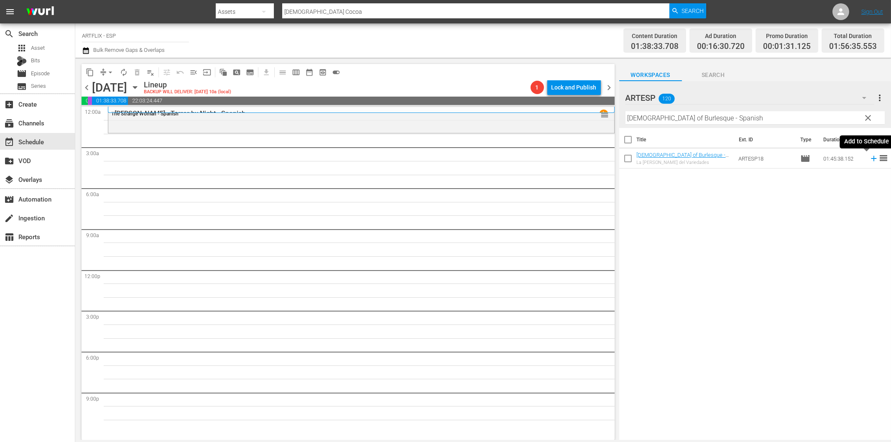
click at [871, 159] on icon at bounding box center [873, 158] width 5 height 5
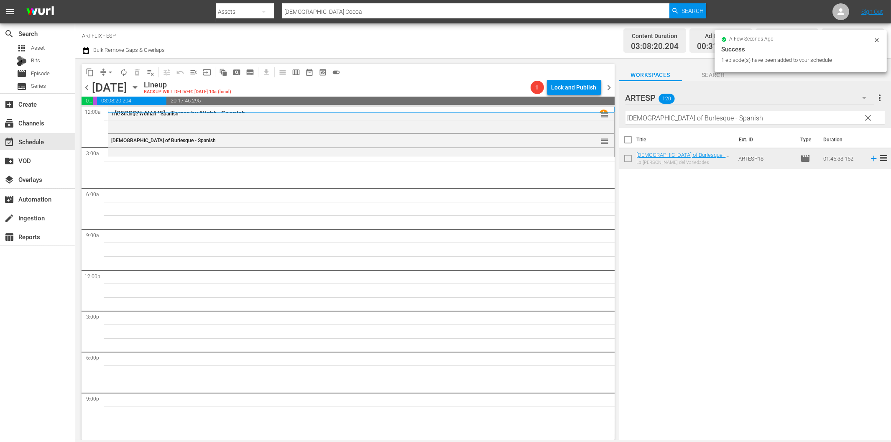
click at [634, 120] on input "Lady of Burlesque - Spanish" at bounding box center [755, 117] width 259 height 13
paste input "A Minor Miracle"
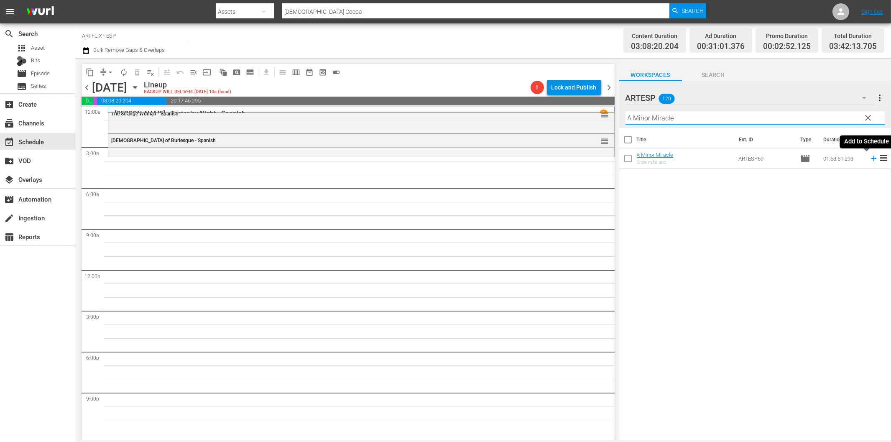
click at [869, 161] on icon at bounding box center [873, 158] width 9 height 9
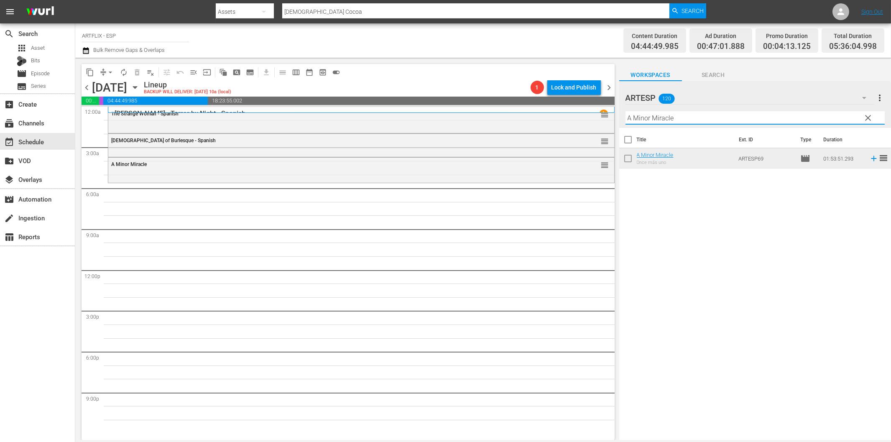
click at [692, 120] on input "A Minor Miracle" at bounding box center [755, 117] width 259 height 13
paste input "Meet John Doe - Spanish"
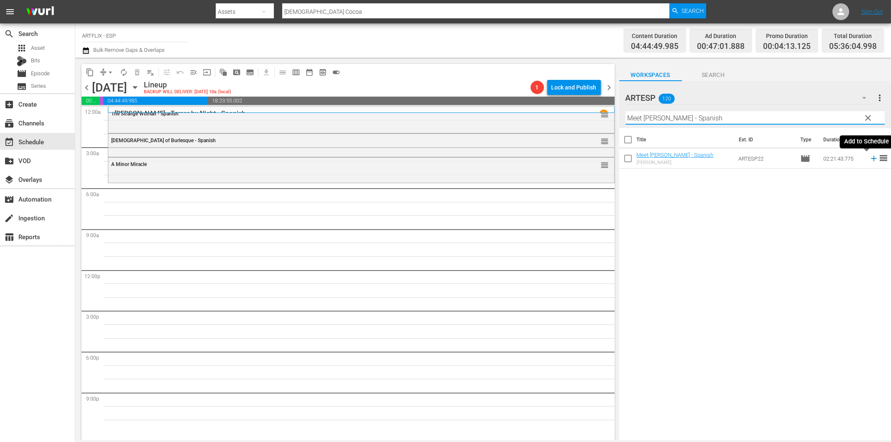
click at [869, 158] on icon at bounding box center [873, 158] width 9 height 9
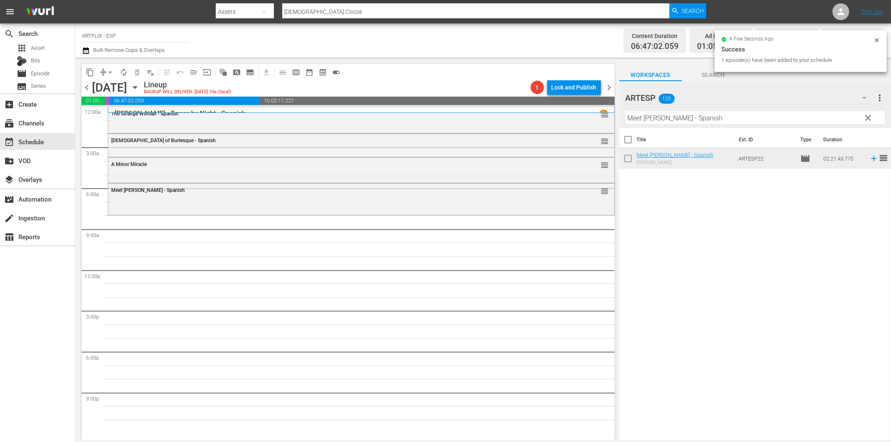
click at [645, 116] on input "Meet John Doe - Spanish" at bounding box center [755, 117] width 259 height 13
paste input "Father's Little Dividend"
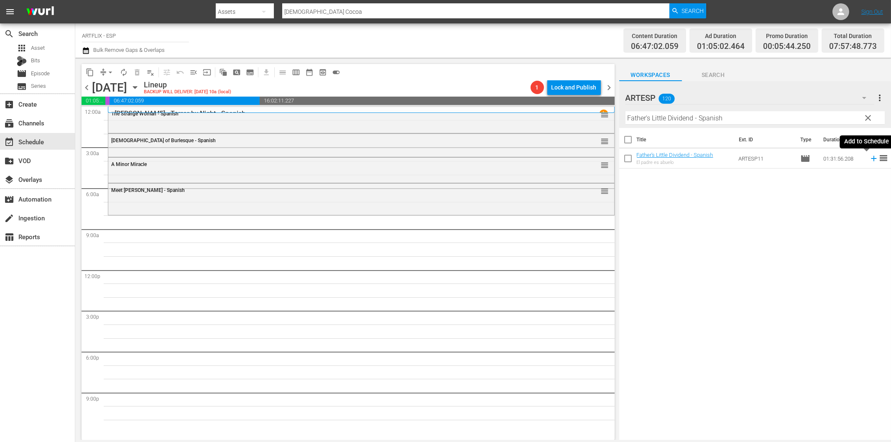
click at [869, 157] on icon at bounding box center [873, 158] width 9 height 9
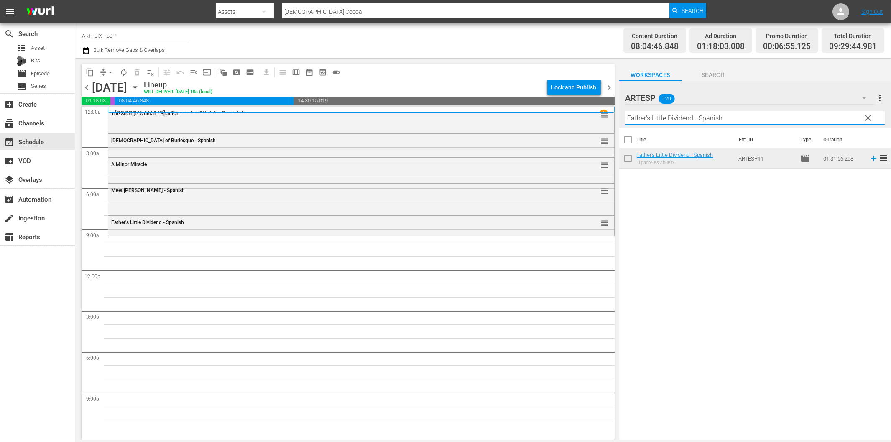
click at [662, 118] on input "Father's Little Dividend - Spanish" at bounding box center [755, 117] width 259 height 13
paste input "Jack London"
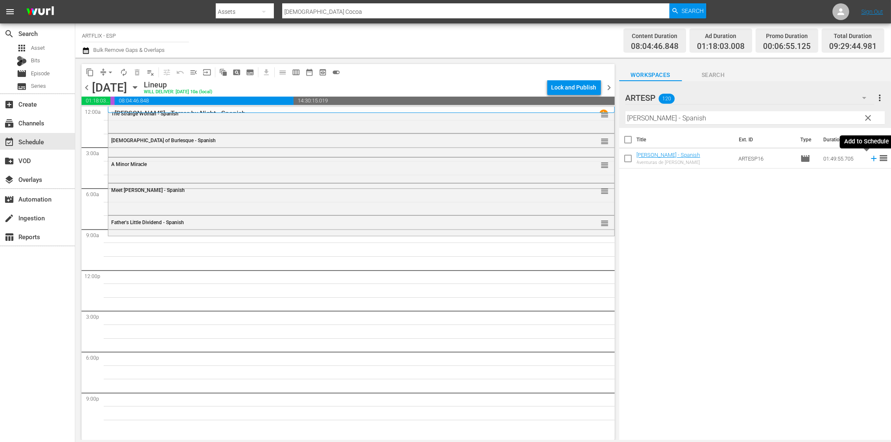
click at [871, 161] on icon at bounding box center [873, 158] width 5 height 5
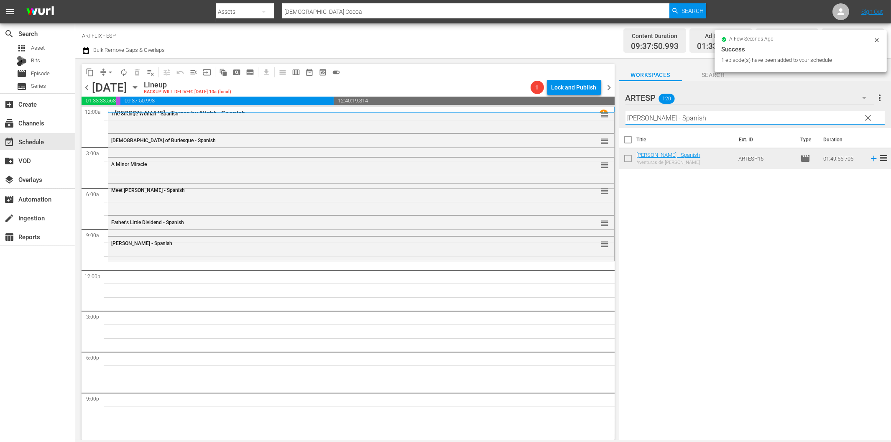
click at [766, 118] on input "Jack London - Spanish" at bounding box center [755, 117] width 259 height 13
paste input "Lassie - Las colinas pintadas (Lassie - The Painted Hills)"
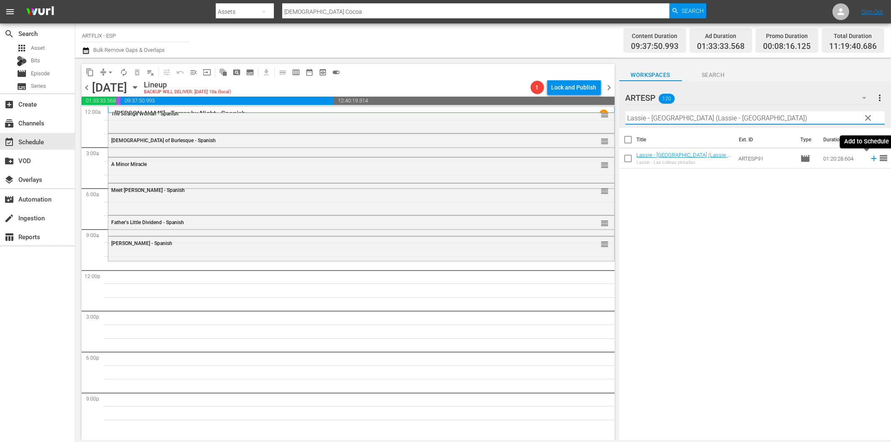
click at [871, 159] on tr "Lassie - Las colinas pintadas (Lassie - The Painted Hills) Lassie - Las colinas…" at bounding box center [755, 158] width 272 height 20
click at [869, 158] on icon at bounding box center [873, 158] width 9 height 9
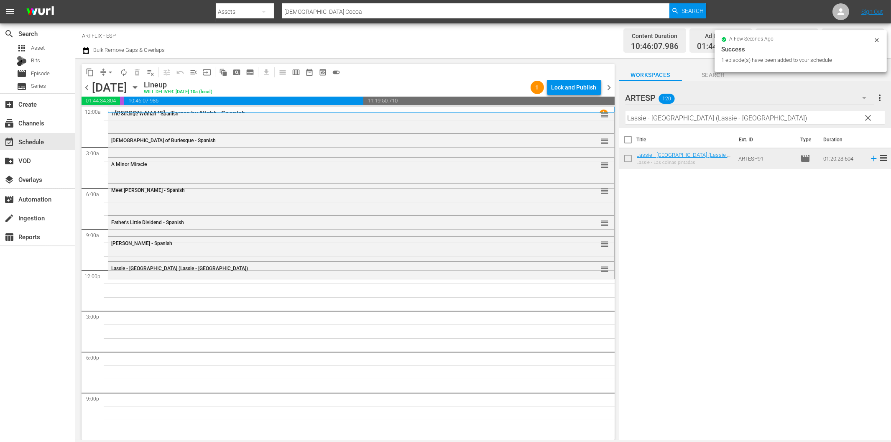
drag, startPoint x: 659, startPoint y: 115, endPoint x: 667, endPoint y: 118, distance: 9.3
click at [659, 115] on input "Lassie - Las colinas pintadas (Lassie - The Painted Hills)" at bounding box center [755, 117] width 259 height 13
paste input "Tarzan's Revenge - Spanish"
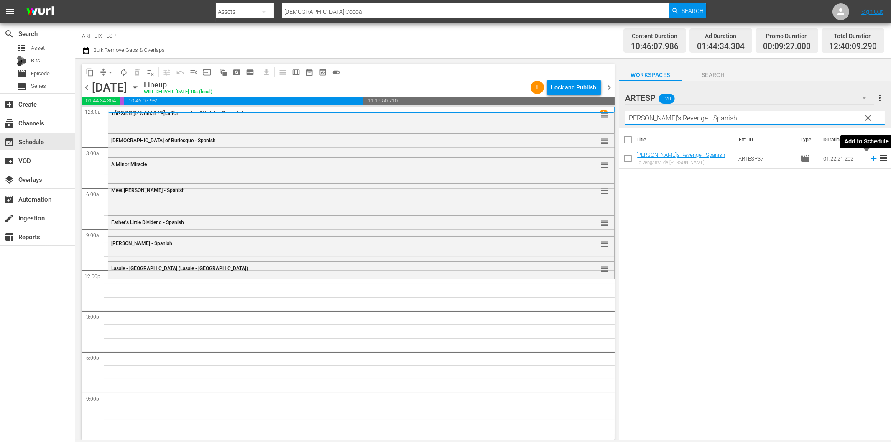
click at [869, 160] on icon at bounding box center [873, 158] width 9 height 9
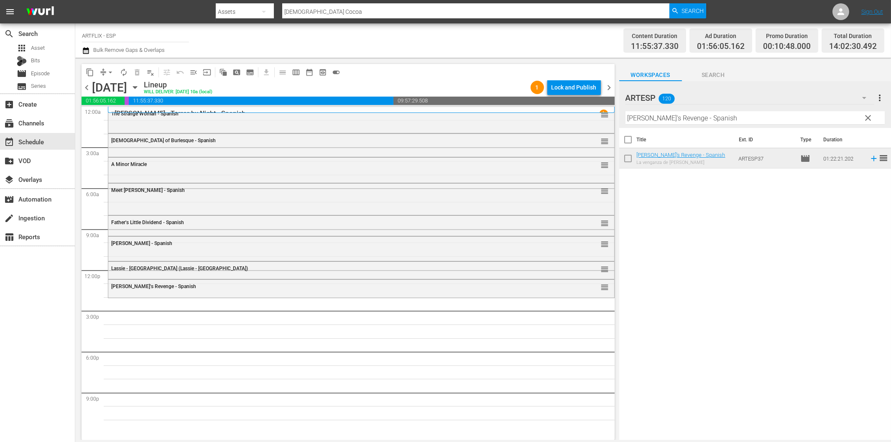
click at [713, 115] on input "Tarzan's Revenge - Spanish" at bounding box center [755, 117] width 259 height 13
paste input "La posada maldita (Jamaica Inn)"
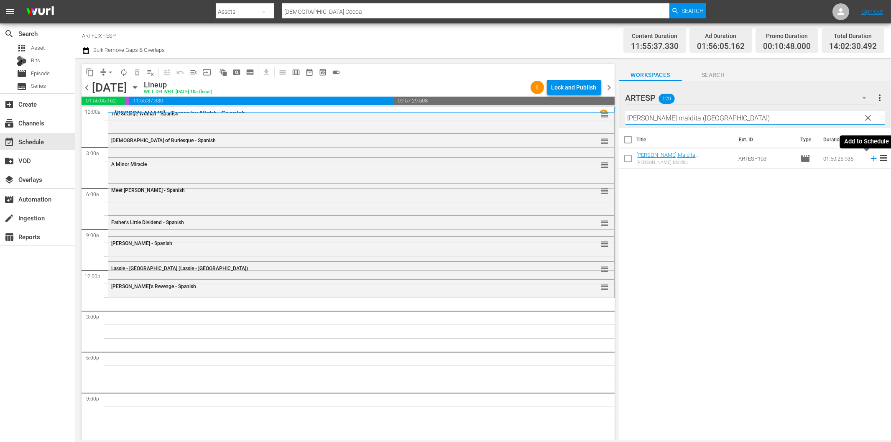
click at [869, 157] on icon at bounding box center [873, 158] width 9 height 9
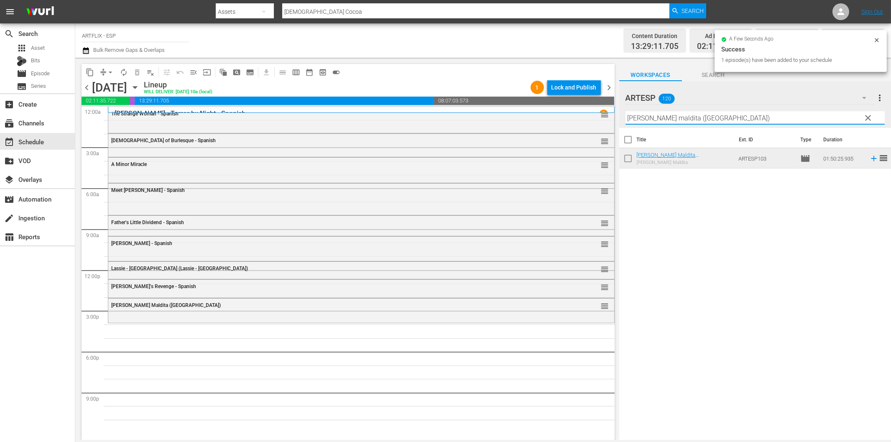
click at [633, 121] on input "La posada maldita (Jamaica Inn)" at bounding box center [755, 117] width 259 height 13
paste input "Cyrano de Bergerac - Spanish"
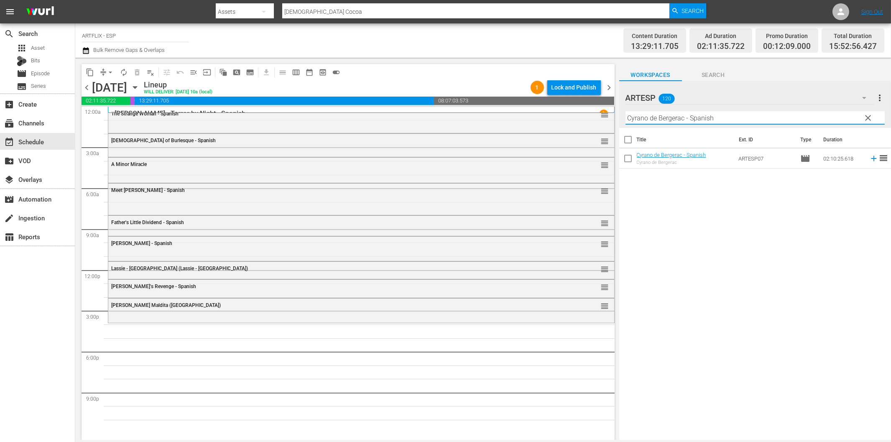
click at [869, 158] on icon at bounding box center [873, 158] width 9 height 9
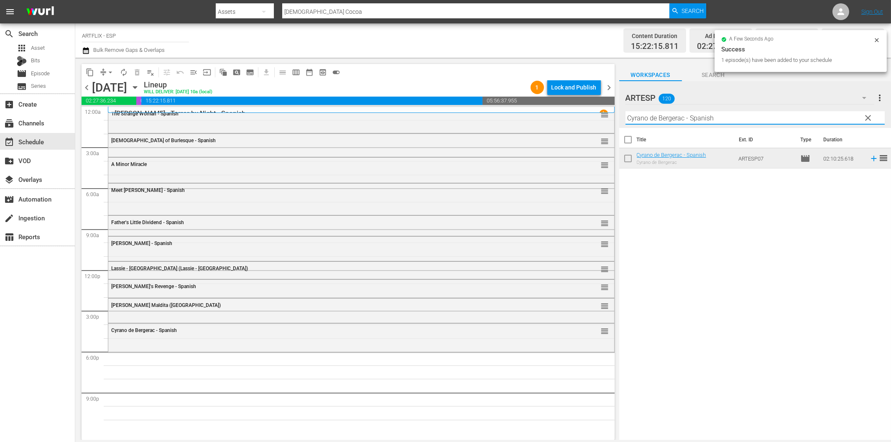
click at [776, 115] on input "Cyrano de Bergerac - Spanish" at bounding box center [755, 117] width 259 height 13
paste input "La incursión de mil aviones (The 1000 Plane Raid)"
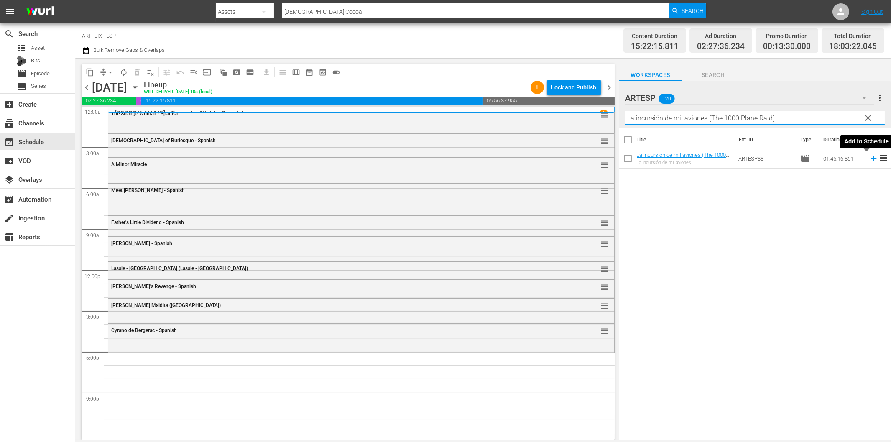
click at [869, 160] on icon at bounding box center [873, 158] width 9 height 9
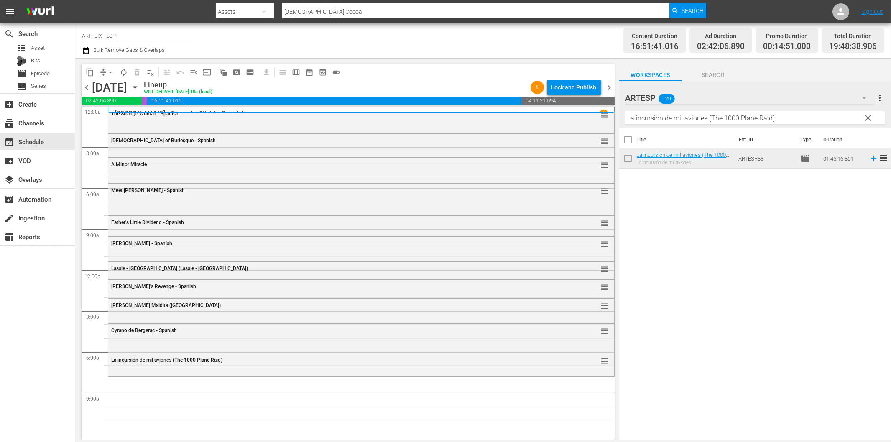
click at [728, 115] on input "La incursión de mil aviones (The 1000 Plane Raid)" at bounding box center [755, 117] width 259 height 13
paste input "Outpost in Morocco - Spanish"
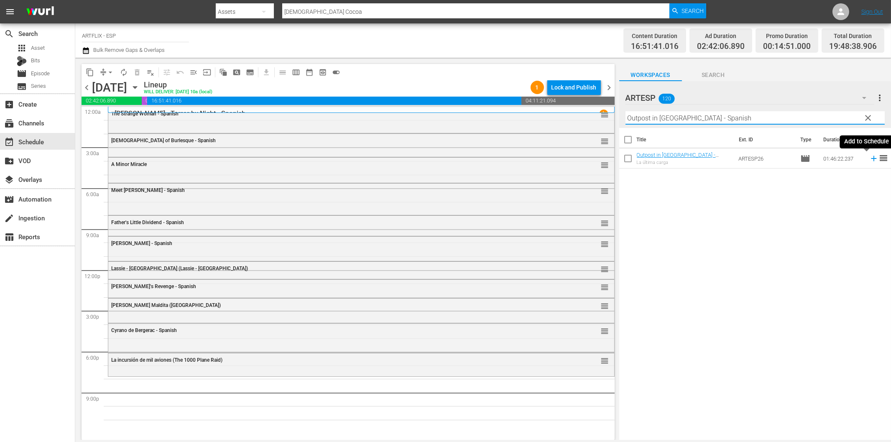
click at [869, 158] on icon at bounding box center [873, 158] width 9 height 9
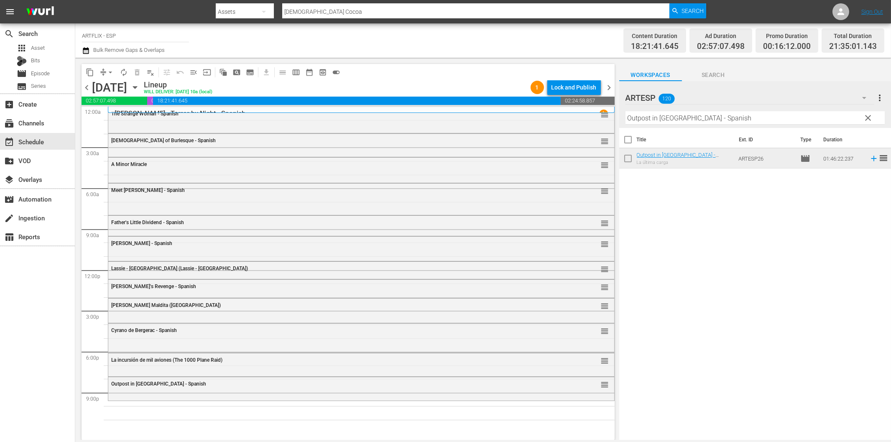
click at [749, 120] on input "Outpost in Morocco - Spanish" at bounding box center [755, 117] width 259 height 13
paste input "La mansión de la niebla (The Murder Mansion)"
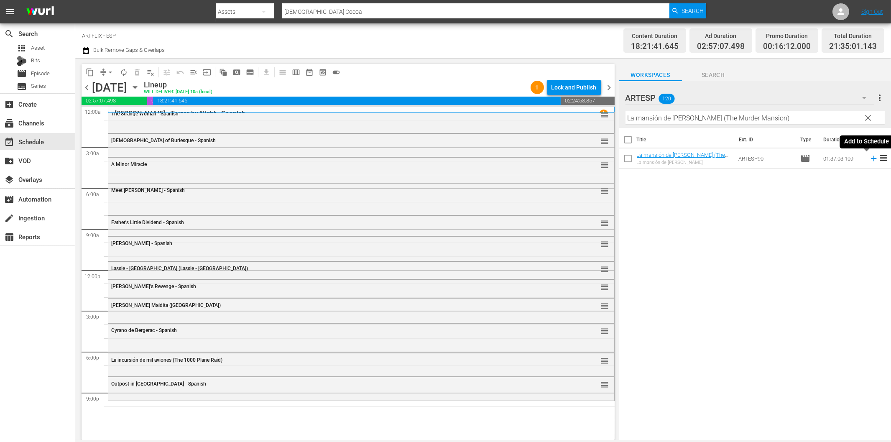
click at [869, 161] on icon at bounding box center [873, 158] width 9 height 9
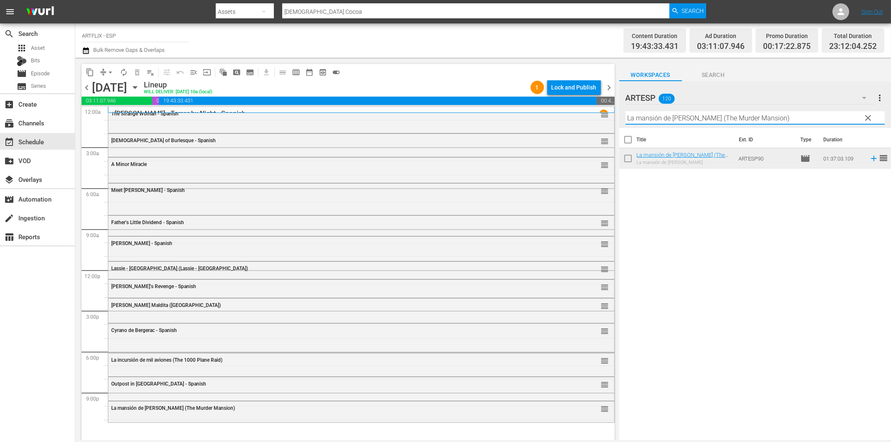
click at [675, 119] on input "La mansión de la niebla (The Murder Mansion)" at bounding box center [755, 117] width 259 height 13
paste input "El Carnaval de las Almas (Carnival of Souls"
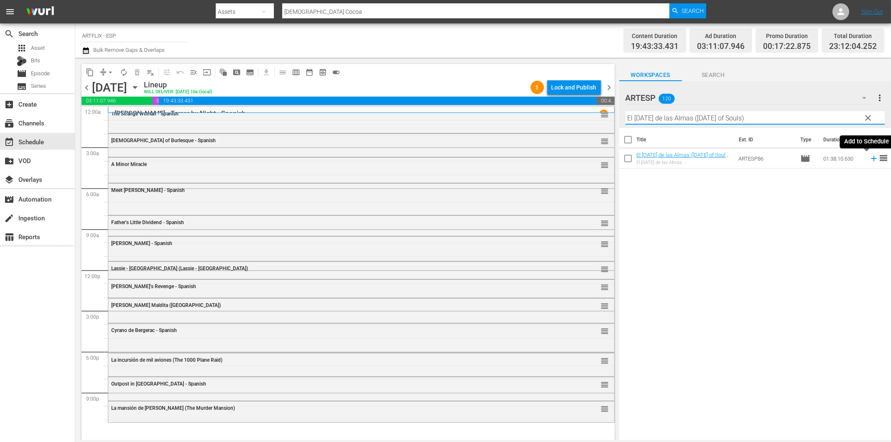
click at [869, 161] on icon at bounding box center [873, 158] width 9 height 9
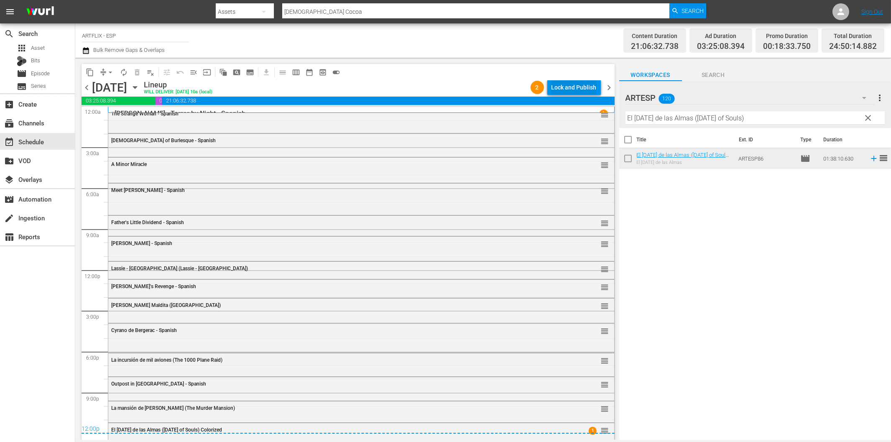
click at [572, 87] on div "Lock and Publish" at bounding box center [574, 87] width 45 height 15
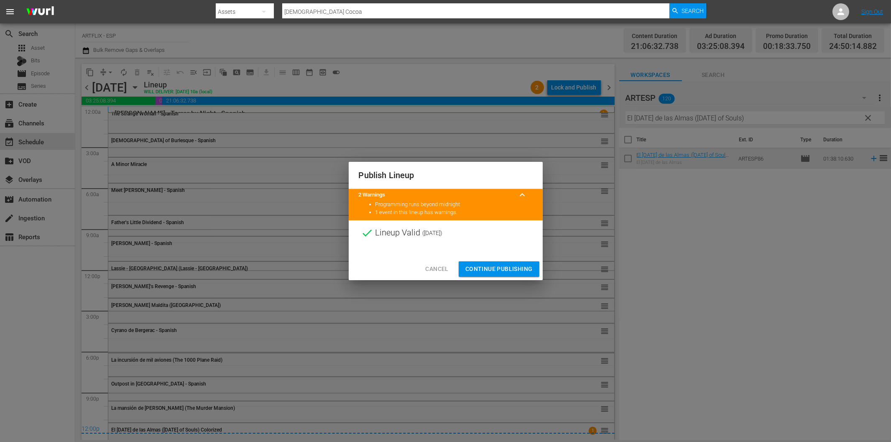
click at [508, 267] on span "Continue Publishing" at bounding box center [498, 269] width 67 height 10
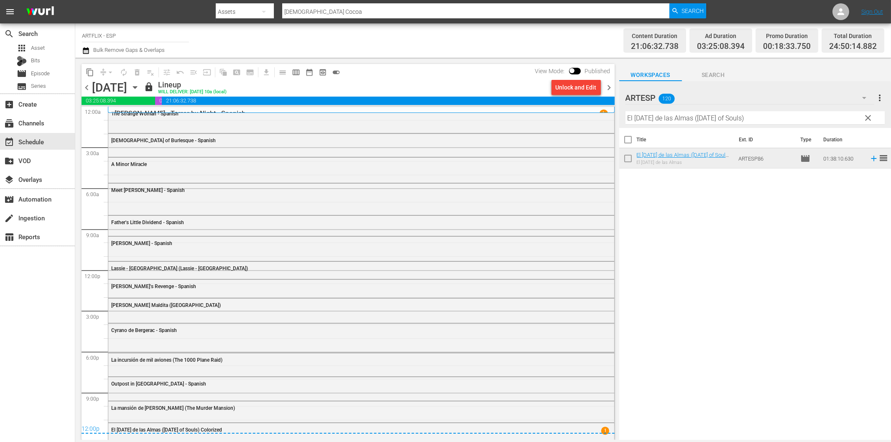
click at [608, 85] on span "chevron_right" at bounding box center [609, 87] width 10 height 10
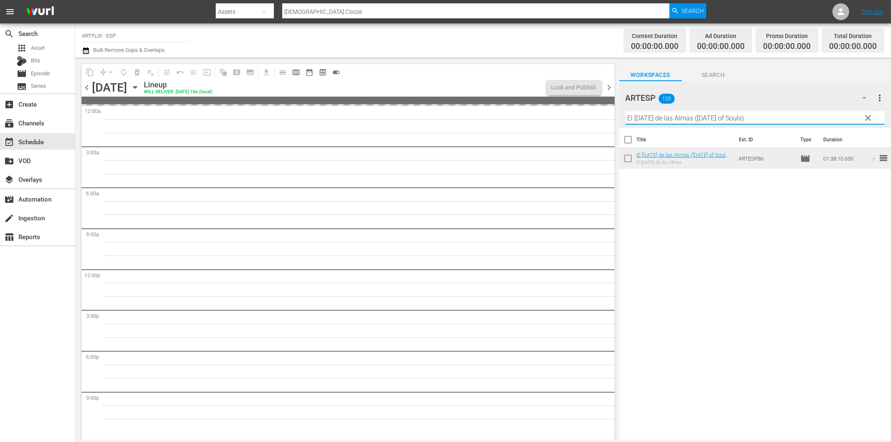
click at [735, 119] on input "El Carnaval de las Almas (Carnival of Souls)" at bounding box center [755, 117] width 259 height 13
paste input "cisne negro (The Black Swan"
drag, startPoint x: 86, startPoint y: 87, endPoint x: 530, endPoint y: 95, distance: 444.1
click at [86, 87] on span "chevron_left" at bounding box center [87, 87] width 10 height 10
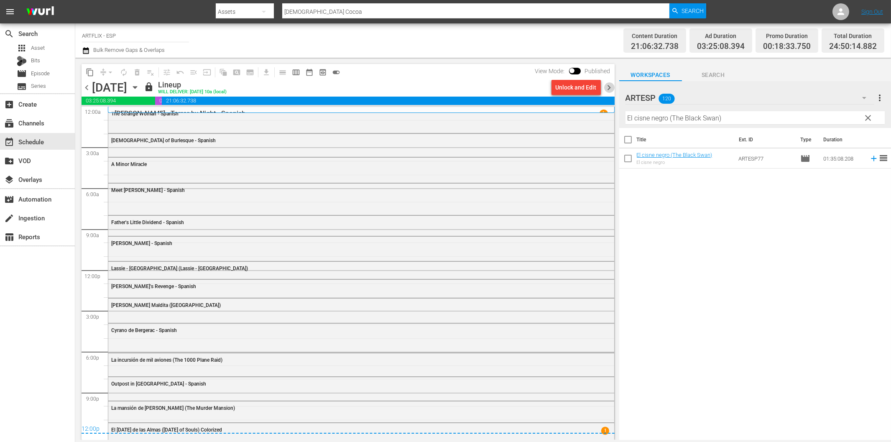
click at [610, 89] on span "chevron_right" at bounding box center [609, 87] width 10 height 10
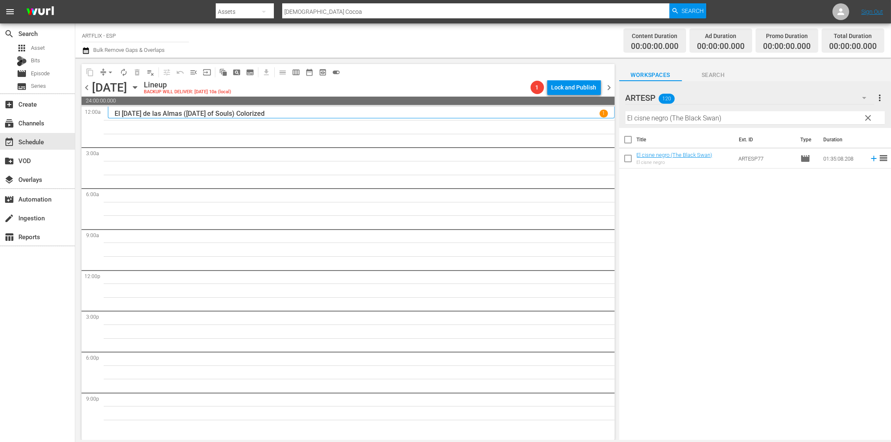
click at [643, 122] on input "El cisne negro (The Black Swan)" at bounding box center [755, 117] width 259 height 13
click at [869, 160] on icon at bounding box center [873, 158] width 9 height 9
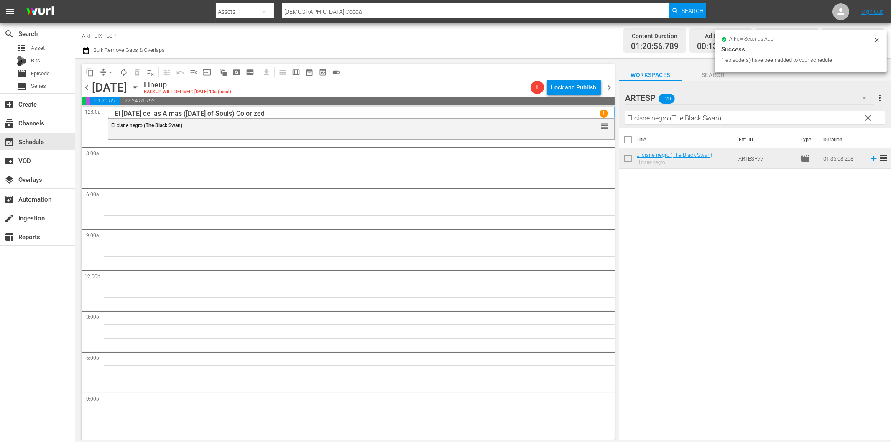
click at [702, 121] on input "El cisne negro (The Black Swan)" at bounding box center [755, 117] width 259 height 13
paste input "Dishonored Lady - Spanish"
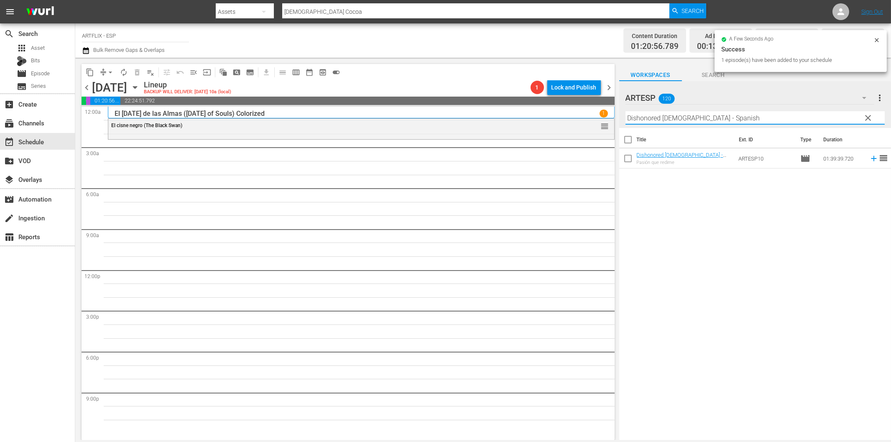
click at [869, 161] on icon at bounding box center [873, 158] width 9 height 9
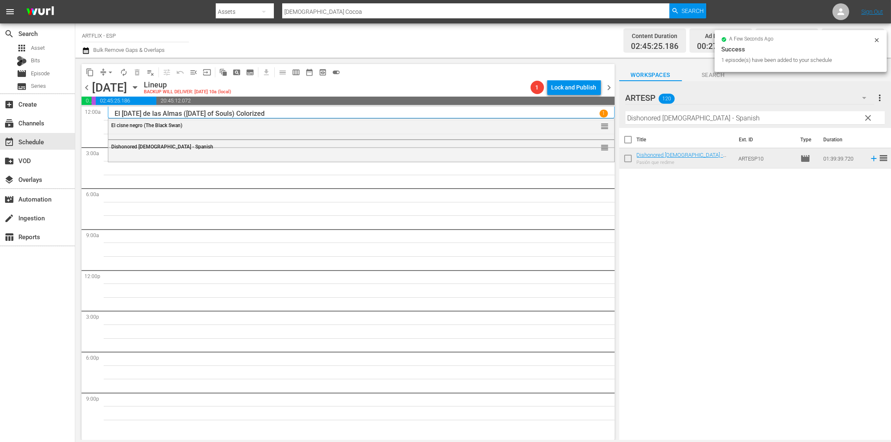
click at [701, 117] on input "Dishonored Lady - Spanish" at bounding box center [755, 117] width 259 height 13
paste input "The North Star"
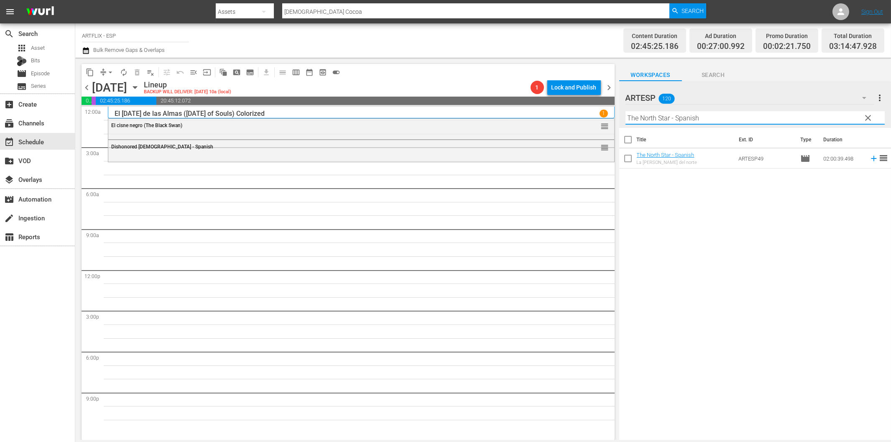
click at [869, 159] on icon at bounding box center [873, 158] width 9 height 9
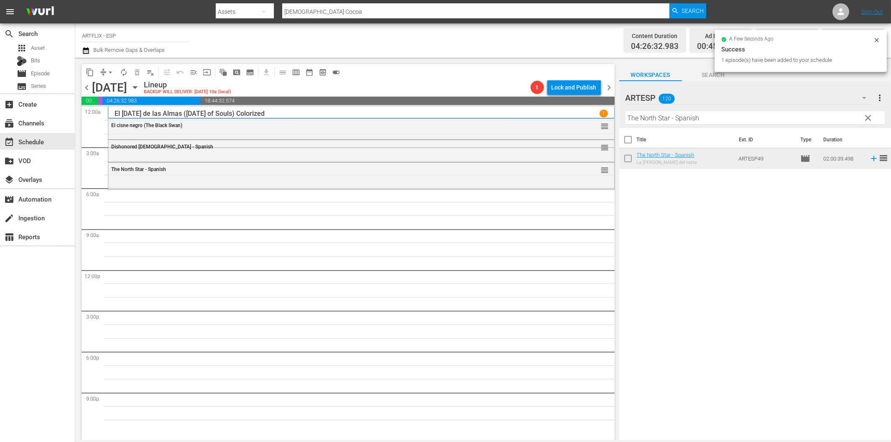
click at [723, 120] on input "The North Star - Spanish" at bounding box center [755, 117] width 259 height 13
paste input "Dulce evocación (Beyond Tomorrow aka Beyond Christmas)"
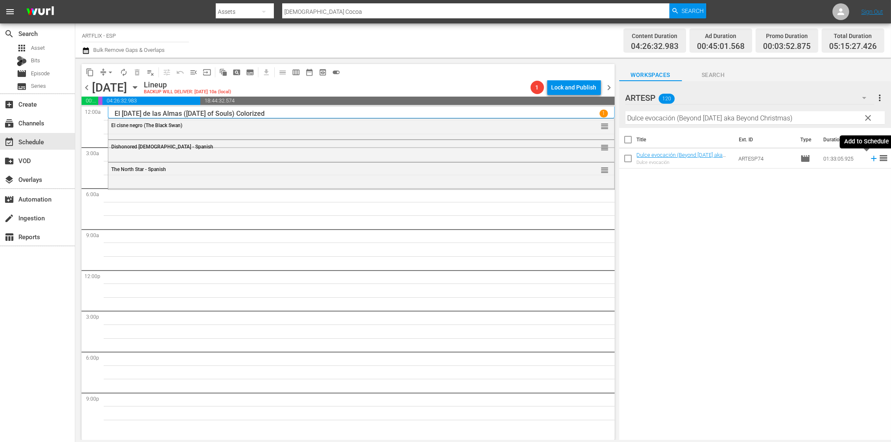
click at [869, 159] on icon at bounding box center [873, 158] width 9 height 9
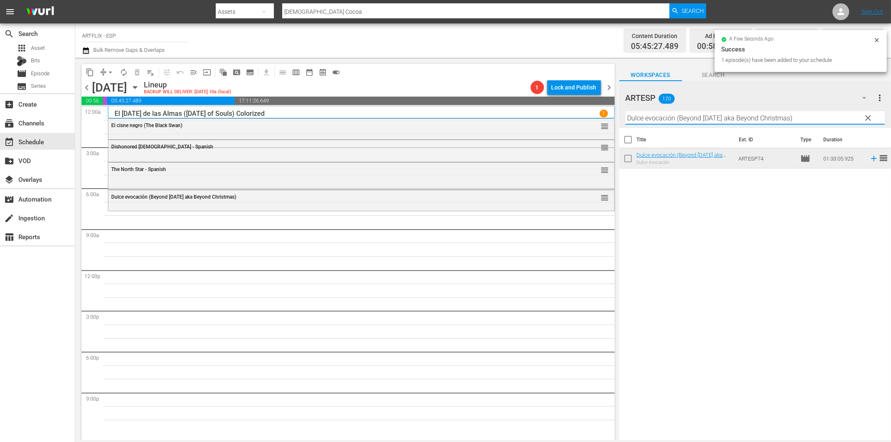
click at [644, 119] on input "Dulce evocación (Beyond Tomorrow aka Beyond Christmas)" at bounding box center [755, 117] width 259 height 13
paste input "Los alegres vividores (The Young in Heart"
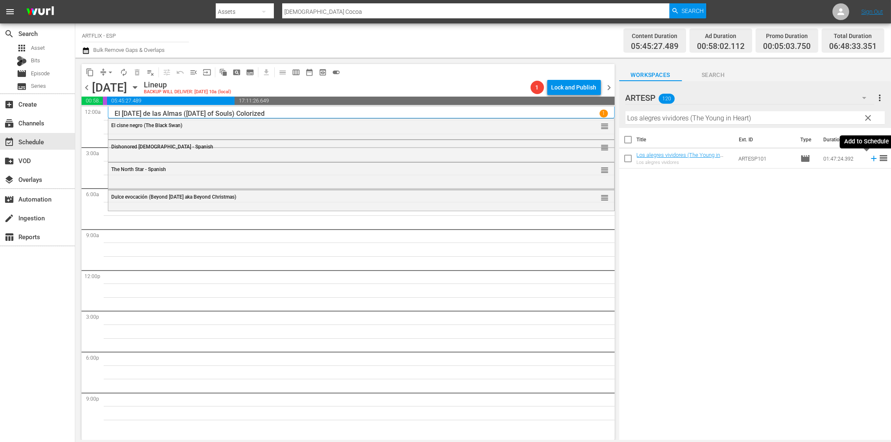
click at [869, 161] on icon at bounding box center [873, 158] width 9 height 9
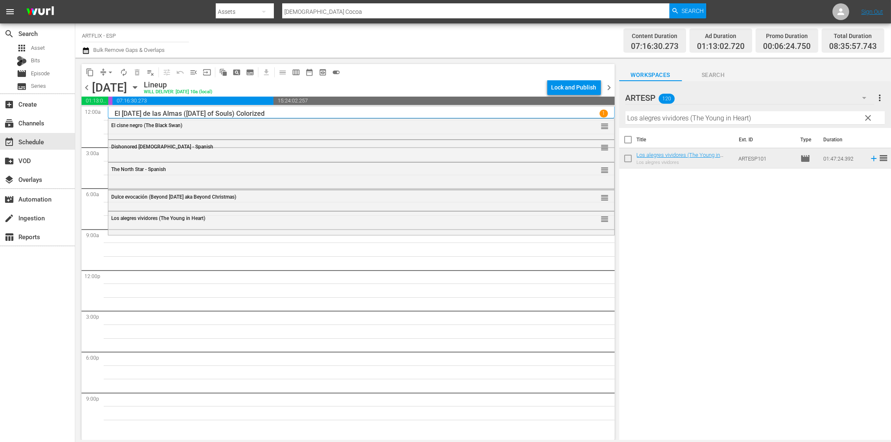
click at [668, 124] on hr at bounding box center [755, 124] width 259 height 0
click at [667, 121] on input "Los alegres vividores (The Young in Heart)" at bounding box center [755, 117] width 259 height 13
paste input "The Sin of Harold Diddlebock - Spanish"
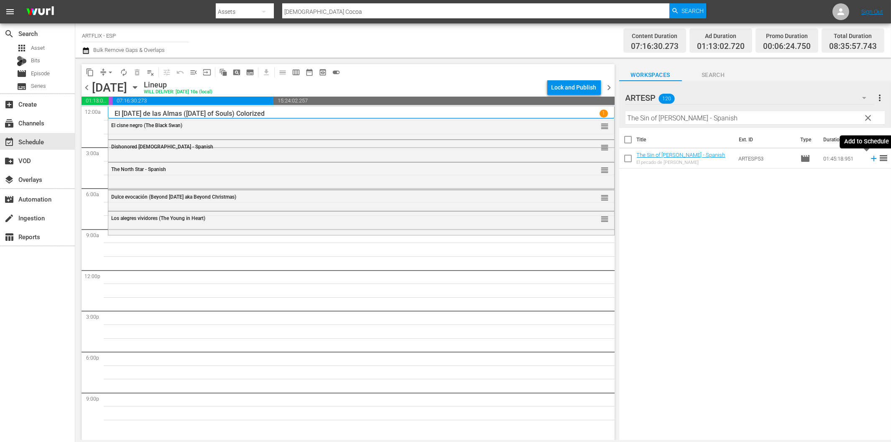
click at [871, 158] on icon at bounding box center [873, 158] width 5 height 5
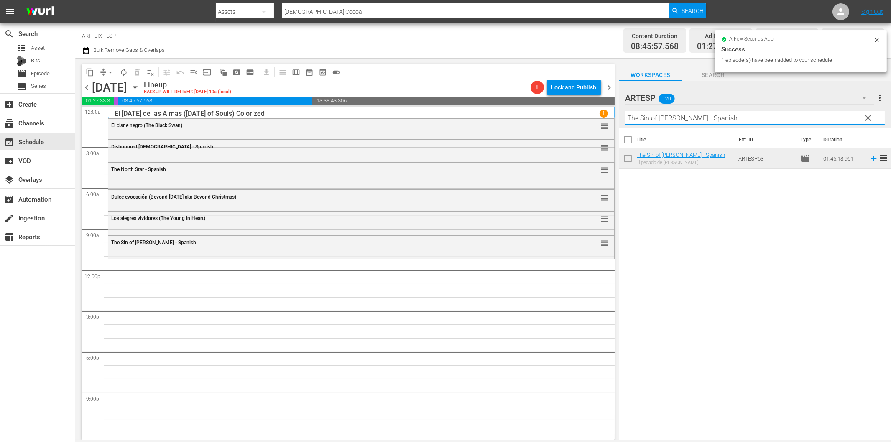
click at [746, 116] on input "The Sin of Harold Diddlebock - Spanish" at bounding box center [755, 117] width 259 height 13
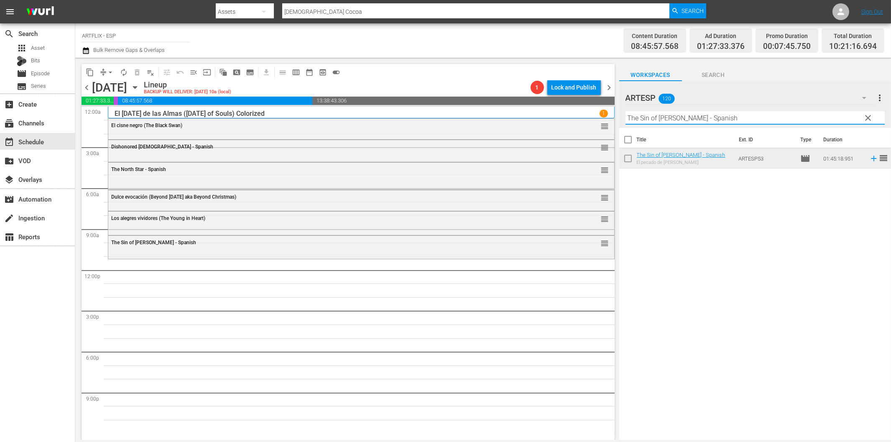
paste input "Scarlet Street"
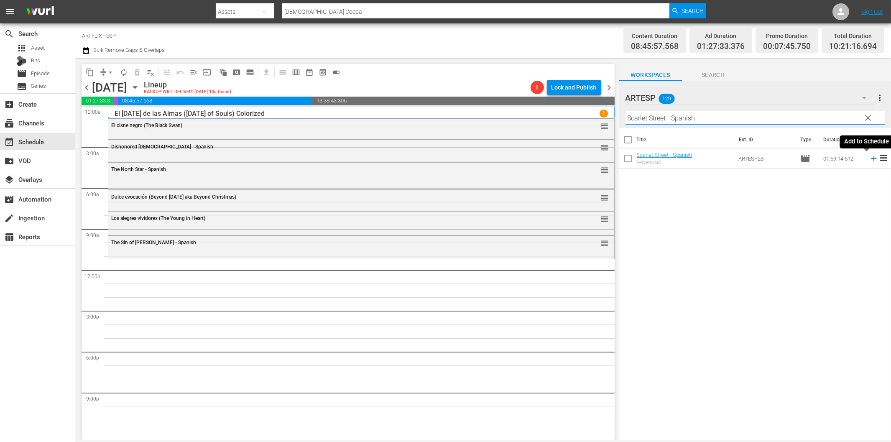
click at [869, 159] on icon at bounding box center [873, 158] width 9 height 9
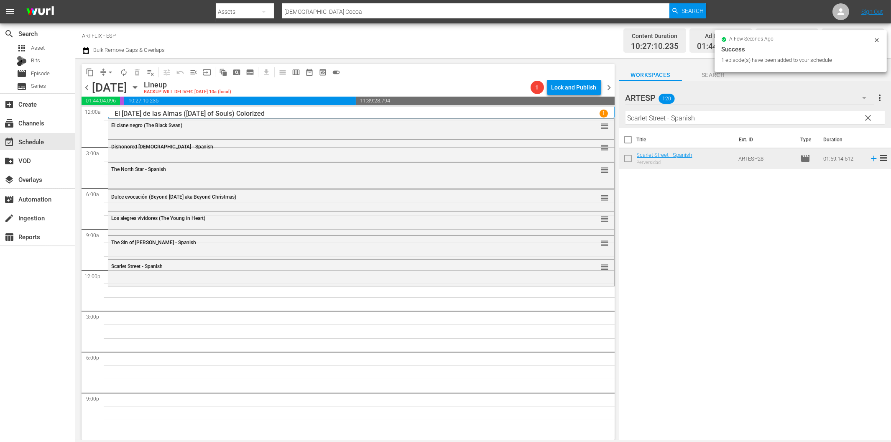
click at [647, 118] on input "Scarlet Street - Spanish" at bounding box center [755, 117] width 259 height 13
paste input "La canción del recuerdo (Penny_Serenade)"
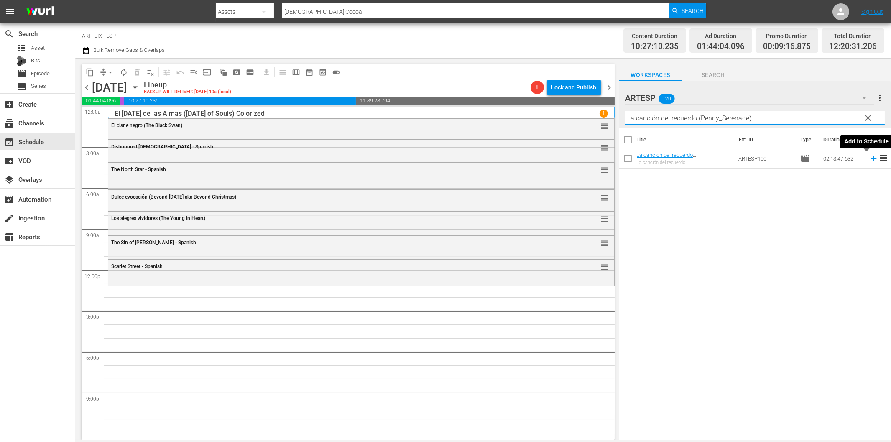
click at [869, 157] on icon at bounding box center [873, 158] width 9 height 9
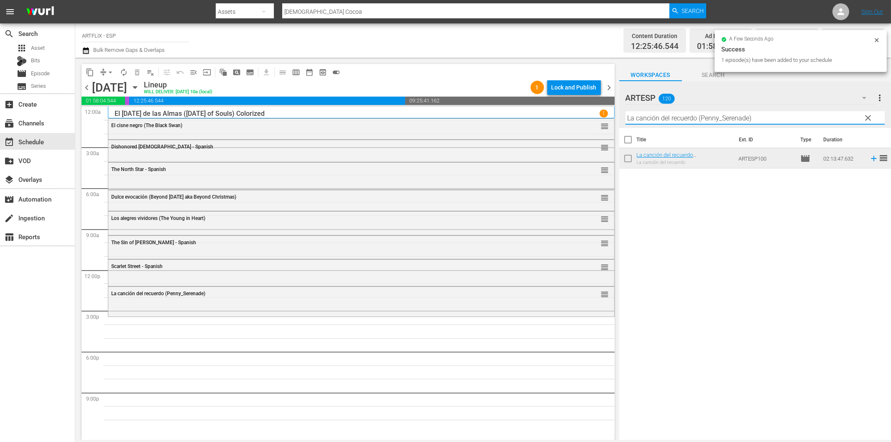
click at [680, 118] on input "La canción del recuerdo (Penny_Serenade)" at bounding box center [755, 117] width 259 height 13
paste input "Mi madre es una mujer lobo (My Mom's a Werewolf"
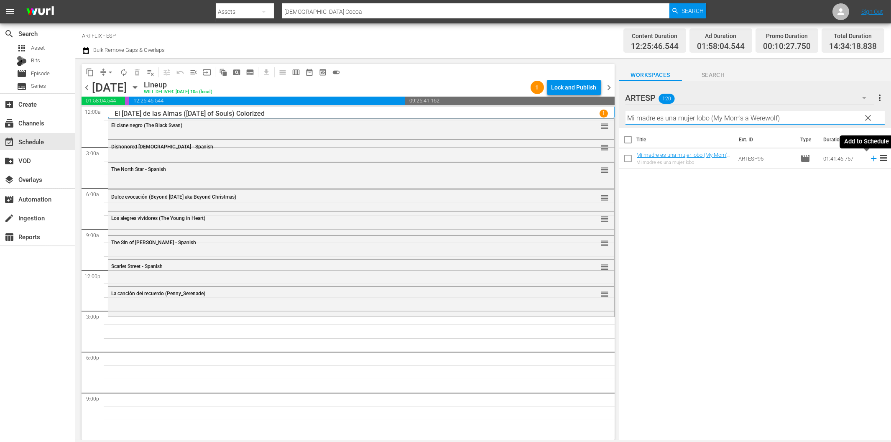
drag, startPoint x: 867, startPoint y: 157, endPoint x: 861, endPoint y: 158, distance: 5.6
click at [871, 157] on icon at bounding box center [873, 158] width 5 height 5
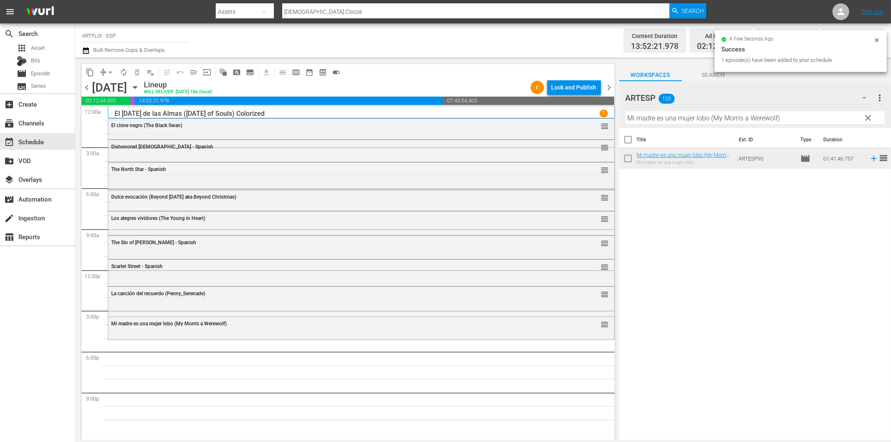
click at [672, 122] on input "Mi madre es una mujer lobo (My Mom's a Werewolf)" at bounding box center [755, 117] width 259 height 13
paste input "La última mujer sobre la Tierra (The Last Woman on Earth"
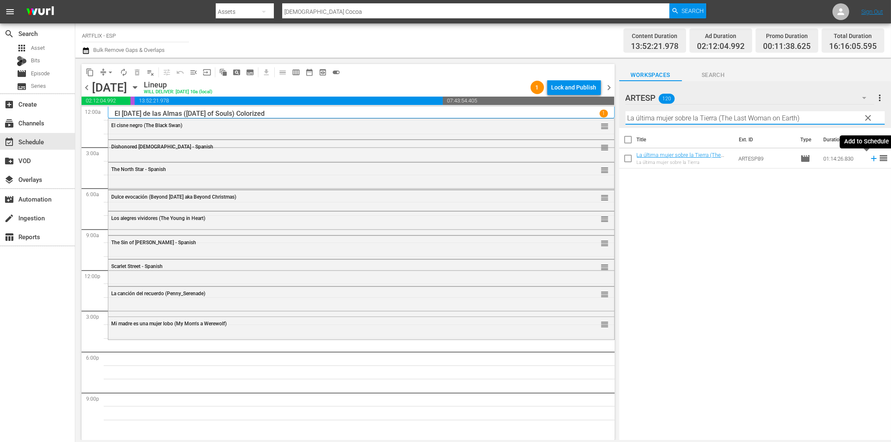
click at [869, 157] on icon at bounding box center [873, 158] width 9 height 9
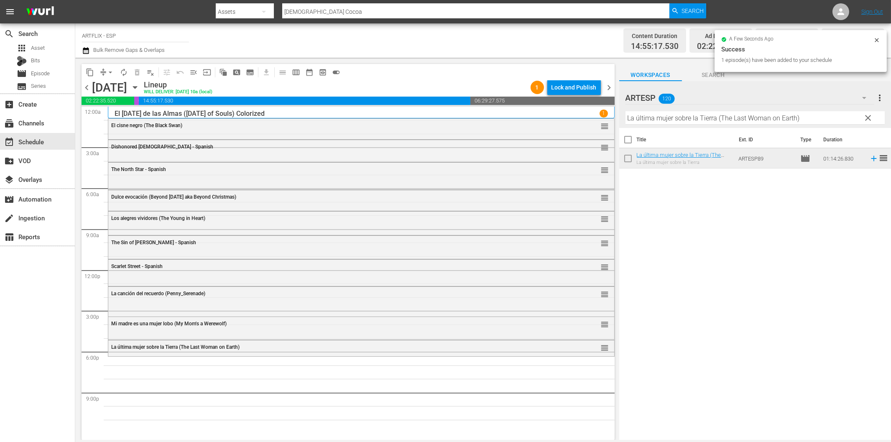
click at [713, 120] on input "La última mujer sobre la Tierra (The Last Woman on Earth)" at bounding box center [755, 117] width 259 height 13
paste input "He Walked by Night - Spanish"
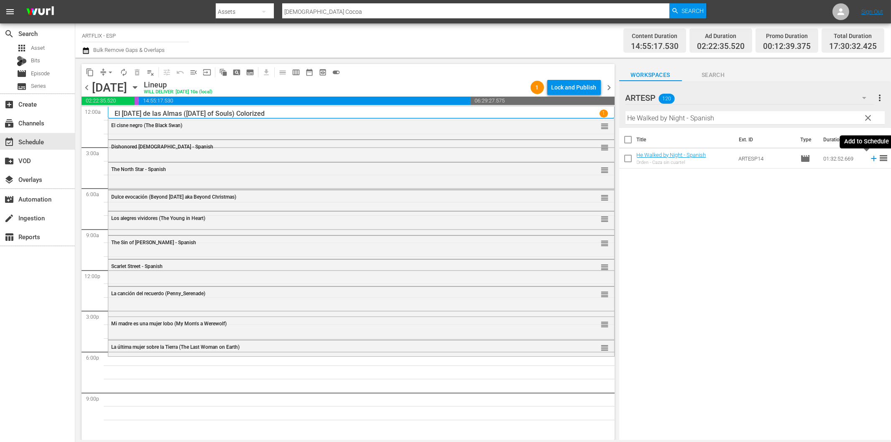
click at [869, 160] on icon at bounding box center [873, 158] width 9 height 9
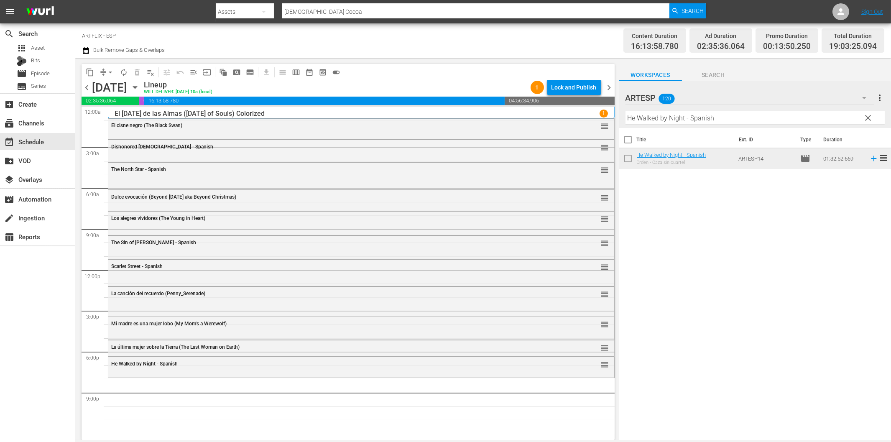
click at [639, 118] on input "He Walked by Night - Spanish" at bounding box center [755, 117] width 259 height 13
paste input "La pequeña tienda de los horrores (Little Shop of Horrors)"
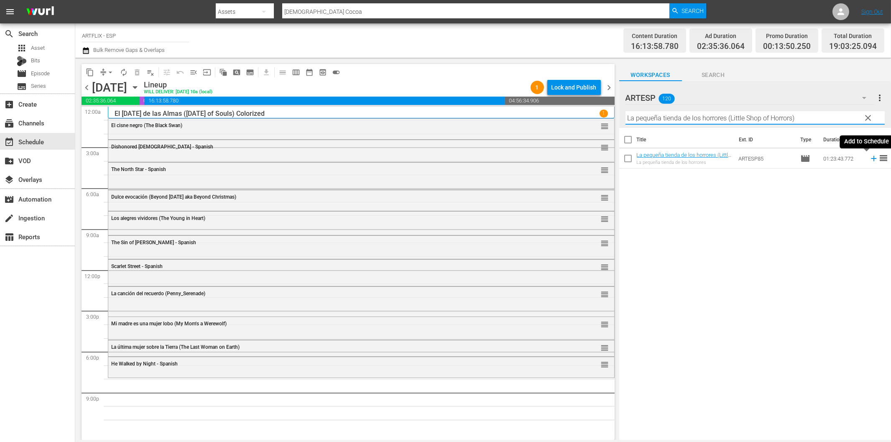
click at [871, 158] on icon at bounding box center [873, 158] width 5 height 5
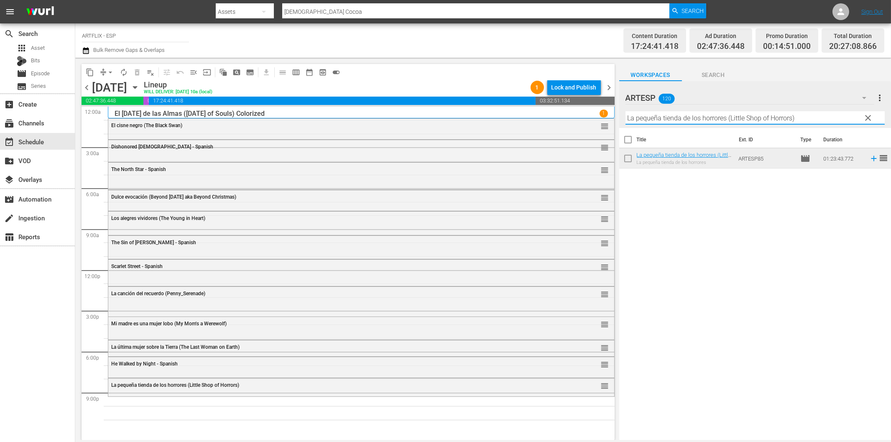
click at [679, 120] on input "La pequeña tienda de los horrores (Little Shop of Horrors)" at bounding box center [755, 117] width 259 height 13
paste input "El buque maldito (The Ghost Galleon"
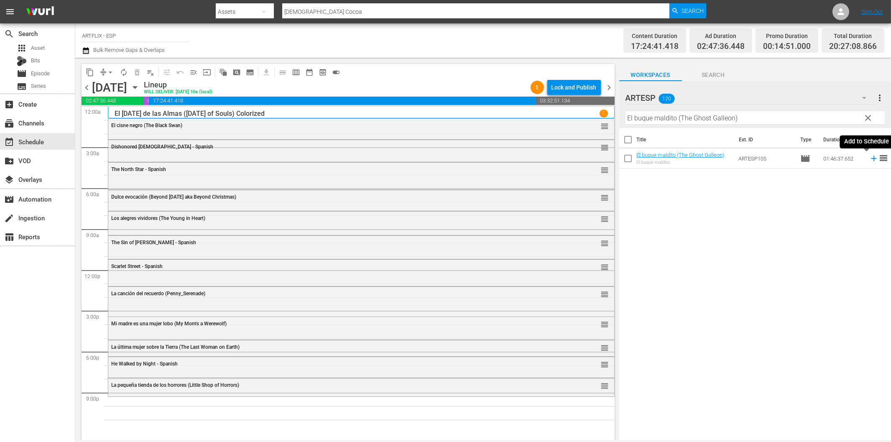
click at [871, 158] on icon at bounding box center [873, 158] width 5 height 5
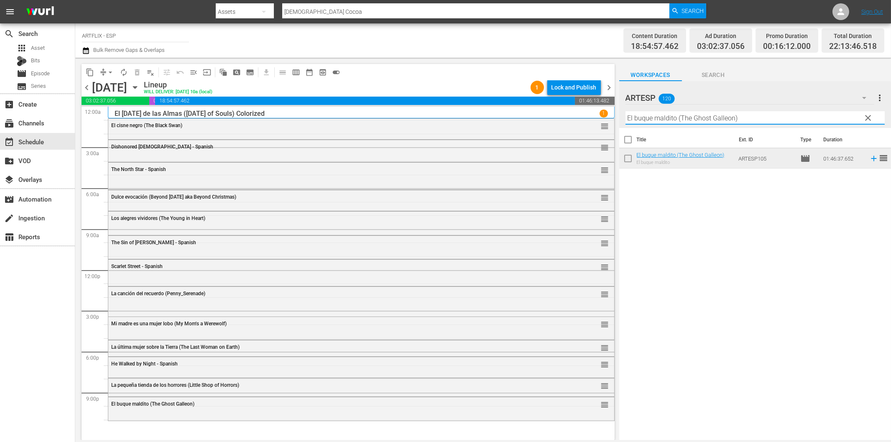
click at [643, 119] on input "El buque maldito (The Ghost Galleon)" at bounding box center [755, 117] width 259 height 13
paste input "terror (The Terror"
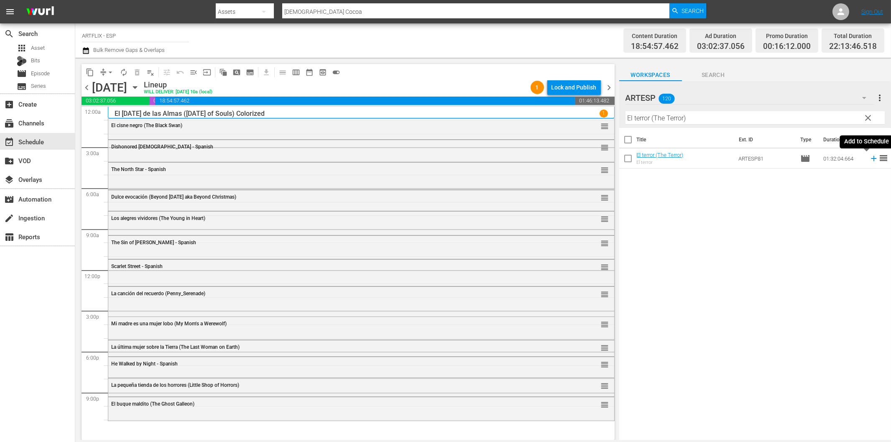
click at [869, 161] on icon at bounding box center [873, 158] width 9 height 9
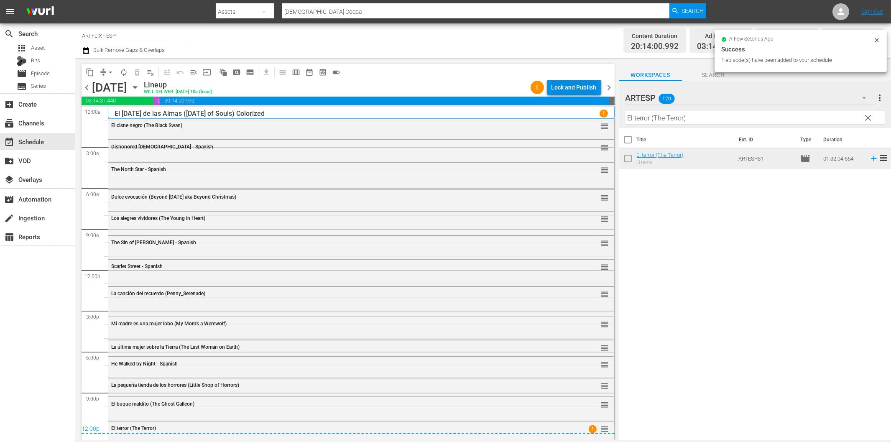
click at [561, 89] on div "Lock and Publish" at bounding box center [574, 87] width 45 height 15
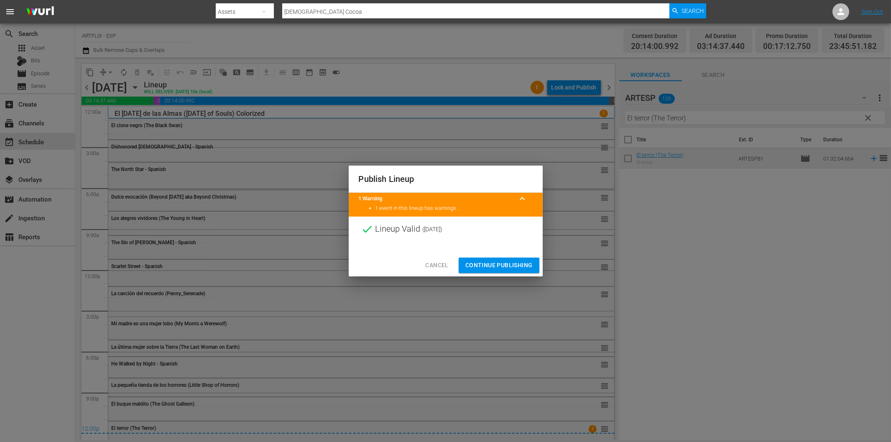
click at [513, 262] on span "Continue Publishing" at bounding box center [498, 265] width 67 height 10
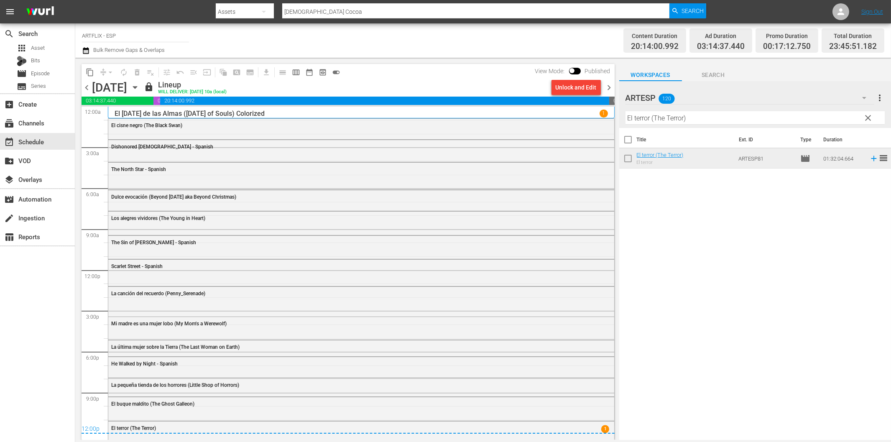
drag, startPoint x: 611, startPoint y: 87, endPoint x: 605, endPoint y: 93, distance: 9.2
click at [611, 87] on span "chevron_right" at bounding box center [609, 87] width 10 height 10
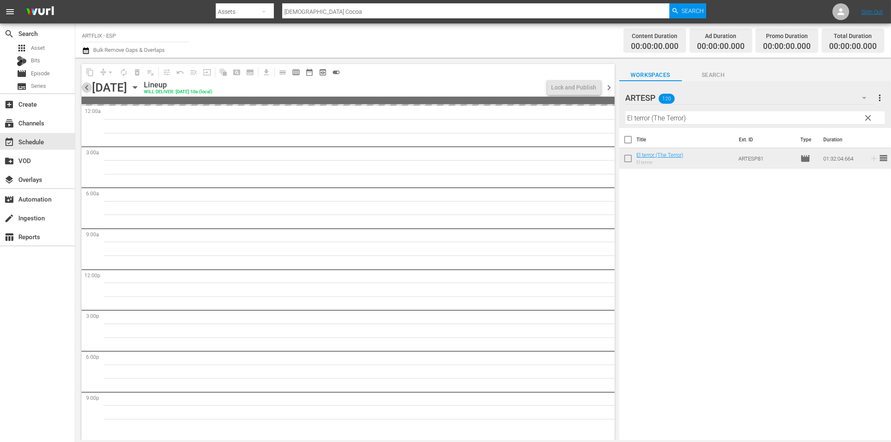
click at [87, 85] on span "chevron_left" at bounding box center [87, 87] width 10 height 10
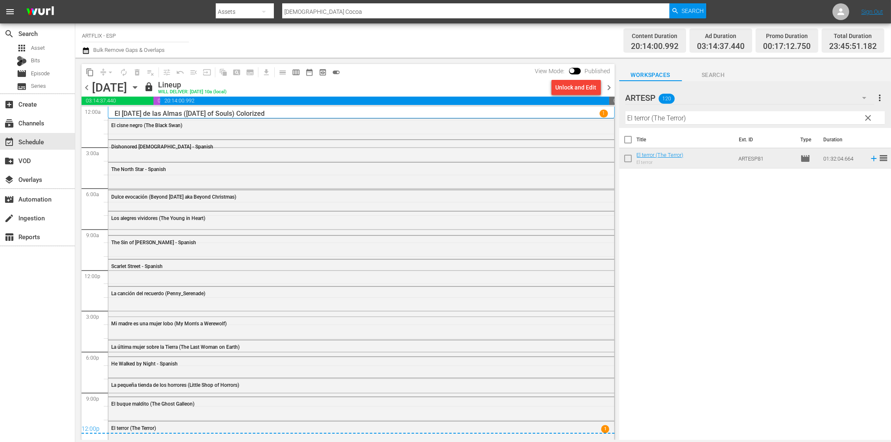
click at [608, 88] on span "chevron_right" at bounding box center [609, 87] width 10 height 10
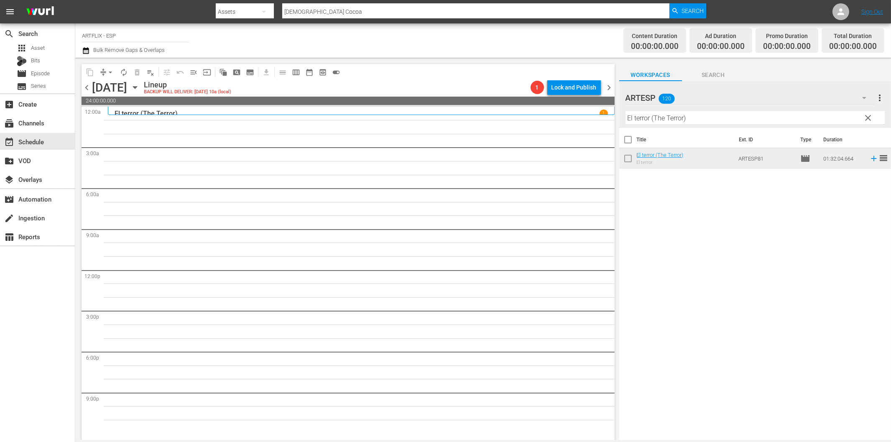
click at [695, 117] on input "El terror (The Terror)" at bounding box center [755, 117] width 259 height 13
paste input "The Bat - Spanish"
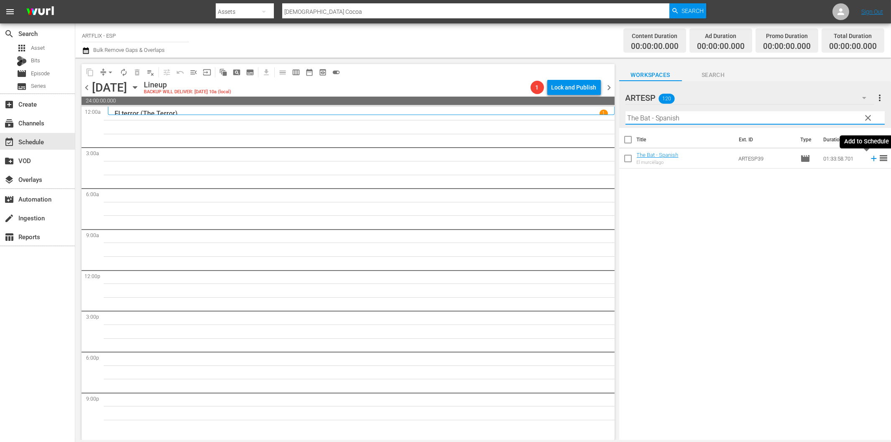
click at [871, 158] on icon at bounding box center [873, 158] width 5 height 5
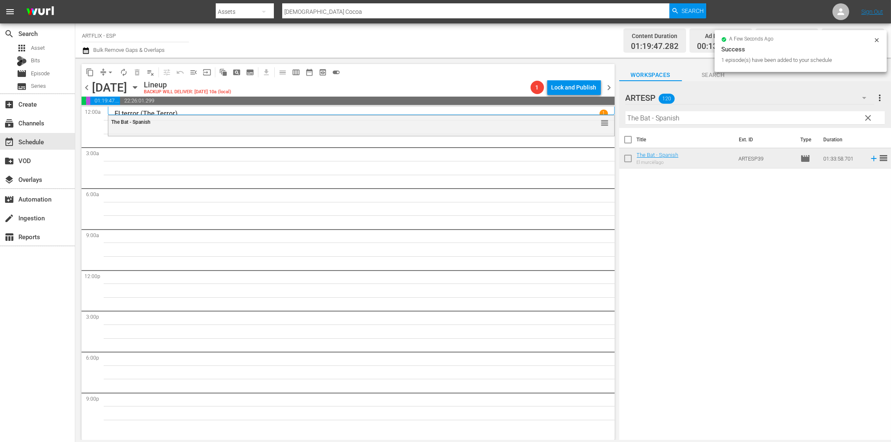
click at [685, 120] on input "The Bat - Spanish" at bounding box center [755, 117] width 259 height 13
paste input "Strange Love of Martha Ivers"
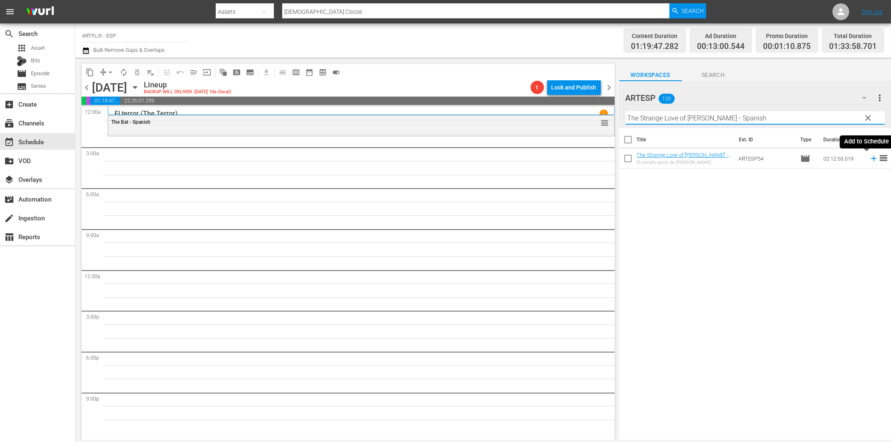
click at [869, 159] on icon at bounding box center [873, 158] width 9 height 9
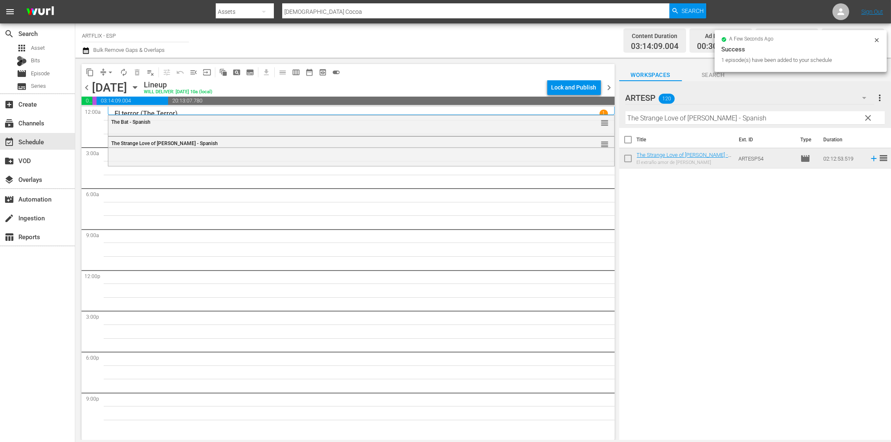
click at [651, 118] on input "The Strange Love of Martha Ivers - Spanish" at bounding box center [755, 117] width 259 height 13
paste input "Woman on the Run"
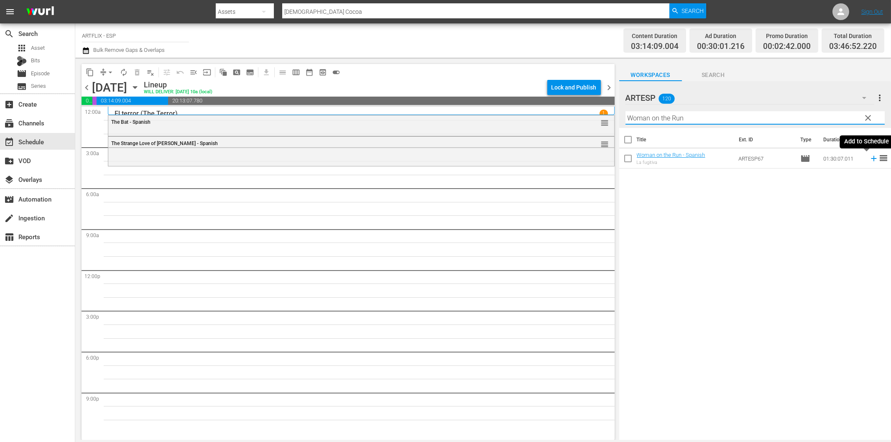
click at [869, 157] on icon at bounding box center [873, 158] width 9 height 9
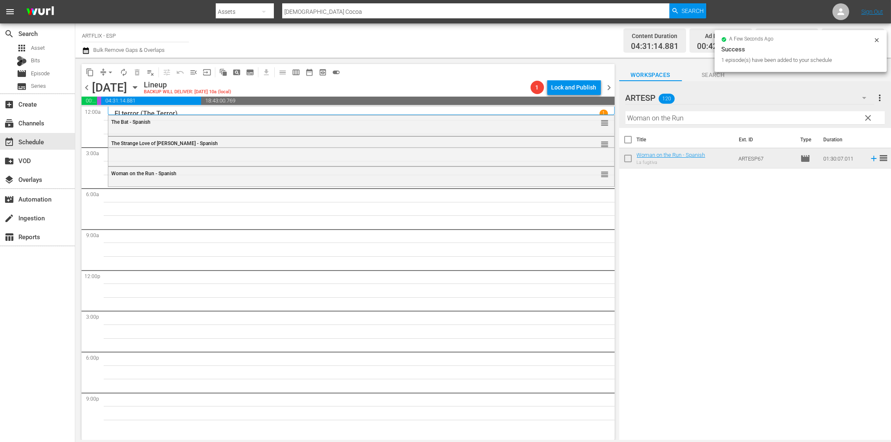
click at [708, 120] on input "Woman on the Run" at bounding box center [755, 117] width 259 height 13
paste input "Manina, la chica de la isla - Spanish"
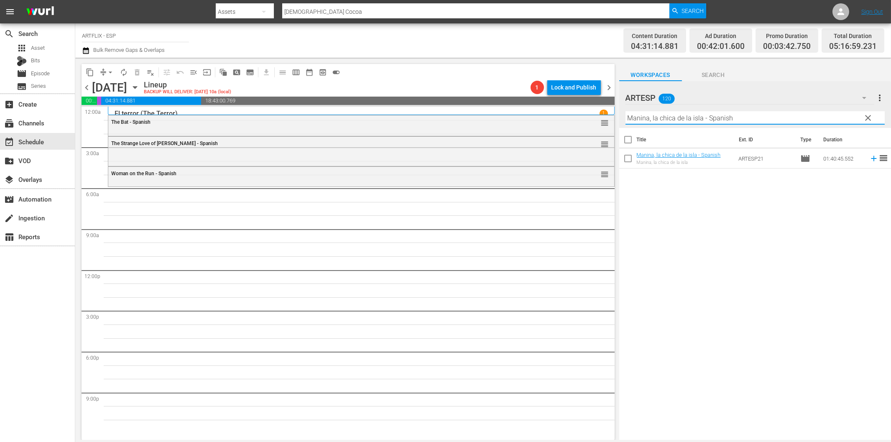
click at [869, 161] on icon at bounding box center [873, 158] width 9 height 9
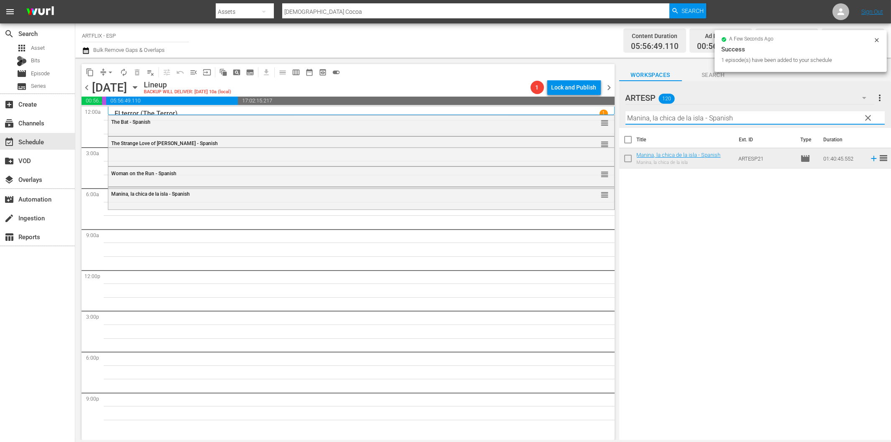
click at [676, 115] on input "Manina, la chica de la isla - Spanish" at bounding box center [755, 117] width 259 height 13
paste input "Sinfonía de la vida (Our Town)"
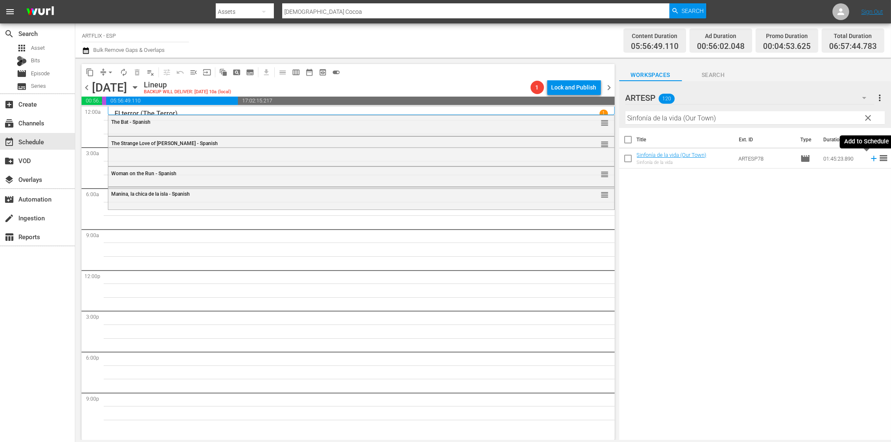
click at [869, 158] on icon at bounding box center [873, 158] width 9 height 9
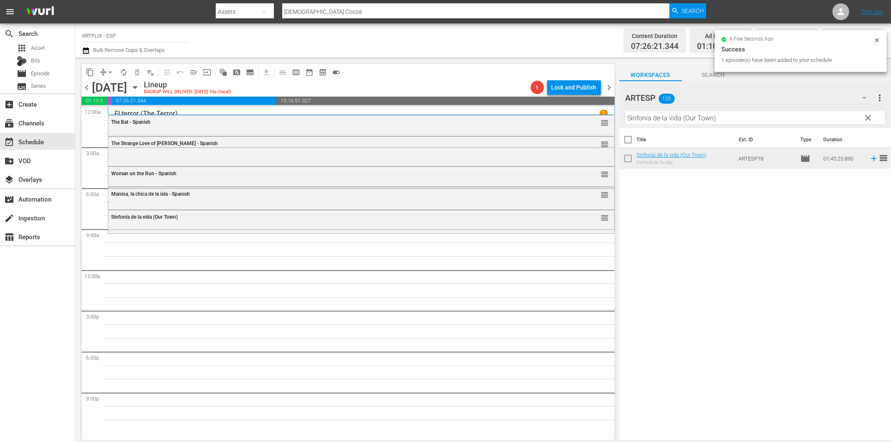
click at [684, 118] on input "Sinfonía de la vida (Our Town)" at bounding box center [755, 117] width 259 height 13
paste input "La pequeña princesita (Little Princess"
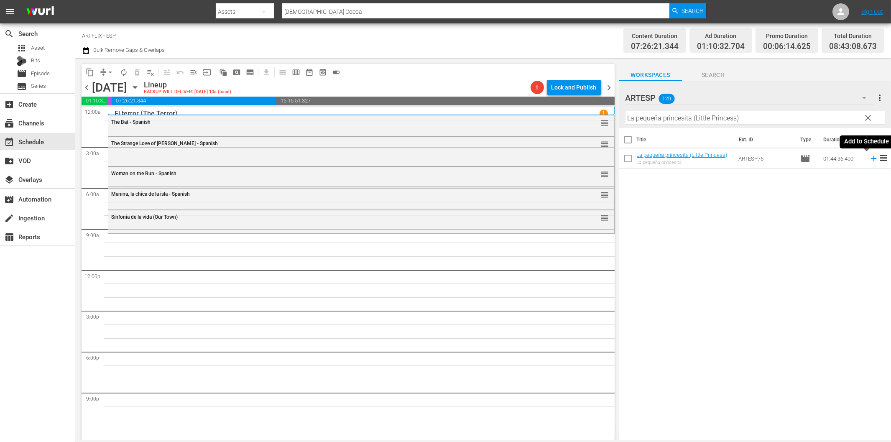
click at [869, 159] on icon at bounding box center [873, 158] width 9 height 9
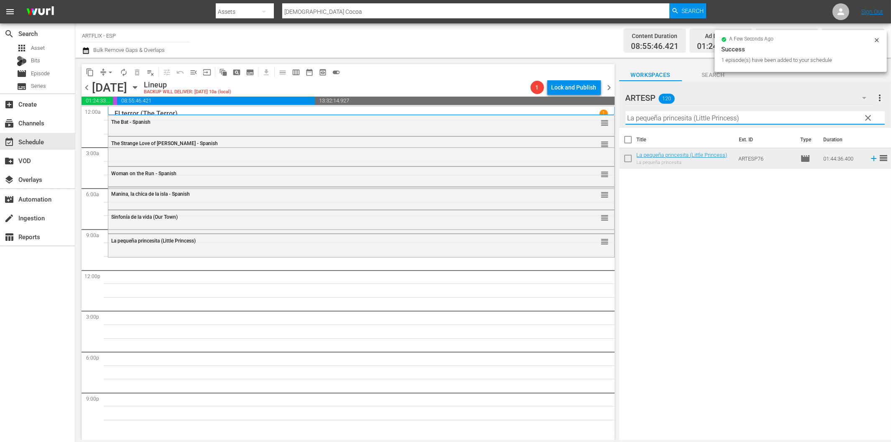
click at [698, 118] on input "La pequeña princesita (Little Princess)" at bounding box center [755, 117] width 259 height 13
paste input "The Flying Deuces - Spanish"
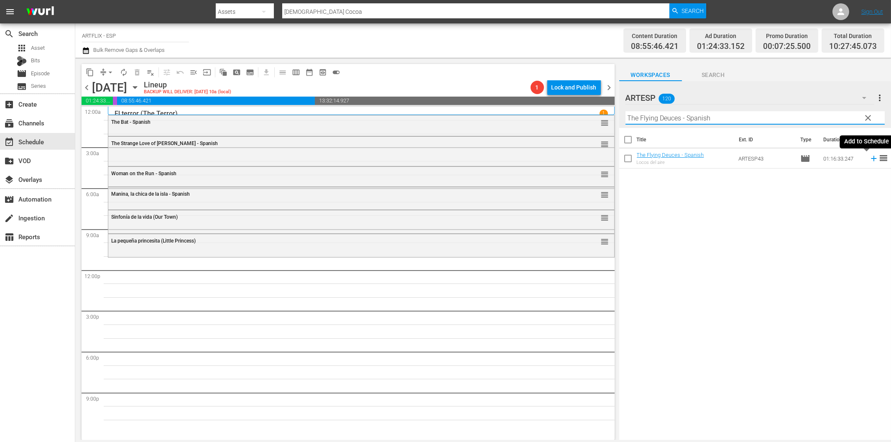
click at [869, 160] on icon at bounding box center [873, 158] width 9 height 9
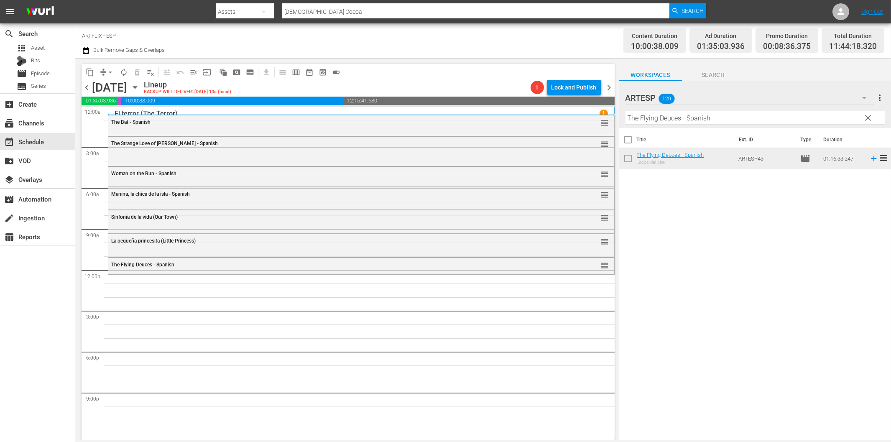
click at [715, 120] on input "The Flying Deuces - Spanish" at bounding box center [755, 117] width 259 height 13
paste input "A Star Is Born"
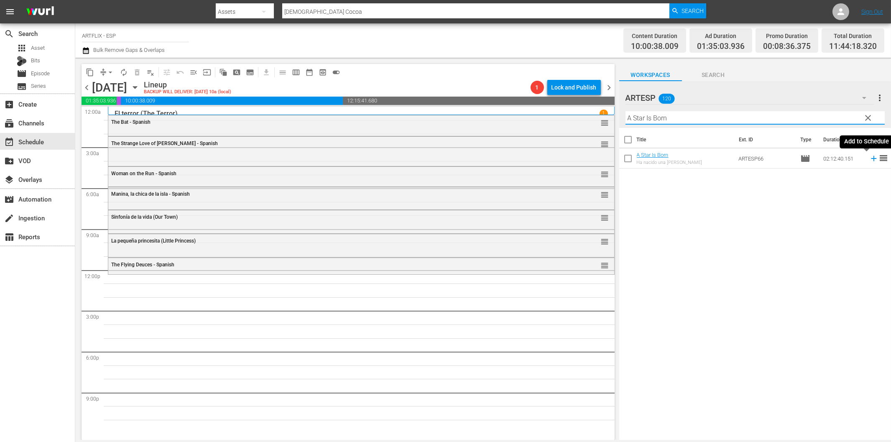
click at [871, 161] on icon at bounding box center [873, 158] width 5 height 5
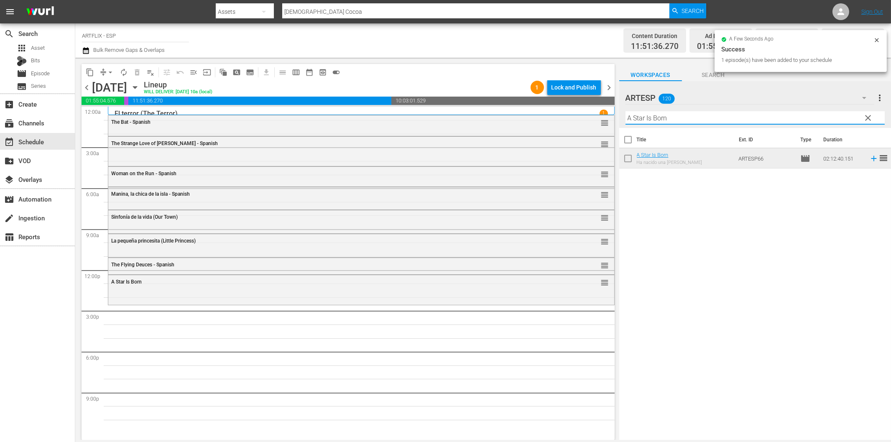
click at [643, 116] on input "A Star Is Born" at bounding box center [755, 117] width 259 height 13
paste input "ngel on my Shoulder"
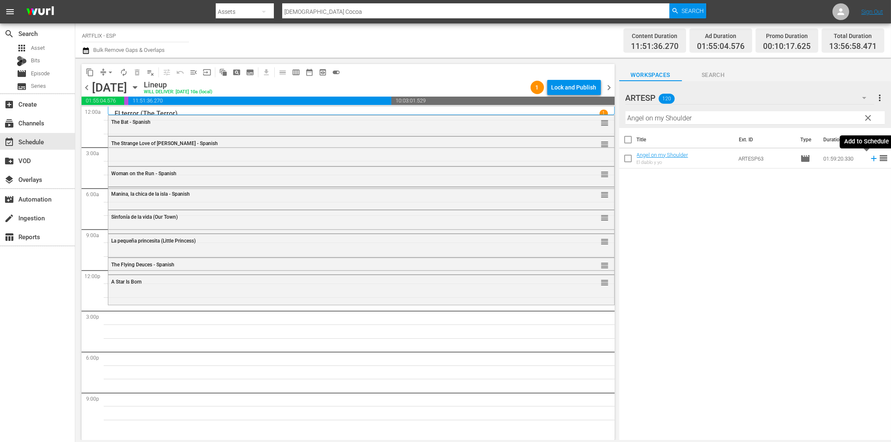
click at [869, 160] on icon at bounding box center [873, 158] width 9 height 9
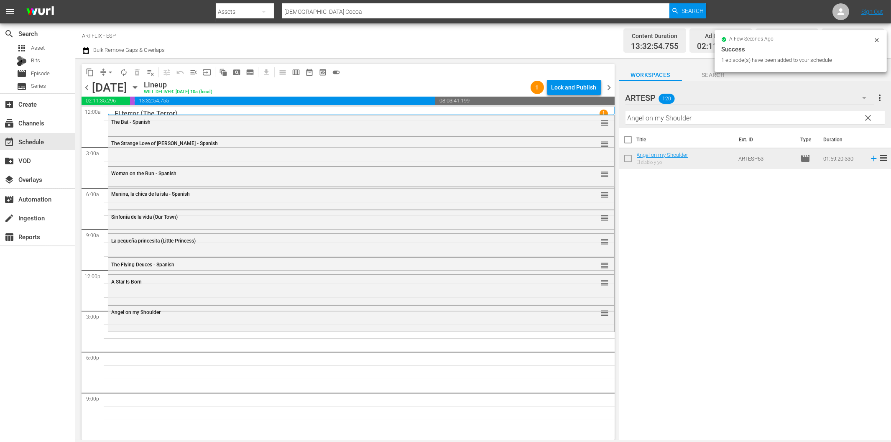
click at [645, 119] on input "Angel on my Shoulder" at bounding box center [755, 117] width 259 height 13
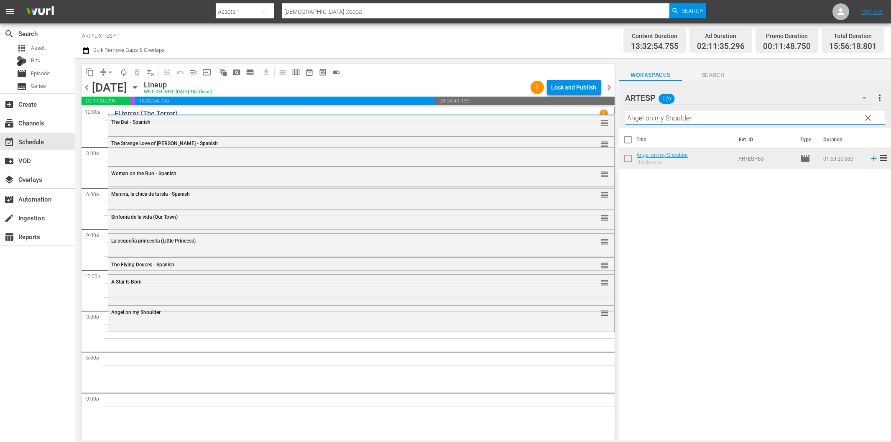
paste input "Bird of Paradise - Spanish"
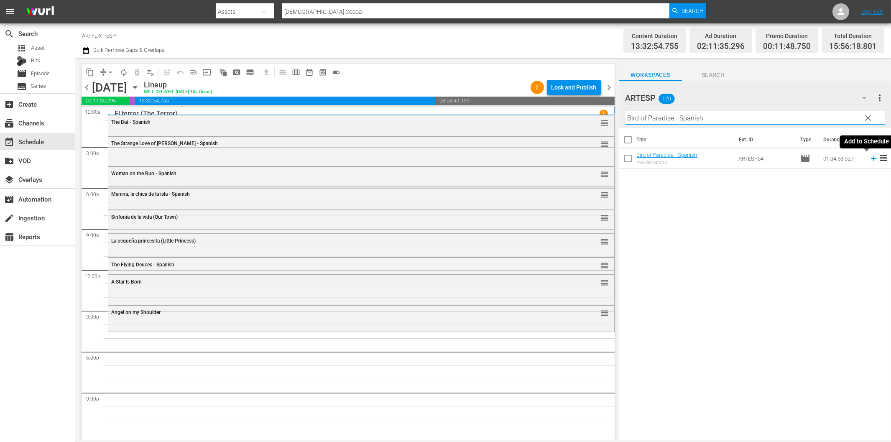
click at [869, 159] on icon at bounding box center [873, 158] width 9 height 9
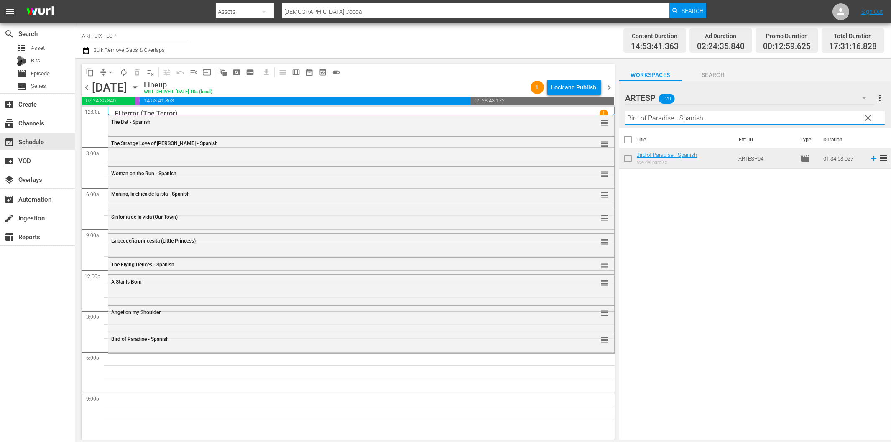
click at [680, 118] on input "Bird of Paradise - Spanish" at bounding box center [755, 117] width 259 height 13
paste input "Sundown"
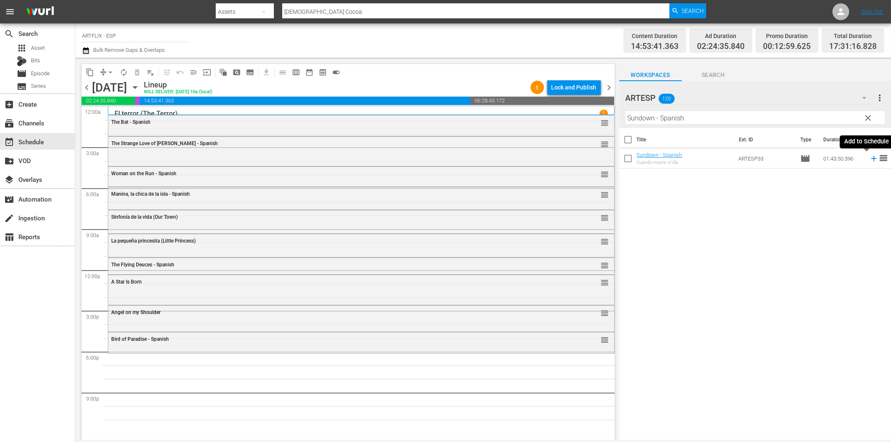
click at [871, 158] on icon at bounding box center [873, 158] width 5 height 5
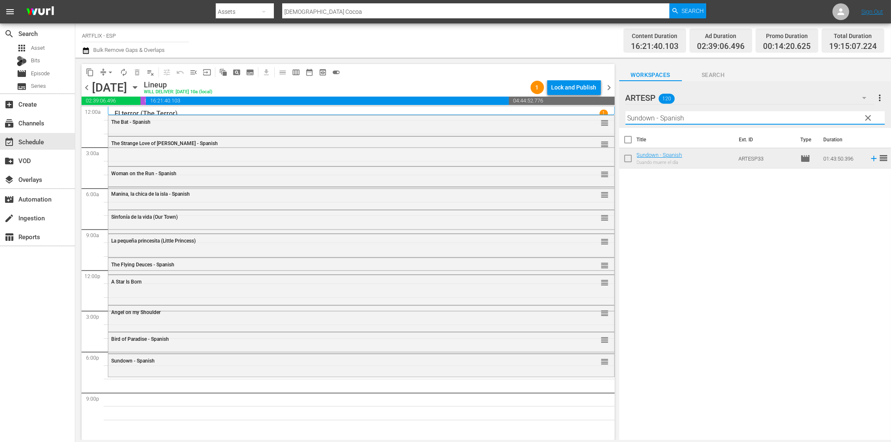
click at [705, 113] on input "Sundown - Spanish" at bounding box center [755, 117] width 259 height 13
paste
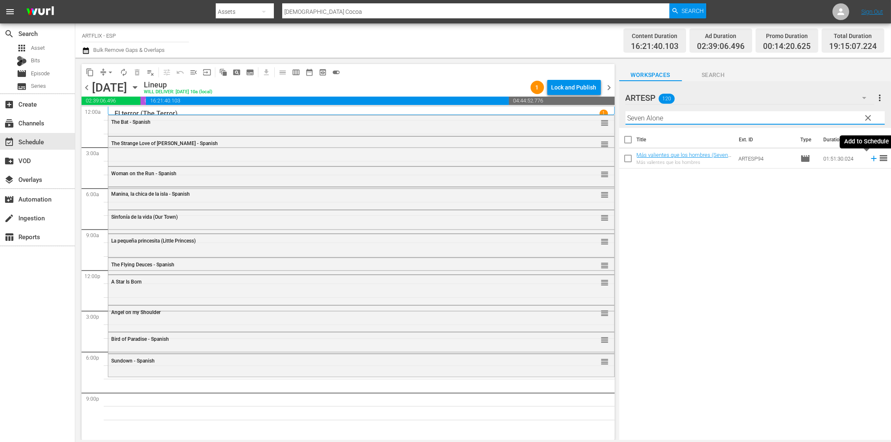
click at [871, 159] on icon at bounding box center [873, 158] width 5 height 5
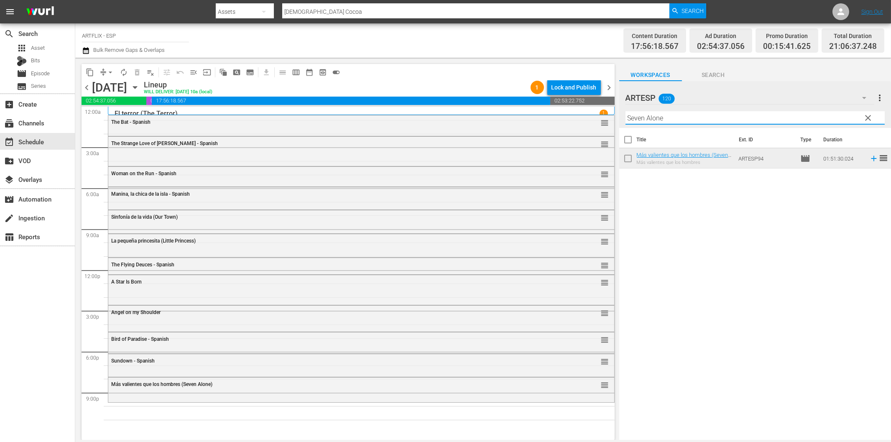
click at [675, 112] on input "Seven Alone" at bounding box center [755, 117] width 259 height 13
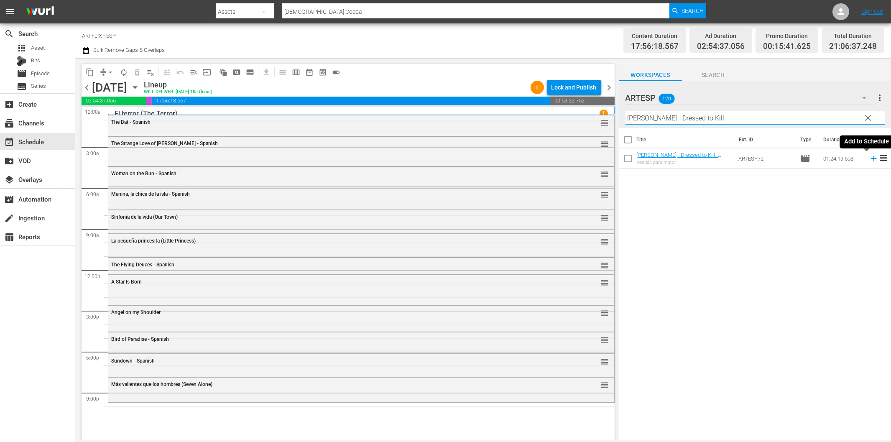
click at [869, 161] on icon at bounding box center [873, 158] width 9 height 9
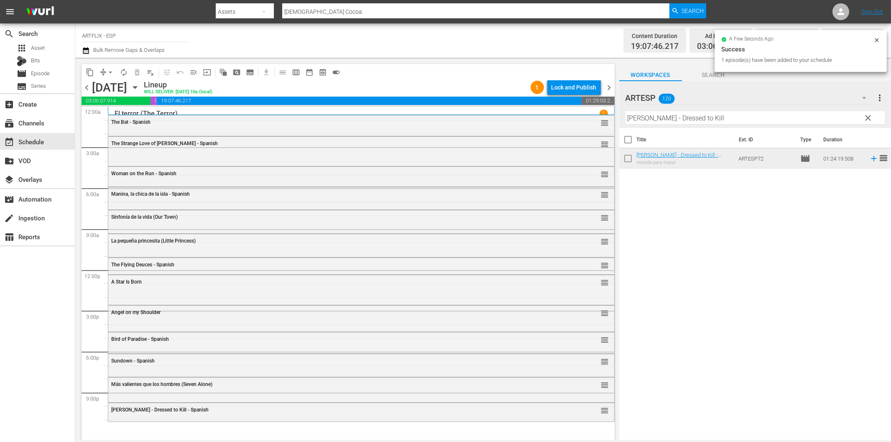
click at [682, 122] on input "Sherlock Holmes - Dressed to Kill" at bounding box center [755, 117] width 259 height 13
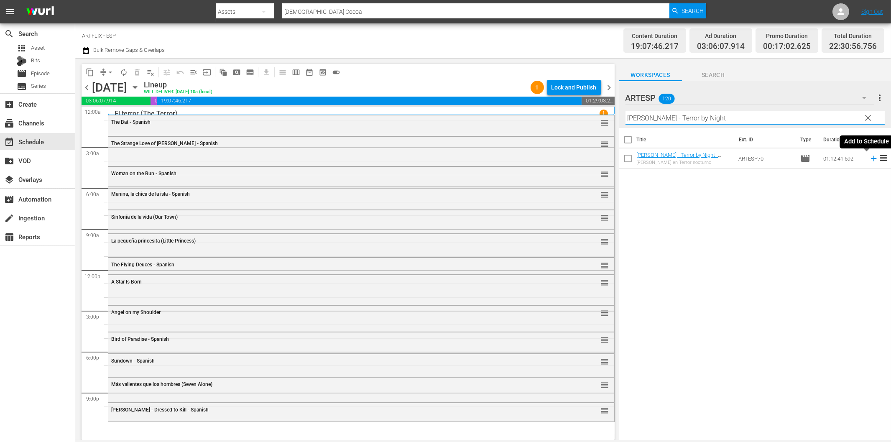
click at [869, 158] on icon at bounding box center [873, 158] width 9 height 9
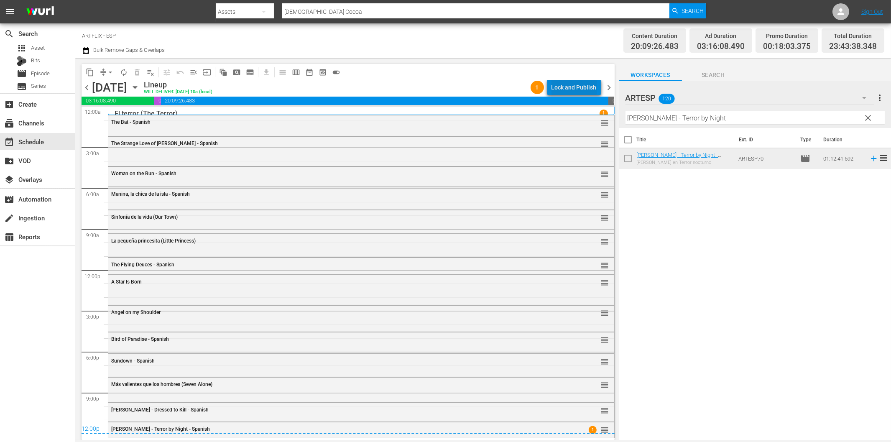
click at [584, 88] on div "Lock and Publish" at bounding box center [574, 87] width 45 height 15
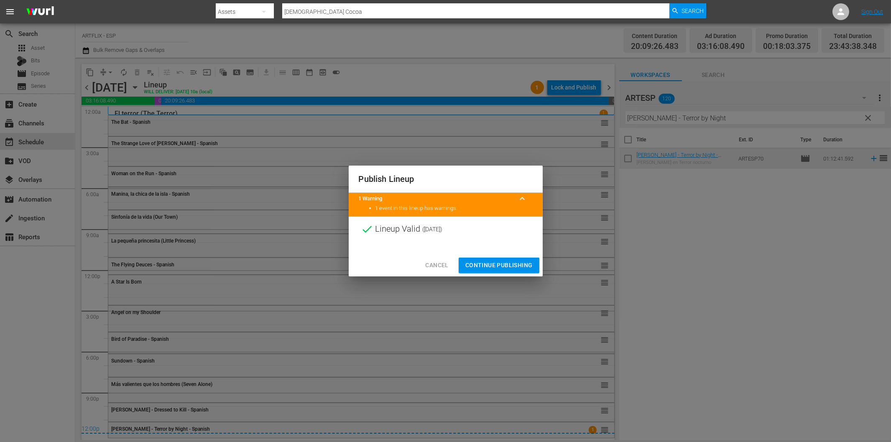
click at [505, 268] on span "Continue Publishing" at bounding box center [498, 265] width 67 height 10
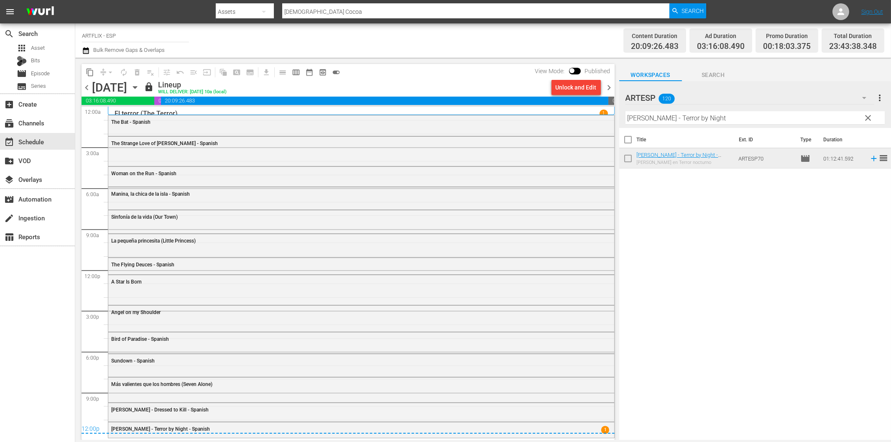
drag, startPoint x: 608, startPoint y: 86, endPoint x: 660, endPoint y: 124, distance: 64.2
click at [608, 86] on span "chevron_right" at bounding box center [609, 87] width 10 height 10
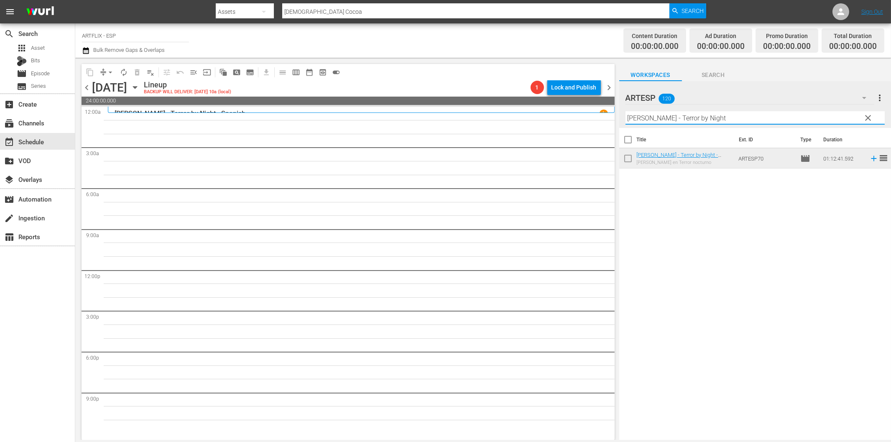
click at [683, 120] on input "Sherlock Holmes - Terror by Night" at bounding box center [755, 117] width 259 height 13
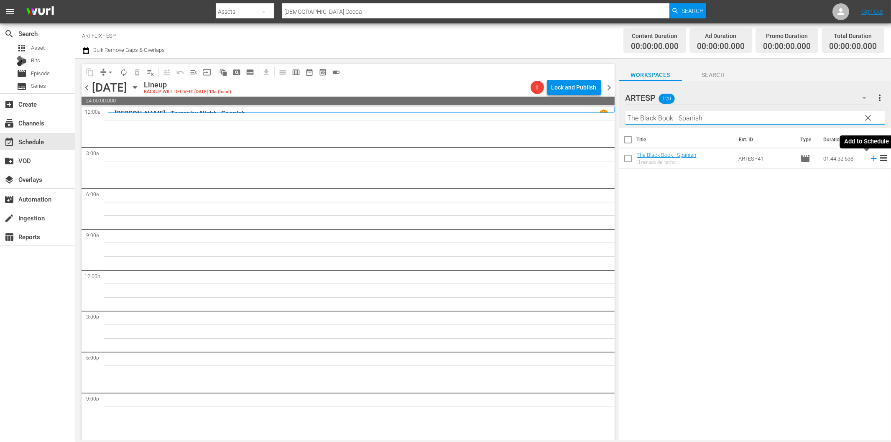
click at [869, 161] on icon at bounding box center [873, 158] width 9 height 9
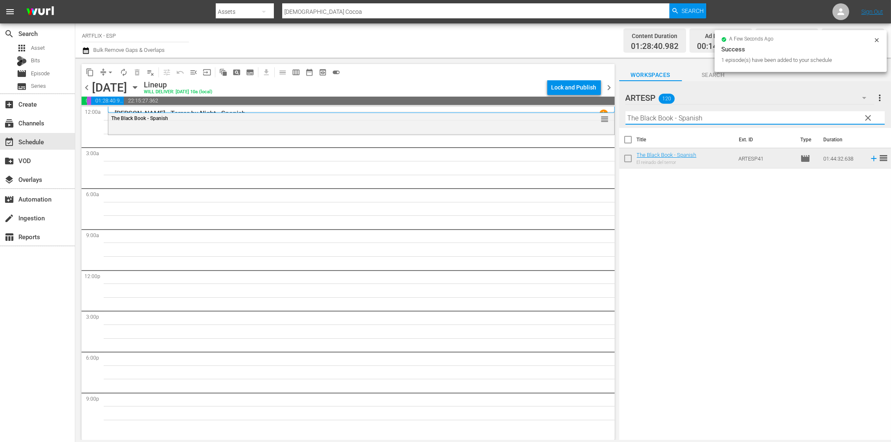
click at [675, 119] on input "The Black Book - Spanish" at bounding box center [755, 117] width 259 height 13
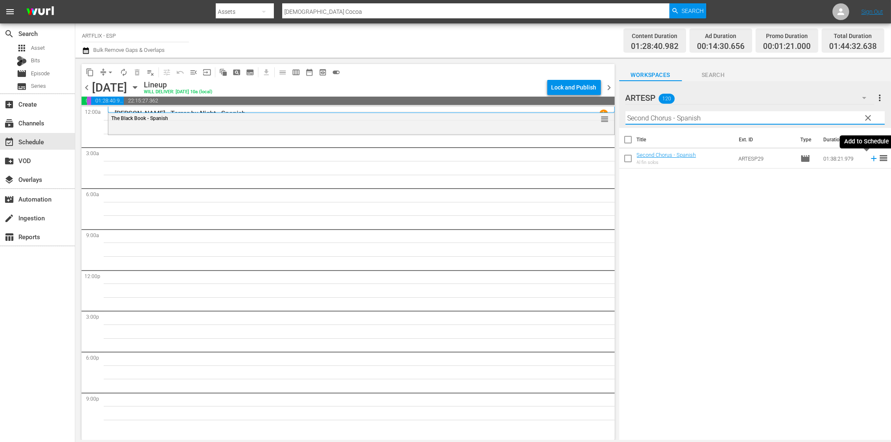
click at [871, 159] on icon at bounding box center [873, 158] width 5 height 5
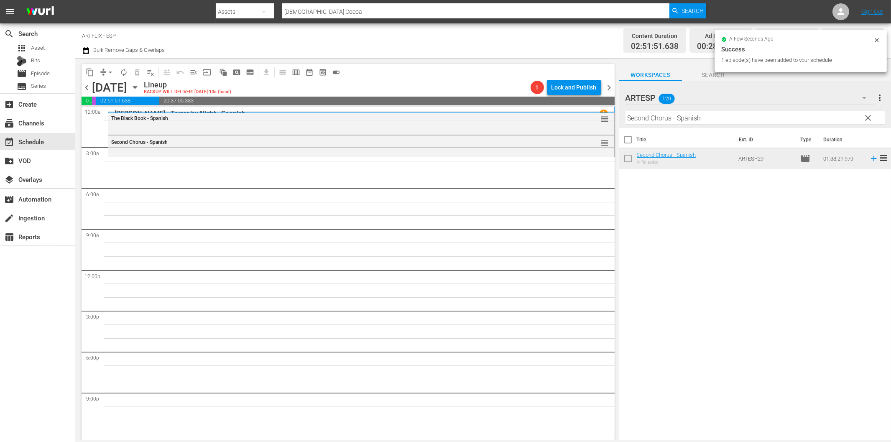
click at [659, 120] on input "Second Chorus - Spanish" at bounding box center [755, 117] width 259 height 13
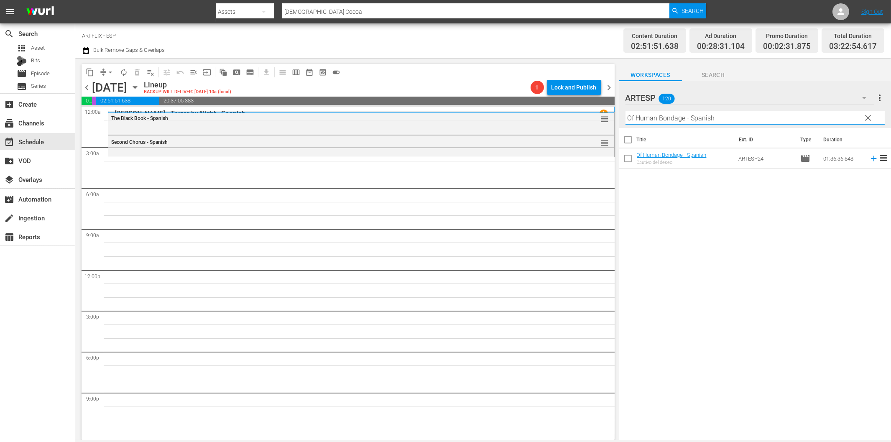
click at [869, 161] on icon at bounding box center [873, 158] width 9 height 9
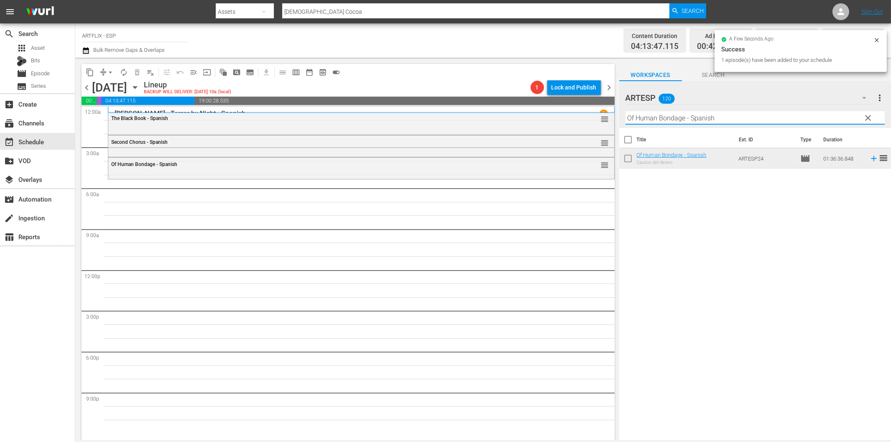
click at [668, 117] on input "Of Human Bondage - Spanish" at bounding box center [755, 117] width 259 height 13
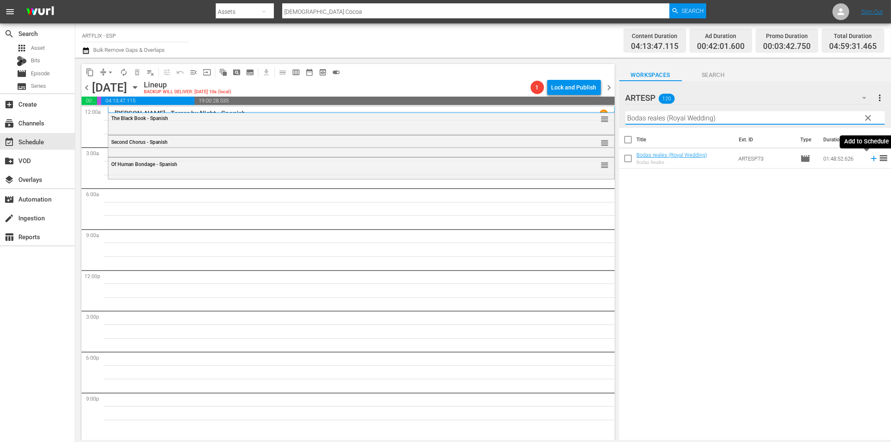
click at [869, 160] on icon at bounding box center [873, 158] width 9 height 9
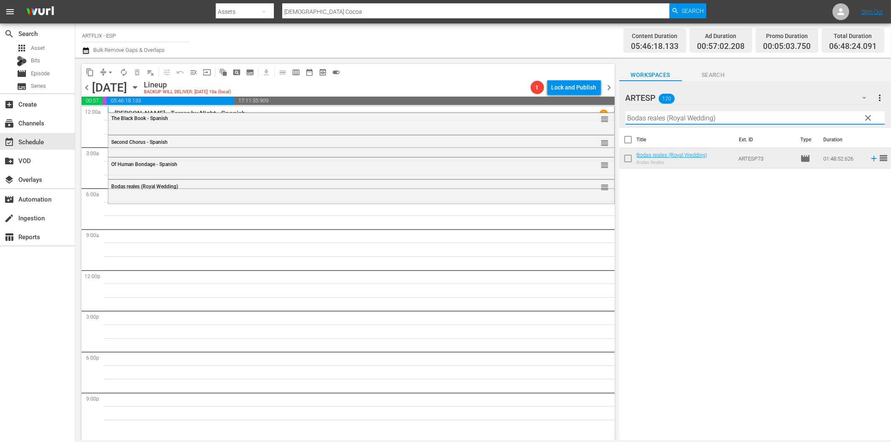
click at [665, 116] on input "Bodas reales (Royal Wedding)" at bounding box center [755, 117] width 259 height 13
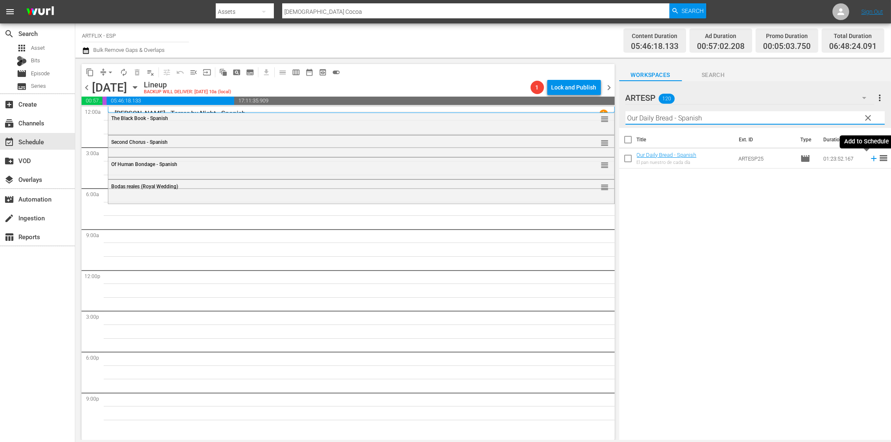
click at [869, 159] on icon at bounding box center [873, 158] width 9 height 9
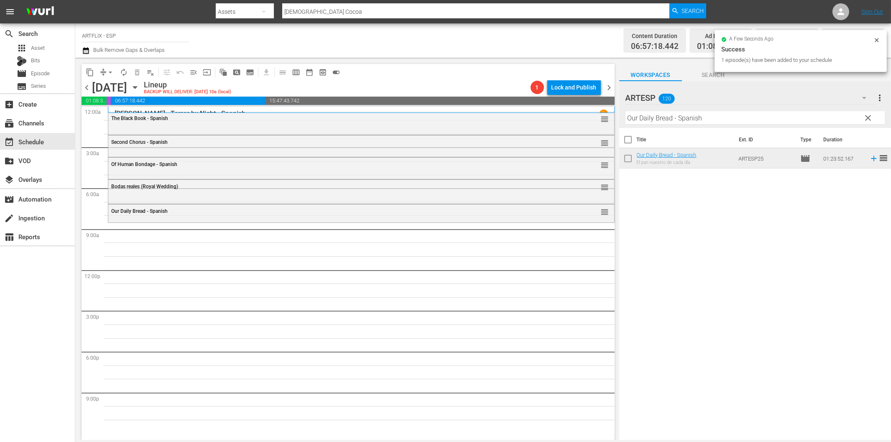
click at [726, 113] on input "Our Daily Bread - Spanish" at bounding box center [755, 117] width 259 height 13
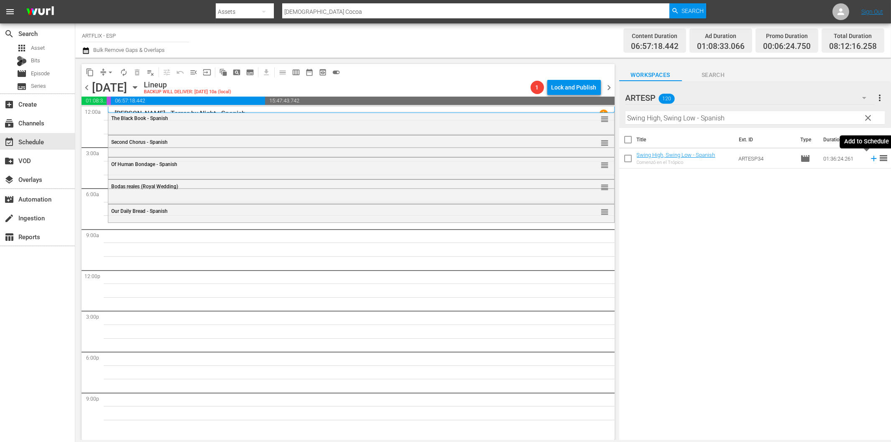
click at [869, 160] on icon at bounding box center [873, 158] width 9 height 9
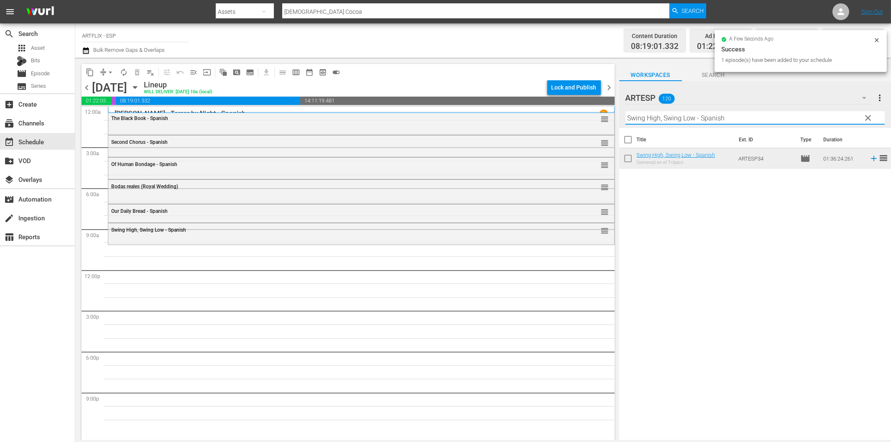
click at [736, 119] on input "Swing High, Swing Low - Spanish" at bounding box center [755, 117] width 259 height 13
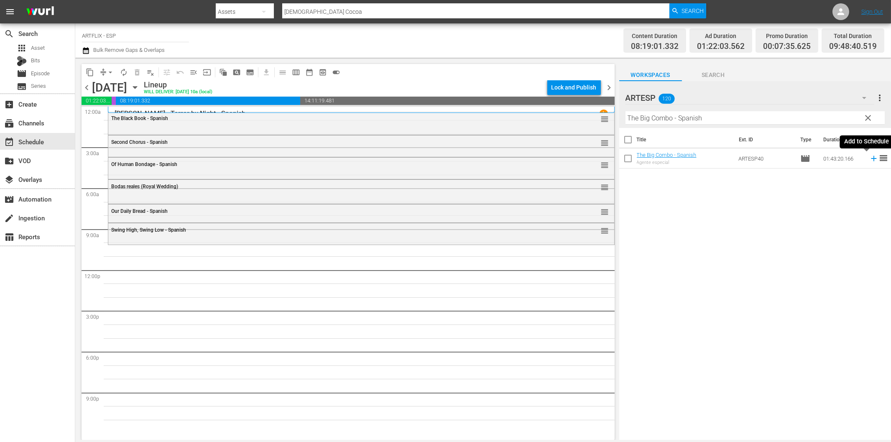
click at [869, 158] on icon at bounding box center [873, 158] width 9 height 9
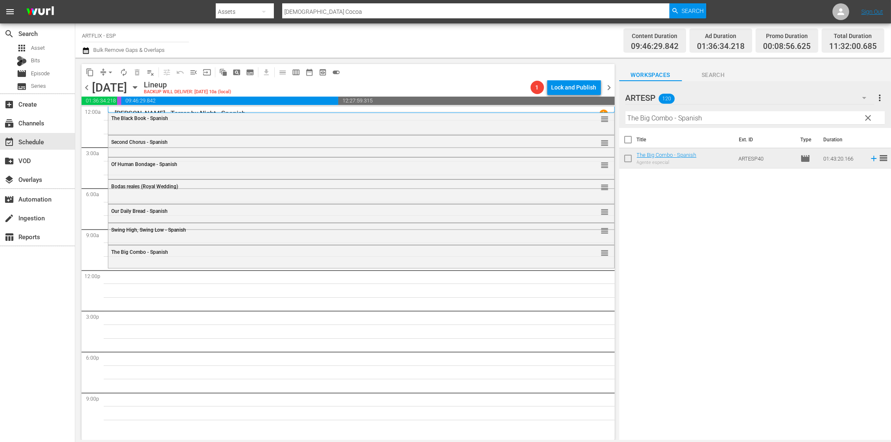
click at [662, 119] on input "The Big Combo - Spanish" at bounding box center [755, 117] width 259 height 13
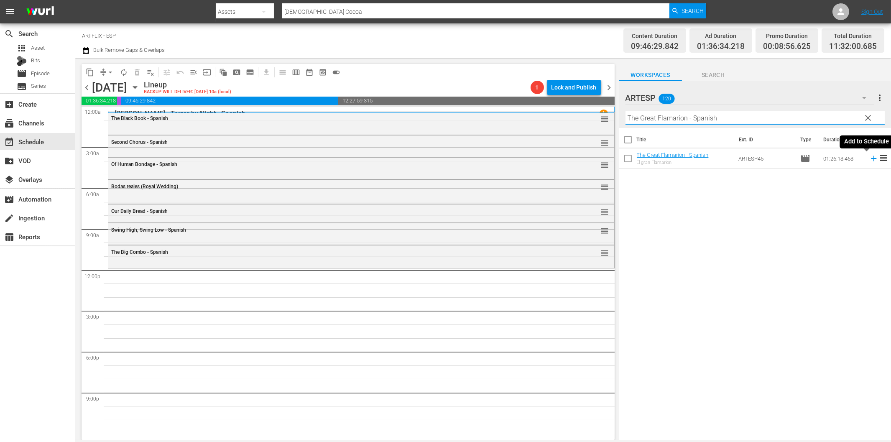
click at [871, 161] on icon at bounding box center [873, 158] width 5 height 5
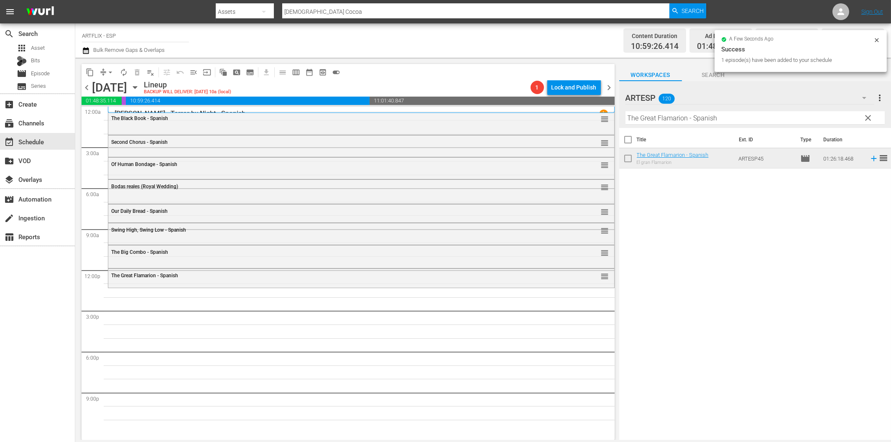
click at [707, 118] on input "The Great Flamarion - Spanish" at bounding box center [755, 117] width 259 height 13
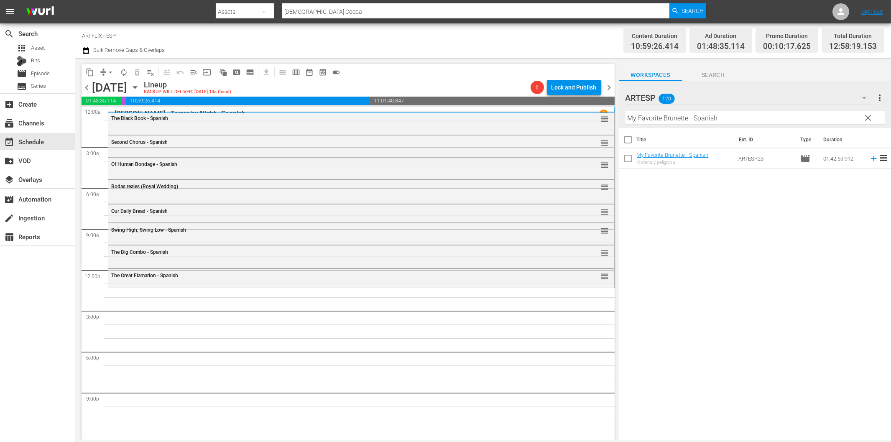
click at [871, 159] on icon at bounding box center [873, 158] width 5 height 5
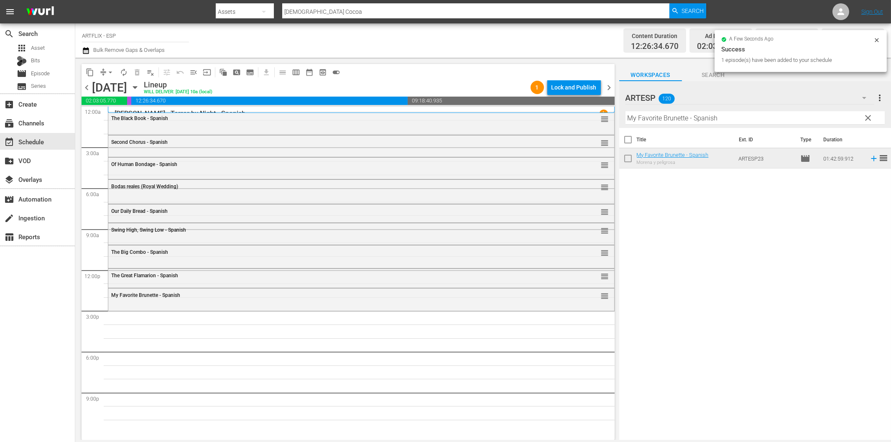
click at [762, 118] on input "My Favorite Brunette - Spanish" at bounding box center [755, 117] width 259 height 13
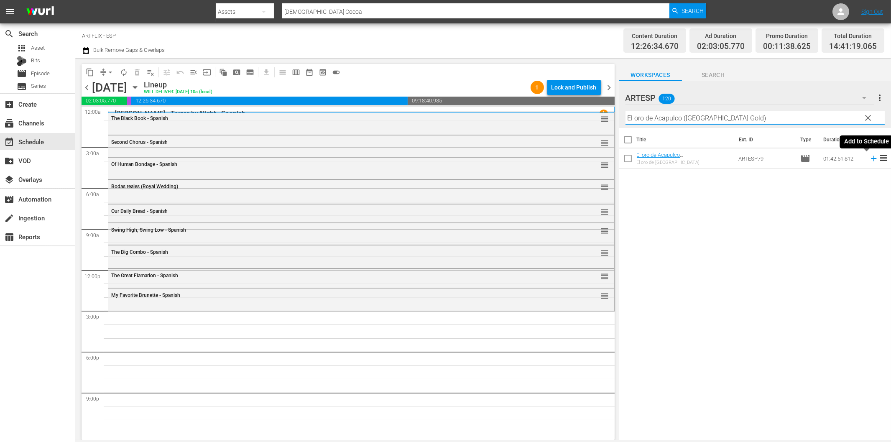
click at [869, 157] on icon at bounding box center [873, 158] width 9 height 9
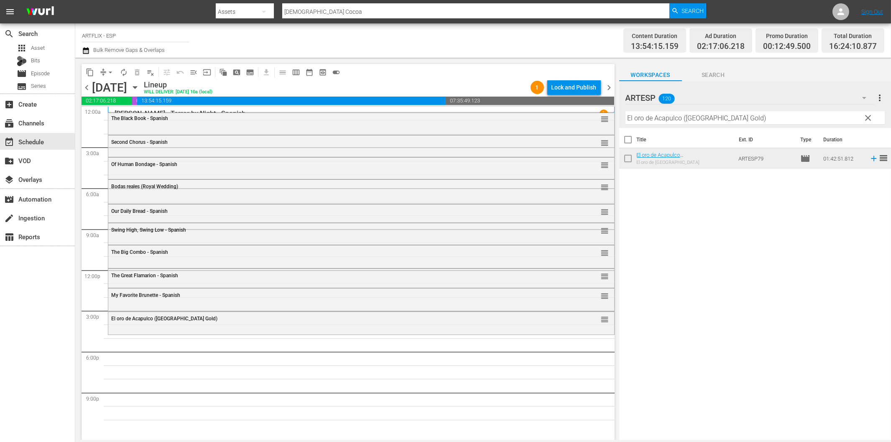
click at [685, 118] on input "El oro de Acapulco (Acapulco Gold)" at bounding box center [755, 117] width 259 height 13
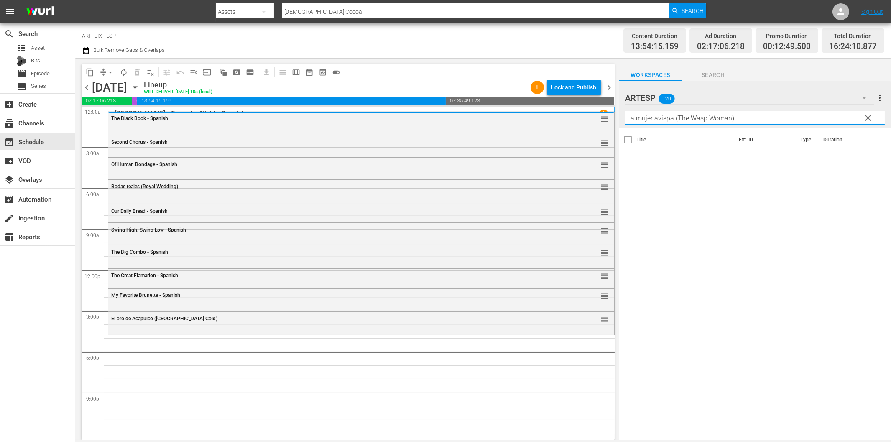
drag, startPoint x: 677, startPoint y: 115, endPoint x: 791, endPoint y: 103, distance: 114.8
click at [791, 103] on div "ARTESP 120 ARTESP more_vert clear Filter by Title La mujer avispa (The Wasp Wom…" at bounding box center [755, 104] width 272 height 47
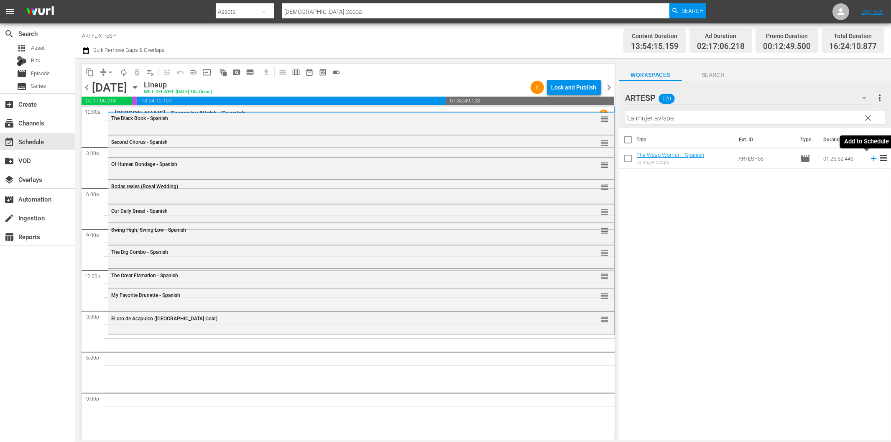
click at [869, 160] on icon at bounding box center [873, 158] width 9 height 9
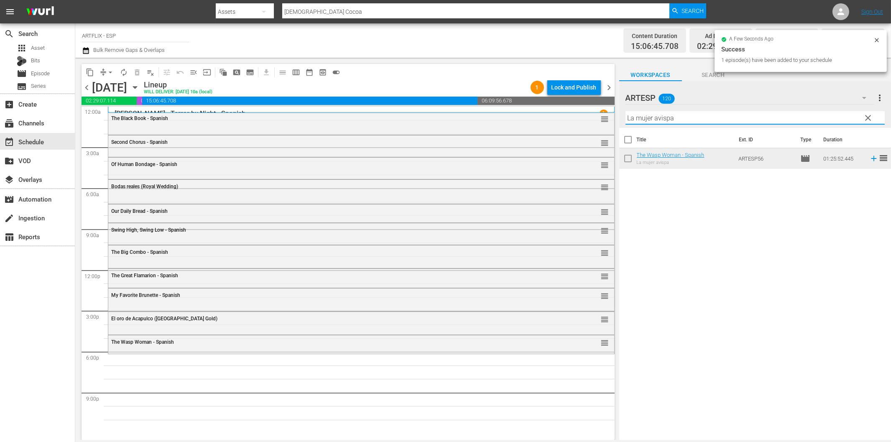
click at [732, 120] on input "La mujer avispa" at bounding box center [755, 117] width 259 height 13
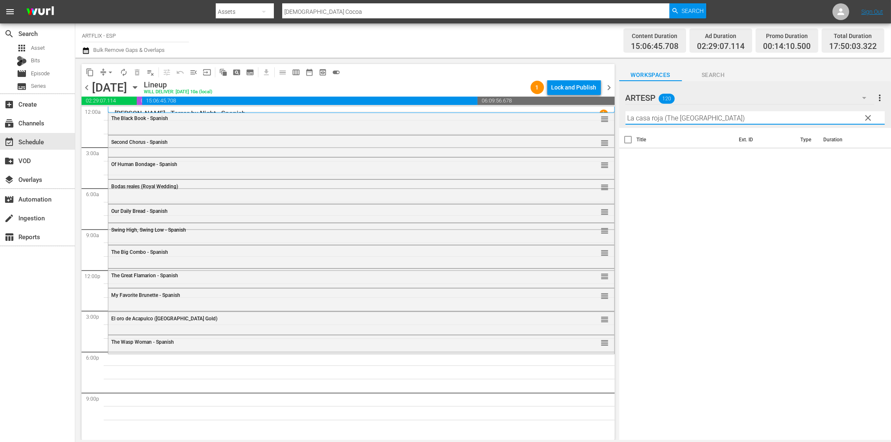
drag, startPoint x: 667, startPoint y: 118, endPoint x: 804, endPoint y: 123, distance: 137.7
click at [804, 123] on input "La casa roja (The Red House)" at bounding box center [755, 117] width 259 height 13
click at [869, 159] on icon at bounding box center [873, 158] width 9 height 9
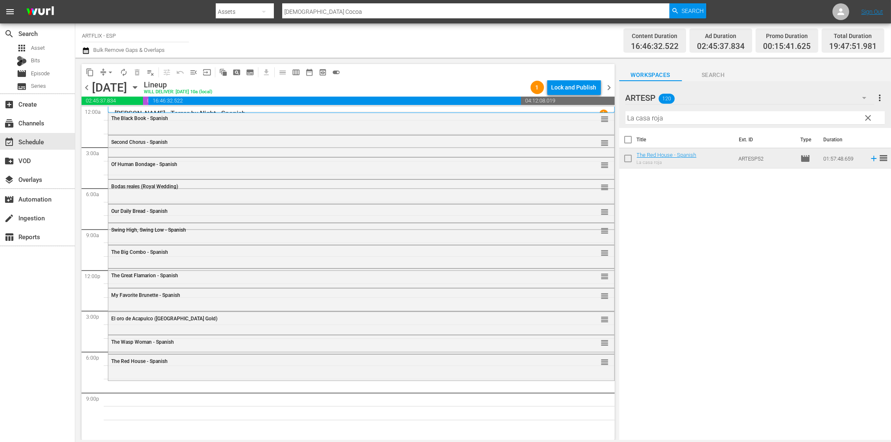
click at [664, 119] on input "La casa roja" at bounding box center [755, 117] width 259 height 13
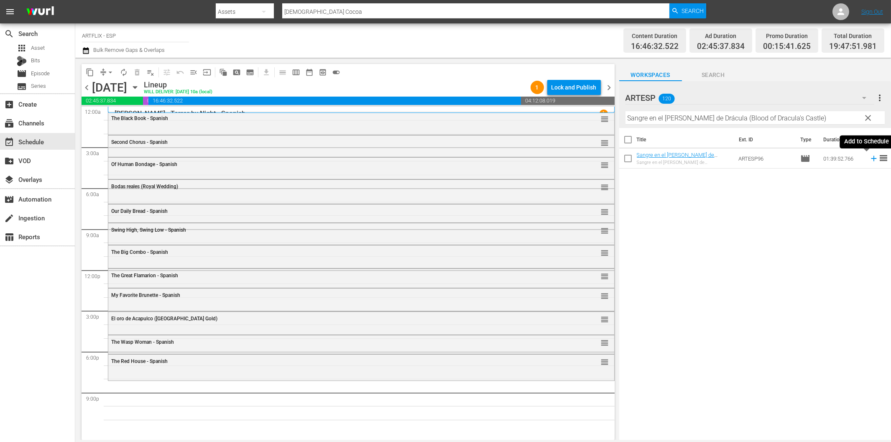
click at [871, 161] on icon at bounding box center [873, 158] width 5 height 5
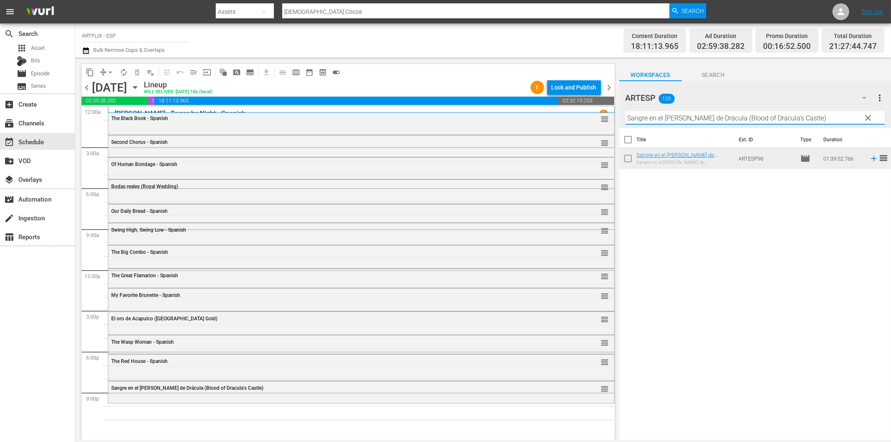
click at [678, 118] on input "Sangre en el castillo de Drácula (Blood of Dracula's Castle)" at bounding box center [755, 117] width 259 height 13
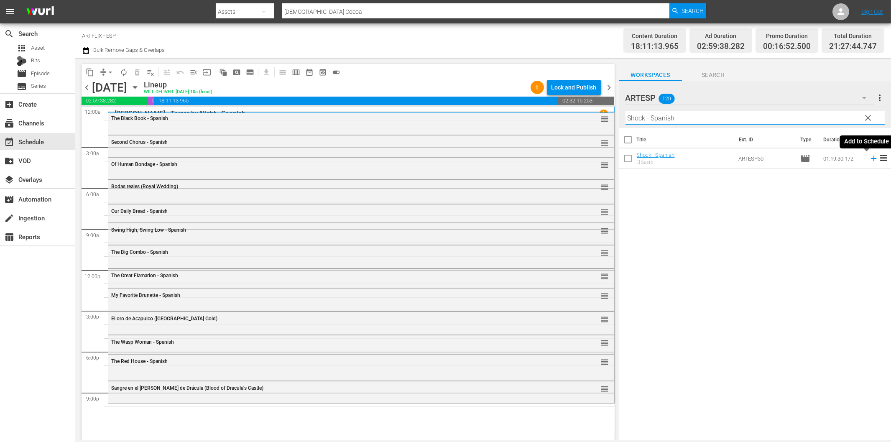
click at [869, 160] on icon at bounding box center [873, 158] width 9 height 9
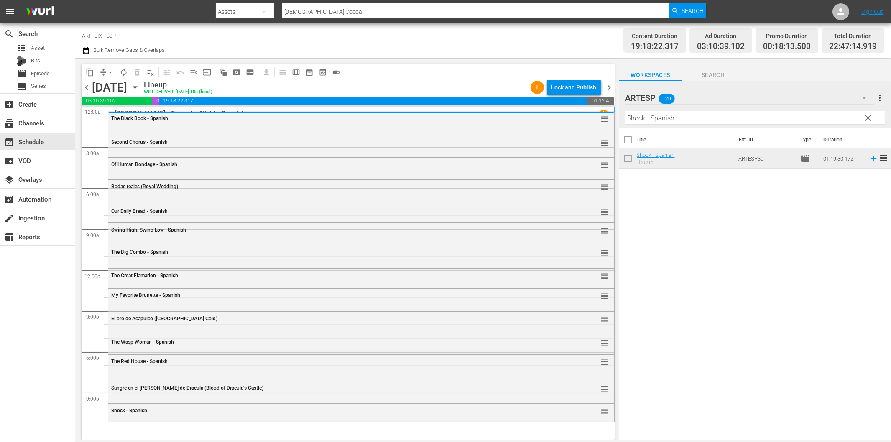
click at [679, 115] on input "Shock - Spanish" at bounding box center [755, 117] width 259 height 13
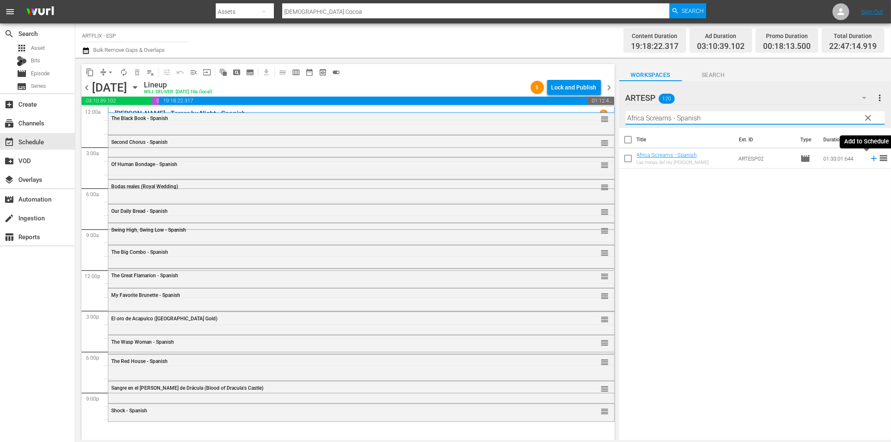
type input "Africa Screams - Spanish"
click at [869, 159] on icon at bounding box center [873, 158] width 9 height 9
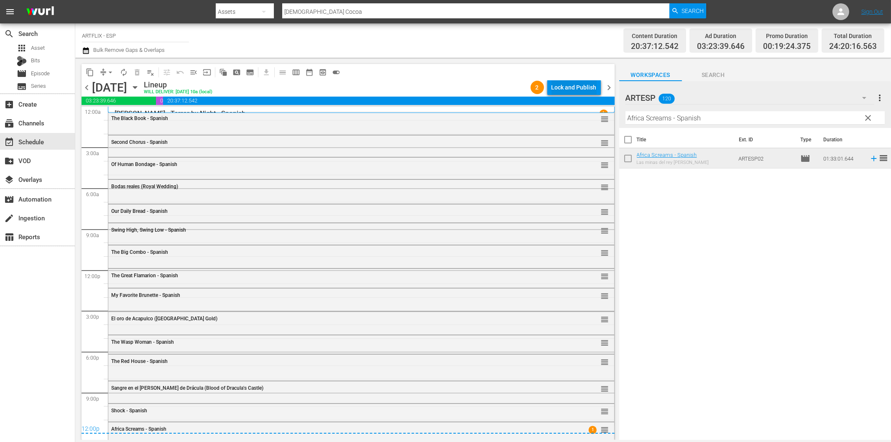
click at [566, 90] on div "Lock and Publish" at bounding box center [574, 87] width 45 height 15
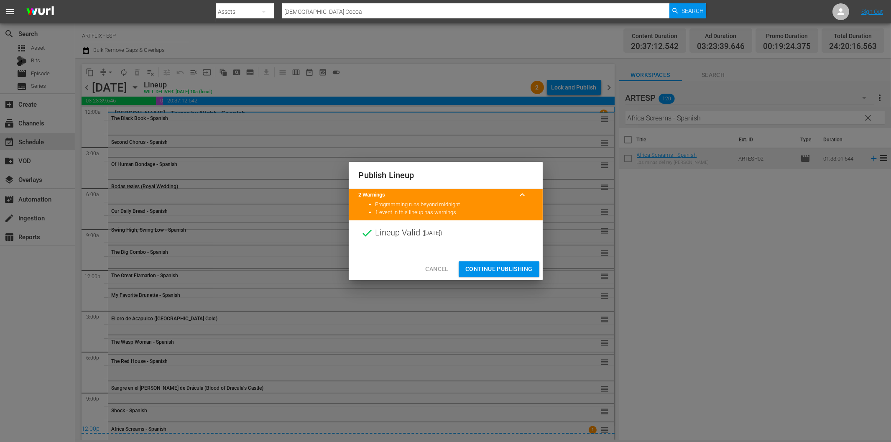
click at [508, 271] on span "Continue Publishing" at bounding box center [498, 269] width 67 height 10
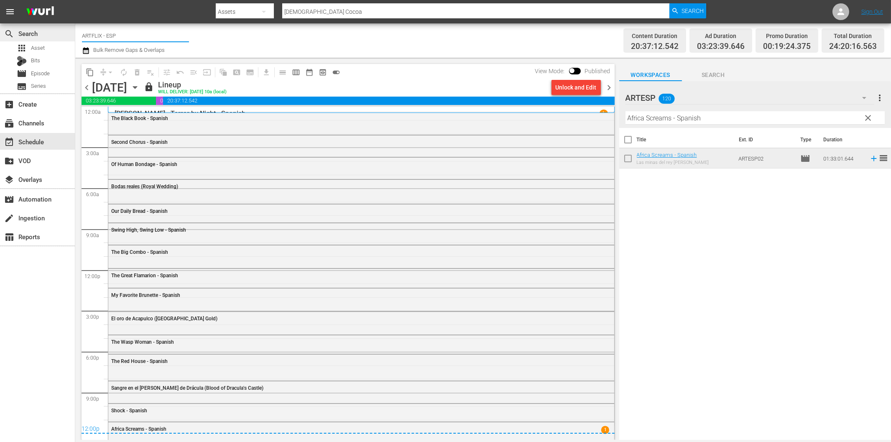
drag, startPoint x: 128, startPoint y: 36, endPoint x: 71, endPoint y: 36, distance: 56.5
click at [75, 0] on div "search Search apps Asset Bits movie Episode subtitles Series add_box Create sub…" at bounding box center [483, 0] width 816 height 0
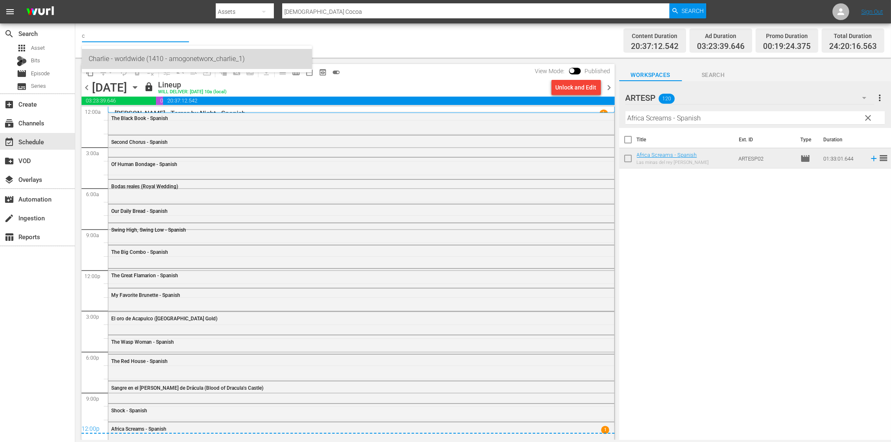
click at [111, 62] on div "Charlie - worldwide (1410 - amogonetworx_charlie_1)" at bounding box center [197, 59] width 217 height 20
type input "Charlie - worldwide (1410 - amogonetworx_charlie_1)"
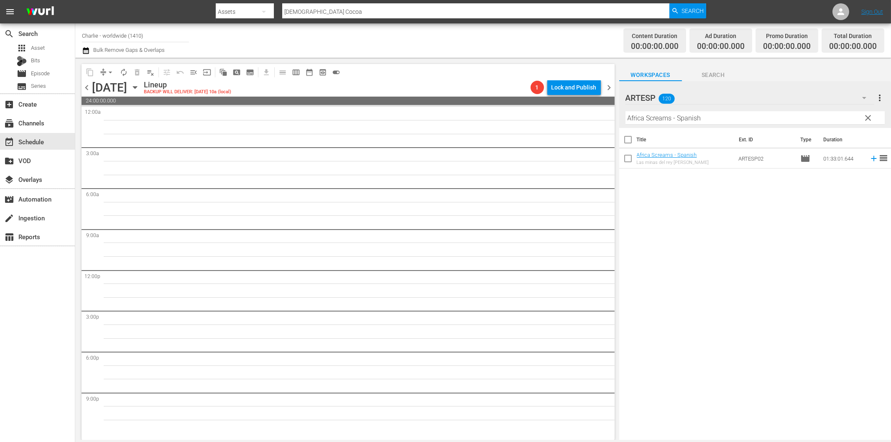
click at [140, 88] on icon "button" at bounding box center [134, 87] width 9 height 9
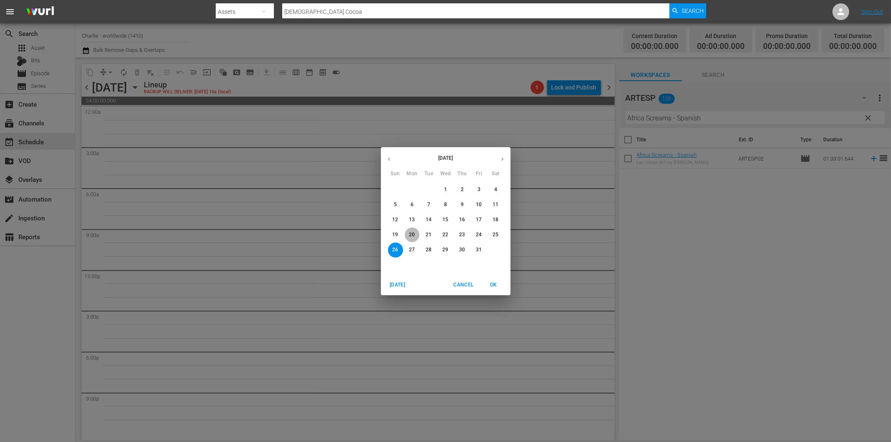
click at [409, 232] on p "20" at bounding box center [412, 234] width 6 height 7
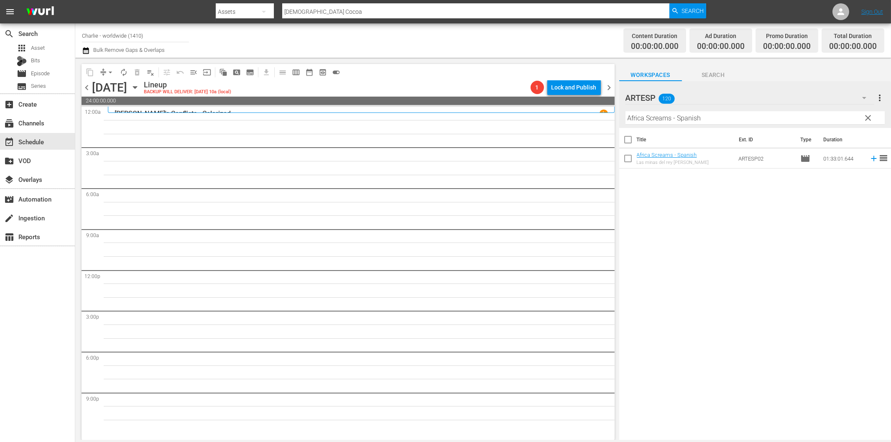
click at [693, 246] on div "Title Ext. ID Type Duration Africa Screams - Spanish Las minas del rey Salmonet…" at bounding box center [755, 284] width 272 height 313
click at [868, 120] on span "clear" at bounding box center [868, 118] width 10 height 10
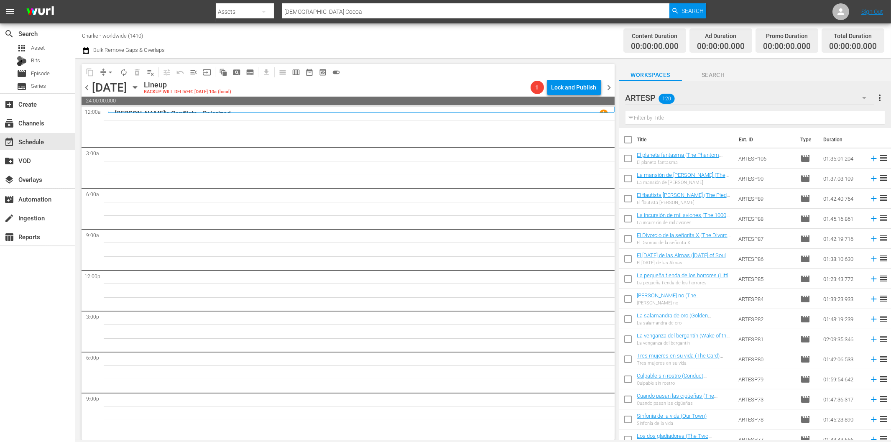
click at [865, 97] on icon "button" at bounding box center [864, 98] width 10 height 10
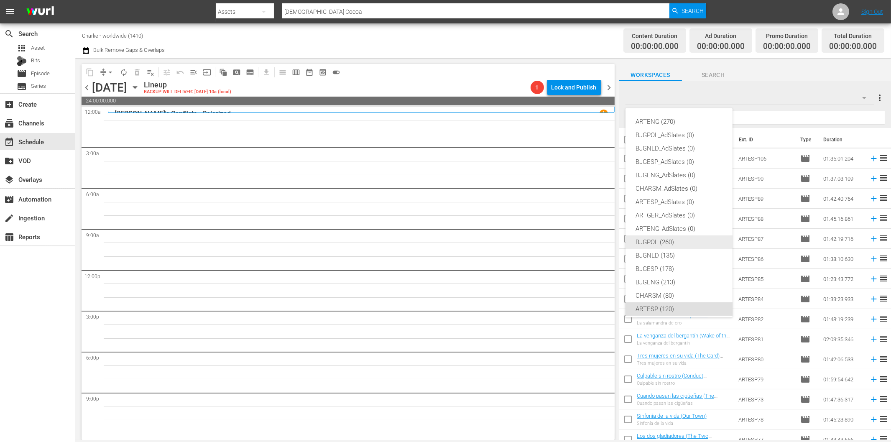
scroll to position [31, 0]
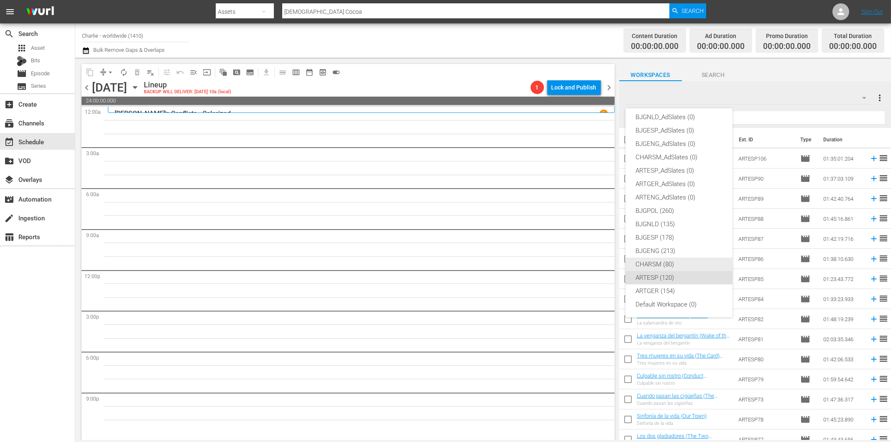
click at [659, 264] on div "CHARSM (80)" at bounding box center [679, 264] width 87 height 13
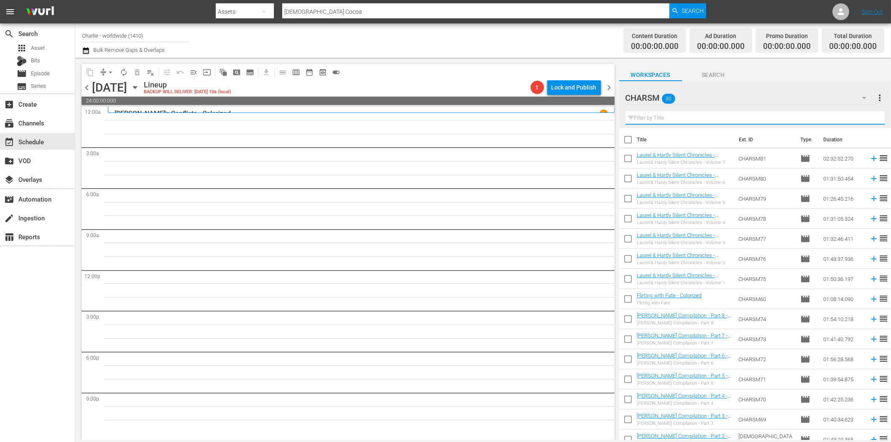
click at [683, 115] on input "text" at bounding box center [755, 117] width 259 height 13
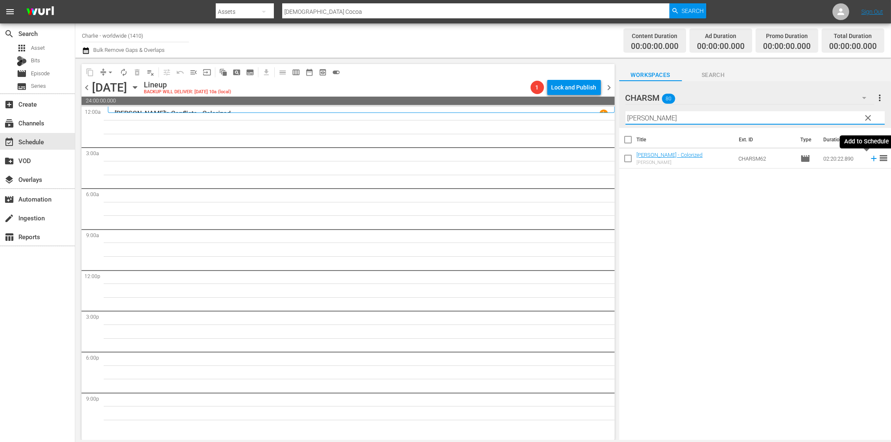
click at [869, 159] on icon at bounding box center [873, 158] width 9 height 9
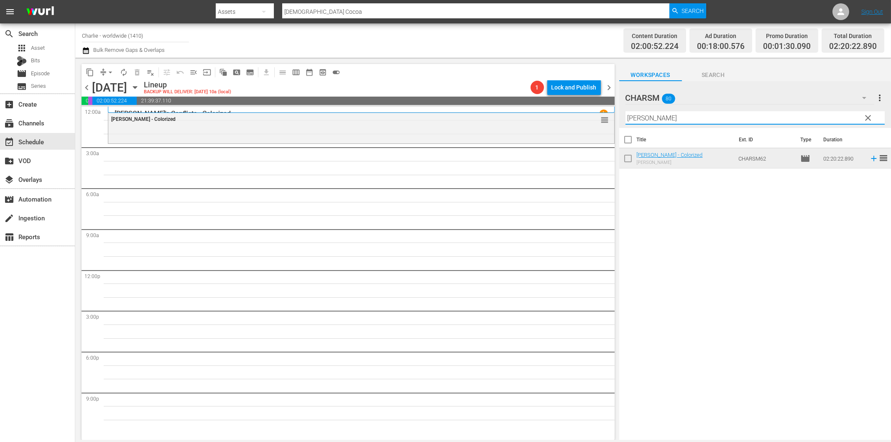
click at [663, 120] on input "Robin Hood" at bounding box center [755, 117] width 259 height 13
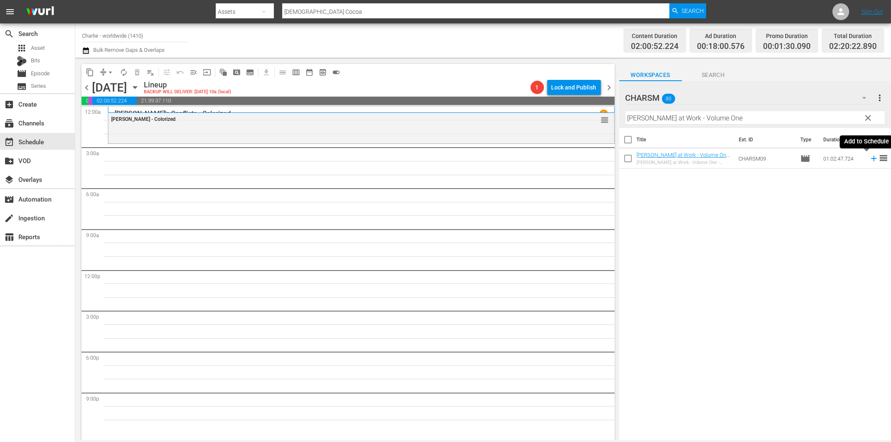
click at [871, 158] on icon at bounding box center [873, 158] width 5 height 5
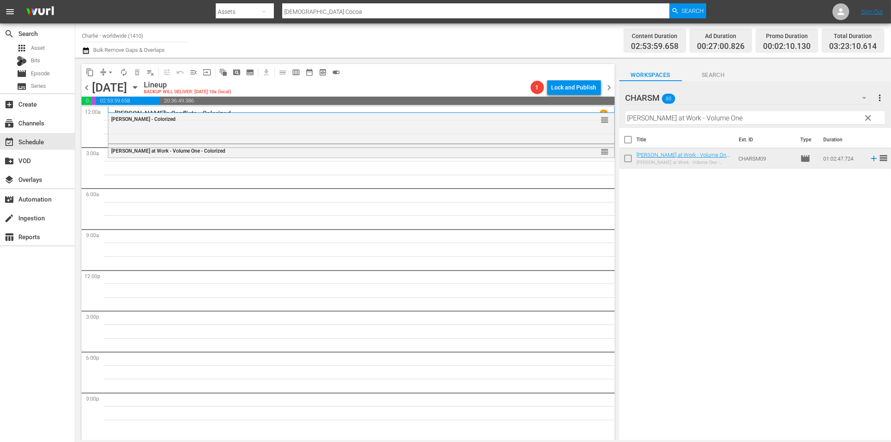
click at [642, 119] on input "Charlie at Work - Volume One" at bounding box center [755, 117] width 259 height 13
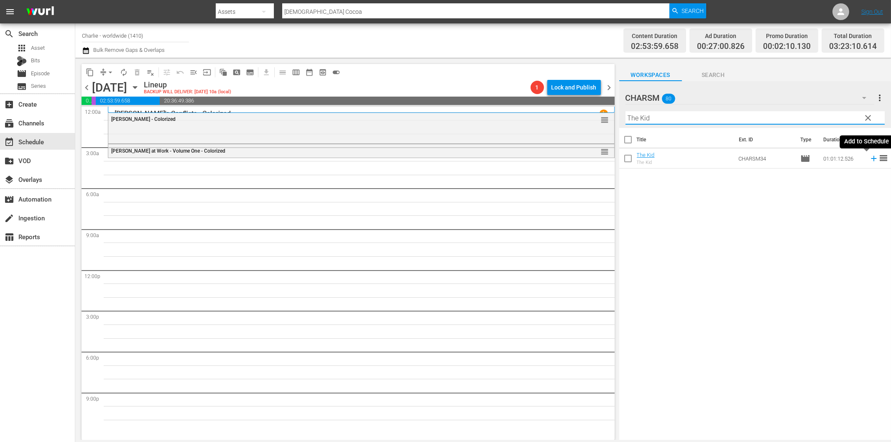
click at [869, 161] on icon at bounding box center [873, 158] width 9 height 9
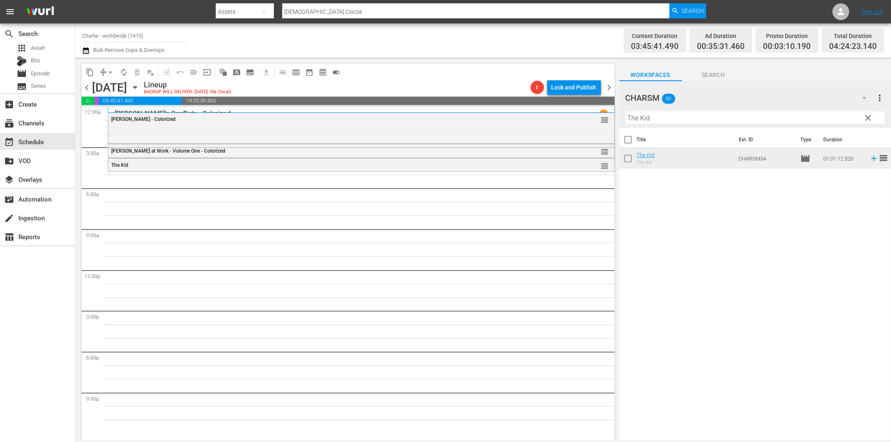
click at [659, 122] on input "The Kid" at bounding box center [755, 117] width 259 height 13
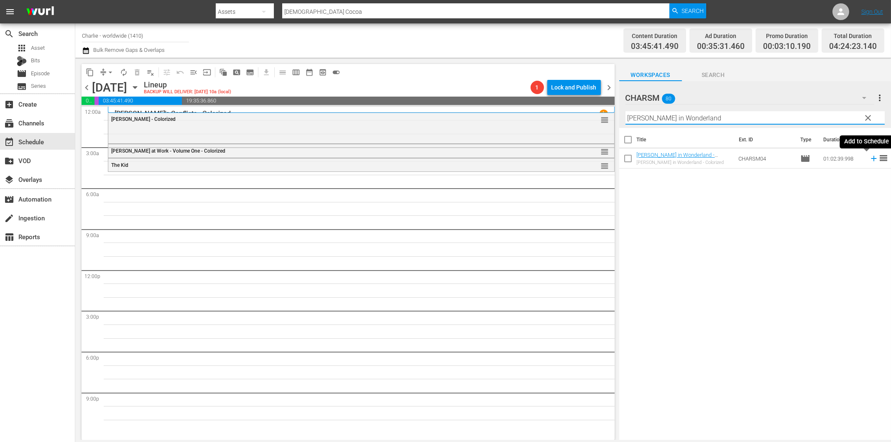
click at [869, 159] on icon at bounding box center [873, 158] width 9 height 9
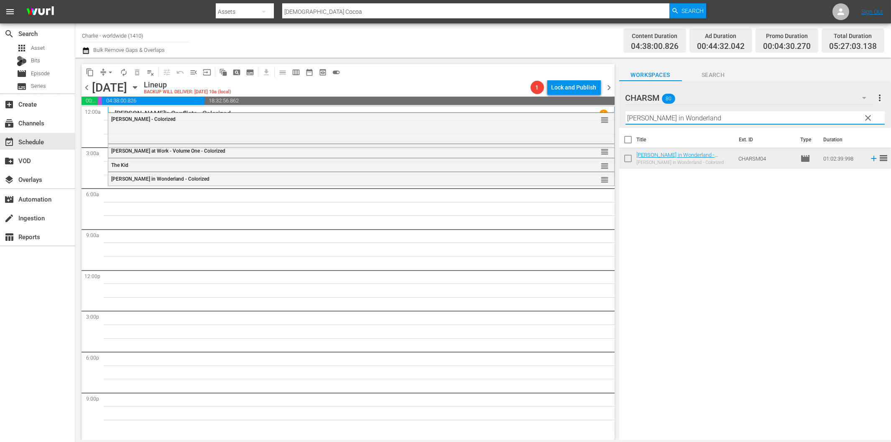
click at [643, 122] on input "[PERSON_NAME] in Wonderland" at bounding box center [755, 117] width 259 height 13
drag, startPoint x: 722, startPoint y: 118, endPoint x: 775, endPoint y: 123, distance: 53.7
click at [775, 123] on input "Laurel & Hardy Silent Chronicles - Vol. 2" at bounding box center [755, 117] width 259 height 13
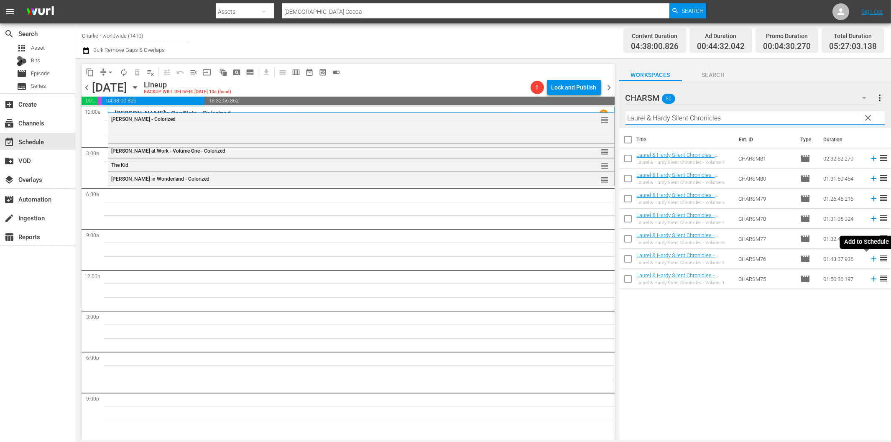
click at [869, 261] on icon at bounding box center [873, 258] width 9 height 9
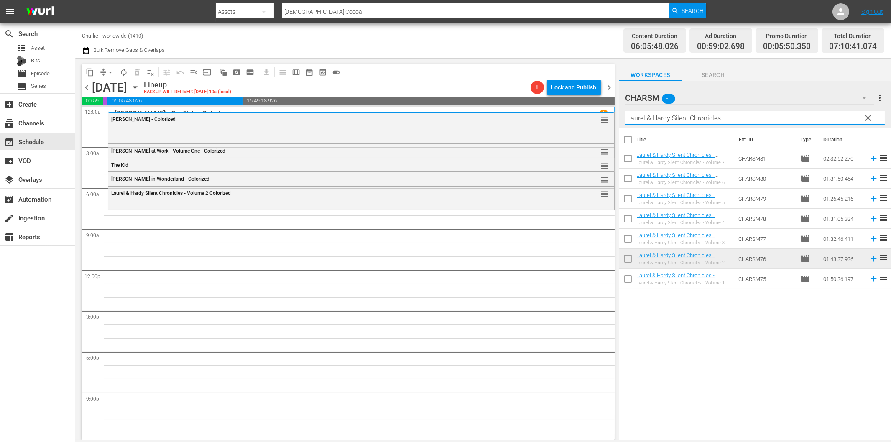
click at [649, 120] on input "Laurel & Hardy Silent Chronicles" at bounding box center [755, 117] width 259 height 13
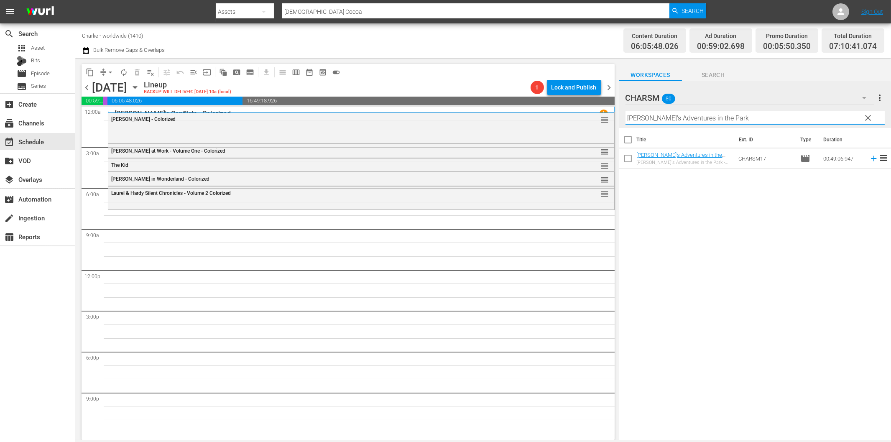
click at [871, 159] on icon at bounding box center [873, 158] width 5 height 5
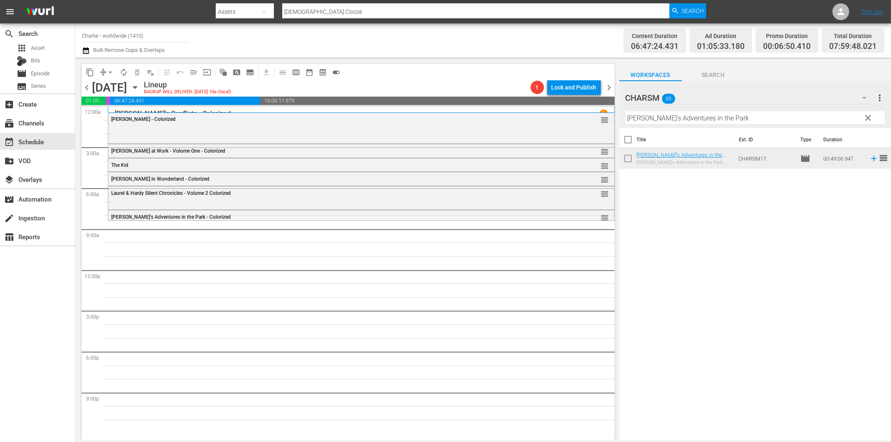
click at [659, 120] on input "[PERSON_NAME]'s Adventures in the Park" at bounding box center [755, 117] width 259 height 13
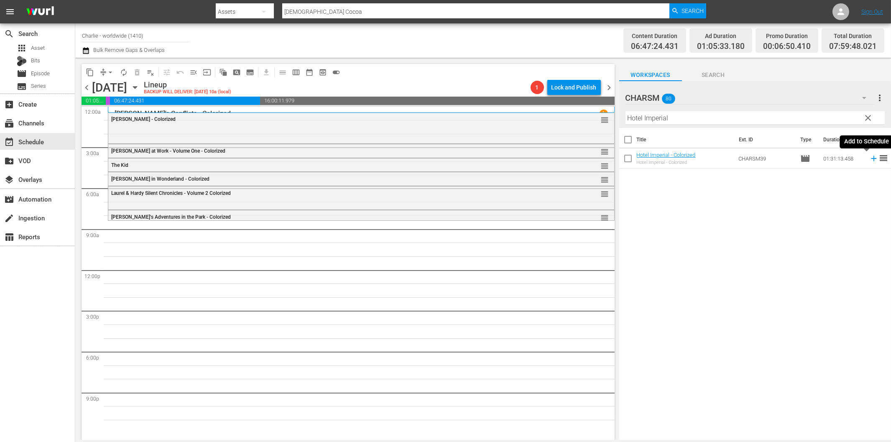
click at [871, 159] on icon at bounding box center [873, 158] width 5 height 5
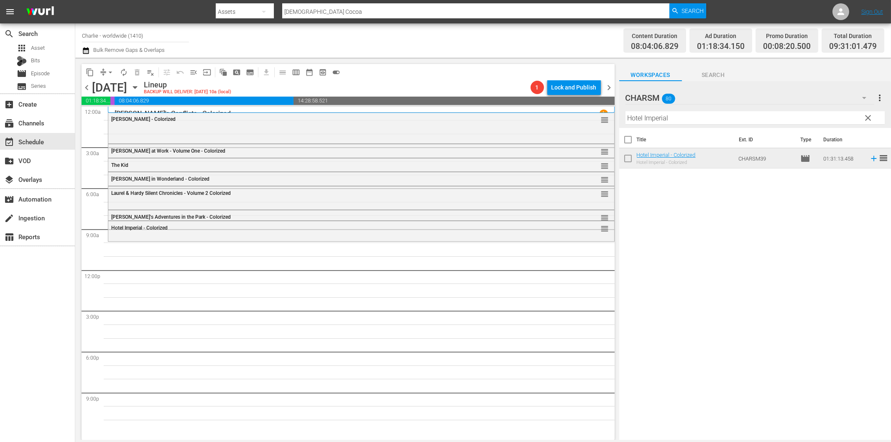
click at [688, 123] on input "Hotel Imperial" at bounding box center [755, 117] width 259 height 13
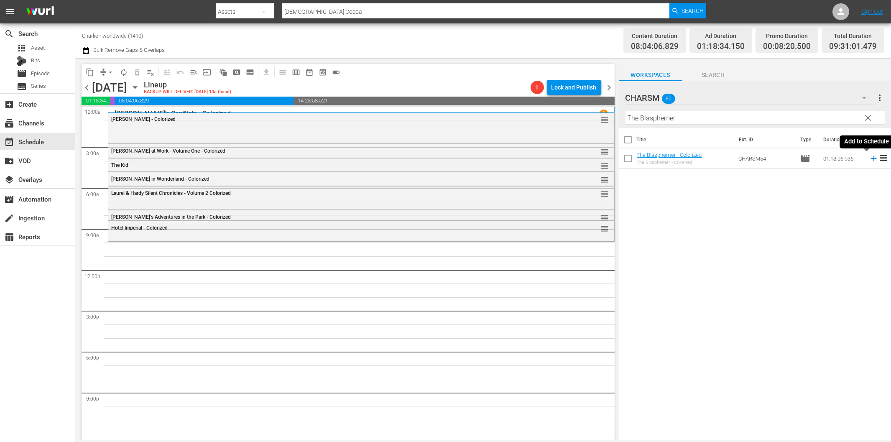
click at [871, 160] on icon at bounding box center [873, 158] width 5 height 5
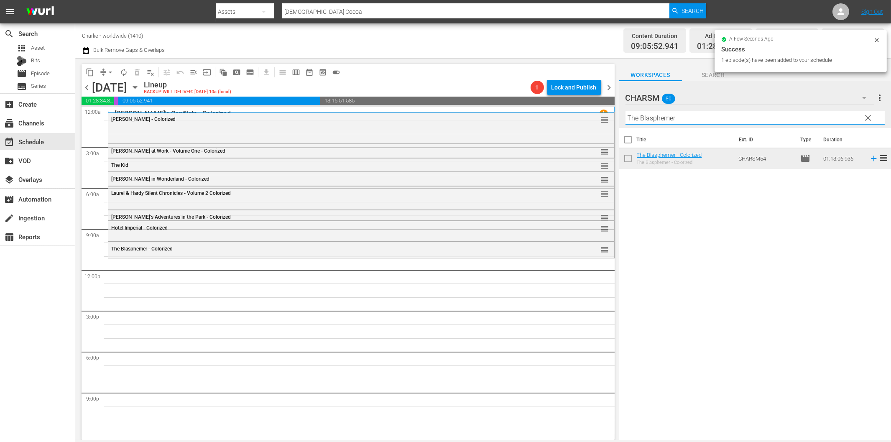
click at [650, 119] on input "The Blasphemer" at bounding box center [755, 117] width 259 height 13
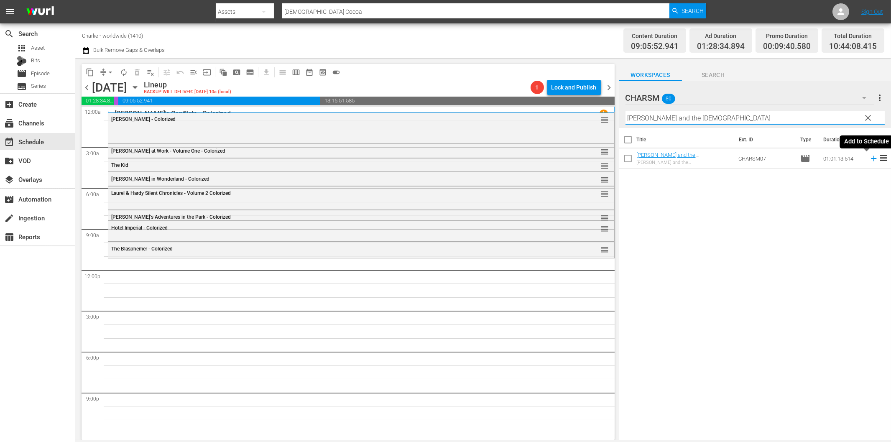
click at [871, 159] on icon at bounding box center [873, 158] width 5 height 5
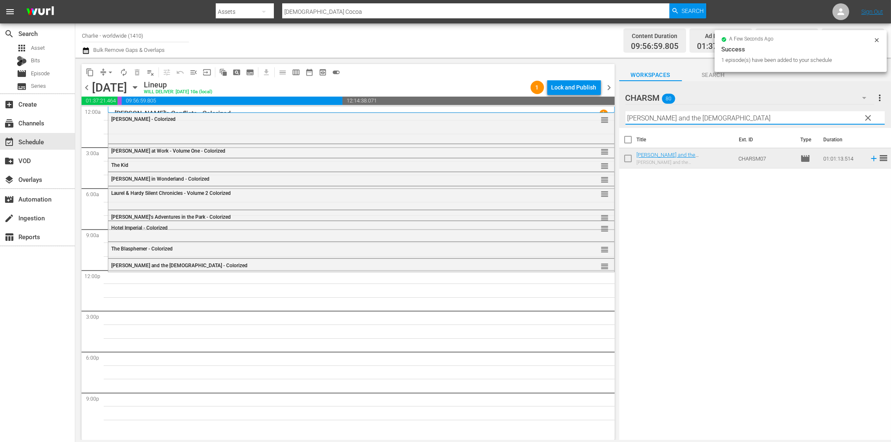
click at [642, 118] on input "[PERSON_NAME] and the [DEMOGRAPHIC_DATA]" at bounding box center [755, 117] width 259 height 13
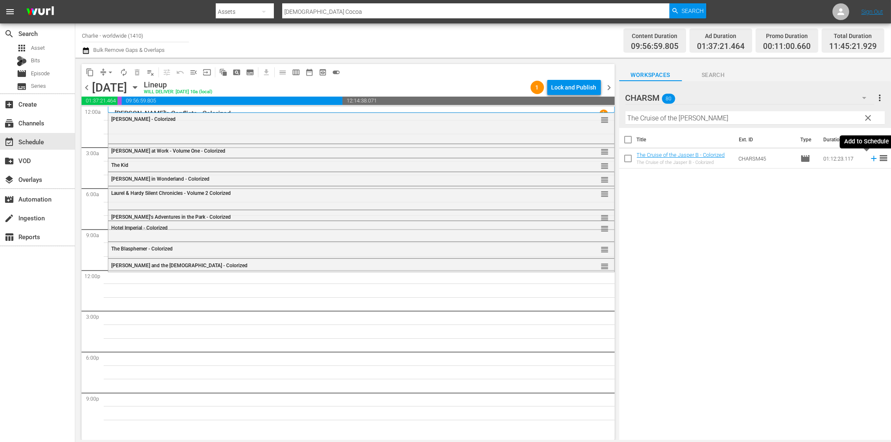
click at [869, 157] on icon at bounding box center [873, 158] width 9 height 9
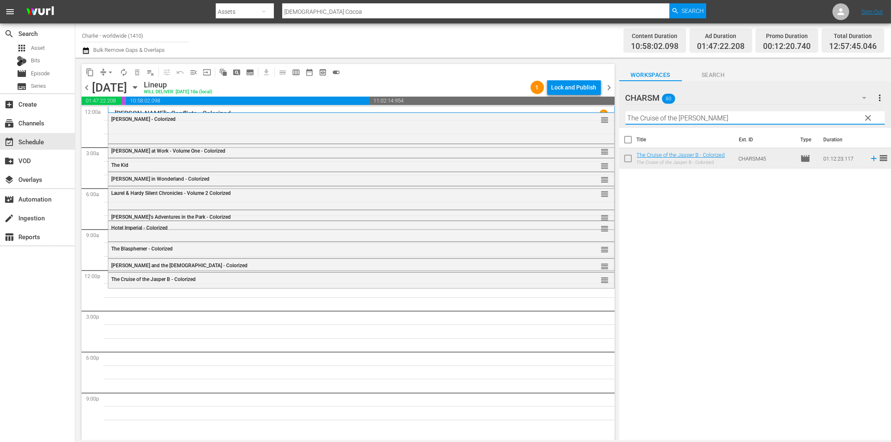
click at [641, 120] on input "The Cruise of the [PERSON_NAME]" at bounding box center [755, 117] width 259 height 13
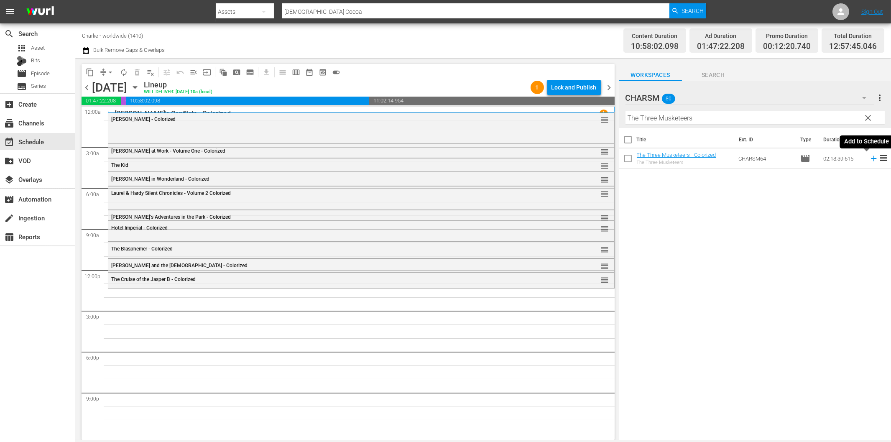
click at [869, 156] on icon at bounding box center [873, 158] width 9 height 9
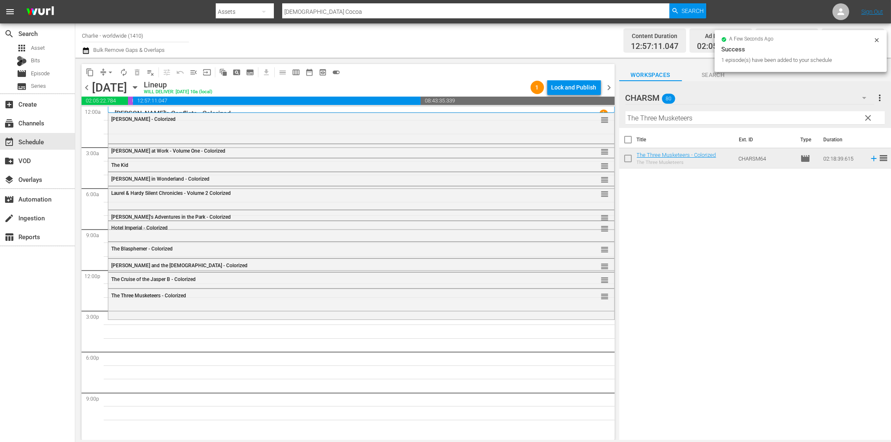
click at [715, 118] on input "The Three Musketeers" at bounding box center [755, 117] width 259 height 13
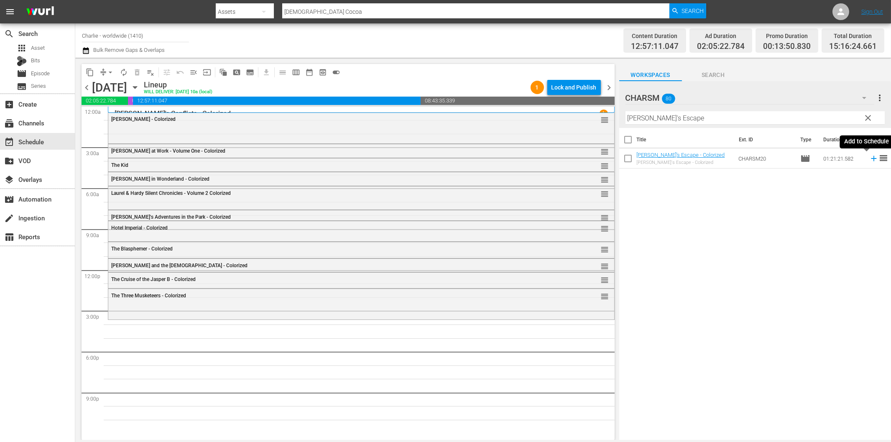
click at [869, 157] on icon at bounding box center [873, 158] width 9 height 9
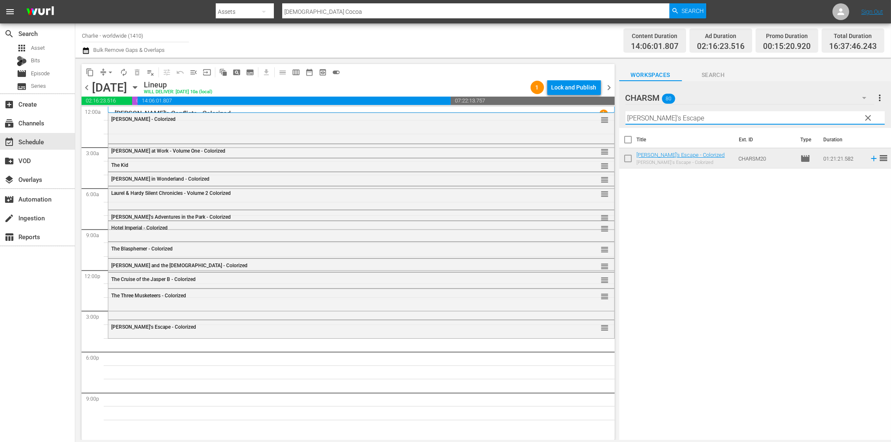
click at [700, 115] on input "[PERSON_NAME]'s Escape" at bounding box center [755, 117] width 259 height 13
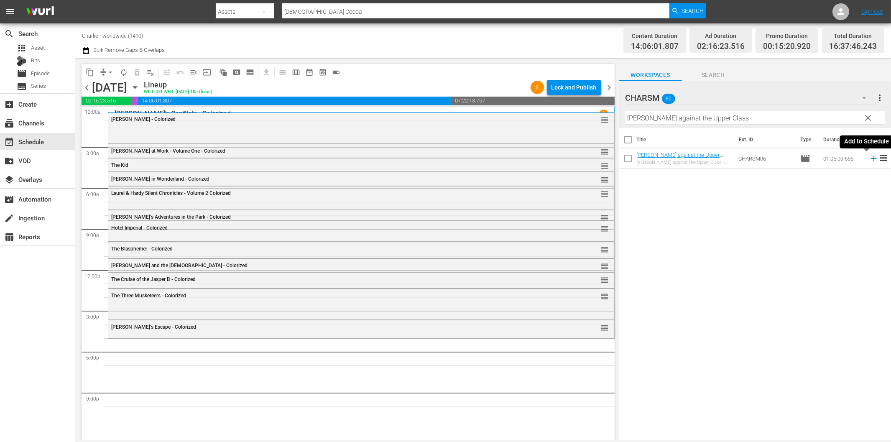
click at [869, 159] on icon at bounding box center [873, 158] width 9 height 9
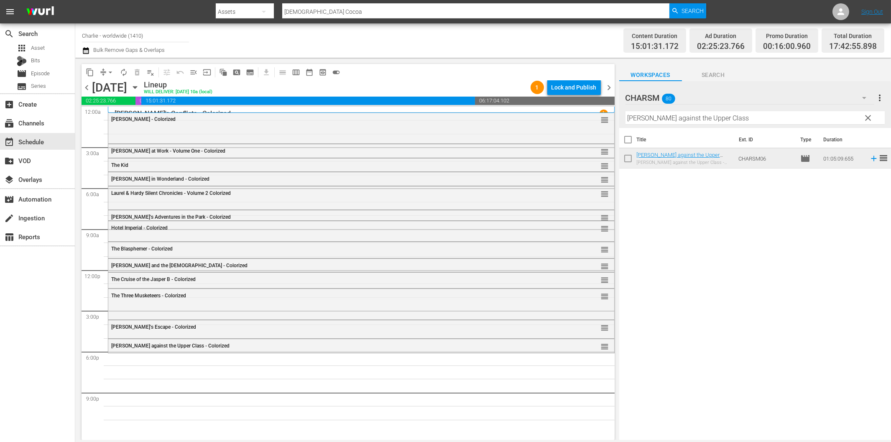
click at [697, 117] on input "[PERSON_NAME] against the Upper Class" at bounding box center [755, 117] width 259 height 13
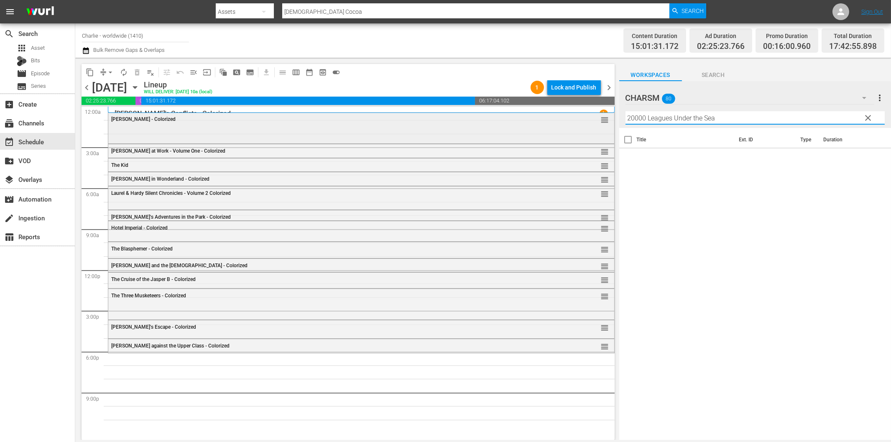
drag, startPoint x: 647, startPoint y: 120, endPoint x: 604, endPoint y: 117, distance: 43.2
click at [607, 117] on div "content_copy compress arrow_drop_down autorenew_outlined delete_forever_outline…" at bounding box center [483, 249] width 816 height 382
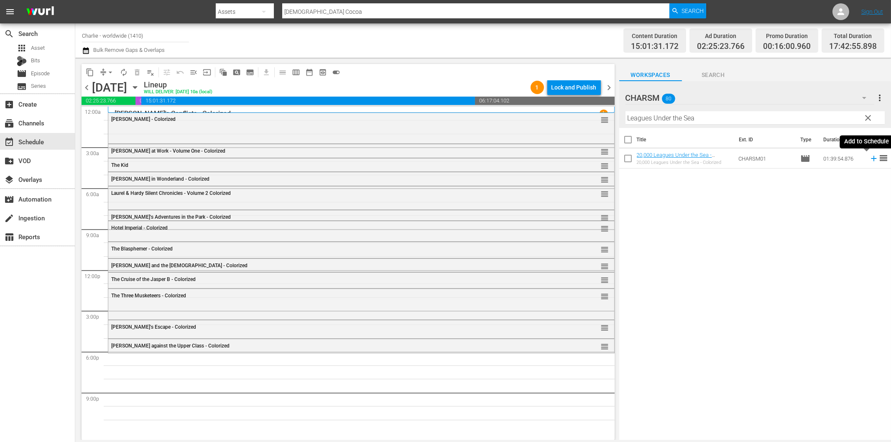
click at [871, 158] on icon at bounding box center [873, 158] width 5 height 5
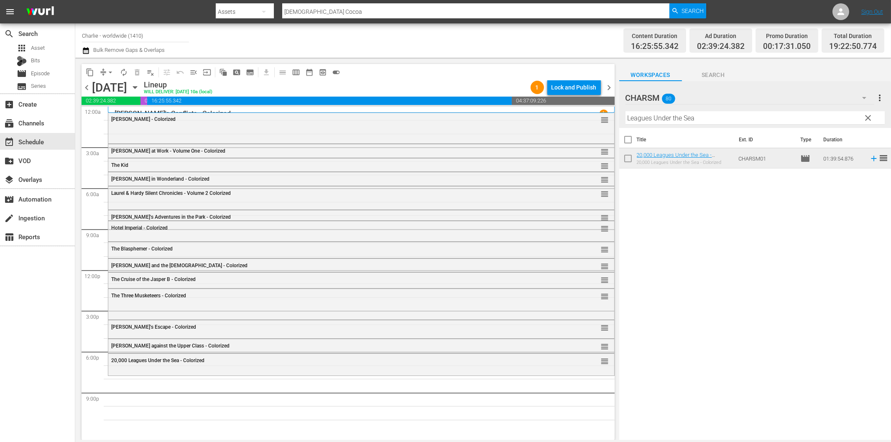
drag, startPoint x: 746, startPoint y: 125, endPoint x: 743, endPoint y: 117, distance: 9.2
click at [746, 125] on div "Filter by Title Leagues Under the Sea" at bounding box center [755, 118] width 259 height 20
click at [742, 115] on input "Leagues Under the Sea" at bounding box center [755, 117] width 259 height 13
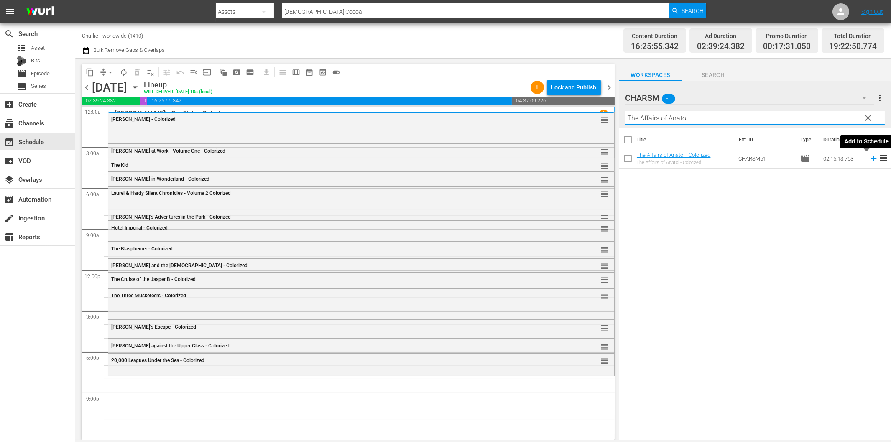
click at [870, 158] on icon at bounding box center [873, 158] width 9 height 9
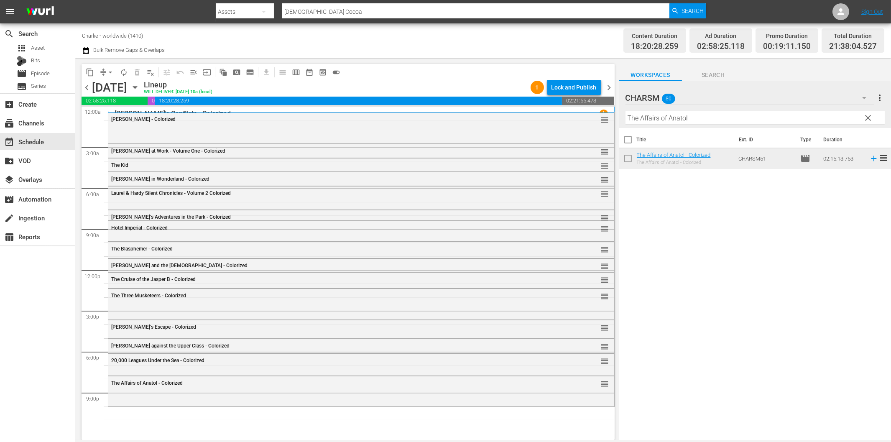
click at [729, 118] on input "The Affairs of Anatol" at bounding box center [755, 117] width 259 height 13
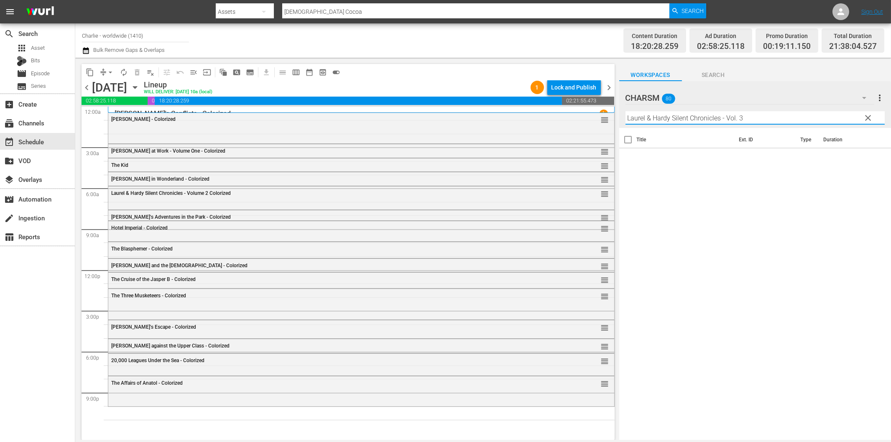
drag, startPoint x: 722, startPoint y: 115, endPoint x: 789, endPoint y: 114, distance: 67.3
click at [789, 114] on input "Laurel & Hardy Silent Chronicles - Vol. 3" at bounding box center [755, 117] width 259 height 13
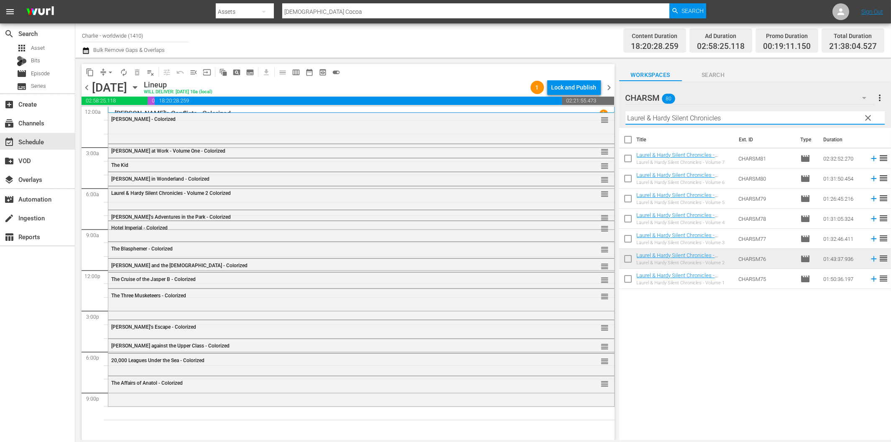
drag, startPoint x: 820, startPoint y: 331, endPoint x: 823, endPoint y: 319, distance: 12.4
click at [820, 331] on div "Title Ext. ID Type Duration Laurel & Hardy Silent Chronicles - Volume 7 Coloriz…" at bounding box center [755, 284] width 272 height 313
click at [869, 240] on icon at bounding box center [873, 238] width 9 height 9
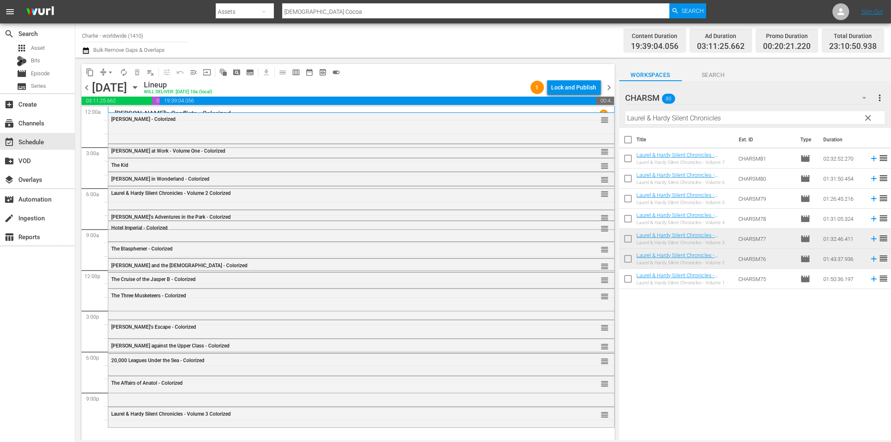
click at [700, 116] on input "Laurel & Hardy Silent Chronicles" at bounding box center [755, 117] width 259 height 13
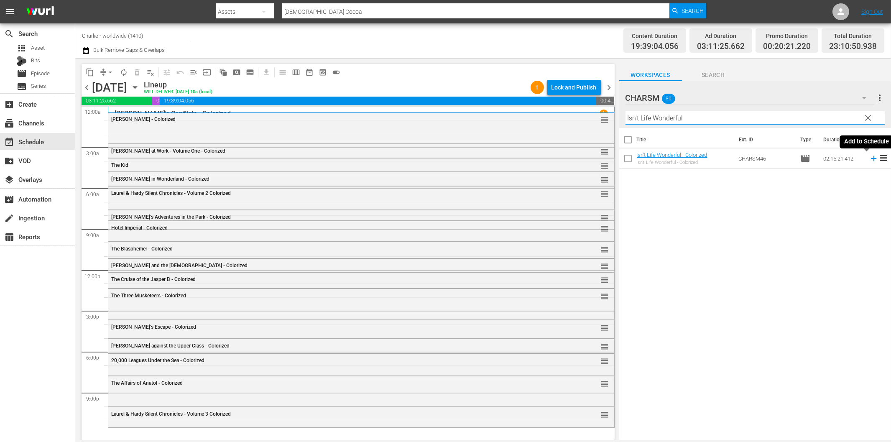
click at [871, 158] on icon at bounding box center [873, 158] width 5 height 5
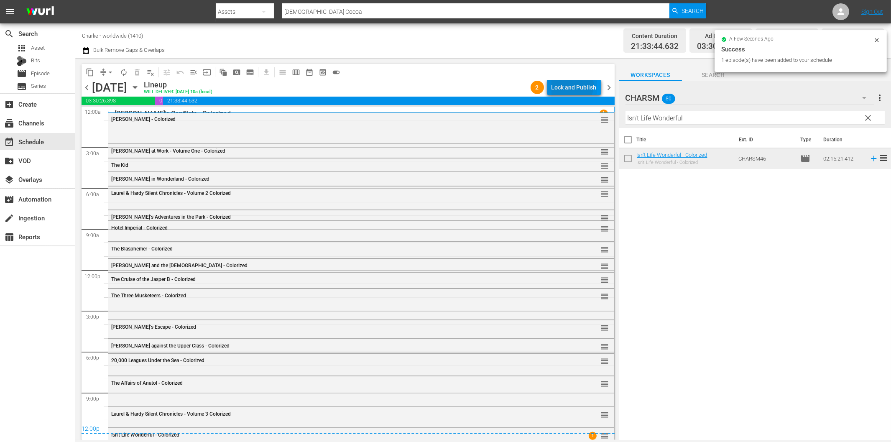
click at [573, 85] on div "Lock and Publish" at bounding box center [574, 87] width 45 height 15
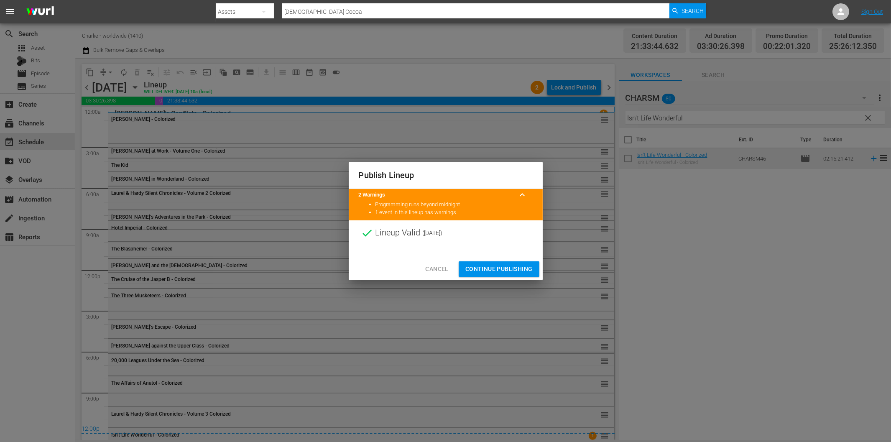
click at [501, 266] on span "Continue Publishing" at bounding box center [498, 269] width 67 height 10
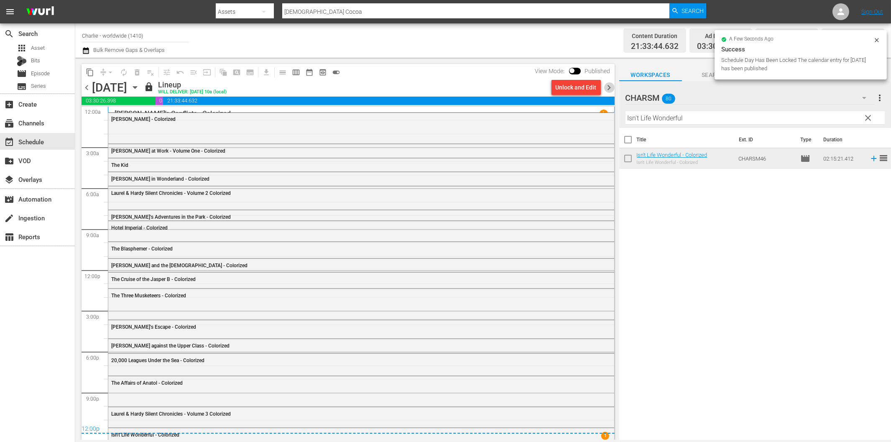
click at [609, 87] on span "chevron_right" at bounding box center [609, 87] width 10 height 10
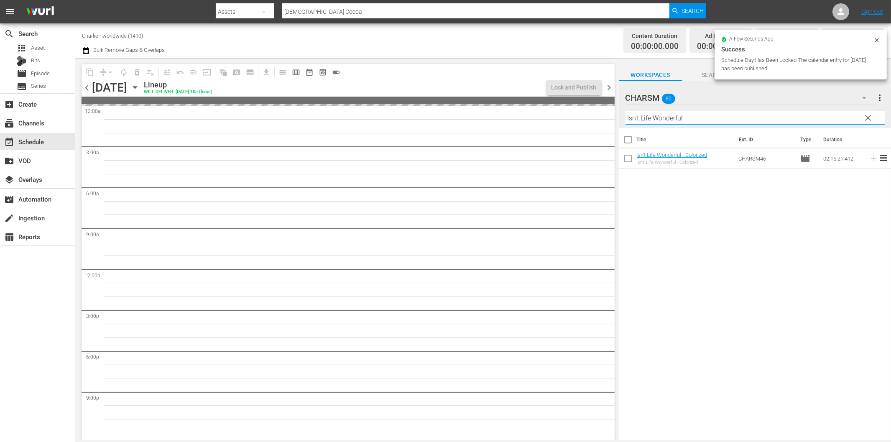
click at [686, 118] on input "Isn't Life Wonderful" at bounding box center [755, 117] width 259 height 13
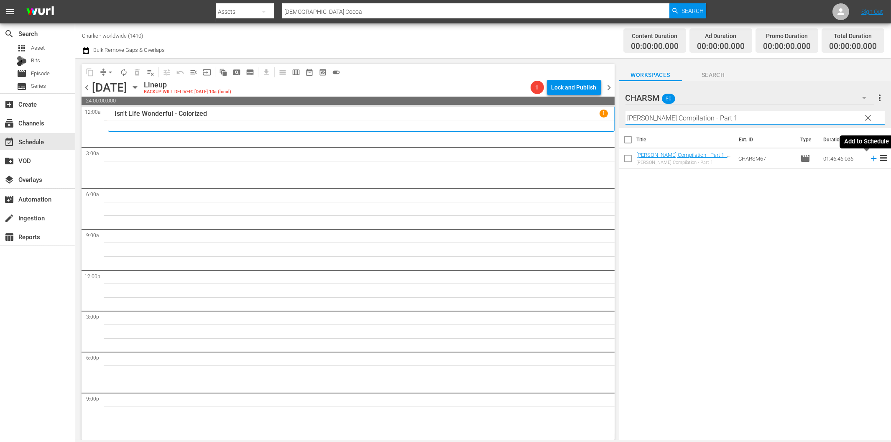
click at [871, 159] on icon at bounding box center [873, 158] width 5 height 5
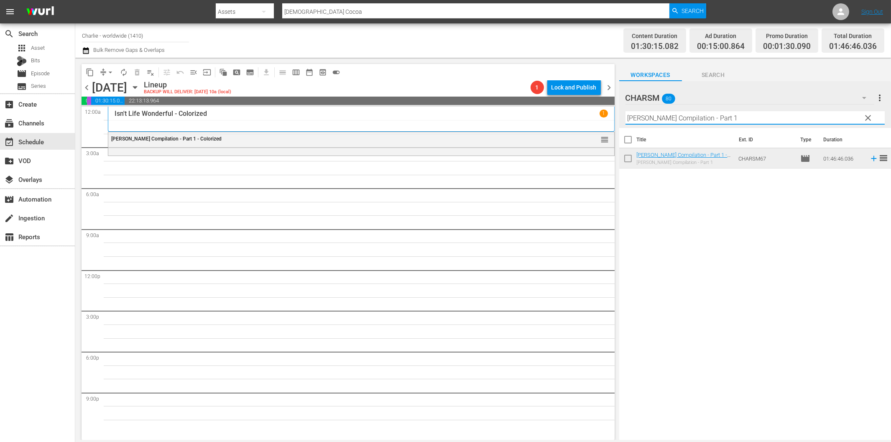
click at [740, 118] on input "[PERSON_NAME] Compilation - Part 1" at bounding box center [755, 117] width 259 height 13
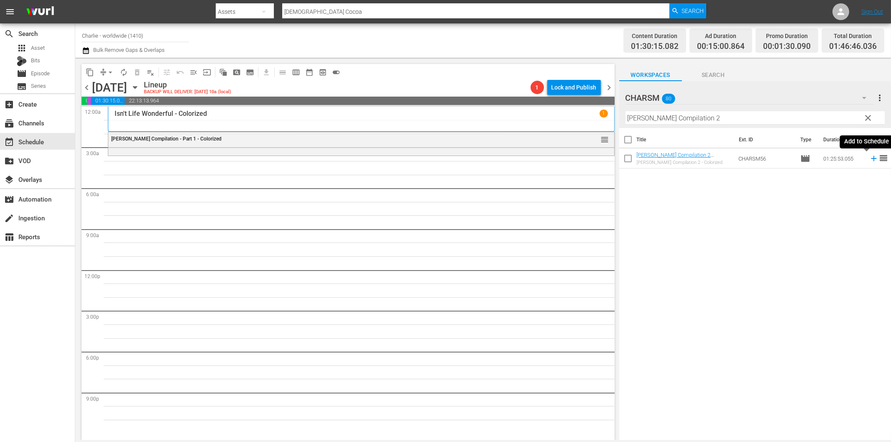
click at [869, 159] on icon at bounding box center [873, 158] width 9 height 9
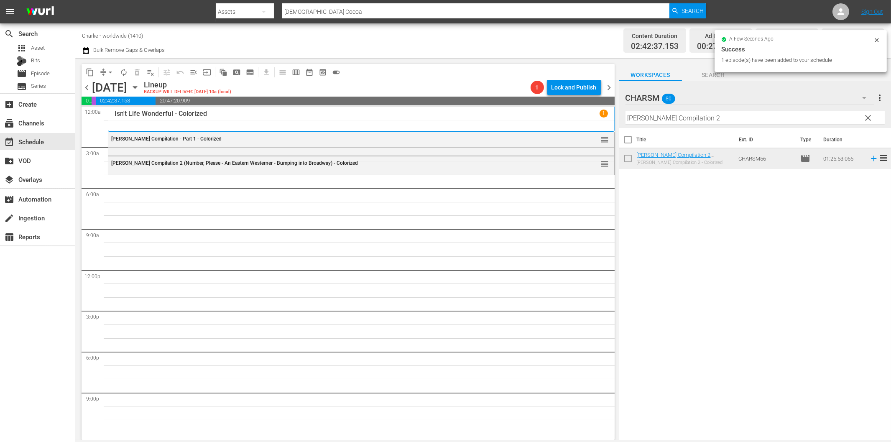
click at [701, 118] on input "[PERSON_NAME] Compilation 2" at bounding box center [755, 117] width 259 height 13
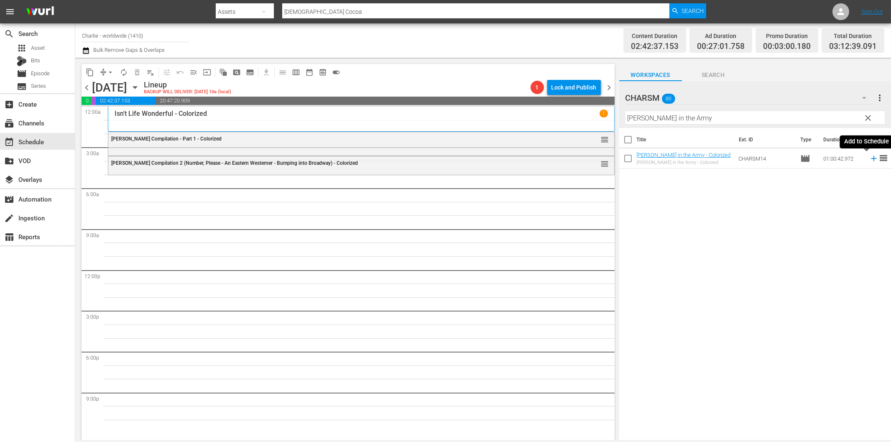
drag, startPoint x: 867, startPoint y: 159, endPoint x: 835, endPoint y: 161, distance: 31.5
click at [871, 159] on icon at bounding box center [873, 158] width 5 height 5
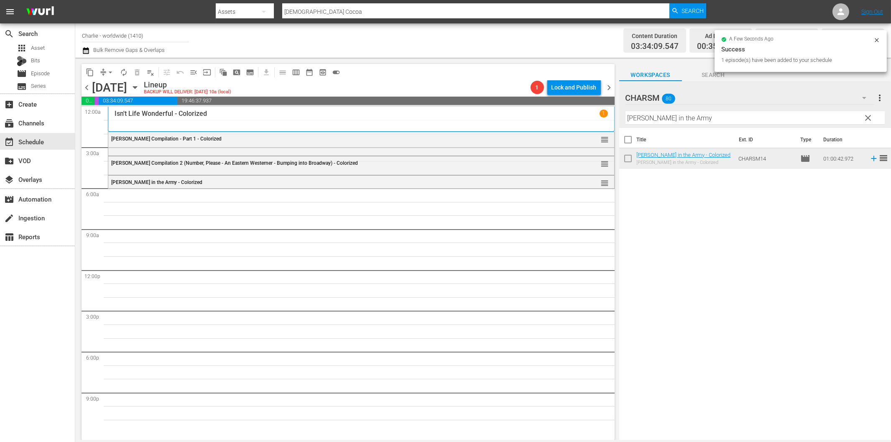
click at [653, 117] on input "[PERSON_NAME] in the Army" at bounding box center [755, 117] width 259 height 13
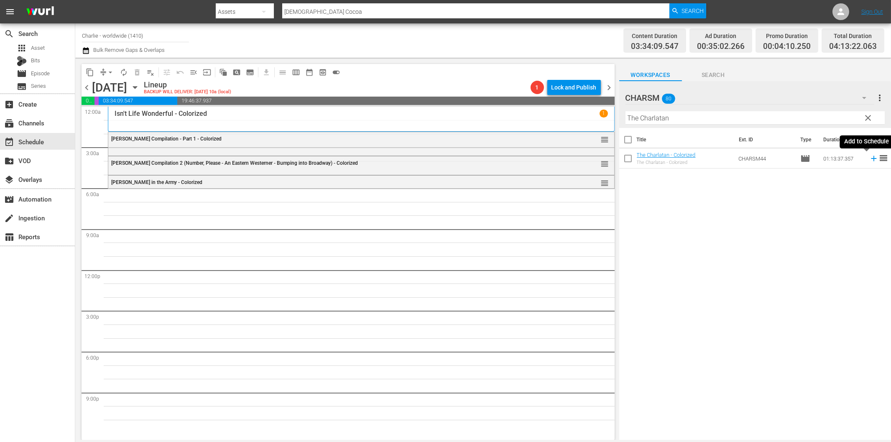
click at [869, 158] on icon at bounding box center [873, 158] width 9 height 9
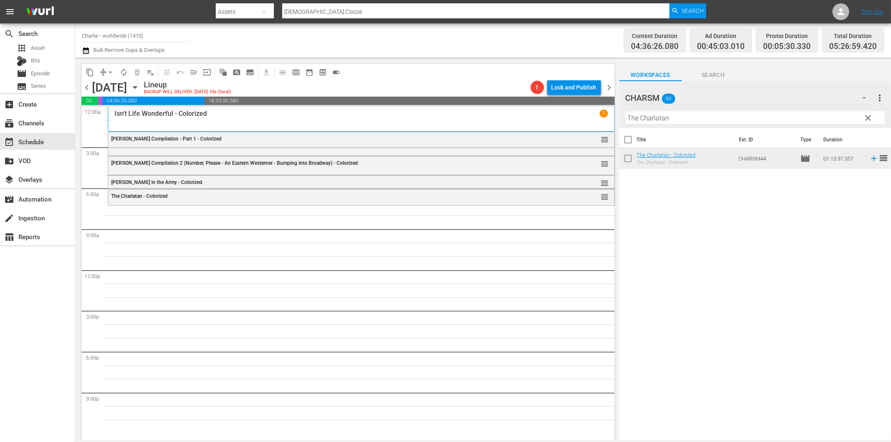
click at [666, 120] on input "The Charlatan" at bounding box center [755, 117] width 259 height 13
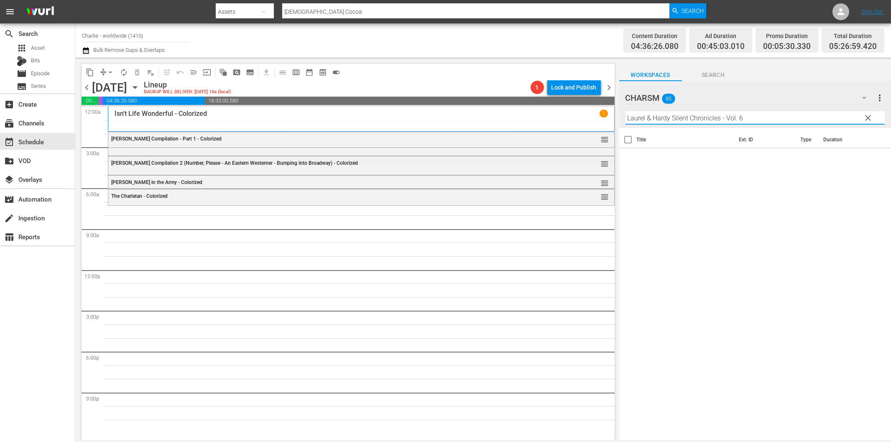
drag, startPoint x: 722, startPoint y: 118, endPoint x: 784, endPoint y: 119, distance: 62.3
click at [783, 119] on input "Laurel & Hardy Silent Chronicles - Vol. 6" at bounding box center [755, 117] width 259 height 13
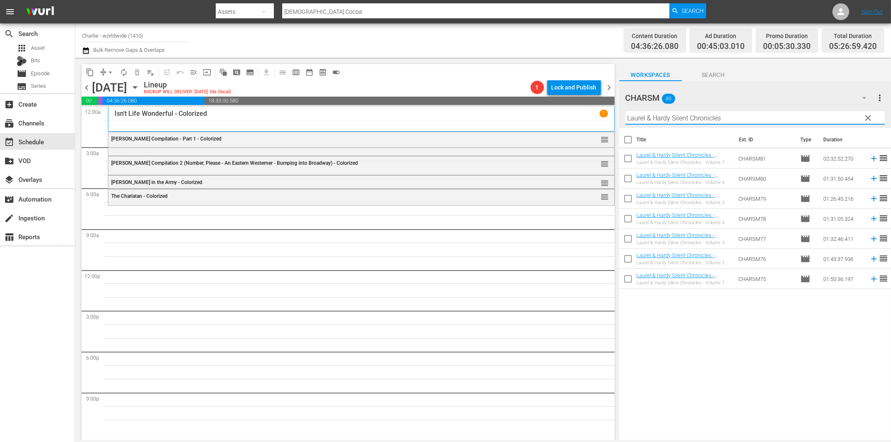
click at [869, 179] on icon at bounding box center [873, 178] width 9 height 9
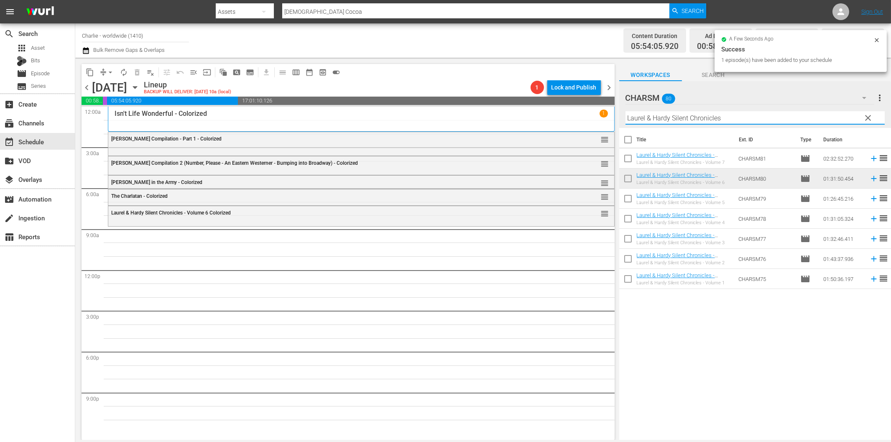
click at [674, 119] on input "Laurel & Hardy Silent Chronicles" at bounding box center [755, 117] width 259 height 13
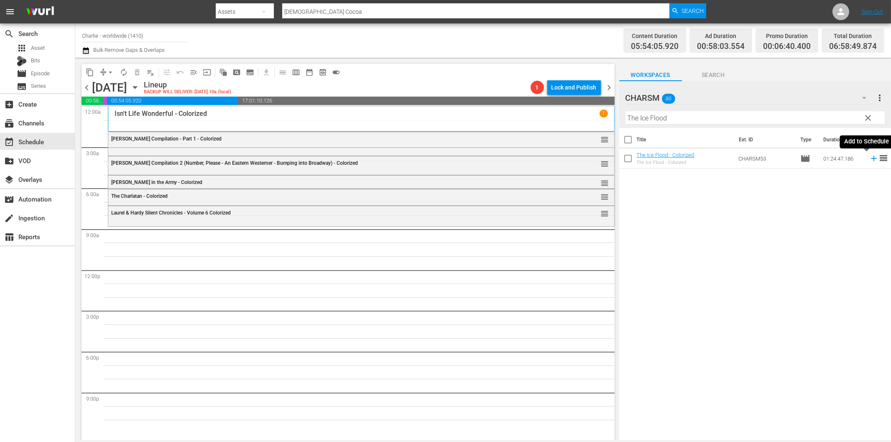
click at [871, 159] on icon at bounding box center [873, 158] width 5 height 5
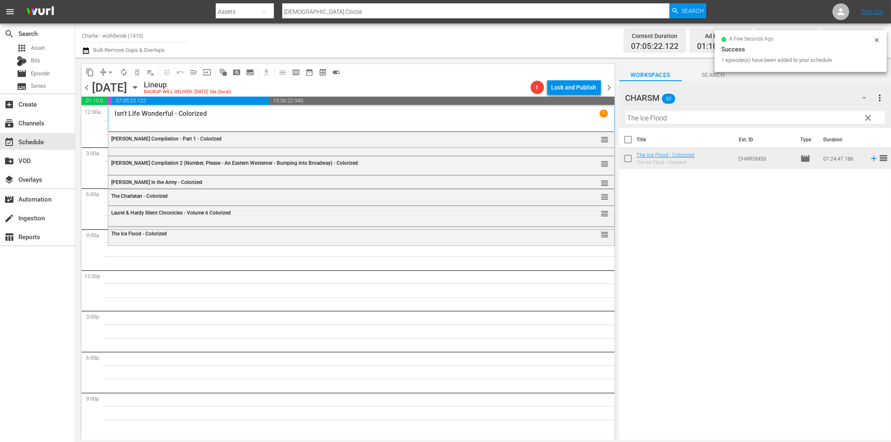
click at [674, 120] on input "The Ice Flood" at bounding box center [755, 117] width 259 height 13
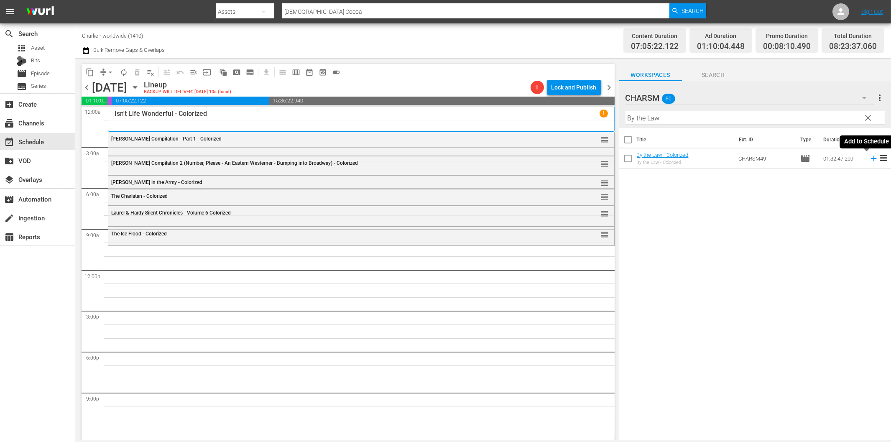
click at [869, 157] on icon at bounding box center [873, 158] width 9 height 9
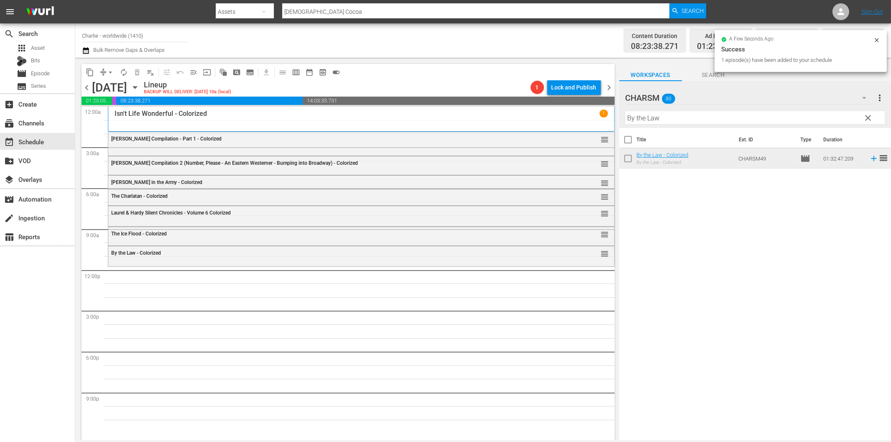
click at [664, 119] on input "By the Law" at bounding box center [755, 117] width 259 height 13
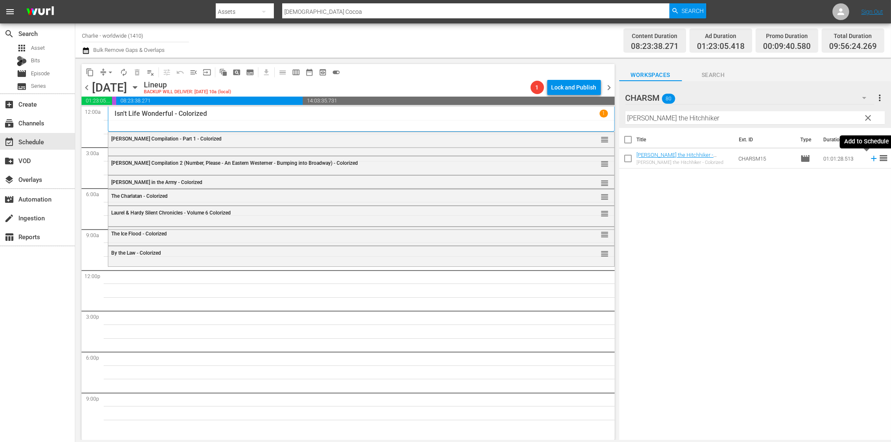
click at [869, 156] on icon at bounding box center [873, 158] width 9 height 9
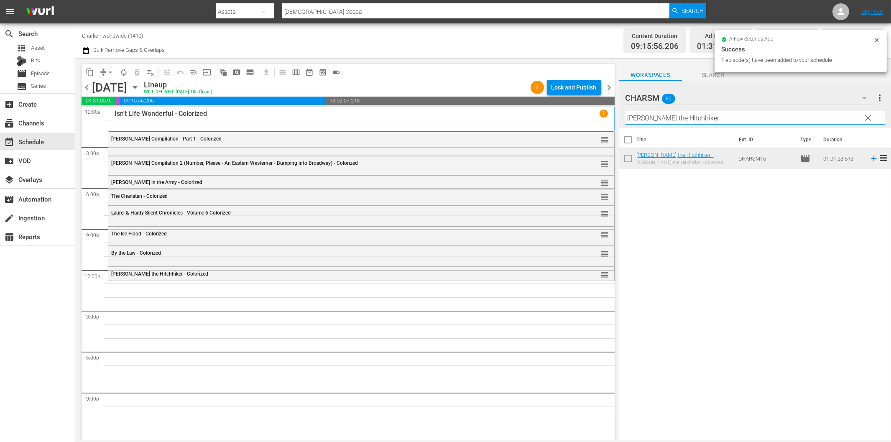
click at [675, 121] on input "[PERSON_NAME] the Hitchhiker" at bounding box center [755, 117] width 259 height 13
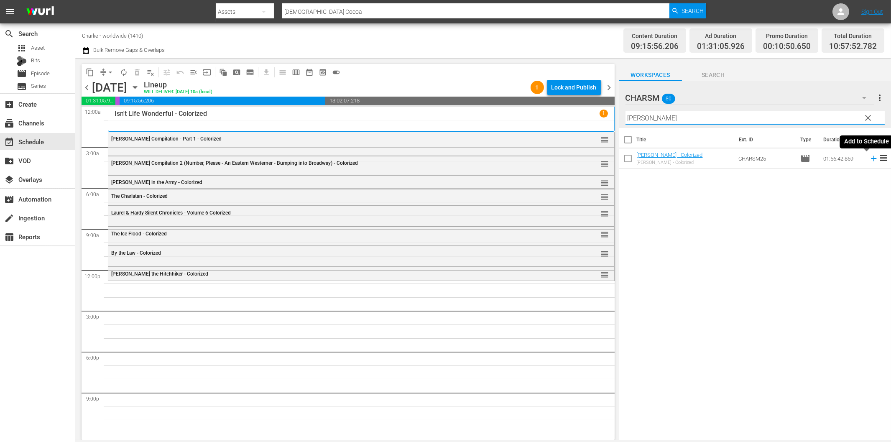
click at [869, 157] on icon at bounding box center [873, 158] width 9 height 9
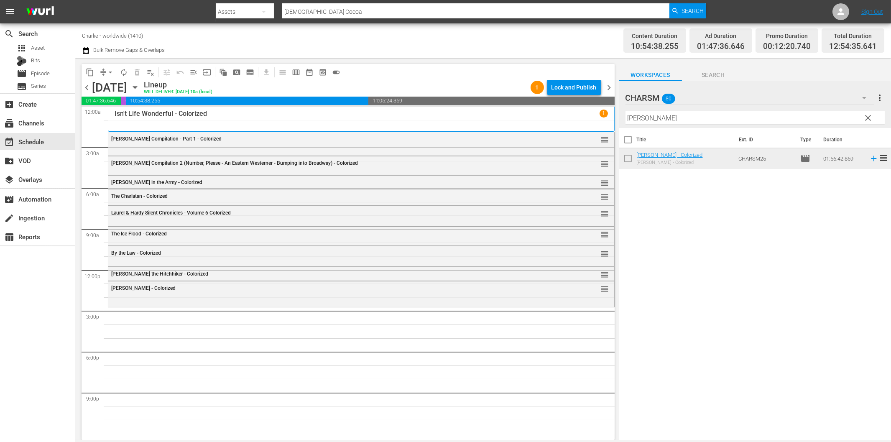
click at [698, 120] on input "[PERSON_NAME]" at bounding box center [755, 117] width 259 height 13
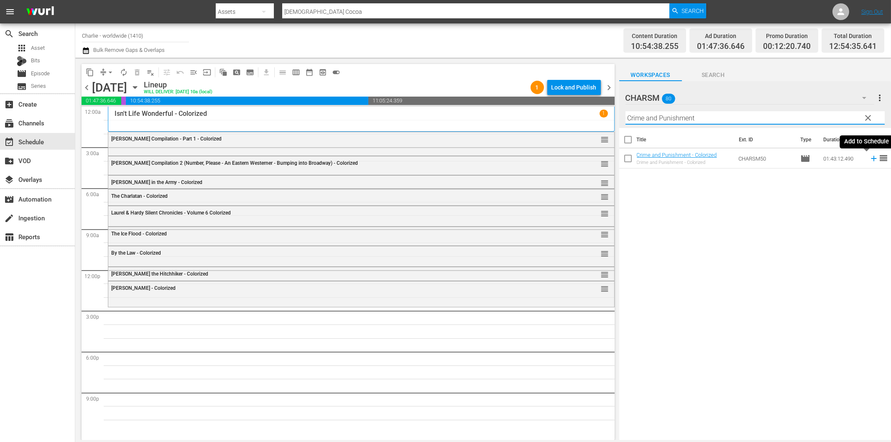
click at [869, 160] on icon at bounding box center [873, 158] width 9 height 9
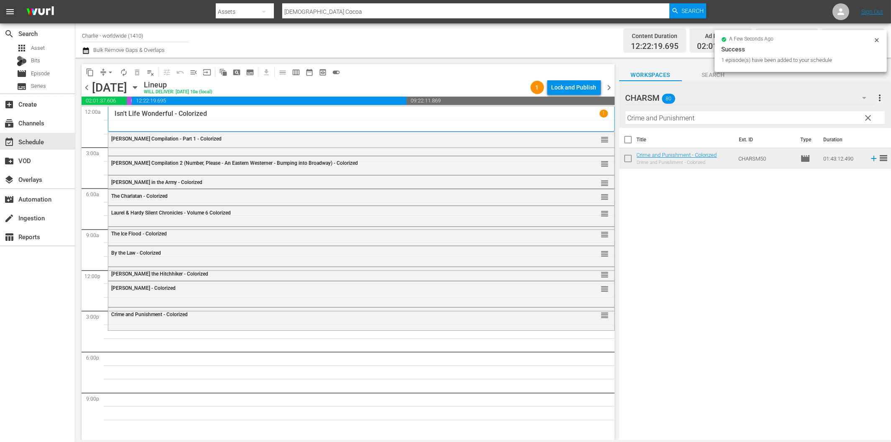
click at [679, 119] on input "Crime and Punishment" at bounding box center [755, 117] width 259 height 13
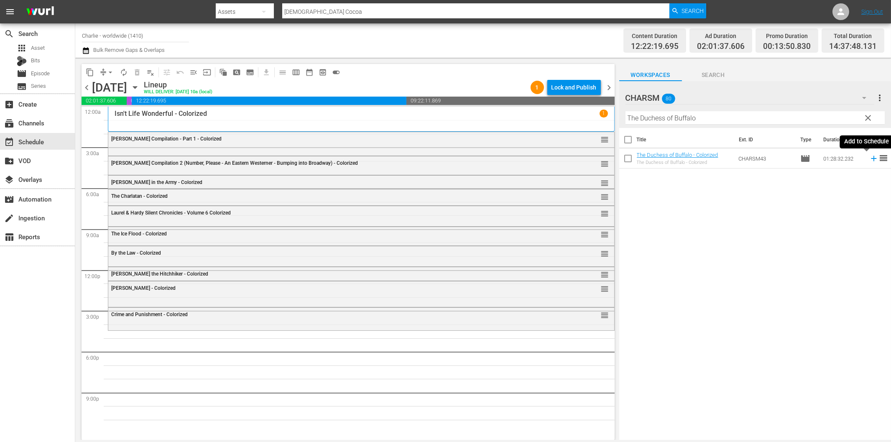
click at [871, 158] on icon at bounding box center [873, 158] width 5 height 5
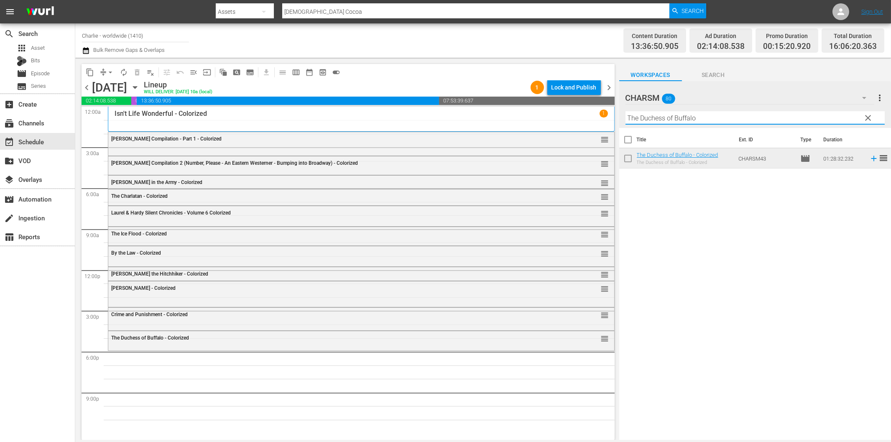
click at [680, 122] on input "The Duchess of Buffalo" at bounding box center [755, 117] width 259 height 13
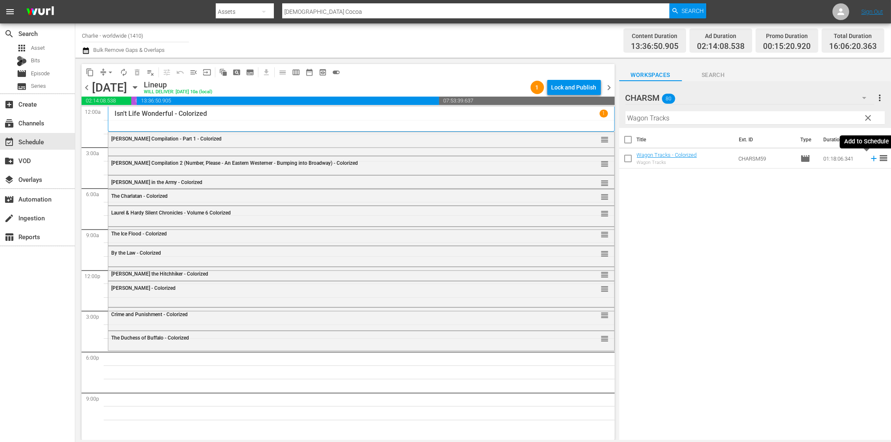
click at [869, 157] on icon at bounding box center [873, 158] width 9 height 9
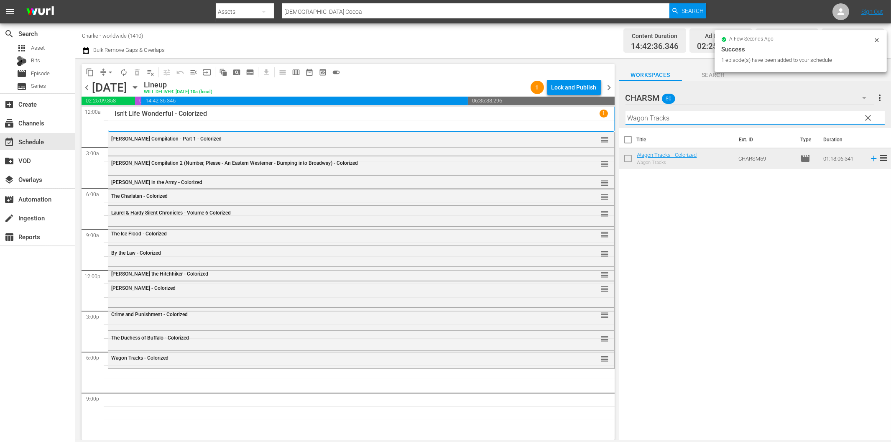
click at [683, 122] on input "Wagon Tracks" at bounding box center [755, 117] width 259 height 13
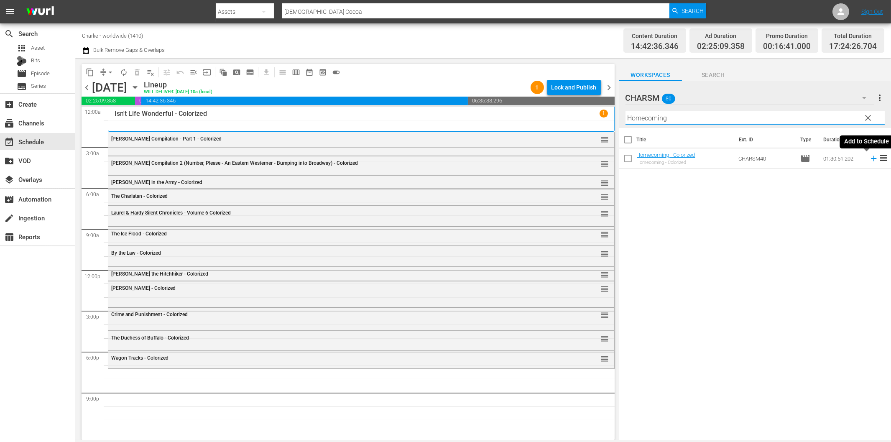
click at [869, 161] on icon at bounding box center [873, 158] width 9 height 9
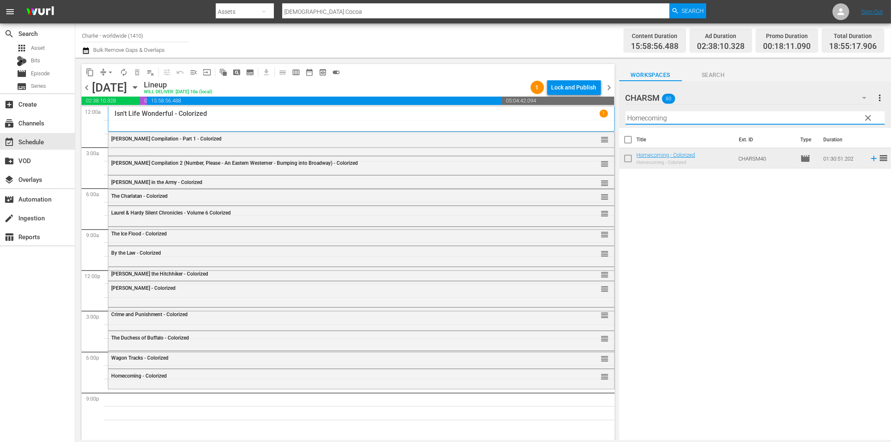
click at [672, 122] on input "Homecoming" at bounding box center [755, 117] width 259 height 13
drag, startPoint x: 720, startPoint y: 118, endPoint x: 773, endPoint y: 119, distance: 52.7
click at [772, 119] on input "Laurel & Hardy Silent Chronicles - Vol. 5" at bounding box center [755, 117] width 259 height 13
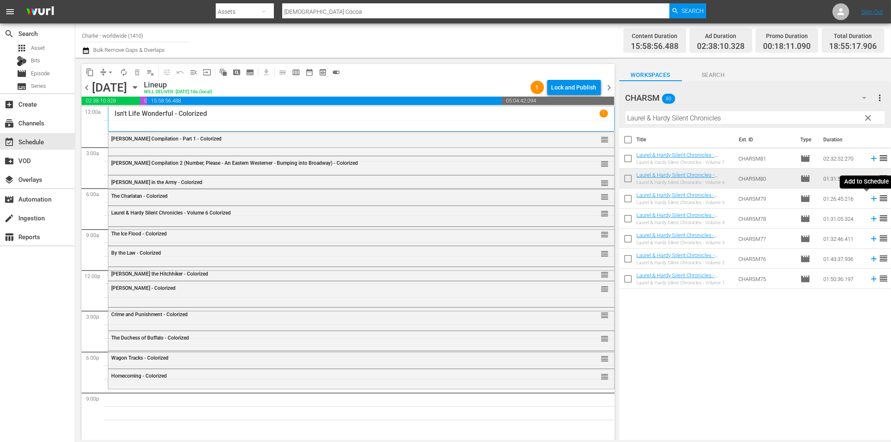
click at [871, 199] on icon at bounding box center [873, 198] width 5 height 5
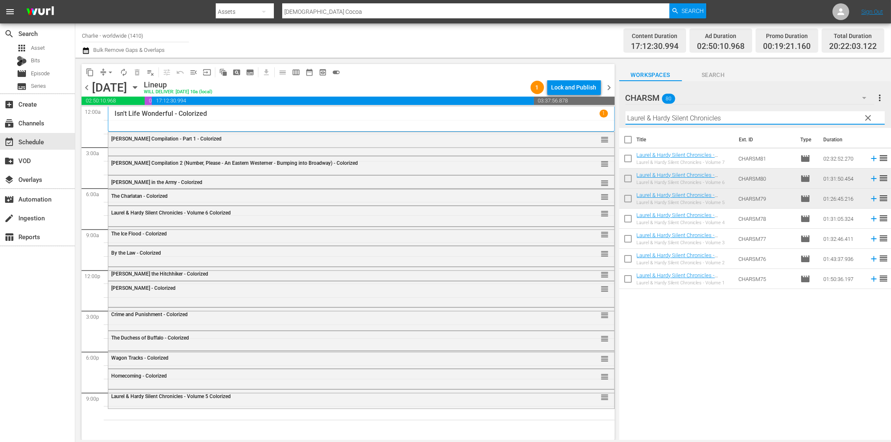
click at [685, 115] on input "Laurel & Hardy Silent Chronicles" at bounding box center [755, 117] width 259 height 13
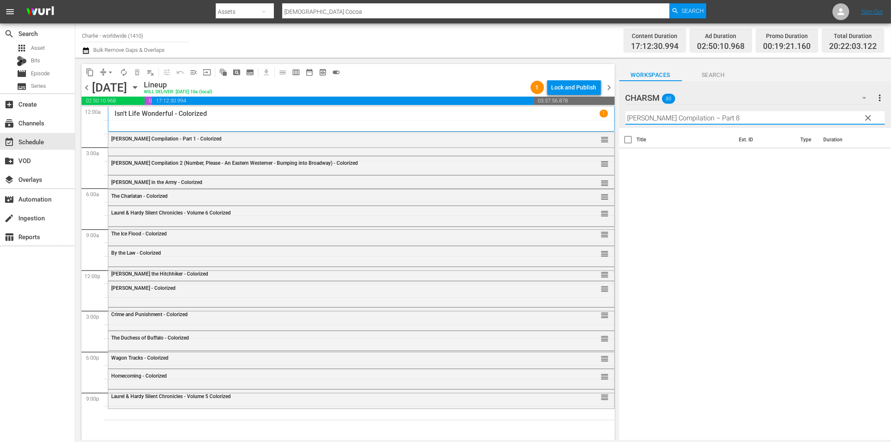
drag, startPoint x: 710, startPoint y: 118, endPoint x: 770, endPoint y: 116, distance: 60.2
click at [770, 116] on input "[PERSON_NAME] Compilation – Part 8" at bounding box center [755, 117] width 259 height 13
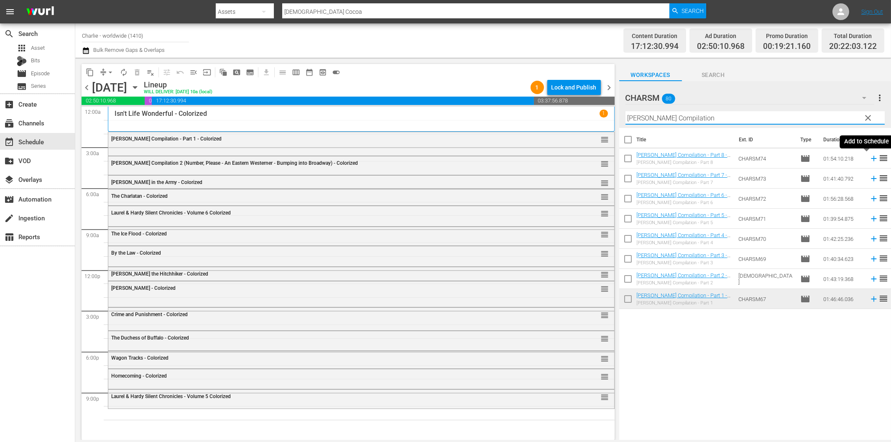
click at [869, 158] on icon at bounding box center [873, 158] width 9 height 9
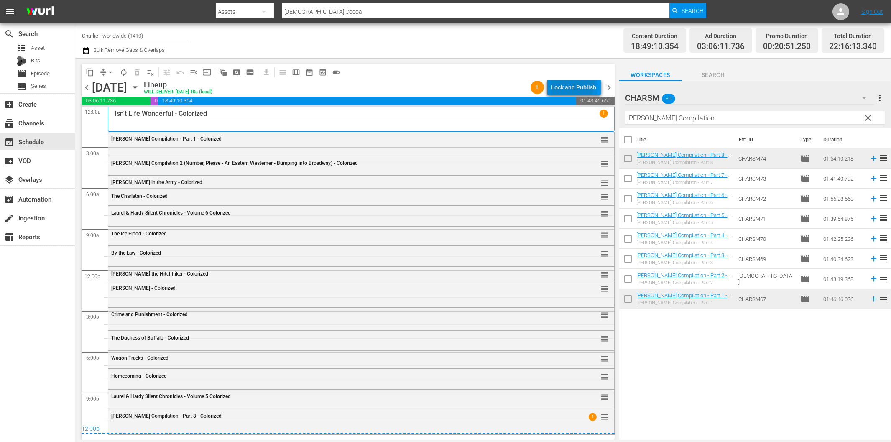
click at [570, 82] on div "Lock and Publish" at bounding box center [574, 87] width 45 height 15
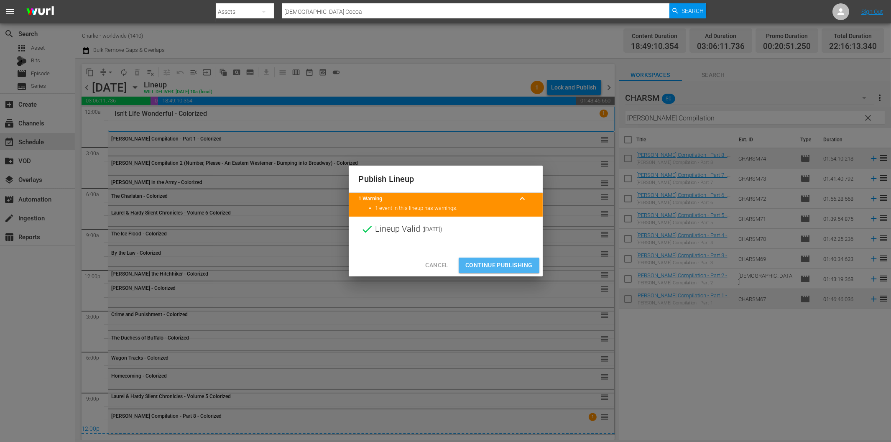
click at [519, 273] on button "Continue Publishing" at bounding box center [499, 265] width 81 height 15
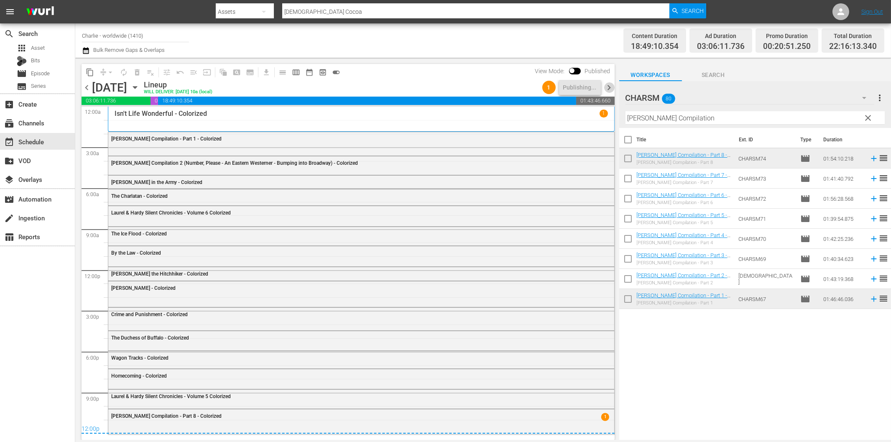
click at [608, 86] on span "chevron_right" at bounding box center [609, 87] width 10 height 10
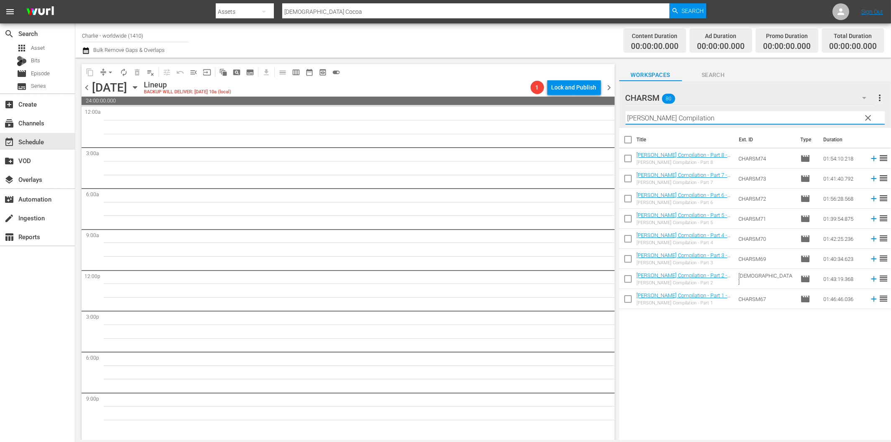
click at [680, 120] on input "[PERSON_NAME] Compilation" at bounding box center [755, 117] width 259 height 13
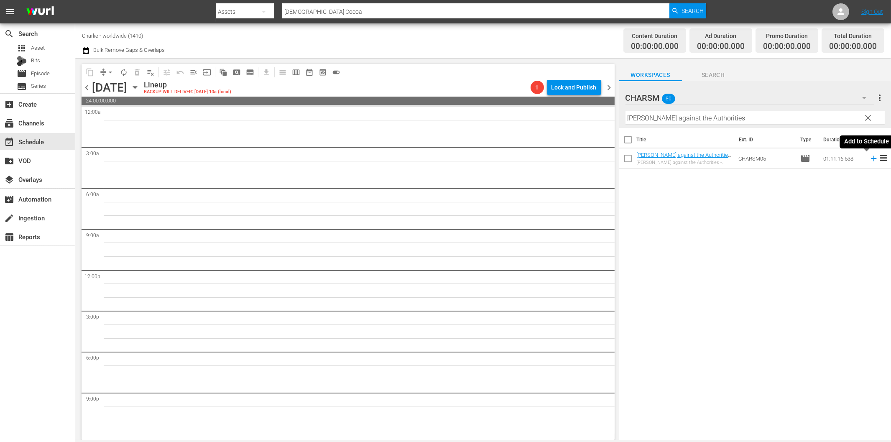
click at [869, 156] on icon at bounding box center [873, 158] width 9 height 9
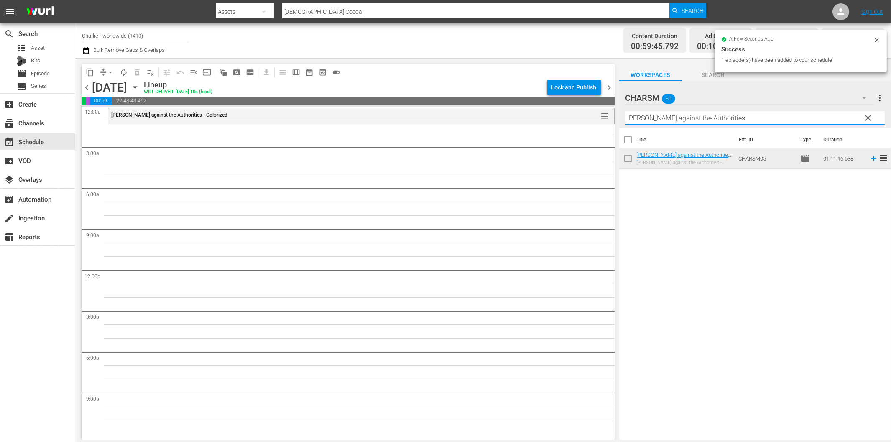
click at [745, 115] on input "[PERSON_NAME] against the Authorities" at bounding box center [755, 117] width 259 height 13
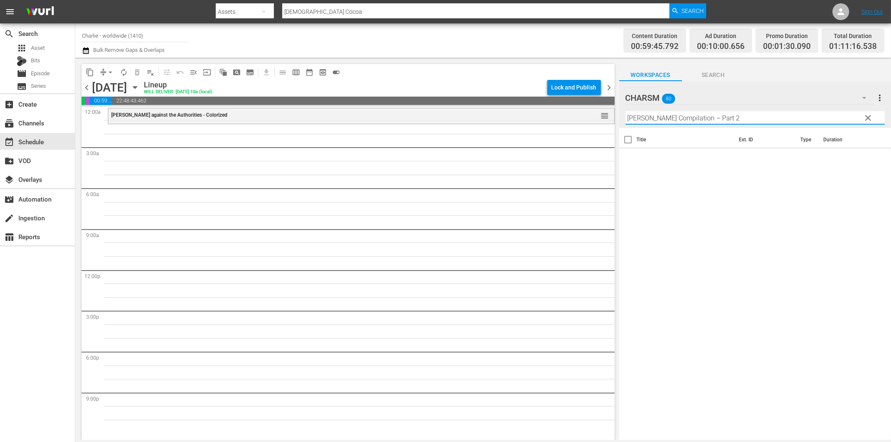
drag, startPoint x: 705, startPoint y: 116, endPoint x: 783, endPoint y: 116, distance: 78.2
click at [782, 116] on input "[PERSON_NAME] Compilation – Part 2" at bounding box center [755, 117] width 259 height 13
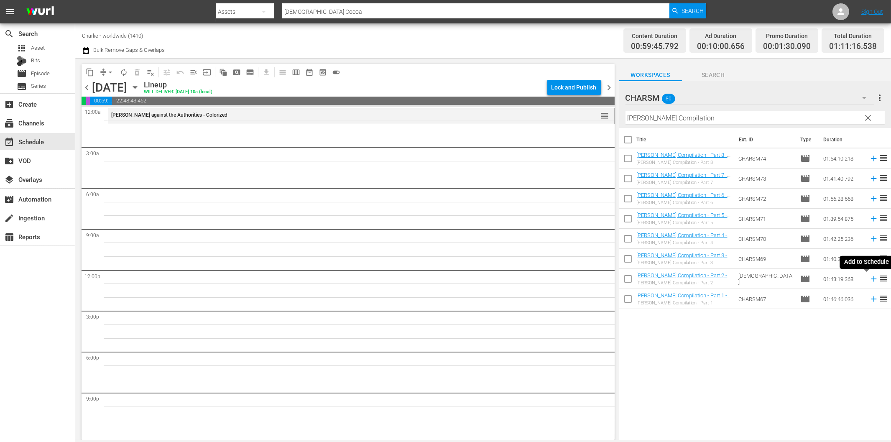
click at [869, 278] on icon at bounding box center [873, 278] width 9 height 9
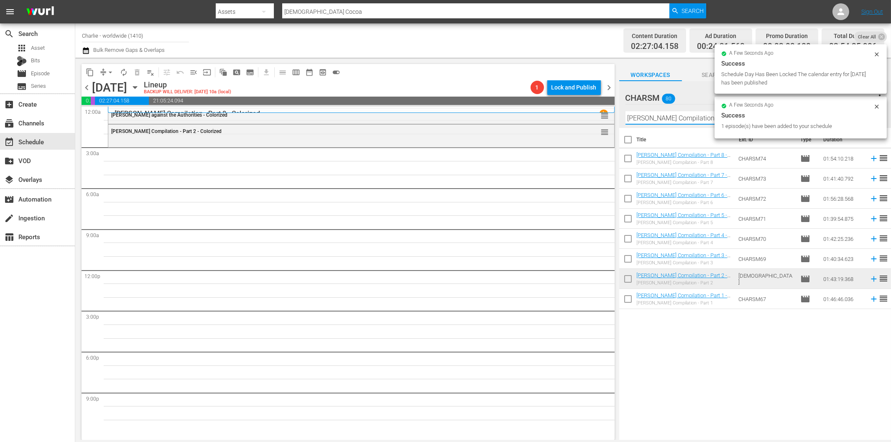
click at [679, 122] on input "[PERSON_NAME] Compilation" at bounding box center [755, 117] width 259 height 13
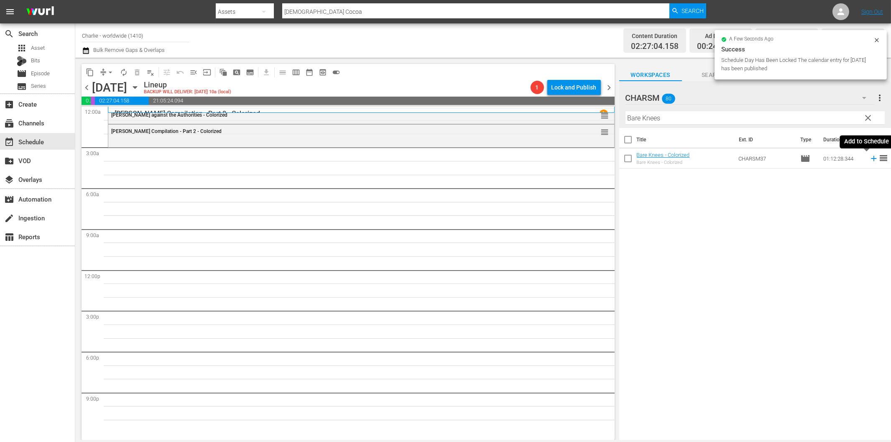
click at [869, 159] on icon at bounding box center [873, 158] width 9 height 9
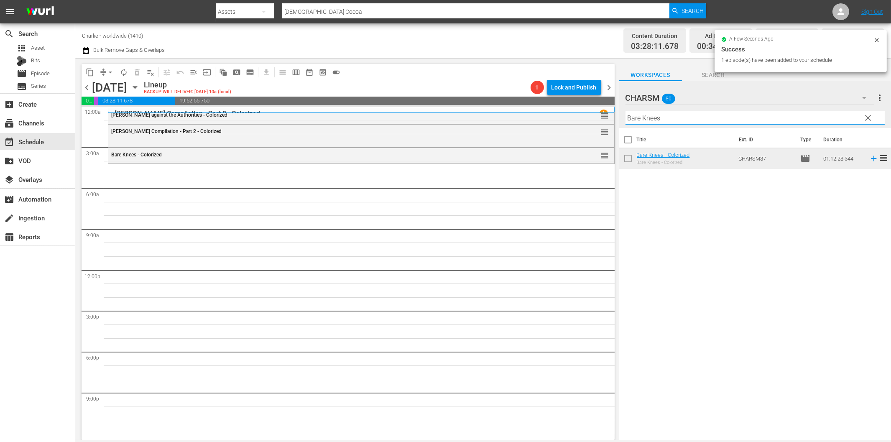
click at [659, 117] on input "Bare Knees" at bounding box center [755, 117] width 259 height 13
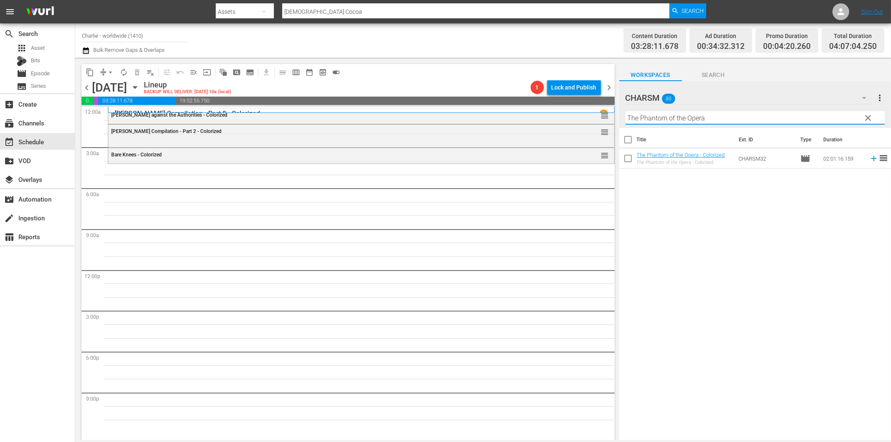
click at [871, 159] on icon at bounding box center [873, 158] width 5 height 5
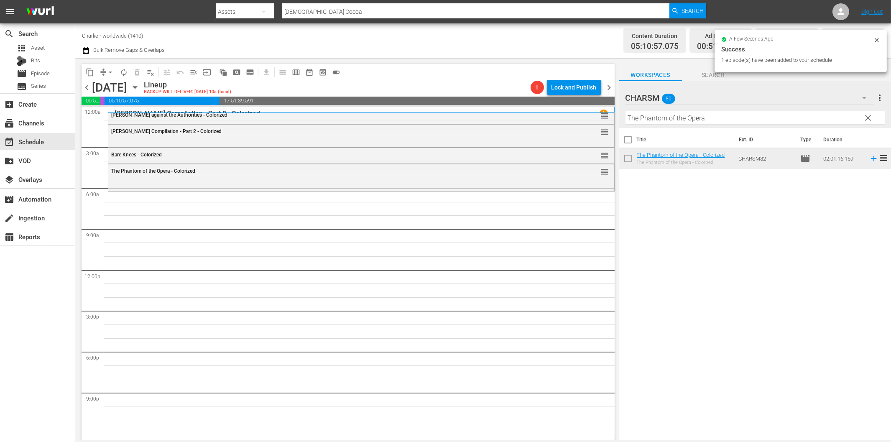
click at [659, 116] on input "The Phantom of the Opera" at bounding box center [755, 117] width 259 height 13
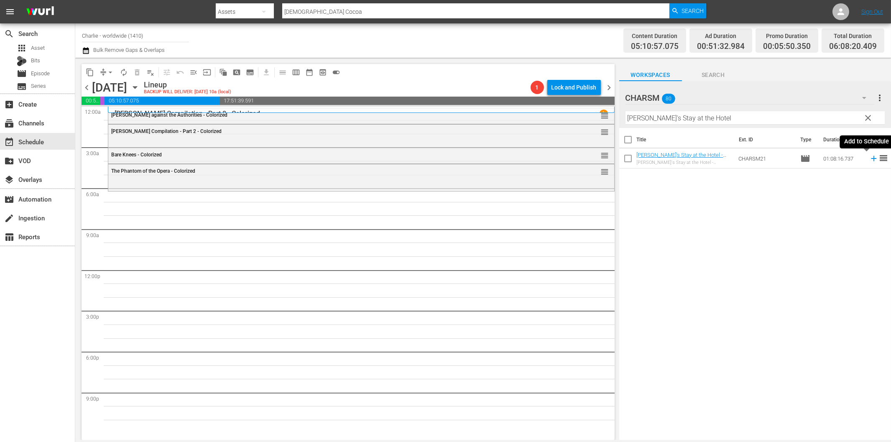
click at [869, 161] on icon at bounding box center [873, 158] width 9 height 9
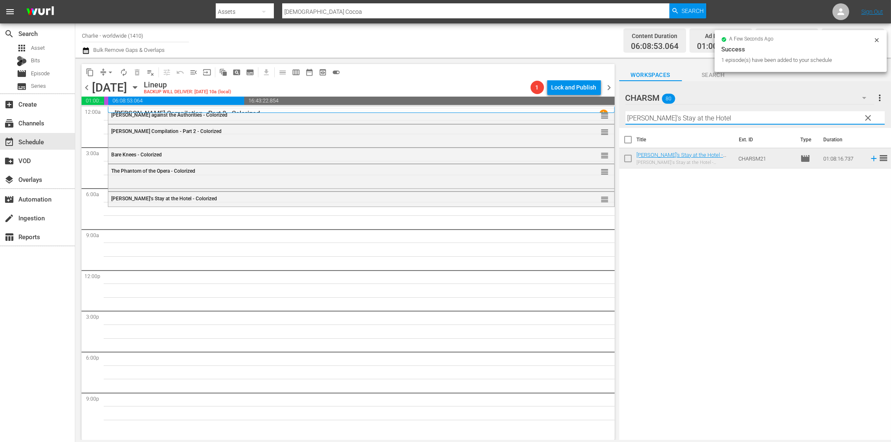
click at [651, 115] on input "[PERSON_NAME]'s Stay at the Hotel" at bounding box center [755, 117] width 259 height 13
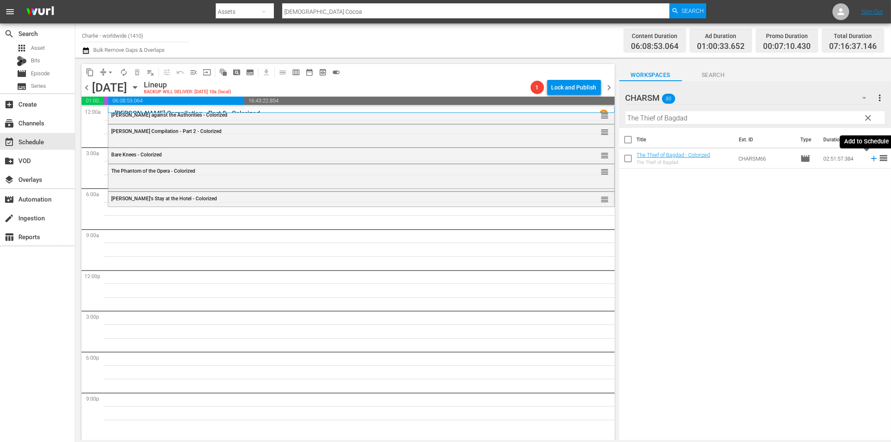
click at [869, 158] on icon at bounding box center [873, 158] width 9 height 9
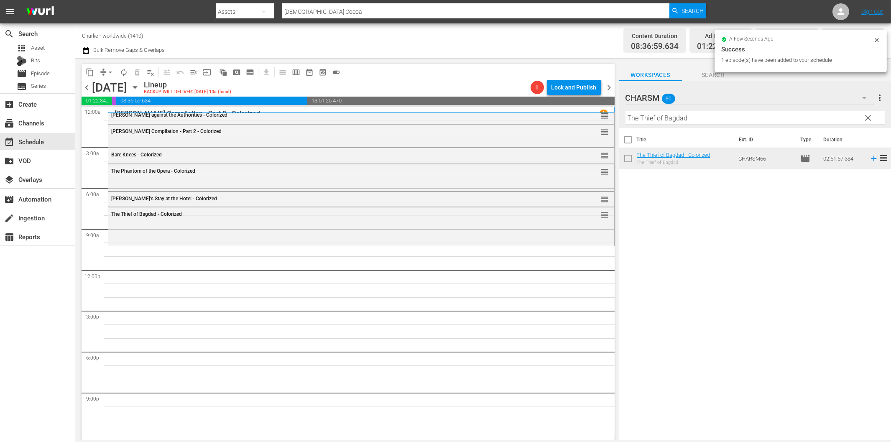
click at [713, 118] on input "The Thief of Bagdad" at bounding box center [755, 117] width 259 height 13
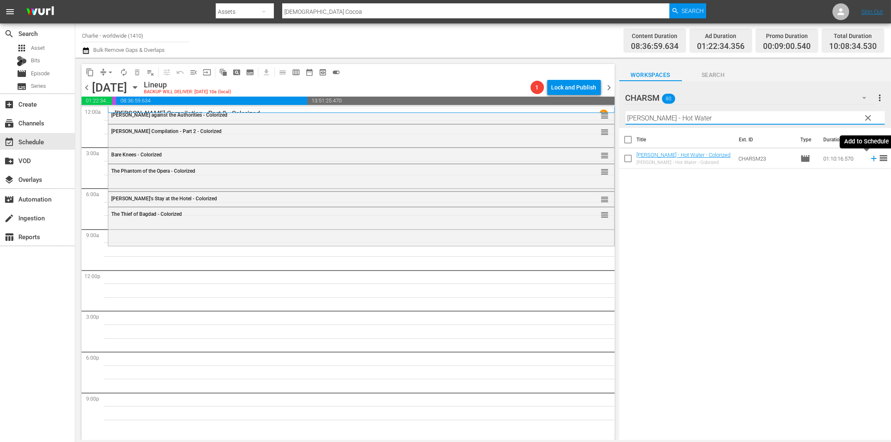
click at [869, 160] on icon at bounding box center [873, 158] width 9 height 9
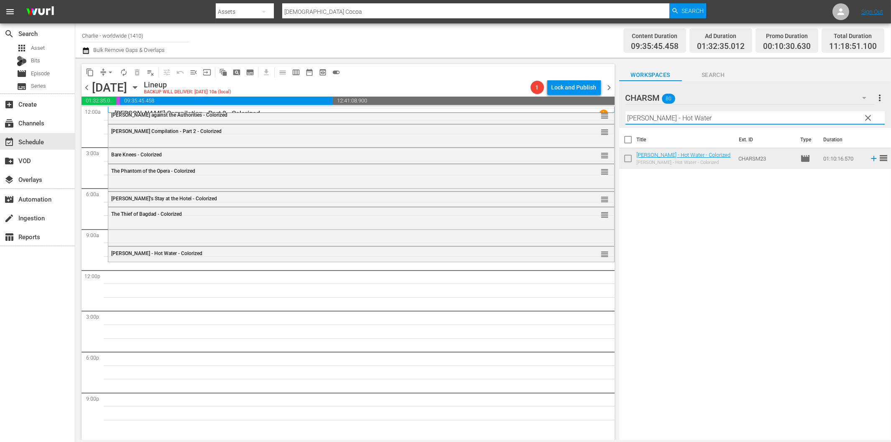
click at [640, 120] on input "Harold Lloyd - Hot Water" at bounding box center [755, 117] width 259 height 13
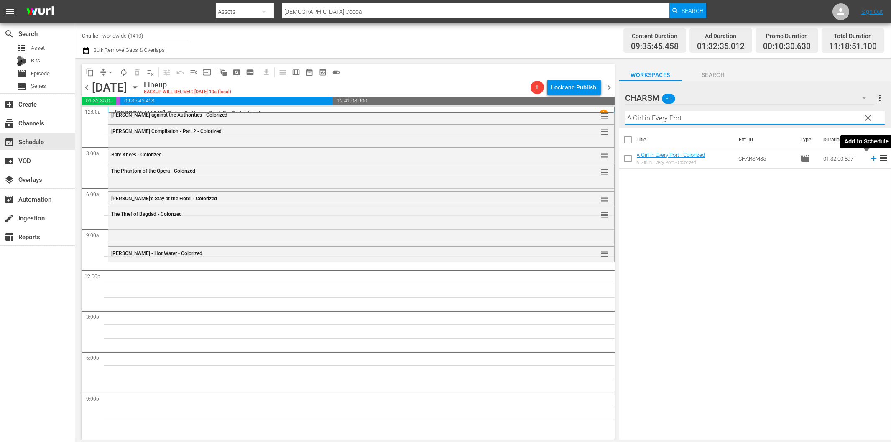
click at [869, 160] on icon at bounding box center [873, 158] width 9 height 9
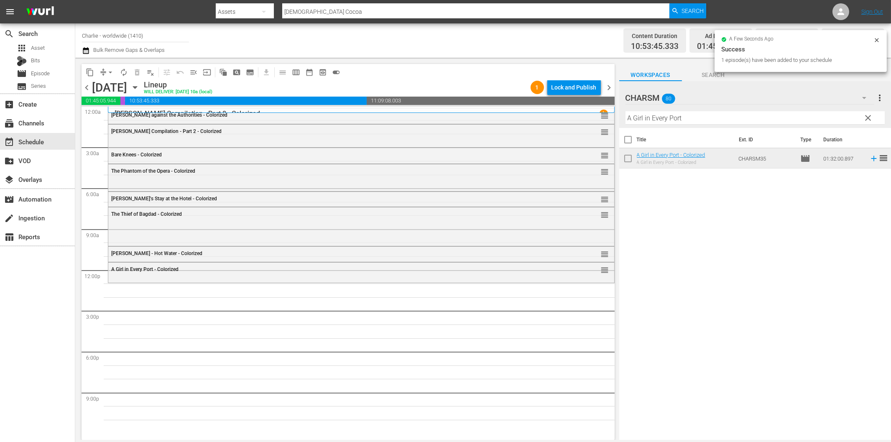
click at [704, 119] on input "A Girl in Every Port" at bounding box center [755, 117] width 259 height 13
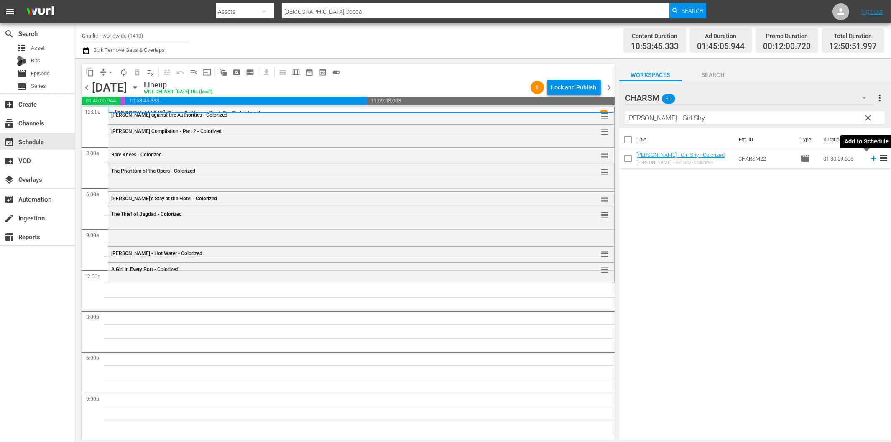
click at [869, 156] on icon at bounding box center [873, 158] width 9 height 9
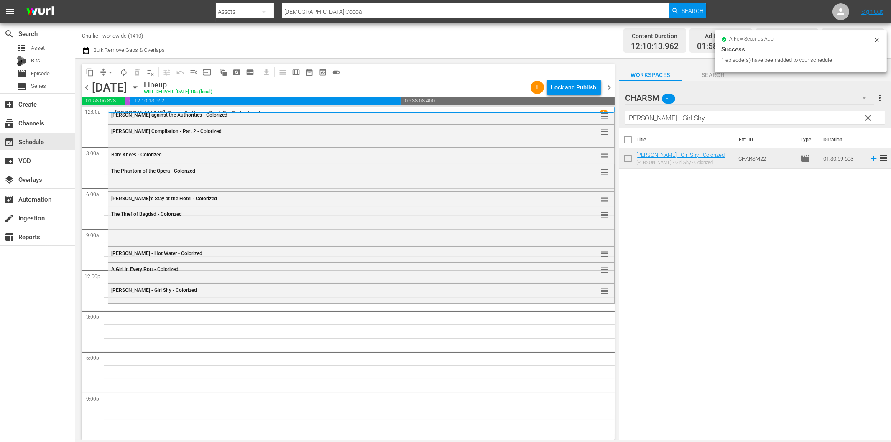
click at [632, 118] on input "Harold Lloyd - Girl Shy" at bounding box center [755, 117] width 259 height 13
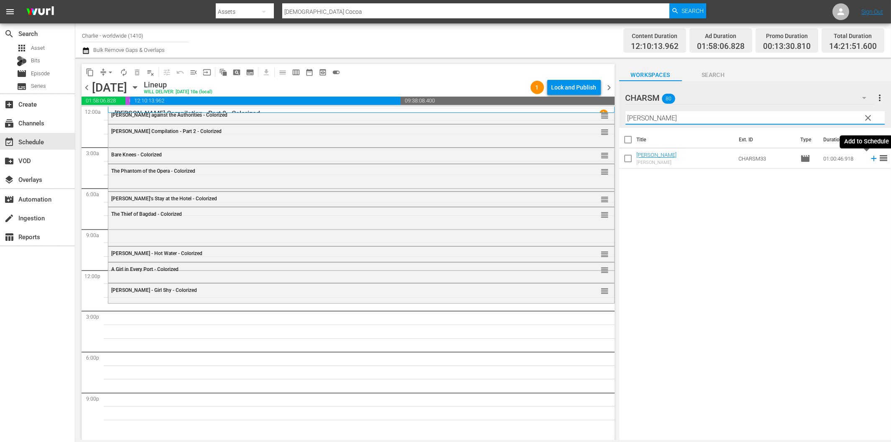
click at [871, 158] on icon at bounding box center [873, 158] width 5 height 5
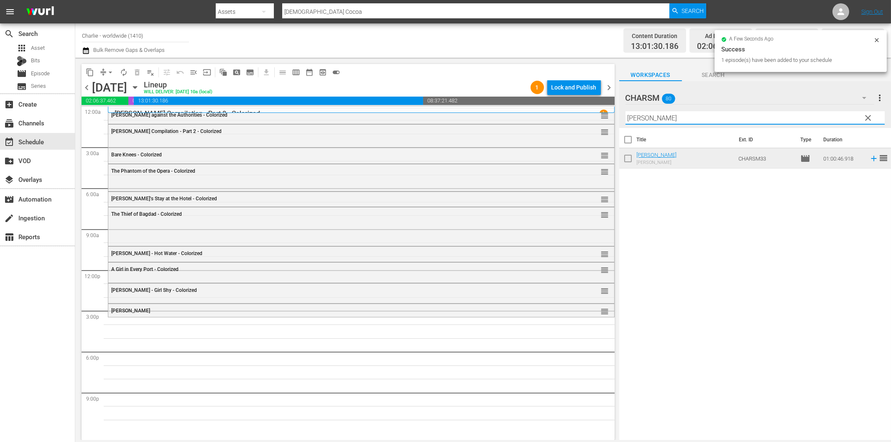
click at [658, 118] on input "[PERSON_NAME]" at bounding box center [755, 117] width 259 height 13
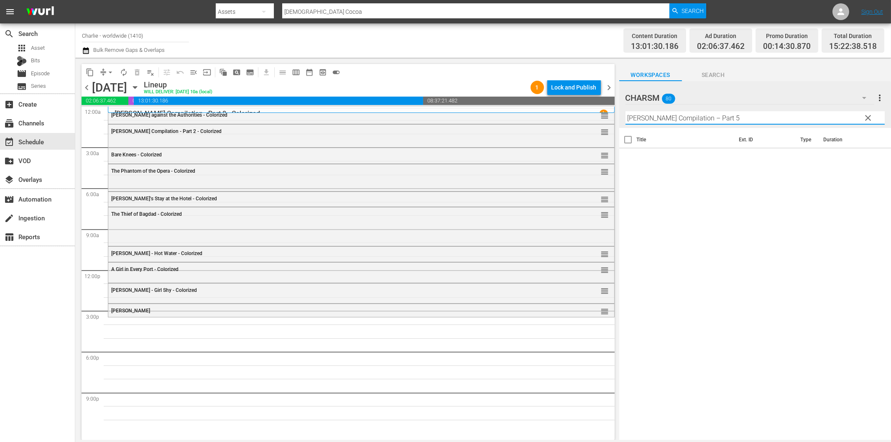
drag, startPoint x: 708, startPoint y: 119, endPoint x: 865, endPoint y: 126, distance: 157.0
click at [865, 126] on div "Filter by Title Buster Keaton Compilation – Part 5" at bounding box center [755, 118] width 259 height 20
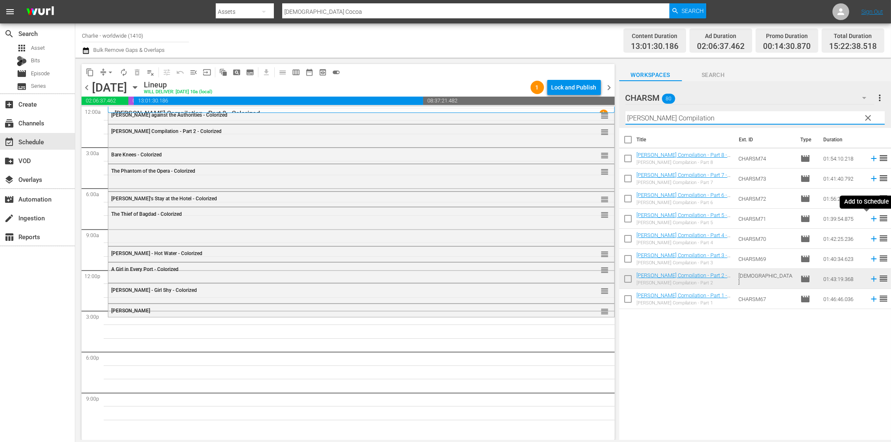
click at [869, 217] on icon at bounding box center [873, 218] width 9 height 9
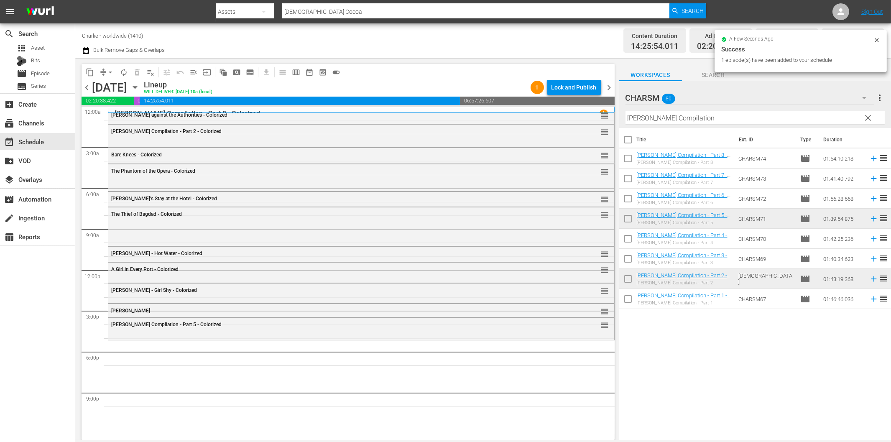
click at [695, 115] on input "[PERSON_NAME] Compilation" at bounding box center [755, 117] width 259 height 13
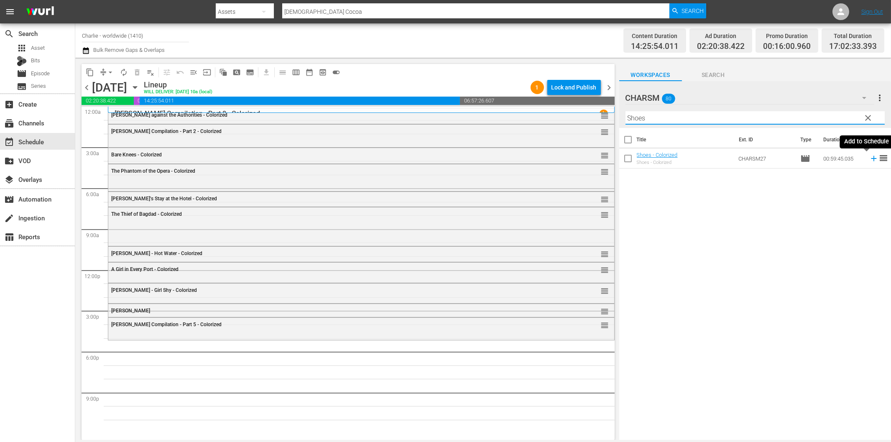
click at [869, 160] on icon at bounding box center [873, 158] width 9 height 9
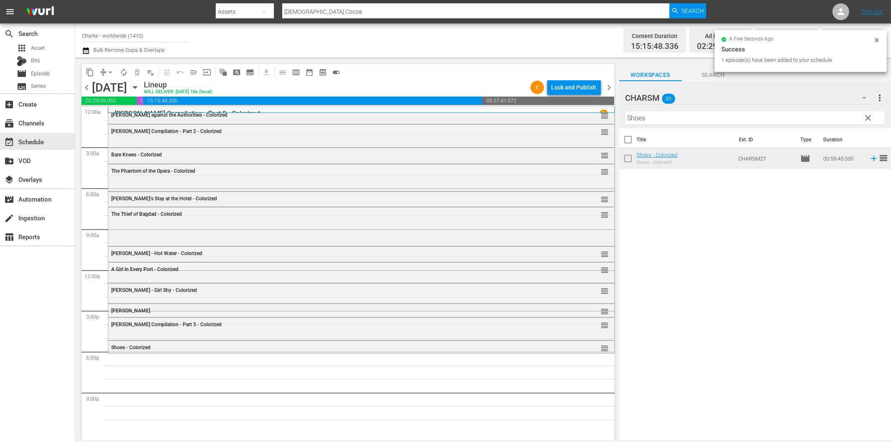
click at [674, 119] on input "Shoes" at bounding box center [755, 117] width 259 height 13
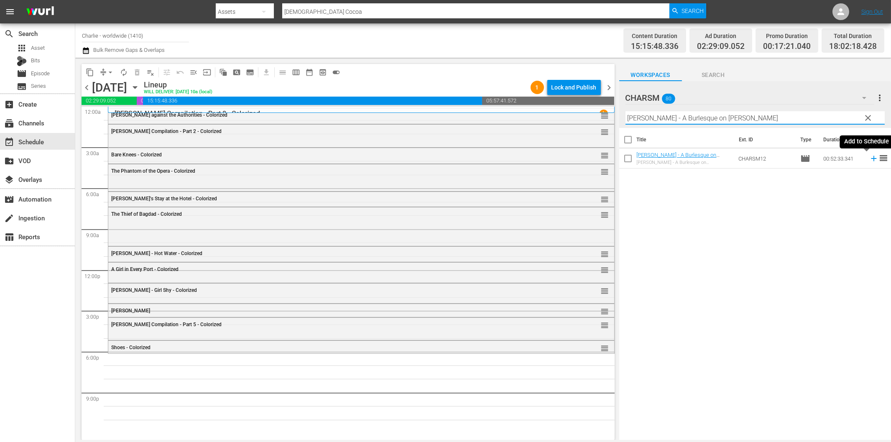
click at [869, 158] on icon at bounding box center [873, 158] width 9 height 9
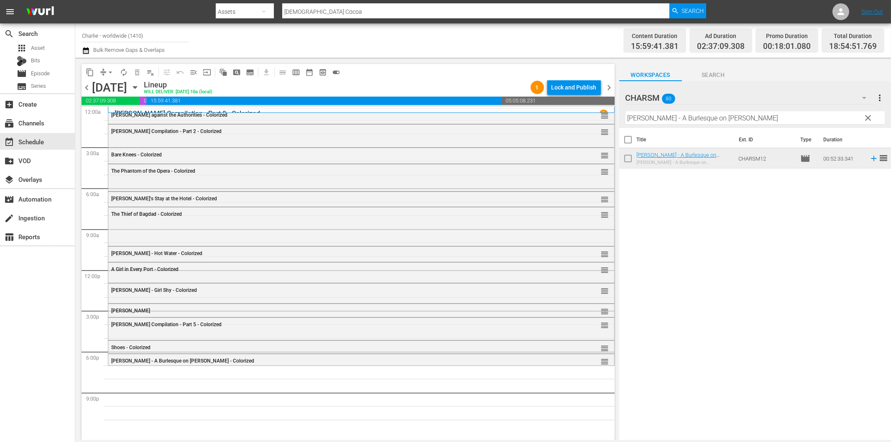
click at [715, 118] on input "[PERSON_NAME] - A Burlesque on [PERSON_NAME]" at bounding box center [755, 117] width 259 height 13
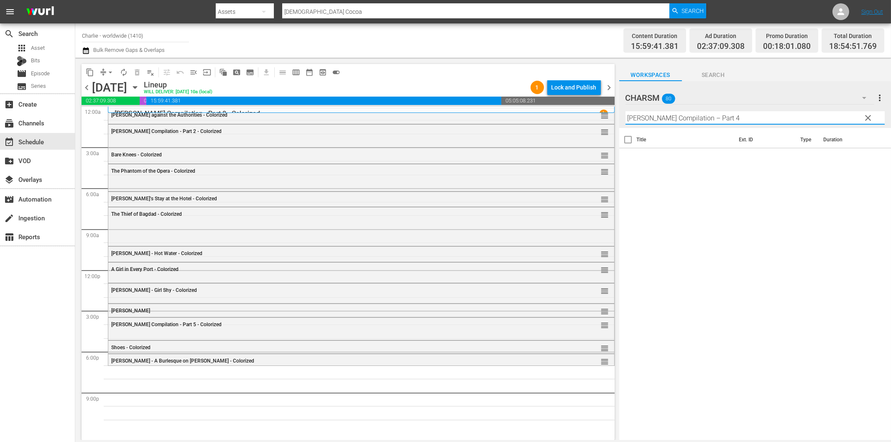
drag, startPoint x: 707, startPoint y: 114, endPoint x: 746, endPoint y: 116, distance: 39.0
click at [746, 116] on input "[PERSON_NAME] Compilation – Part 4" at bounding box center [755, 117] width 259 height 13
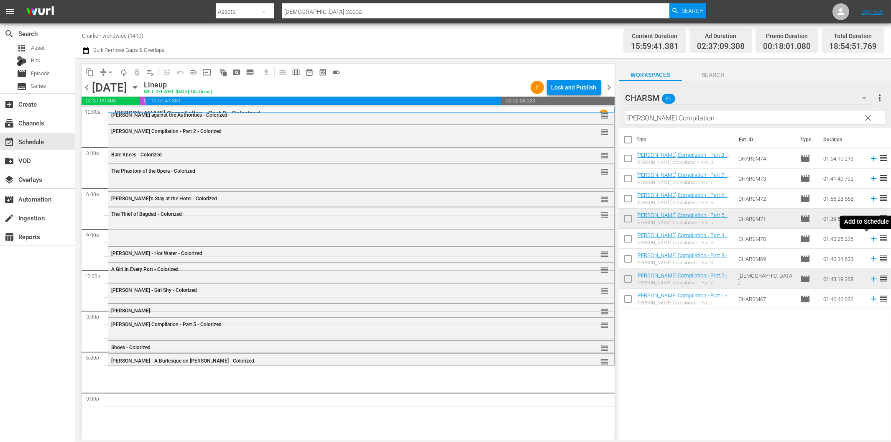
click at [869, 240] on icon at bounding box center [873, 238] width 9 height 9
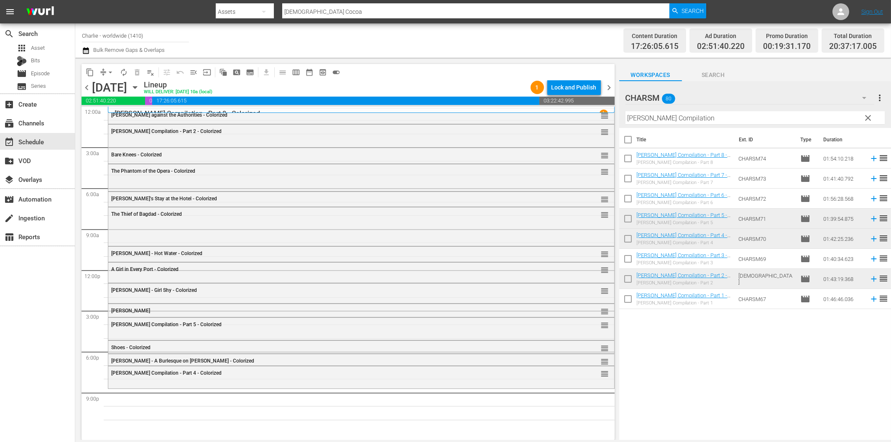
click at [722, 120] on input "[PERSON_NAME] Compilation" at bounding box center [755, 117] width 259 height 13
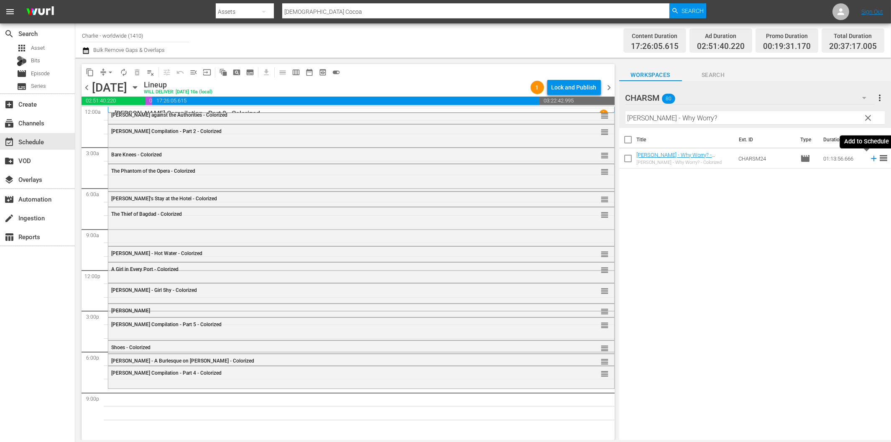
click at [869, 158] on icon at bounding box center [873, 158] width 9 height 9
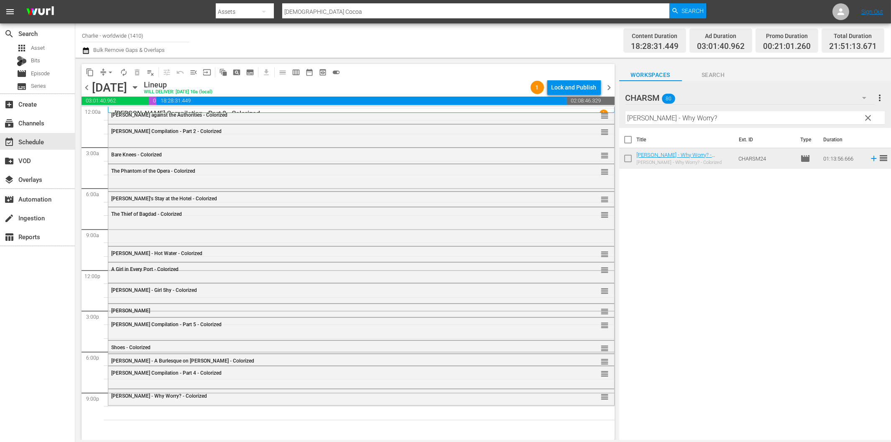
click at [685, 119] on input "[PERSON_NAME] - Why Worry?" at bounding box center [755, 117] width 259 height 13
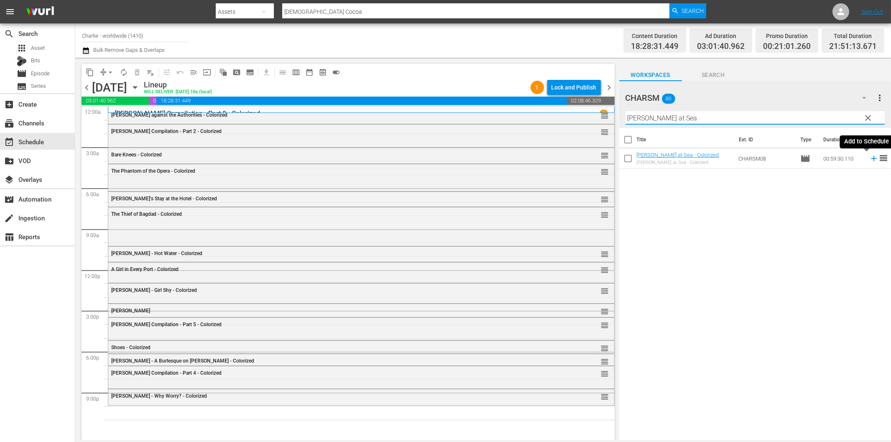
click at [871, 158] on icon at bounding box center [873, 158] width 5 height 5
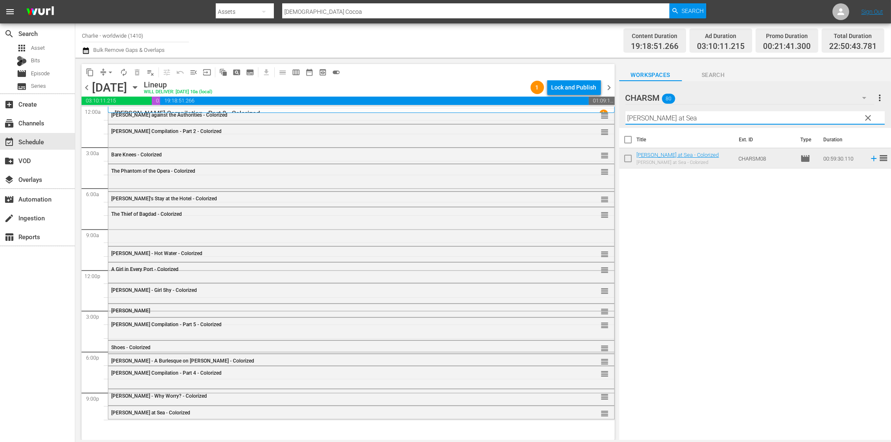
click at [686, 118] on input "[PERSON_NAME] at Sea" at bounding box center [755, 117] width 259 height 13
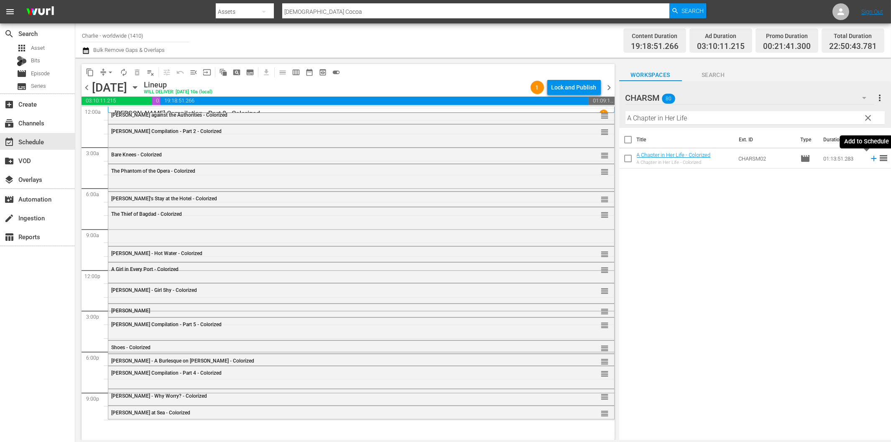
click at [869, 160] on icon at bounding box center [873, 158] width 9 height 9
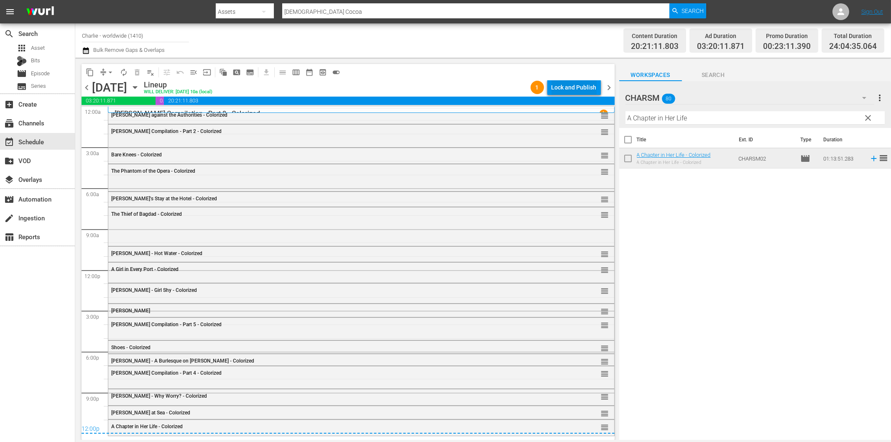
click at [573, 86] on div "Lock and Publish" at bounding box center [574, 87] width 45 height 15
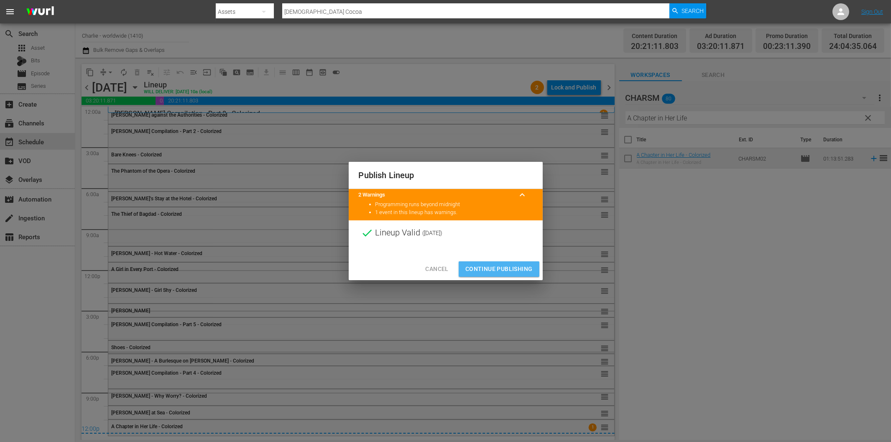
click at [520, 270] on span "Continue Publishing" at bounding box center [498, 269] width 67 height 10
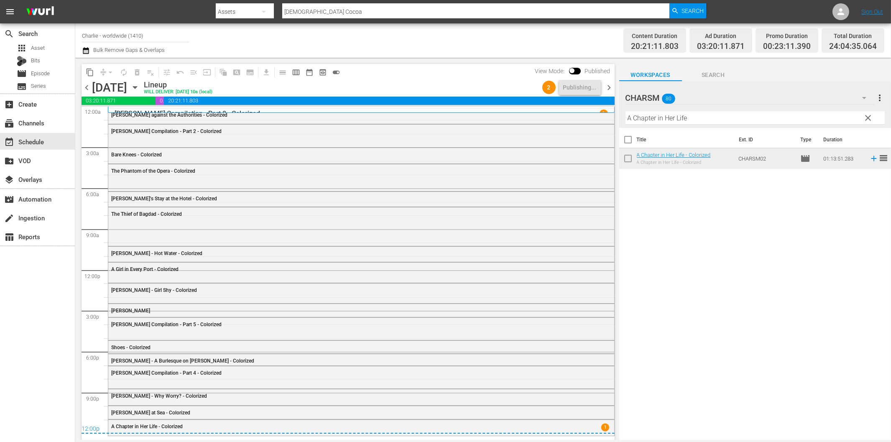
click at [608, 84] on span "chevron_right" at bounding box center [609, 87] width 10 height 10
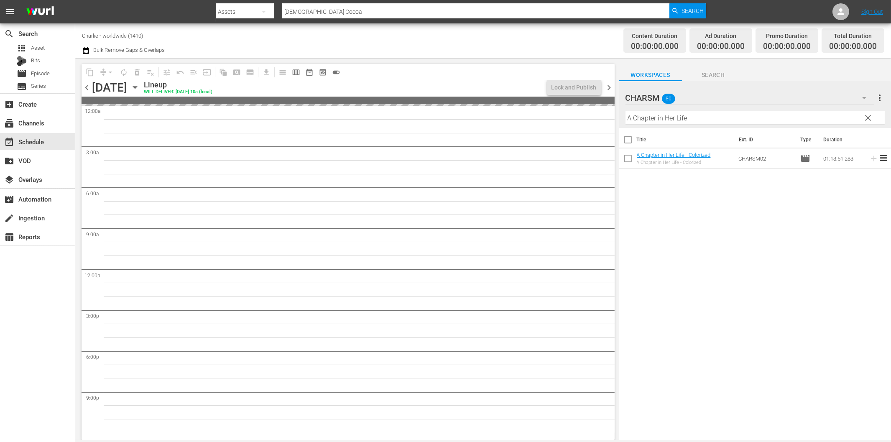
click at [651, 114] on input "A Chapter in Her Life" at bounding box center [755, 117] width 259 height 13
click at [86, 87] on span "chevron_left" at bounding box center [87, 87] width 10 height 10
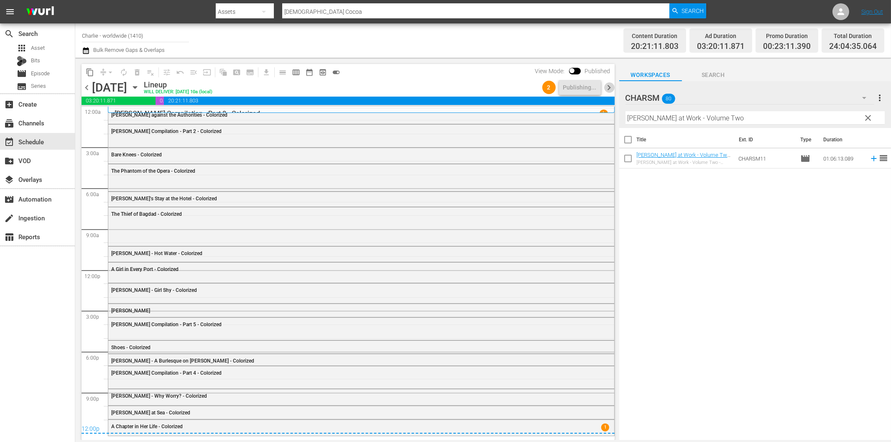
click at [609, 84] on span "chevron_right" at bounding box center [609, 87] width 10 height 10
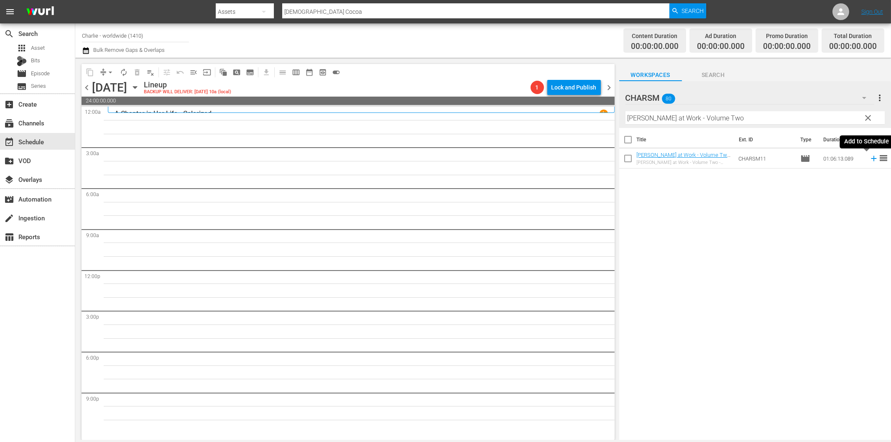
click at [871, 158] on icon at bounding box center [873, 158] width 5 height 5
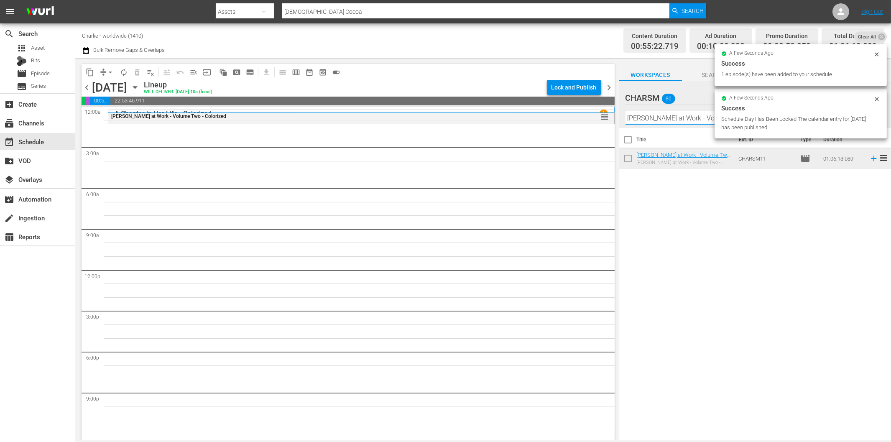
click at [653, 123] on input "[PERSON_NAME] at Work - Volume Two" at bounding box center [755, 117] width 259 height 13
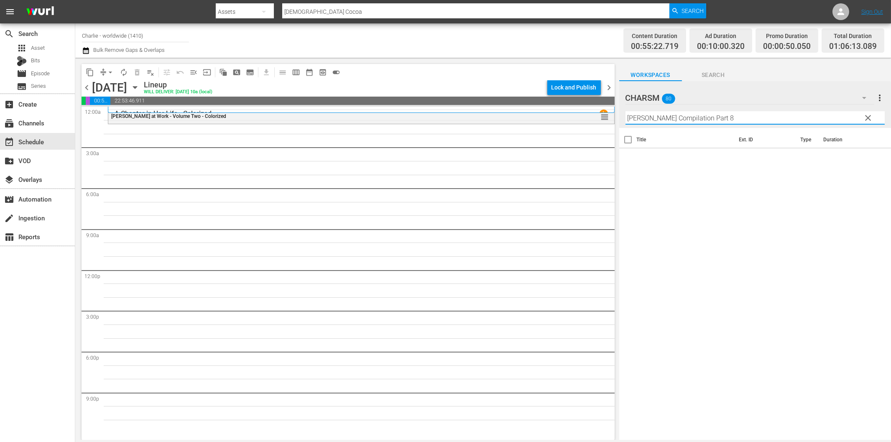
drag, startPoint x: 707, startPoint y: 118, endPoint x: 796, endPoint y: 124, distance: 89.3
click at [791, 118] on input "[PERSON_NAME] Compilation Part 8" at bounding box center [755, 117] width 259 height 13
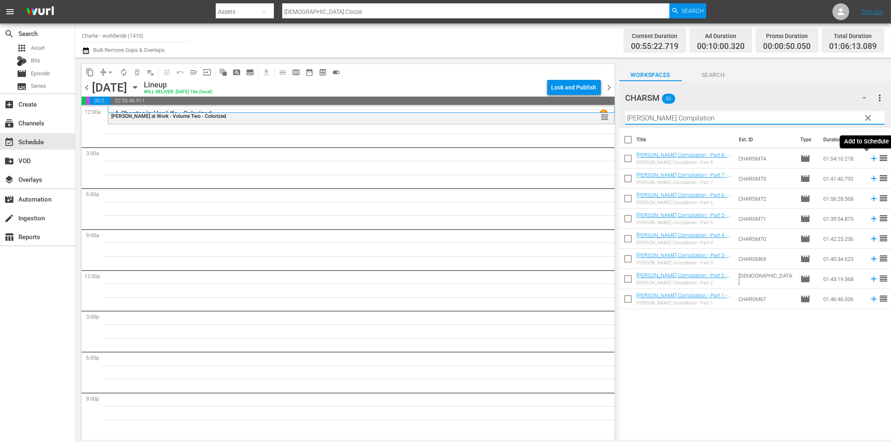
click at [871, 158] on icon at bounding box center [873, 158] width 5 height 5
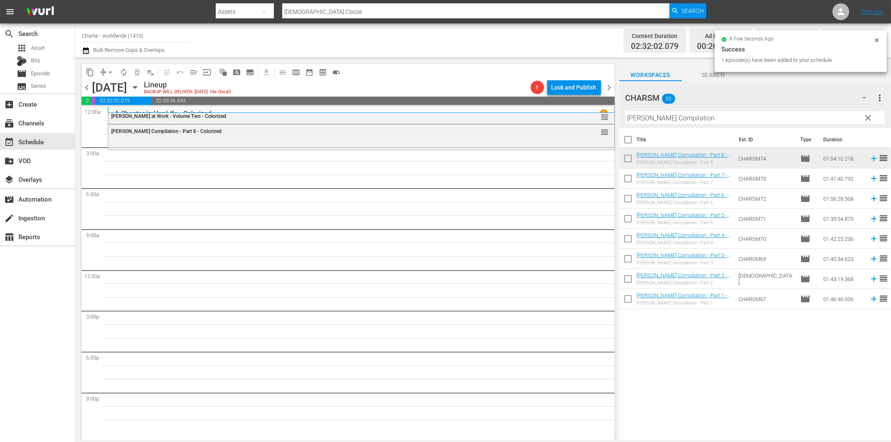
click at [688, 118] on input "[PERSON_NAME] Compilation" at bounding box center [755, 117] width 259 height 13
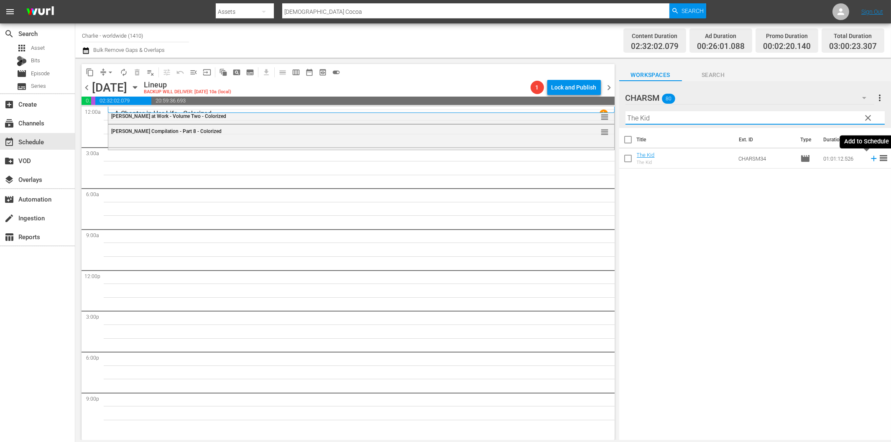
click at [871, 158] on icon at bounding box center [873, 158] width 5 height 5
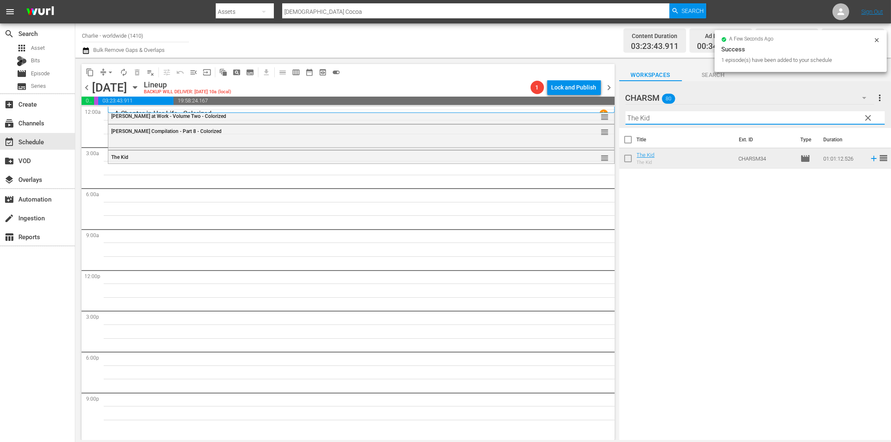
click at [709, 115] on input "The Kid" at bounding box center [755, 117] width 259 height 13
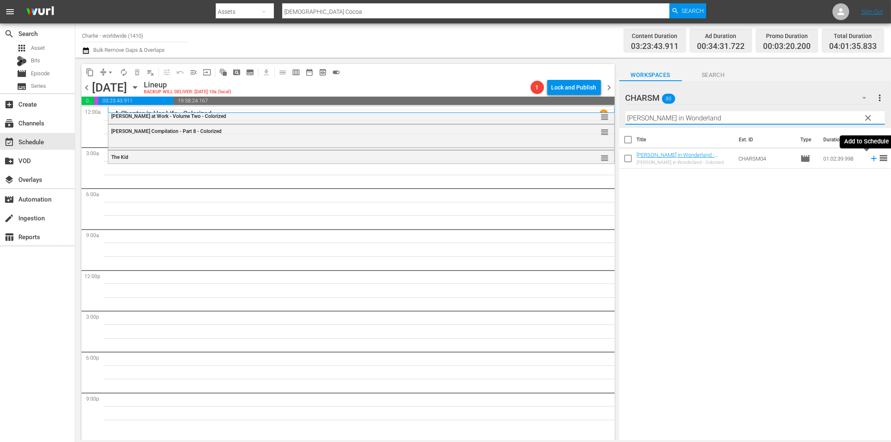
type input "[PERSON_NAME] in Wonderland"
click at [869, 157] on icon at bounding box center [873, 158] width 9 height 9
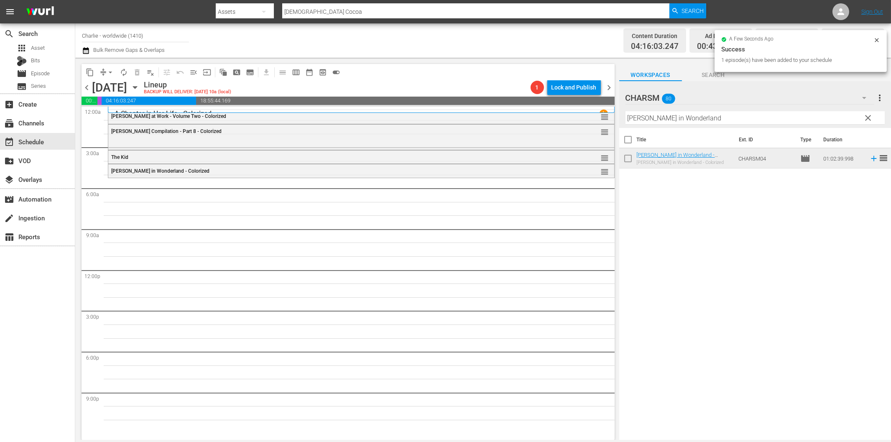
click at [642, 118] on input "[PERSON_NAME] in Wonderland" at bounding box center [755, 117] width 259 height 13
paste input "Laurel & Hardy Silent Chronicles - Vol. 2"
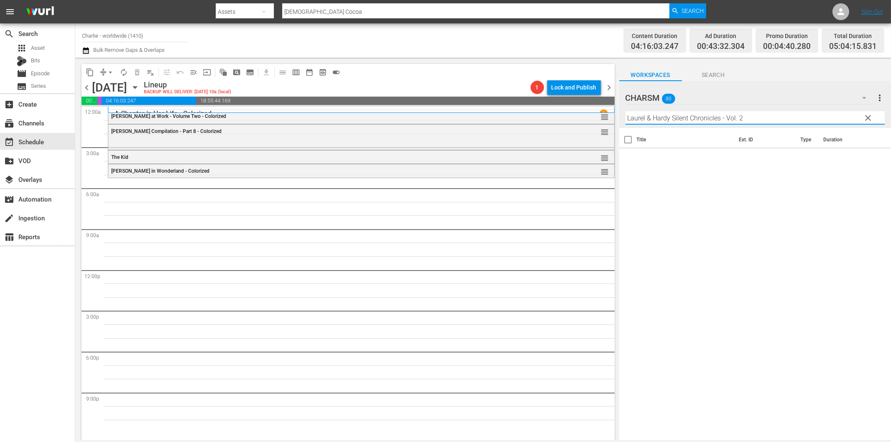
drag, startPoint x: 725, startPoint y: 119, endPoint x: 776, endPoint y: 117, distance: 51.0
click at [775, 117] on input "Laurel & Hardy Silent Chronicles - Vol. 2" at bounding box center [755, 117] width 259 height 13
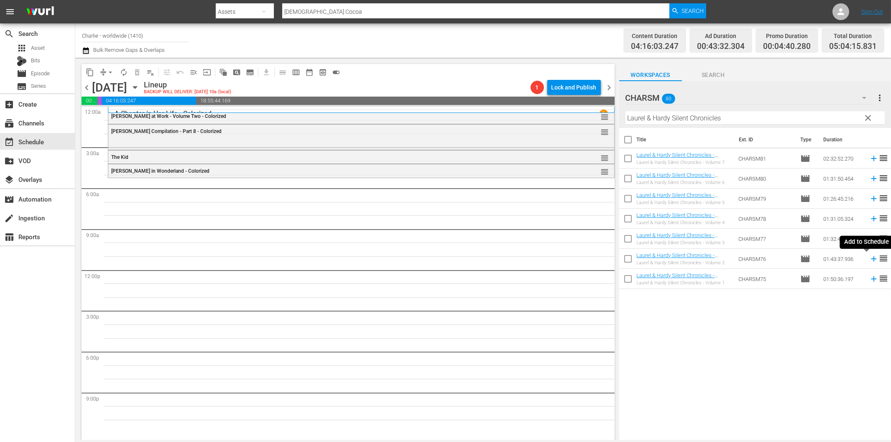
click at [869, 258] on icon at bounding box center [873, 258] width 9 height 9
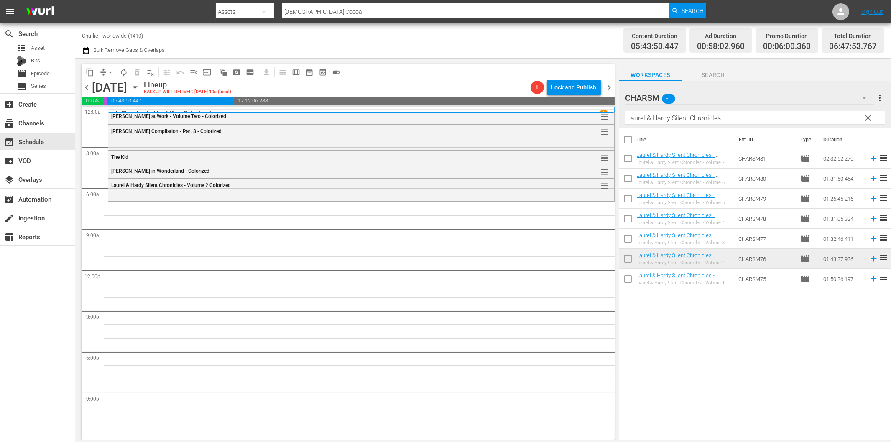
click at [657, 120] on input "Laurel & Hardy Silent Chronicles" at bounding box center [755, 117] width 259 height 13
paste input "The Affairs of Anatol"
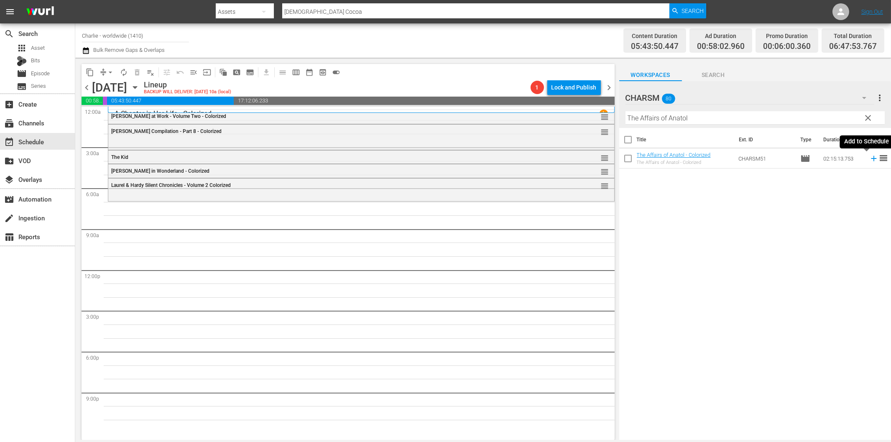
click at [871, 158] on icon at bounding box center [873, 158] width 5 height 5
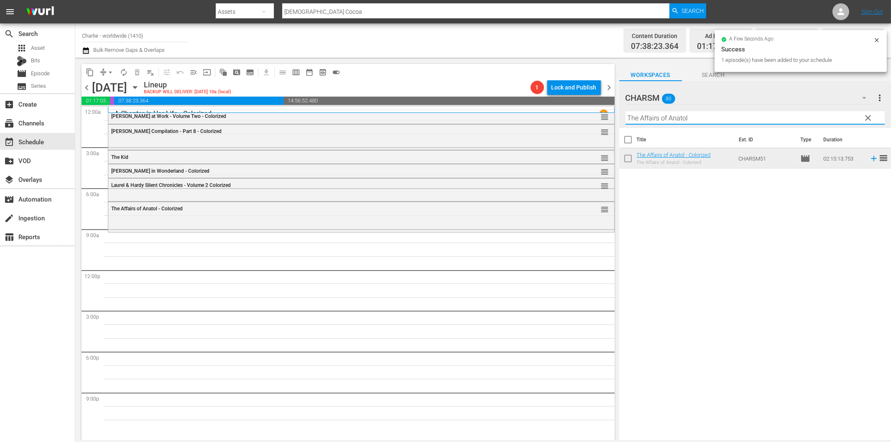
click at [682, 116] on input "The Affairs of Anatol" at bounding box center [755, 117] width 259 height 13
paste input "Laurel & Hardy Silent Chronicles - Vol. 3"
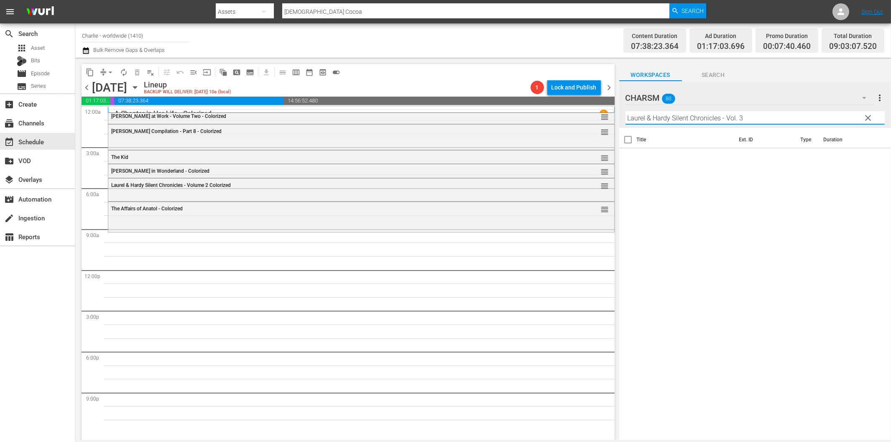
drag, startPoint x: 720, startPoint y: 115, endPoint x: 858, endPoint y: 121, distance: 137.3
click at [857, 121] on input "Laurel & Hardy Silent Chronicles - Vol. 3" at bounding box center [755, 117] width 259 height 13
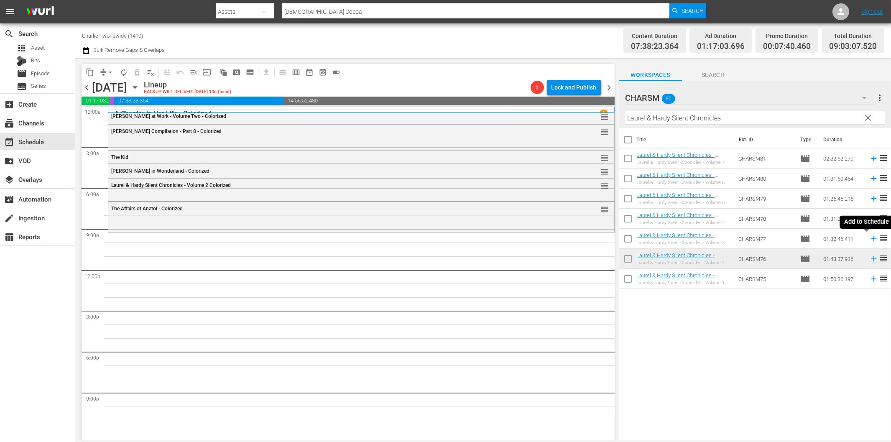
click at [869, 238] on icon at bounding box center [873, 238] width 9 height 9
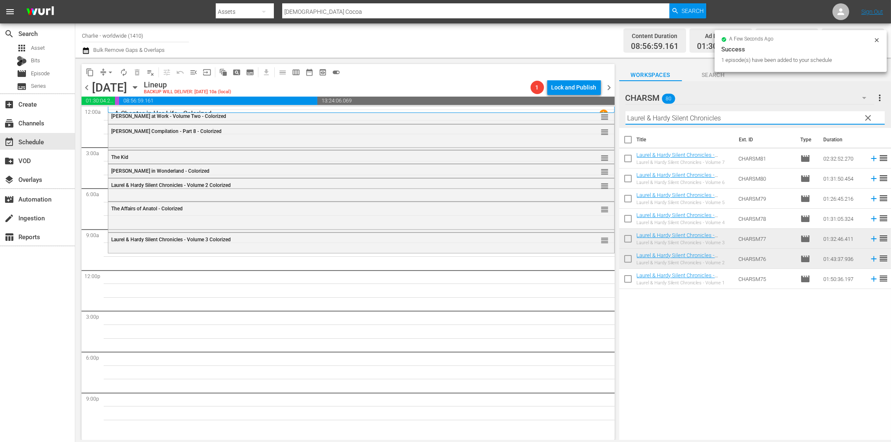
click at [783, 116] on input "Laurel & Hardy Silent Chronicles" at bounding box center [755, 117] width 259 height 13
paste input "[PERSON_NAME] Compilation - Part 1"
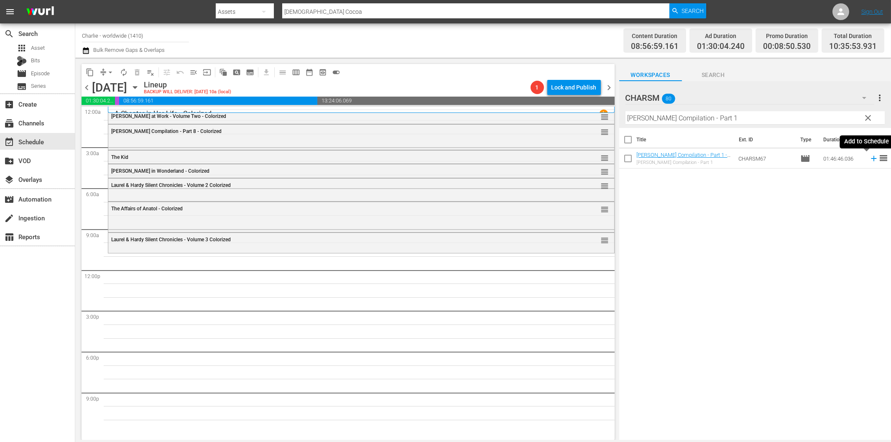
click at [869, 157] on icon at bounding box center [873, 158] width 9 height 9
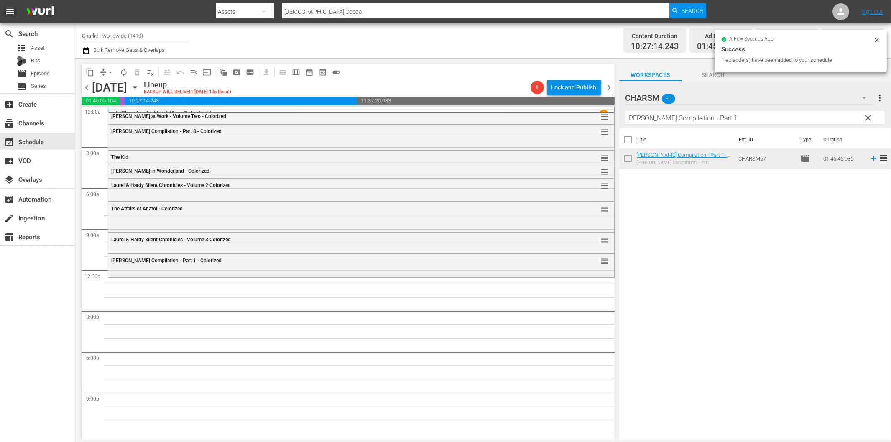
click at [643, 120] on input "[PERSON_NAME] Compilation - Part 1" at bounding box center [755, 117] width 259 height 13
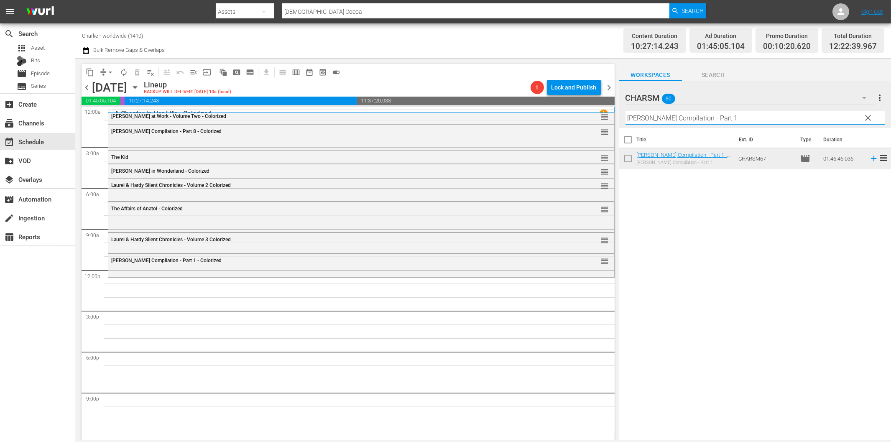
paste input "A Day in the Life of [PERSON_NAME]"
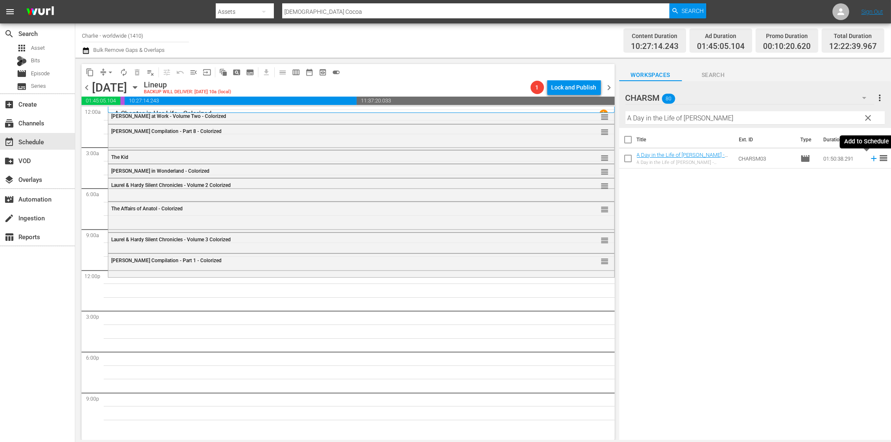
click at [869, 157] on icon at bounding box center [873, 158] width 9 height 9
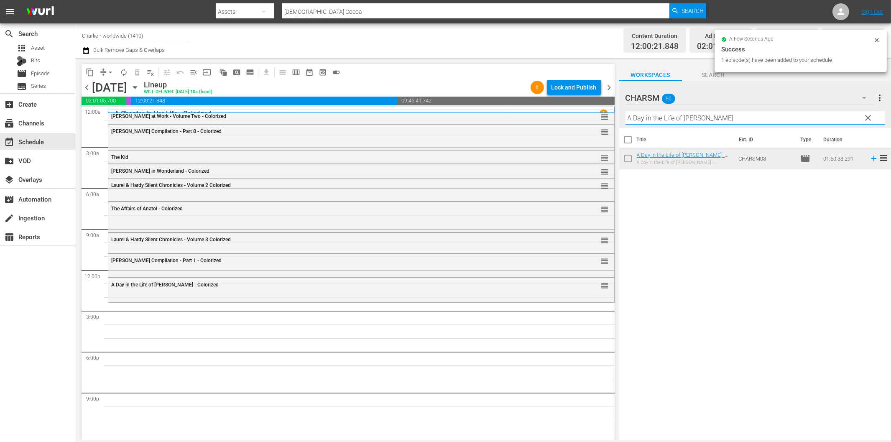
click at [674, 120] on input "A Day in the Life of [PERSON_NAME]" at bounding box center [755, 117] width 259 height 13
paste input "[PERSON_NAME] Compilation 1"
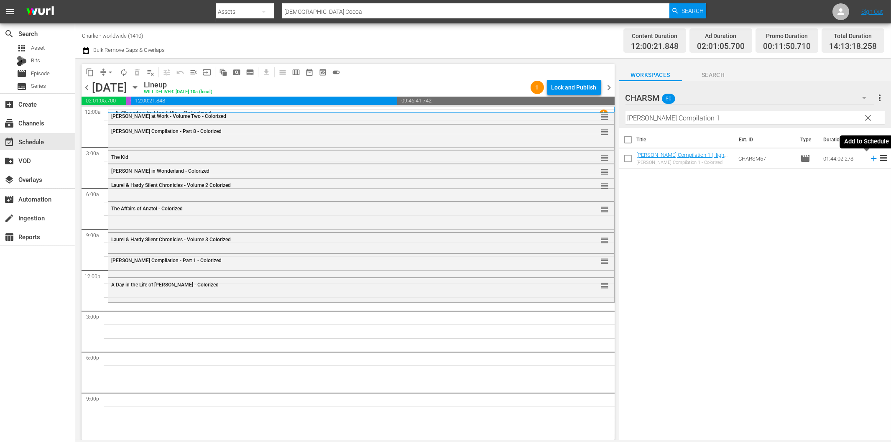
click at [871, 159] on icon at bounding box center [873, 158] width 5 height 5
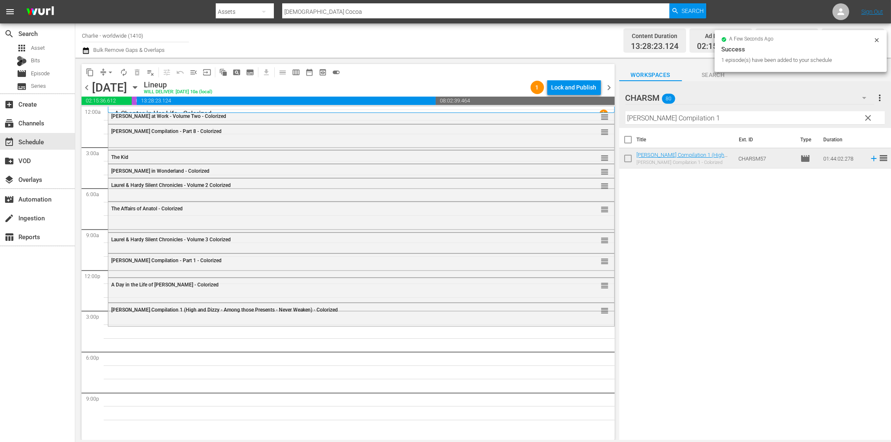
click at [691, 116] on input "[PERSON_NAME] Compilation 1" at bounding box center [755, 117] width 259 height 13
paste input "Don Q - Son of Zorro"
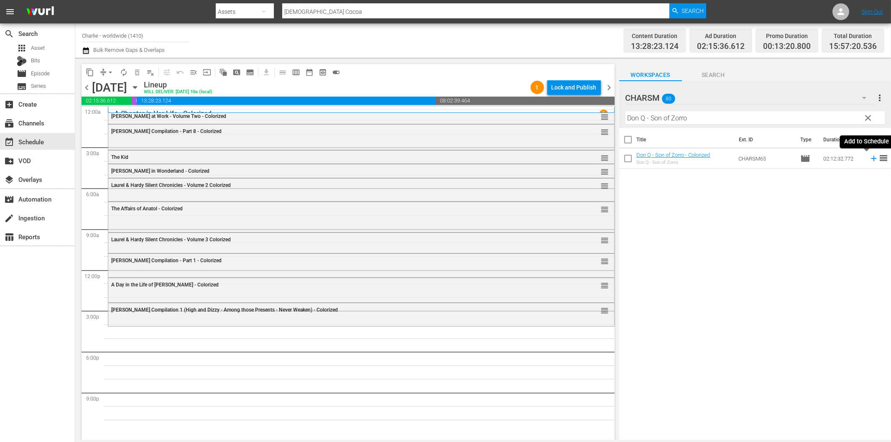
click at [871, 158] on icon at bounding box center [873, 158] width 5 height 5
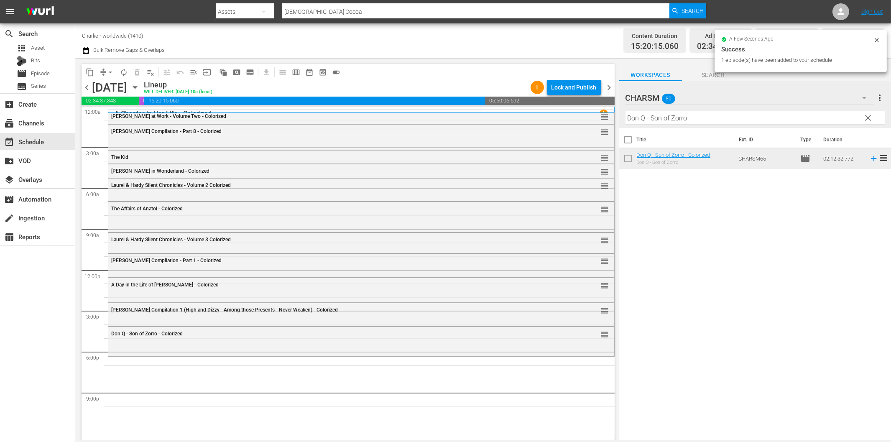
click at [722, 118] on input "Don Q - Son of Zorro" at bounding box center [755, 117] width 259 height 13
paste input "[PERSON_NAME] Compilation – Part 7"
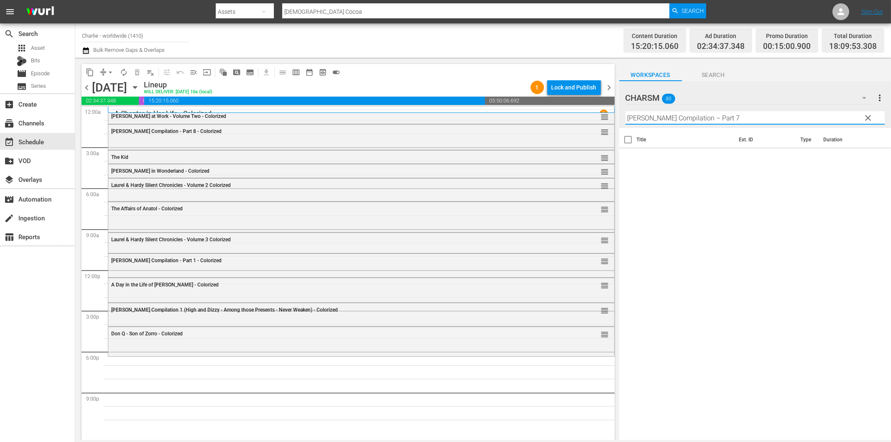
drag, startPoint x: 707, startPoint y: 116, endPoint x: 792, endPoint y: 123, distance: 85.6
click at [791, 122] on input "[PERSON_NAME] Compilation – Part 7" at bounding box center [755, 117] width 259 height 13
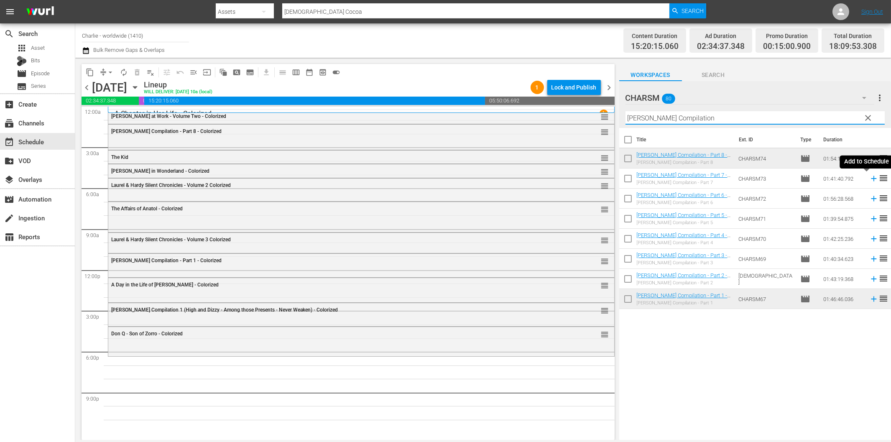
click at [869, 179] on icon at bounding box center [873, 178] width 9 height 9
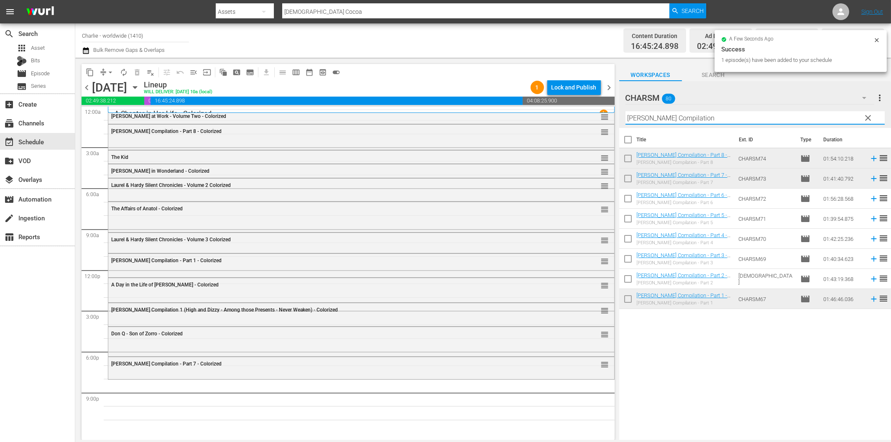
click at [701, 113] on input "[PERSON_NAME] Compilation" at bounding box center [755, 117] width 259 height 13
paste input "The House of Shame"
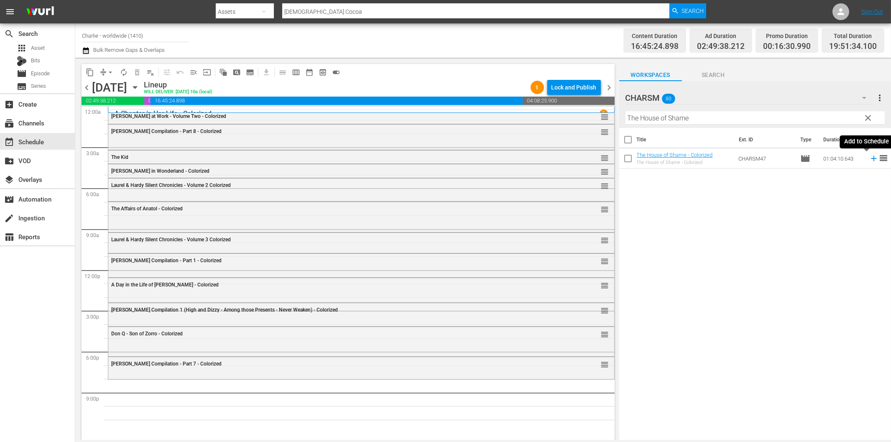
click at [871, 159] on icon at bounding box center [873, 158] width 5 height 5
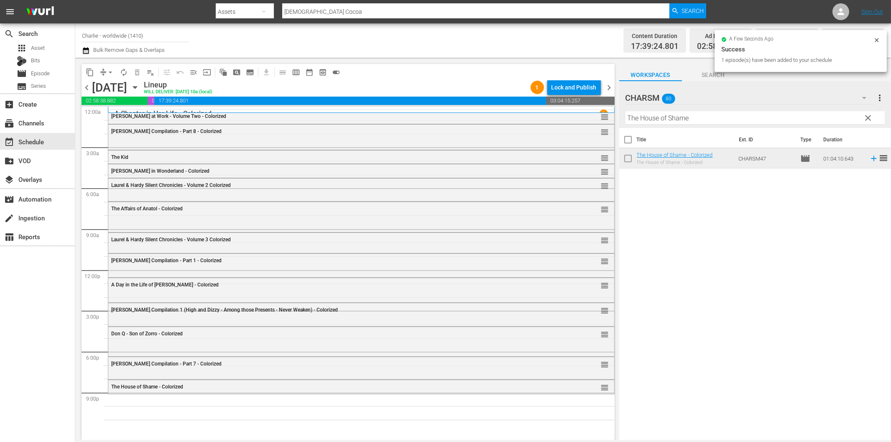
drag, startPoint x: 679, startPoint y: 118, endPoint x: 684, endPoint y: 122, distance: 6.9
click at [679, 118] on input "The House of Shame" at bounding box center [755, 117] width 259 height 13
paste input "[PERSON_NAME]'s Day at the Opera"
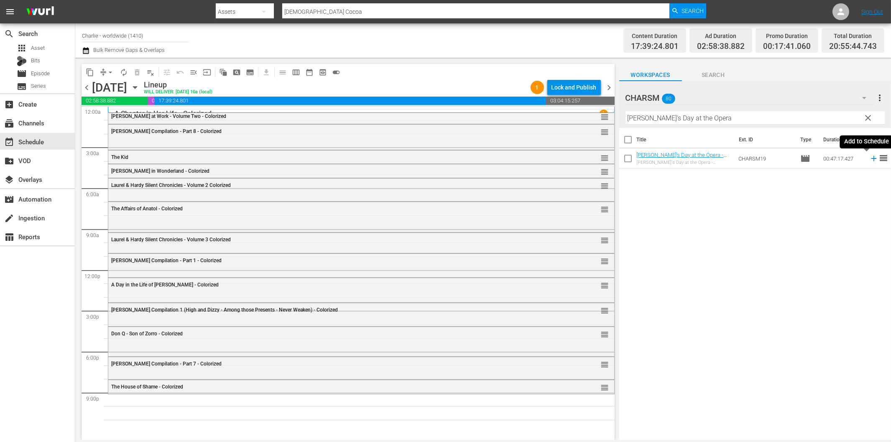
click at [871, 158] on icon at bounding box center [873, 158] width 5 height 5
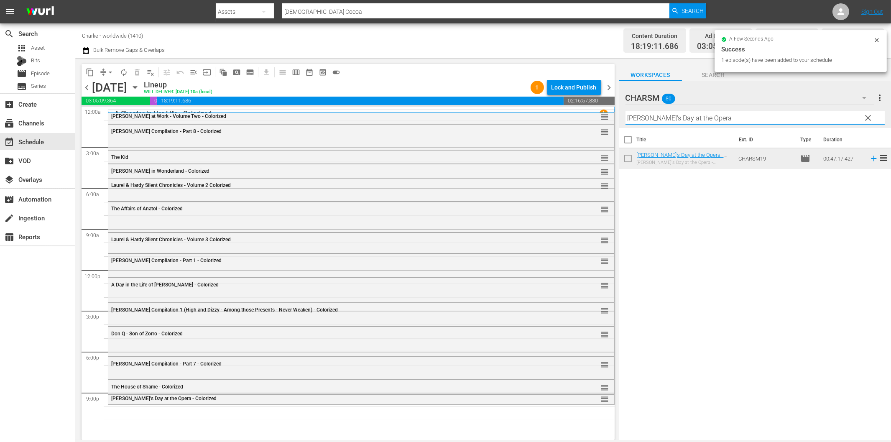
click at [697, 119] on input "[PERSON_NAME]'s Day at the Opera" at bounding box center [755, 117] width 259 height 13
paste input "The Marriage Circle"
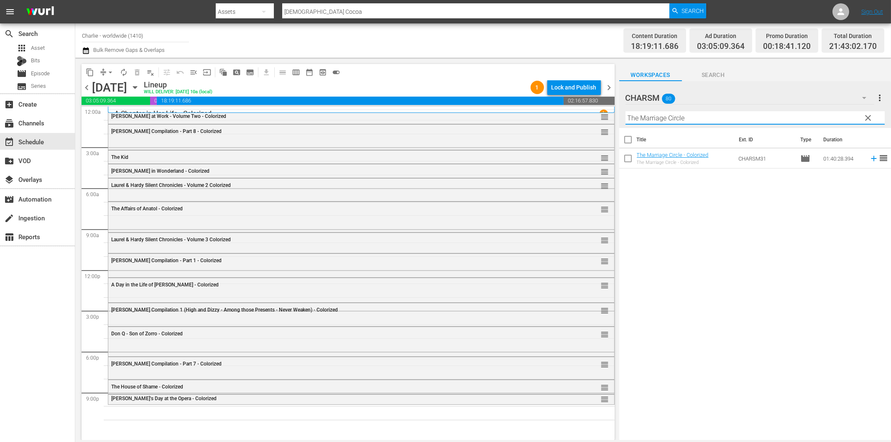
click at [869, 160] on icon at bounding box center [873, 158] width 9 height 9
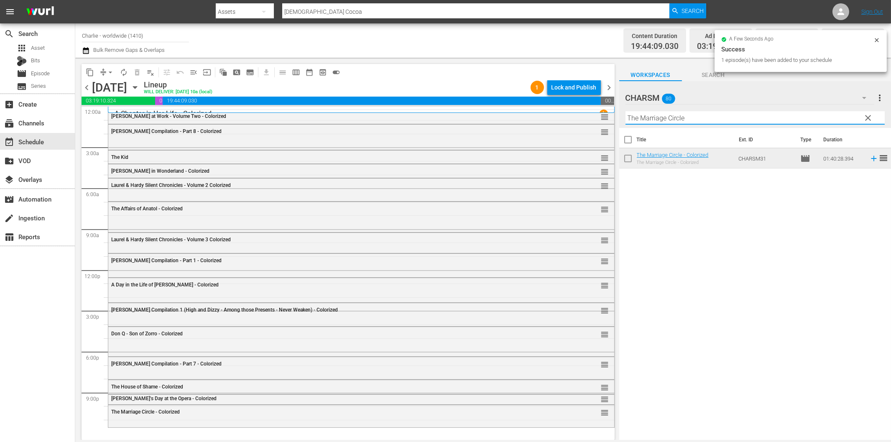
click at [683, 118] on input "The Marriage Circle" at bounding box center [755, 117] width 259 height 13
paste input "Sea Lion"
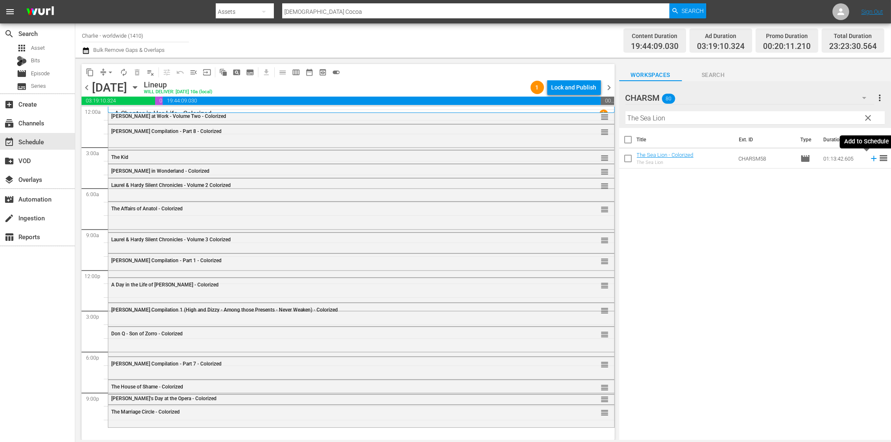
click at [869, 158] on icon at bounding box center [873, 158] width 9 height 9
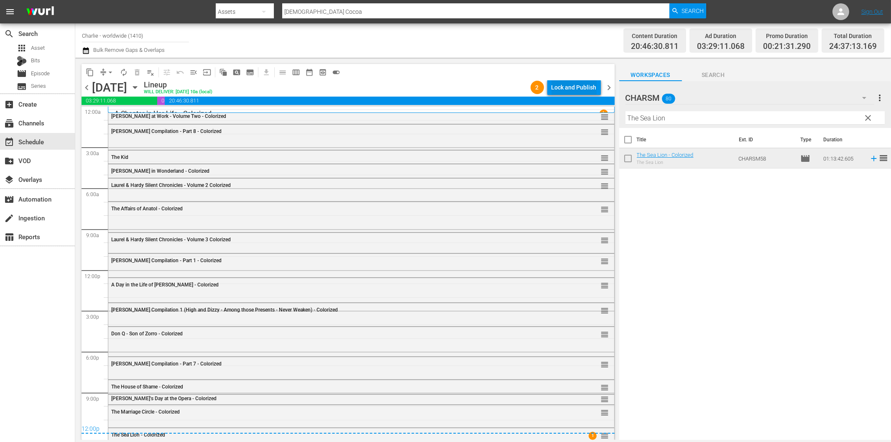
click at [567, 88] on div "Lock and Publish" at bounding box center [574, 87] width 45 height 15
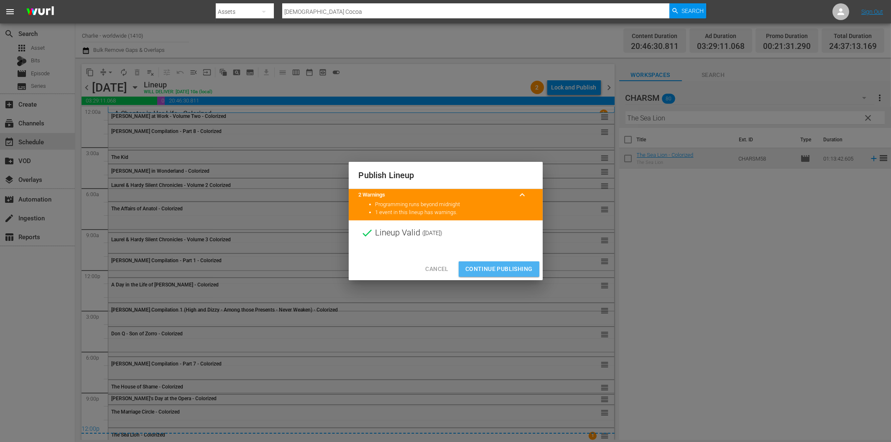
click at [508, 269] on span "Continue Publishing" at bounding box center [498, 269] width 67 height 10
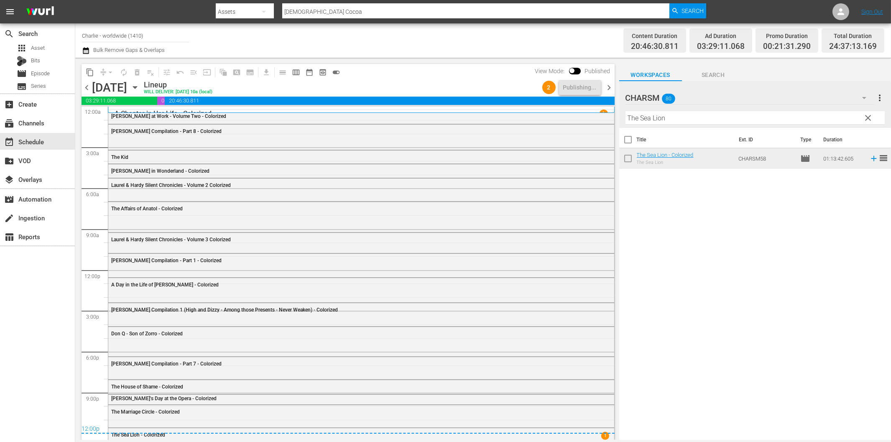
click at [608, 86] on span "chevron_right" at bounding box center [609, 87] width 10 height 10
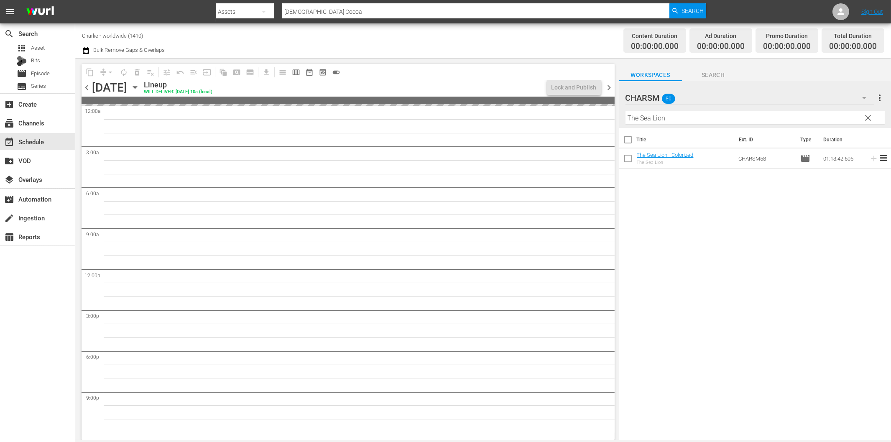
click at [85, 85] on span "chevron_left" at bounding box center [87, 87] width 10 height 10
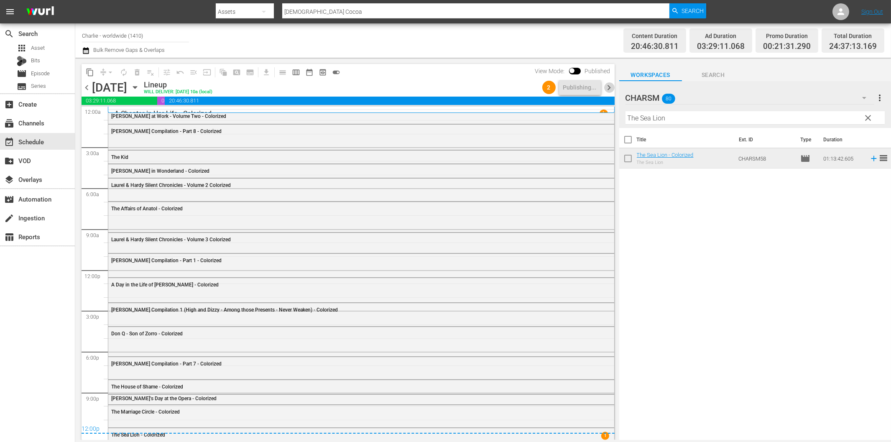
click at [610, 86] on span "chevron_right" at bounding box center [609, 87] width 10 height 10
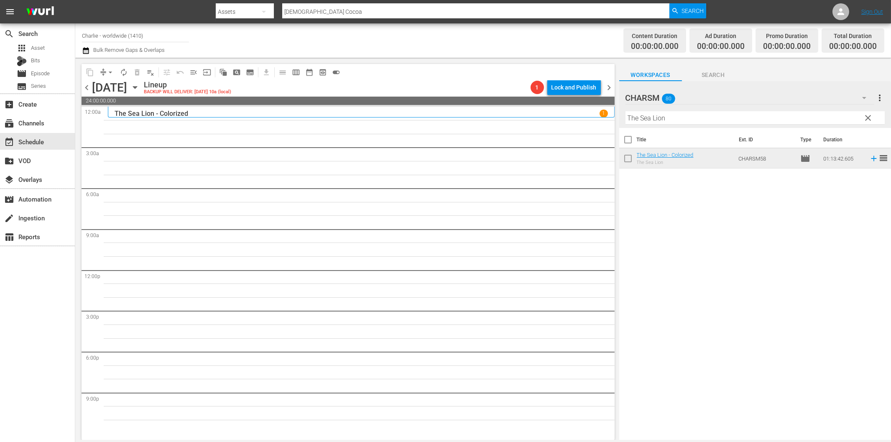
click at [688, 118] on input "The Sea Lion" at bounding box center [755, 117] width 259 height 13
paste input "Laurel & Hardy Silent Chronicles - Vol. 4"
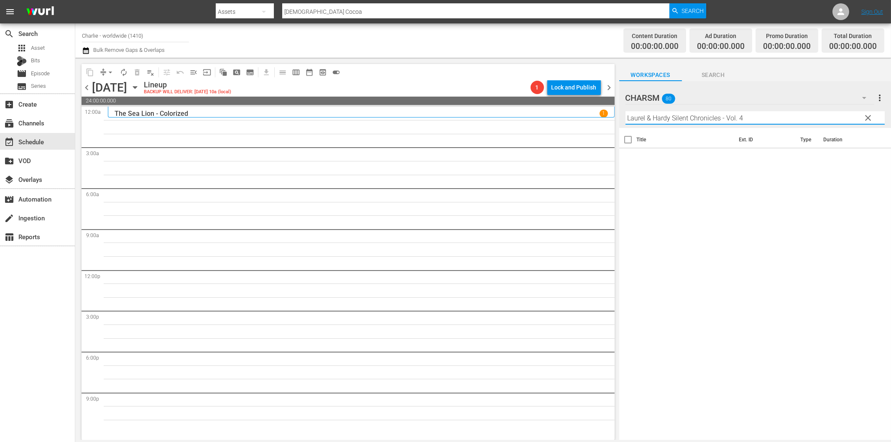
drag, startPoint x: 721, startPoint y: 118, endPoint x: 798, endPoint y: 121, distance: 77.0
click at [794, 118] on input "Laurel & Hardy Silent Chronicles - Vol. 4" at bounding box center [755, 117] width 259 height 13
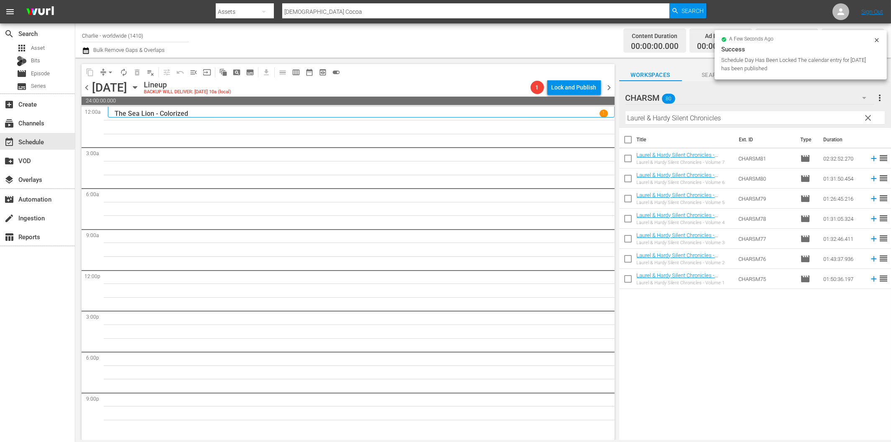
drag, startPoint x: 829, startPoint y: 346, endPoint x: 837, endPoint y: 305, distance: 41.8
click at [827, 344] on div "Title Ext. ID Type Duration Laurel & Hardy Silent Chronicles - Volume 7 Coloriz…" at bounding box center [755, 284] width 272 height 313
click at [871, 218] on icon at bounding box center [873, 218] width 5 height 5
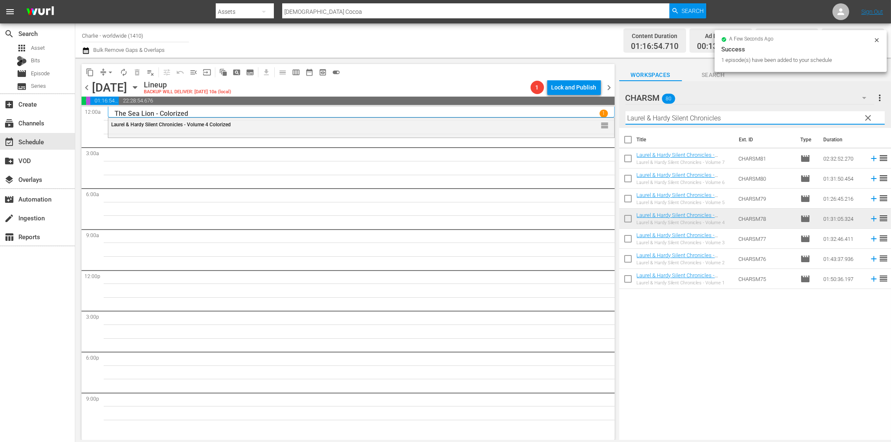
click at [666, 120] on input "Laurel & Hardy Silent Chronicles" at bounding box center [755, 117] width 259 height 13
paste input "[PERSON_NAME] and the Ladi"
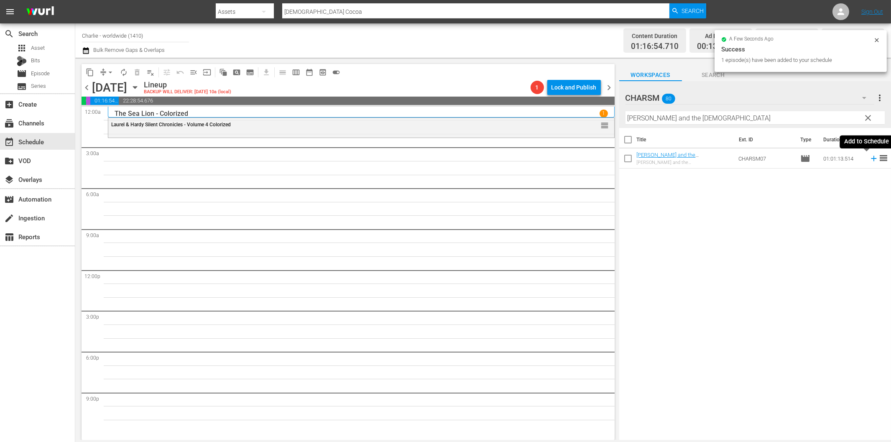
click at [869, 159] on icon at bounding box center [873, 158] width 9 height 9
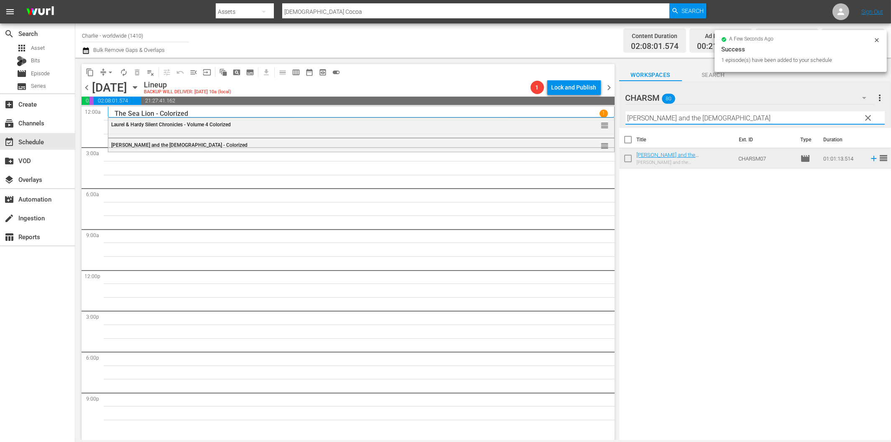
click at [720, 115] on input "[PERSON_NAME] and the [DEMOGRAPHIC_DATA]" at bounding box center [755, 117] width 259 height 13
paste input "The Cruise of the [PERSON_NAME]"
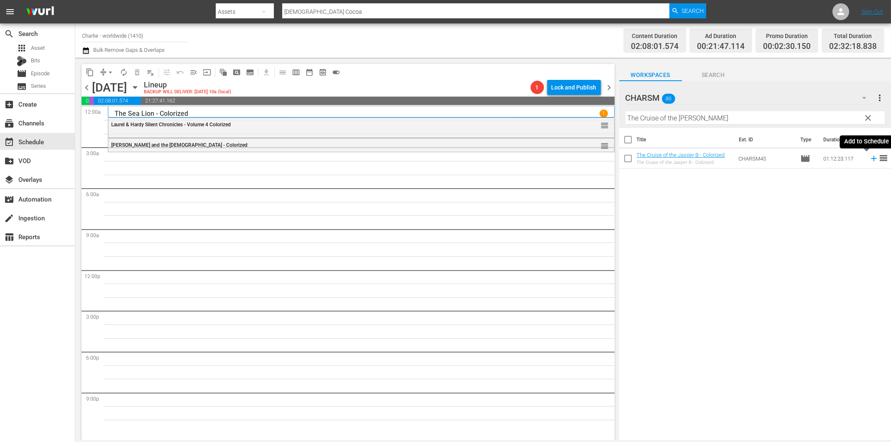
click at [871, 158] on icon at bounding box center [873, 158] width 5 height 5
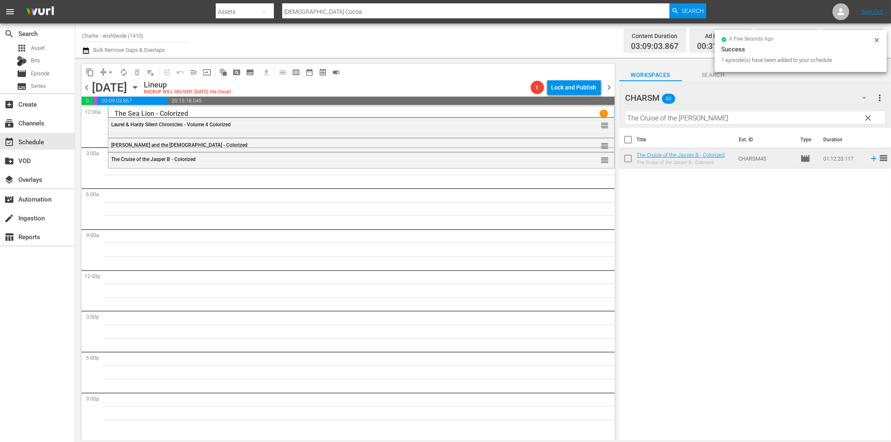
click at [711, 120] on input "The Cruise of the [PERSON_NAME]" at bounding box center [755, 117] width 259 height 13
paste input "Three Musketeers"
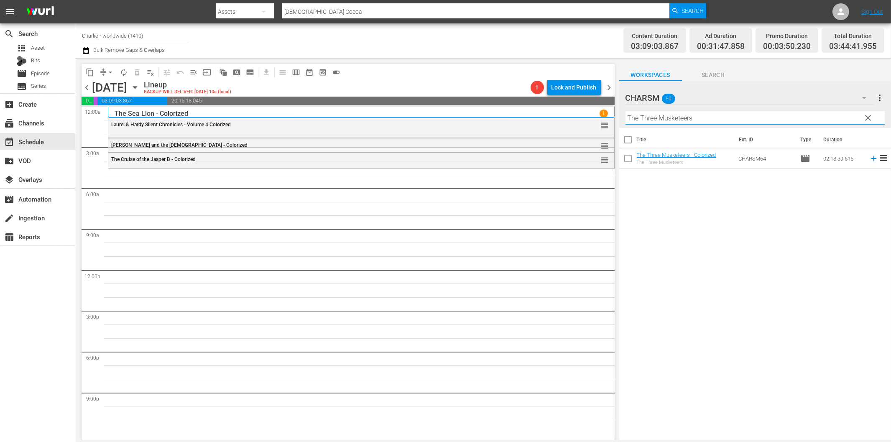
click at [869, 161] on icon at bounding box center [873, 158] width 9 height 9
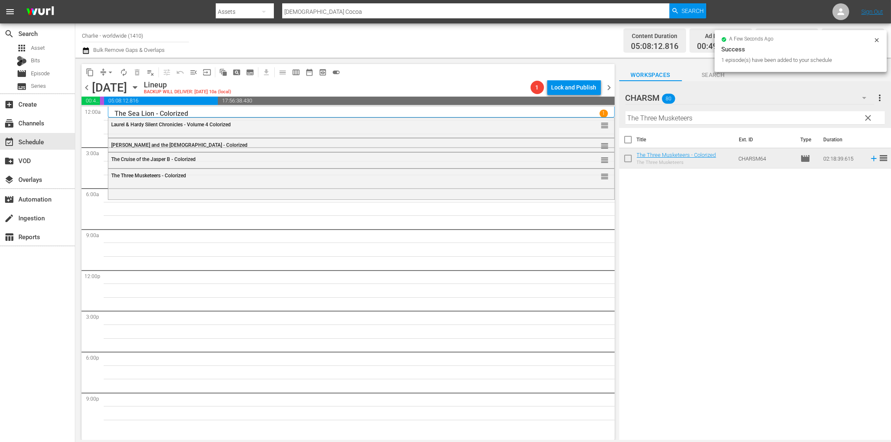
click at [816, 120] on input "The Three Musketeers" at bounding box center [755, 117] width 259 height 13
paste input "Isn't Life Wonderful"
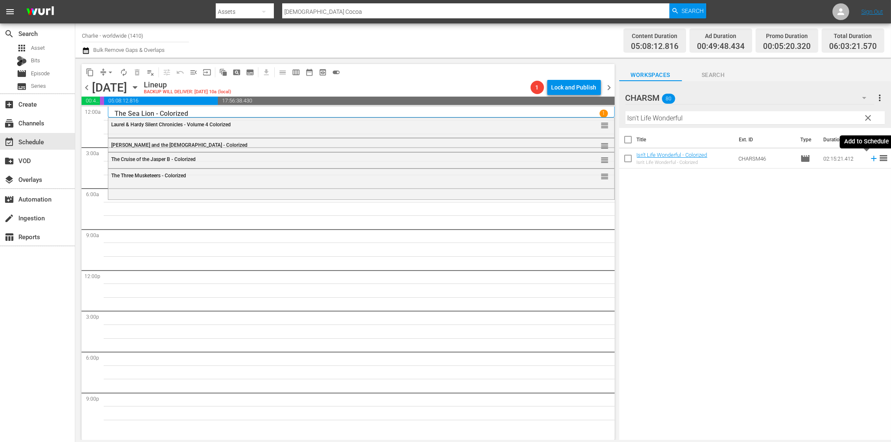
click at [869, 156] on icon at bounding box center [873, 158] width 9 height 9
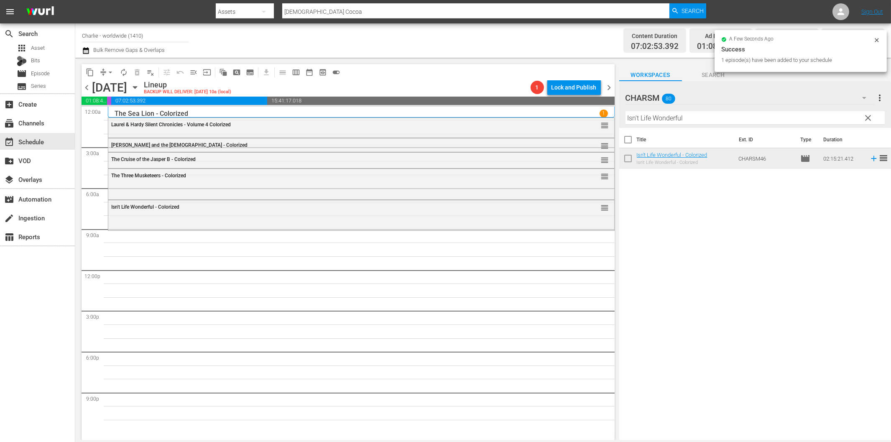
click at [716, 114] on input "Isn't Life Wonderful" at bounding box center [755, 117] width 259 height 13
paste input "[PERSON_NAME] Compilation 2"
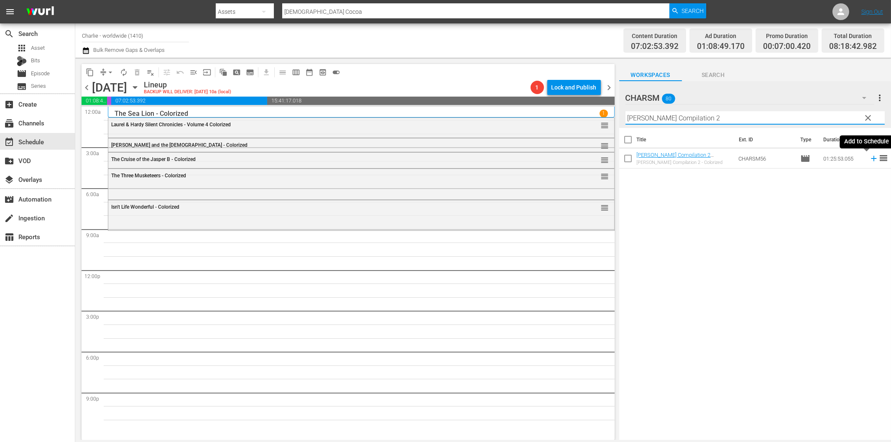
click at [869, 159] on icon at bounding box center [873, 158] width 9 height 9
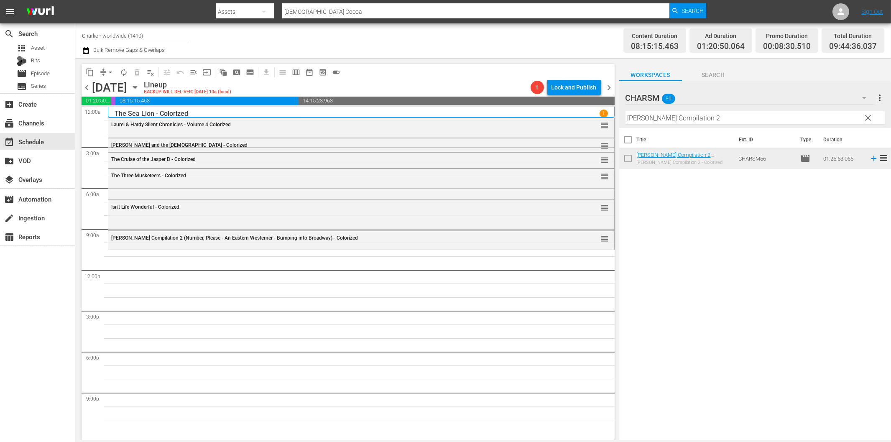
click at [625, 119] on div "CHARSM 80 CHARSM more_vert clear Filter by Title [PERSON_NAME] Compilation 2" at bounding box center [755, 104] width 272 height 47
click at [631, 119] on input "[PERSON_NAME] Compilation 2" at bounding box center [755, 117] width 259 height 13
paste input "[PERSON_NAME] in the Army"
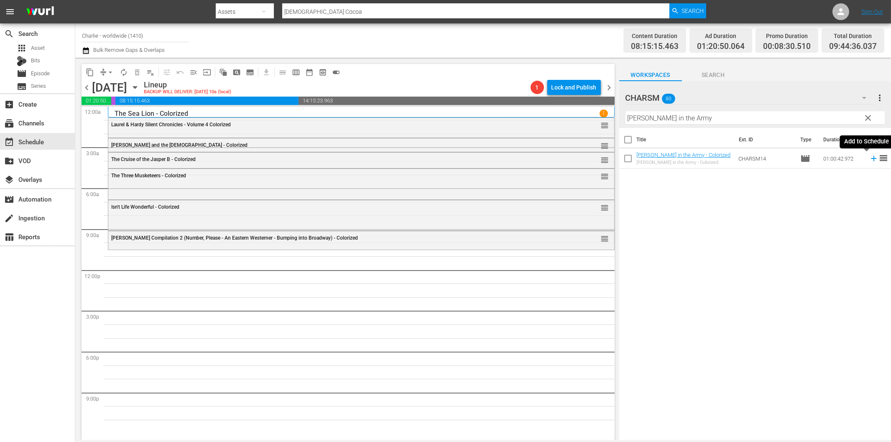
click at [869, 159] on icon at bounding box center [873, 158] width 9 height 9
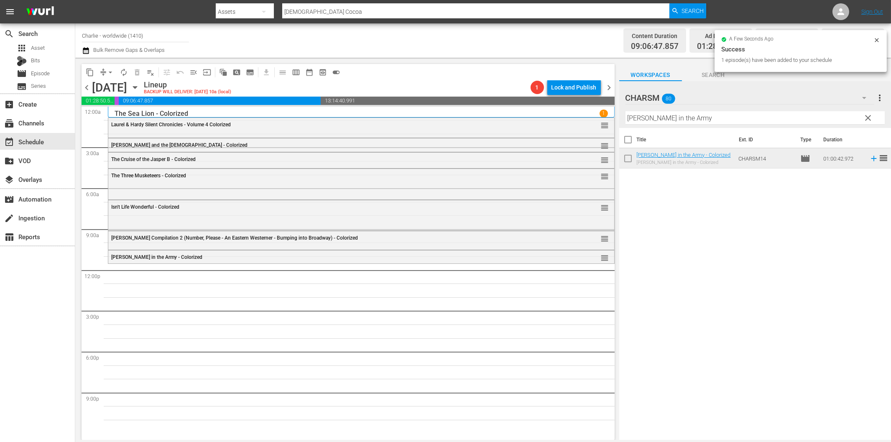
click at [716, 118] on input "[PERSON_NAME] in the Army" at bounding box center [755, 117] width 259 height 13
paste input "'s Escape"
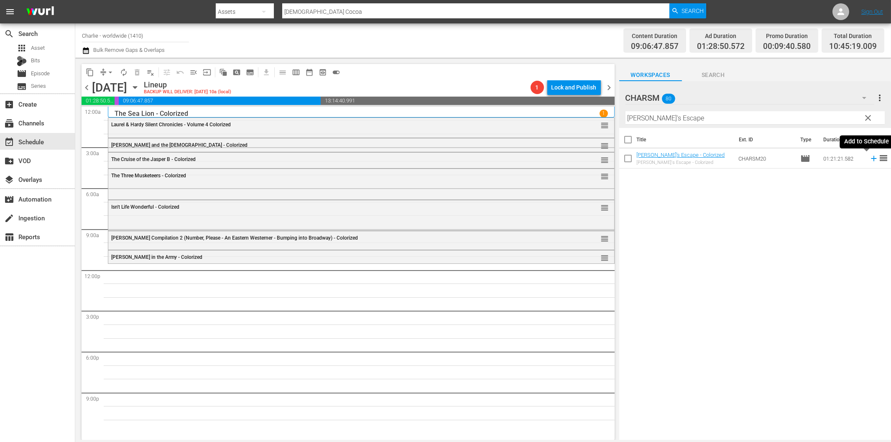
click at [869, 157] on icon at bounding box center [873, 158] width 9 height 9
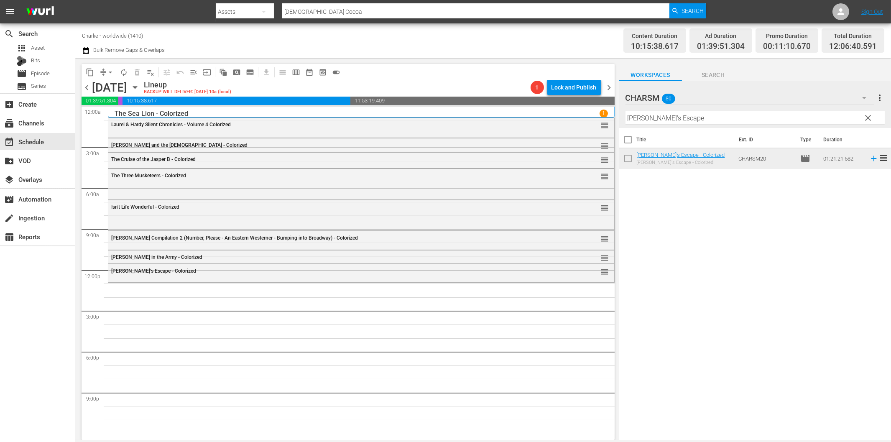
click at [731, 119] on input "[PERSON_NAME]'s Escape" at bounding box center [755, 117] width 259 height 13
paste input "against the Upper Class"
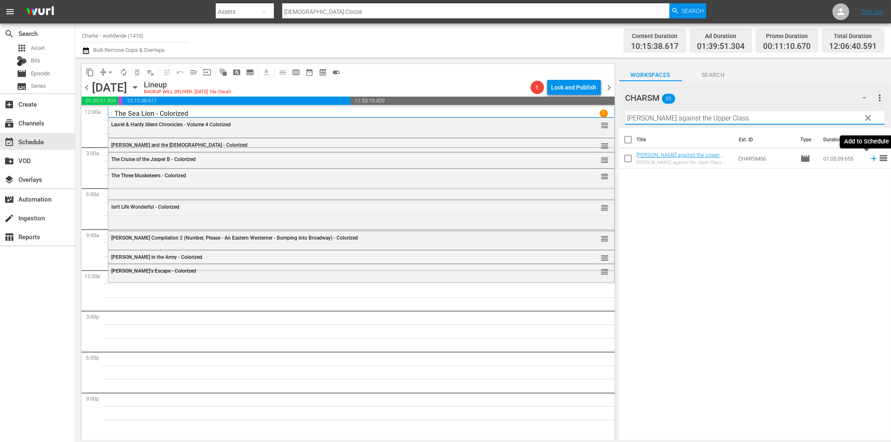
click at [869, 158] on icon at bounding box center [873, 158] width 9 height 9
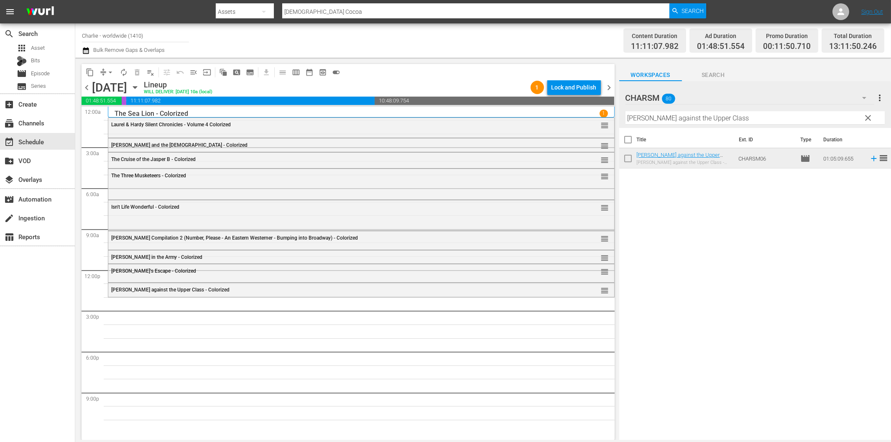
click at [749, 125] on div "Filter by Title [PERSON_NAME] against the Upper Class" at bounding box center [755, 118] width 259 height 20
click at [748, 119] on input "[PERSON_NAME] against the Upper Class" at bounding box center [755, 117] width 259 height 13
paste input "2, Leagues Under the Sea"
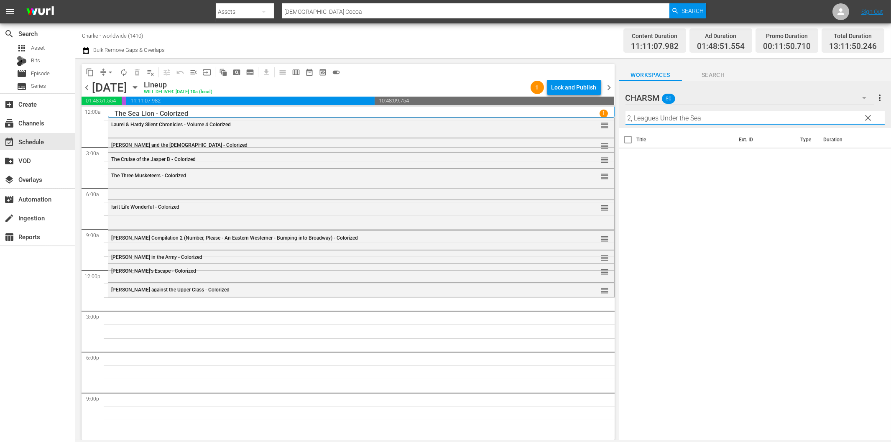
drag, startPoint x: 635, startPoint y: 117, endPoint x: 611, endPoint y: 117, distance: 23.8
click at [609, 116] on div "content_copy compress arrow_drop_down autorenew_outlined delete_forever_outline…" at bounding box center [483, 249] width 816 height 382
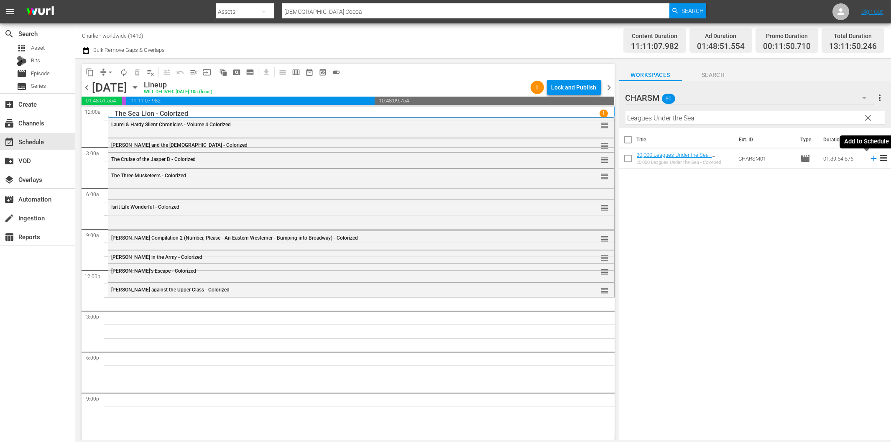
click at [869, 158] on icon at bounding box center [873, 158] width 9 height 9
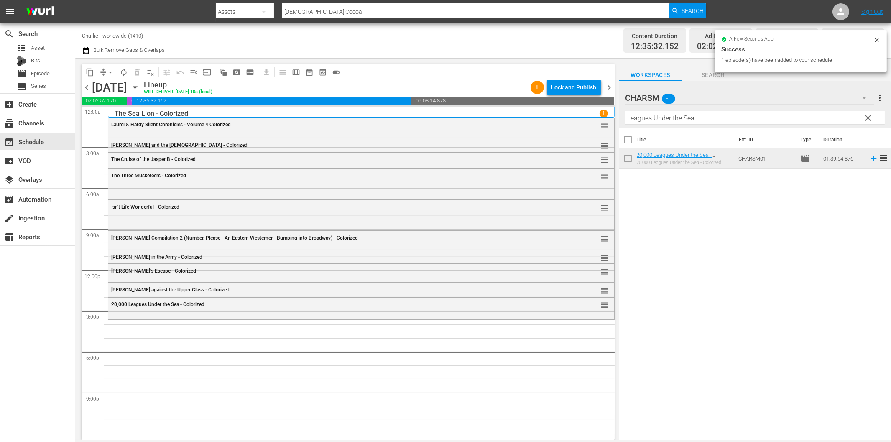
click at [729, 115] on input "Leagues Under the Sea" at bounding box center [755, 117] width 259 height 13
paste input "Crime and Punishment"
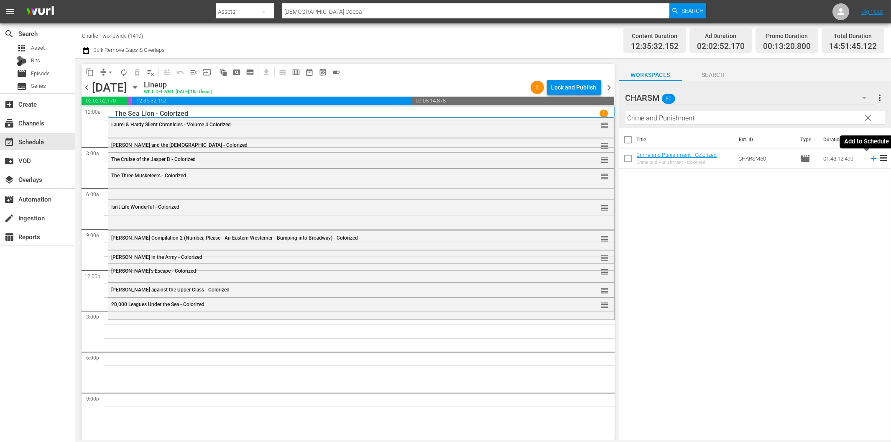
click at [869, 161] on icon at bounding box center [873, 158] width 9 height 9
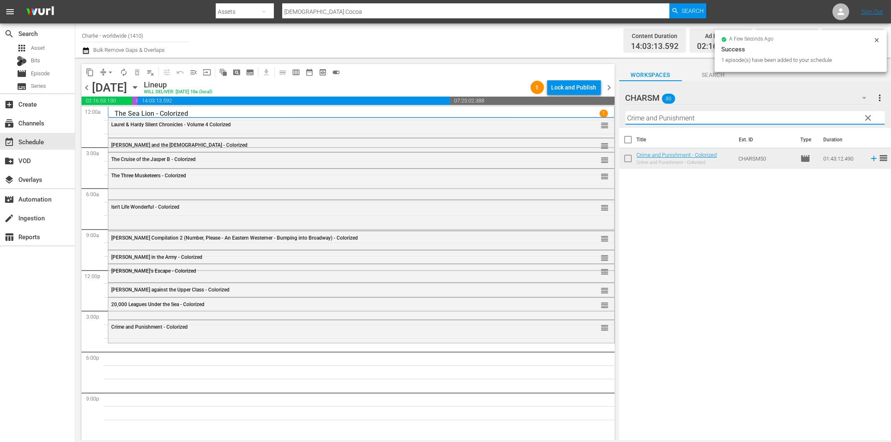
click at [695, 113] on input "Crime and Punishment" at bounding box center [755, 117] width 259 height 13
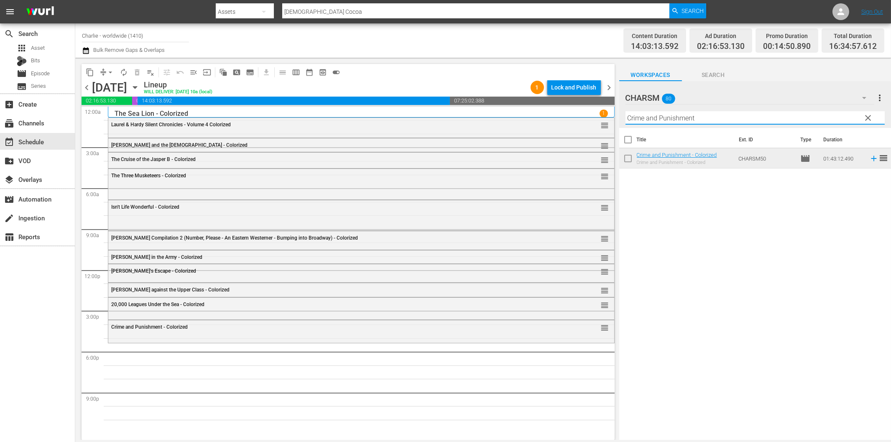
paste input "The Duchess of Buffalo"
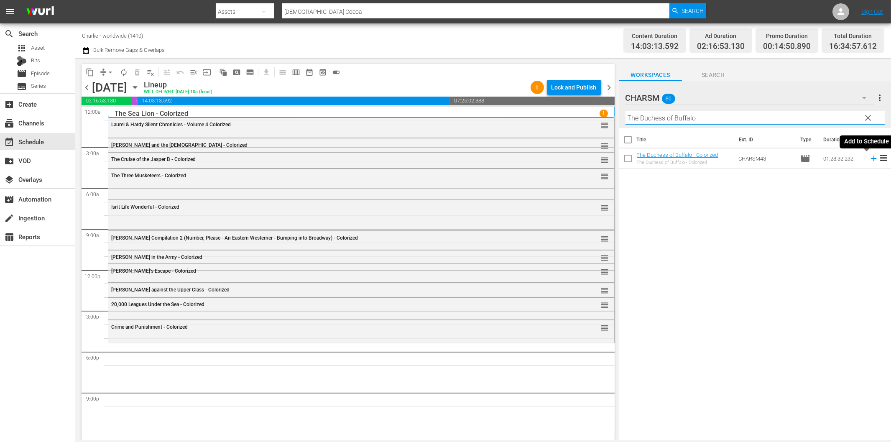
drag, startPoint x: 866, startPoint y: 161, endPoint x: 859, endPoint y: 161, distance: 7.2
click at [869, 161] on icon at bounding box center [873, 158] width 9 height 9
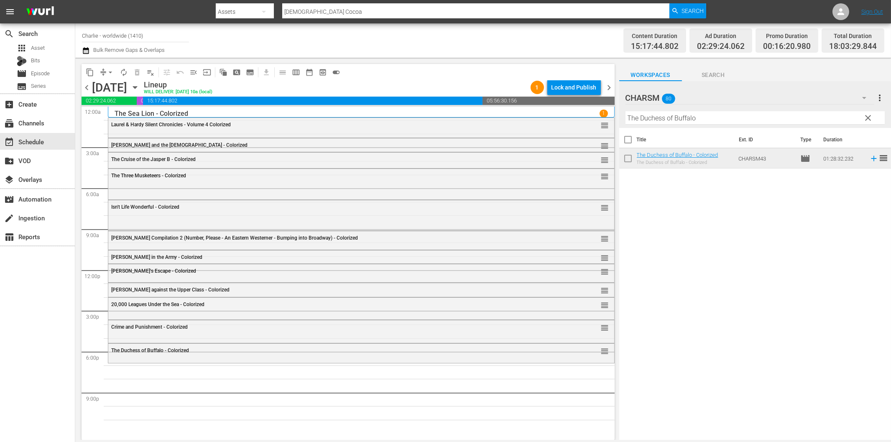
click at [654, 115] on input "The Duchess of Buffalo" at bounding box center [755, 117] width 259 height 13
paste input "Wagon Tracks"
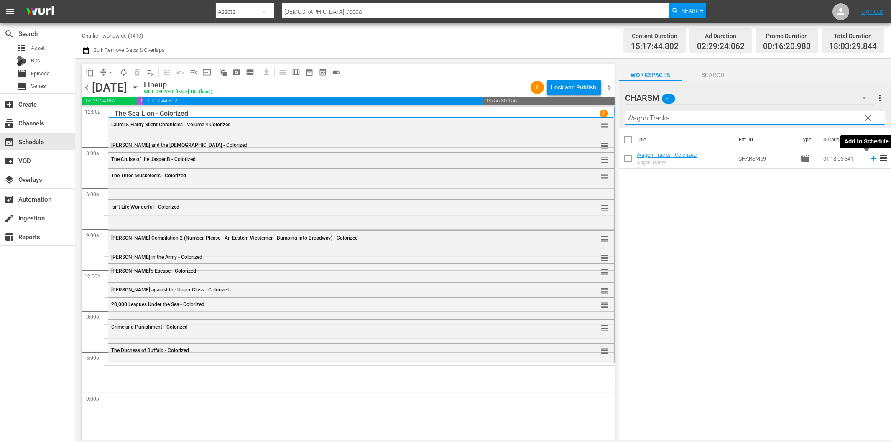
click at [869, 159] on icon at bounding box center [873, 158] width 9 height 9
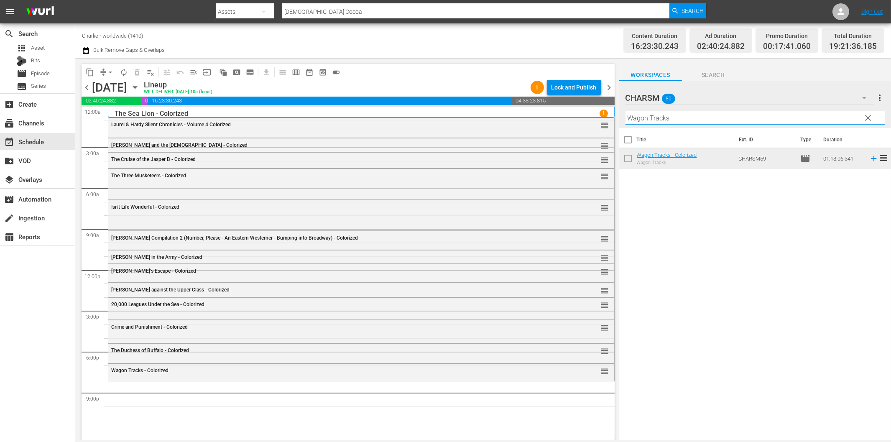
click at [649, 119] on input "Wagon Tracks" at bounding box center [755, 117] width 259 height 13
paste input "[PERSON_NAME] against the Authoritie"
click at [871, 158] on icon at bounding box center [873, 158] width 5 height 5
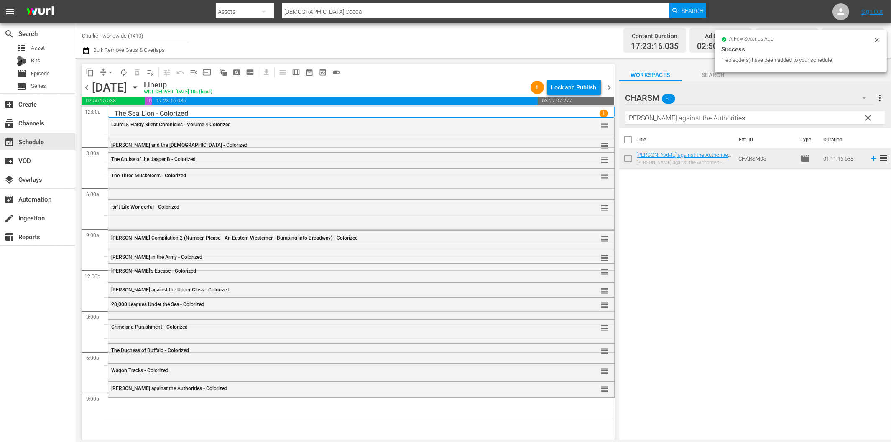
click at [717, 116] on input "[PERSON_NAME] against the Authorities" at bounding box center [755, 117] width 259 height 13
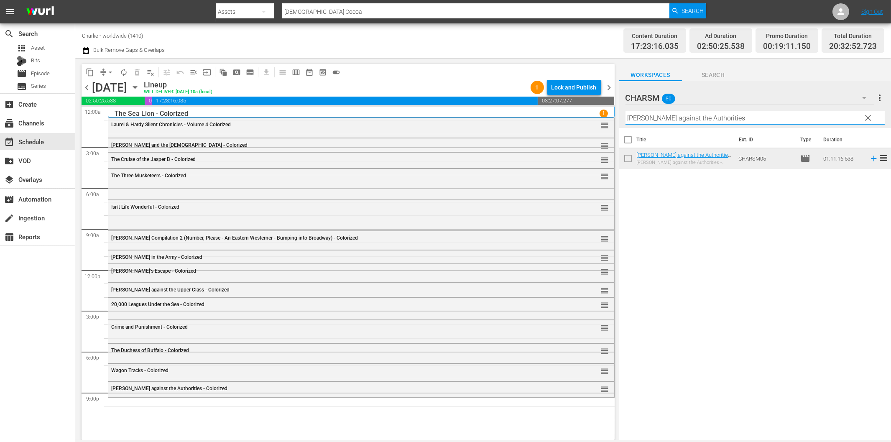
paste input "[PERSON_NAME] Compilation – Part 2"
drag, startPoint x: 718, startPoint y: 115, endPoint x: 772, endPoint y: 117, distance: 54.8
click at [766, 116] on input "[PERSON_NAME] Compilation – Part 2" at bounding box center [755, 117] width 259 height 13
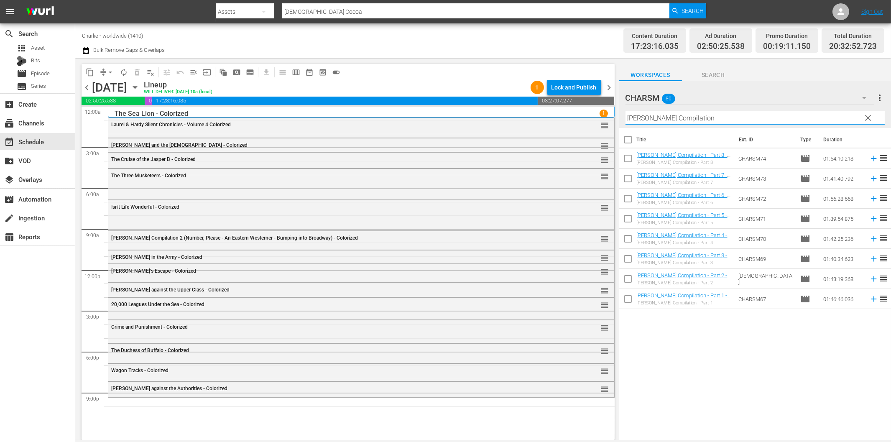
click at [869, 281] on icon at bounding box center [873, 278] width 9 height 9
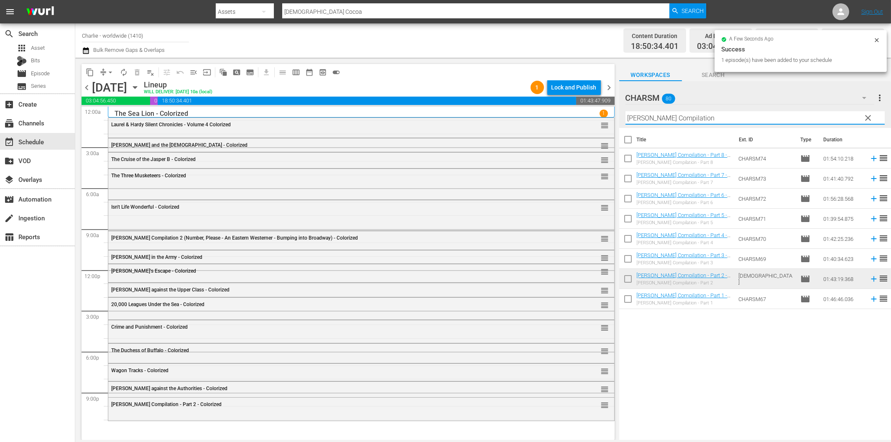
click at [654, 119] on input "[PERSON_NAME] Compilation" at bounding box center [755, 117] width 259 height 13
paste input "are Knees"
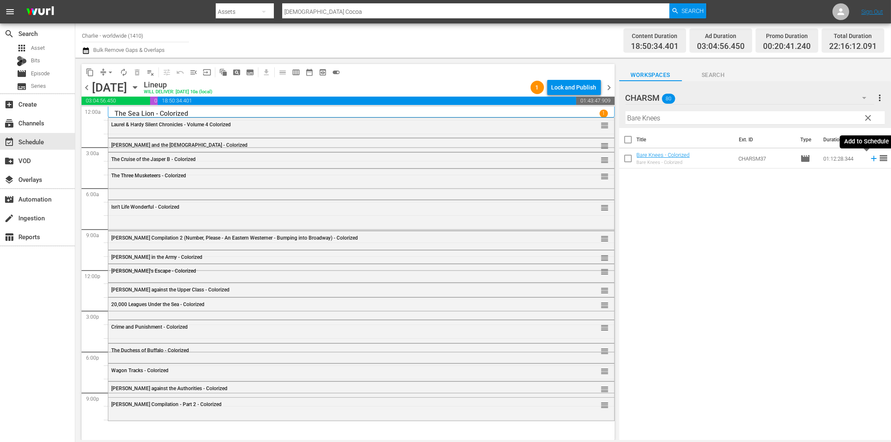
click at [871, 158] on icon at bounding box center [873, 158] width 5 height 5
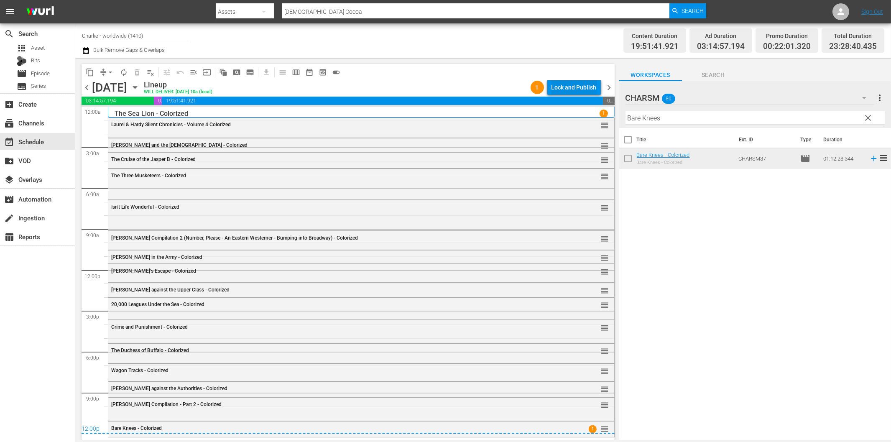
click at [581, 86] on div "Lock and Publish" at bounding box center [574, 87] width 45 height 15
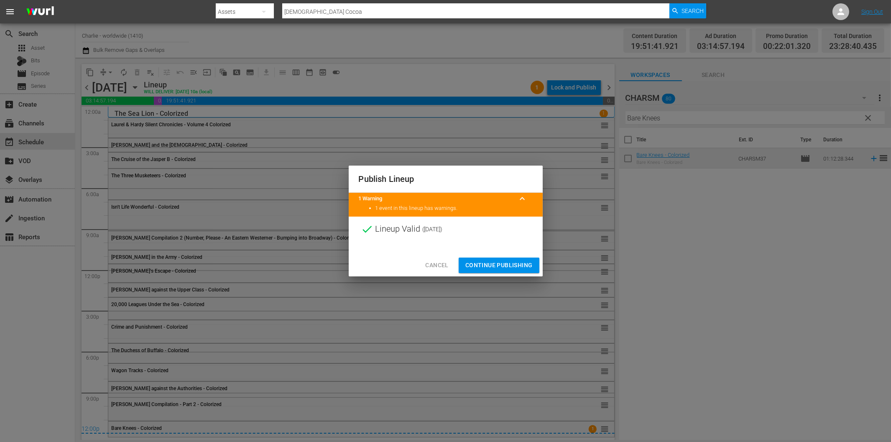
click at [508, 269] on span "Continue Publishing" at bounding box center [498, 265] width 67 height 10
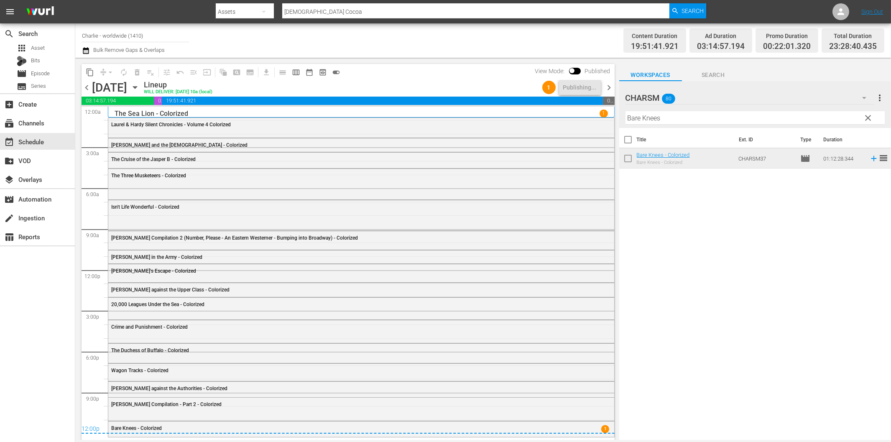
click at [607, 88] on span "chevron_right" at bounding box center [609, 87] width 10 height 10
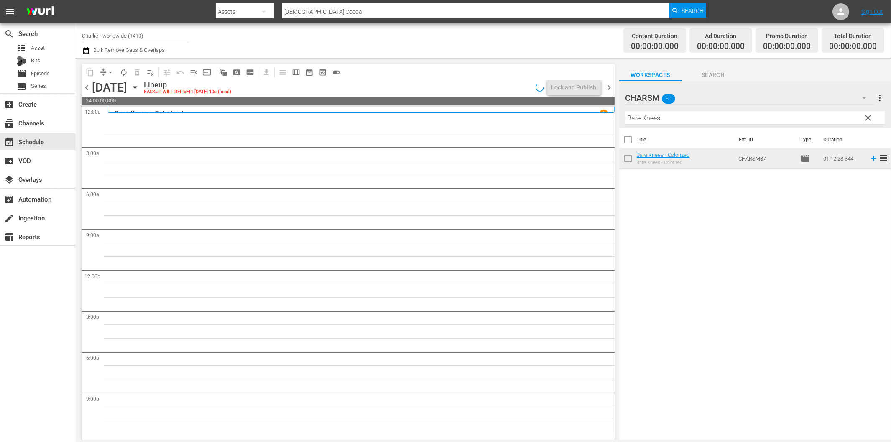
click at [876, 39] on div "Total Duration" at bounding box center [853, 36] width 48 height 12
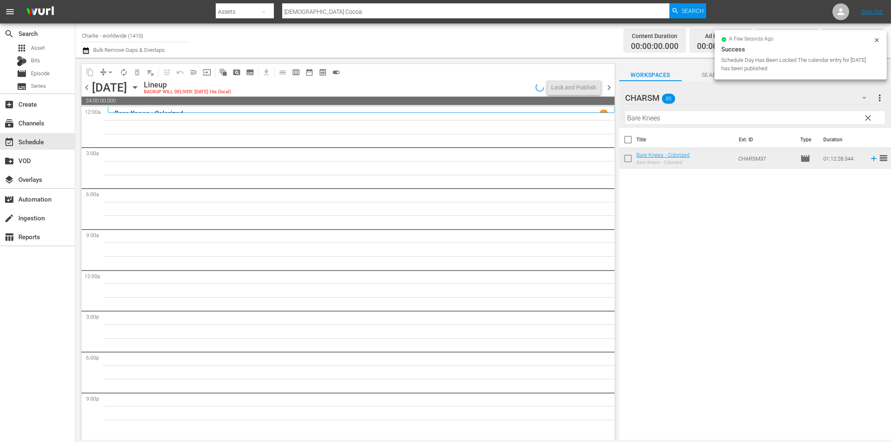
click at [498, 47] on div "Channel Title Charlie - worldwide (1410) Bulk Remove Gaps & Overlaps" at bounding box center [301, 41] width 438 height 30
click at [674, 119] on input "Bare Knees" at bounding box center [755, 117] width 259 height 13
paste input "[PERSON_NAME] at Sea"
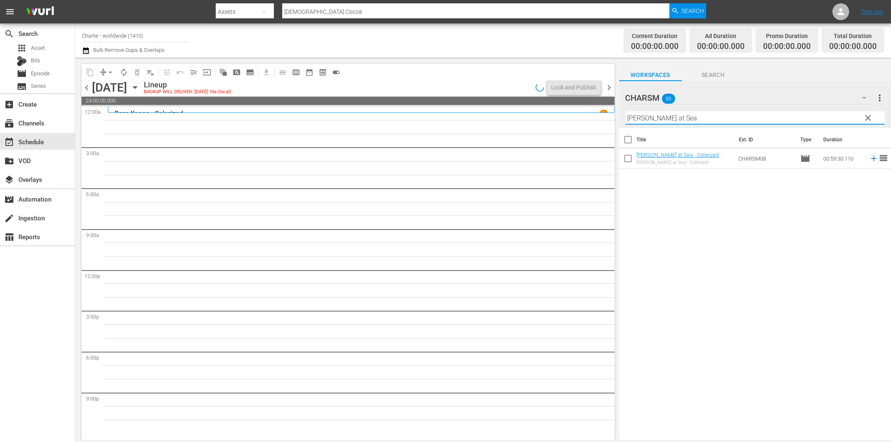
click at [879, 159] on span "reorder" at bounding box center [884, 158] width 10 height 10
click at [871, 159] on icon at bounding box center [873, 158] width 5 height 5
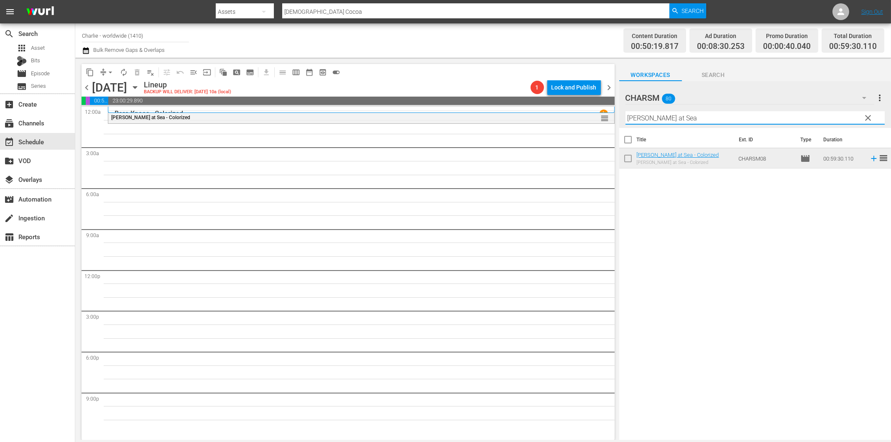
click at [674, 118] on input "[PERSON_NAME] at Sea" at bounding box center [755, 117] width 259 height 13
paste input "A Chapter in Her Life"
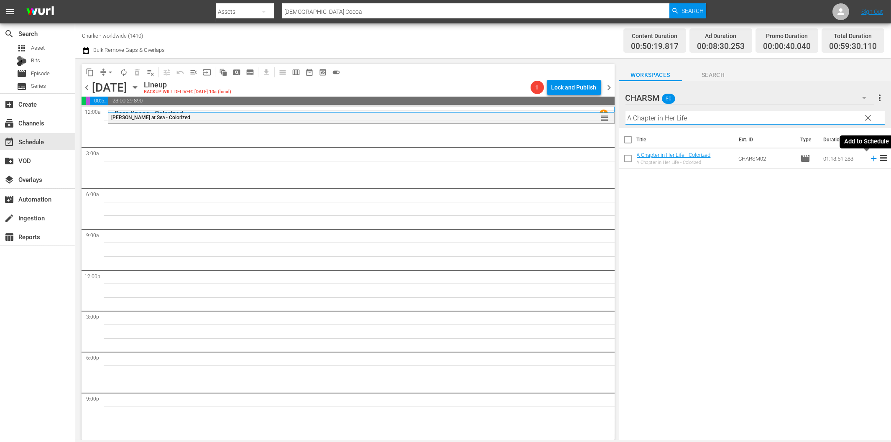
click at [869, 157] on icon at bounding box center [873, 158] width 9 height 9
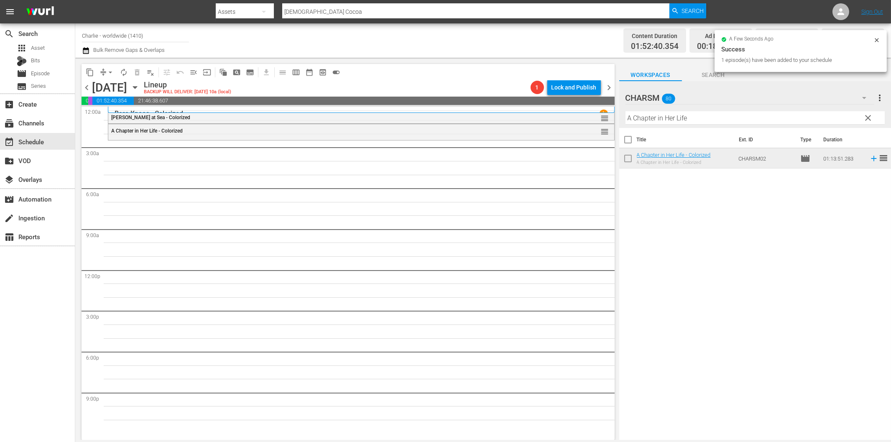
click at [662, 122] on input "A Chapter in Her Life" at bounding box center [755, 117] width 259 height 13
paste input "[PERSON_NAME] at Work - Volume Two"
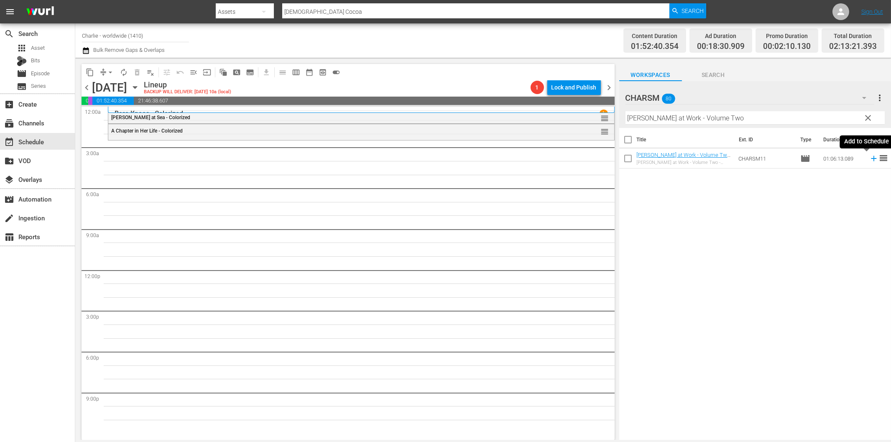
click at [871, 158] on icon at bounding box center [873, 158] width 5 height 5
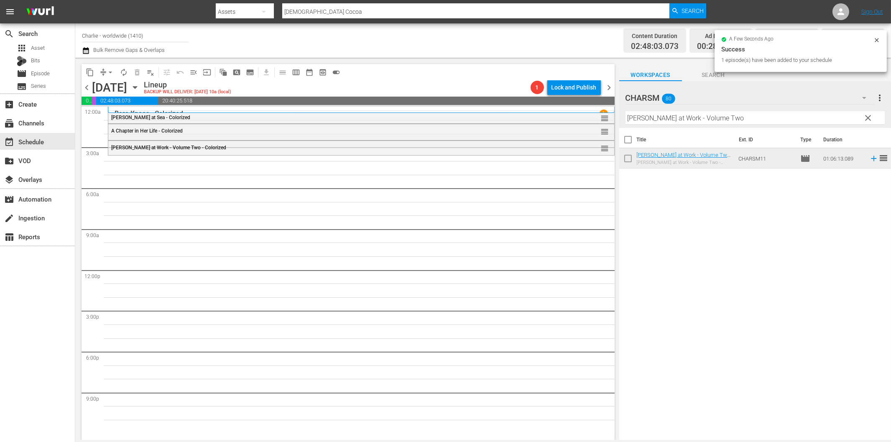
click at [700, 119] on input "[PERSON_NAME] at Work - Volume Two" at bounding box center [755, 117] width 259 height 13
paste input "'s Adventures in the Park"
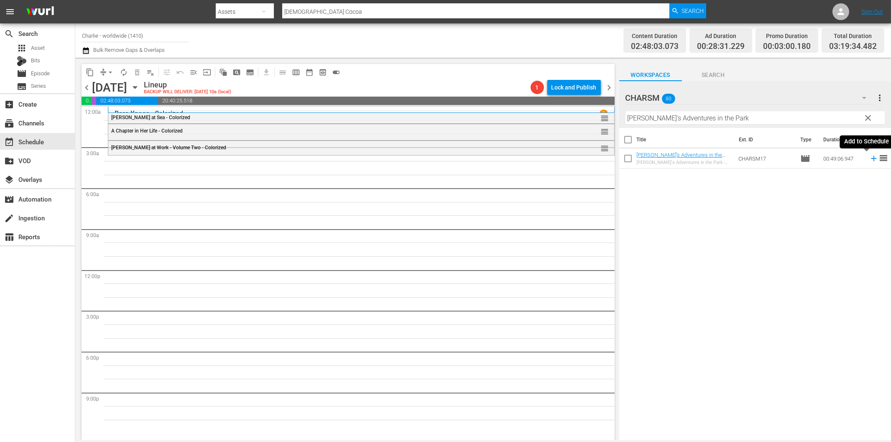
click at [871, 158] on icon at bounding box center [873, 158] width 5 height 5
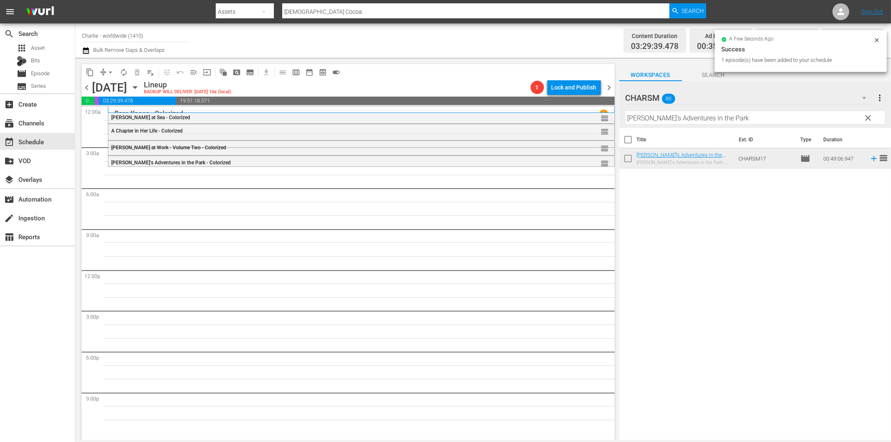
click at [660, 113] on input "[PERSON_NAME]'s Adventures in the Park" at bounding box center [755, 117] width 259 height 13
paste input "Hotel Imperial"
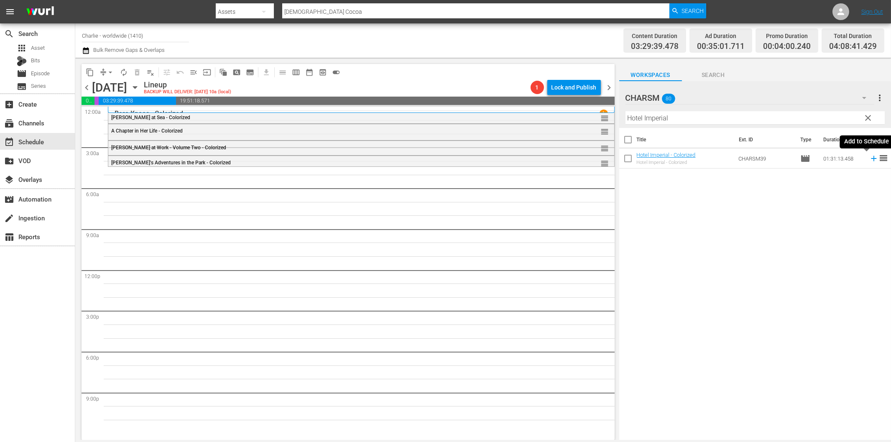
click at [869, 161] on icon at bounding box center [873, 158] width 9 height 9
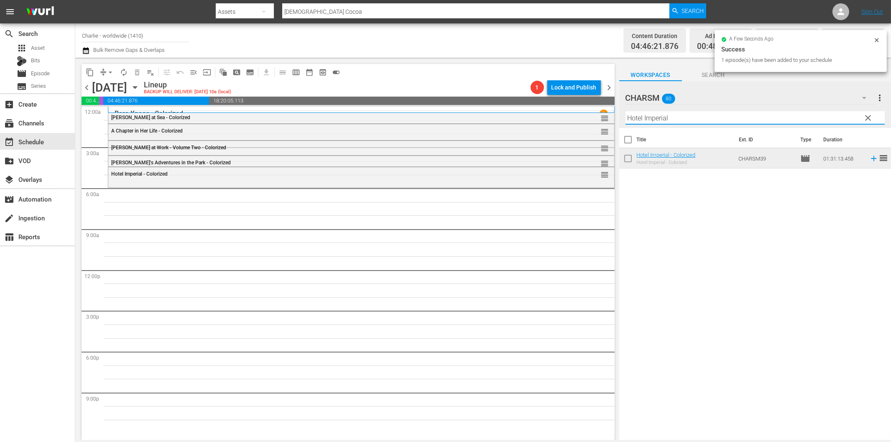
click at [677, 118] on input "Hotel Imperial" at bounding box center [755, 117] width 259 height 13
paste input "The Blasphemer"
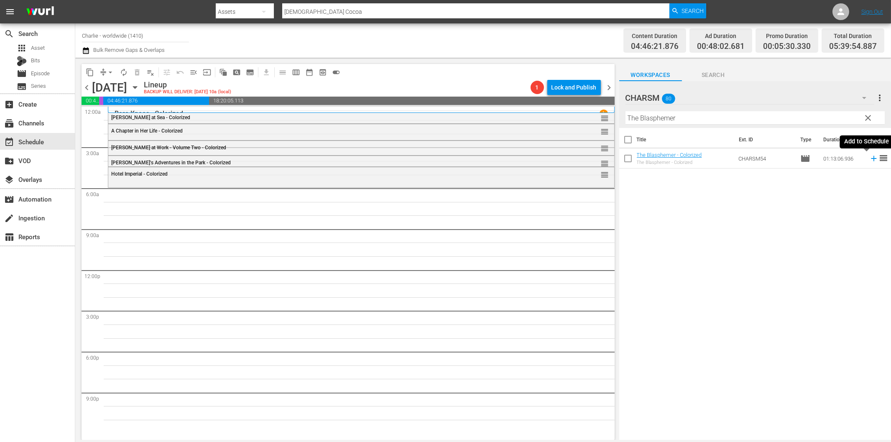
click at [871, 158] on icon at bounding box center [873, 158] width 5 height 5
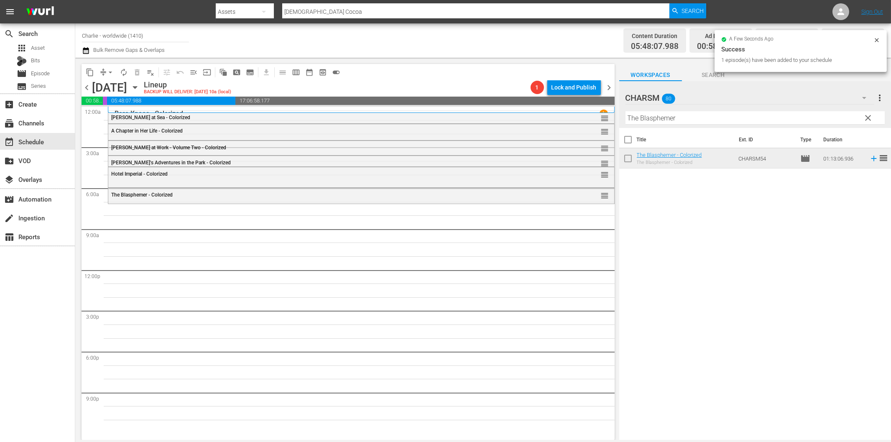
click at [701, 114] on input "The Blasphemer" at bounding box center [755, 117] width 259 height 13
paste input "Charlatan"
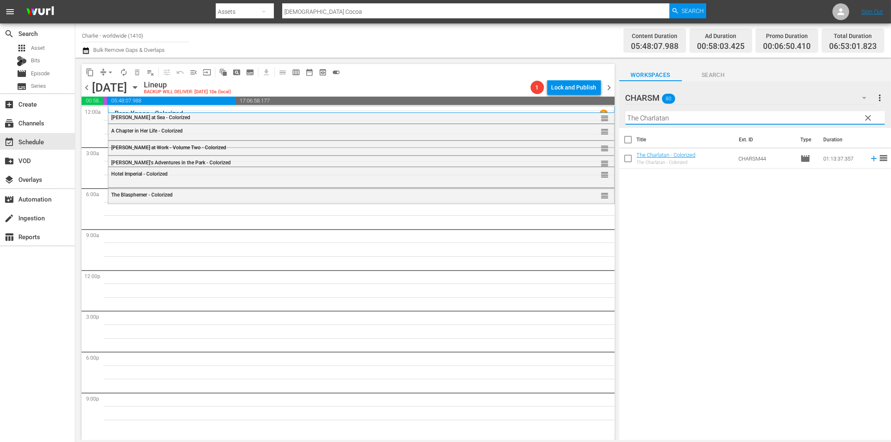
click at [871, 158] on icon at bounding box center [873, 158] width 5 height 5
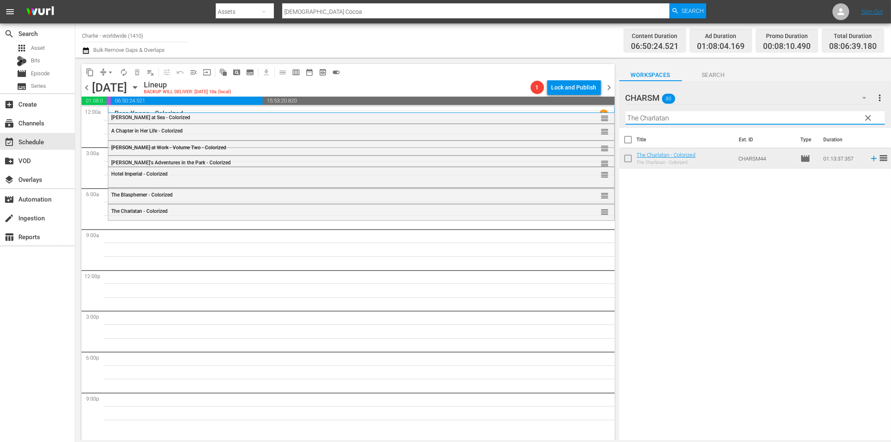
click at [733, 118] on input "The Charlatan" at bounding box center [755, 117] width 259 height 13
paste input "Laurel & Hardy Silent Chronicles - Vol. 5"
drag, startPoint x: 720, startPoint y: 116, endPoint x: 781, endPoint y: 118, distance: 60.7
click at [776, 118] on input "Laurel & Hardy Silent Chronicles - Vol. 5" at bounding box center [755, 117] width 259 height 13
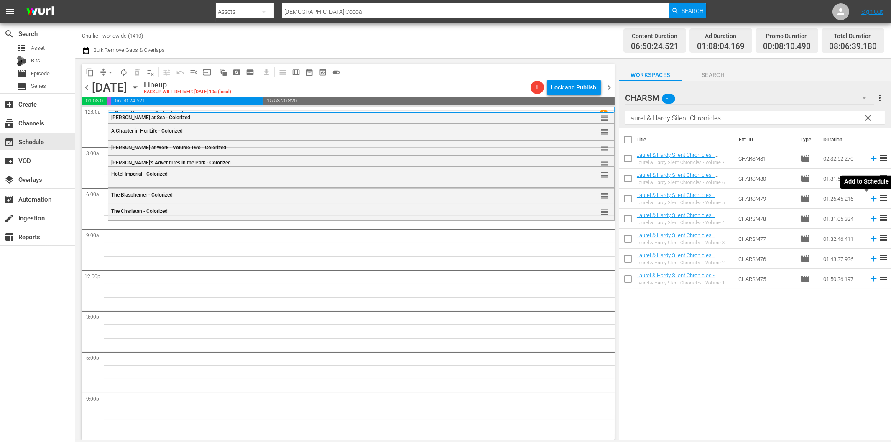
click at [871, 199] on icon at bounding box center [873, 198] width 5 height 5
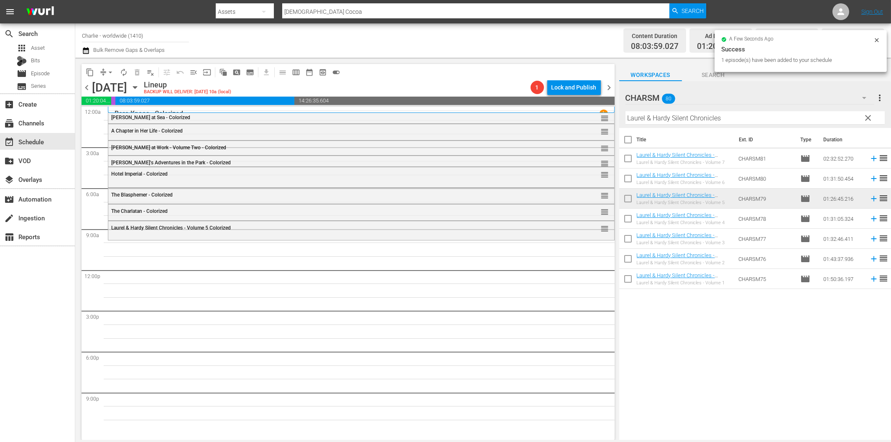
click at [668, 118] on input "Laurel & Hardy Silent Chronicles" at bounding box center [755, 117] width 259 height 13
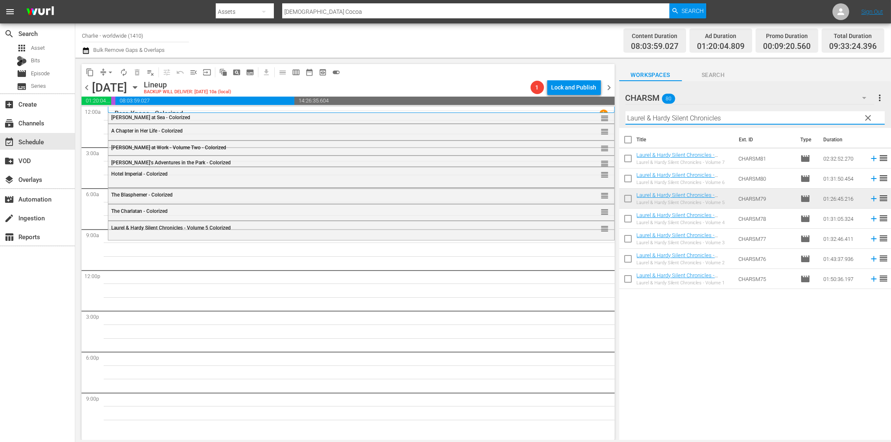
paste input "The Ice Flood"
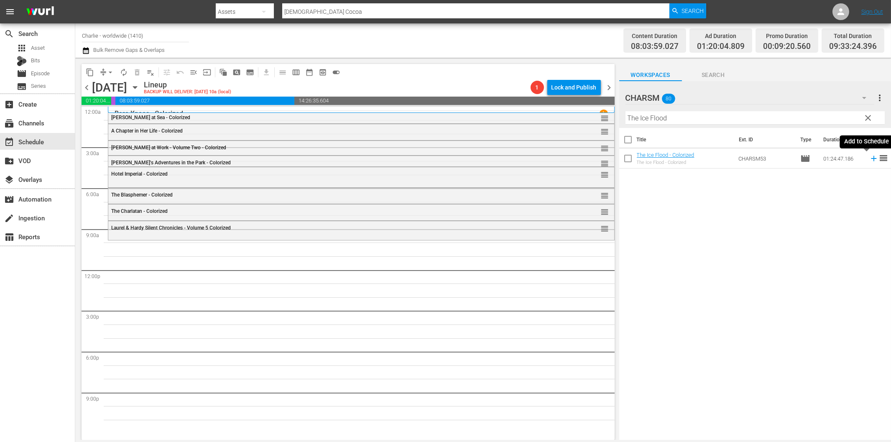
click at [869, 157] on icon at bounding box center [873, 158] width 9 height 9
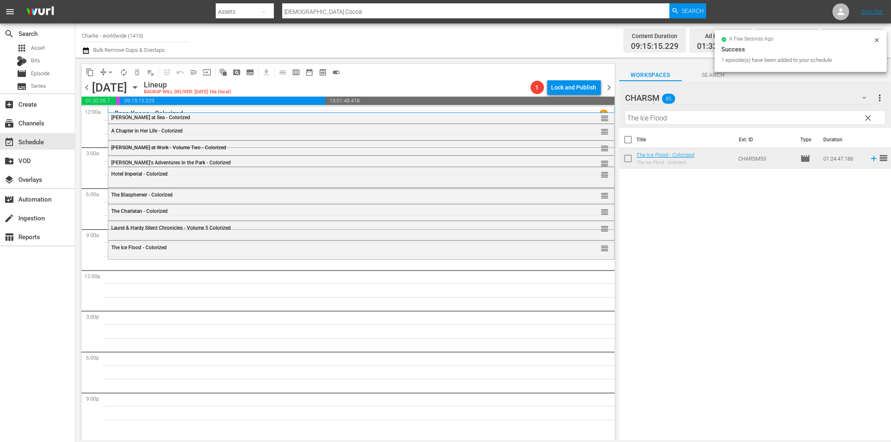
click at [695, 116] on input "The Ice Flood" at bounding box center [755, 117] width 259 height 13
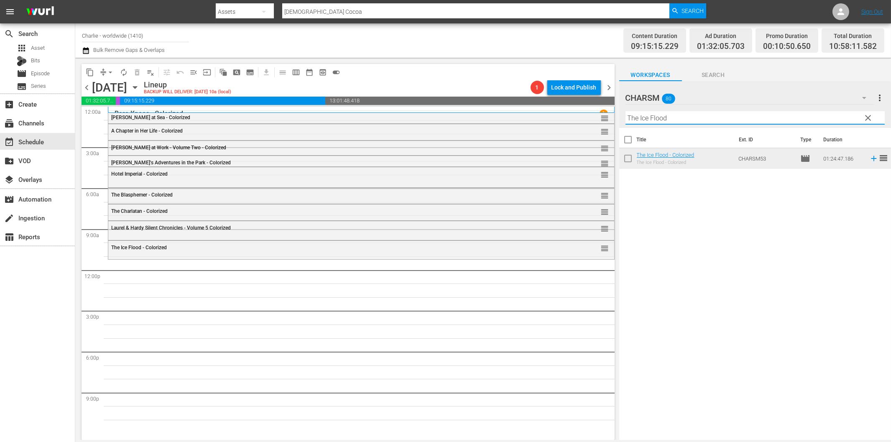
paste input "Homecoming"
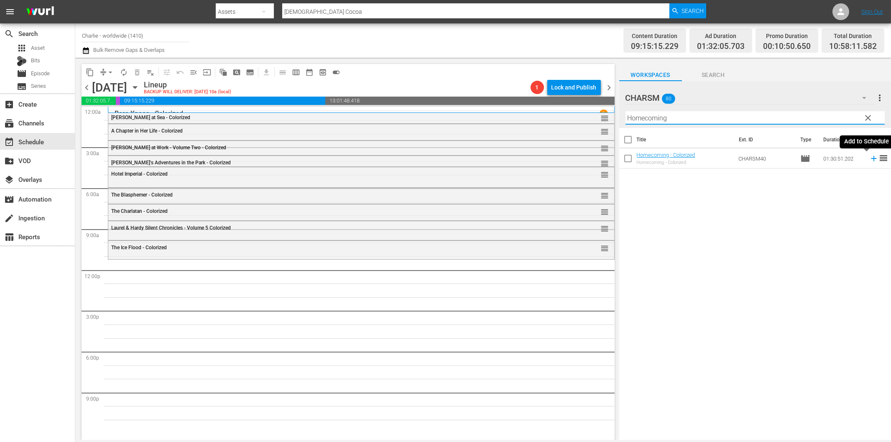
click at [869, 156] on icon at bounding box center [873, 158] width 9 height 9
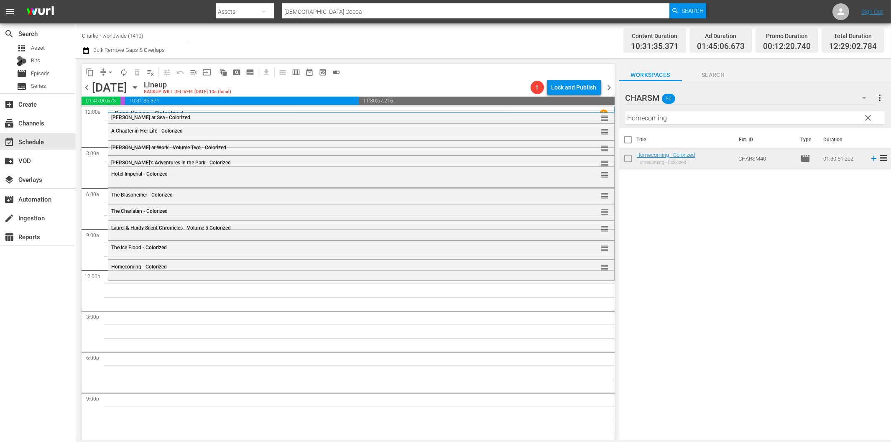
click at [668, 118] on input "Homecoming" at bounding box center [755, 117] width 259 height 13
paste input "Laurel & Hardy Silent Chronicles - Vol. 6"
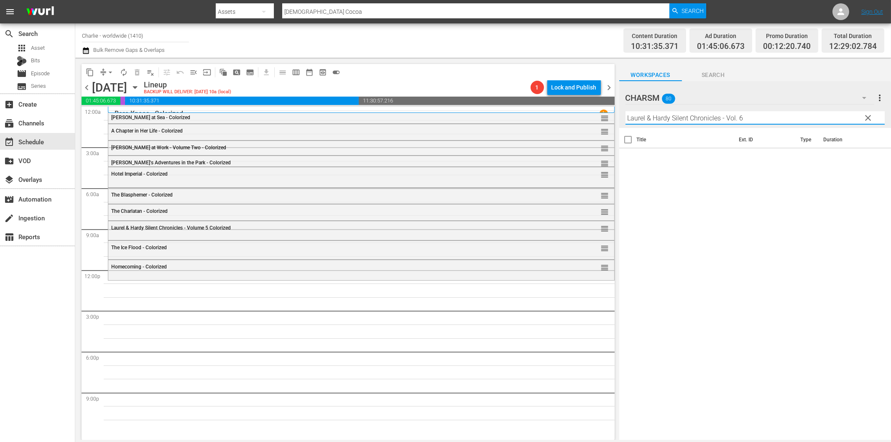
drag, startPoint x: 723, startPoint y: 115, endPoint x: 792, endPoint y: 117, distance: 69.9
click at [786, 116] on input "Laurel & Hardy Silent Chronicles - Vol. 6" at bounding box center [755, 117] width 259 height 13
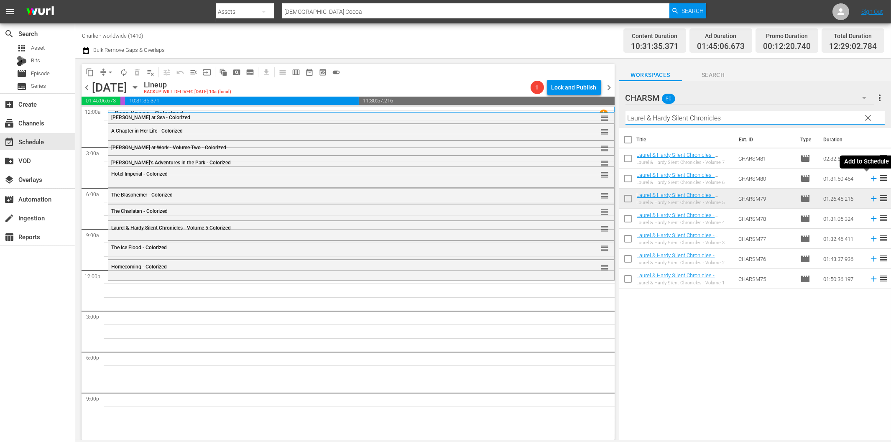
click at [869, 178] on icon at bounding box center [873, 178] width 9 height 9
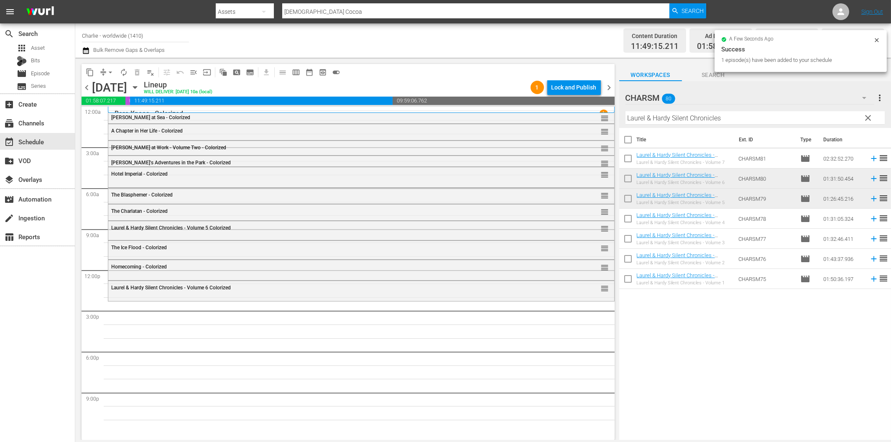
click at [747, 116] on input "Laurel & Hardy Silent Chronicles" at bounding box center [755, 117] width 259 height 13
paste input "[PERSON_NAME] Compilation – Part 5"
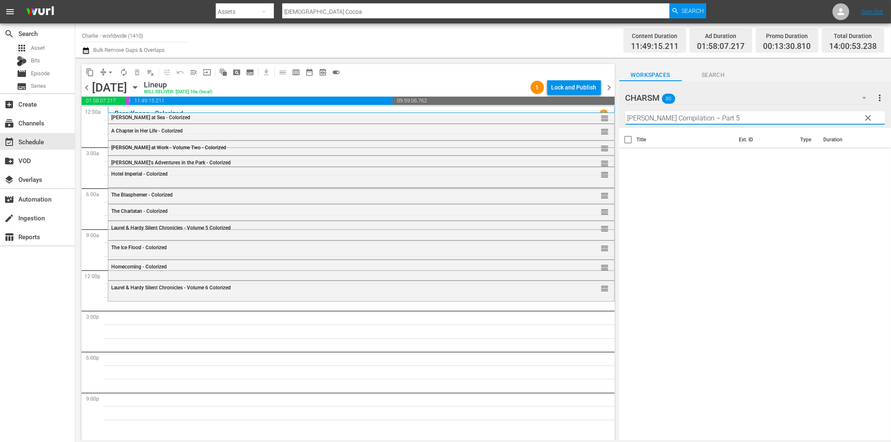
drag, startPoint x: 709, startPoint y: 118, endPoint x: 781, endPoint y: 115, distance: 71.6
click at [780, 115] on input "[PERSON_NAME] Compilation – Part 5" at bounding box center [755, 117] width 259 height 13
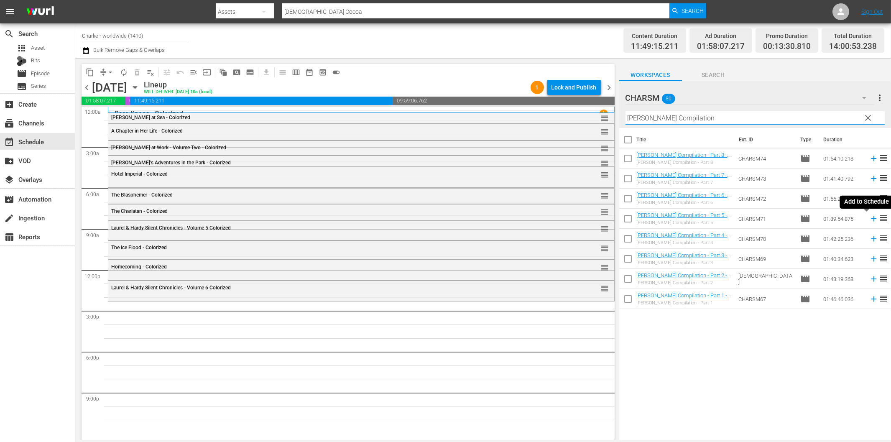
click at [869, 218] on icon at bounding box center [873, 218] width 9 height 9
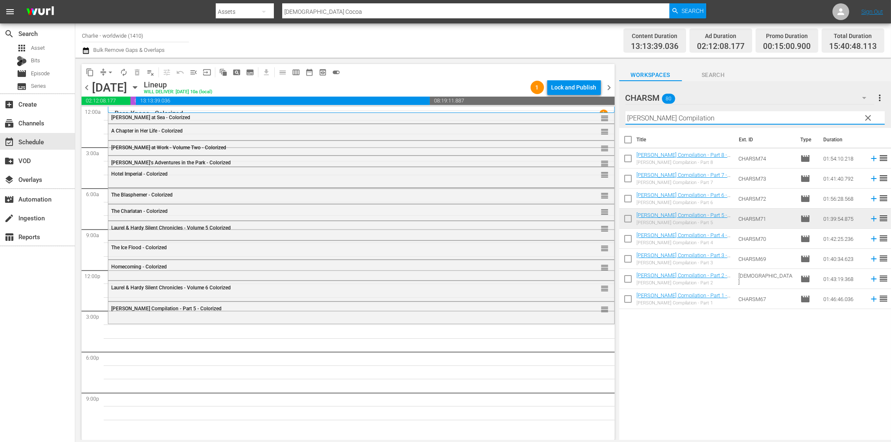
click at [689, 115] on input "[PERSON_NAME] Compilation" at bounding box center [755, 117] width 259 height 13
paste input "[PERSON_NAME]"
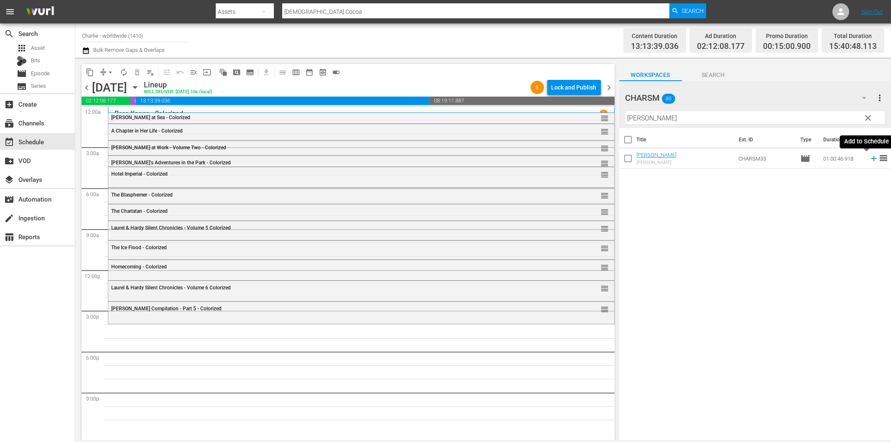
click at [869, 159] on icon at bounding box center [873, 158] width 9 height 9
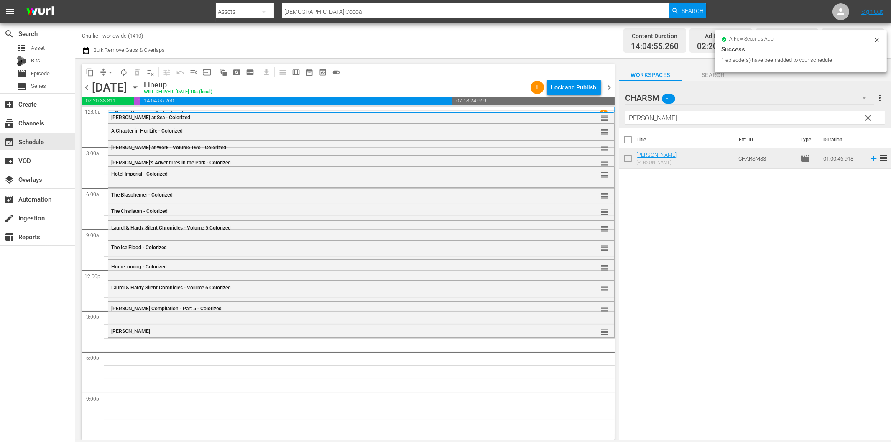
click at [679, 116] on input "[PERSON_NAME]" at bounding box center [755, 117] width 259 height 13
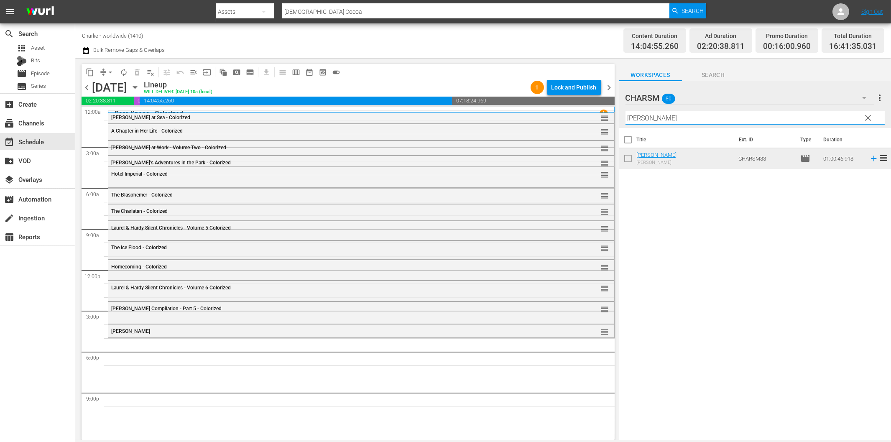
paste input "[PERSON_NAME] Compilation – Part 8"
drag, startPoint x: 709, startPoint y: 114, endPoint x: 786, endPoint y: 116, distance: 77.0
click at [785, 116] on input "[PERSON_NAME] Compilation – Part 8" at bounding box center [755, 117] width 259 height 13
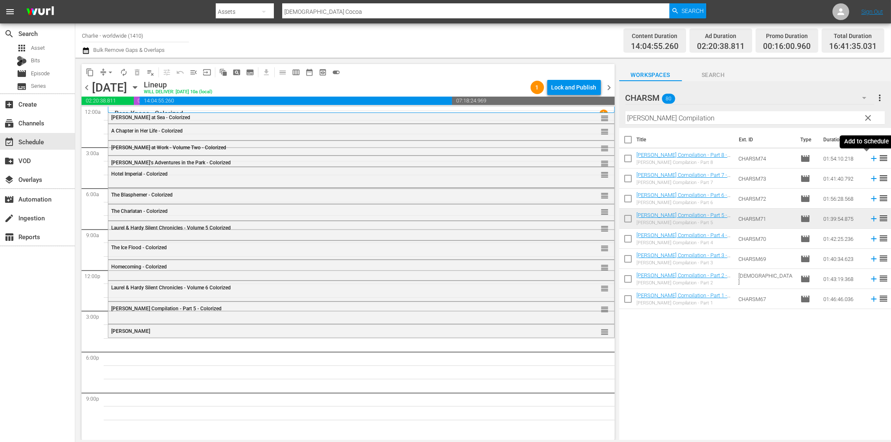
click at [869, 158] on icon at bounding box center [873, 158] width 9 height 9
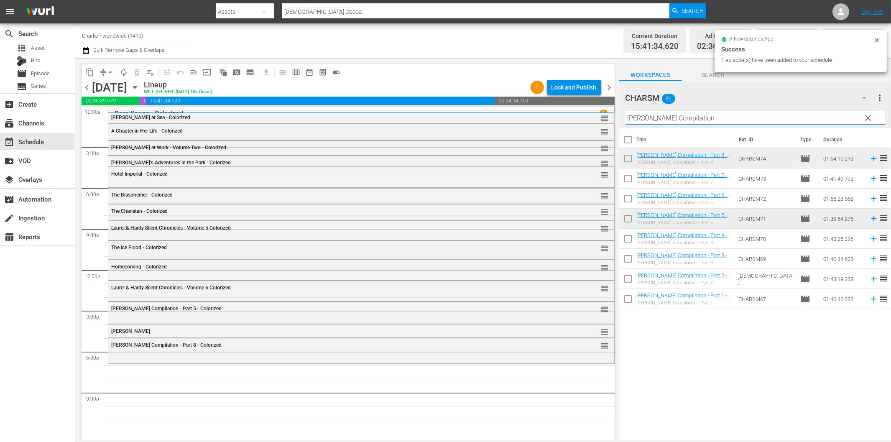
click at [651, 120] on input "[PERSON_NAME] Compilation" at bounding box center [755, 117] width 259 height 13
paste input "Shoes"
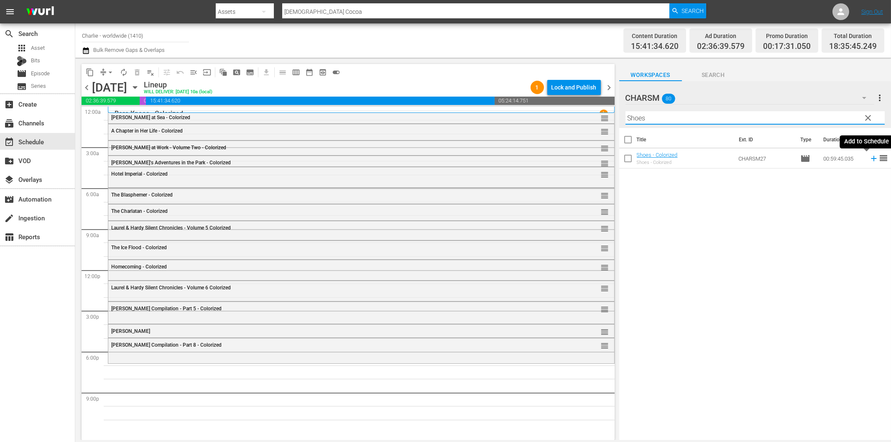
click at [871, 159] on icon at bounding box center [873, 158] width 5 height 5
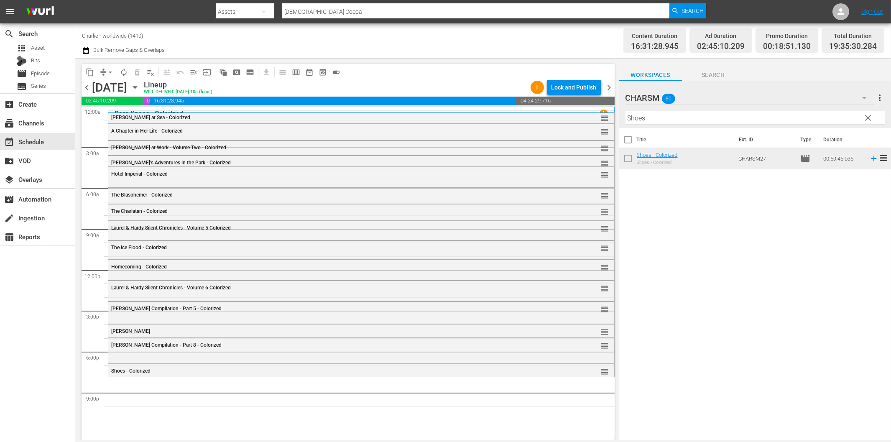
click at [672, 120] on input "Shoes" at bounding box center [755, 117] width 259 height 13
paste input "Hungarian Rhapsody"
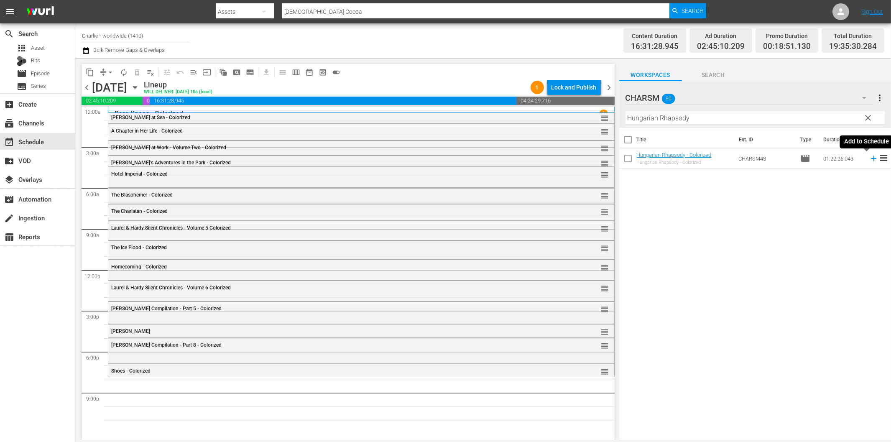
click at [871, 158] on icon at bounding box center [873, 158] width 5 height 5
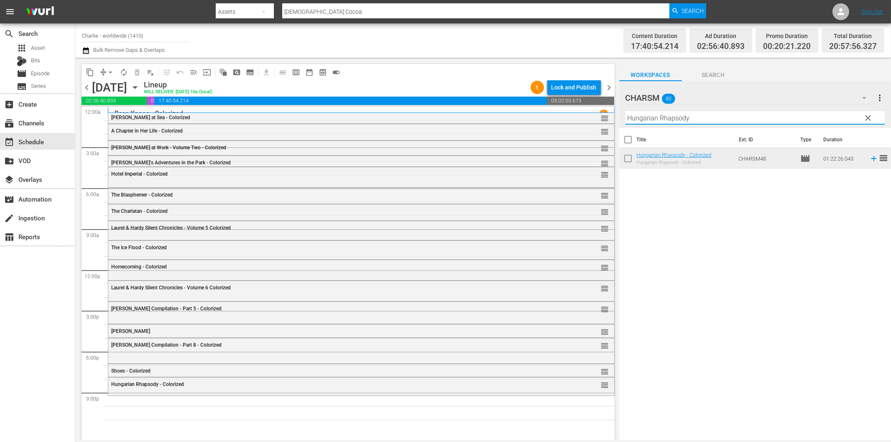
click at [747, 119] on input "Hungarian Rhapsody" at bounding box center [755, 117] width 259 height 13
paste input "Battleship Potemkin"
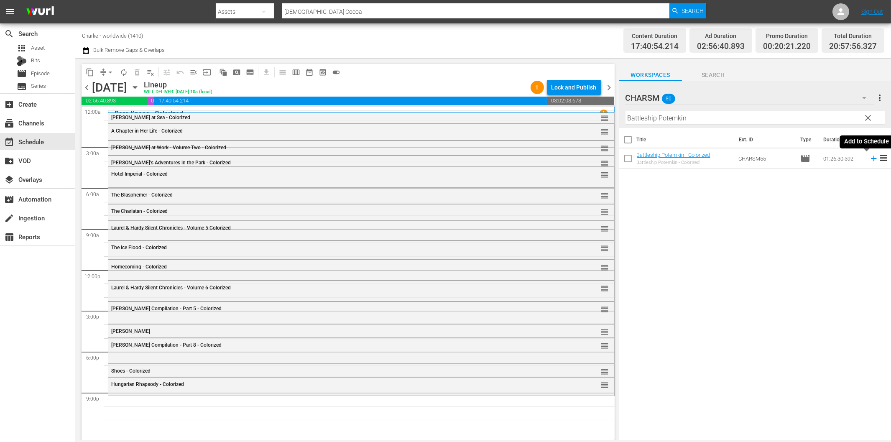
click at [871, 158] on icon at bounding box center [873, 158] width 5 height 5
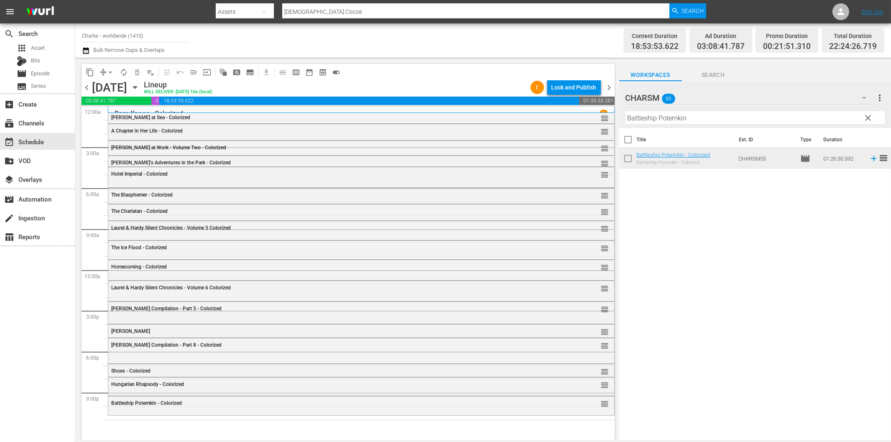
click at [674, 118] on input "Battleship Potemkin" at bounding box center [755, 117] width 259 height 13
paste input "y the Law"
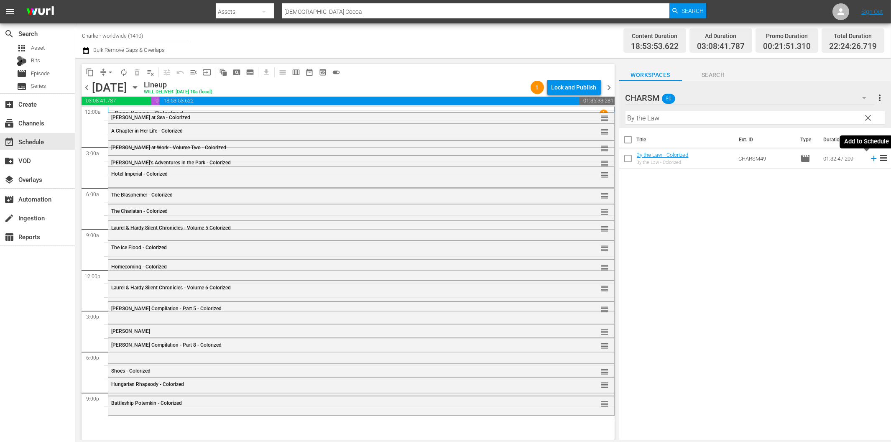
click at [869, 156] on icon at bounding box center [873, 158] width 9 height 9
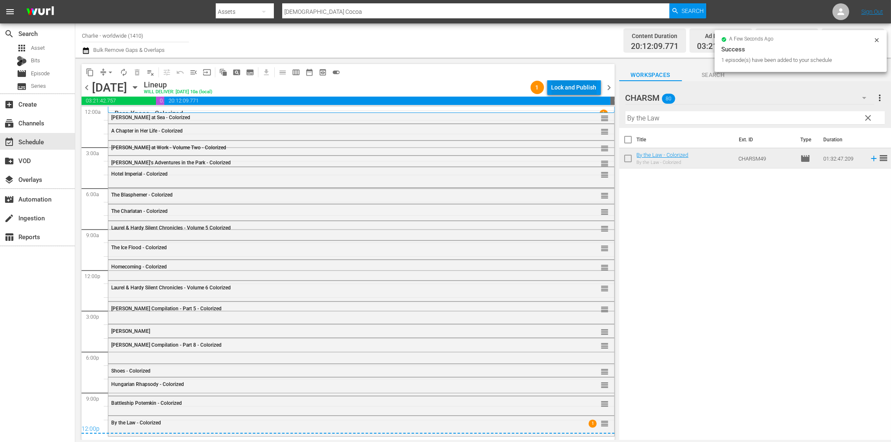
click at [571, 84] on div "Lock and Publish" at bounding box center [574, 87] width 45 height 15
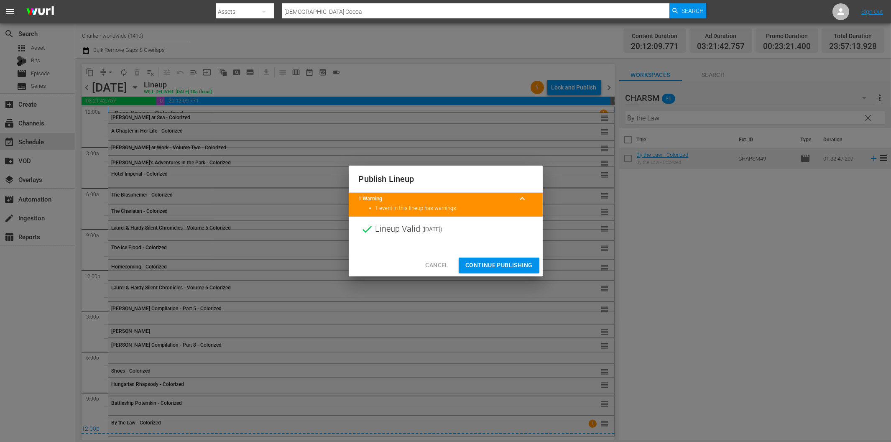
click at [501, 261] on span "Continue Publishing" at bounding box center [498, 265] width 67 height 10
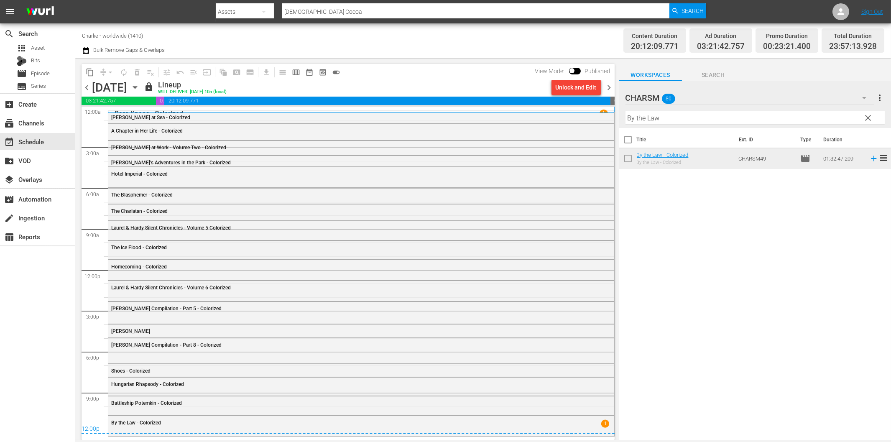
drag, startPoint x: 609, startPoint y: 84, endPoint x: 646, endPoint y: 118, distance: 50.9
click at [609, 84] on span "chevron_right" at bounding box center [609, 87] width 10 height 10
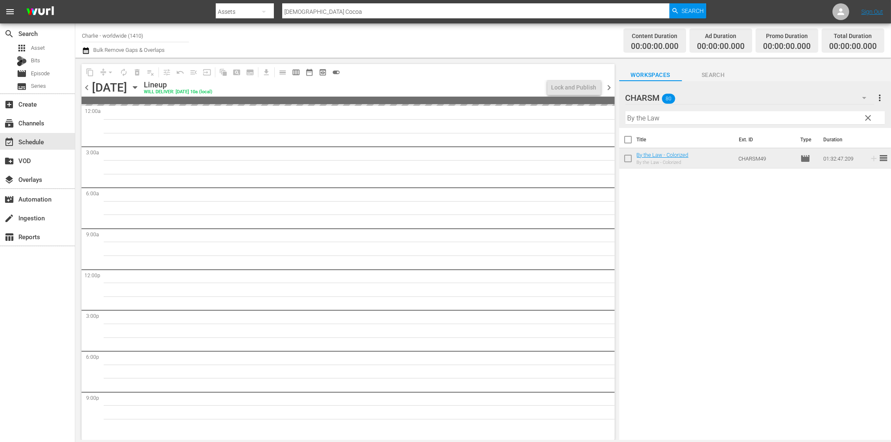
click at [664, 120] on input "By the Law" at bounding box center [755, 117] width 259 height 13
paste input "[PERSON_NAME] the Hitchhiker"
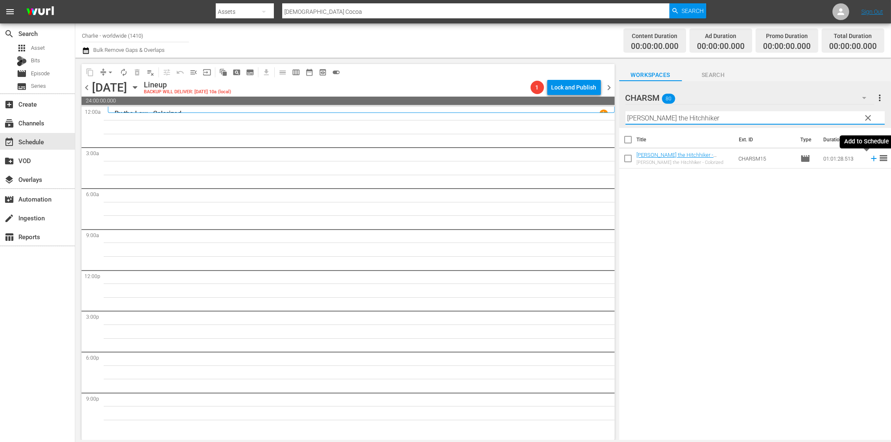
click at [869, 158] on icon at bounding box center [873, 158] width 9 height 9
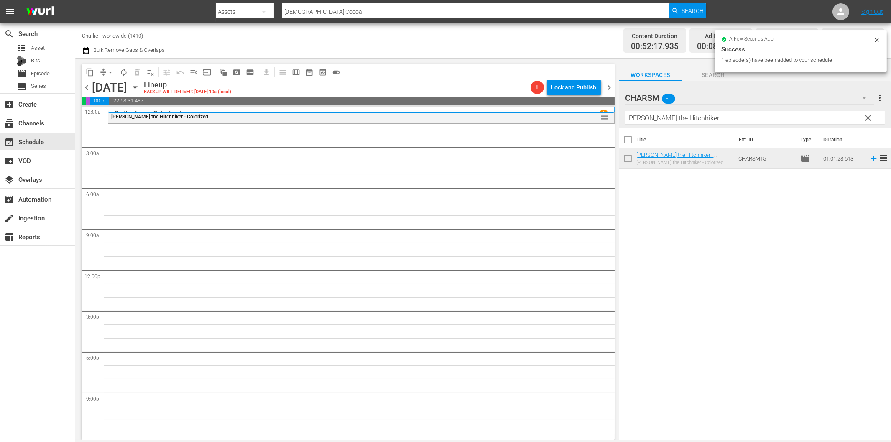
click at [656, 117] on input "[PERSON_NAME] the Hitchhiker" at bounding box center [755, 117] width 259 height 13
paste input "[PERSON_NAME] Compilation – Part 3"
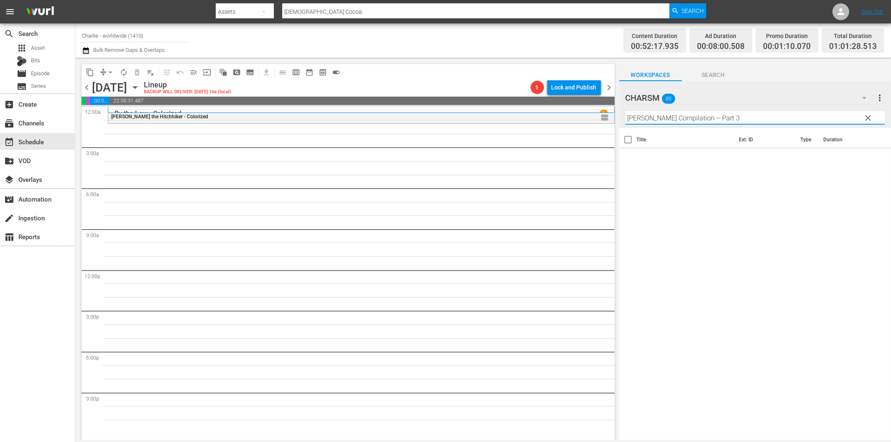
drag, startPoint x: 707, startPoint y: 115, endPoint x: 776, endPoint y: 118, distance: 69.1
click at [774, 118] on input "[PERSON_NAME] Compilation – Part 3" at bounding box center [755, 117] width 259 height 13
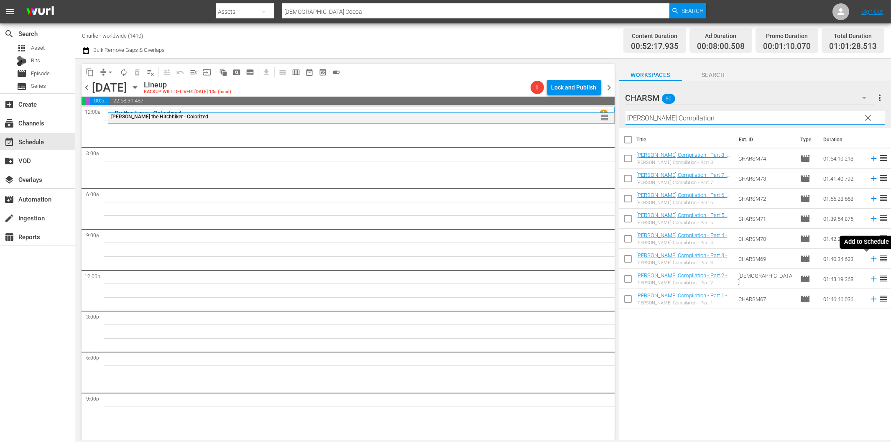
click at [869, 258] on icon at bounding box center [873, 258] width 9 height 9
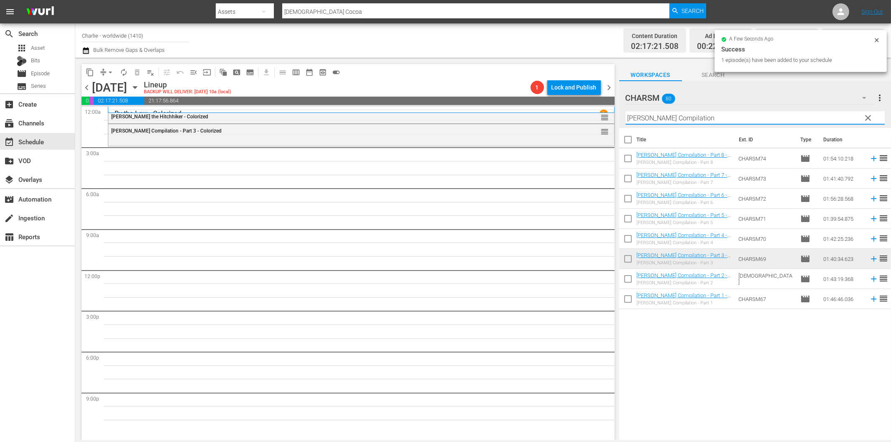
click at [651, 118] on input "[PERSON_NAME] Compilation" at bounding box center [755, 117] width 259 height 13
paste input "[PERSON_NAME]"
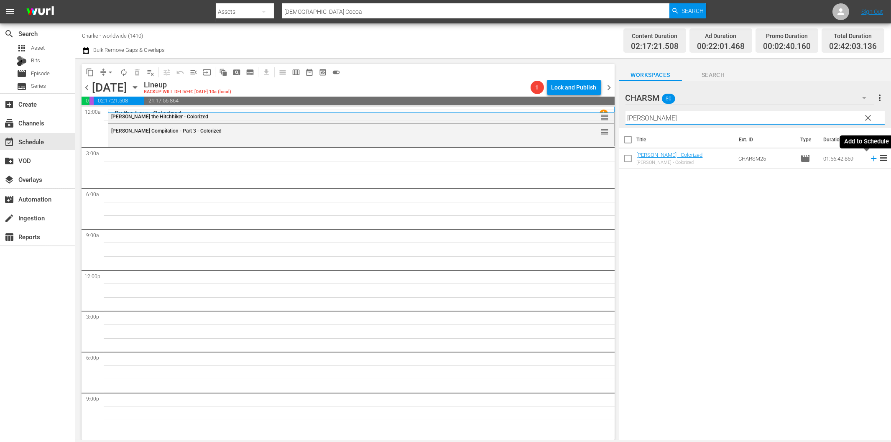
click at [871, 159] on icon at bounding box center [873, 158] width 5 height 5
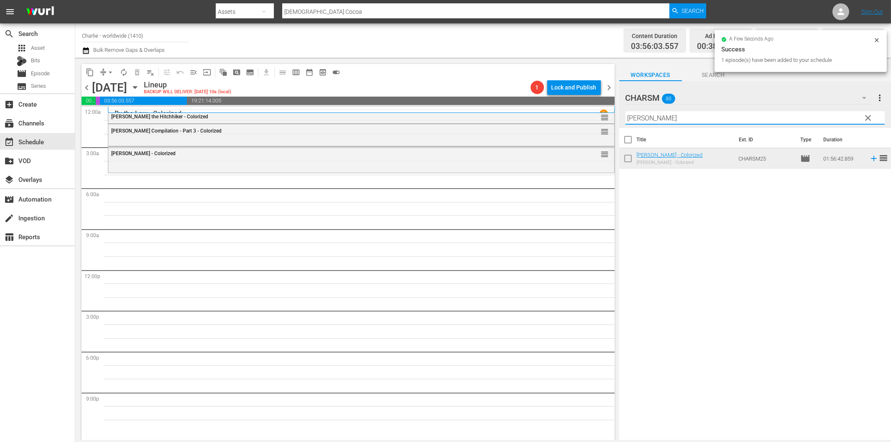
click at [647, 115] on input "[PERSON_NAME]" at bounding box center [755, 117] width 259 height 13
paste input "The Phantom of the Opera"
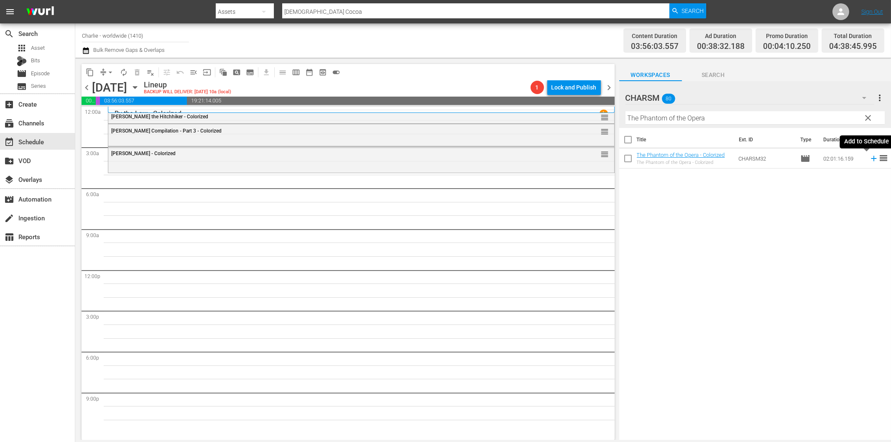
click at [869, 159] on icon at bounding box center [873, 158] width 9 height 9
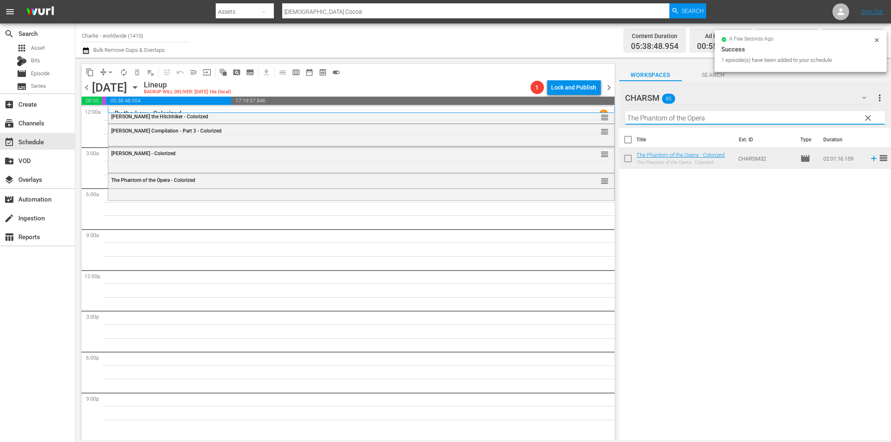
click at [643, 118] on input "The Phantom of the Opera" at bounding box center [755, 117] width 259 height 13
paste input "[PERSON_NAME]'s Stay at the Hotel"
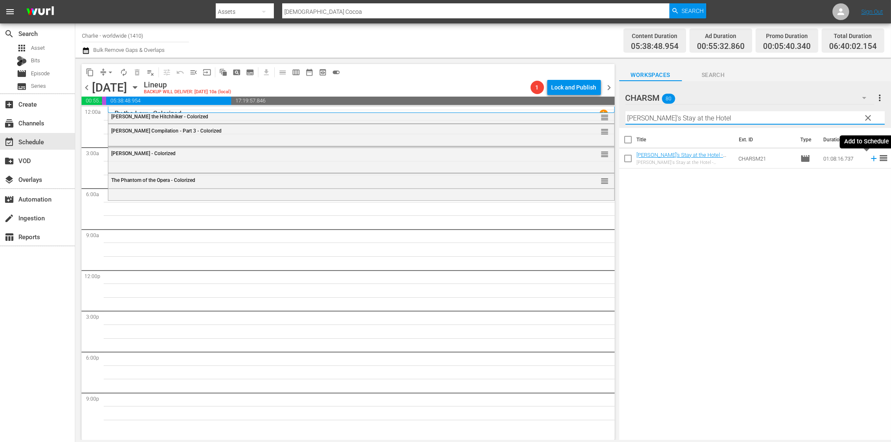
click at [871, 159] on icon at bounding box center [873, 158] width 5 height 5
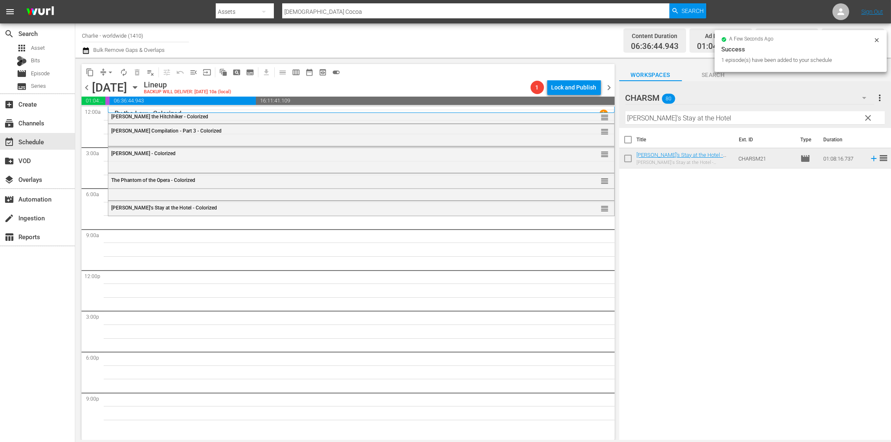
click at [687, 116] on input "[PERSON_NAME]'s Stay at the Hotel" at bounding box center [755, 117] width 259 height 13
paste input "The Thief of Bagdad"
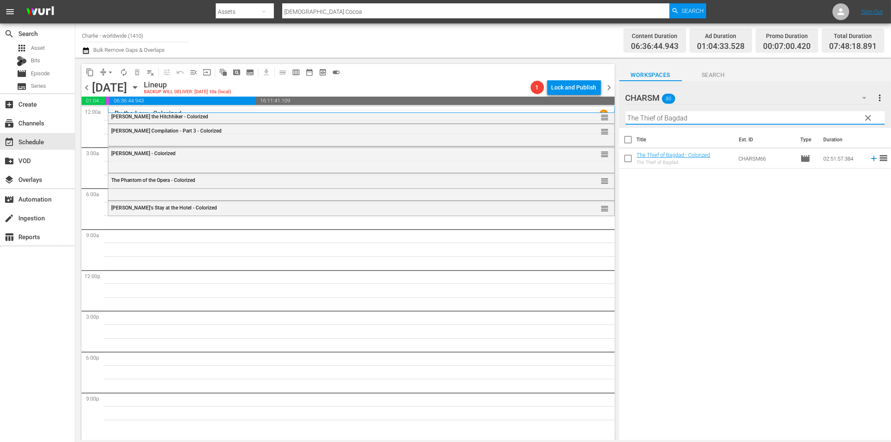
click at [869, 158] on icon at bounding box center [873, 158] width 9 height 9
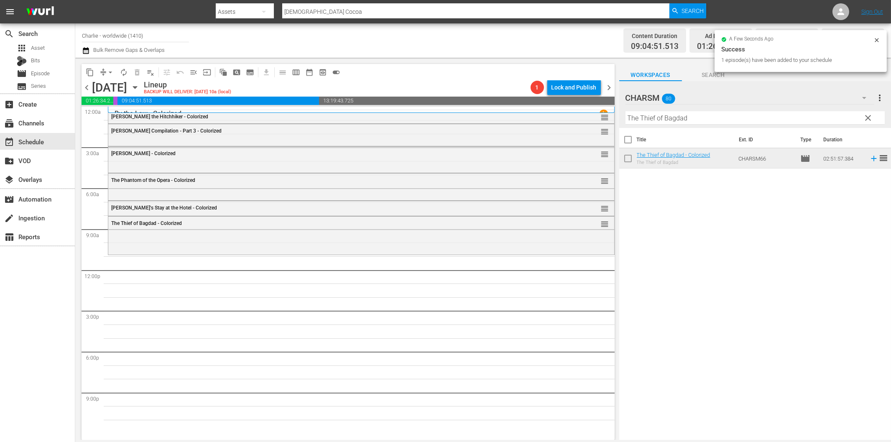
click at [662, 116] on input "The Thief of Bagdad" at bounding box center [755, 117] width 259 height 13
paste input "[PERSON_NAME] - A Burlesque on [PERSON_NAME]"
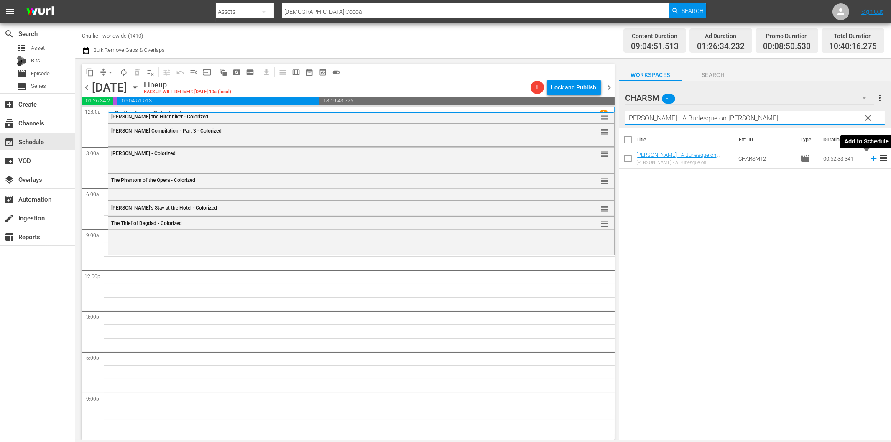
click at [871, 158] on icon at bounding box center [873, 158] width 5 height 5
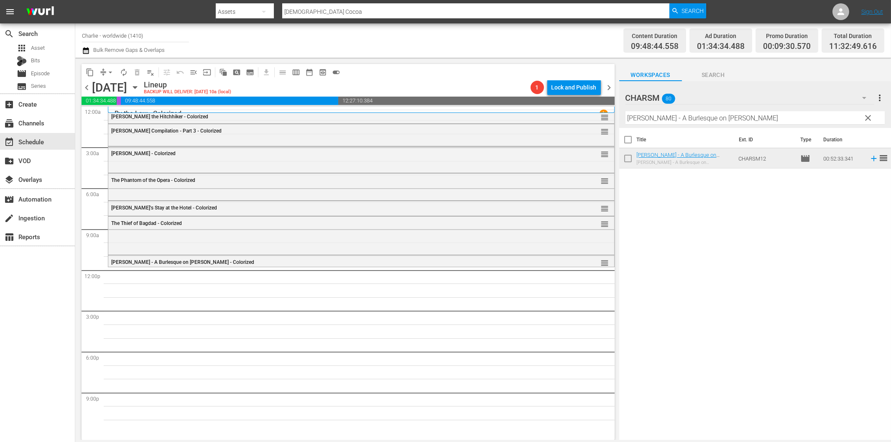
click at [710, 118] on input "[PERSON_NAME] - A Burlesque on [PERSON_NAME]" at bounding box center [755, 117] width 259 height 13
paste input "[PERSON_NAME] Compilation – Part 4"
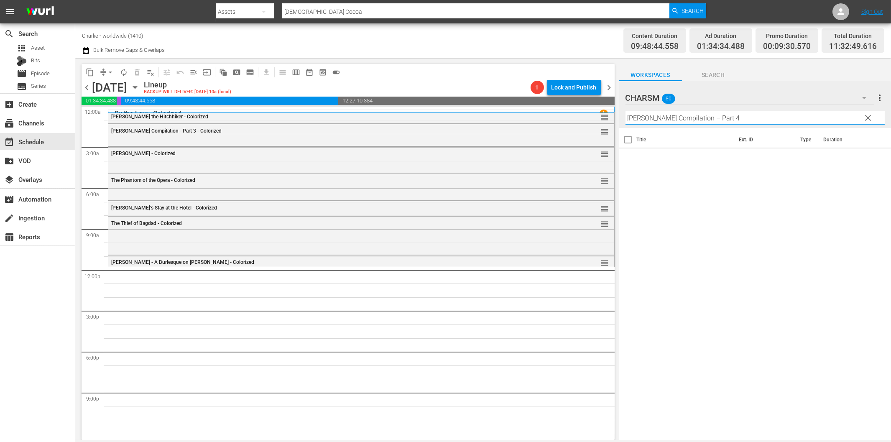
drag, startPoint x: 712, startPoint y: 119, endPoint x: 757, endPoint y: 123, distance: 45.3
click at [755, 122] on input "[PERSON_NAME] Compilation – Part 4" at bounding box center [755, 117] width 259 height 13
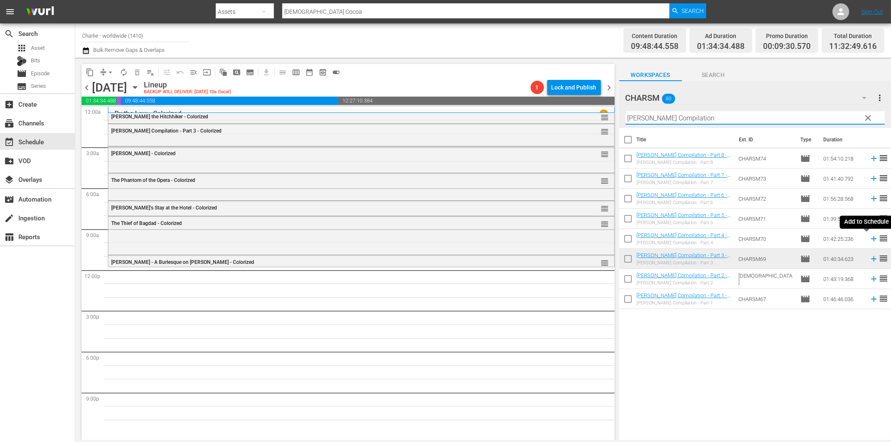
click at [871, 239] on icon at bounding box center [873, 238] width 5 height 5
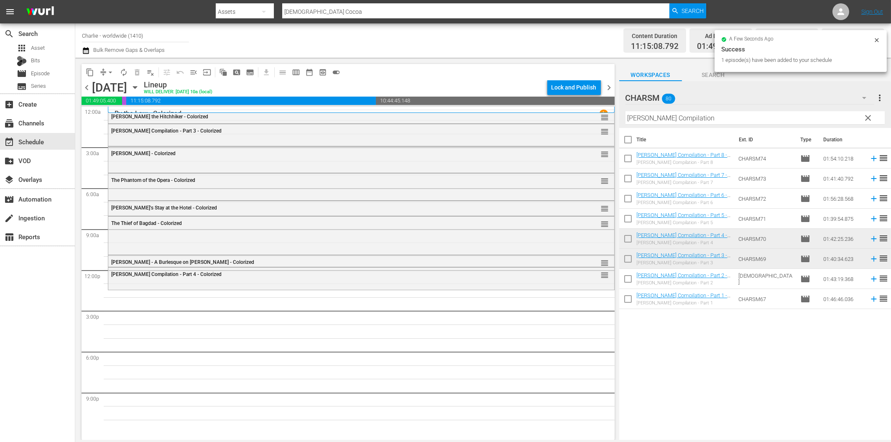
click at [718, 115] on input "[PERSON_NAME] Compilation" at bounding box center [755, 117] width 259 height 13
paste input "[PERSON_NAME] - Why Worry?"
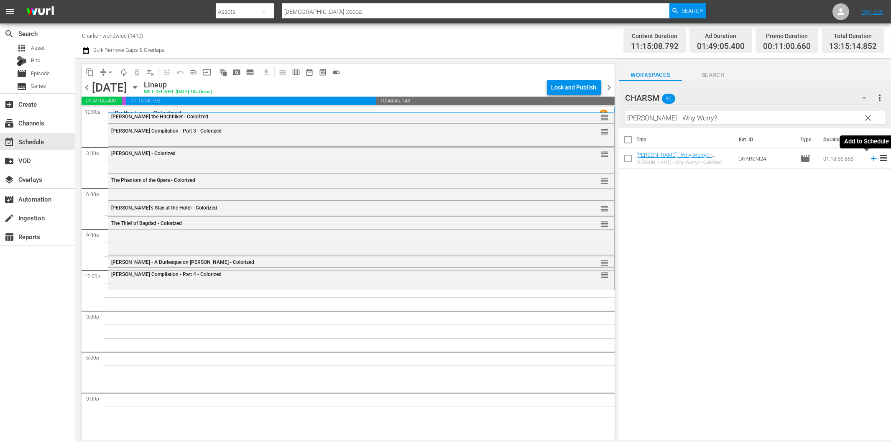
click at [869, 156] on icon at bounding box center [873, 158] width 9 height 9
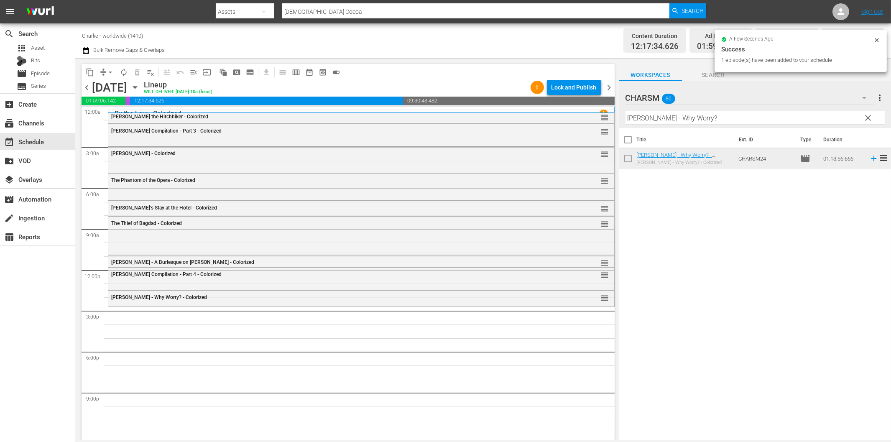
click at [696, 118] on input "[PERSON_NAME] - Why Worry?" at bounding box center [755, 117] width 259 height 13
paste input "Laurel & Hardy Silent Chronicles - Vol. 1"
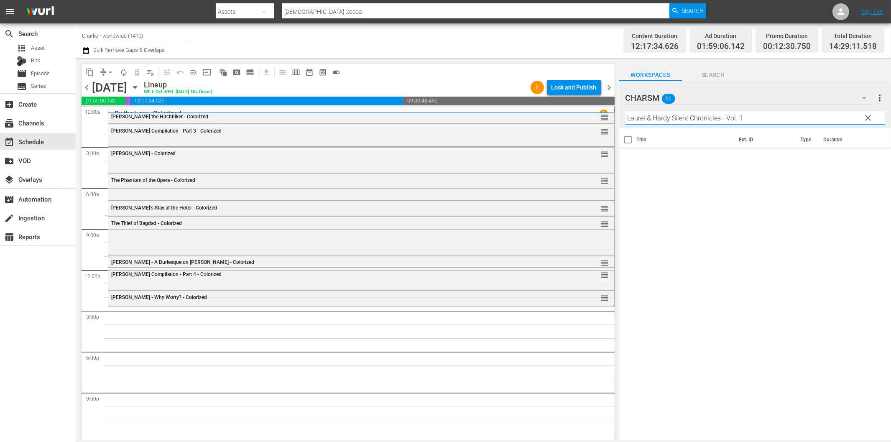
drag, startPoint x: 723, startPoint y: 116, endPoint x: 787, endPoint y: 115, distance: 64.0
click at [787, 115] on input "Laurel & Hardy Silent Chronicles - Vol. 1" at bounding box center [755, 117] width 259 height 13
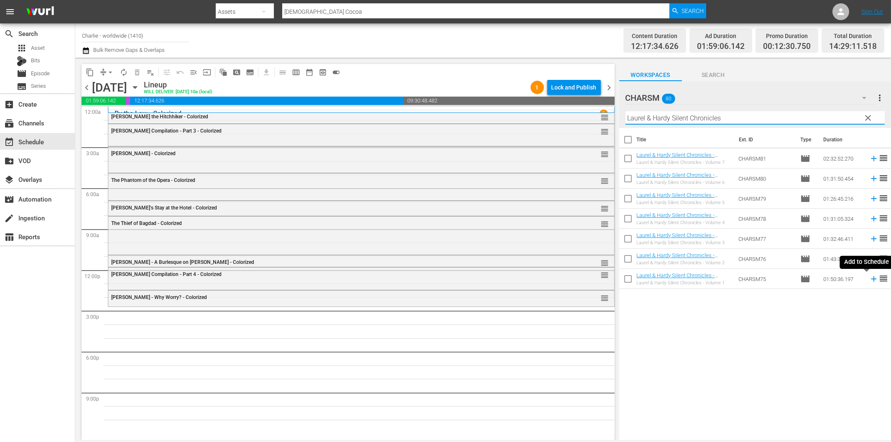
click at [871, 278] on icon at bounding box center [873, 278] width 5 height 5
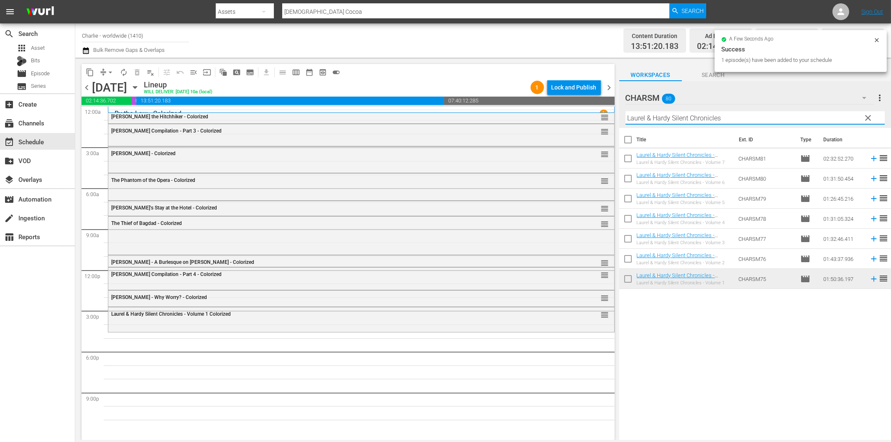
click at [695, 112] on input "Laurel & Hardy Silent Chronicles" at bounding box center [755, 117] width 259 height 13
paste input "Beggars of Life"
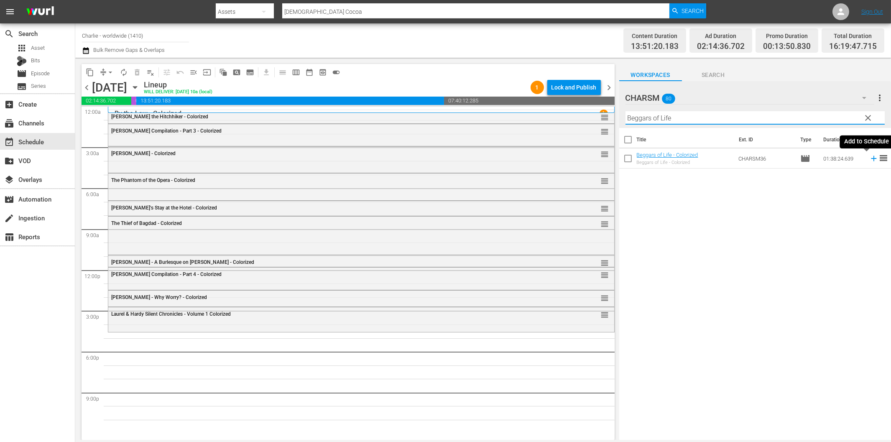
click at [869, 158] on icon at bounding box center [873, 158] width 9 height 9
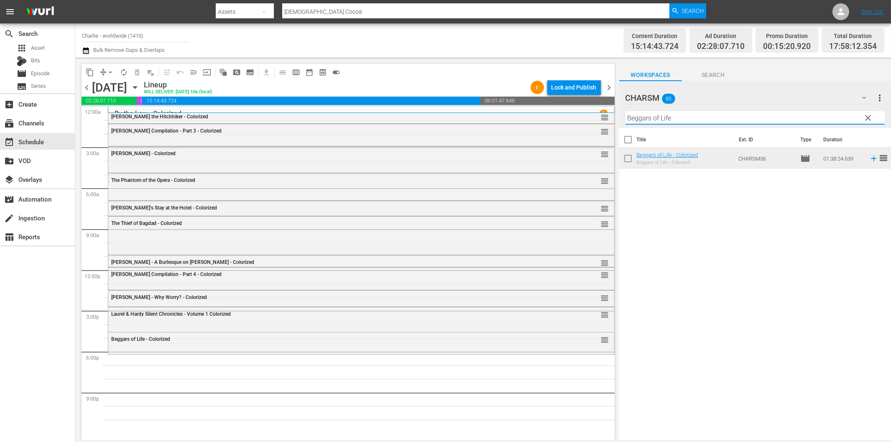
click at [667, 116] on input "Beggars of Life" at bounding box center [755, 117] width 259 height 13
paste input "[PERSON_NAME] finds a Hom"
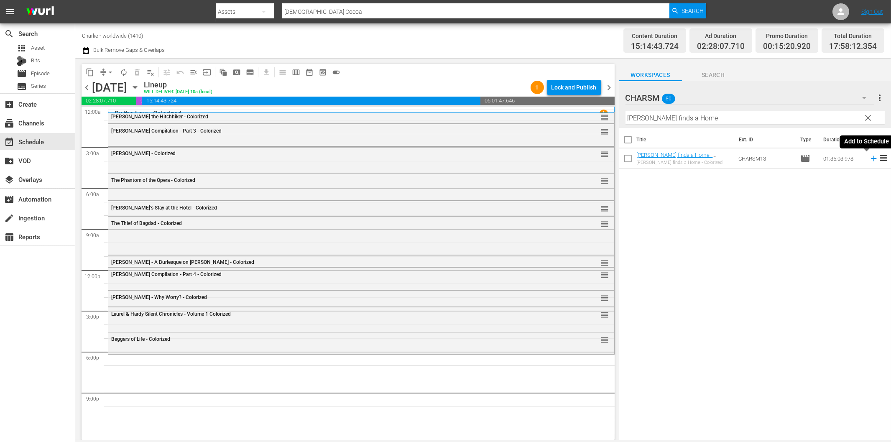
click at [869, 159] on icon at bounding box center [873, 158] width 9 height 9
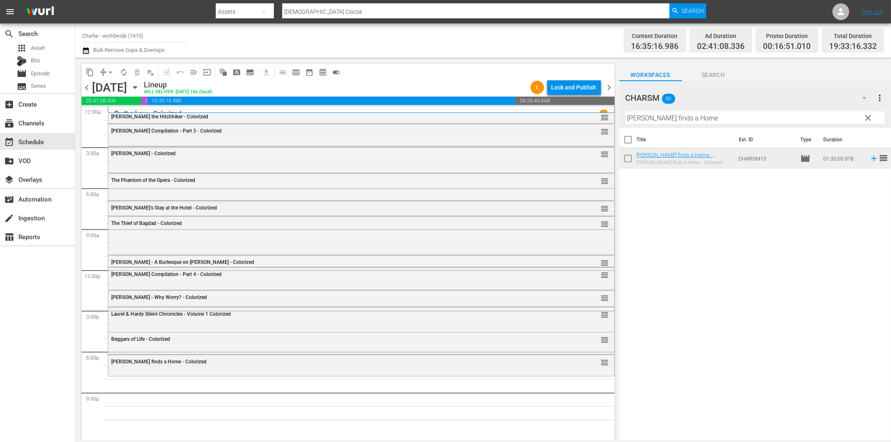
click at [658, 117] on input "[PERSON_NAME] finds a Home" at bounding box center [755, 117] width 259 height 13
paste input "[PERSON_NAME]"
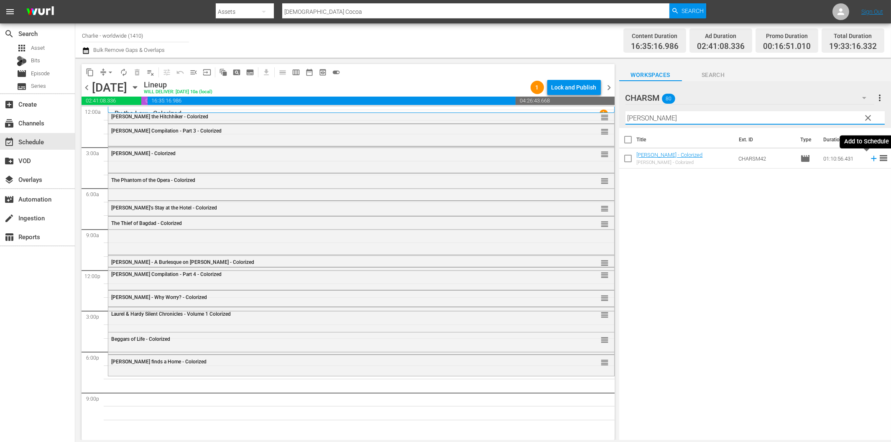
click at [871, 158] on icon at bounding box center [873, 158] width 5 height 5
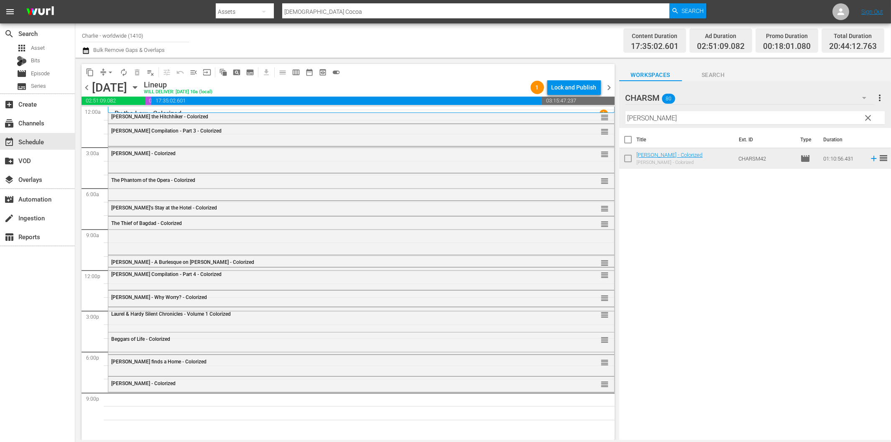
click at [687, 114] on input "[PERSON_NAME]" at bounding box center [755, 117] width 259 height 13
paste input "[PERSON_NAME] at Work - Volume Three"
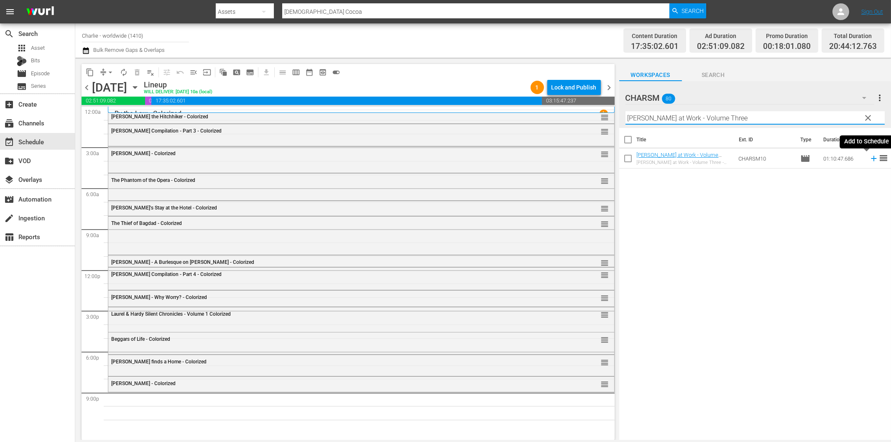
click at [871, 158] on icon at bounding box center [873, 158] width 5 height 5
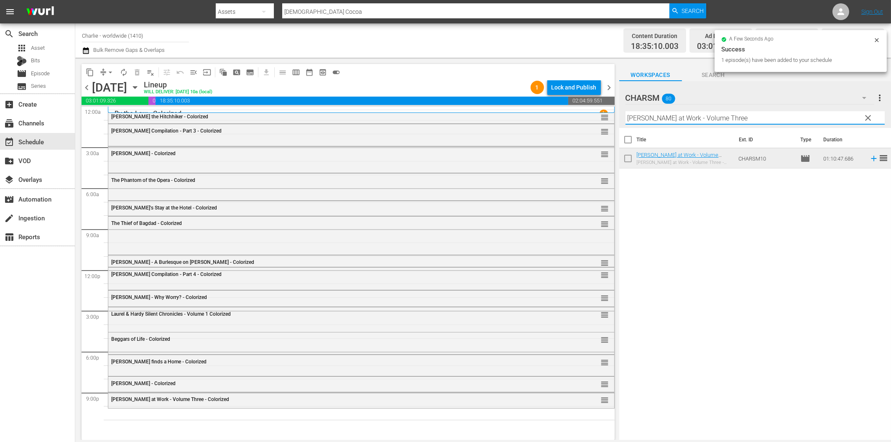
click at [683, 119] on input "[PERSON_NAME] at Work - Volume Three" at bounding box center [755, 117] width 259 height 13
paste input "Dress Parad"
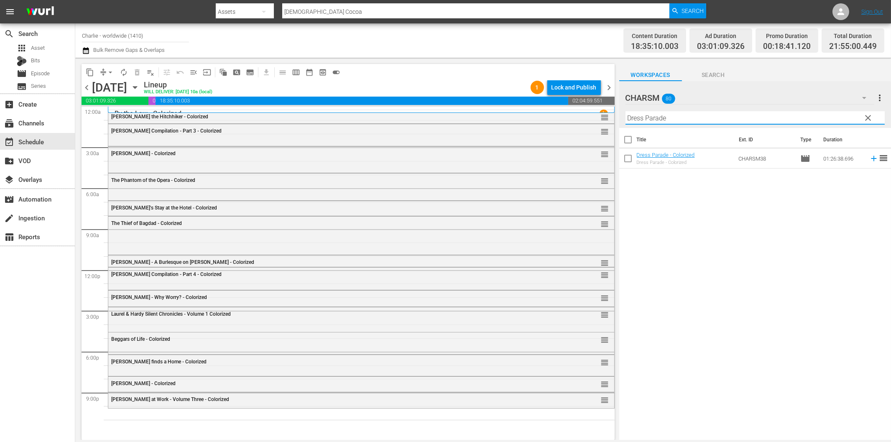
click at [869, 161] on icon at bounding box center [873, 158] width 9 height 9
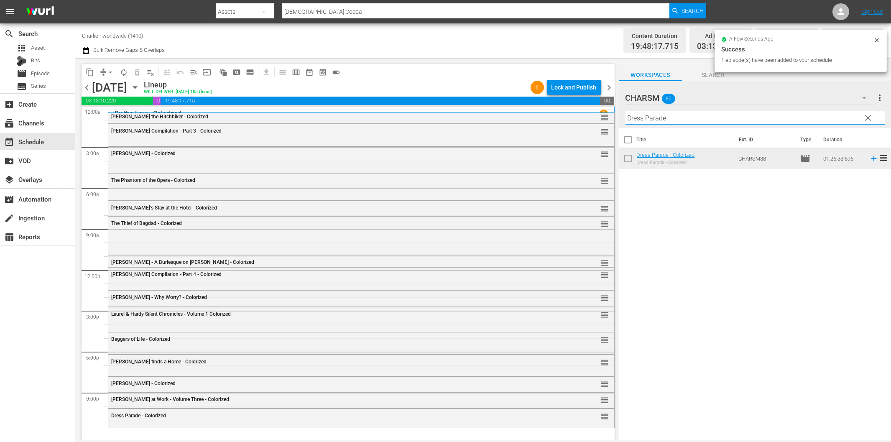
click at [652, 121] on input "Dress Parade" at bounding box center [755, 117] width 259 height 13
paste input "[PERSON_NAME]'s Conflicts"
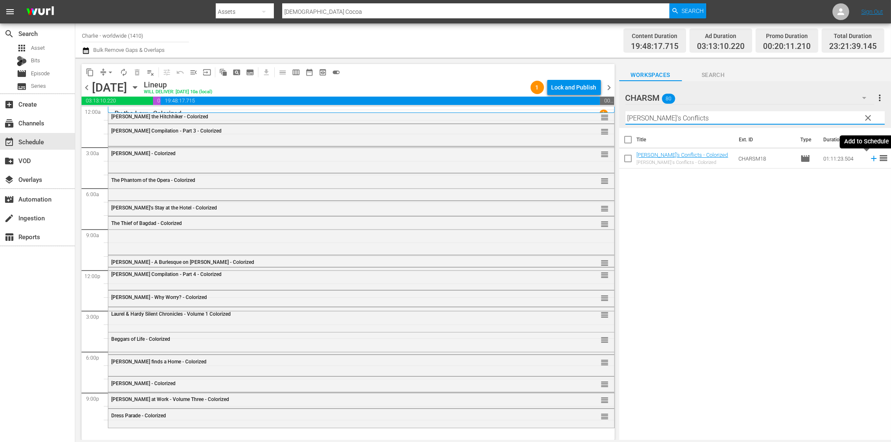
type input "[PERSON_NAME]'s Conflicts"
click at [869, 160] on icon at bounding box center [873, 158] width 9 height 9
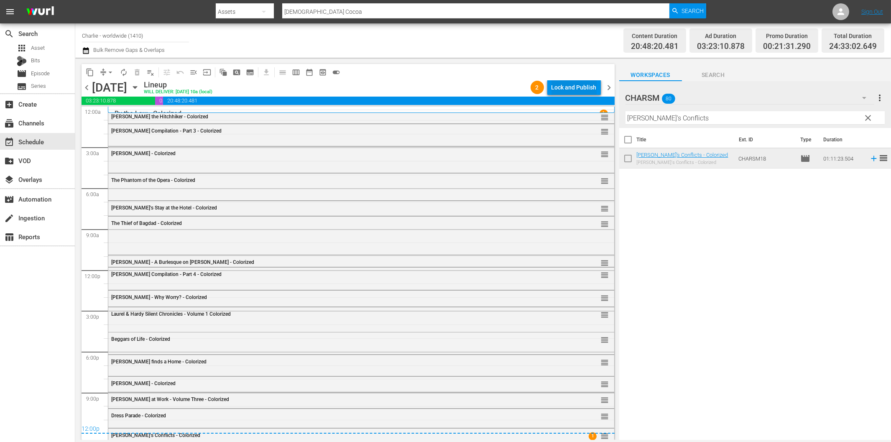
click at [588, 89] on div "Lock and Publish" at bounding box center [574, 87] width 45 height 15
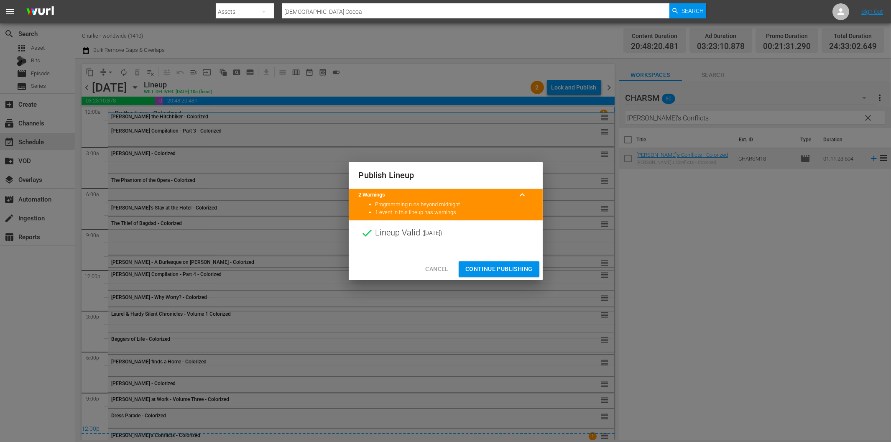
click at [518, 264] on span "Continue Publishing" at bounding box center [498, 269] width 67 height 10
